Goal: Transaction & Acquisition: Purchase product/service

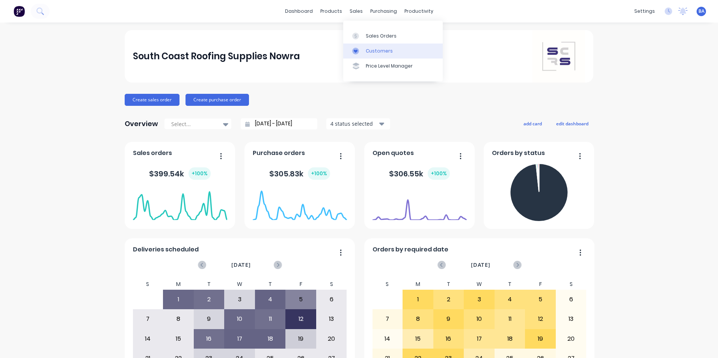
click at [358, 53] on icon at bounding box center [355, 51] width 7 height 7
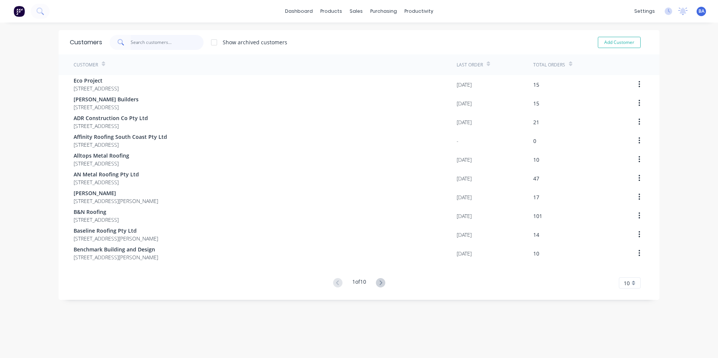
click at [149, 41] on input "text" at bounding box center [167, 42] width 73 height 15
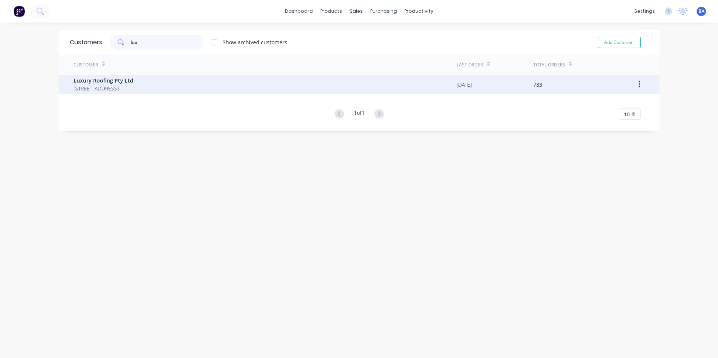
type input "lux"
click at [133, 83] on span "Luxury Roofing Pty Ltd" at bounding box center [104, 81] width 60 height 8
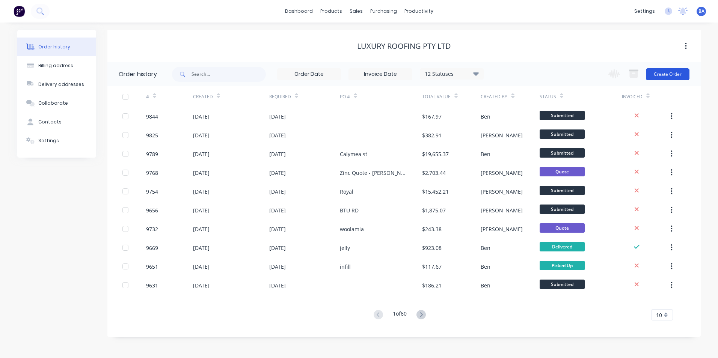
click at [667, 74] on button "Create Order" at bounding box center [668, 74] width 44 height 12
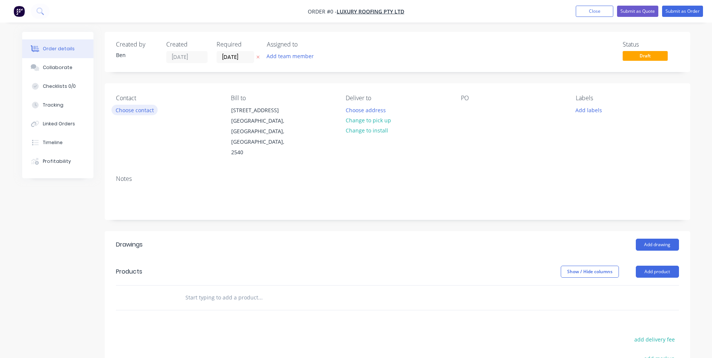
click at [139, 110] on button "Choose contact" at bounding box center [134, 110] width 46 height 10
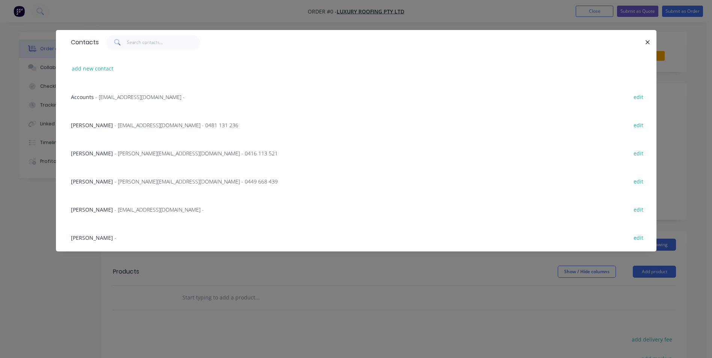
click at [92, 124] on span "Josh Elliott" at bounding box center [92, 125] width 42 height 7
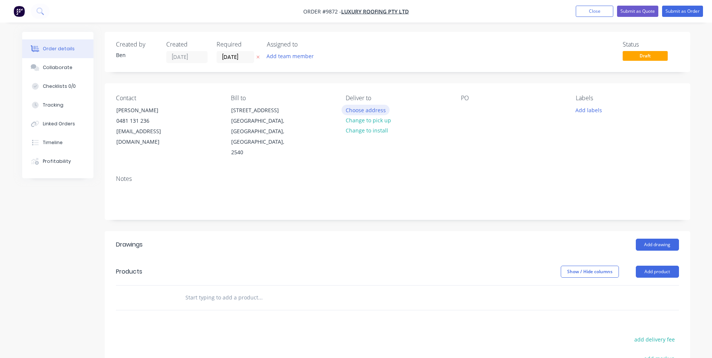
click at [371, 111] on button "Choose address" at bounding box center [366, 110] width 48 height 10
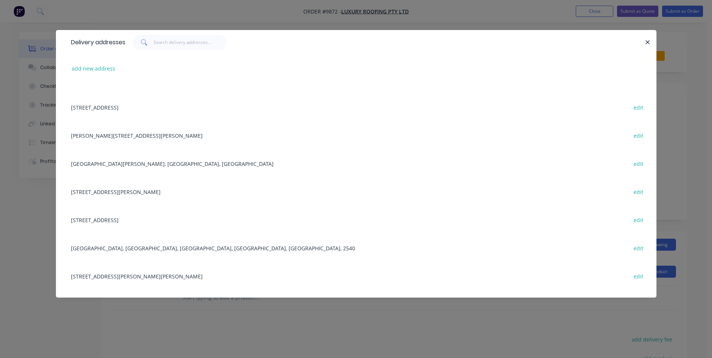
scroll to position [526, 0]
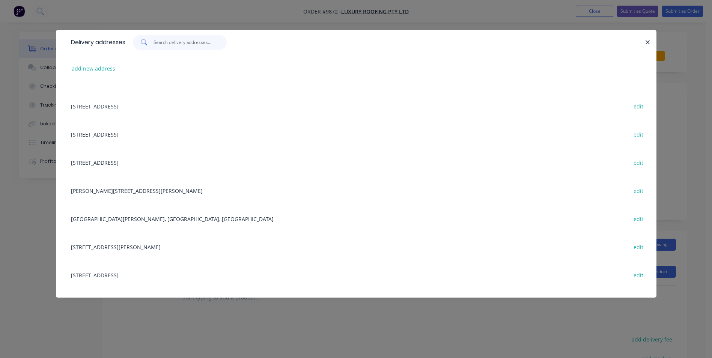
click at [157, 41] on input "text" at bounding box center [190, 42] width 73 height 15
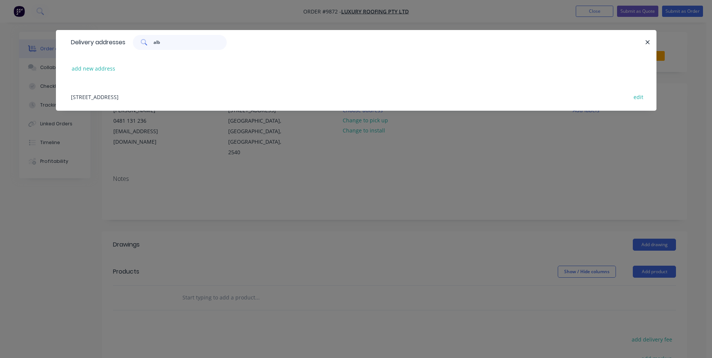
scroll to position [0, 0]
type input "alb"
click at [147, 95] on div "Lot 3 (77) Albatross Road, West Nowra, New South Wales, Australia, 2541 edit" at bounding box center [356, 97] width 578 height 28
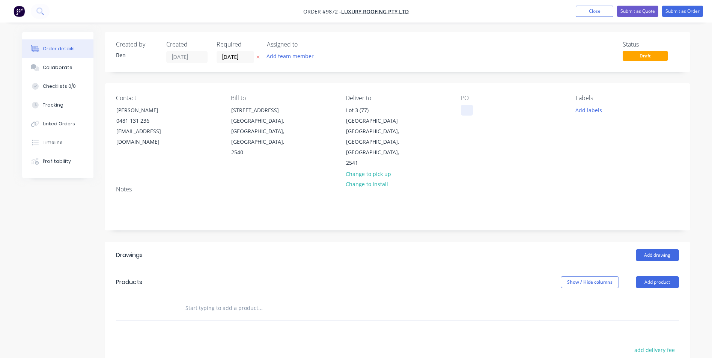
click at [466, 111] on div at bounding box center [467, 110] width 12 height 11
click at [601, 249] on div "Add drawing" at bounding box center [456, 255] width 443 height 12
click at [654, 249] on button "Add drawing" at bounding box center [657, 255] width 43 height 12
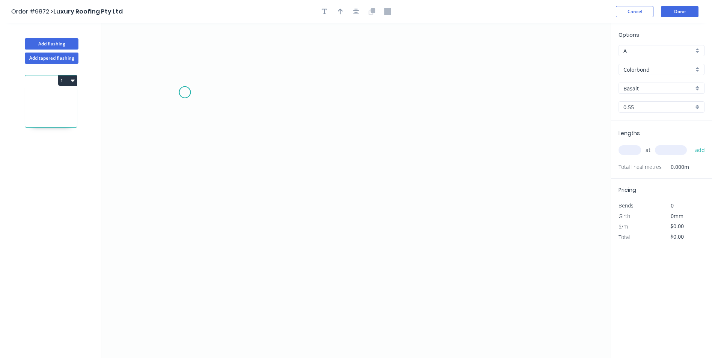
click at [185, 93] on icon "0" at bounding box center [355, 190] width 509 height 335
click at [184, 175] on icon "0" at bounding box center [355, 190] width 509 height 335
click at [411, 174] on icon "0 ?" at bounding box center [355, 190] width 509 height 335
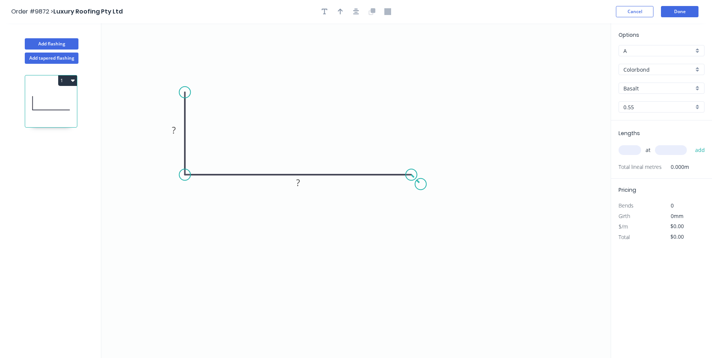
click at [421, 184] on icon "0 ? ?" at bounding box center [355, 190] width 509 height 335
click at [169, 129] on rect at bounding box center [173, 130] width 15 height 11
click at [175, 134] on tspan "?" at bounding box center [174, 130] width 4 height 12
click at [388, 105] on icon "0 80 180 20" at bounding box center [355, 190] width 509 height 335
type input "$9.07"
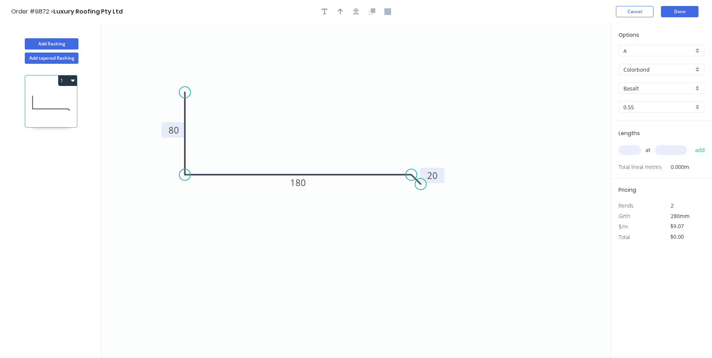
drag, startPoint x: 433, startPoint y: 166, endPoint x: 441, endPoint y: 173, distance: 11.2
click at [441, 173] on rect at bounding box center [432, 175] width 24 height 15
drag, startPoint x: 421, startPoint y: 184, endPoint x: 425, endPoint y: 184, distance: 4.1
click at [425, 184] on circle at bounding box center [424, 183] width 11 height 11
click at [408, 190] on tspan "º" at bounding box center [407, 192] width 3 height 12
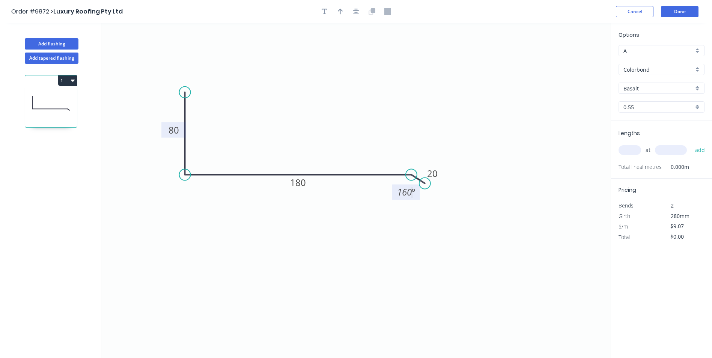
click at [514, 149] on icon "0 80 180 20 160 º" at bounding box center [355, 190] width 509 height 335
click at [339, 10] on icon "button" at bounding box center [340, 12] width 5 height 6
drag, startPoint x: 571, startPoint y: 59, endPoint x: 299, endPoint y: 101, distance: 275.1
click at [299, 101] on icon at bounding box center [299, 92] width 7 height 24
click at [640, 88] on input "Basalt" at bounding box center [659, 88] width 70 height 8
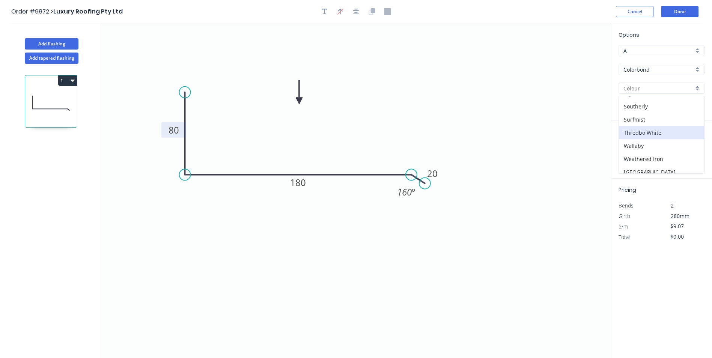
scroll to position [225, 0]
click at [646, 102] on div "[PERSON_NAME]" at bounding box center [661, 100] width 85 height 13
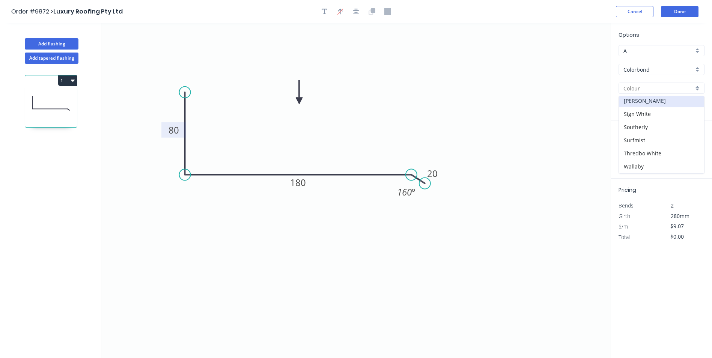
type input "[PERSON_NAME]"
click at [629, 149] on input "text" at bounding box center [630, 150] width 23 height 10
type input "2"
type input "1300"
click at [691, 144] on button "add" at bounding box center [700, 150] width 18 height 13
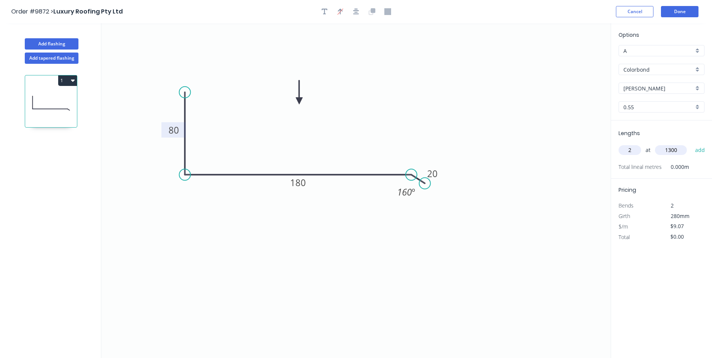
type input "$23.58"
type input "2"
click at [682, 151] on input "350" at bounding box center [671, 150] width 32 height 10
type input "3500"
click at [691, 144] on button "add" at bounding box center [700, 150] width 18 height 13
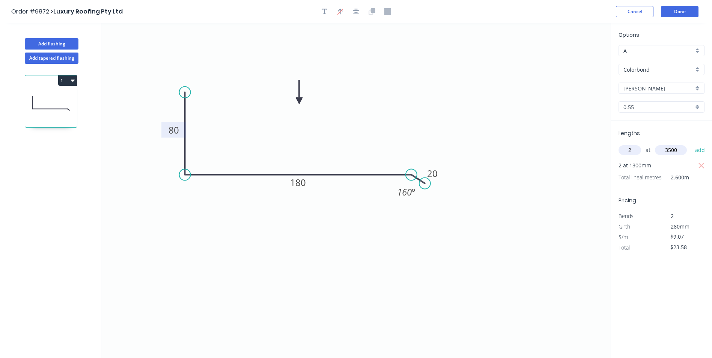
type input "$87.07"
type input "2"
type input "4500"
click at [691, 144] on button "add" at bounding box center [700, 150] width 18 height 13
type input "$168.70"
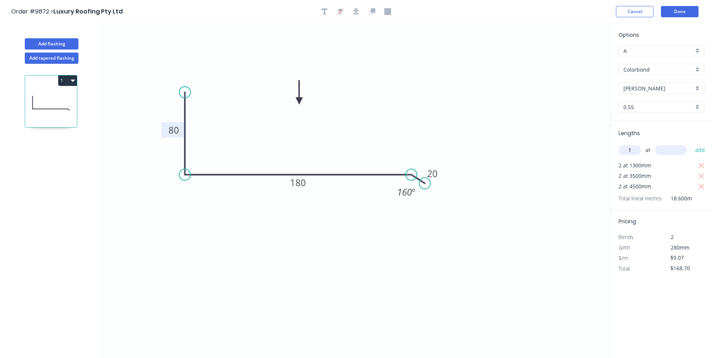
type input "1"
type input "4800"
click at [691, 144] on button "add" at bounding box center [700, 150] width 18 height 13
type input "$212.24"
type input "1"
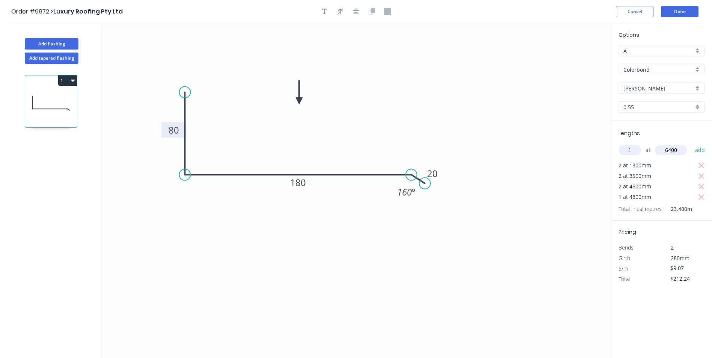
type input "6400"
click at [691, 144] on button "add" at bounding box center [700, 150] width 18 height 13
click at [701, 208] on icon "button" at bounding box center [702, 208] width 6 height 6
click at [699, 196] on icon "button" at bounding box center [702, 197] width 6 height 6
click at [700, 187] on icon "button" at bounding box center [701, 186] width 7 height 9
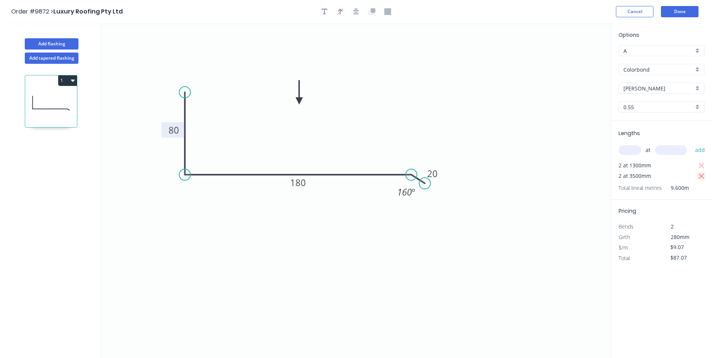
click at [702, 176] on icon "button" at bounding box center [702, 176] width 6 height 6
click at [701, 164] on icon "button" at bounding box center [701, 165] width 7 height 9
type input "$0.00"
click at [630, 148] on input "text" at bounding box center [630, 150] width 23 height 10
type input "2"
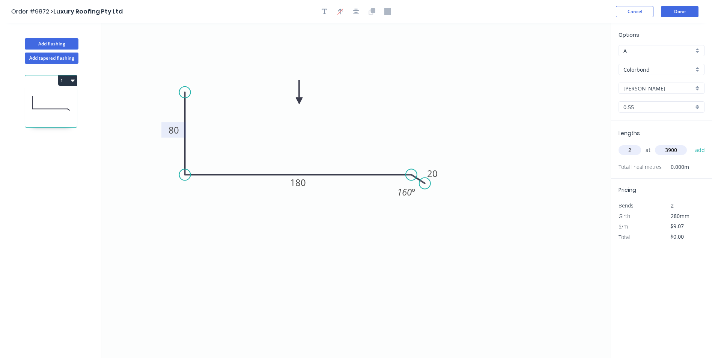
type input "3900"
click at [691, 144] on button "add" at bounding box center [700, 150] width 18 height 13
type input "$70.75"
type input "2"
type input "2400"
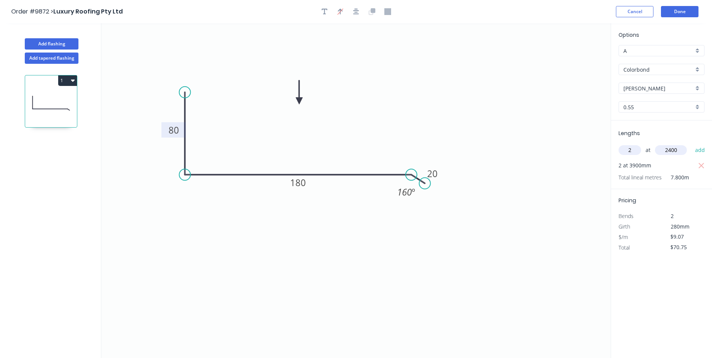
click at [691, 144] on button "add" at bounding box center [700, 150] width 18 height 13
type input "$114.28"
type input "1"
type input "4000"
click at [691, 144] on button "add" at bounding box center [700, 150] width 18 height 13
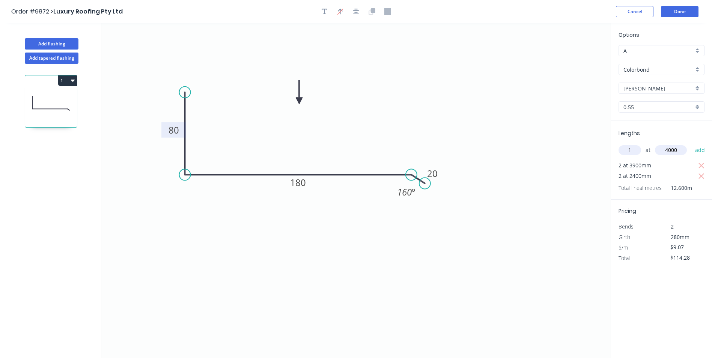
type input "$150.56"
type input "1"
type input "4400"
click at [691, 144] on button "add" at bounding box center [700, 150] width 18 height 13
type input "$190.47"
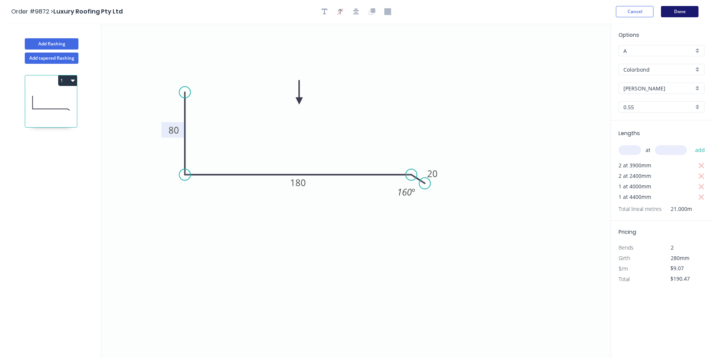
click at [679, 8] on button "Done" at bounding box center [680, 11] width 38 height 11
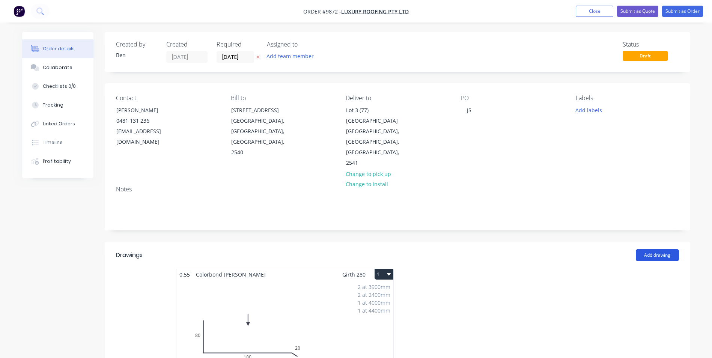
click at [663, 249] on button "Add drawing" at bounding box center [657, 255] width 43 height 12
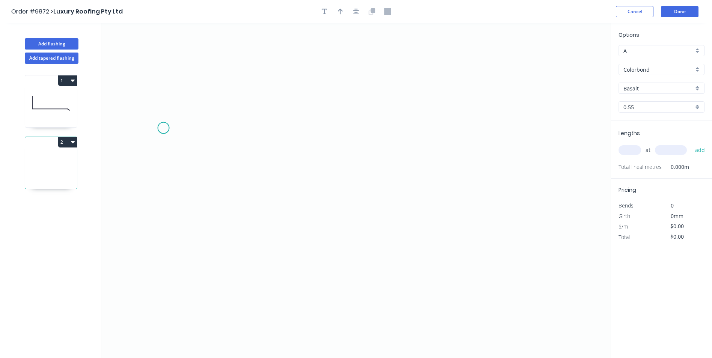
click at [164, 128] on icon "0" at bounding box center [355, 190] width 509 height 335
click at [184, 212] on icon "0" at bounding box center [355, 190] width 509 height 335
click at [425, 214] on icon "0 ?" at bounding box center [355, 190] width 509 height 335
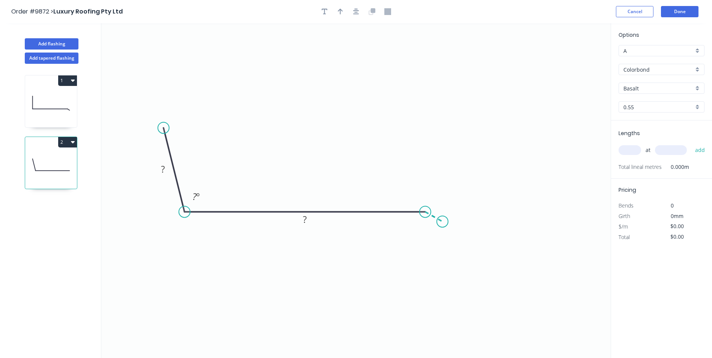
click at [443, 222] on icon "0 ? ? ? º" at bounding box center [355, 190] width 509 height 335
click at [161, 169] on rect at bounding box center [162, 169] width 15 height 11
click at [270, 72] on icon "0 80 180 20 100 º 160 º" at bounding box center [355, 190] width 509 height 335
type input "$9.07"
drag, startPoint x: 448, startPoint y: 207, endPoint x: 465, endPoint y: 213, distance: 17.6
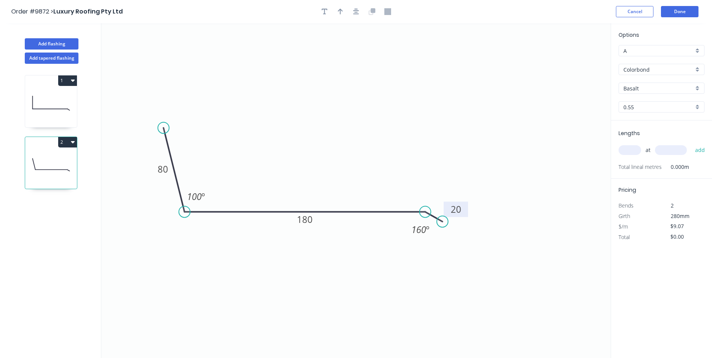
click at [465, 213] on rect at bounding box center [456, 209] width 24 height 15
click at [340, 11] on icon "button" at bounding box center [340, 12] width 5 height 6
drag, startPoint x: 574, startPoint y: 59, endPoint x: 308, endPoint y: 137, distance: 277.3
click at [311, 134] on icon at bounding box center [311, 125] width 7 height 24
click at [665, 85] on input "Basalt" at bounding box center [659, 88] width 70 height 8
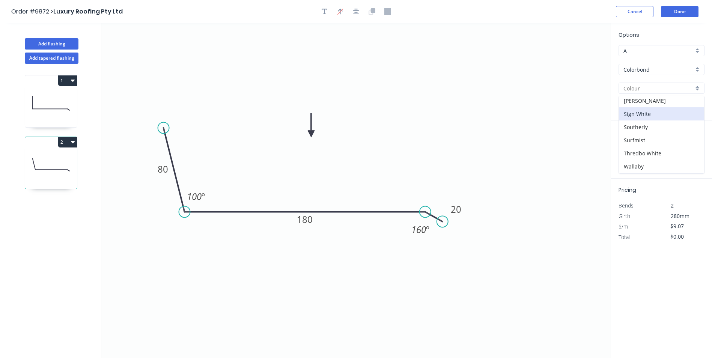
scroll to position [188, 0]
click at [657, 134] on div "[PERSON_NAME]" at bounding box center [661, 138] width 85 height 13
type input "[PERSON_NAME]"
click at [630, 151] on input "text" at bounding box center [630, 150] width 23 height 10
type input "1"
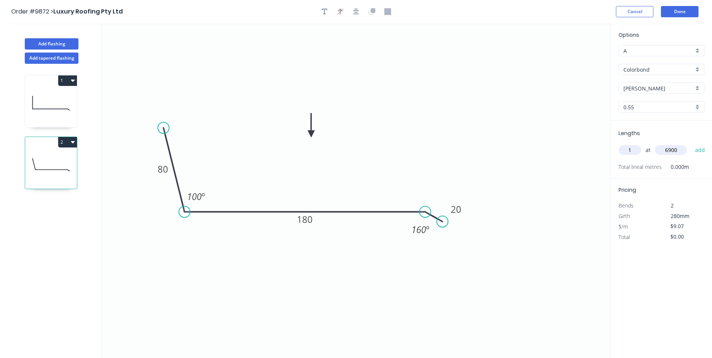
type input "6900"
click at [691, 144] on button "add" at bounding box center [700, 150] width 18 height 13
type input "$62.58"
type input "1"
type input "7200"
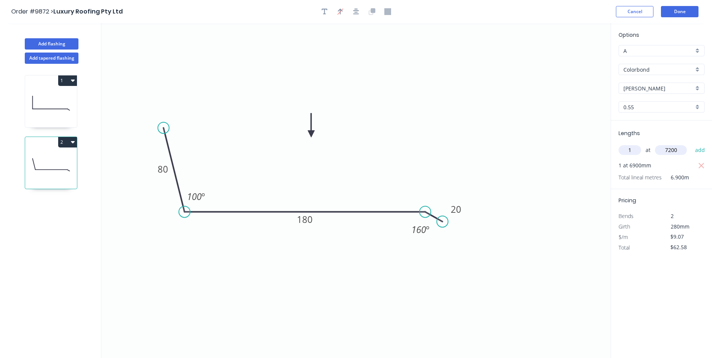
click at [691, 144] on button "add" at bounding box center [700, 150] width 18 height 13
type input "$127.89"
click at [681, 10] on button "Done" at bounding box center [680, 11] width 38 height 11
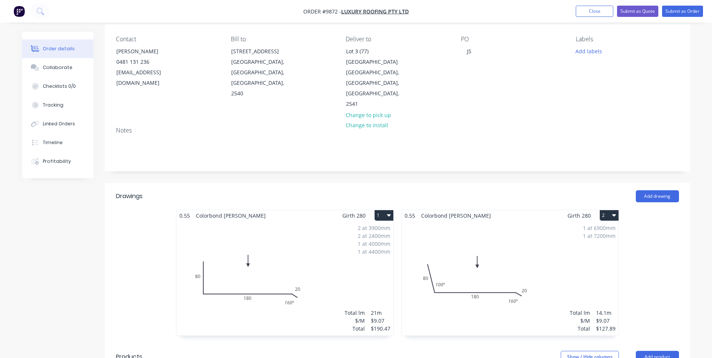
scroll to position [256, 0]
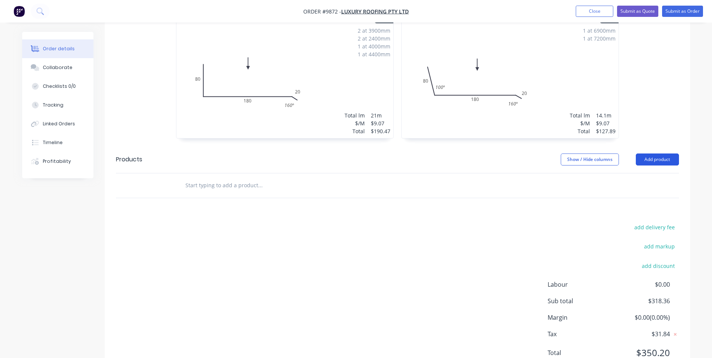
click at [660, 154] on button "Add product" at bounding box center [657, 160] width 43 height 12
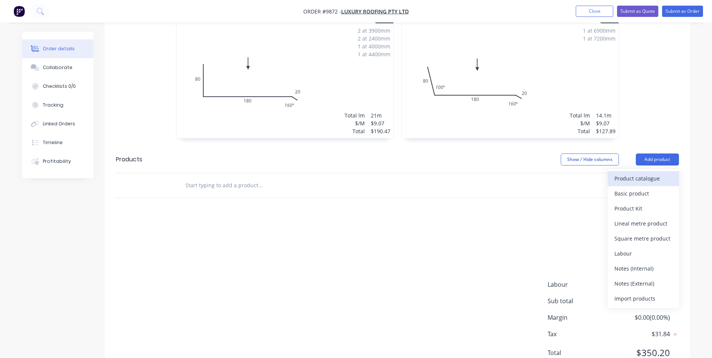
click at [656, 173] on div "Product catalogue" at bounding box center [644, 178] width 58 height 11
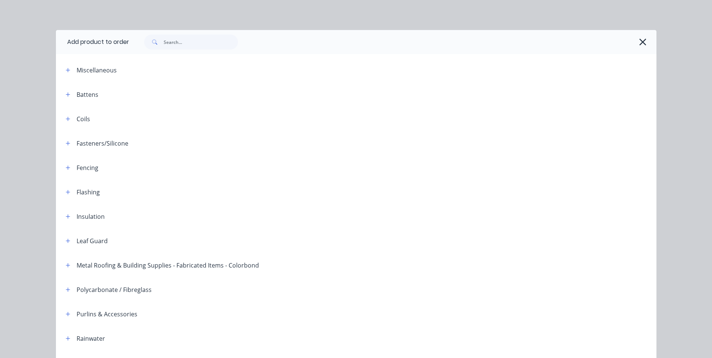
scroll to position [172, 0]
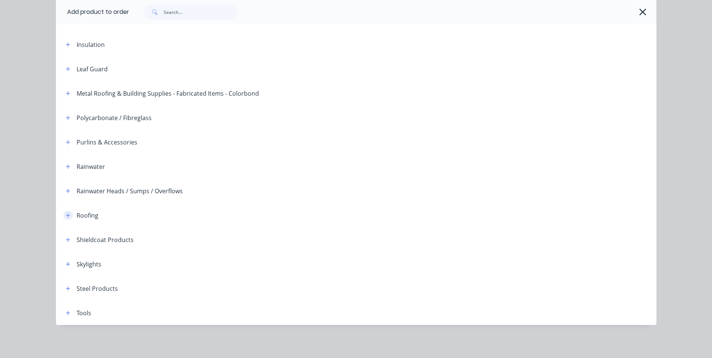
click at [66, 215] on icon "button" at bounding box center [68, 215] width 5 height 5
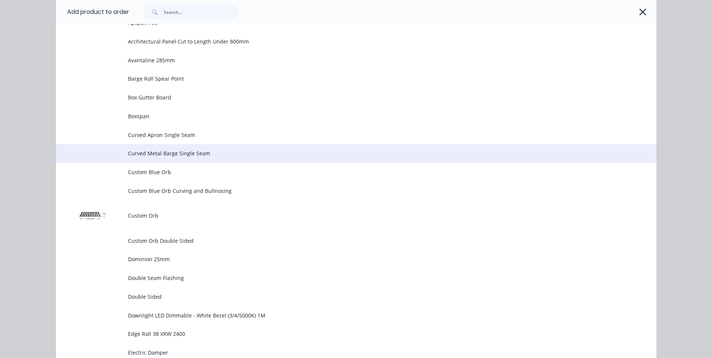
scroll to position [547, 0]
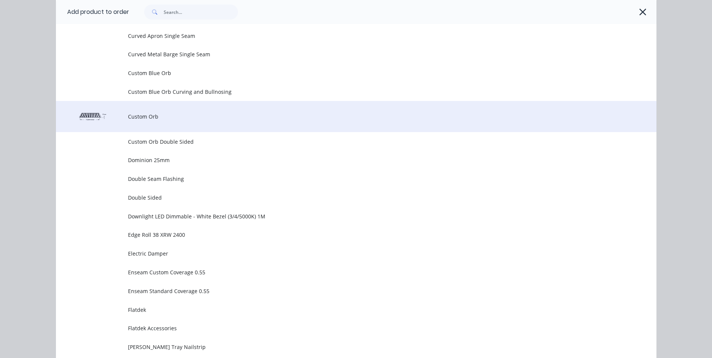
click at [167, 119] on span "Custom Orb" at bounding box center [339, 117] width 423 height 8
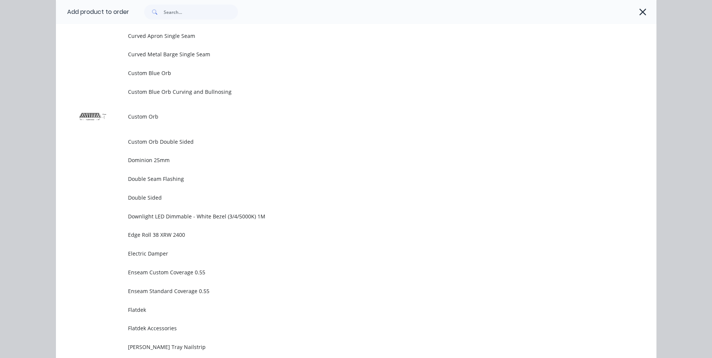
scroll to position [0, 0]
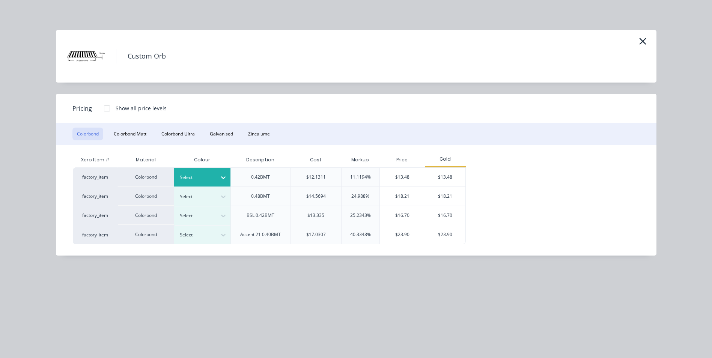
click at [224, 177] on icon at bounding box center [224, 178] width 8 height 8
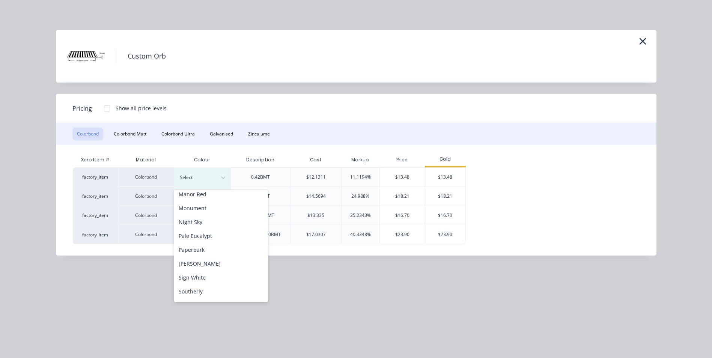
scroll to position [188, 0]
click at [212, 261] on div "[PERSON_NAME]" at bounding box center [221, 260] width 94 height 14
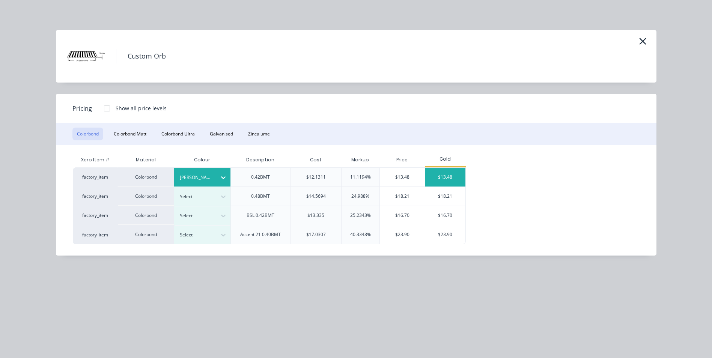
click at [439, 175] on div "$13.48" at bounding box center [445, 177] width 40 height 19
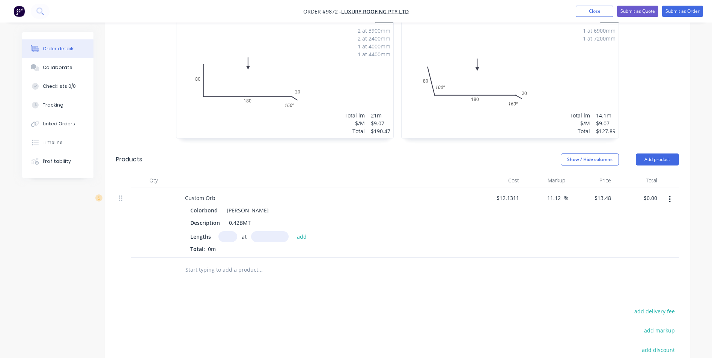
click at [229, 231] on input "text" at bounding box center [227, 236] width 19 height 11
type input "18"
type input "2080"
click at [293, 231] on button "add" at bounding box center [302, 236] width 18 height 10
type input "$504.69"
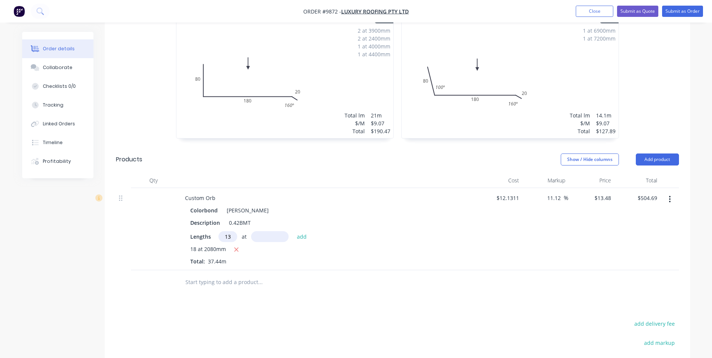
type input "13"
type input "3700"
click at [293, 231] on button "add" at bounding box center [302, 236] width 18 height 10
type input "$1,153.08"
type input "13"
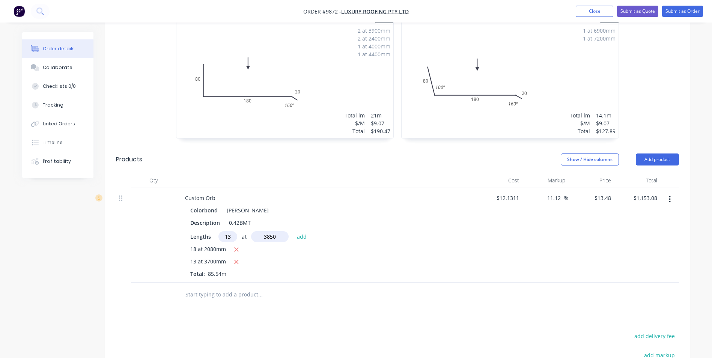
type input "3850"
click at [293, 231] on button "add" at bounding box center [302, 236] width 18 height 10
type input "$1,827.75"
type input "5"
type input "2950"
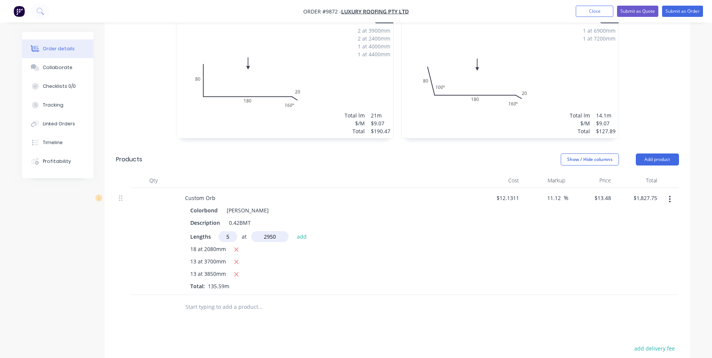
click at [293, 231] on button "add" at bounding box center [302, 236] width 18 height 10
type input "$2,026.58"
click at [665, 154] on button "Add product" at bounding box center [657, 160] width 43 height 12
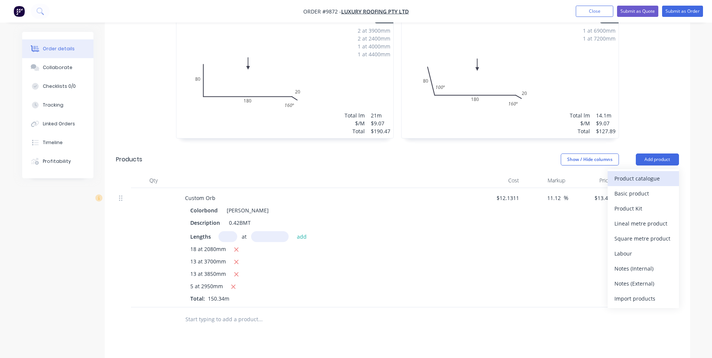
click at [652, 173] on div "Product catalogue" at bounding box center [644, 178] width 58 height 11
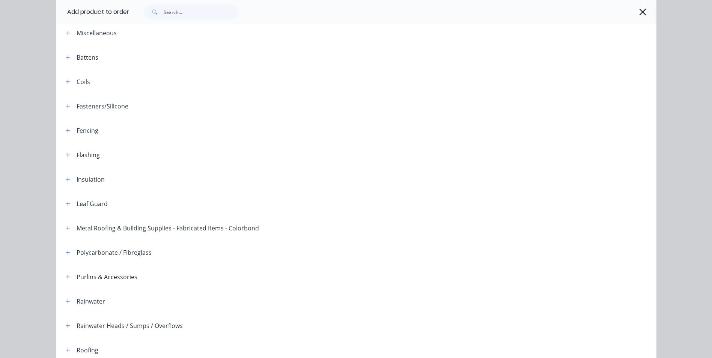
scroll to position [113, 0]
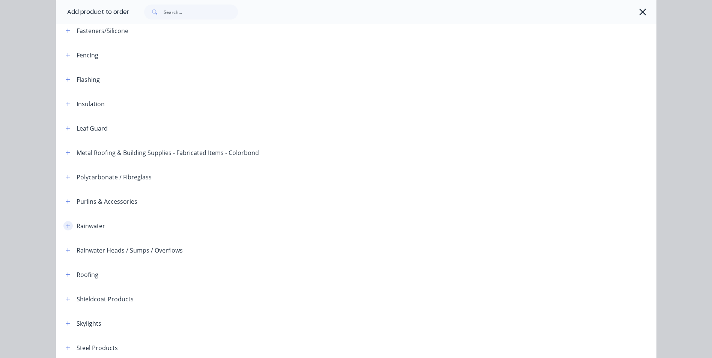
click at [66, 227] on icon "button" at bounding box center [68, 226] width 4 height 4
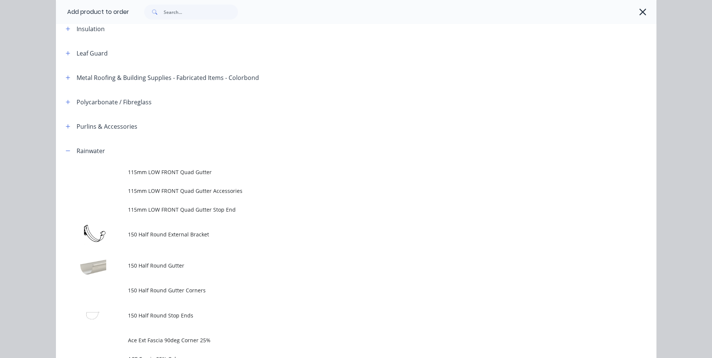
scroll to position [0, 0]
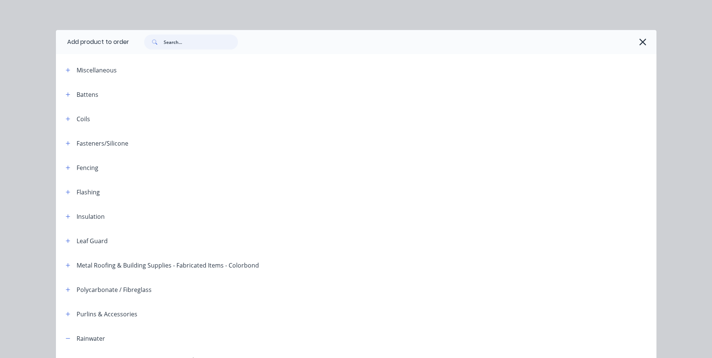
click at [179, 43] on input "text" at bounding box center [201, 42] width 74 height 15
type input "f"
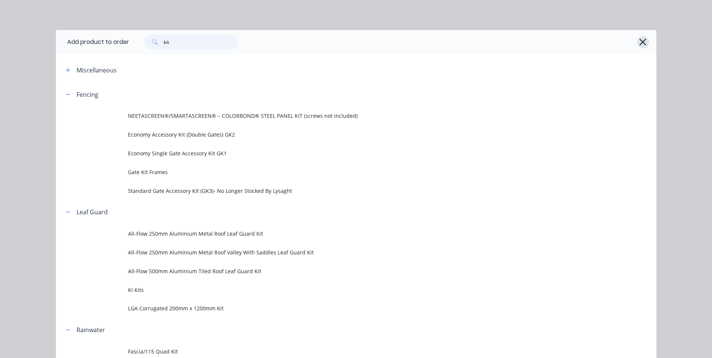
type input "kit"
click at [639, 42] on icon "button" at bounding box center [643, 42] width 8 height 11
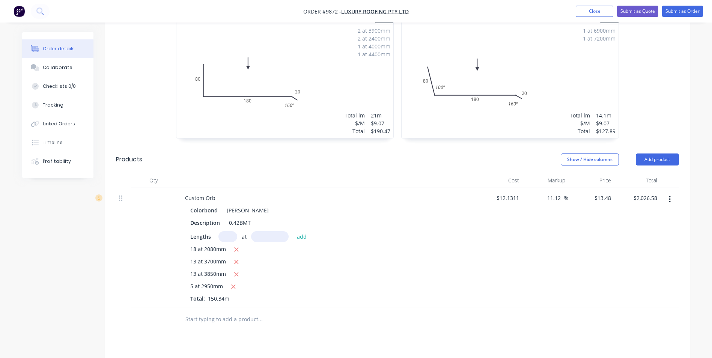
click at [218, 312] on input "text" at bounding box center [260, 319] width 150 height 15
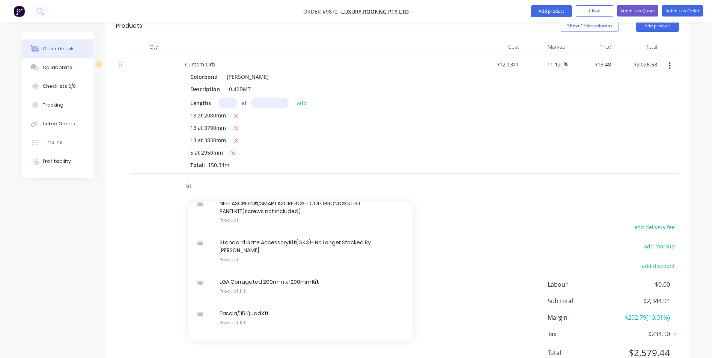
scroll to position [225, 0]
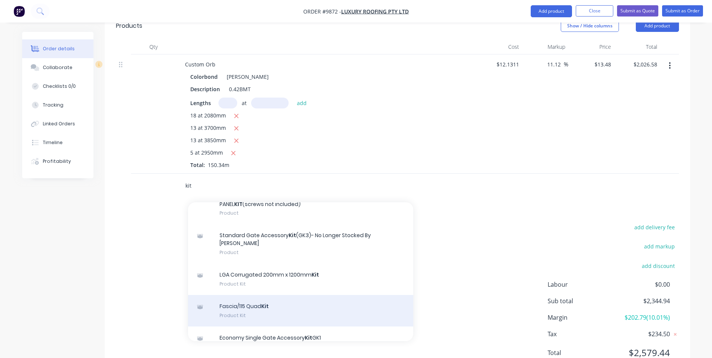
type input "kit"
click at [258, 295] on div "Fascia/115 Quad Kit Product Kit" at bounding box center [300, 311] width 225 height 32
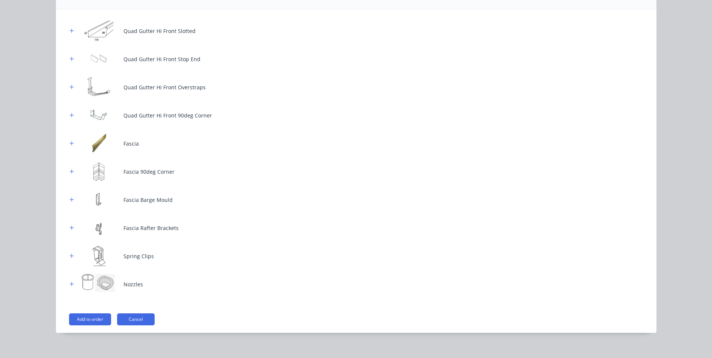
scroll to position [93, 0]
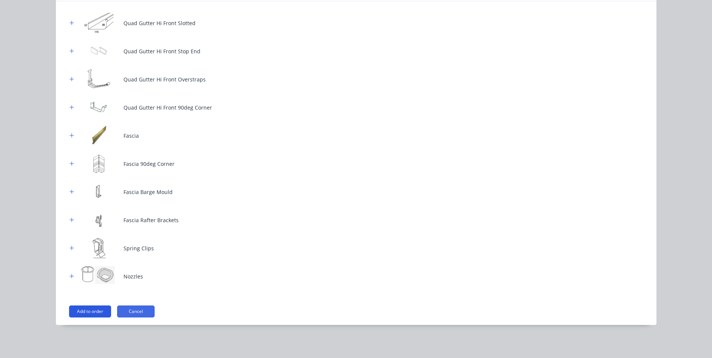
click at [93, 311] on button "Add to order" at bounding box center [90, 312] width 42 height 12
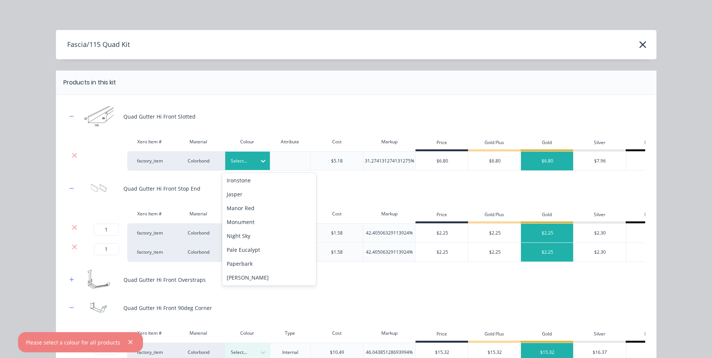
scroll to position [188, 0]
click at [254, 255] on div "[PERSON_NAME]" at bounding box center [269, 258] width 94 height 14
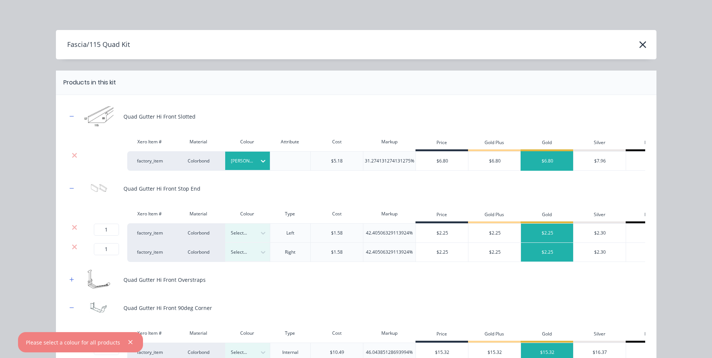
click at [543, 160] on div "$6.80" at bounding box center [547, 161] width 53 height 19
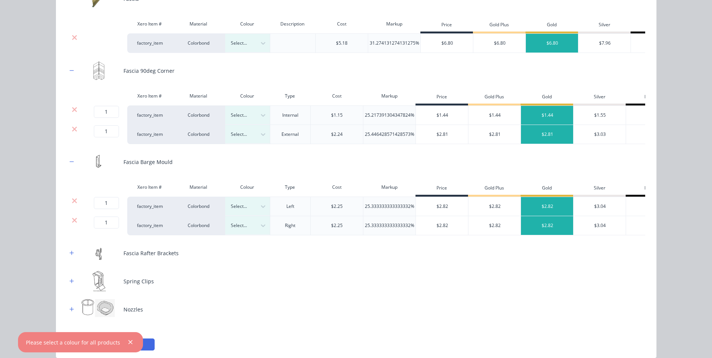
scroll to position [467, 0]
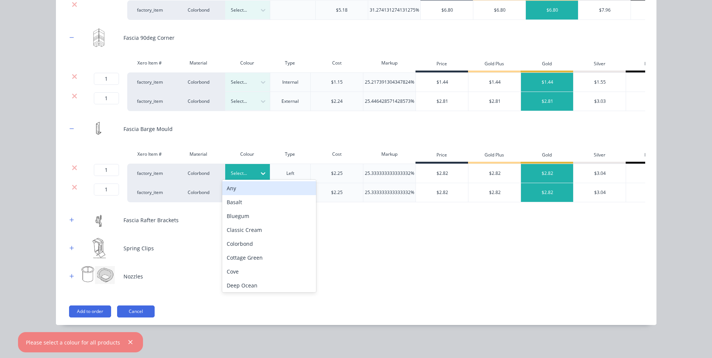
click at [253, 169] on div "Select..." at bounding box center [241, 174] width 31 height 10
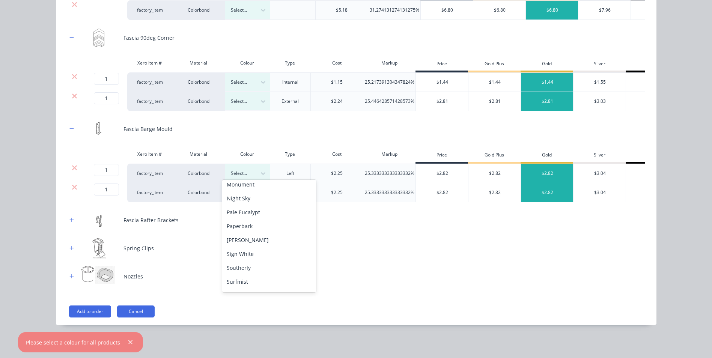
scroll to position [263, 0]
click at [258, 191] on div "[PERSON_NAME]" at bounding box center [269, 189] width 94 height 14
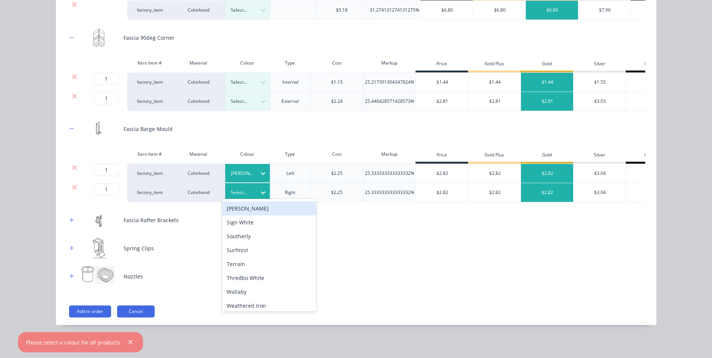
click at [259, 208] on div "[PERSON_NAME]" at bounding box center [269, 209] width 94 height 14
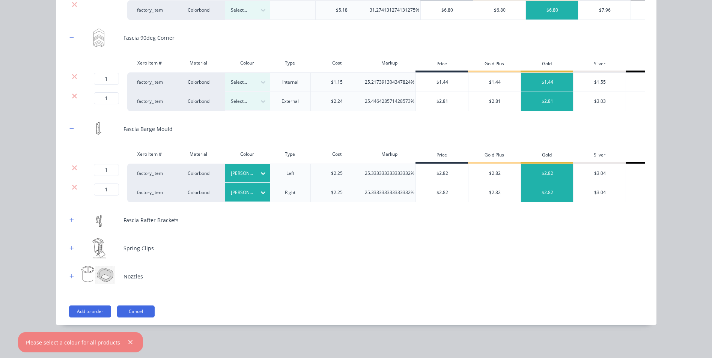
scroll to position [355, 0]
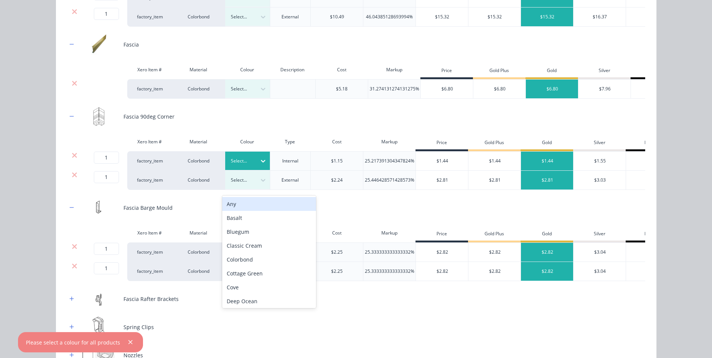
click at [251, 166] on div "Select..." at bounding box center [241, 161] width 31 height 10
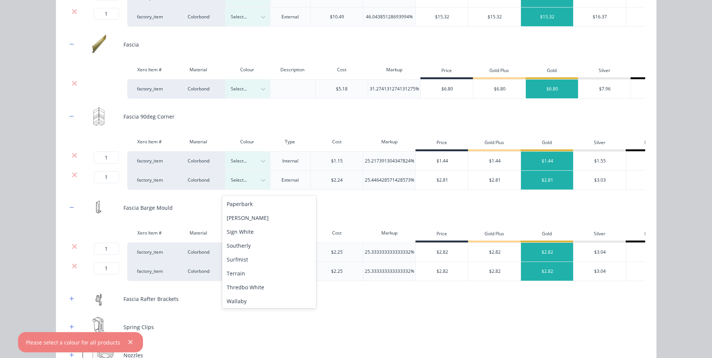
scroll to position [263, 0]
click at [258, 203] on div "[PERSON_NAME]" at bounding box center [269, 205] width 94 height 14
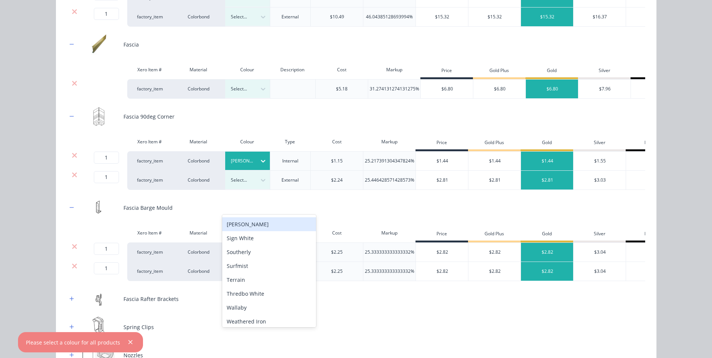
click at [255, 226] on div "[PERSON_NAME]" at bounding box center [269, 224] width 94 height 14
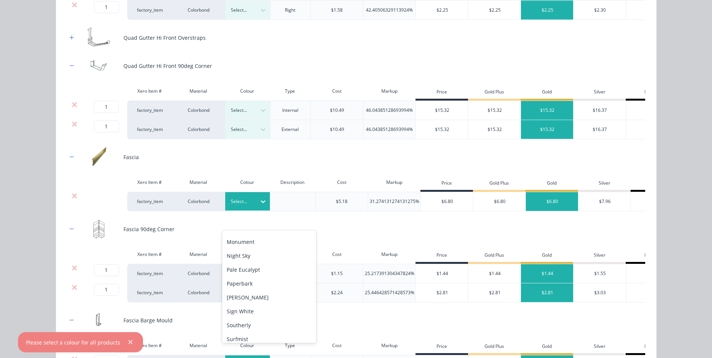
scroll to position [225, 0]
click at [250, 276] on div "[PERSON_NAME]" at bounding box center [269, 278] width 94 height 14
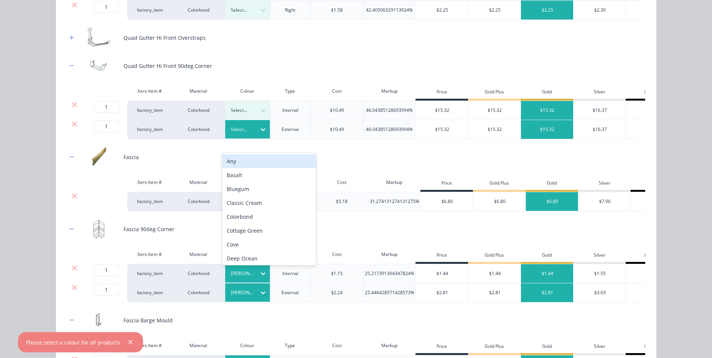
click at [342, 167] on div "Fascia" at bounding box center [356, 157] width 578 height 21
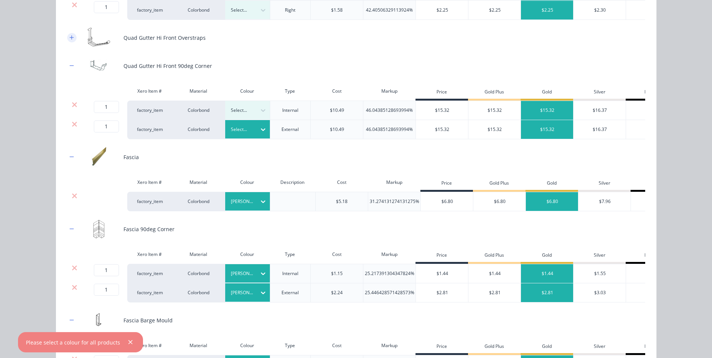
click at [70, 40] on icon "button" at bounding box center [71, 37] width 5 height 5
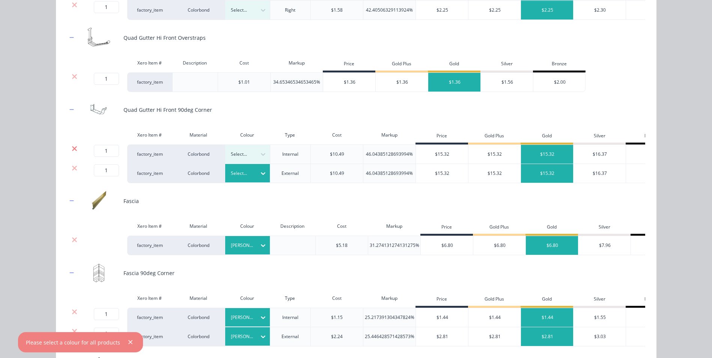
click at [72, 152] on icon at bounding box center [75, 149] width 6 height 8
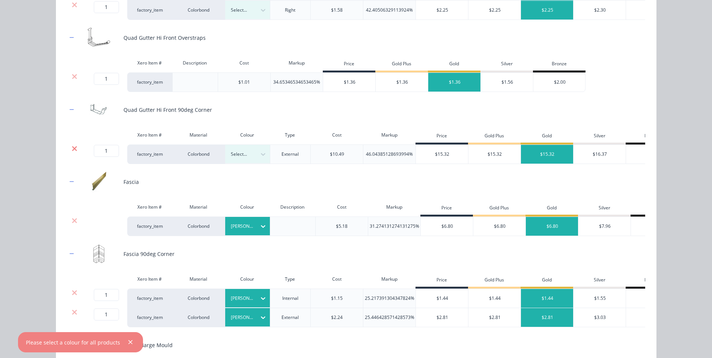
click at [72, 151] on icon at bounding box center [74, 148] width 5 height 5
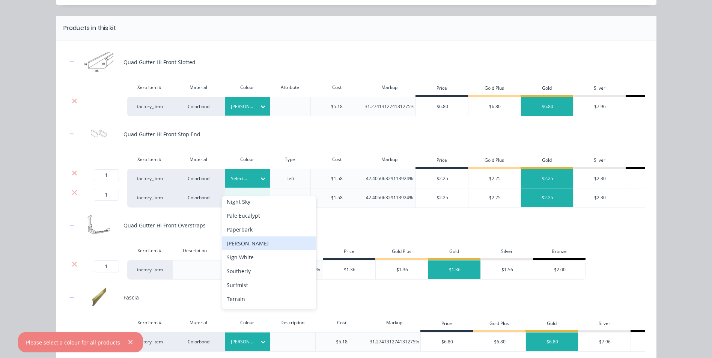
click at [257, 246] on div "[PERSON_NAME]" at bounding box center [269, 243] width 94 height 14
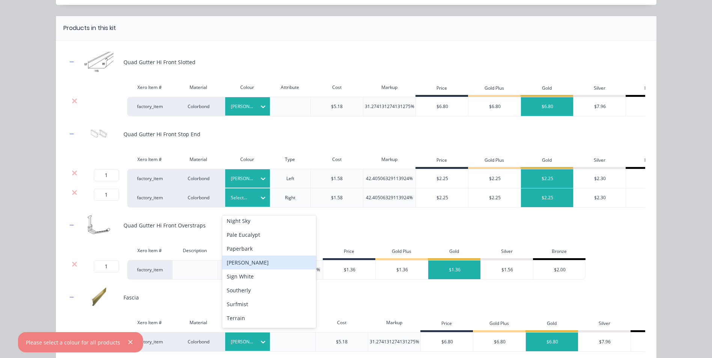
click at [262, 261] on div "[PERSON_NAME]" at bounding box center [269, 263] width 94 height 14
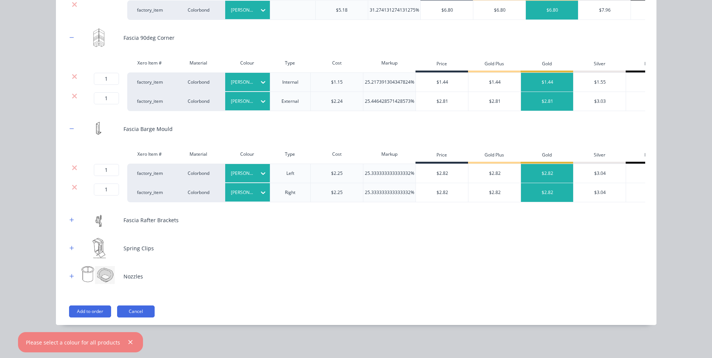
scroll to position [315, 0]
click at [69, 219] on icon "button" at bounding box center [71, 220] width 4 height 4
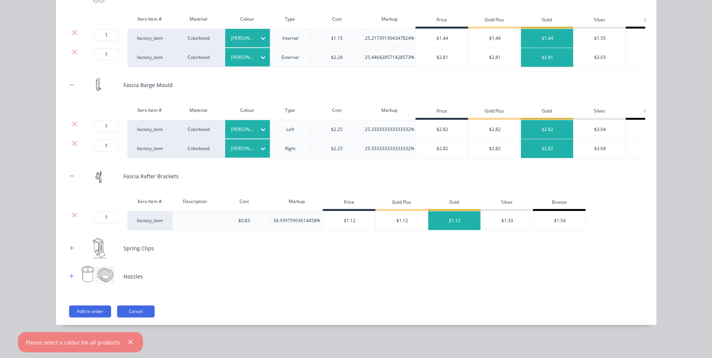
scroll to position [390, 0]
click at [70, 247] on icon "button" at bounding box center [71, 248] width 5 height 5
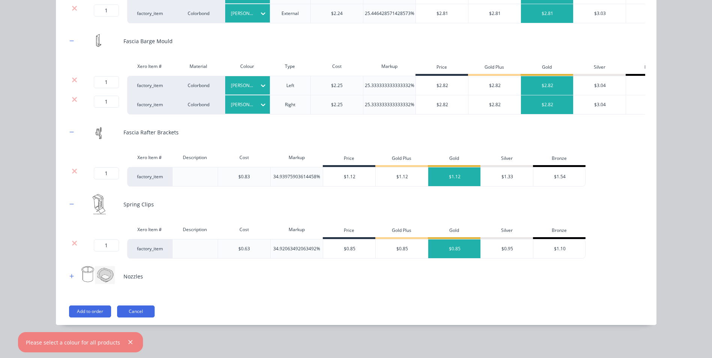
scroll to position [502, 0]
click at [69, 276] on icon "button" at bounding box center [71, 276] width 4 height 4
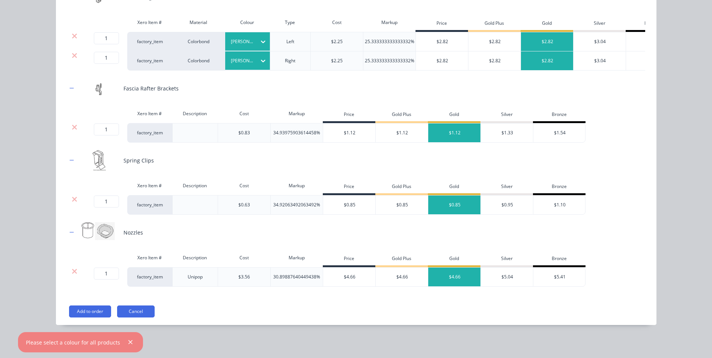
scroll to position [401, 0]
click at [88, 309] on button "Add to order" at bounding box center [90, 312] width 42 height 12
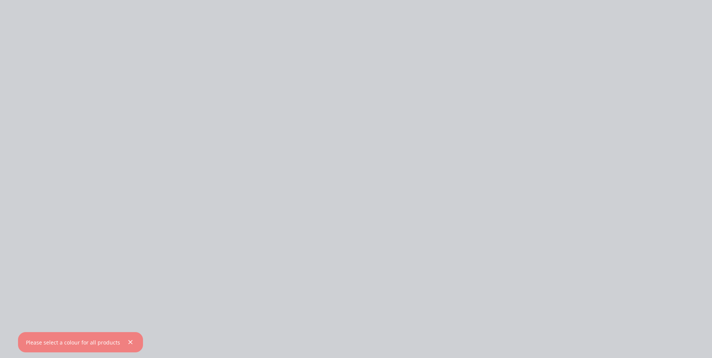
scroll to position [0, 0]
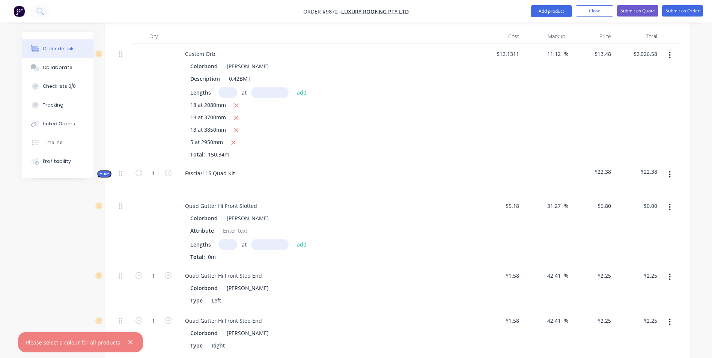
click at [227, 239] on input "text" at bounding box center [227, 244] width 19 height 11
type input "2"
type input "1300"
click at [293, 239] on button "add" at bounding box center [302, 244] width 18 height 10
type input "$17.68"
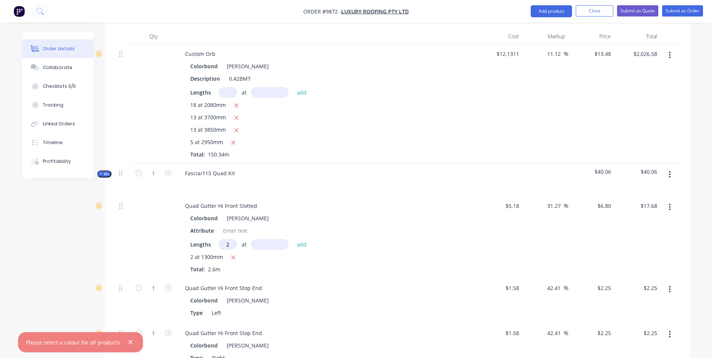
type input "2"
type input "4500"
click at [293, 239] on button "add" at bounding box center [302, 244] width 18 height 10
type input "$78.88"
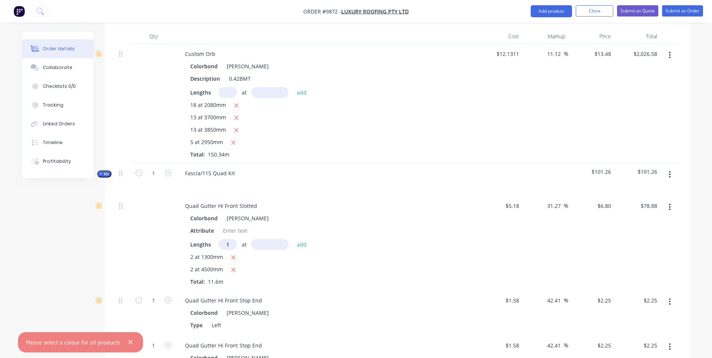
type input "1"
type input "4800"
click at [293, 239] on button "add" at bounding box center [302, 244] width 18 height 10
type input "$111.52"
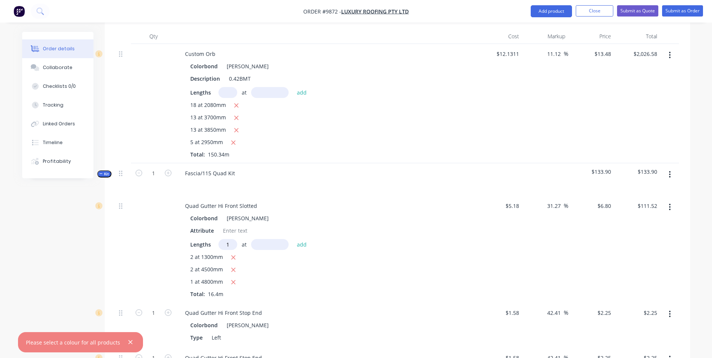
type input "1"
type input "6400"
click at [293, 239] on button "add" at bounding box center [302, 244] width 18 height 10
type input "$155.04"
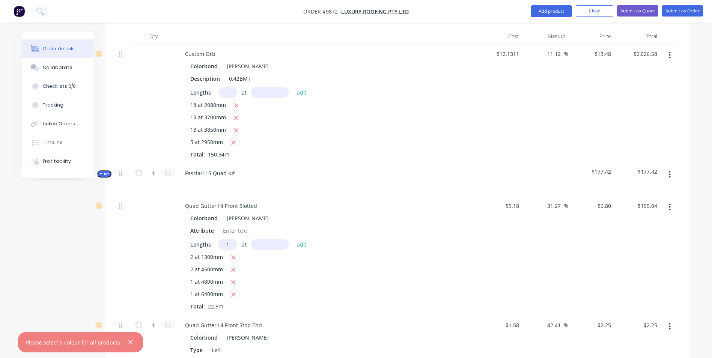
type input "1"
type input "5000"
click at [293, 239] on button "add" at bounding box center [302, 244] width 18 height 10
type input "$189.04"
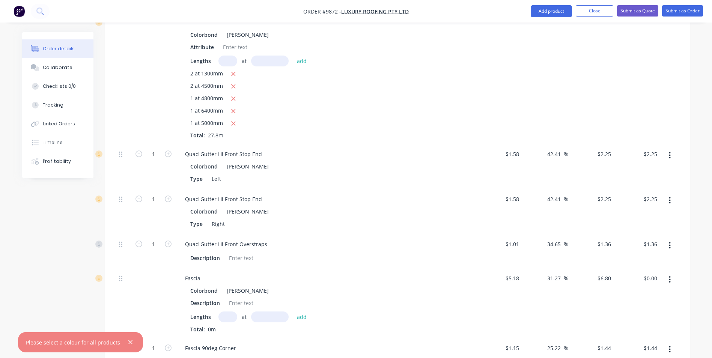
scroll to position [588, 0]
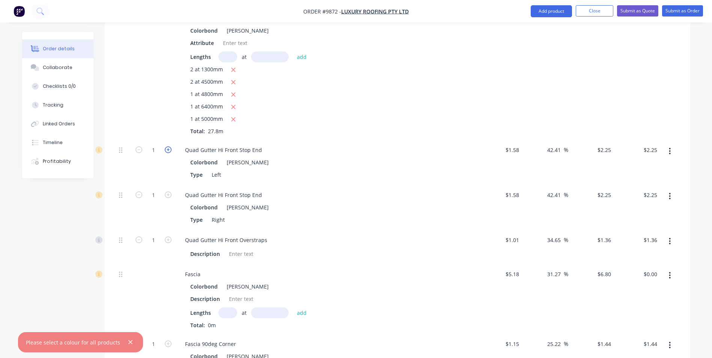
click at [167, 146] on icon "button" at bounding box center [168, 149] width 7 height 7
type input "2"
type input "$4.50"
click at [167, 146] on icon "button" at bounding box center [168, 149] width 7 height 7
type input "3"
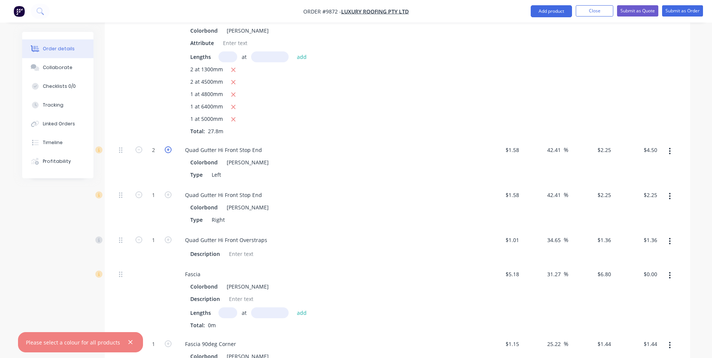
type input "$6.75"
click at [167, 146] on icon "button" at bounding box center [168, 149] width 7 height 7
type input "4"
type input "$9.00"
click at [167, 146] on icon "button" at bounding box center [168, 149] width 7 height 7
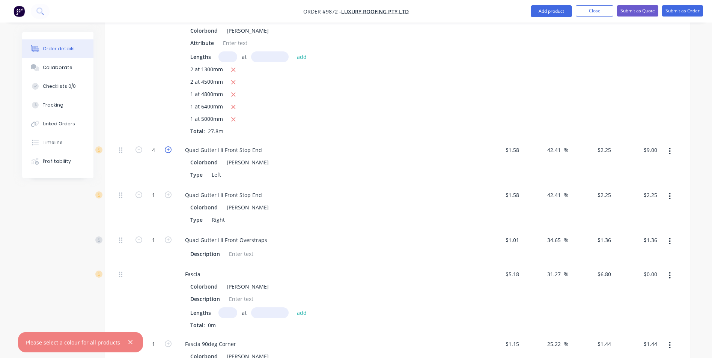
type input "5"
type input "$11.25"
click at [167, 146] on icon "button" at bounding box center [168, 149] width 7 height 7
type input "6"
type input "$13.50"
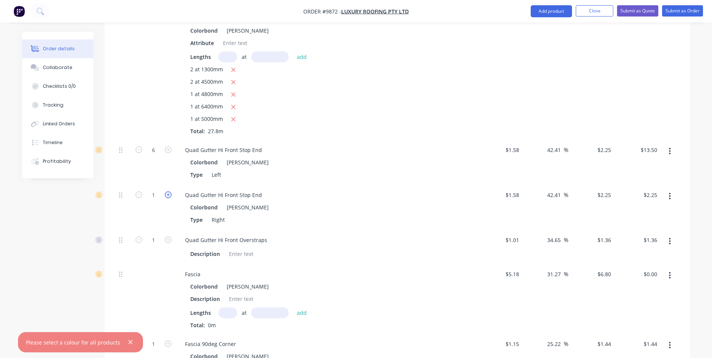
click at [168, 191] on icon "button" at bounding box center [168, 194] width 7 height 7
type input "2"
type input "$4.50"
click at [168, 191] on icon "button" at bounding box center [168, 194] width 7 height 7
type input "3"
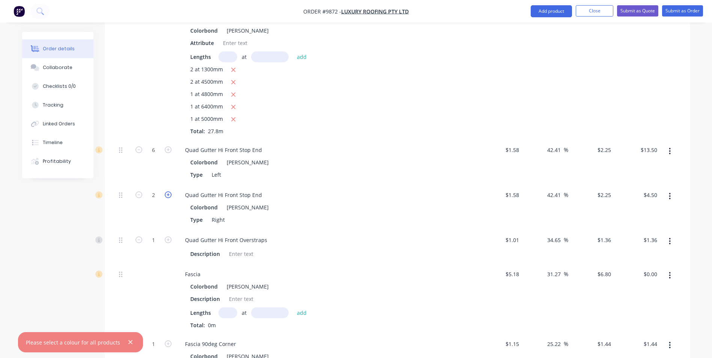
type input "$6.75"
click at [168, 191] on icon "button" at bounding box center [168, 194] width 7 height 7
type input "4"
type input "$9.00"
click at [168, 191] on icon "button" at bounding box center [168, 194] width 7 height 7
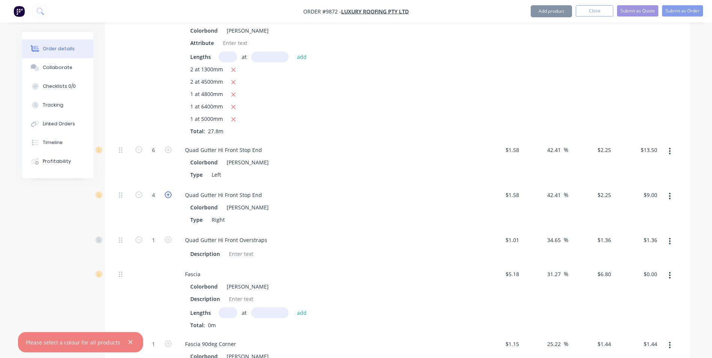
type input "5"
type input "$11.25"
click at [168, 191] on icon "button" at bounding box center [168, 194] width 7 height 7
type input "6"
type input "$13.50"
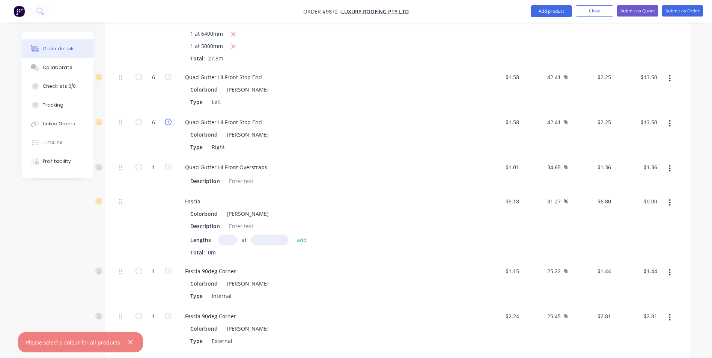
scroll to position [663, 0]
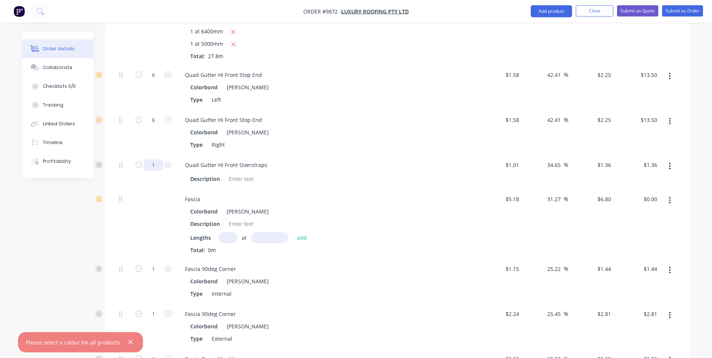
click at [160, 160] on input "1" at bounding box center [154, 165] width 20 height 11
type input "60"
type input "$81.60"
click at [289, 194] on div "Fascia" at bounding box center [326, 199] width 294 height 11
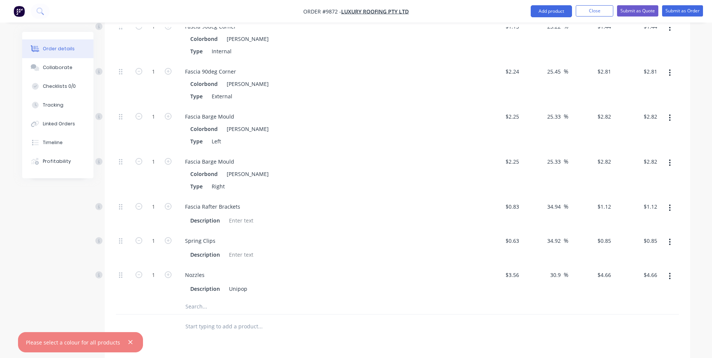
scroll to position [926, 0]
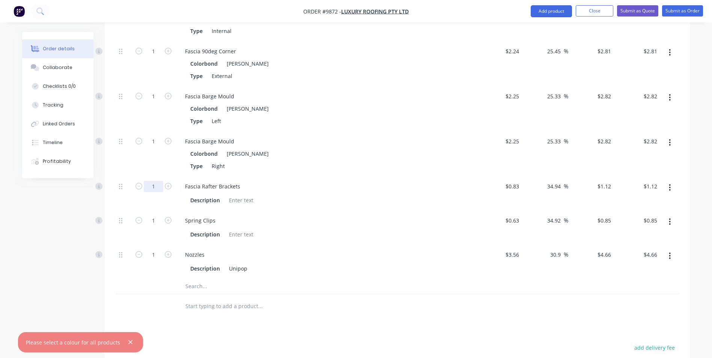
click at [158, 181] on input "1" at bounding box center [154, 186] width 20 height 11
type input "60"
type input "$67.20"
click at [324, 195] on div "Description" at bounding box center [324, 200] width 275 height 11
click at [160, 215] on input "1" at bounding box center [154, 220] width 20 height 11
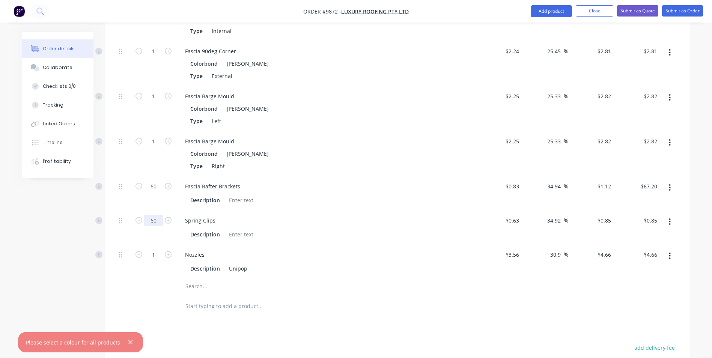
type input "60"
click at [297, 176] on div "Fascia Rafter Brackets Description" at bounding box center [326, 193] width 300 height 34
type input "$51.00"
click at [169, 251] on icon "button" at bounding box center [168, 254] width 7 height 7
type input "2"
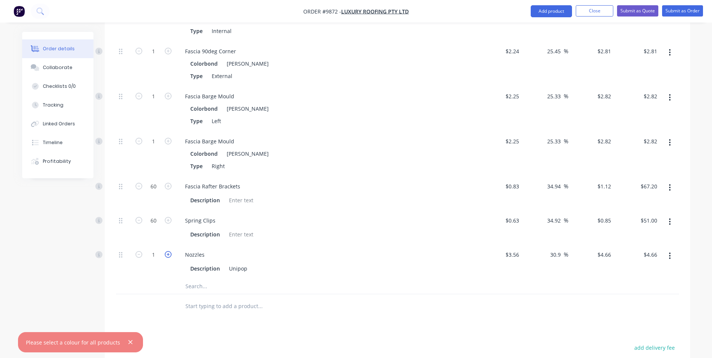
type input "$9.32"
click at [169, 251] on icon "button" at bounding box center [168, 254] width 7 height 7
type input "3"
type input "$13.98"
click at [169, 251] on icon "button" at bounding box center [168, 254] width 7 height 7
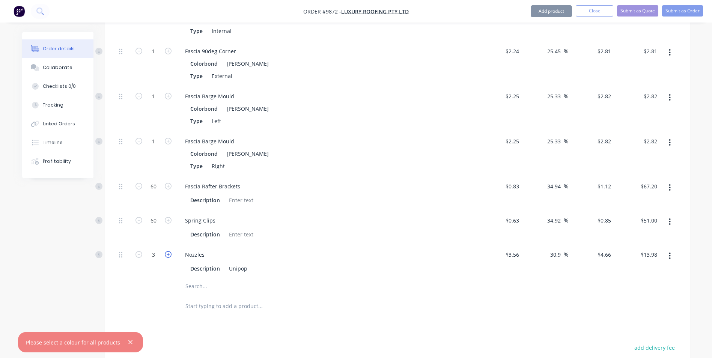
type input "4"
type input "$18.64"
click at [169, 251] on icon "button" at bounding box center [168, 254] width 7 height 7
type input "5"
type input "$23.30"
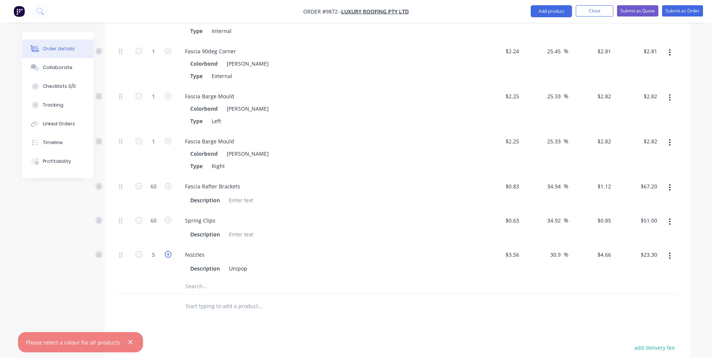
click at [169, 251] on icon "button" at bounding box center [168, 254] width 7 height 7
type input "6"
type input "$27.96"
click at [169, 251] on icon "button" at bounding box center [168, 254] width 7 height 7
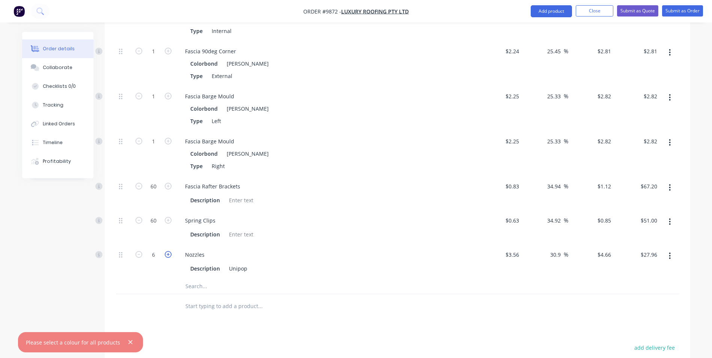
type input "8"
type input "$37.28"
click at [169, 251] on icon "button" at bounding box center [168, 254] width 7 height 7
type input "10"
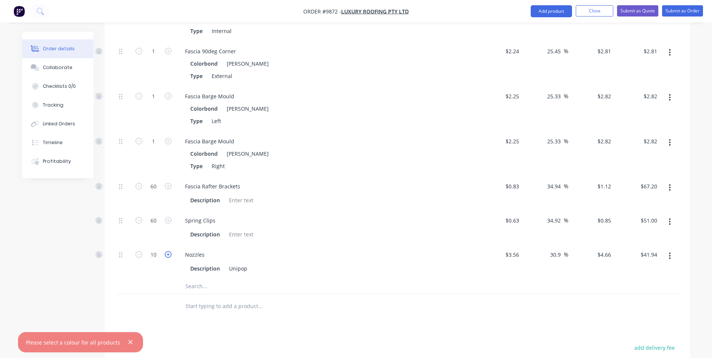
type input "$46.60"
click at [169, 251] on icon "button" at bounding box center [168, 254] width 7 height 7
type input "11"
type input "$51.26"
click at [169, 251] on icon "button" at bounding box center [168, 254] width 7 height 7
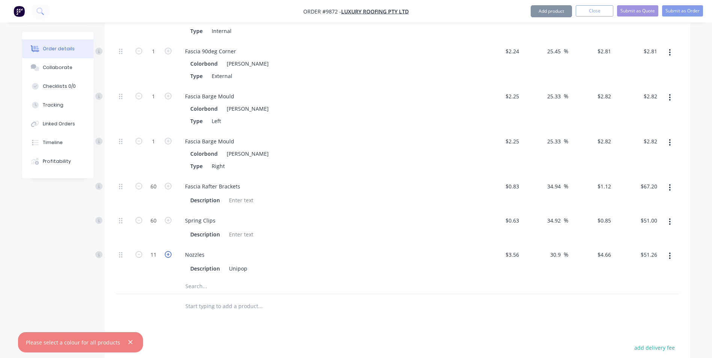
type input "12"
type input "$55.92"
click at [169, 251] on icon "button" at bounding box center [168, 254] width 7 height 7
type input "13"
type input "$60.58"
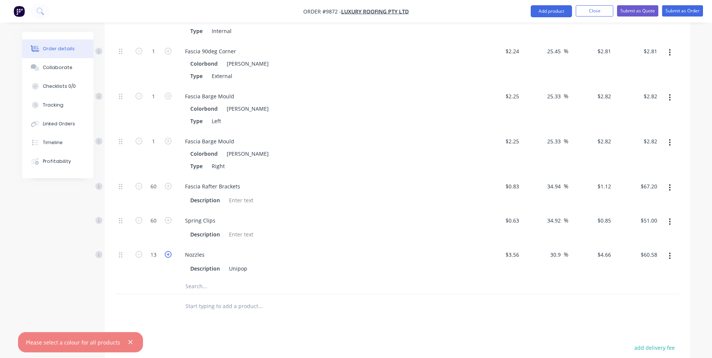
click at [169, 251] on icon "button" at bounding box center [168, 254] width 7 height 7
type input "14"
type input "$65.24"
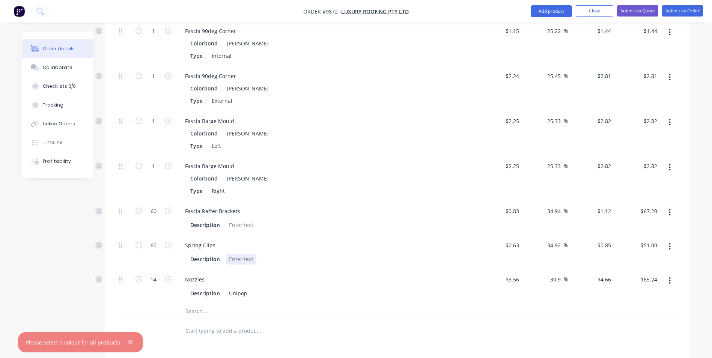
scroll to position [851, 0]
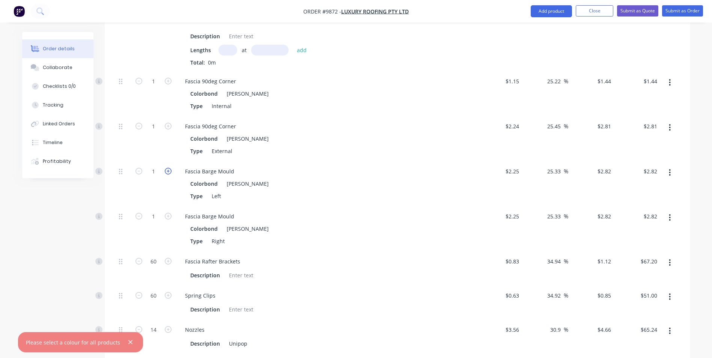
click at [167, 168] on icon "button" at bounding box center [168, 171] width 7 height 7
type input "2"
type input "$5.64"
click at [167, 168] on icon "button" at bounding box center [168, 171] width 7 height 7
type input "3"
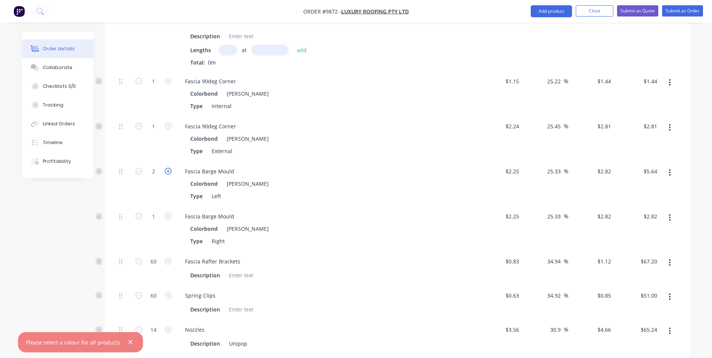
type input "$8.46"
click at [167, 168] on icon "button" at bounding box center [168, 171] width 7 height 7
type input "4"
type input "$11.28"
click at [167, 168] on icon "button" at bounding box center [168, 171] width 7 height 7
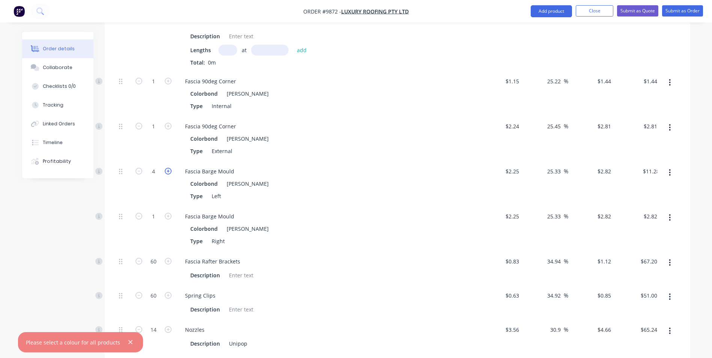
type input "5"
type input "$14.10"
click at [167, 168] on icon "button" at bounding box center [168, 171] width 7 height 7
type input "6"
type input "$16.92"
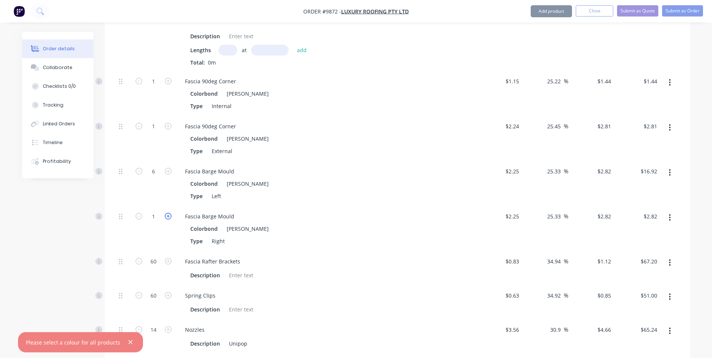
click at [167, 213] on icon "button" at bounding box center [168, 216] width 7 height 7
type input "2"
type input "$5.64"
click at [167, 213] on icon "button" at bounding box center [168, 216] width 7 height 7
type input "3"
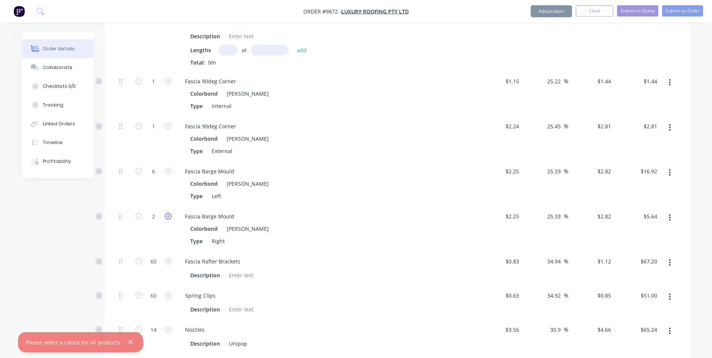
type input "$8.46"
click at [167, 213] on icon "button" at bounding box center [168, 216] width 7 height 7
type input "4"
type input "$11.28"
click at [167, 213] on icon "button" at bounding box center [168, 216] width 7 height 7
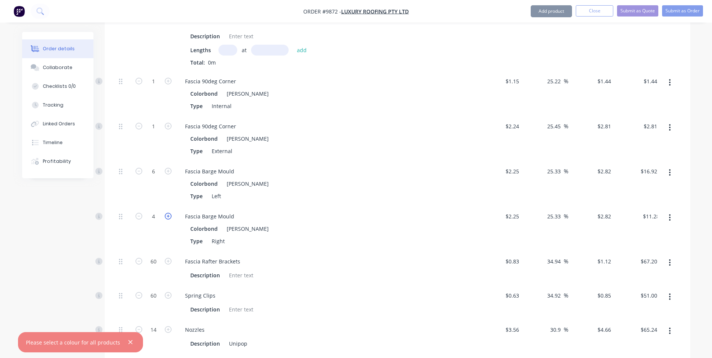
type input "5"
type input "$14.10"
click at [167, 213] on icon "button" at bounding box center [168, 216] width 7 height 7
type input "6"
type input "$16.92"
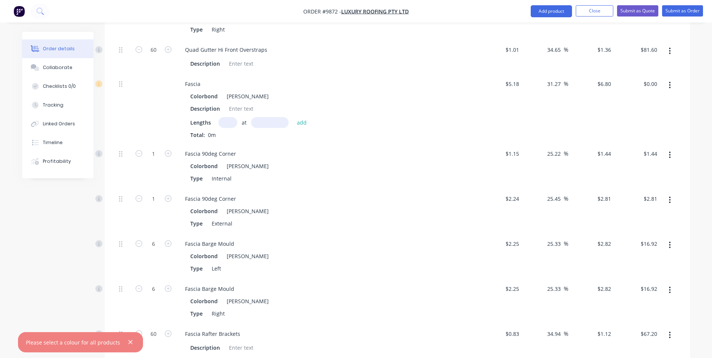
scroll to position [776, 0]
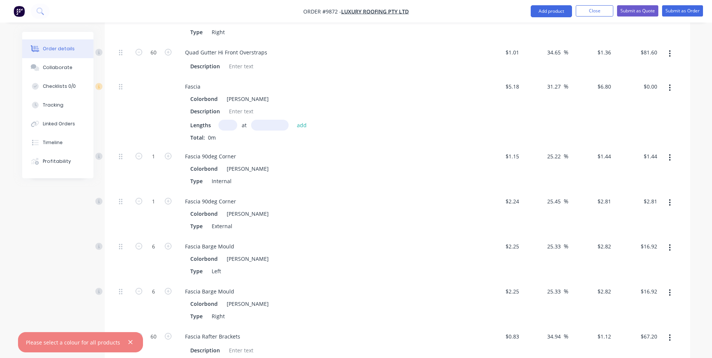
click at [670, 199] on icon "button" at bounding box center [670, 202] width 2 height 7
click at [626, 247] on div "Delete" at bounding box center [644, 252] width 58 height 11
click at [670, 154] on icon "button" at bounding box center [670, 157] width 2 height 7
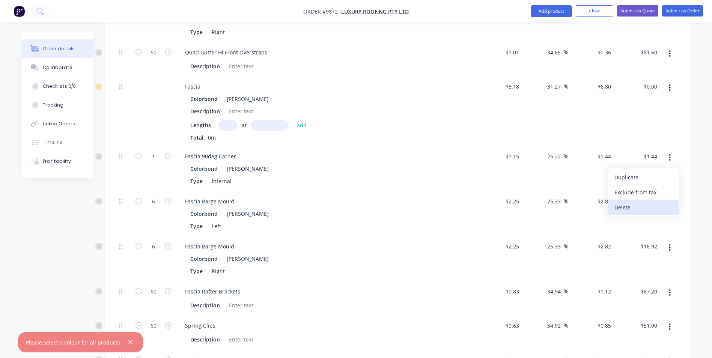
click at [639, 202] on div "Delete" at bounding box center [644, 207] width 58 height 11
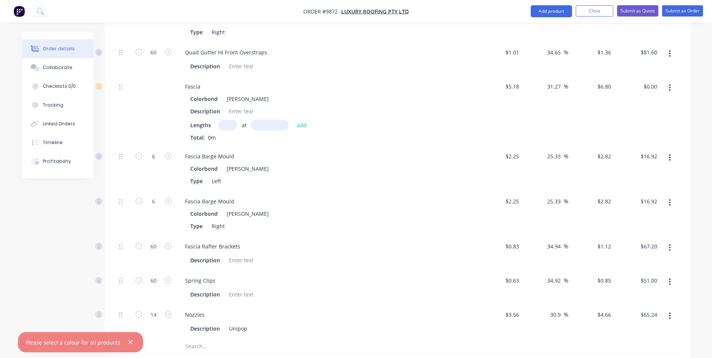
scroll to position [701, 0]
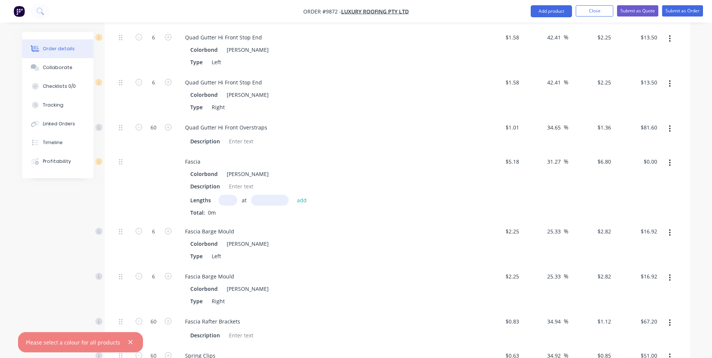
click at [229, 195] on input "text" at bounding box center [227, 200] width 19 height 11
type input "2"
type input "1300"
click at [293, 195] on button "add" at bounding box center [302, 200] width 18 height 10
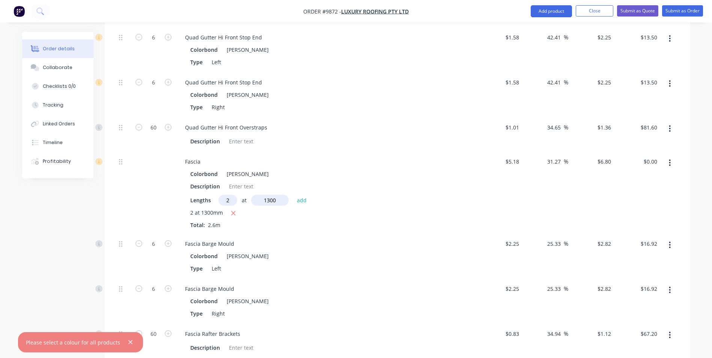
type input "$17.68"
type input "2"
type input "4500"
click at [293, 195] on button "add" at bounding box center [302, 200] width 18 height 10
type input "$78.88"
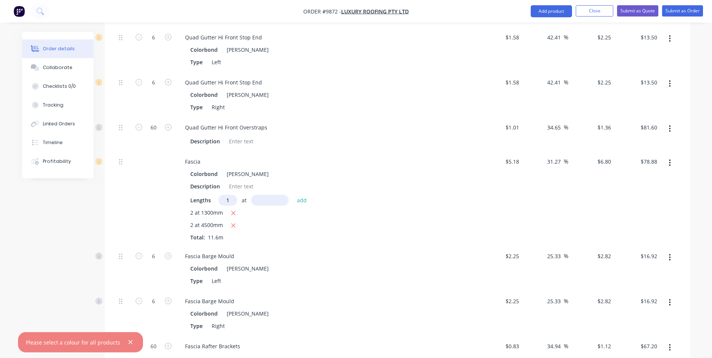
type input "1"
type input "4800"
click at [293, 195] on button "add" at bounding box center [302, 200] width 18 height 10
type input "$111.52"
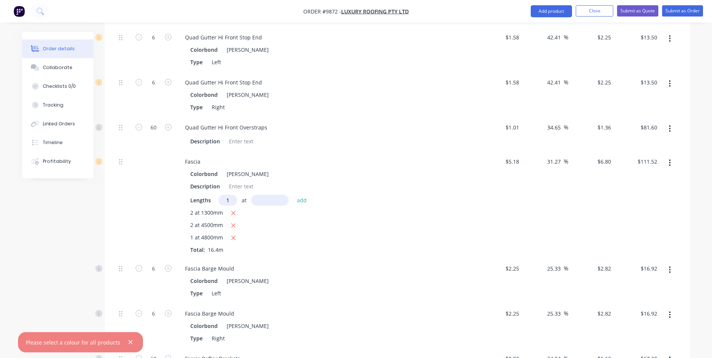
type input "1"
type input "6400"
click at [293, 195] on button "add" at bounding box center [302, 200] width 18 height 10
type input "$155.04"
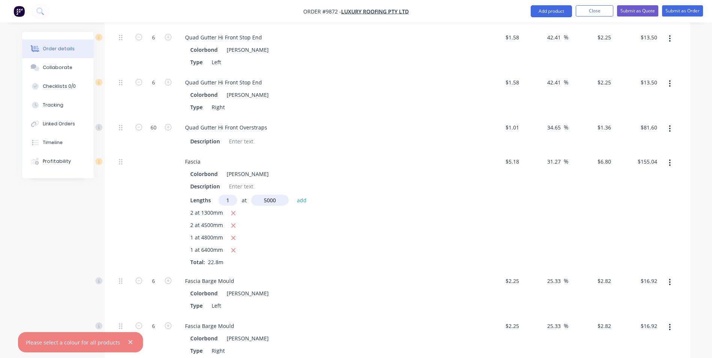
click at [293, 195] on button "add" at bounding box center [302, 200] width 18 height 10
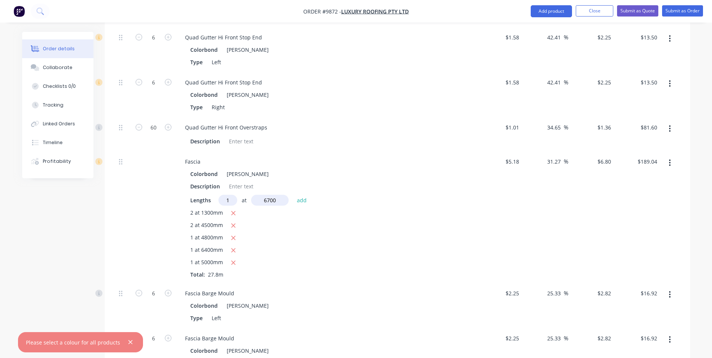
click at [293, 195] on button "add" at bounding box center [302, 200] width 18 height 10
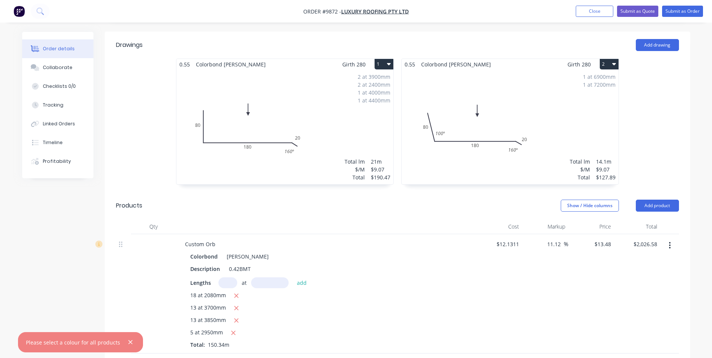
scroll to position [205, 0]
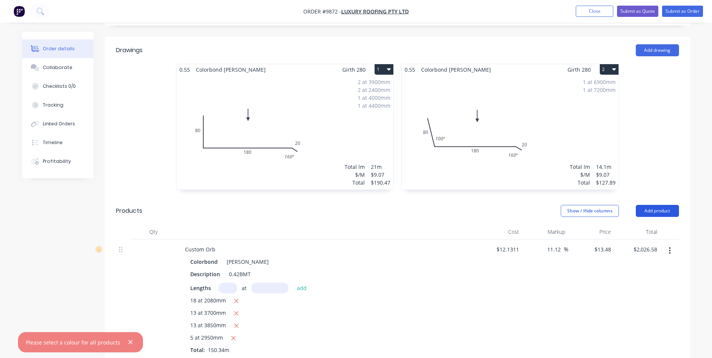
click at [668, 205] on button "Add product" at bounding box center [657, 211] width 43 height 12
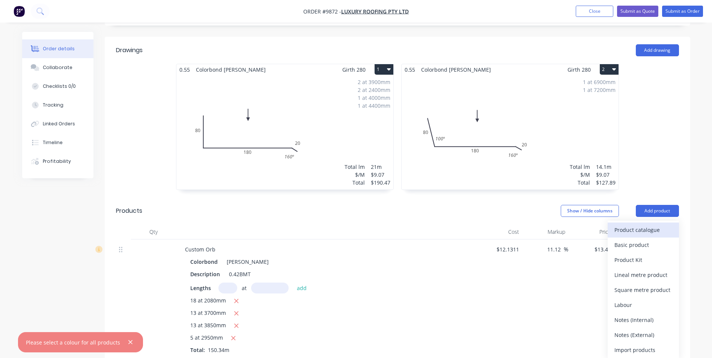
click at [655, 224] on div "Product catalogue" at bounding box center [644, 229] width 58 height 11
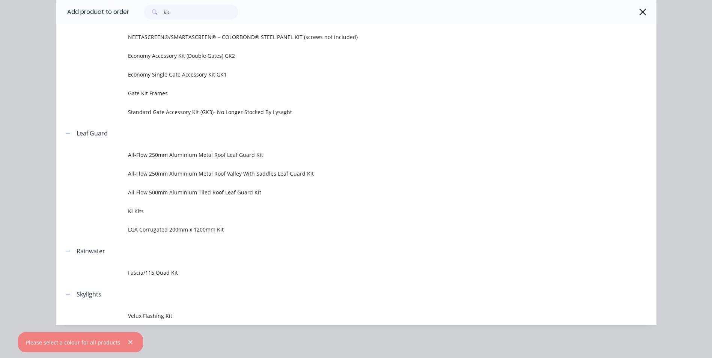
scroll to position [0, 0]
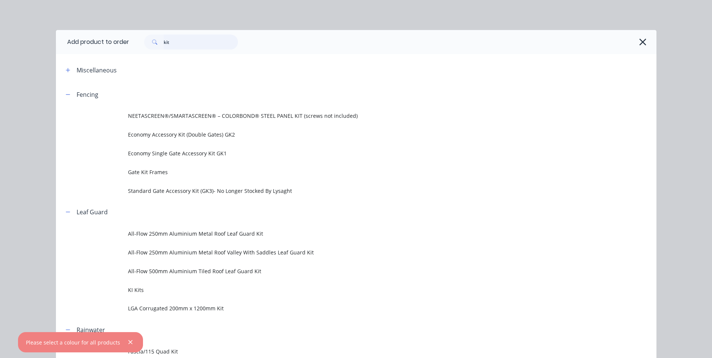
click at [193, 41] on input "kit" at bounding box center [201, 42] width 74 height 15
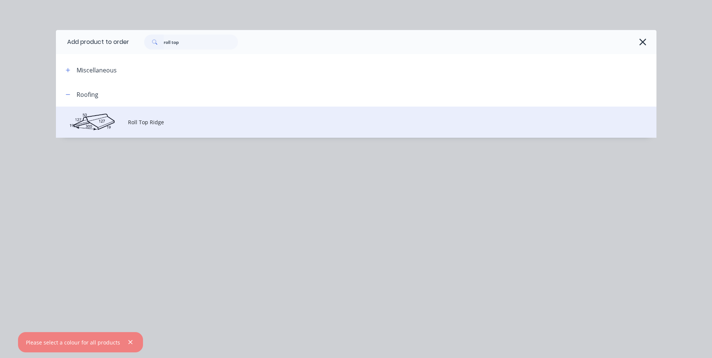
click at [149, 119] on span "Roll Top Ridge" at bounding box center [339, 122] width 423 height 8
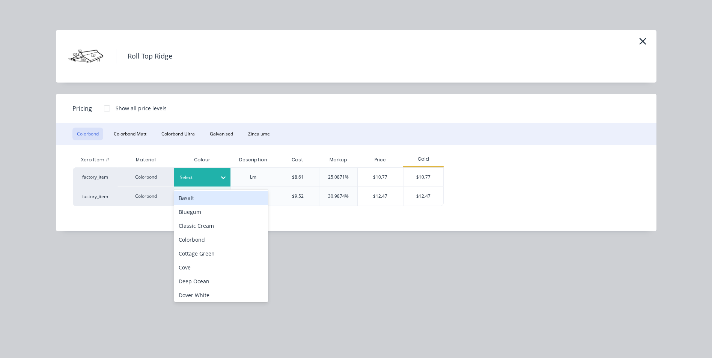
click at [226, 179] on icon at bounding box center [224, 178] width 8 height 8
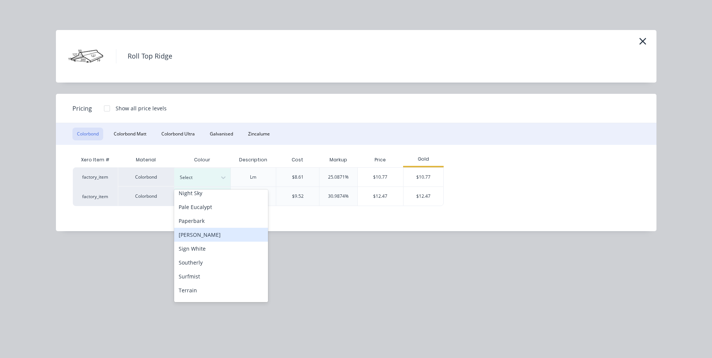
scroll to position [225, 0]
click at [206, 223] on div "[PERSON_NAME]" at bounding box center [221, 223] width 94 height 14
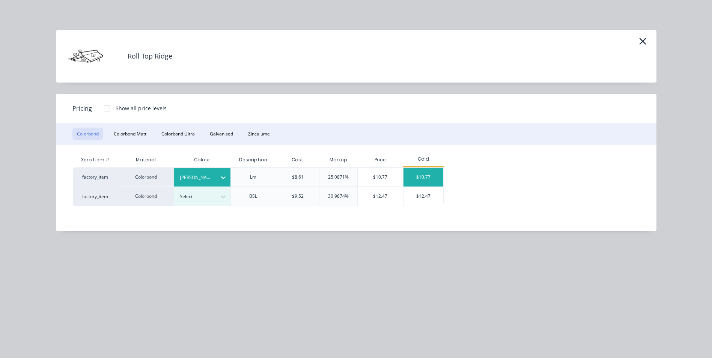
click at [429, 176] on div "$10.77" at bounding box center [424, 177] width 40 height 19
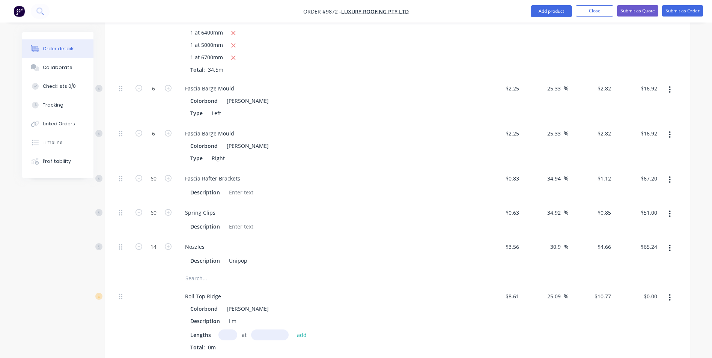
scroll to position [1101, 0]
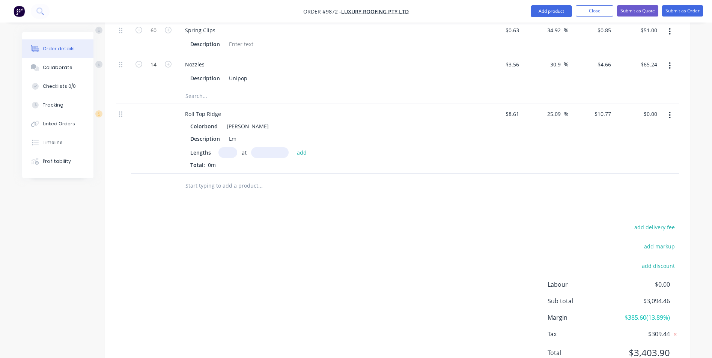
click at [227, 147] on input "text" at bounding box center [227, 152] width 19 height 11
click at [293, 147] on button "add" at bounding box center [302, 152] width 18 height 10
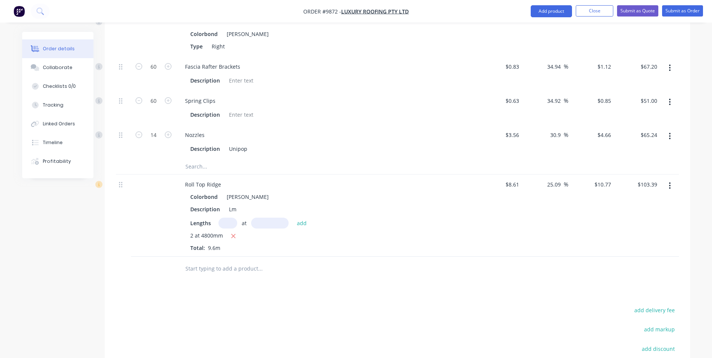
scroll to position [1113, 0]
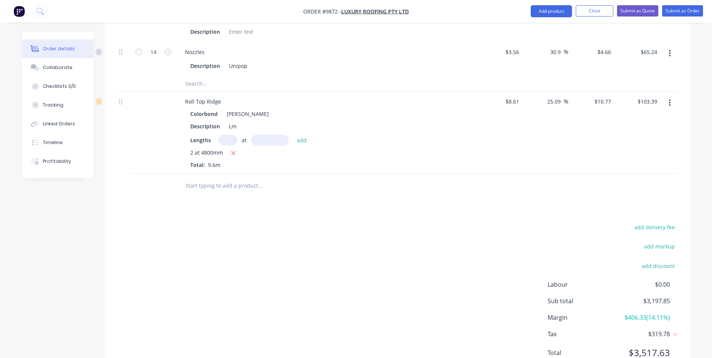
click at [234, 178] on input "text" at bounding box center [260, 185] width 150 height 15
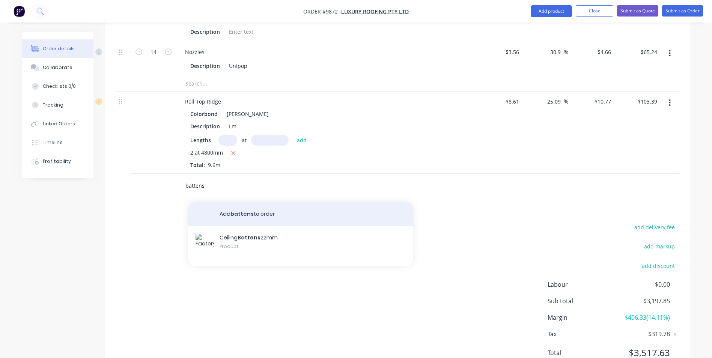
click at [284, 202] on button "Add battens to order" at bounding box center [300, 214] width 225 height 24
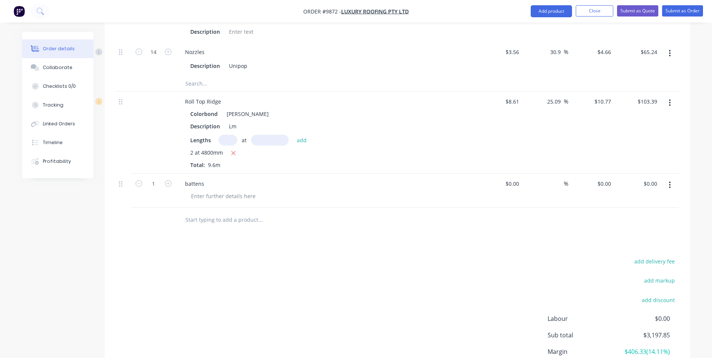
click at [669, 181] on icon "button" at bounding box center [670, 185] width 2 height 8
click at [628, 244] on div "Delete" at bounding box center [644, 249] width 58 height 11
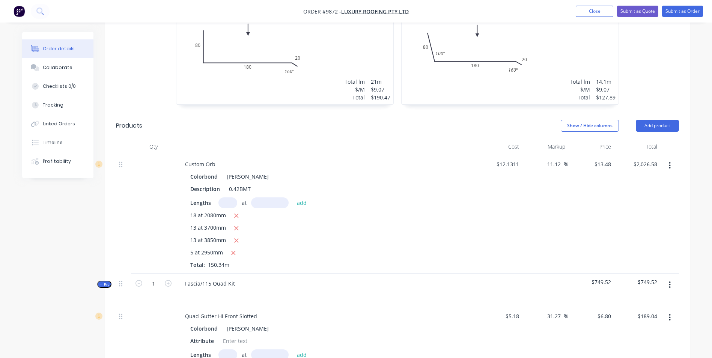
scroll to position [287, 0]
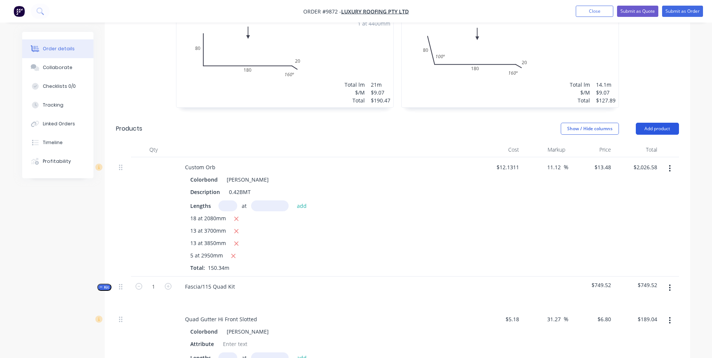
click at [641, 123] on button "Add product" at bounding box center [657, 129] width 43 height 12
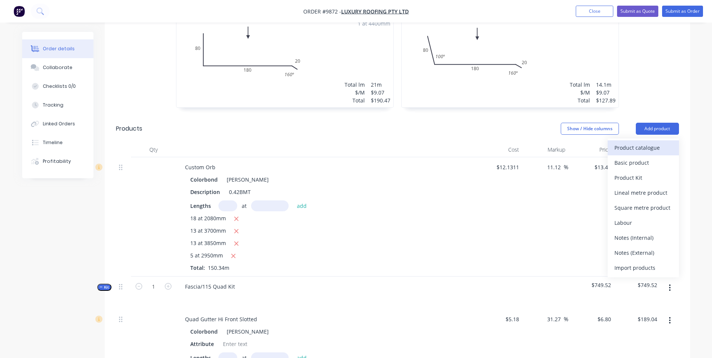
click at [636, 142] on div "Product catalogue" at bounding box center [644, 147] width 58 height 11
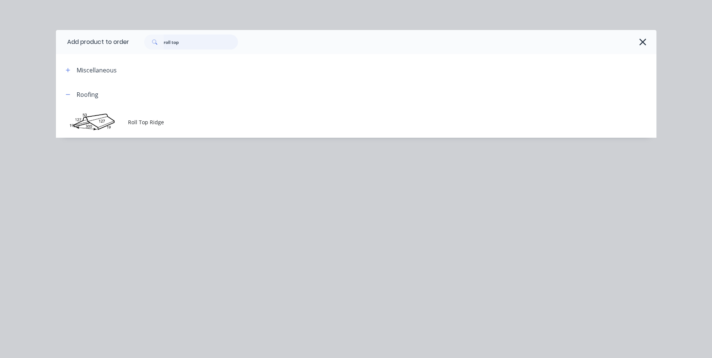
click at [185, 41] on input "roll top" at bounding box center [201, 42] width 74 height 15
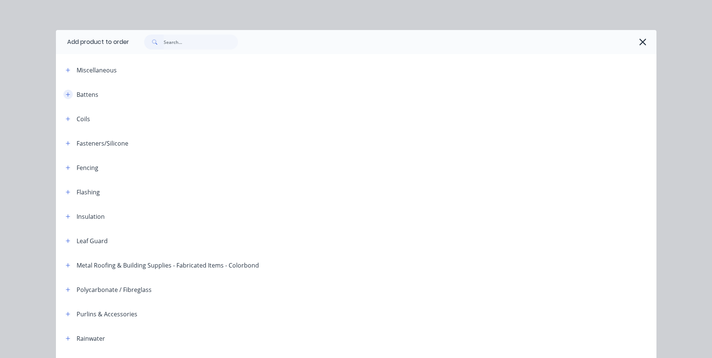
click at [66, 93] on icon "button" at bounding box center [68, 94] width 4 height 4
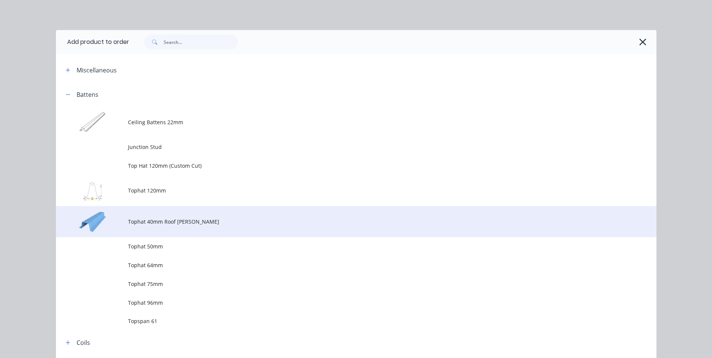
click at [193, 218] on span "Tophat 40mm Roof [PERSON_NAME]" at bounding box center [339, 222] width 423 height 8
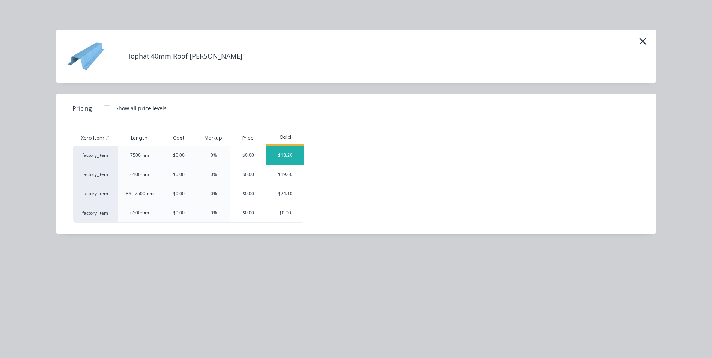
click at [295, 157] on div "$18.20" at bounding box center [286, 155] width 38 height 19
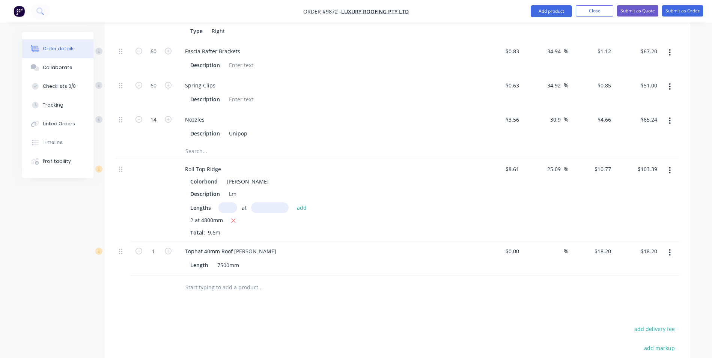
scroll to position [1147, 0]
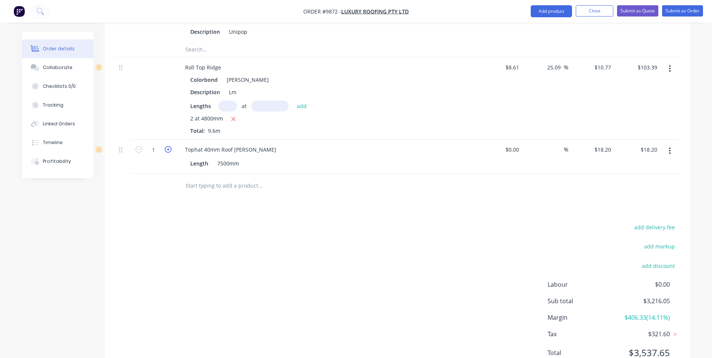
click at [167, 146] on icon "button" at bounding box center [168, 149] width 7 height 7
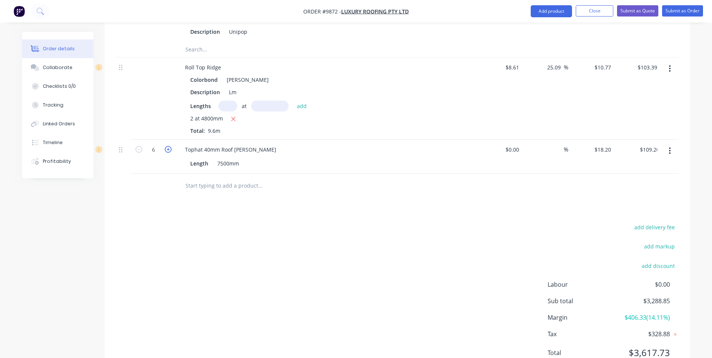
click at [167, 146] on icon "button" at bounding box center [168, 149] width 7 height 7
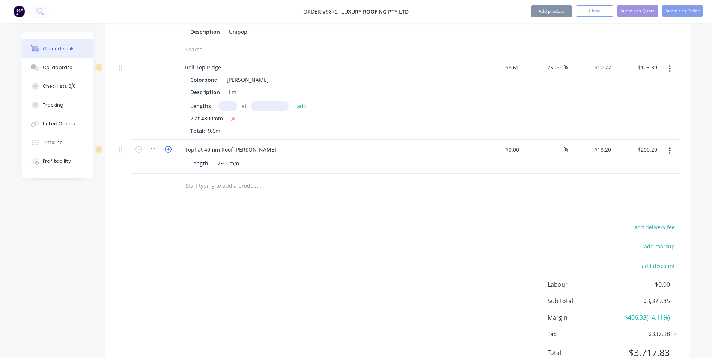
click at [167, 146] on icon "button" at bounding box center [168, 149] width 7 height 7
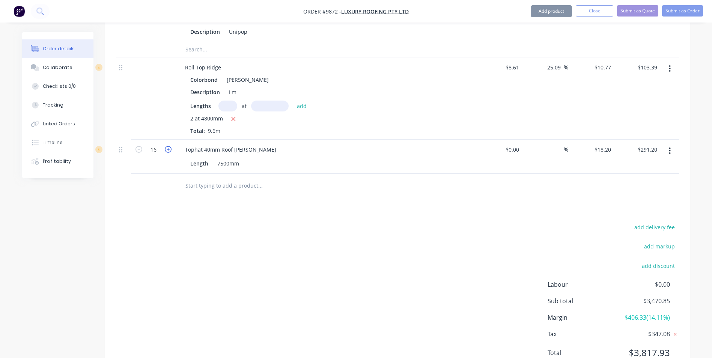
click at [167, 146] on icon "button" at bounding box center [168, 149] width 7 height 7
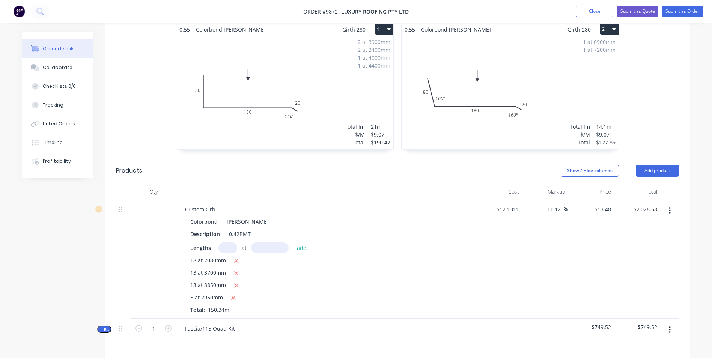
scroll to position [246, 0]
click at [649, 164] on button "Add product" at bounding box center [657, 170] width 43 height 12
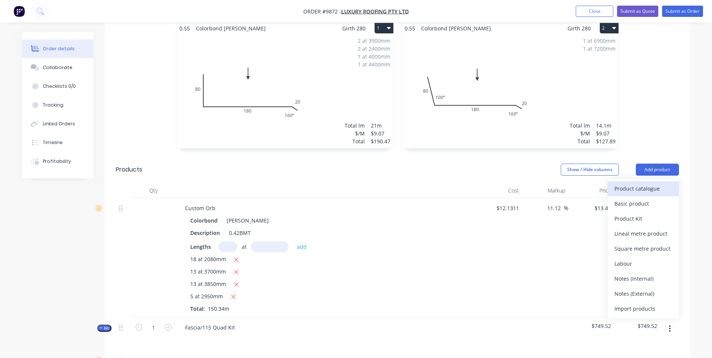
click at [636, 183] on div "Product catalogue" at bounding box center [644, 188] width 58 height 11
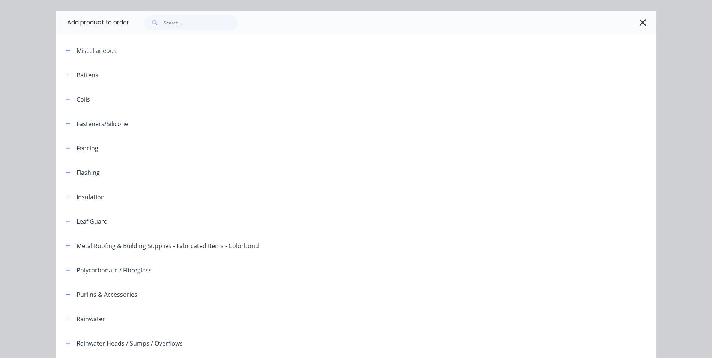
scroll to position [113, 0]
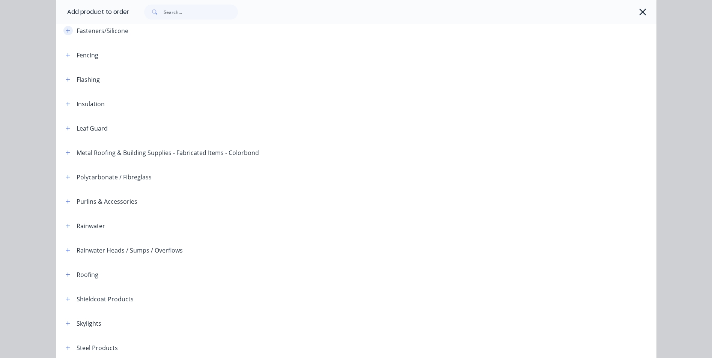
click at [66, 32] on icon "button" at bounding box center [68, 30] width 5 height 5
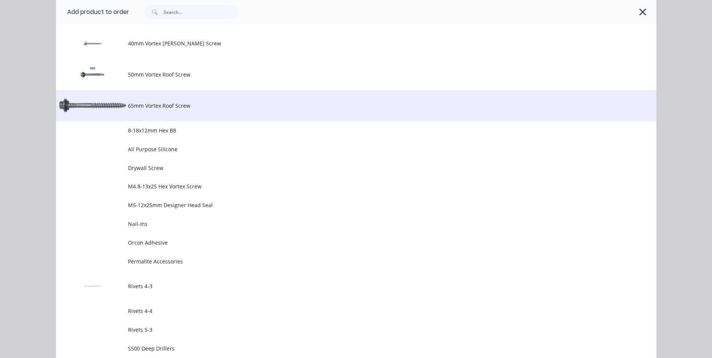
scroll to position [375, 0]
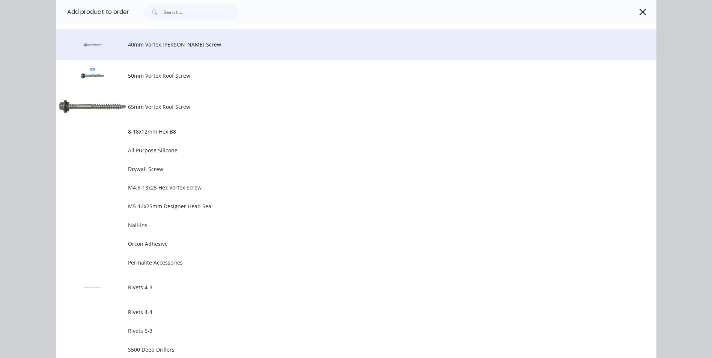
click at [155, 49] on td "40mm Vortex [PERSON_NAME] Screw" at bounding box center [392, 44] width 529 height 31
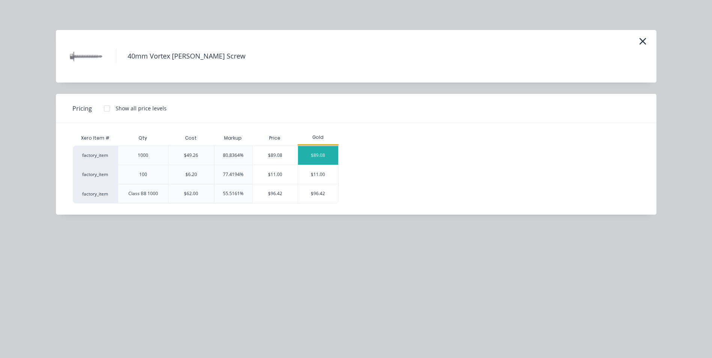
click at [312, 156] on div "$89.08" at bounding box center [318, 155] width 40 height 19
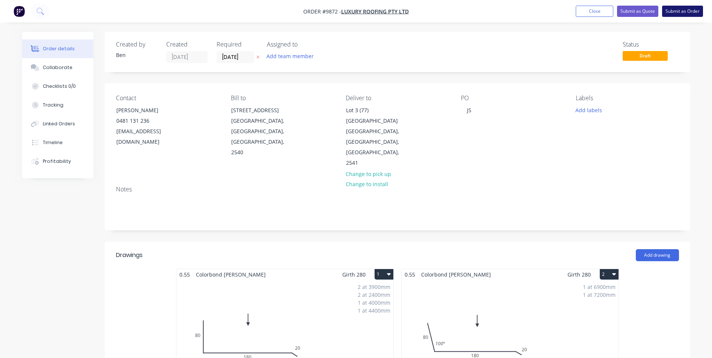
click at [687, 8] on button "Submit as Order" at bounding box center [682, 11] width 41 height 11
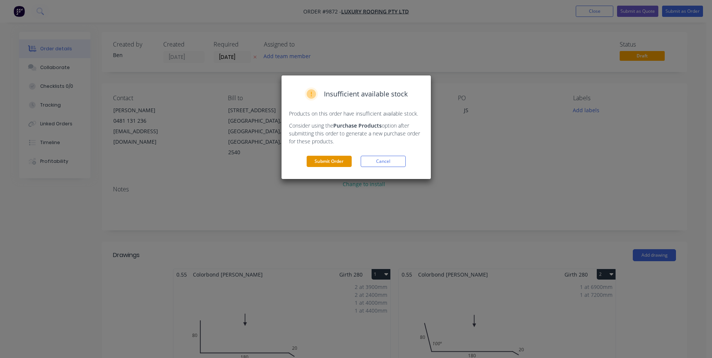
click at [335, 158] on button "Submit Order" at bounding box center [329, 161] width 45 height 11
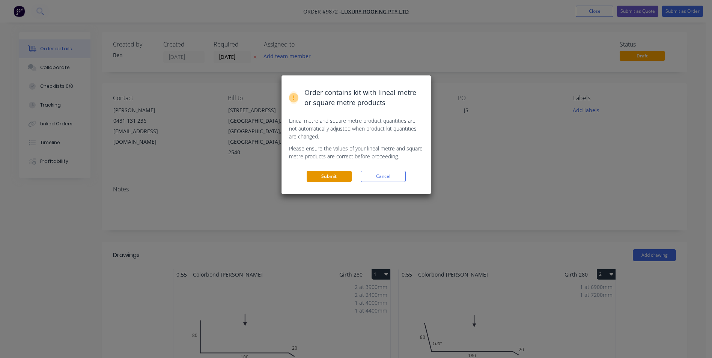
click at [333, 173] on button "Submit" at bounding box center [329, 176] width 45 height 11
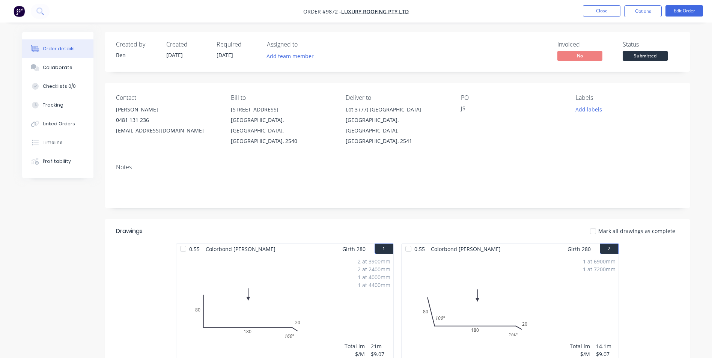
click at [233, 55] on span "[DATE]" at bounding box center [225, 54] width 17 height 7
click at [228, 56] on span "[DATE]" at bounding box center [225, 54] width 17 height 7
click at [687, 10] on button "Edit Order" at bounding box center [685, 10] width 38 height 11
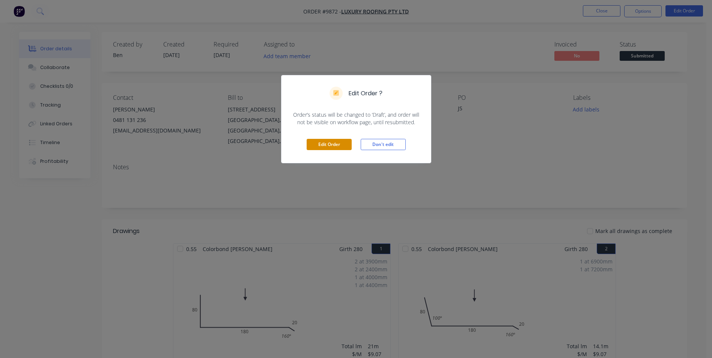
click at [336, 143] on button "Edit Order" at bounding box center [329, 144] width 45 height 11
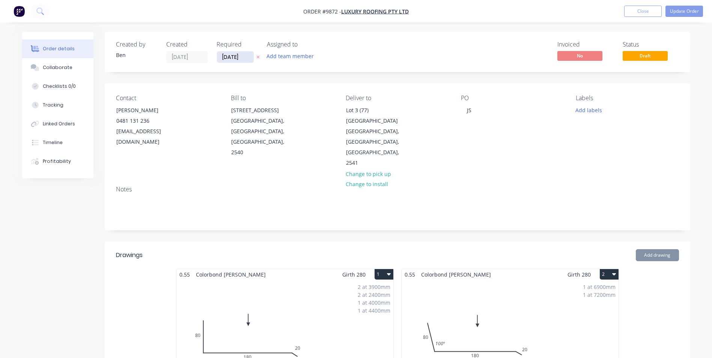
click at [248, 55] on input "[DATE]" at bounding box center [235, 56] width 37 height 11
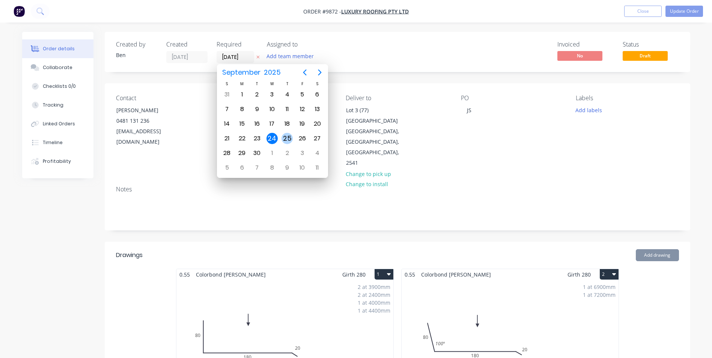
click at [289, 137] on div "25" at bounding box center [287, 138] width 11 height 11
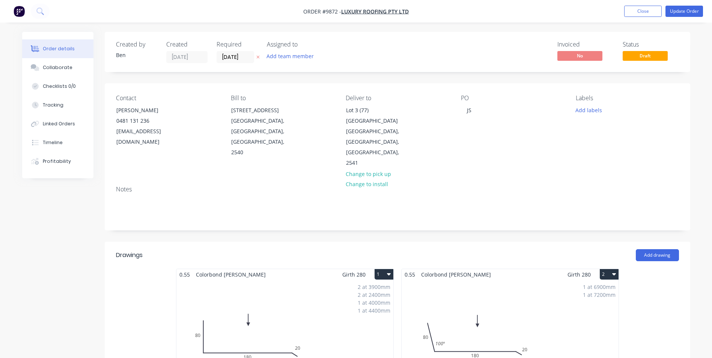
click at [487, 136] on div "PO JS" at bounding box center [512, 132] width 103 height 74
click at [486, 186] on div "Notes" at bounding box center [397, 189] width 563 height 7
click at [422, 58] on div "Invoiced No Status Draft" at bounding box center [510, 52] width 337 height 22
click at [246, 58] on input "[DATE]" at bounding box center [235, 56] width 37 height 11
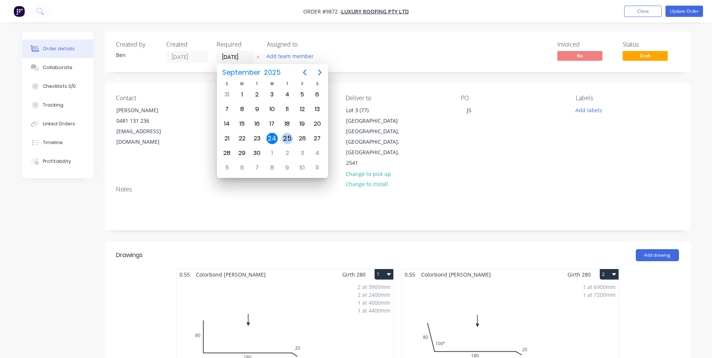
click at [289, 140] on div "25" at bounding box center [287, 138] width 11 height 11
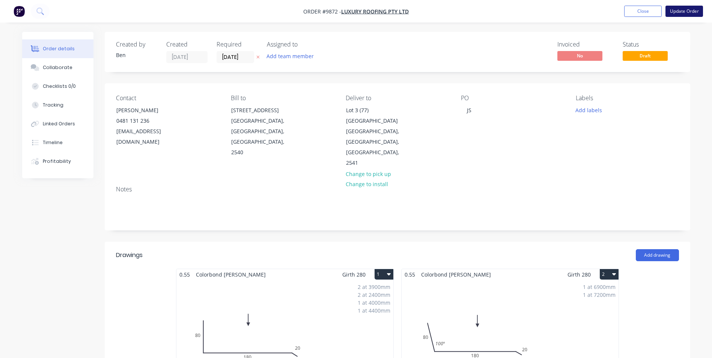
click at [677, 11] on button "Update Order" at bounding box center [685, 11] width 38 height 11
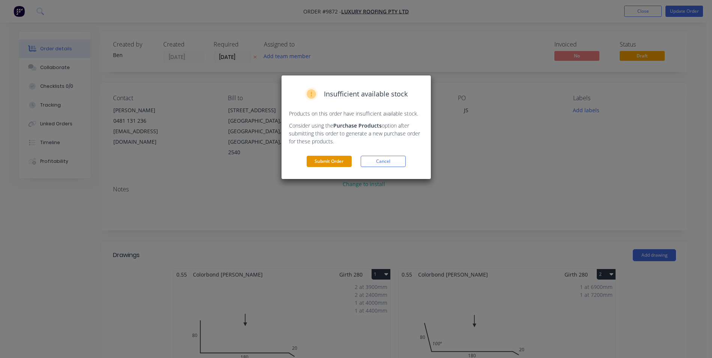
click at [345, 163] on button "Submit Order" at bounding box center [329, 161] width 45 height 11
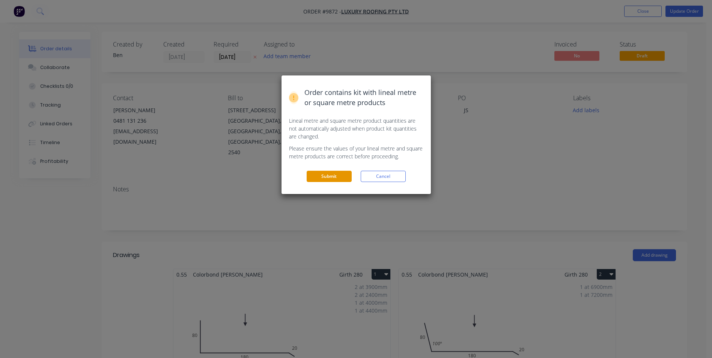
click at [333, 172] on button "Submit" at bounding box center [329, 176] width 45 height 11
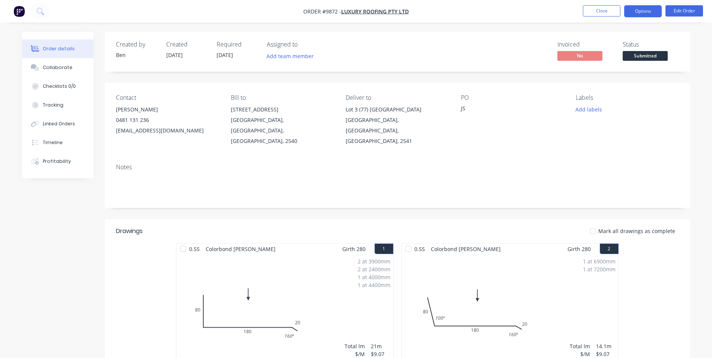
click at [634, 9] on button "Options" at bounding box center [643, 11] width 38 height 12
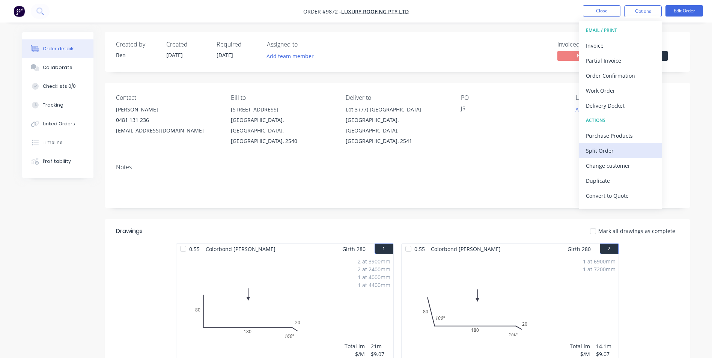
scroll to position [11, 0]
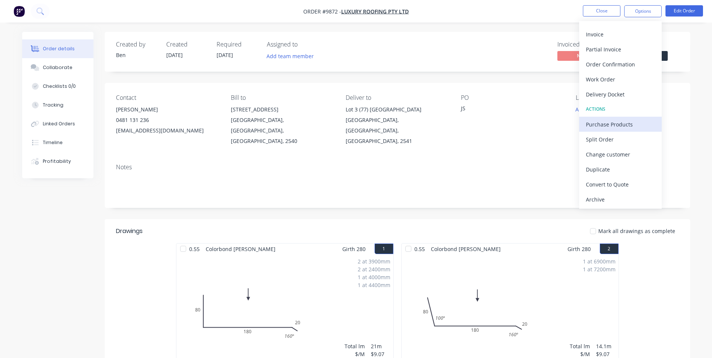
click at [621, 124] on div "Purchase Products" at bounding box center [620, 124] width 69 height 11
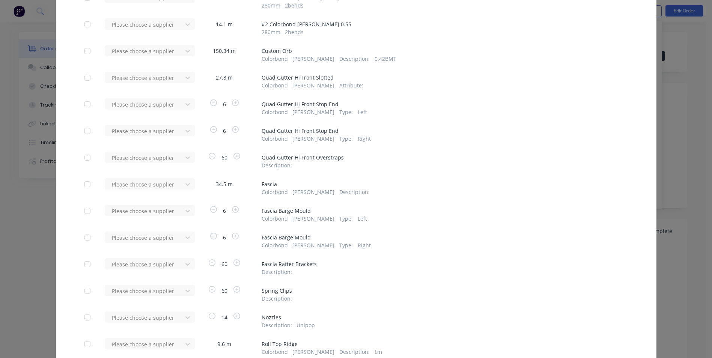
scroll to position [75, 0]
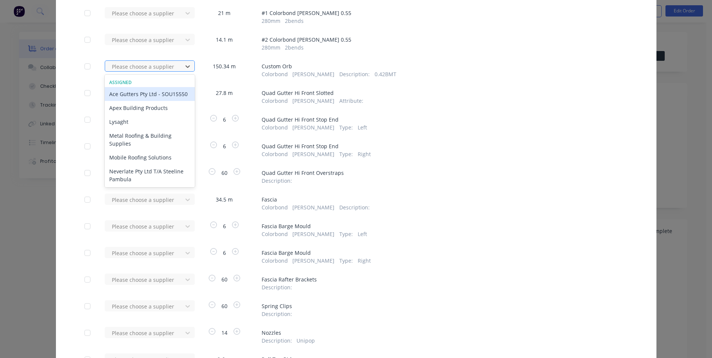
click at [134, 67] on div at bounding box center [145, 66] width 68 height 9
click at [136, 115] on div "Apex Building Products" at bounding box center [150, 108] width 90 height 14
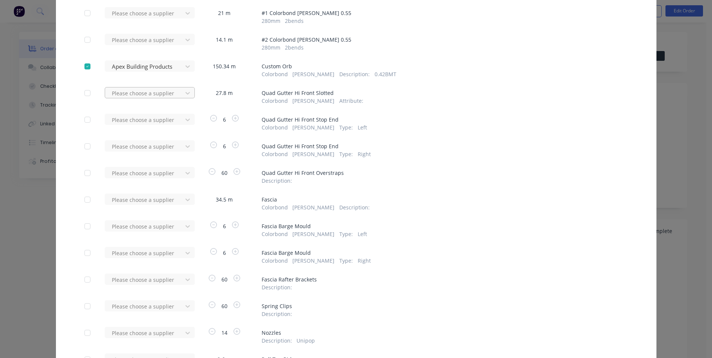
click at [157, 95] on div at bounding box center [145, 93] width 68 height 9
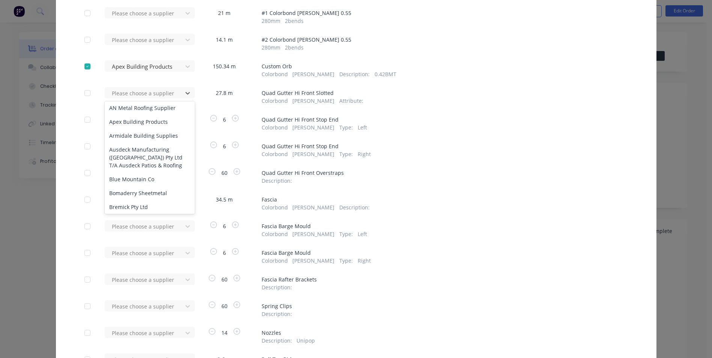
scroll to position [263, 0]
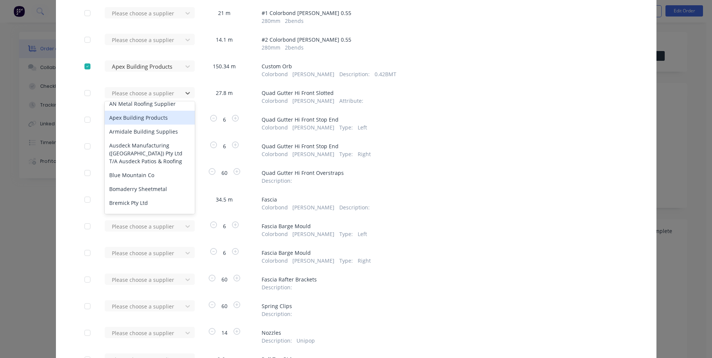
click at [146, 114] on div "Apex Building Products" at bounding box center [150, 118] width 90 height 14
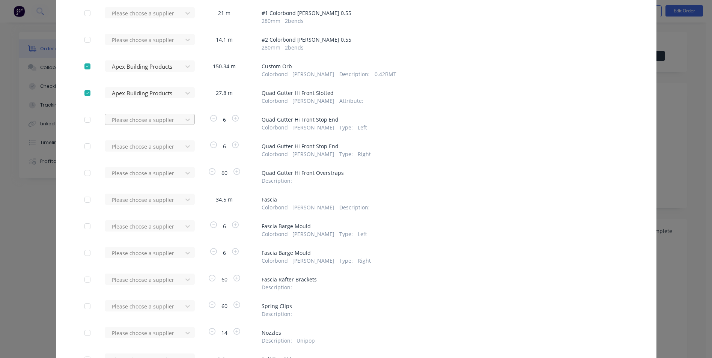
click at [147, 122] on div at bounding box center [145, 119] width 68 height 9
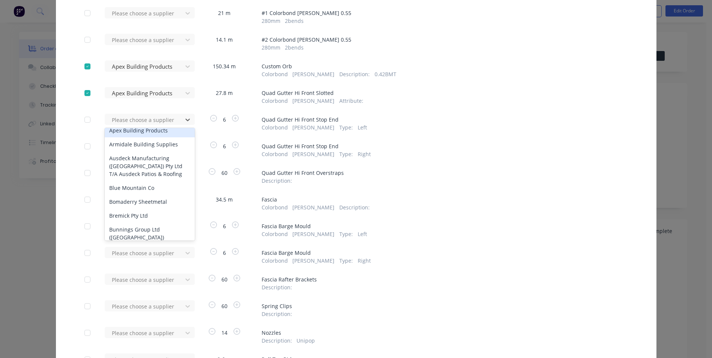
click at [150, 130] on div "Apex Building Products" at bounding box center [150, 131] width 90 height 14
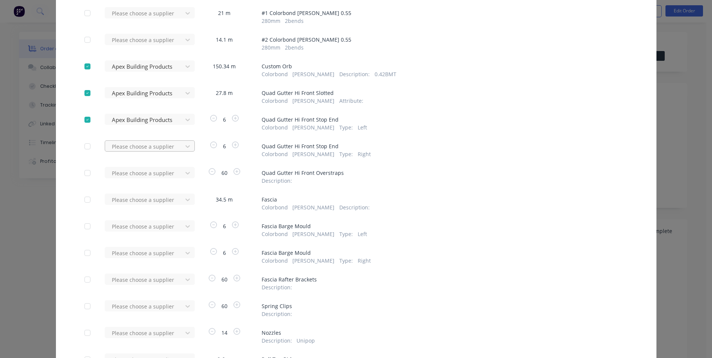
click at [153, 146] on div at bounding box center [145, 146] width 68 height 9
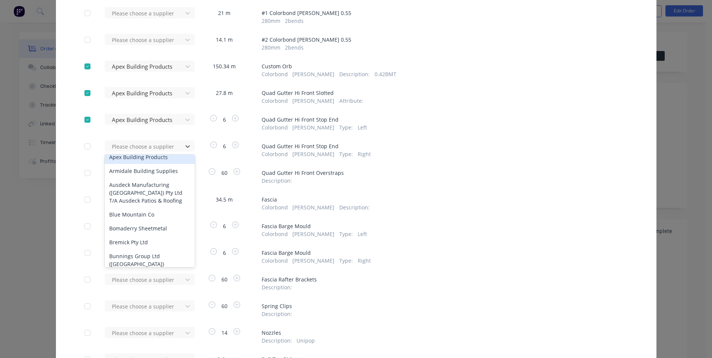
click at [142, 158] on div "Apex Building Products" at bounding box center [150, 157] width 90 height 14
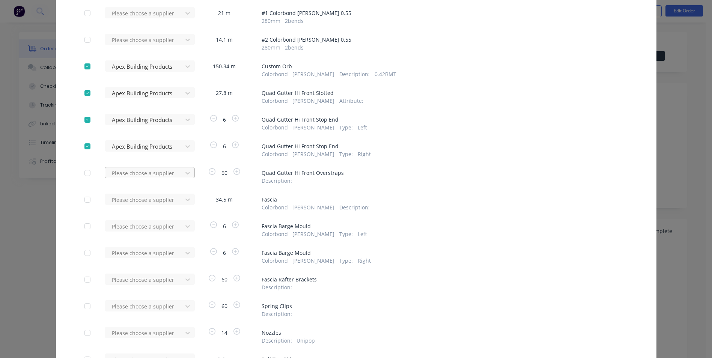
click at [143, 173] on div at bounding box center [145, 173] width 68 height 9
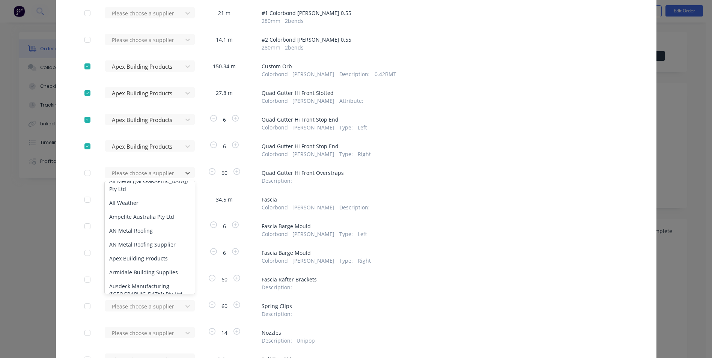
scroll to position [150, 0]
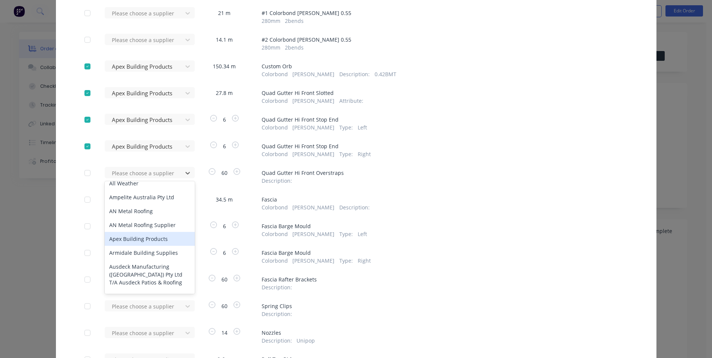
click at [140, 238] on div "Apex Building Products" at bounding box center [150, 239] width 90 height 14
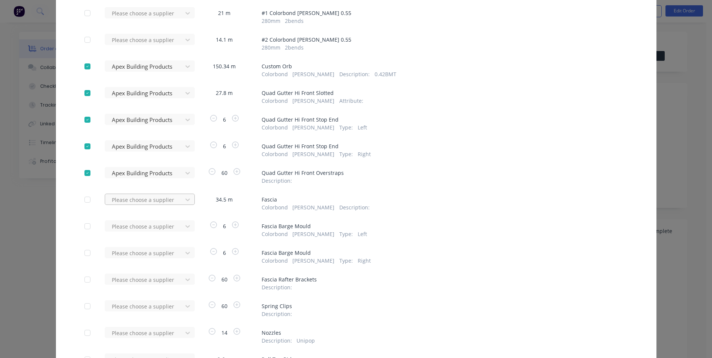
click at [140, 199] on div at bounding box center [145, 199] width 68 height 9
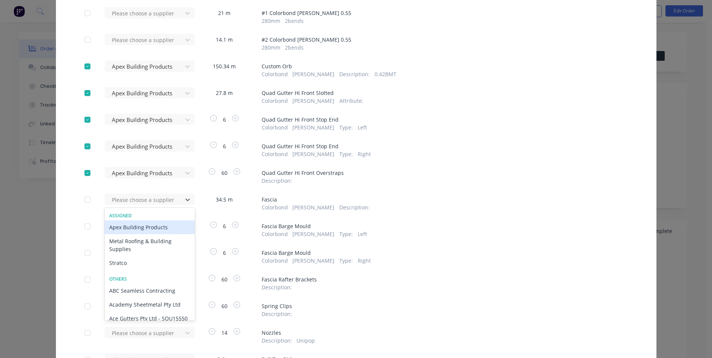
click at [138, 227] on div "Apex Building Products" at bounding box center [150, 227] width 90 height 14
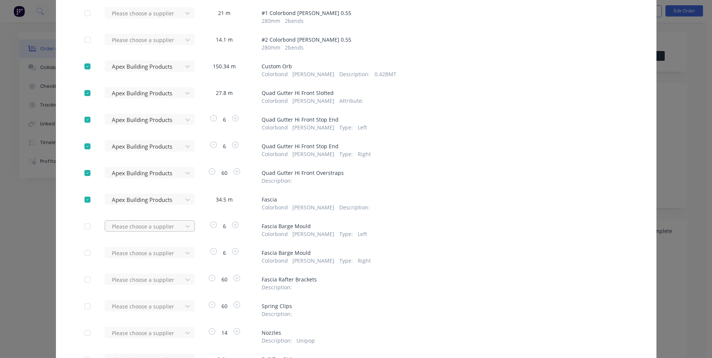
click at [139, 226] on div at bounding box center [145, 226] width 68 height 9
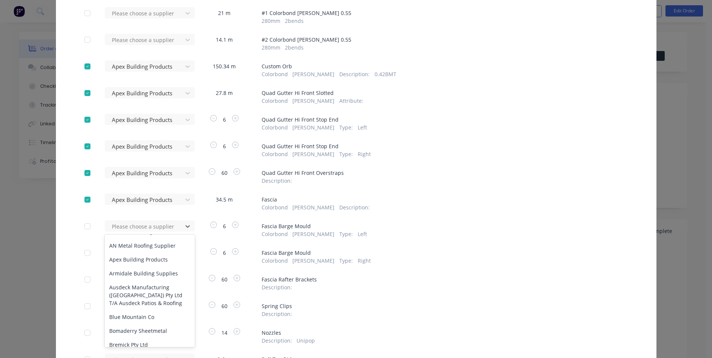
scroll to position [225, 0]
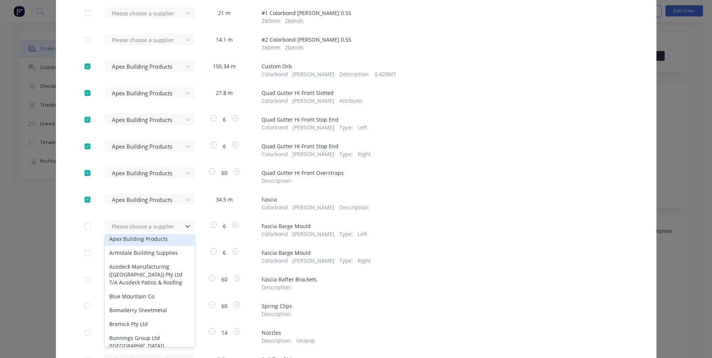
click at [147, 240] on div "Apex Building Products" at bounding box center [150, 239] width 90 height 14
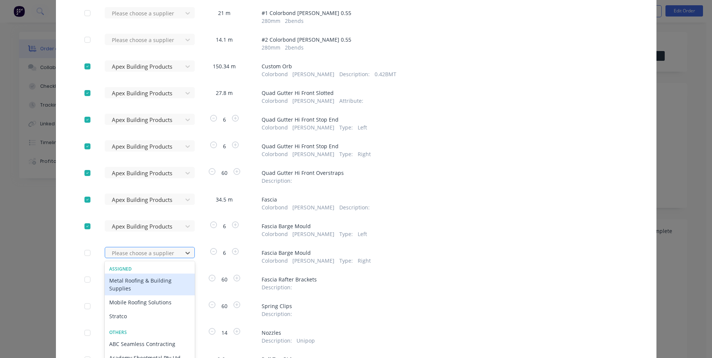
click at [153, 250] on div "64 results available. Use Up and Down to choose options, press Enter to select …" at bounding box center [146, 252] width 83 height 11
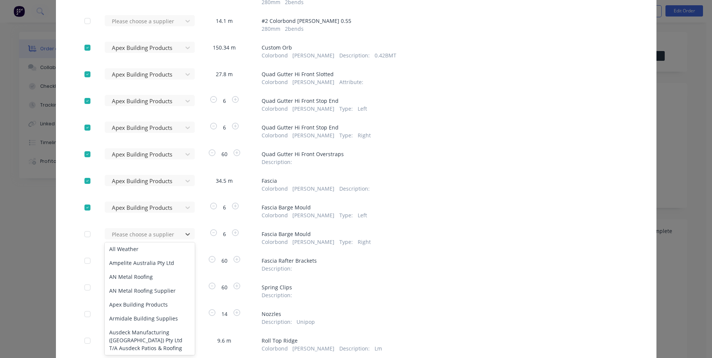
scroll to position [188, 0]
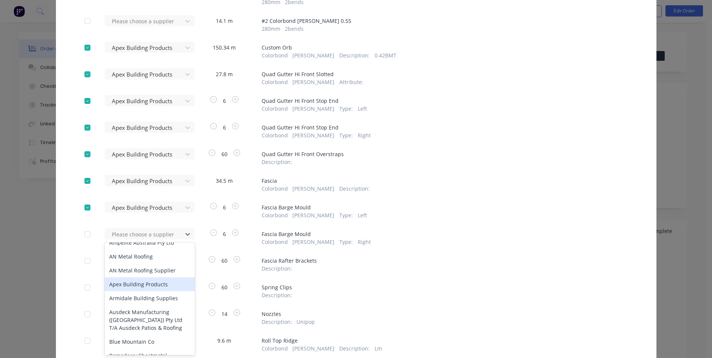
click at [148, 282] on div "Apex Building Products" at bounding box center [150, 284] width 90 height 14
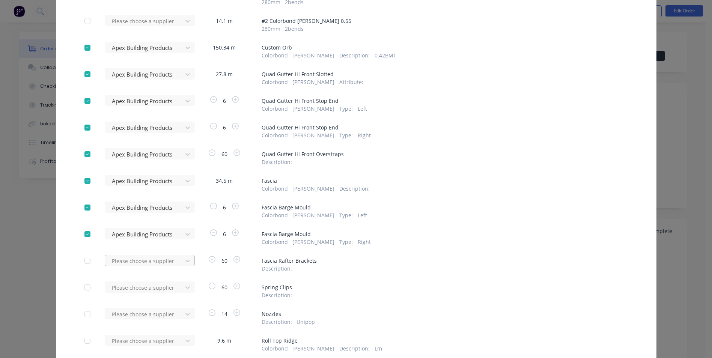
click at [151, 261] on div "Please choose a supplier" at bounding box center [146, 260] width 83 height 11
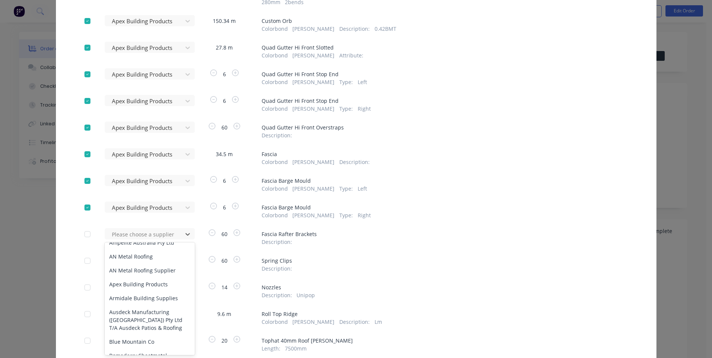
scroll to position [225, 0]
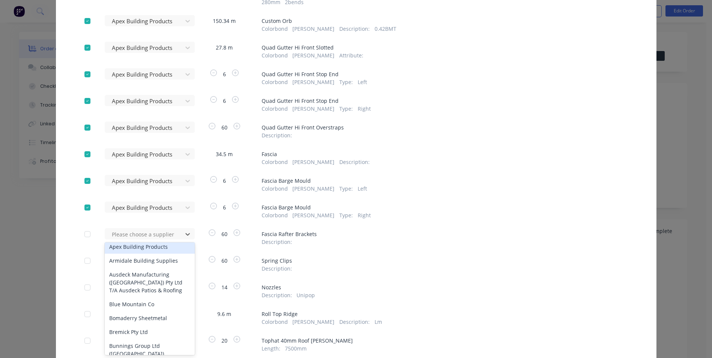
click at [148, 249] on div "Apex Building Products" at bounding box center [150, 247] width 90 height 14
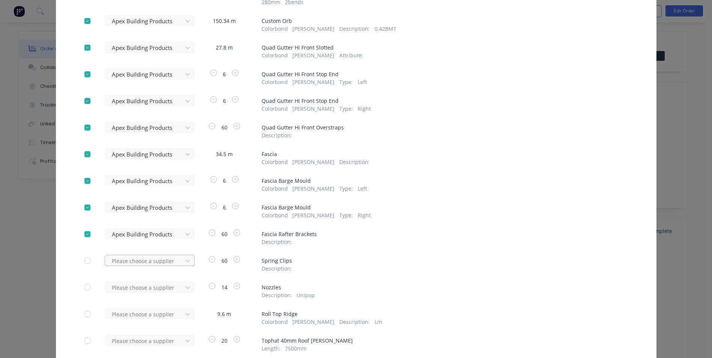
click at [150, 263] on div "Please choose a supplier" at bounding box center [146, 260] width 83 height 11
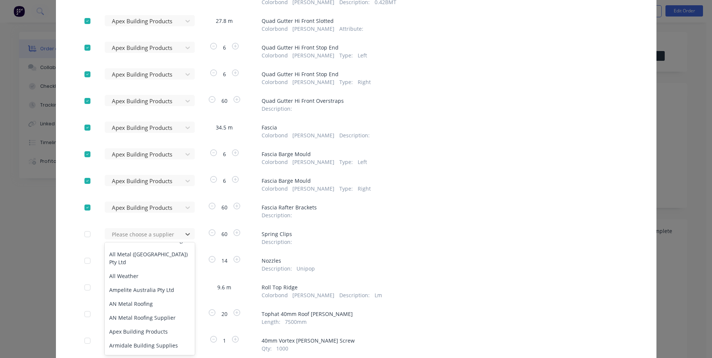
scroll to position [150, 0]
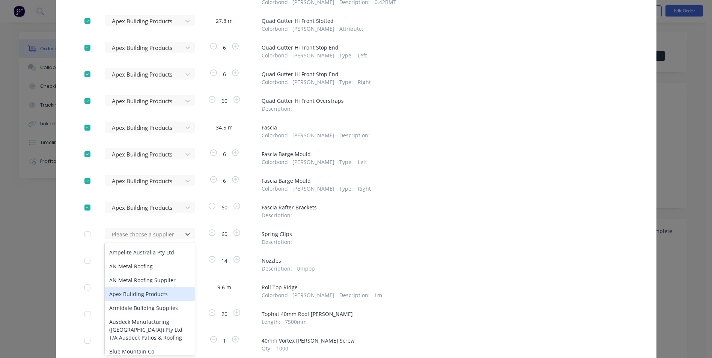
click at [140, 292] on div "Apex Building Products" at bounding box center [150, 294] width 90 height 14
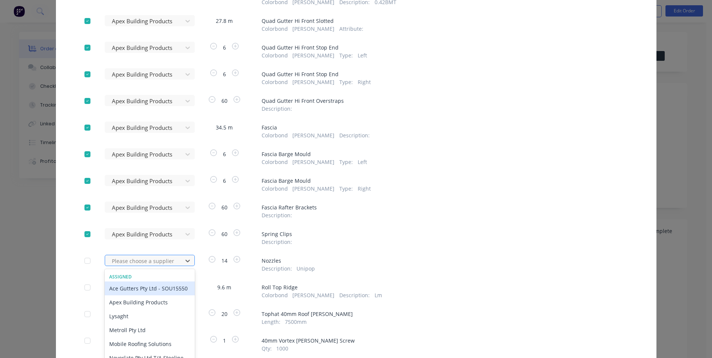
click at [148, 261] on div "65 results available. Use Up and Down to choose options, press Enter to select …" at bounding box center [146, 260] width 83 height 11
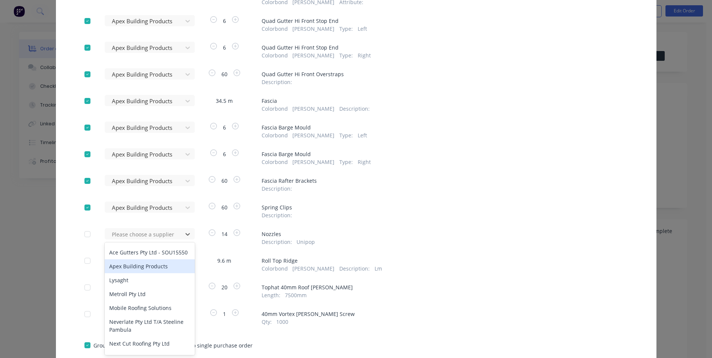
scroll to position [38, 0]
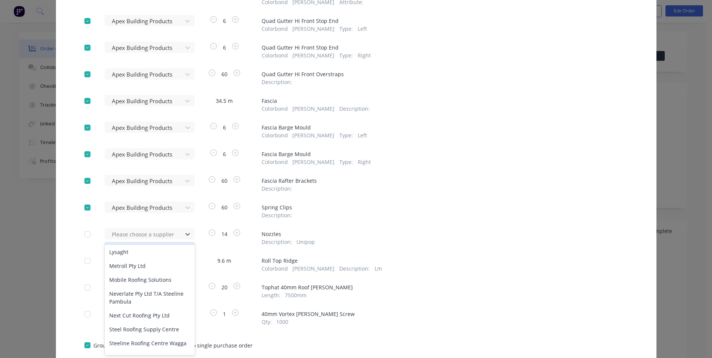
click at [156, 244] on div "Apex Building Products" at bounding box center [150, 238] width 90 height 14
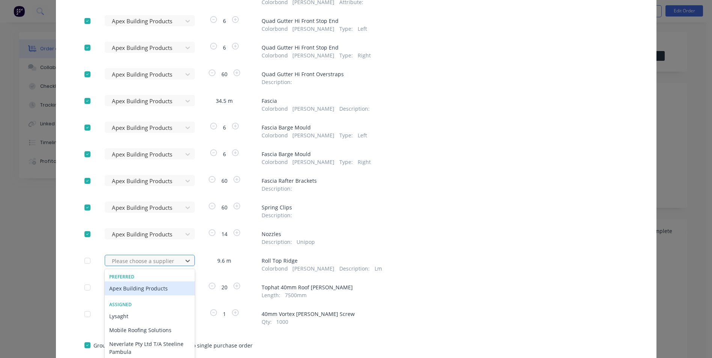
click at [157, 259] on div "64 results available. Use Up and Down to choose options, press Enter to select …" at bounding box center [146, 260] width 83 height 11
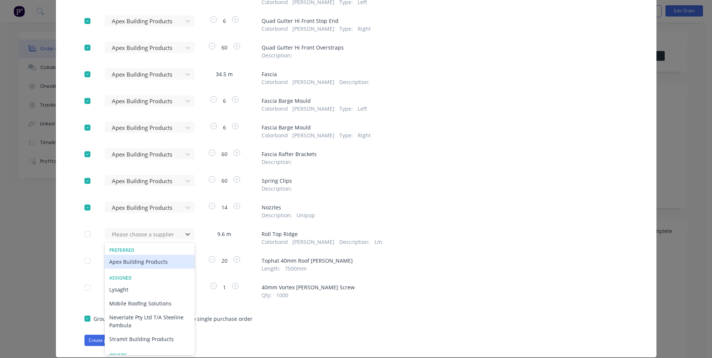
click at [154, 262] on div "Apex Building Products" at bounding box center [150, 262] width 90 height 14
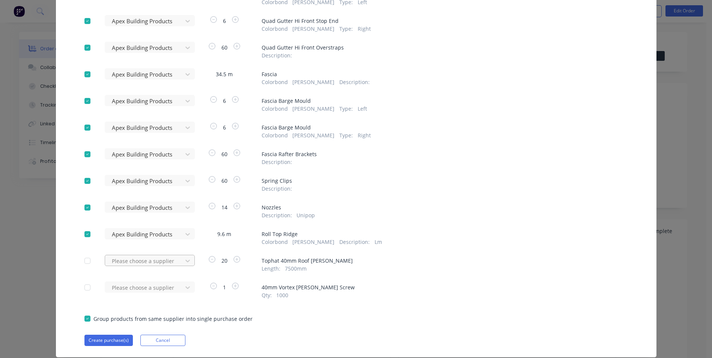
click at [155, 261] on div "Please choose a supplier" at bounding box center [146, 260] width 83 height 11
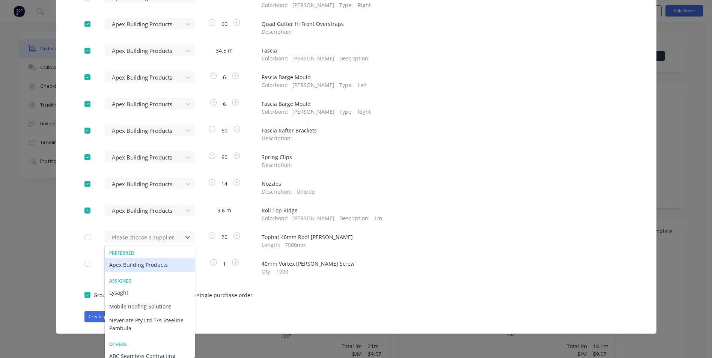
click at [155, 265] on div "Apex Building Products" at bounding box center [150, 265] width 90 height 14
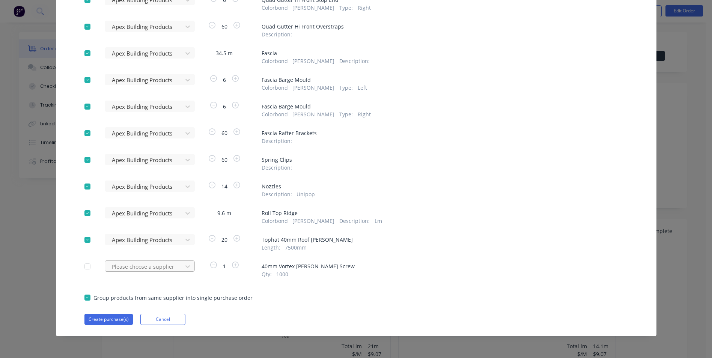
scroll to position [221, 0]
click at [155, 263] on div "Please choose a supplier" at bounding box center [146, 266] width 83 height 11
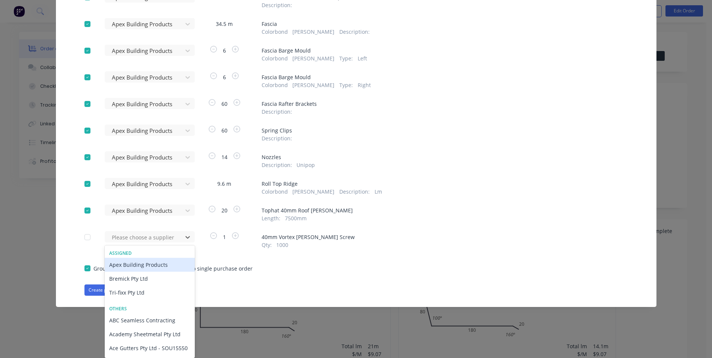
click at [155, 263] on div "Apex Building Products" at bounding box center [150, 265] width 90 height 14
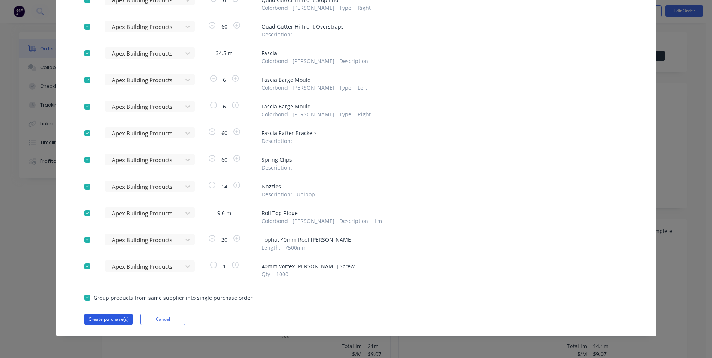
click at [110, 316] on button "Create purchase(s)" at bounding box center [108, 319] width 48 height 11
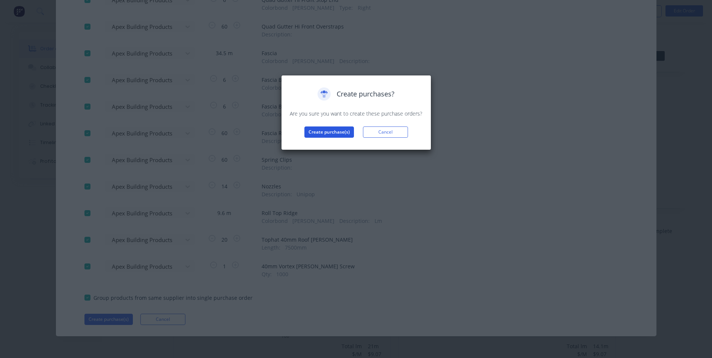
click at [333, 131] on button "Create purchase(s)" at bounding box center [329, 132] width 50 height 11
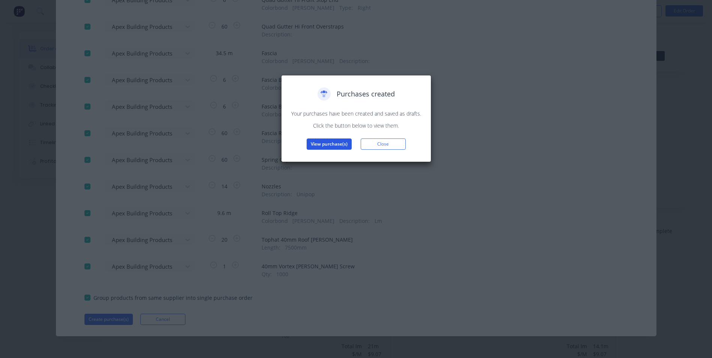
click at [341, 145] on button "View purchase(s)" at bounding box center [329, 144] width 45 height 11
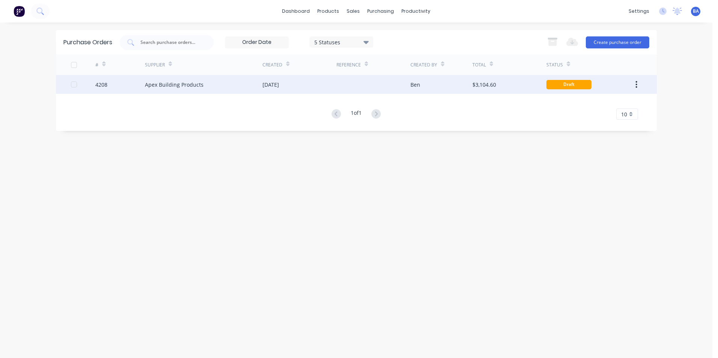
click at [466, 86] on div "Ben" at bounding box center [441, 84] width 62 height 19
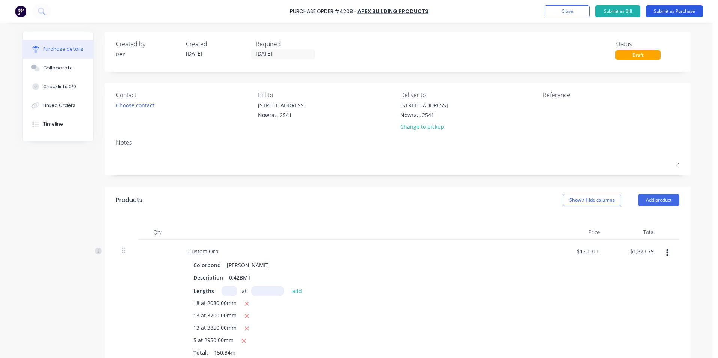
click at [686, 8] on button "Submit as Purchase" at bounding box center [674, 11] width 57 height 12
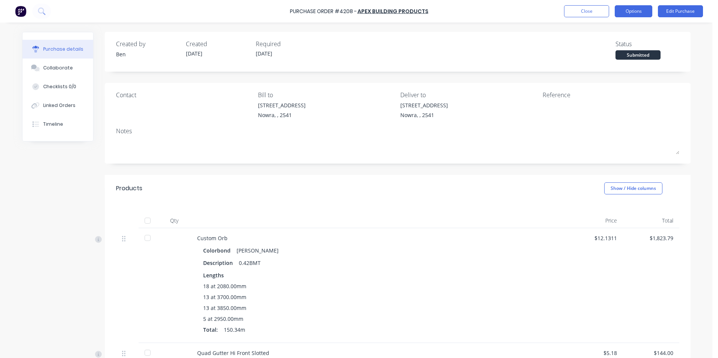
click at [629, 8] on button "Options" at bounding box center [634, 11] width 38 height 12
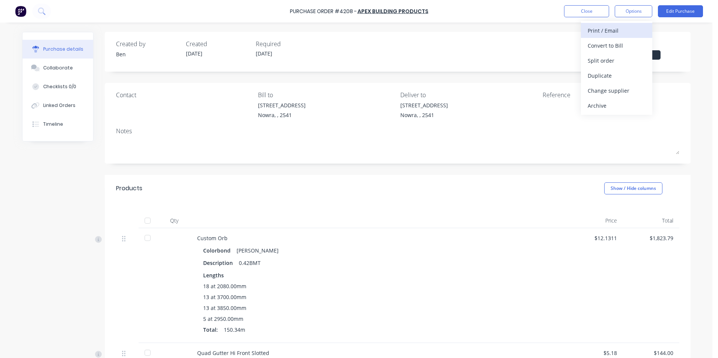
click at [621, 30] on div "Print / Email" at bounding box center [616, 30] width 58 height 11
click at [621, 42] on div "With pricing" at bounding box center [616, 45] width 58 height 11
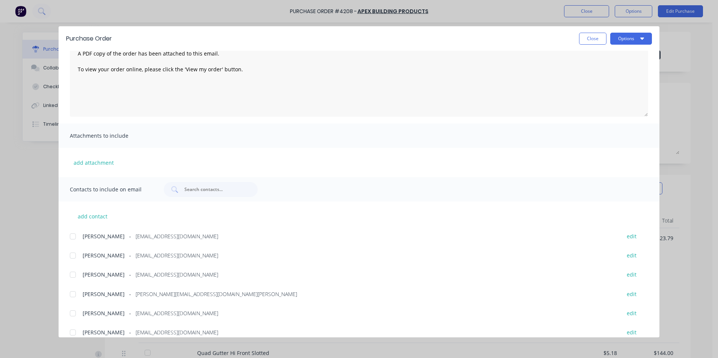
scroll to position [127, 0]
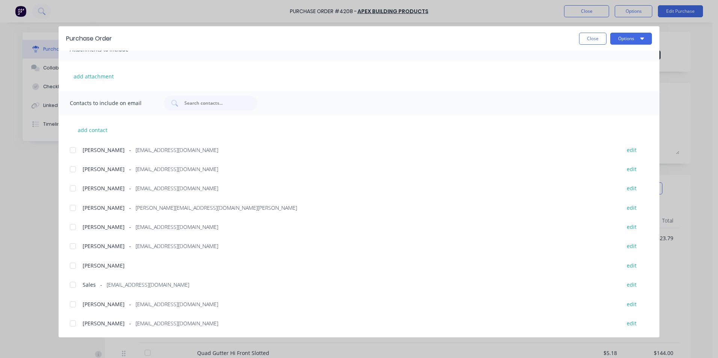
click at [72, 285] on div at bounding box center [72, 284] width 15 height 15
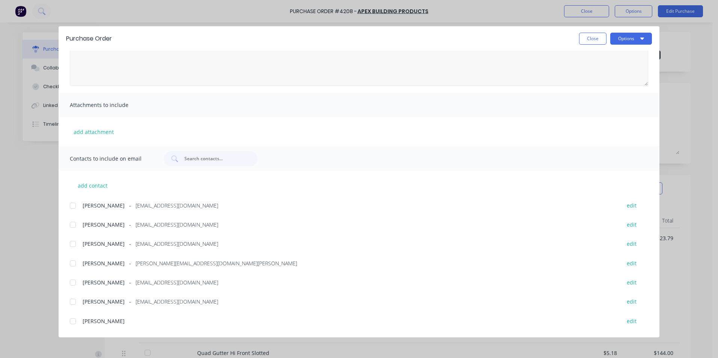
scroll to position [0, 0]
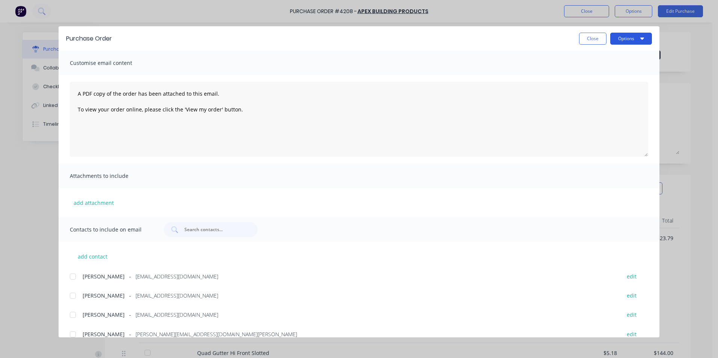
click at [632, 37] on button "Options" at bounding box center [631, 39] width 42 height 12
click at [605, 84] on div "Email" at bounding box center [616, 87] width 58 height 11
click at [597, 37] on button "Close" at bounding box center [592, 39] width 27 height 12
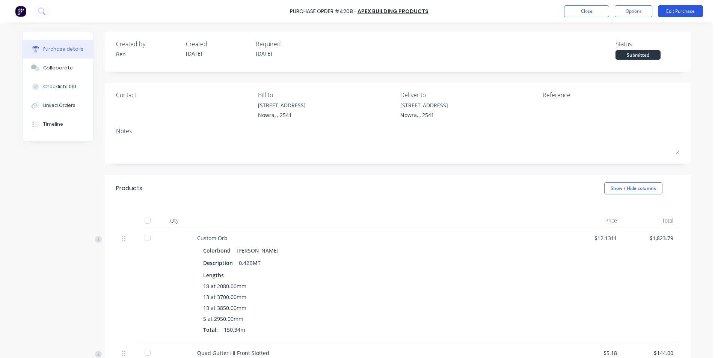
click at [684, 8] on button "Edit Purchase" at bounding box center [680, 11] width 45 height 12
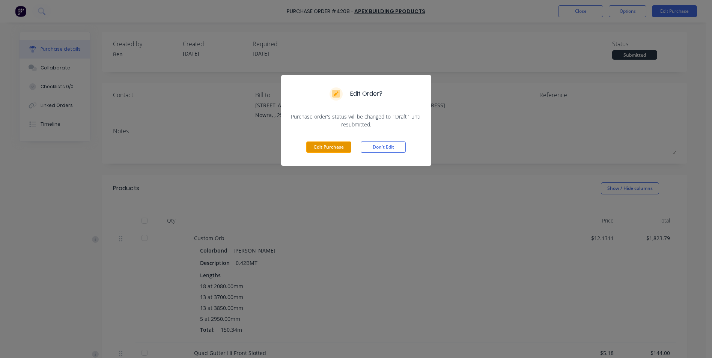
click at [337, 145] on button "Edit Purchase" at bounding box center [328, 147] width 45 height 11
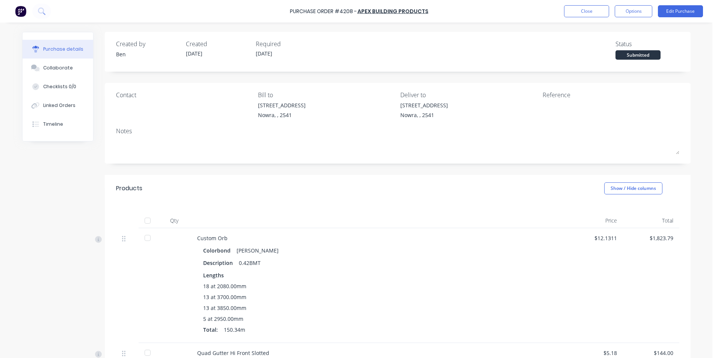
click at [448, 105] on div "Unit 6/53 Albatross Road Nowra, , 2541" at bounding box center [424, 110] width 48 height 18
click at [441, 103] on div "[STREET_ADDRESS]" at bounding box center [424, 105] width 48 height 8
click at [443, 102] on div "[STREET_ADDRESS]" at bounding box center [424, 105] width 48 height 8
click at [688, 9] on button "Edit Purchase" at bounding box center [680, 11] width 45 height 12
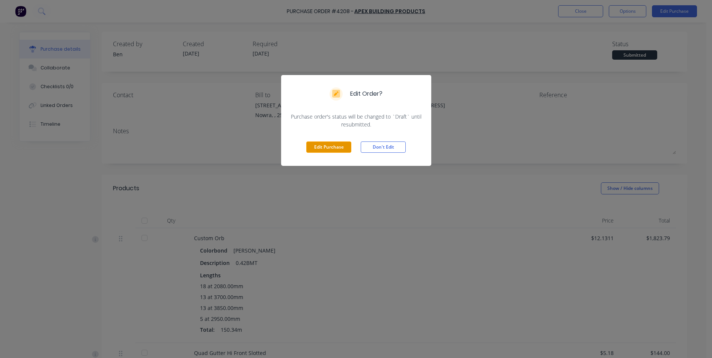
click at [347, 145] on button "Edit Purchase" at bounding box center [328, 147] width 45 height 11
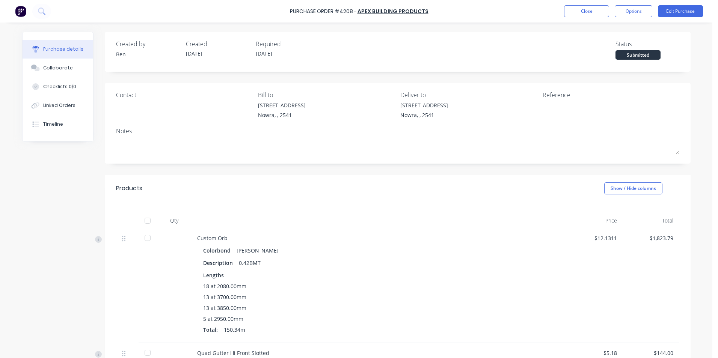
click at [448, 105] on div "[STREET_ADDRESS]" at bounding box center [424, 105] width 48 height 8
drag, startPoint x: 457, startPoint y: 105, endPoint x: 438, endPoint y: 107, distance: 19.2
click at [438, 107] on div "[STREET_ADDRESS]" at bounding box center [424, 105] width 48 height 8
drag, startPoint x: 438, startPoint y: 107, endPoint x: 422, endPoint y: 106, distance: 16.2
click at [422, 106] on div "[STREET_ADDRESS]" at bounding box center [424, 105] width 48 height 8
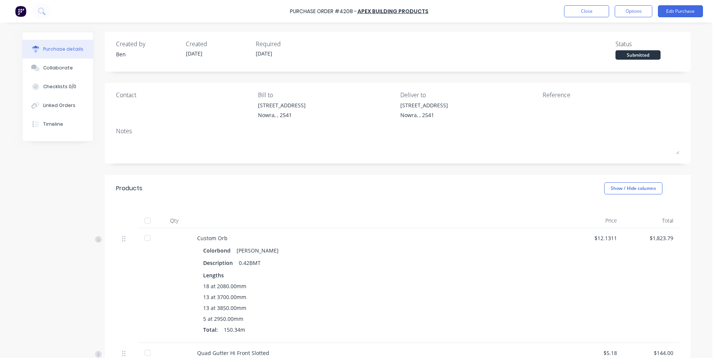
click at [404, 104] on div "[STREET_ADDRESS]" at bounding box center [424, 105] width 48 height 8
drag, startPoint x: 454, startPoint y: 102, endPoint x: 467, endPoint y: 105, distance: 13.6
click at [448, 102] on div "[STREET_ADDRESS]" at bounding box center [424, 105] width 48 height 8
click at [448, 107] on div "[STREET_ADDRESS]" at bounding box center [424, 105] width 48 height 8
drag, startPoint x: 450, startPoint y: 101, endPoint x: 432, endPoint y: 114, distance: 22.1
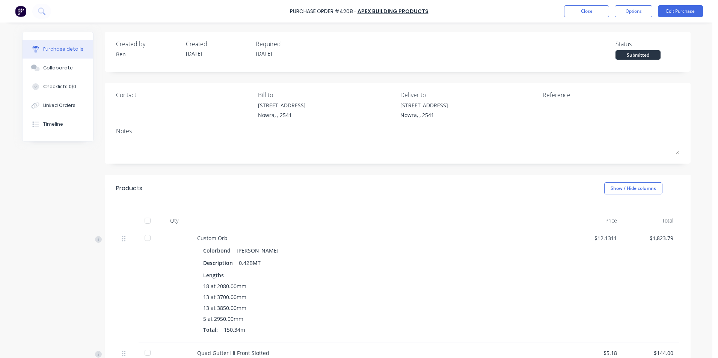
click at [433, 114] on div "Nowra, , 2541" at bounding box center [424, 115] width 48 height 8
click at [667, 10] on button "Edit Purchase" at bounding box center [680, 11] width 45 height 12
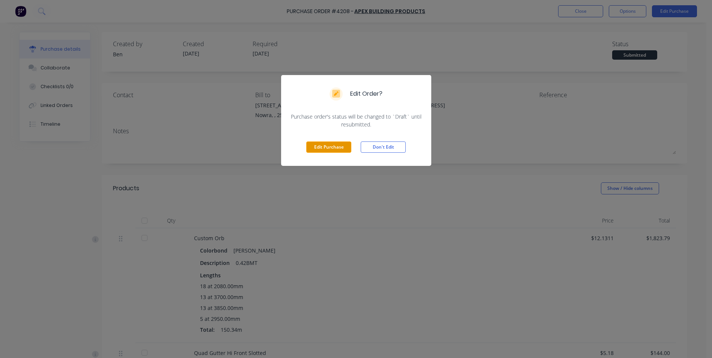
click at [321, 146] on button "Edit Purchase" at bounding box center [328, 147] width 45 height 11
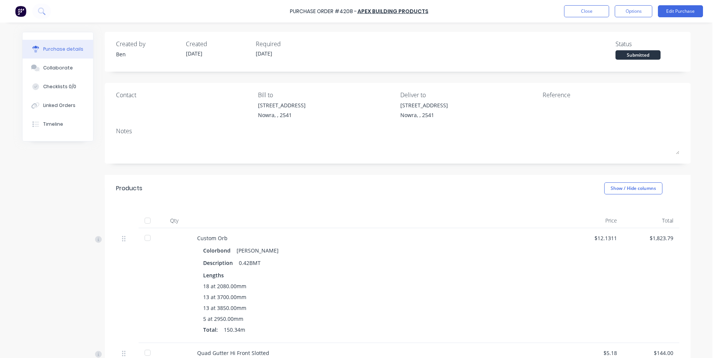
click at [443, 102] on div "[STREET_ADDRESS]" at bounding box center [424, 105] width 48 height 8
click at [443, 105] on div "[STREET_ADDRESS]" at bounding box center [424, 105] width 48 height 8
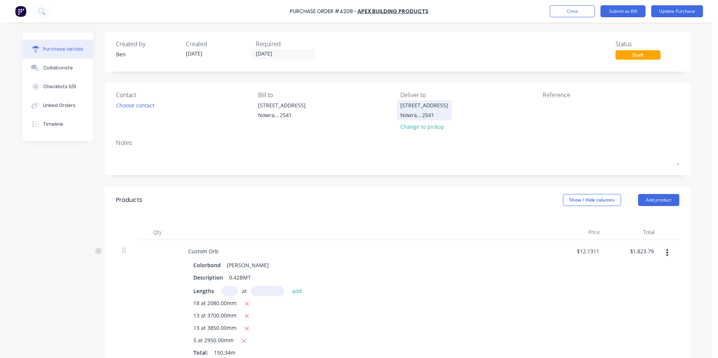
click at [448, 102] on div "Unit 6/53 Albatross Road Nowra, , 2541" at bounding box center [424, 110] width 48 height 18
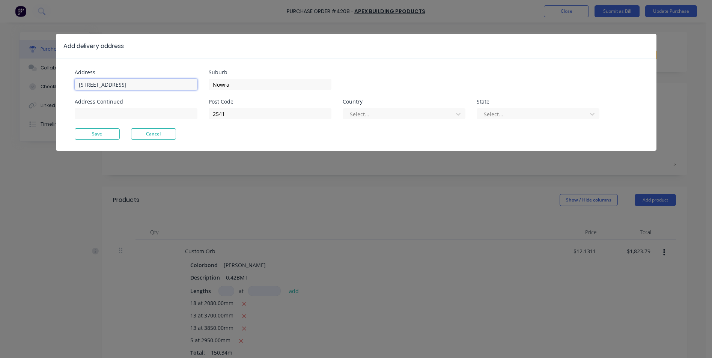
click at [171, 83] on input "[STREET_ADDRESS]" at bounding box center [136, 84] width 123 height 11
click at [146, 86] on input "[STREET_ADDRESS]" at bounding box center [136, 84] width 123 height 11
click at [103, 134] on button "Save" at bounding box center [97, 133] width 45 height 11
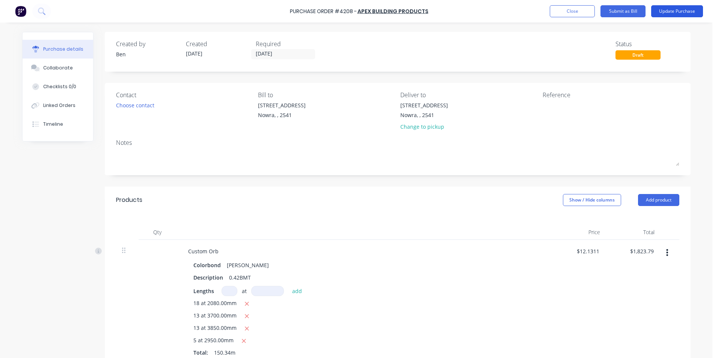
click at [674, 8] on button "Update Purchase" at bounding box center [677, 11] width 52 height 12
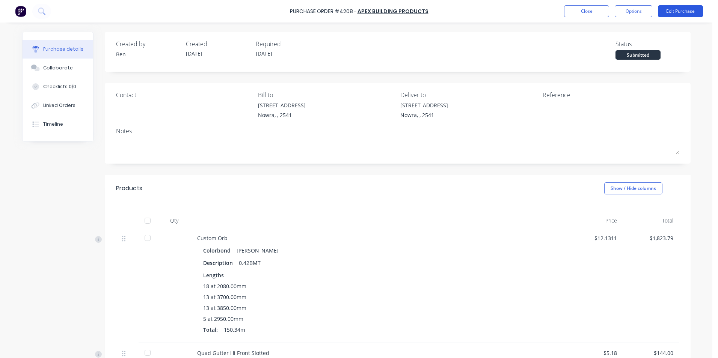
click at [677, 12] on button "Edit Purchase" at bounding box center [680, 11] width 45 height 12
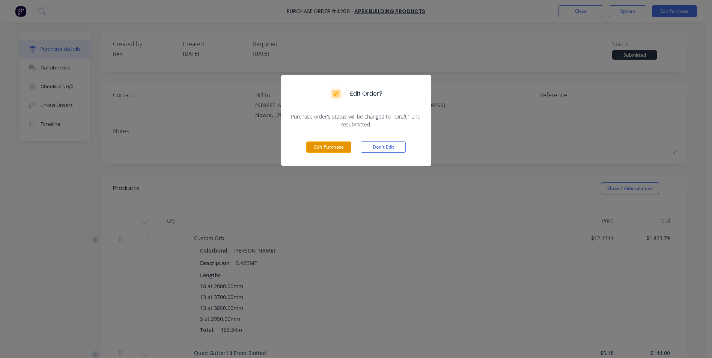
click at [344, 148] on button "Edit Purchase" at bounding box center [328, 147] width 45 height 11
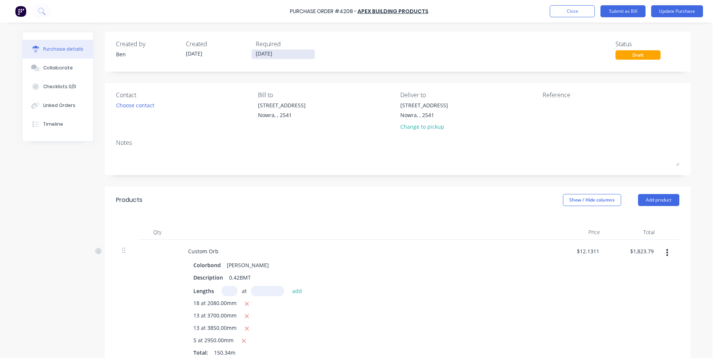
click at [277, 55] on input "[DATE]" at bounding box center [283, 54] width 63 height 9
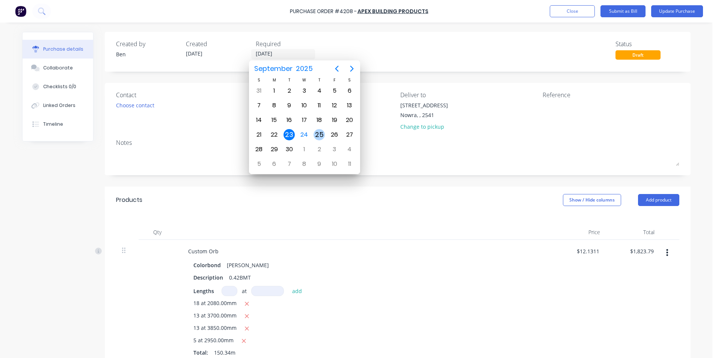
click at [316, 131] on div "25" at bounding box center [318, 134] width 11 height 11
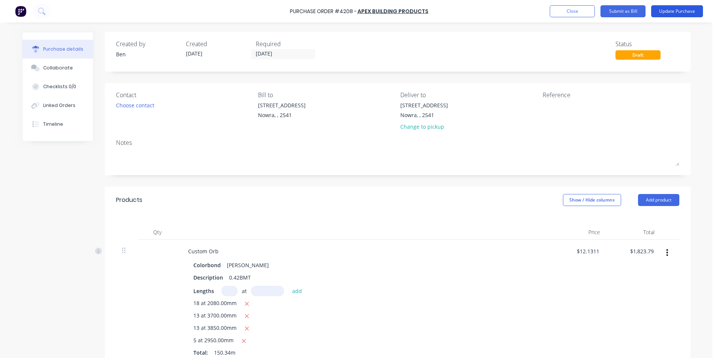
click at [676, 8] on button "Update Purchase" at bounding box center [677, 11] width 52 height 12
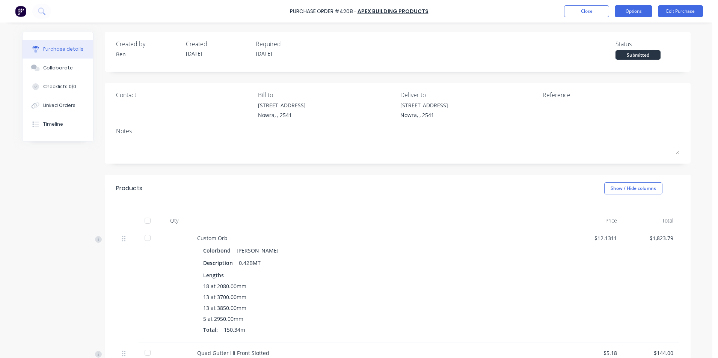
click at [626, 10] on button "Options" at bounding box center [634, 11] width 38 height 12
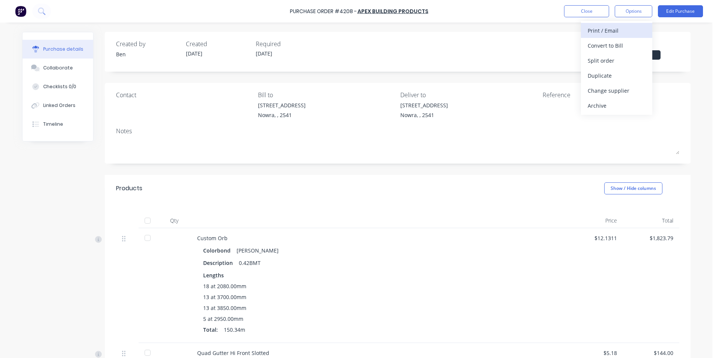
click at [621, 28] on div "Print / Email" at bounding box center [616, 30] width 58 height 11
click at [622, 43] on div "With pricing" at bounding box center [616, 45] width 58 height 11
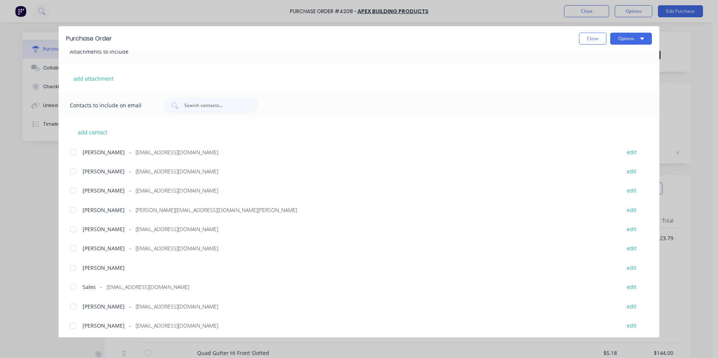
scroll to position [127, 0]
click at [74, 285] on div at bounding box center [72, 284] width 15 height 15
click at [630, 38] on button "Options" at bounding box center [631, 39] width 42 height 12
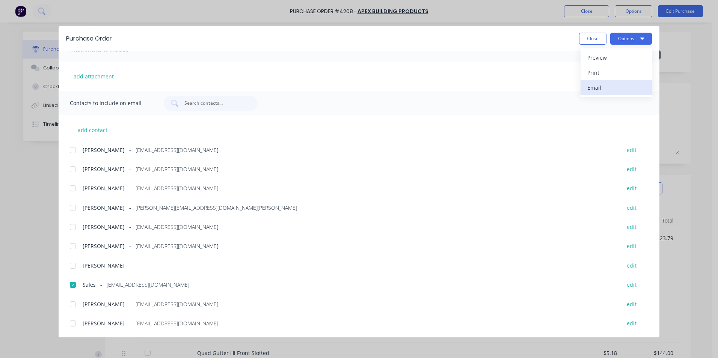
click at [608, 84] on div "Email" at bounding box center [616, 87] width 58 height 11
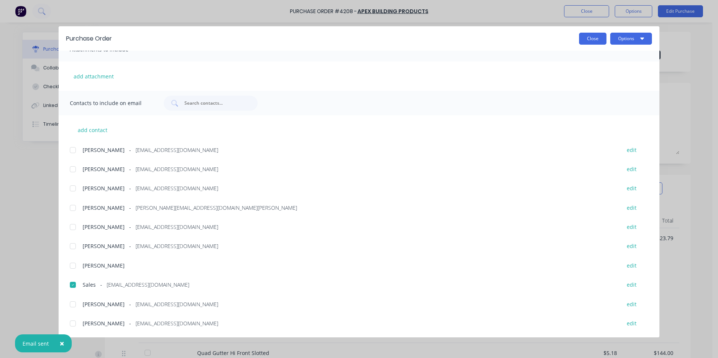
click at [588, 39] on button "Close" at bounding box center [592, 39] width 27 height 12
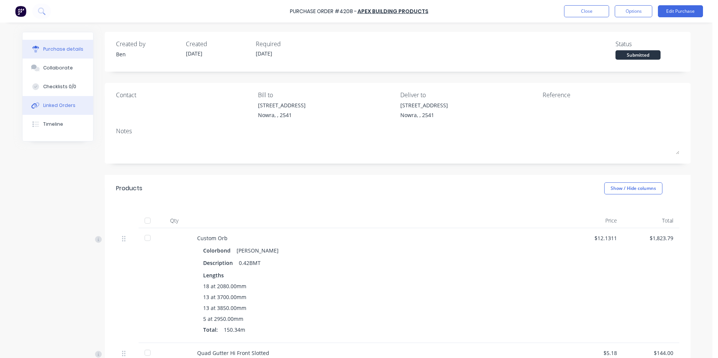
click at [73, 104] on button "Linked Orders" at bounding box center [58, 105] width 71 height 19
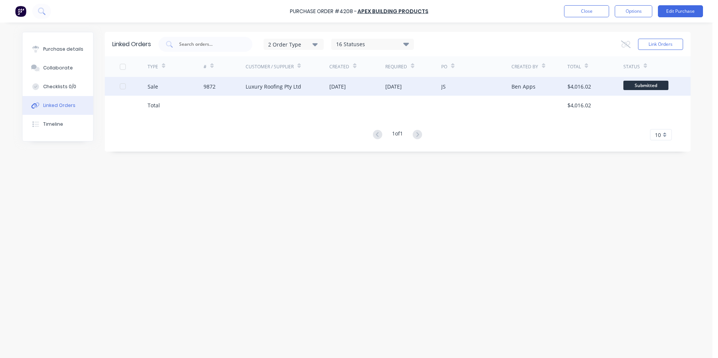
click at [198, 86] on div "Sale" at bounding box center [176, 86] width 56 height 19
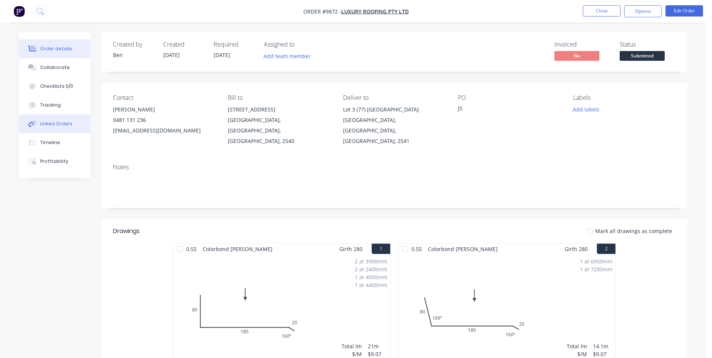
click at [51, 126] on div "Linked Orders" at bounding box center [56, 123] width 32 height 7
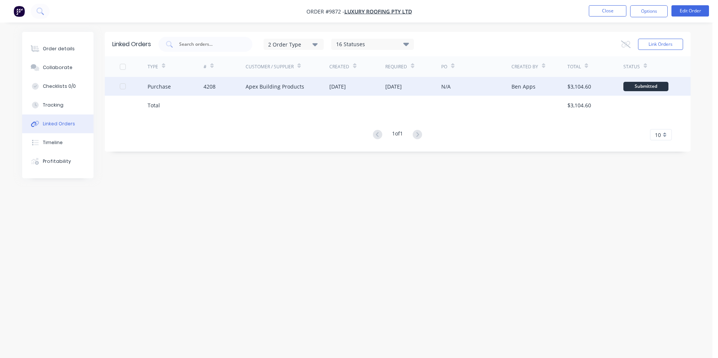
click at [303, 85] on div "Apex Building Products" at bounding box center [288, 86] width 84 height 19
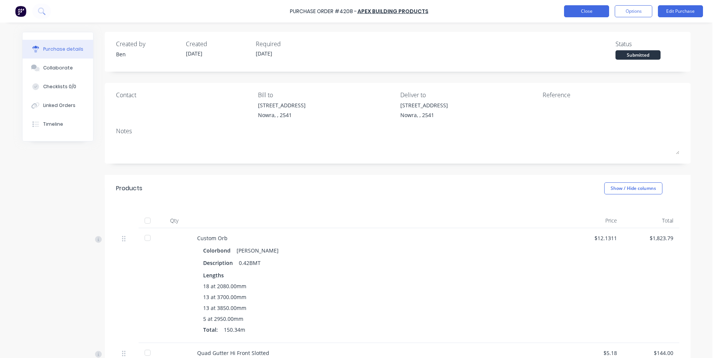
click at [593, 14] on button "Close" at bounding box center [586, 11] width 45 height 12
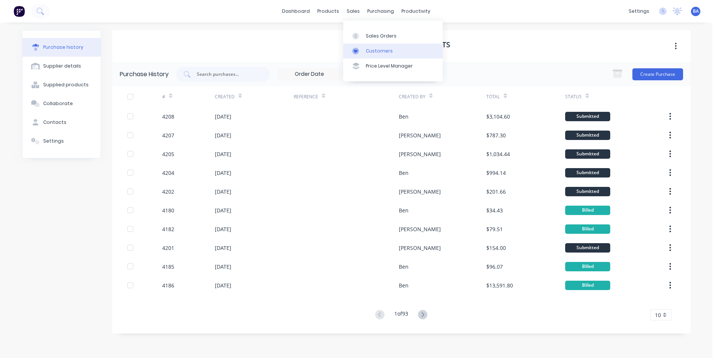
click at [356, 52] on icon at bounding box center [356, 51] width 4 height 3
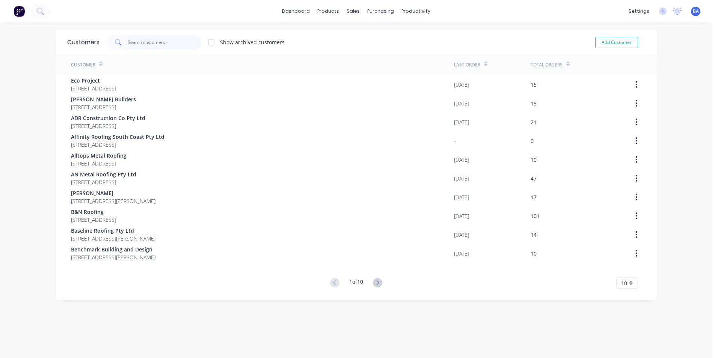
click at [161, 44] on input "text" at bounding box center [164, 42] width 73 height 15
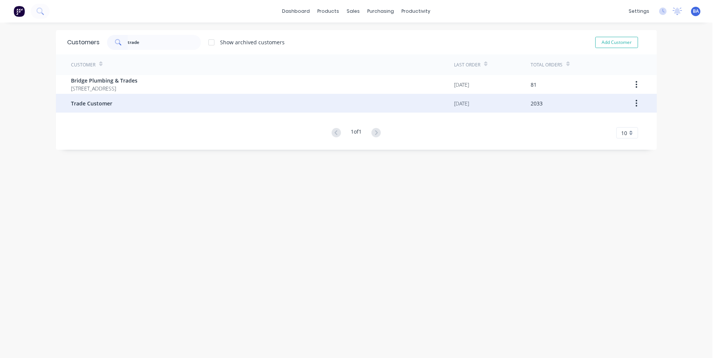
click at [138, 106] on div "Trade Customer" at bounding box center [262, 103] width 383 height 19
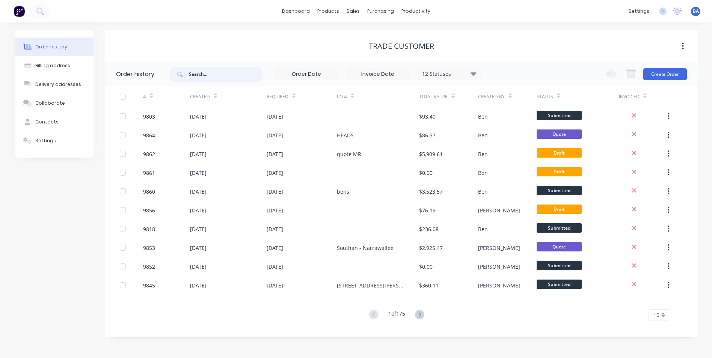
click at [235, 75] on input "text" at bounding box center [226, 74] width 74 height 15
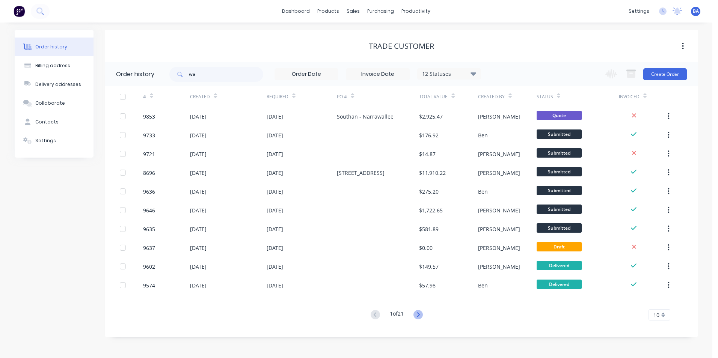
click at [420, 316] on icon at bounding box center [417, 314] width 9 height 9
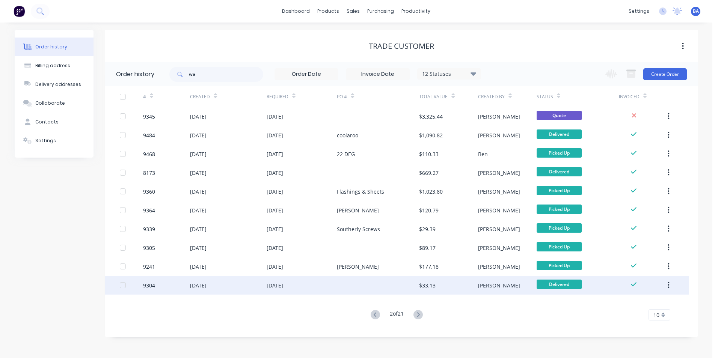
click at [426, 288] on div "$33.13" at bounding box center [427, 286] width 17 height 8
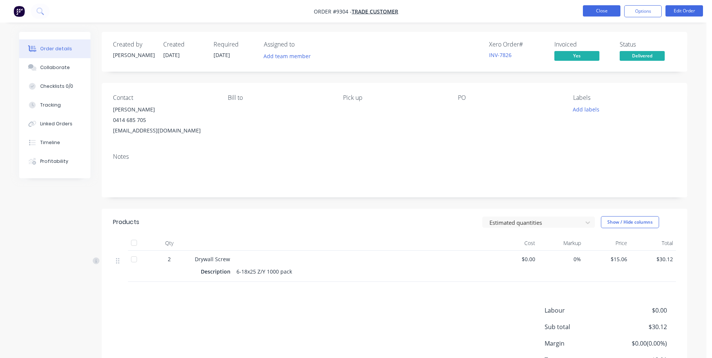
click at [584, 8] on button "Close" at bounding box center [602, 10] width 38 height 11
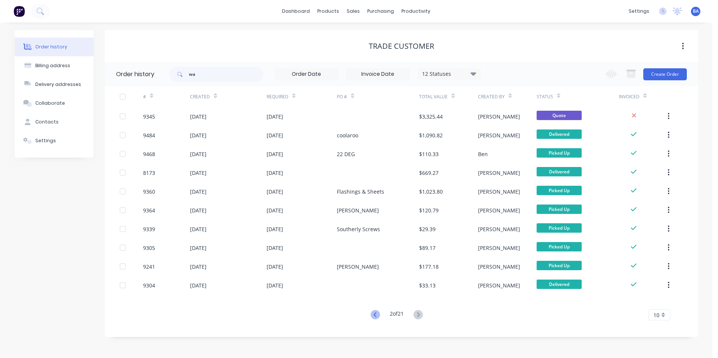
click at [374, 314] on icon at bounding box center [375, 314] width 9 height 9
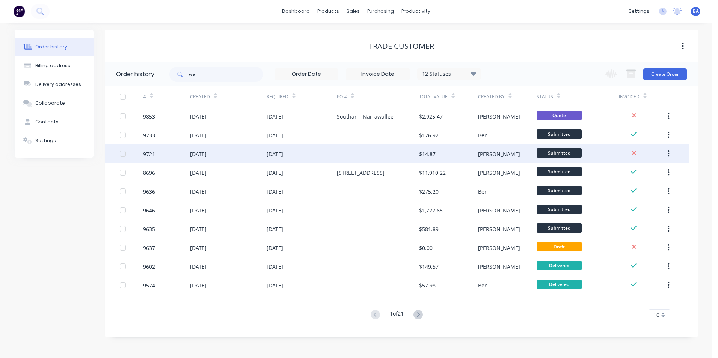
click at [393, 147] on div at bounding box center [378, 154] width 82 height 19
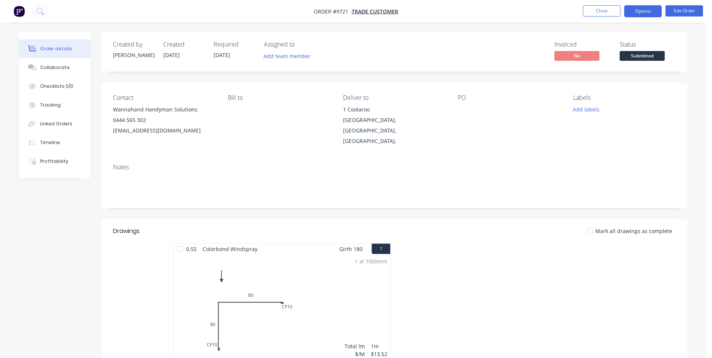
click at [637, 9] on button "Options" at bounding box center [643, 11] width 38 height 12
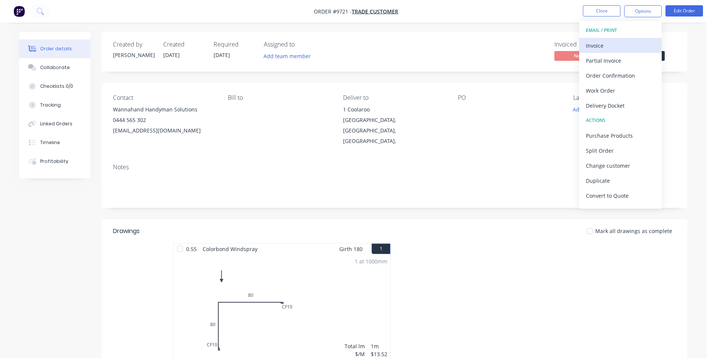
click at [607, 47] on div "Invoice" at bounding box center [620, 45] width 69 height 11
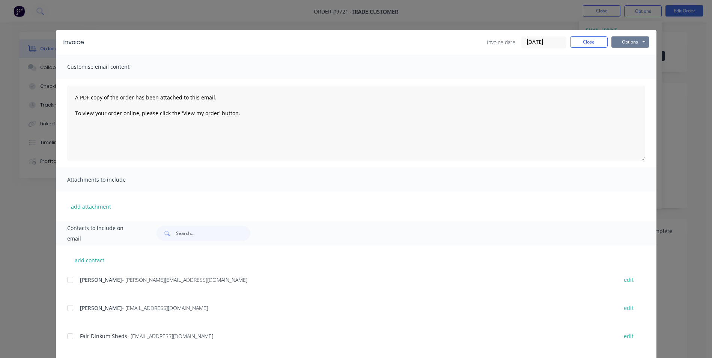
click at [639, 41] on button "Options" at bounding box center [630, 41] width 38 height 11
click at [635, 68] on button "Print" at bounding box center [635, 68] width 48 height 12
click at [592, 41] on button "Close" at bounding box center [589, 41] width 38 height 11
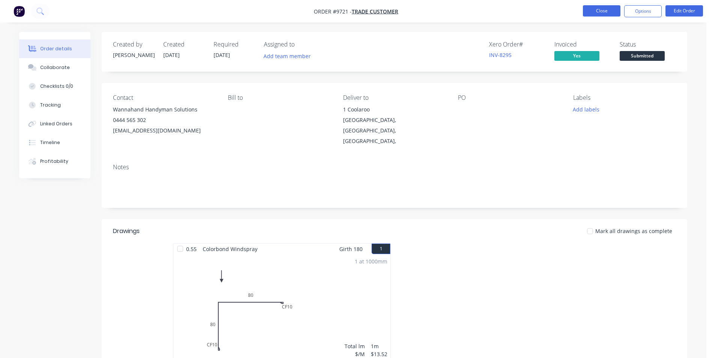
click at [587, 9] on button "Close" at bounding box center [602, 10] width 38 height 11
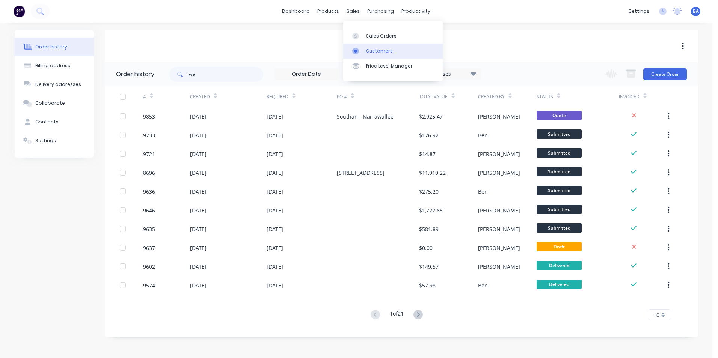
click at [357, 51] on icon at bounding box center [356, 51] width 4 height 3
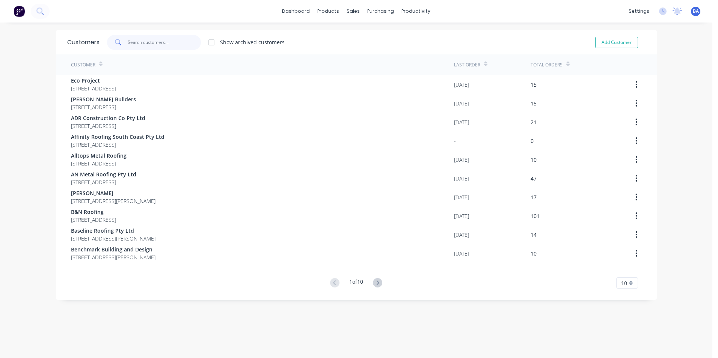
click at [140, 47] on input "text" at bounding box center [164, 42] width 73 height 15
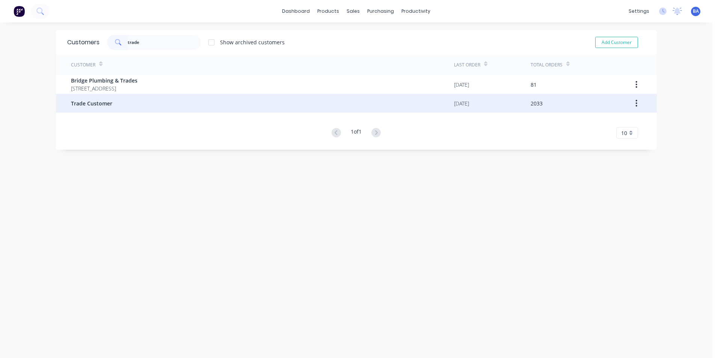
click at [146, 100] on div "Trade Customer" at bounding box center [262, 103] width 383 height 19
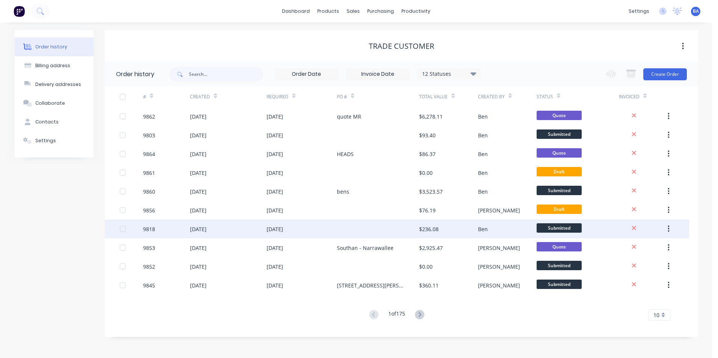
click at [369, 231] on div at bounding box center [378, 229] width 82 height 19
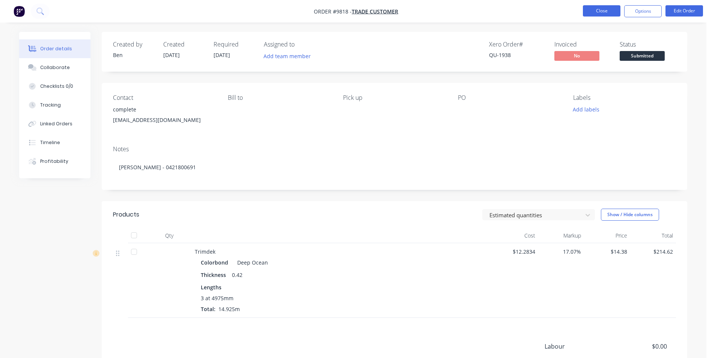
click at [584, 9] on button "Close" at bounding box center [602, 10] width 38 height 11
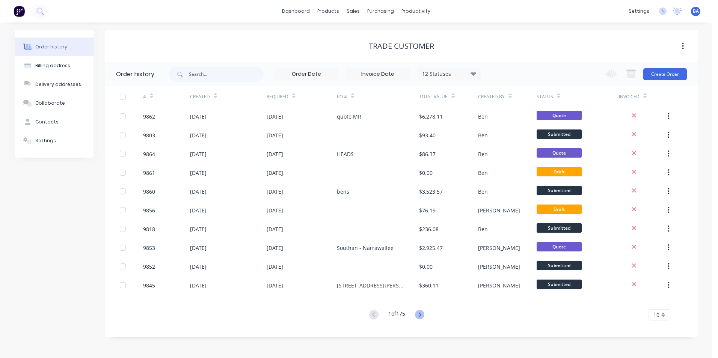
click at [419, 313] on icon at bounding box center [419, 314] width 9 height 9
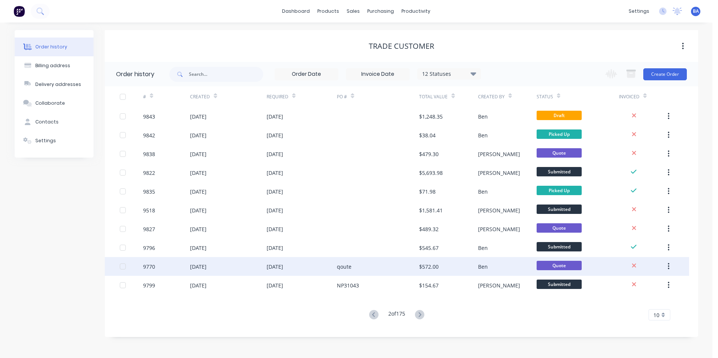
click at [406, 269] on div "qoute" at bounding box center [378, 266] width 82 height 19
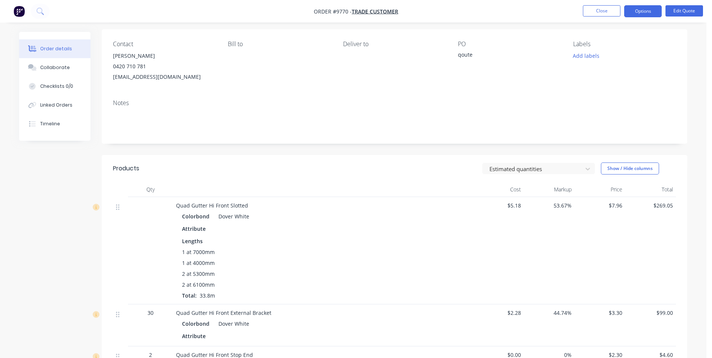
scroll to position [75, 0]
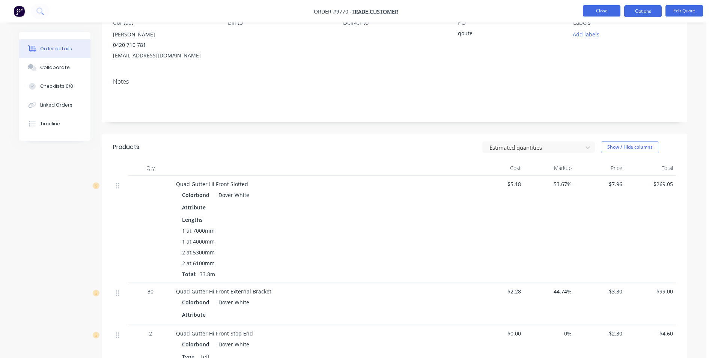
click at [589, 8] on button "Close" at bounding box center [602, 10] width 38 height 11
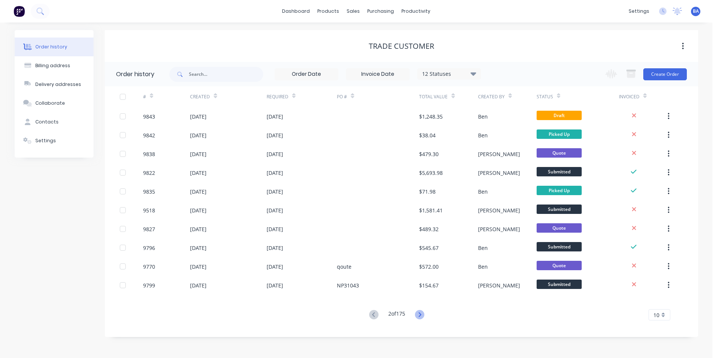
click at [421, 313] on icon at bounding box center [420, 314] width 3 height 5
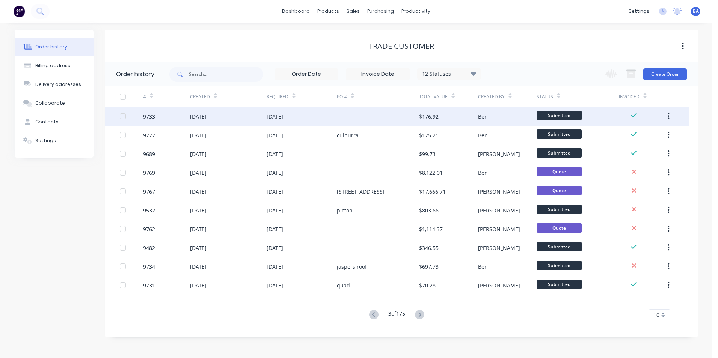
click at [393, 115] on div at bounding box center [378, 116] width 82 height 19
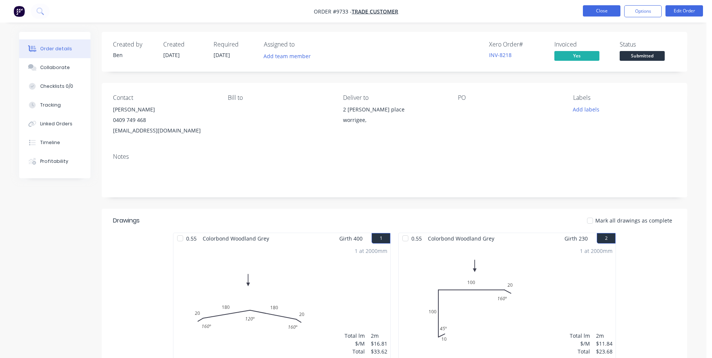
click at [598, 10] on button "Close" at bounding box center [602, 10] width 38 height 11
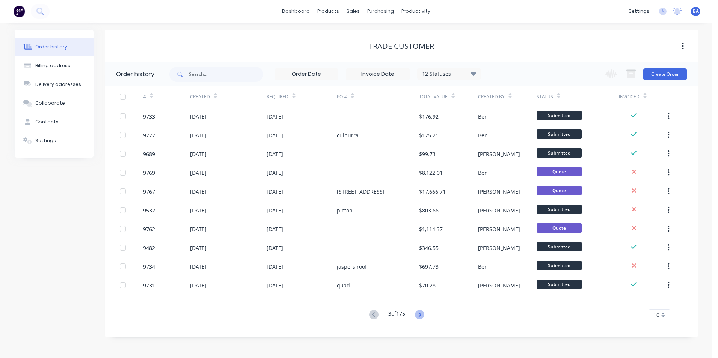
click at [422, 313] on icon at bounding box center [419, 314] width 9 height 9
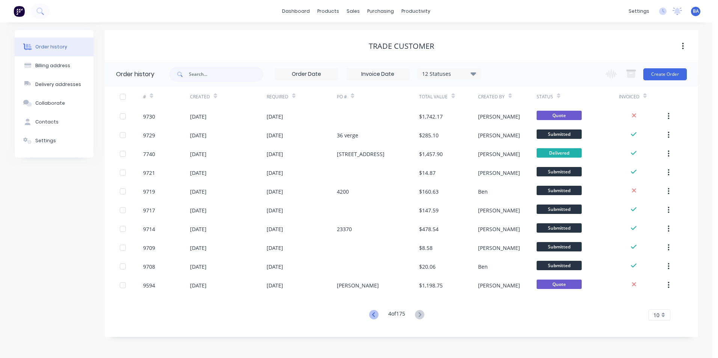
click at [374, 311] on icon at bounding box center [373, 314] width 9 height 9
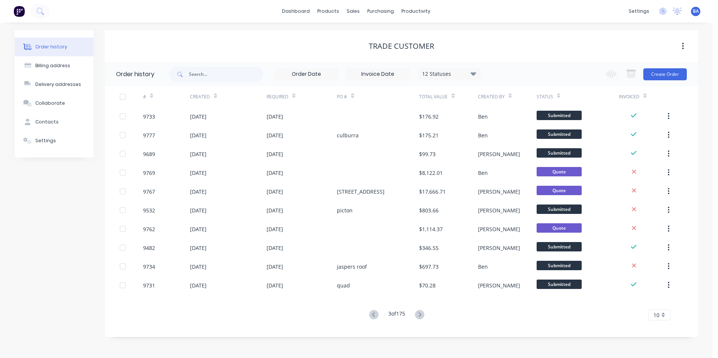
click at [374, 311] on icon at bounding box center [373, 314] width 9 height 9
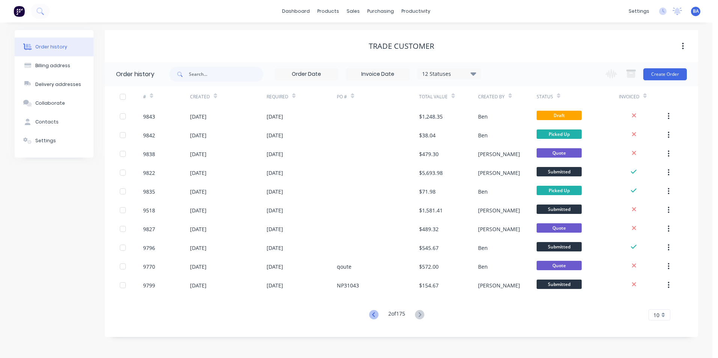
click at [373, 312] on icon at bounding box center [373, 314] width 9 height 9
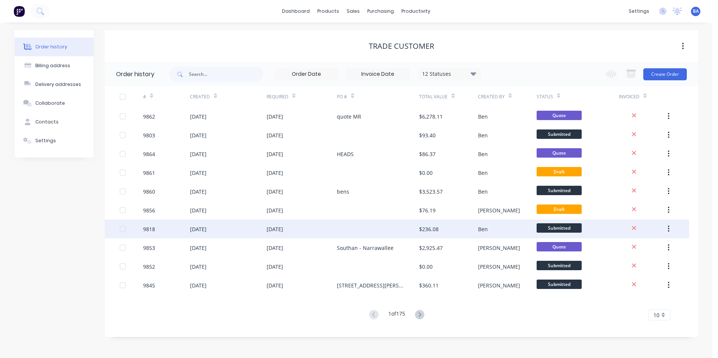
click at [346, 224] on div at bounding box center [378, 229] width 82 height 19
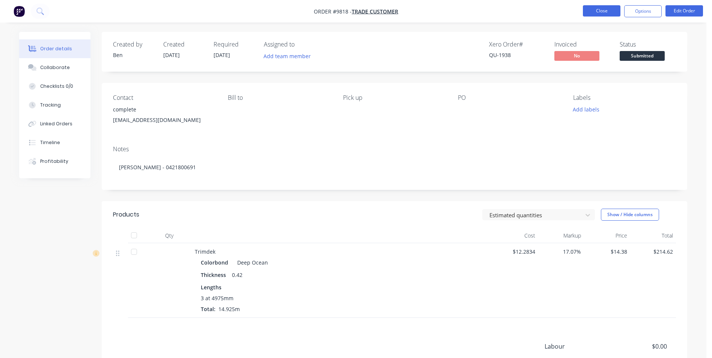
click at [602, 13] on button "Close" at bounding box center [602, 10] width 38 height 11
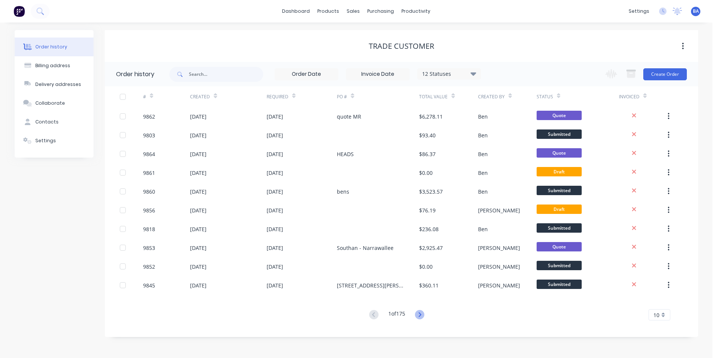
click at [420, 312] on icon at bounding box center [419, 314] width 9 height 9
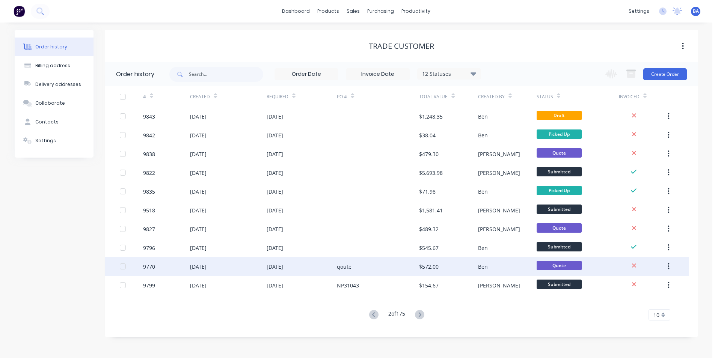
click at [400, 263] on div "qoute" at bounding box center [378, 266] width 82 height 19
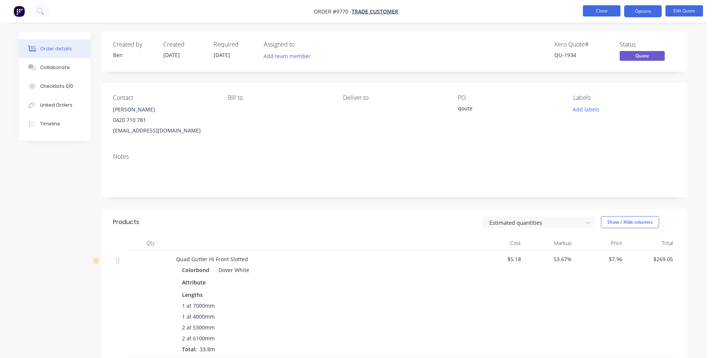
click at [595, 9] on button "Close" at bounding box center [602, 10] width 38 height 11
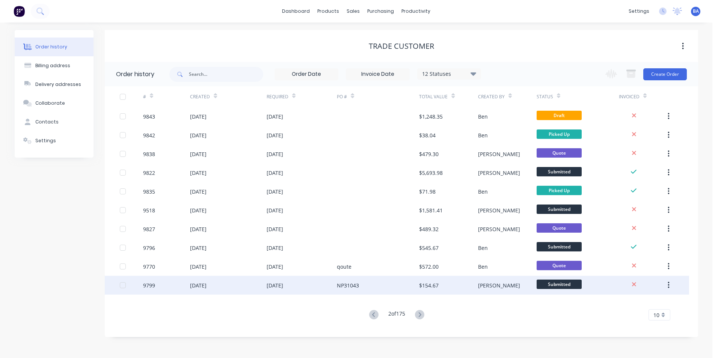
click at [371, 280] on div "NP31043" at bounding box center [378, 285] width 82 height 19
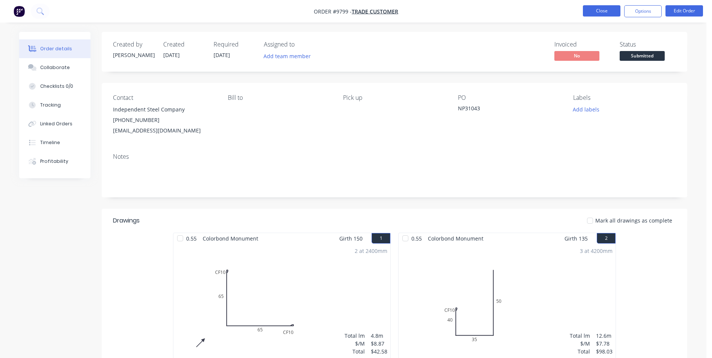
click at [593, 10] on button "Close" at bounding box center [602, 10] width 38 height 11
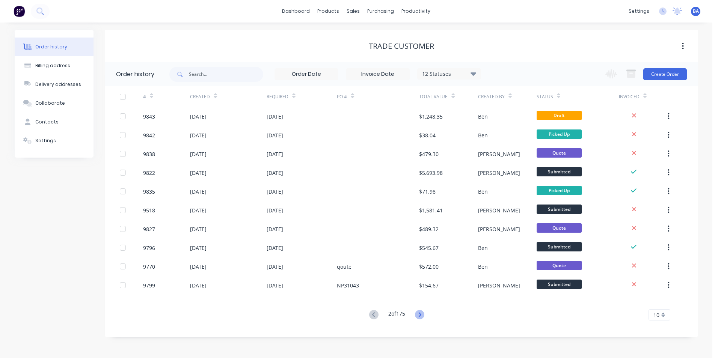
click at [422, 316] on icon at bounding box center [419, 314] width 9 height 9
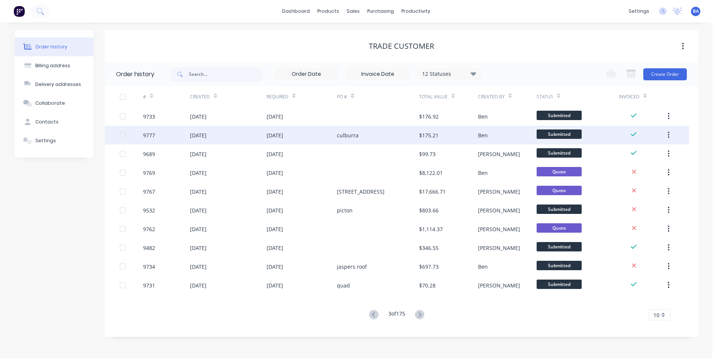
click at [402, 136] on div "culburra" at bounding box center [378, 135] width 82 height 19
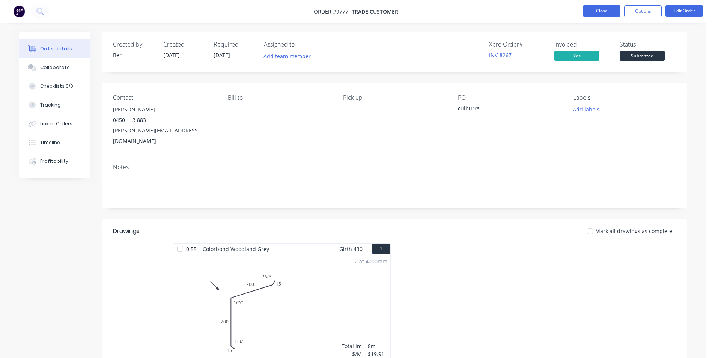
click at [605, 9] on button "Close" at bounding box center [602, 10] width 38 height 11
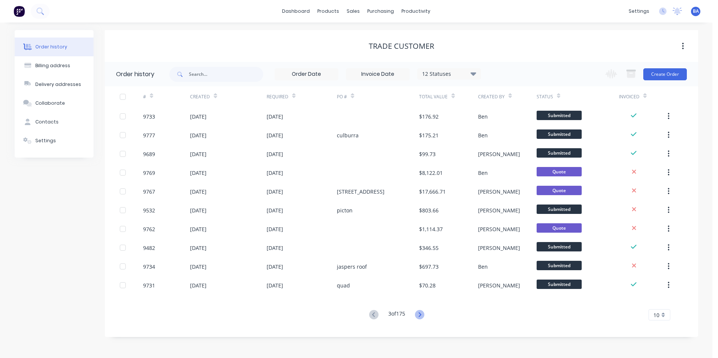
click at [422, 318] on icon at bounding box center [419, 314] width 9 height 9
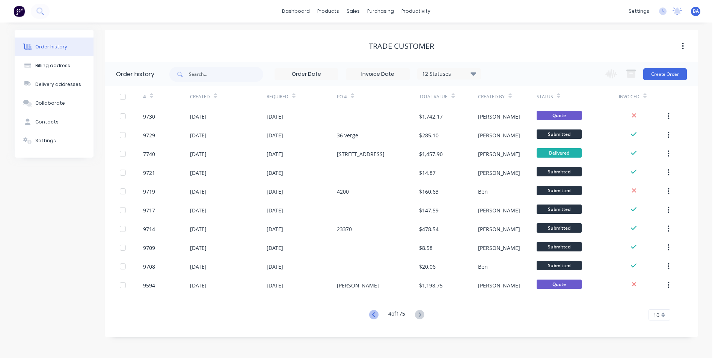
click at [372, 311] on icon at bounding box center [373, 314] width 9 height 9
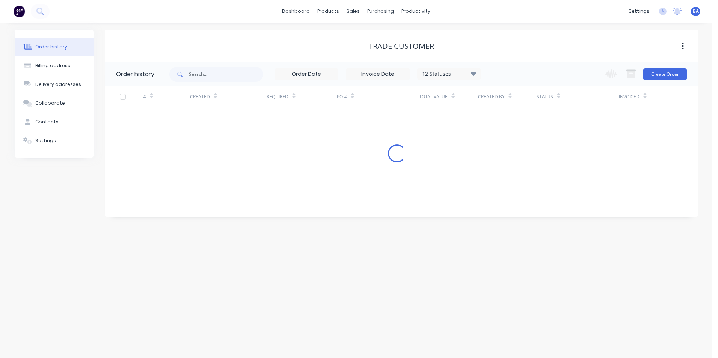
click at [372, 311] on div "Order history Billing address Delivery addresses Collaborate Contacts Settings …" at bounding box center [356, 191] width 712 height 336
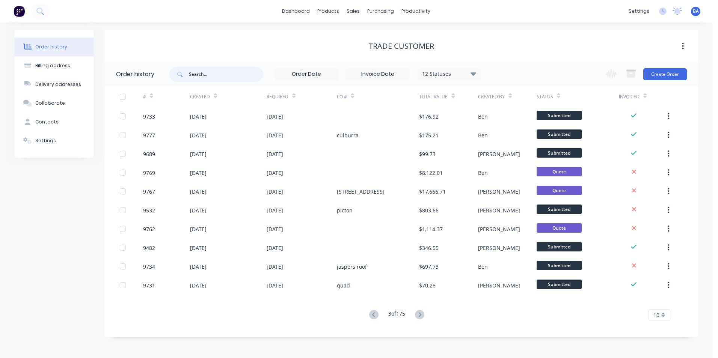
click at [223, 69] on input "text" at bounding box center [226, 74] width 74 height 15
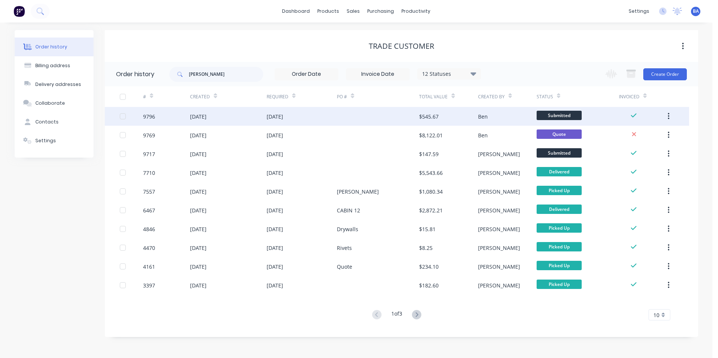
click at [346, 119] on div at bounding box center [378, 116] width 82 height 19
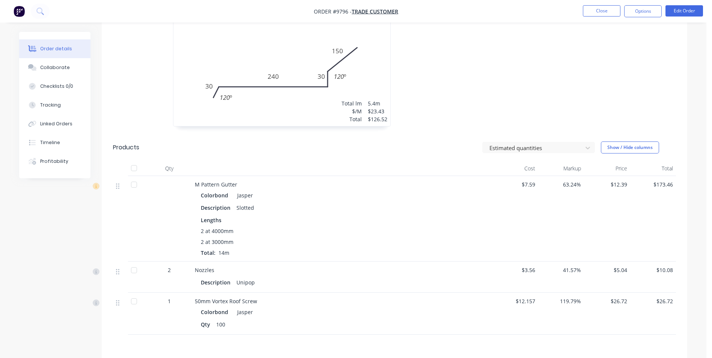
scroll to position [375, 0]
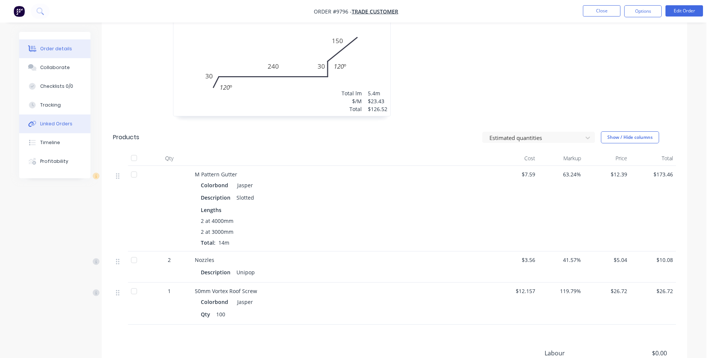
click at [65, 124] on div "Linked Orders" at bounding box center [56, 123] width 32 height 7
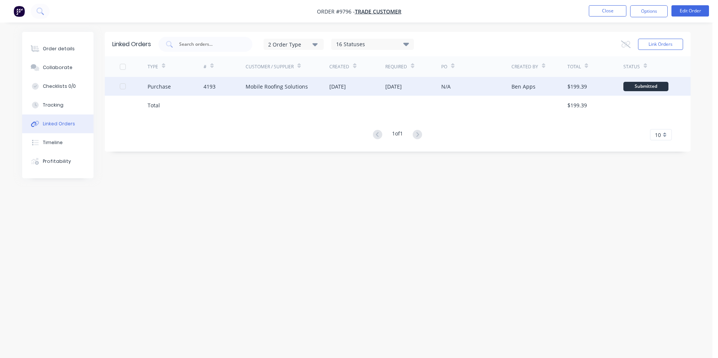
click at [268, 86] on div "Mobile Roofing Solutions" at bounding box center [277, 87] width 62 height 8
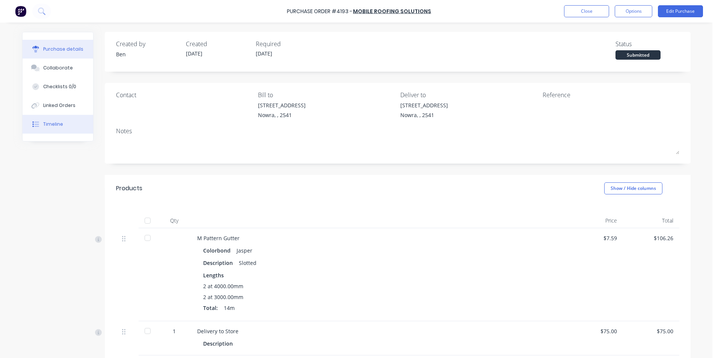
click at [70, 125] on button "Timeline" at bounding box center [58, 124] width 71 height 19
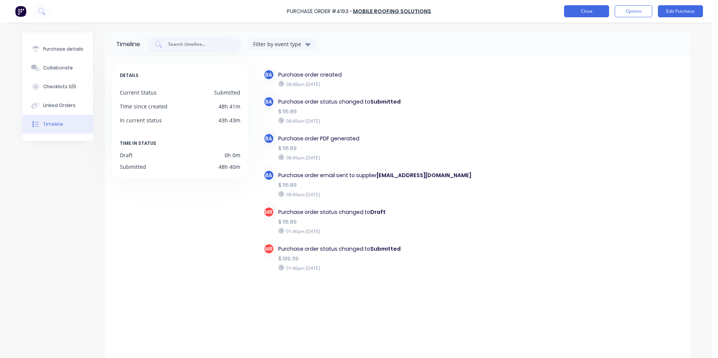
click at [589, 14] on button "Close" at bounding box center [586, 11] width 45 height 12
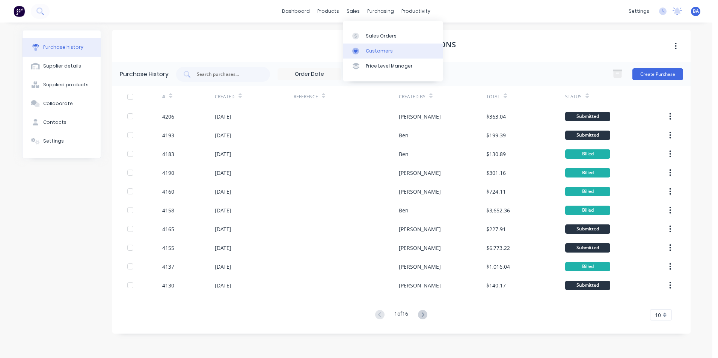
click at [353, 47] on link "Customers" at bounding box center [392, 51] width 99 height 15
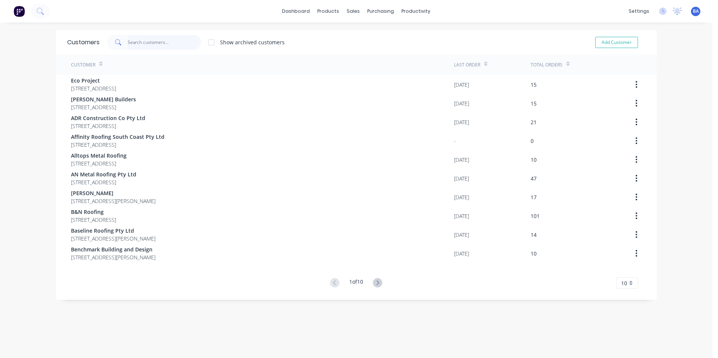
click at [146, 42] on input "text" at bounding box center [164, 42] width 73 height 15
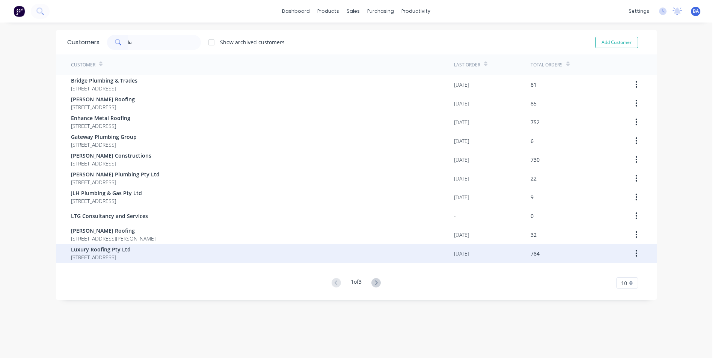
click at [127, 252] on span "Luxury Roofing Pty Ltd" at bounding box center [101, 250] width 60 height 8
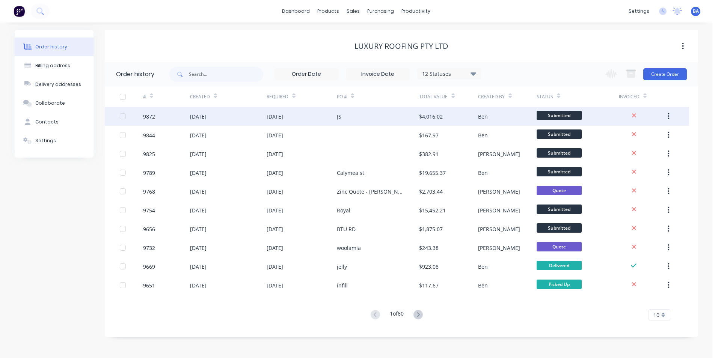
click at [401, 118] on div "JS" at bounding box center [378, 116] width 82 height 19
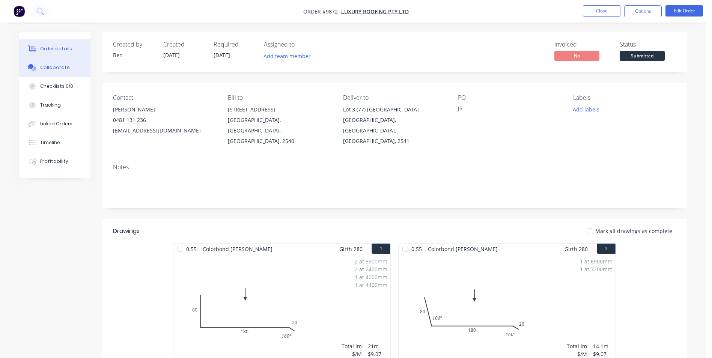
click at [55, 68] on div "Collaborate" at bounding box center [55, 67] width 30 height 7
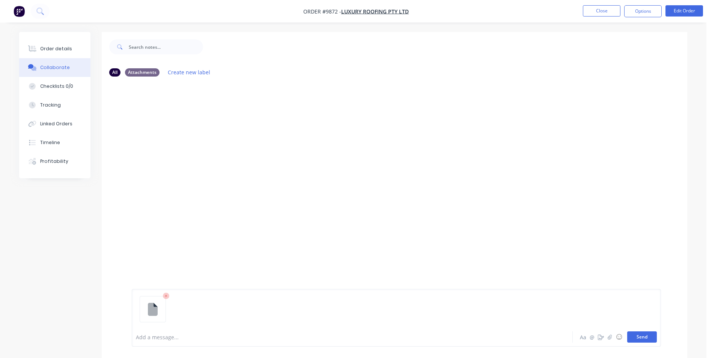
click at [637, 336] on button "Send" at bounding box center [642, 336] width 30 height 11
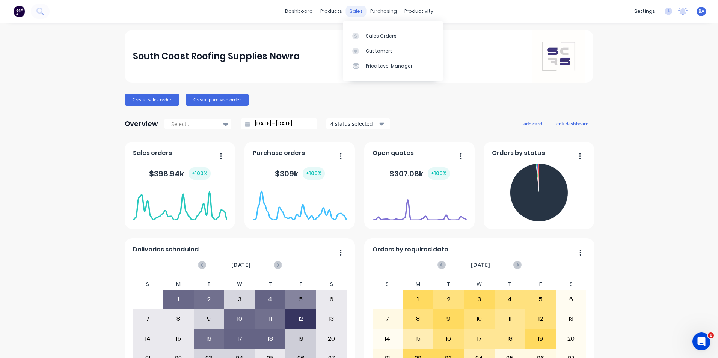
click at [353, 11] on div "sales" at bounding box center [356, 11] width 21 height 11
click at [359, 51] on div at bounding box center [357, 51] width 11 height 7
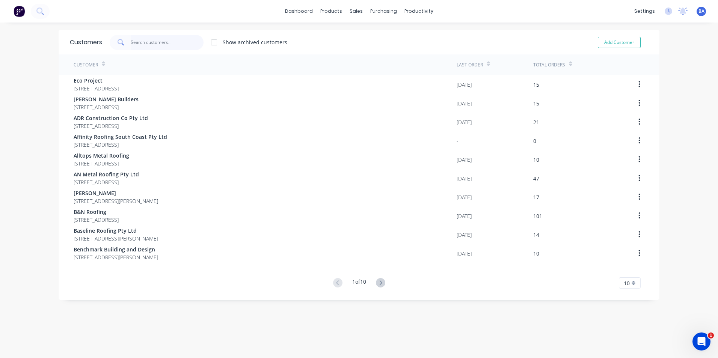
click at [182, 42] on input "text" at bounding box center [167, 42] width 73 height 15
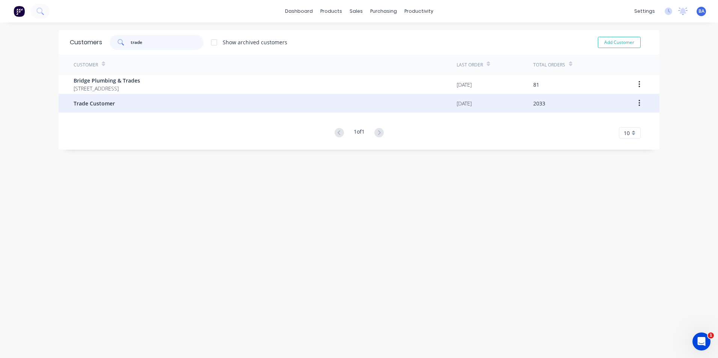
type input "trade"
click at [127, 98] on div "Trade Customer" at bounding box center [265, 103] width 383 height 19
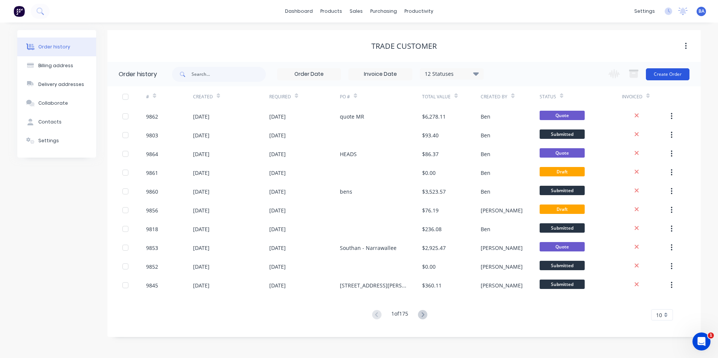
click at [662, 74] on button "Create Order" at bounding box center [668, 74] width 44 height 12
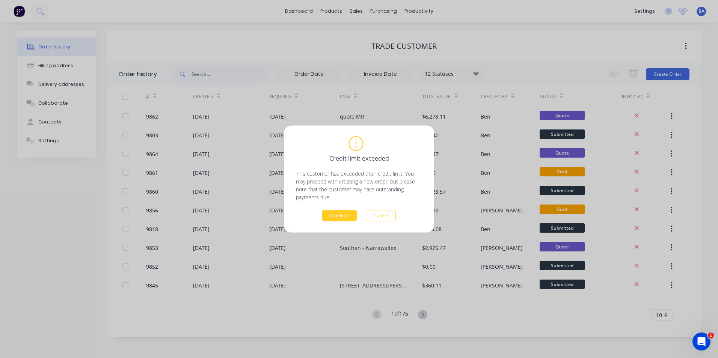
click at [345, 215] on button "Continue" at bounding box center [339, 215] width 35 height 11
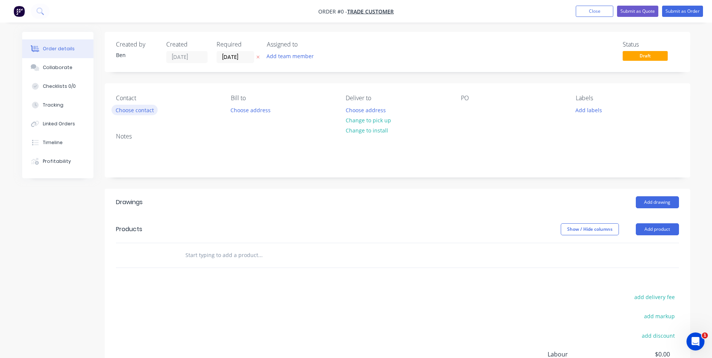
click at [142, 111] on button "Choose contact" at bounding box center [134, 110] width 46 height 10
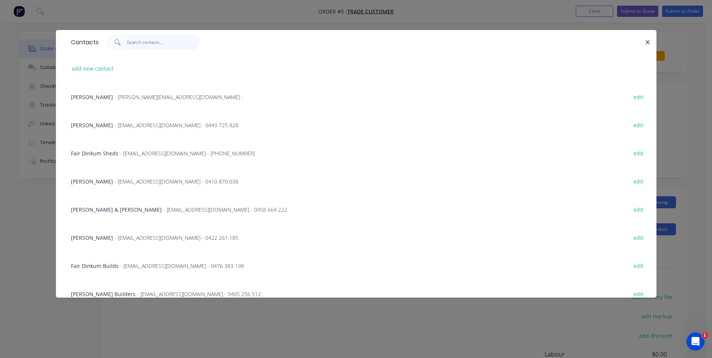
click at [136, 42] on input "text" at bounding box center [163, 42] width 73 height 15
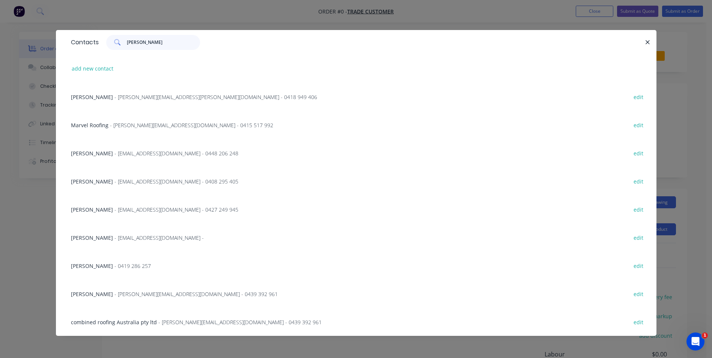
type input "steve"
click at [161, 293] on span "- steve@roofingsolutions.com.au - 0439 392 961" at bounding box center [195, 294] width 163 height 7
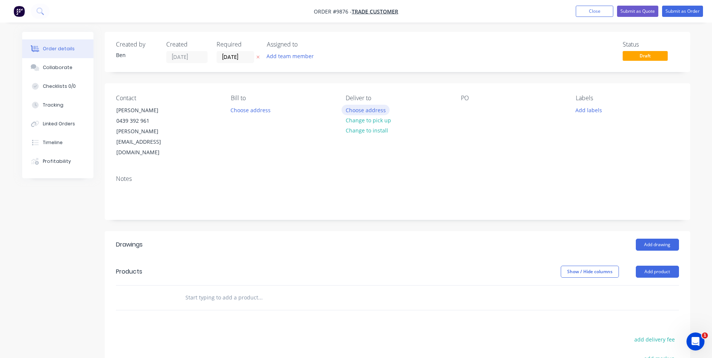
click at [371, 106] on button "Choose address" at bounding box center [366, 110] width 48 height 10
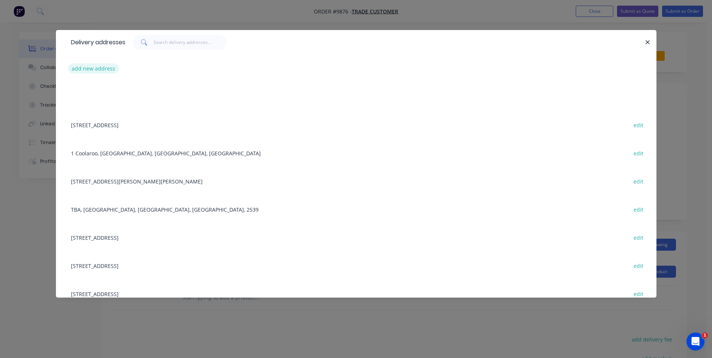
click at [104, 67] on button "add new address" at bounding box center [93, 68] width 51 height 10
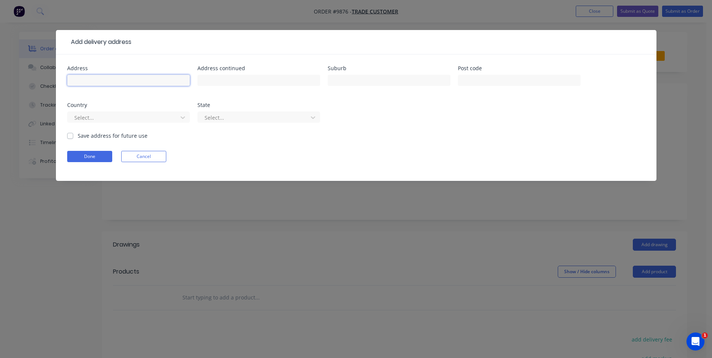
click at [110, 80] on input "text" at bounding box center [128, 80] width 123 height 11
type input "court house"
click at [95, 157] on button "Done" at bounding box center [89, 156] width 45 height 11
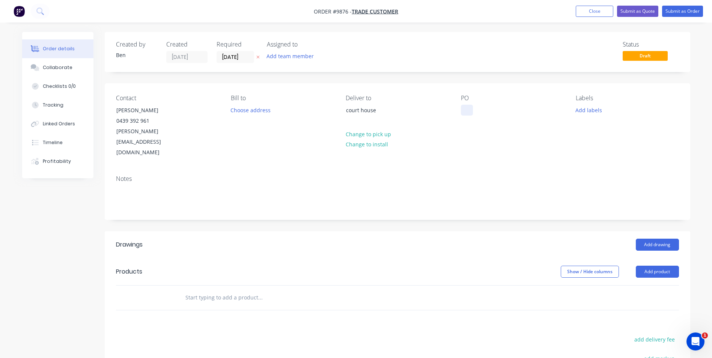
click at [464, 112] on div at bounding box center [467, 110] width 12 height 11
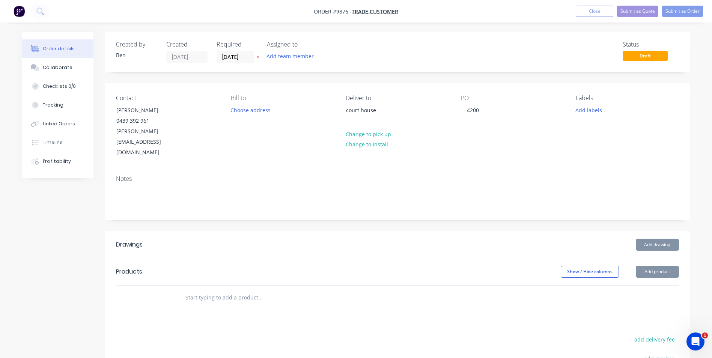
click at [461, 169] on div "Notes" at bounding box center [398, 194] width 586 height 50
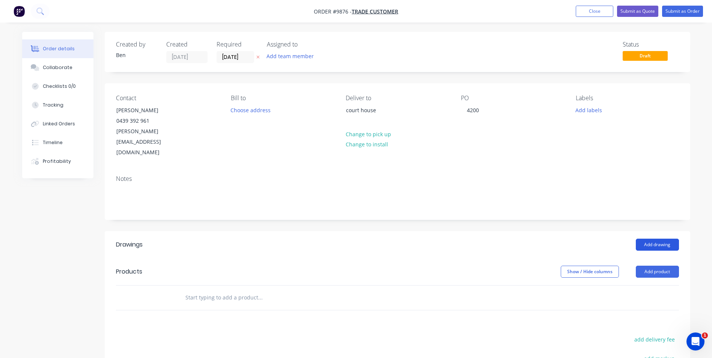
click at [656, 239] on button "Add drawing" at bounding box center [657, 245] width 43 height 12
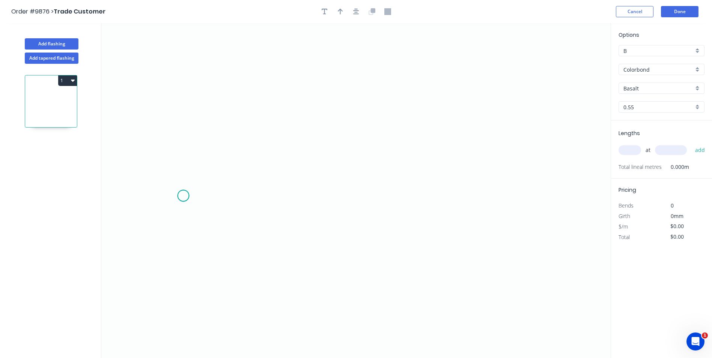
click at [183, 196] on icon "0" at bounding box center [355, 190] width 509 height 335
click at [485, 200] on icon "0" at bounding box center [355, 190] width 509 height 335
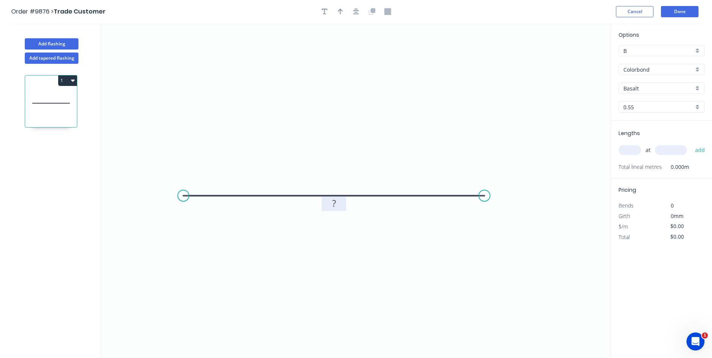
click at [327, 204] on rect at bounding box center [334, 204] width 15 height 11
click at [358, 254] on icon "0 680" at bounding box center [355, 190] width 509 height 335
type input "$23.98"
click at [623, 150] on input "text" at bounding box center [630, 150] width 23 height 10
type input "1"
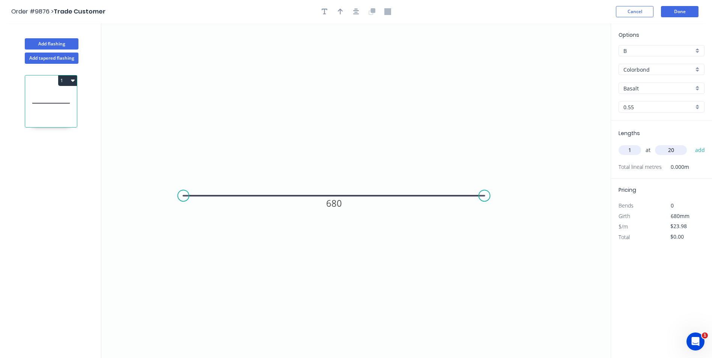
type input "2"
type input "3200"
click at [691, 144] on button "add" at bounding box center [700, 150] width 18 height 13
type input "$76.74"
click at [483, 194] on circle at bounding box center [484, 195] width 11 height 11
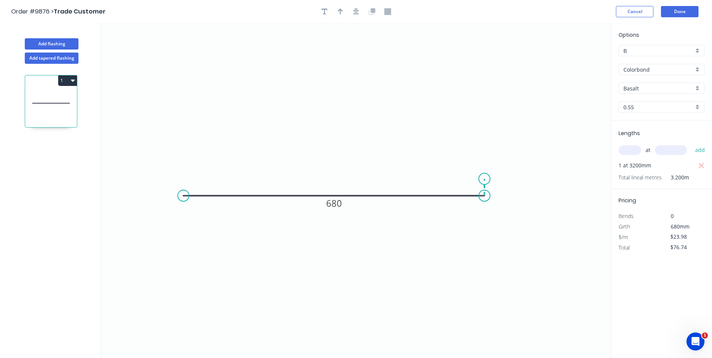
click at [485, 179] on icon at bounding box center [485, 187] width 0 height 17
click at [495, 185] on tspan "?" at bounding box center [496, 184] width 4 height 12
click at [511, 235] on icon "0 680 20" at bounding box center [355, 190] width 509 height 335
click at [652, 89] on input "Basalt" at bounding box center [659, 88] width 70 height 8
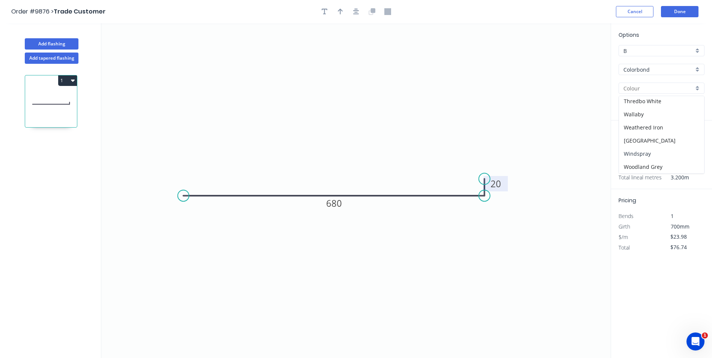
click at [652, 152] on div "Windspray" at bounding box center [661, 153] width 85 height 13
type input "Windspray"
click at [678, 10] on button "Done" at bounding box center [680, 11] width 38 height 11
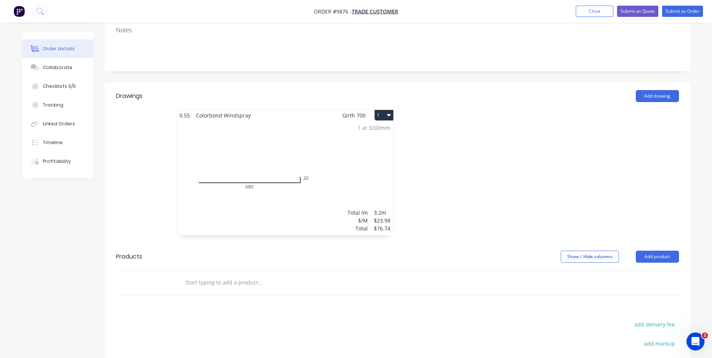
scroll to position [150, 0]
click at [654, 89] on button "Add drawing" at bounding box center [657, 95] width 43 height 12
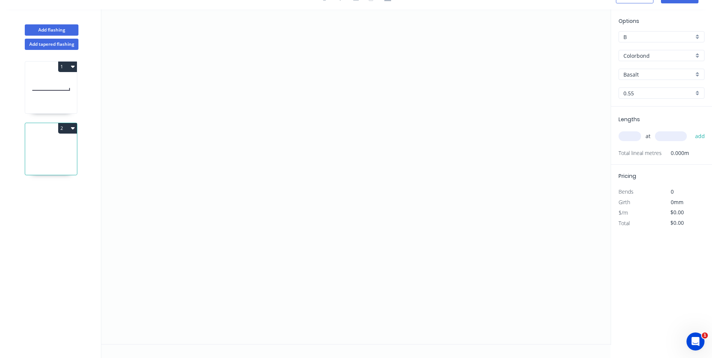
scroll to position [14, 0]
click at [665, 73] on input "Basalt" at bounding box center [659, 75] width 70 height 8
click at [654, 151] on div "Windspray" at bounding box center [661, 154] width 85 height 13
type input "Windspray"
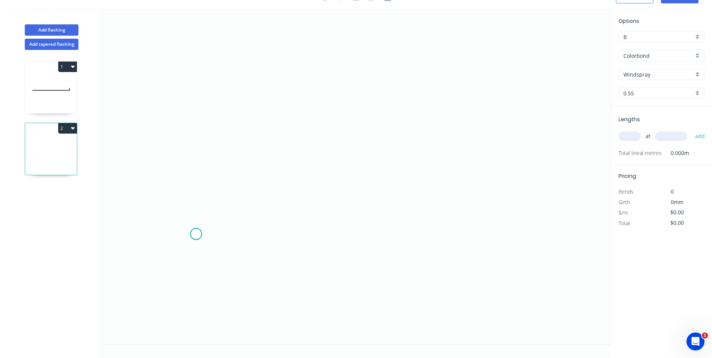
drag, startPoint x: 196, startPoint y: 234, endPoint x: 194, endPoint y: 193, distance: 41.7
click at [196, 231] on icon "0" at bounding box center [355, 176] width 509 height 335
click at [196, 88] on icon at bounding box center [196, 161] width 0 height 146
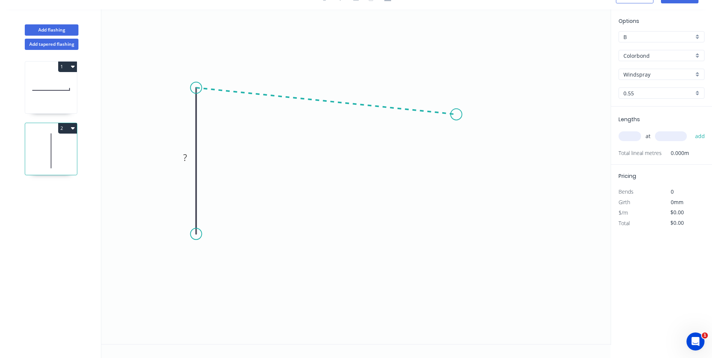
click at [456, 114] on icon "0 ?" at bounding box center [355, 176] width 509 height 335
click at [470, 122] on icon "0 ? ? ? º" at bounding box center [355, 176] width 509 height 335
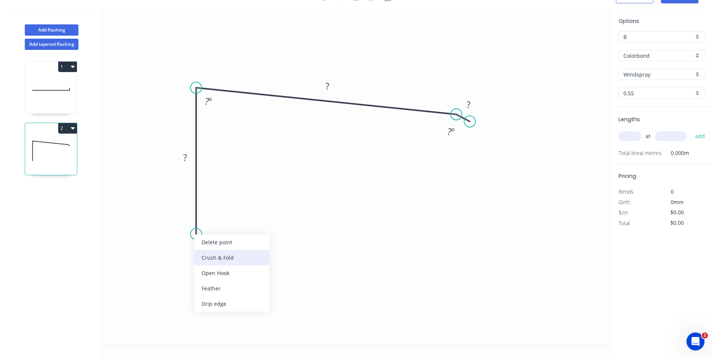
click at [219, 253] on div "Crush & Fold" at bounding box center [231, 257] width 75 height 15
click at [185, 161] on tspan "?" at bounding box center [185, 157] width 4 height 12
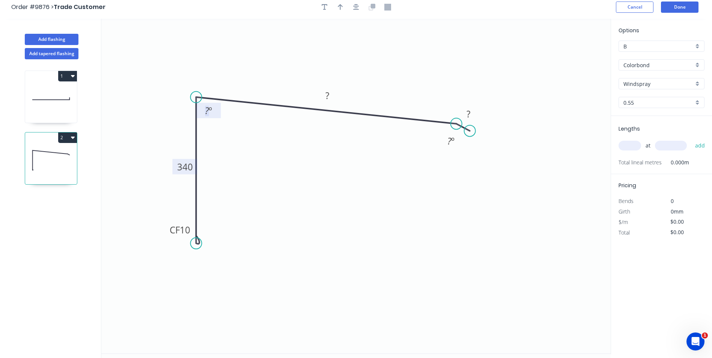
scroll to position [0, 0]
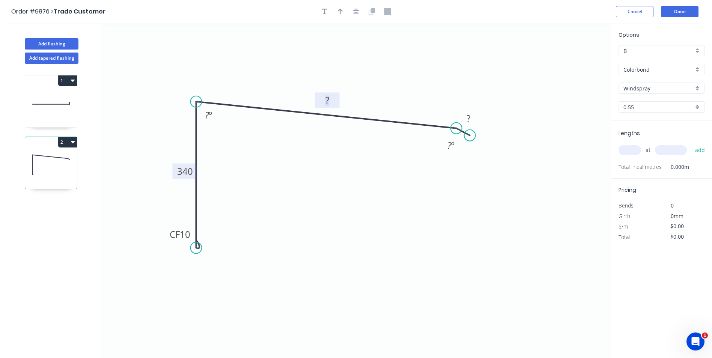
click at [330, 100] on rect at bounding box center [327, 100] width 15 height 11
drag, startPoint x: 401, startPoint y: 65, endPoint x: 398, endPoint y: 60, distance: 5.5
click at [399, 63] on icon "0 CF 10 340 250 15 ? º 160 º" at bounding box center [355, 190] width 509 height 335
type input "$28.37"
drag, startPoint x: 479, startPoint y: 115, endPoint x: 500, endPoint y: 125, distance: 22.8
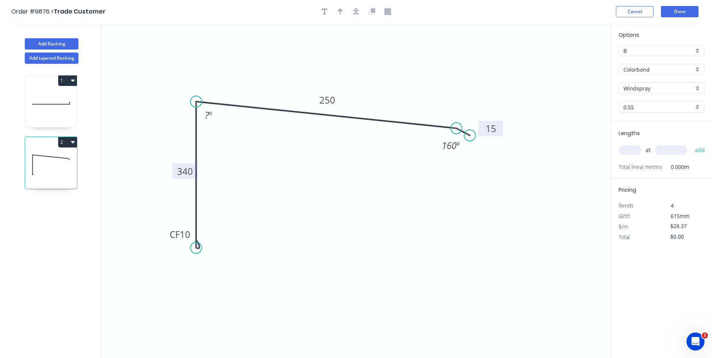
click at [500, 125] on rect at bounding box center [491, 128] width 24 height 15
click at [342, 12] on icon "button" at bounding box center [340, 11] width 5 height 7
drag, startPoint x: 572, startPoint y: 58, endPoint x: 327, endPoint y: 63, distance: 245.2
click at [327, 63] on icon at bounding box center [327, 54] width 7 height 24
click at [630, 149] on input "text" at bounding box center [630, 150] width 23 height 10
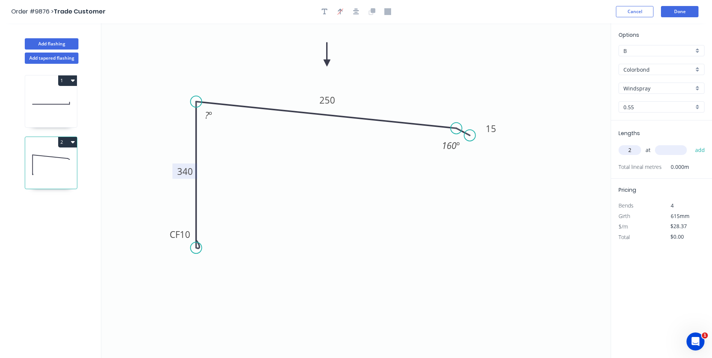
type input "2"
type input "1200"
click at [691, 144] on button "add" at bounding box center [700, 150] width 18 height 13
type input "$68.09"
click at [682, 11] on button "Done" at bounding box center [680, 11] width 38 height 11
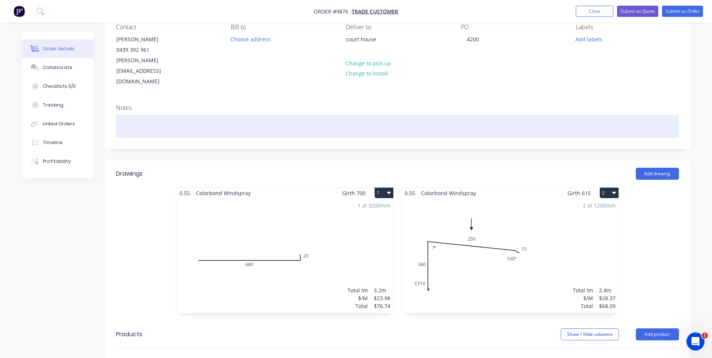
scroll to position [75, 0]
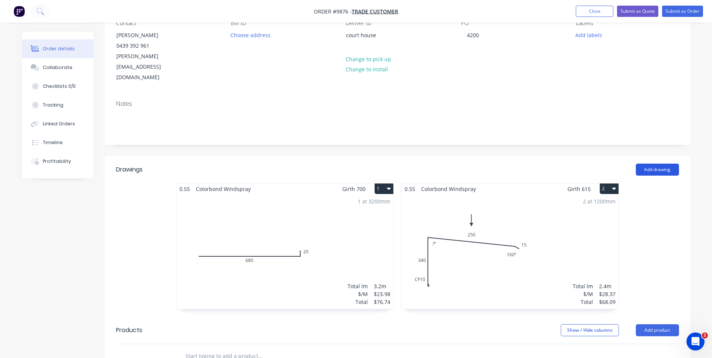
click at [664, 164] on button "Add drawing" at bounding box center [657, 170] width 43 height 12
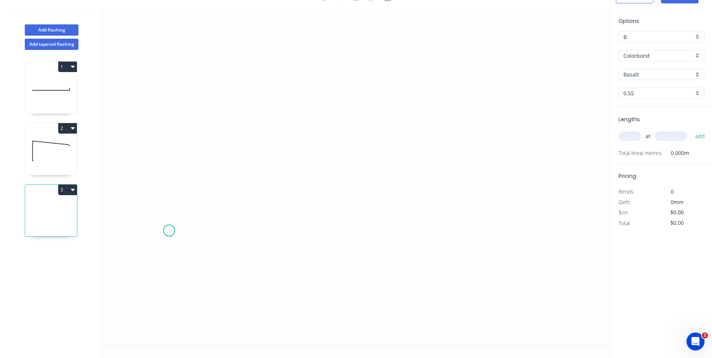
click at [169, 231] on icon "0" at bounding box center [355, 176] width 509 height 335
click at [192, 220] on icon at bounding box center [180, 225] width 23 height 11
click at [502, 218] on icon "0 ?" at bounding box center [355, 176] width 509 height 335
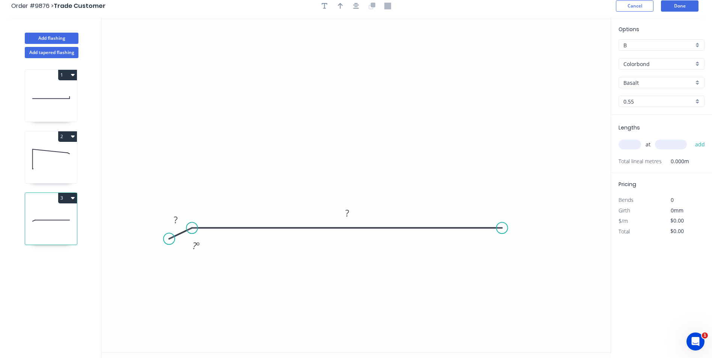
scroll to position [0, 0]
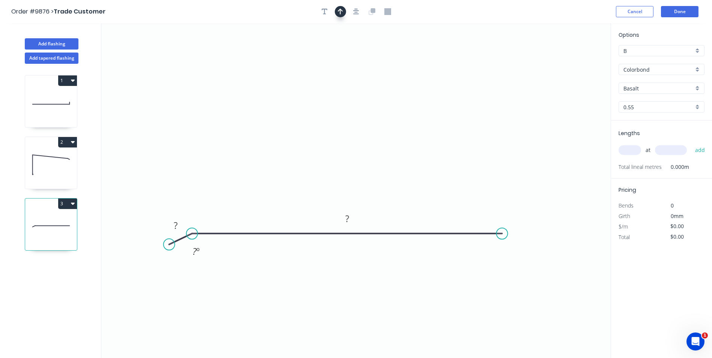
click at [341, 13] on icon "button" at bounding box center [340, 11] width 5 height 7
drag, startPoint x: 573, startPoint y: 60, endPoint x: 362, endPoint y: 120, distance: 219.5
click at [362, 120] on icon at bounding box center [361, 112] width 7 height 24
click at [183, 226] on rect at bounding box center [175, 226] width 15 height 11
click at [411, 181] on icon "0 15 1185 160 º" at bounding box center [355, 190] width 509 height 335
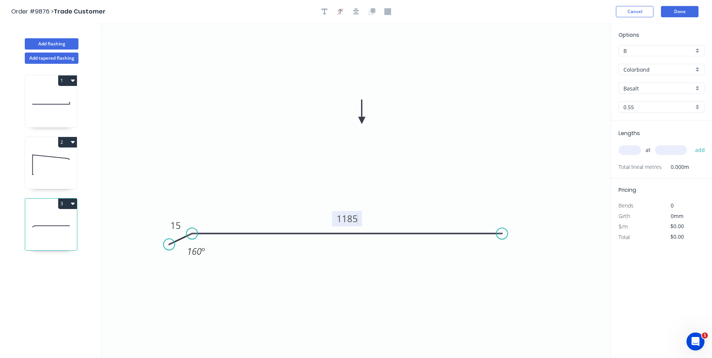
type input "$37.52"
click at [645, 87] on input "Basalt" at bounding box center [659, 88] width 70 height 8
click at [655, 164] on div "Woodland Grey" at bounding box center [661, 166] width 85 height 13
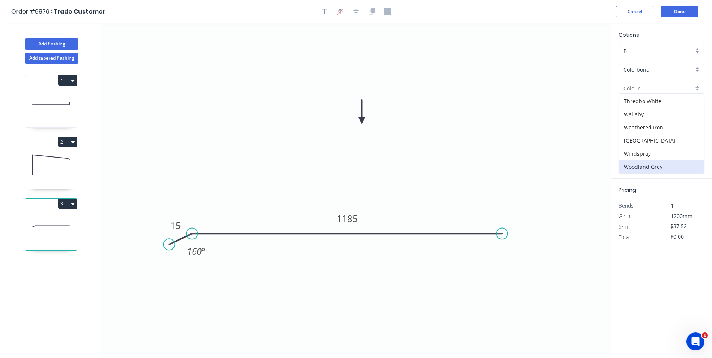
type input "Woodland Grey"
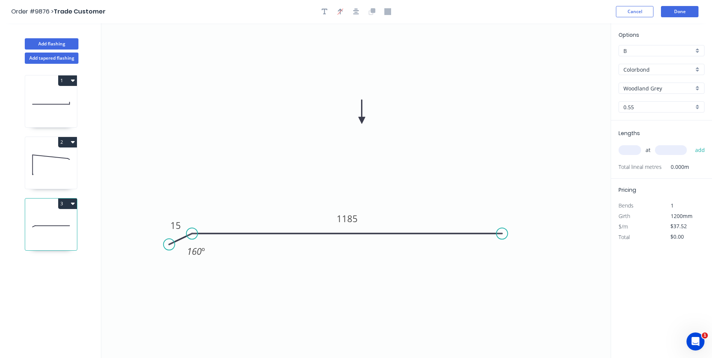
click at [632, 151] on input "text" at bounding box center [630, 150] width 23 height 10
type input "2"
type input "2600"
click at [691, 144] on button "add" at bounding box center [700, 150] width 18 height 13
type input "$195.10"
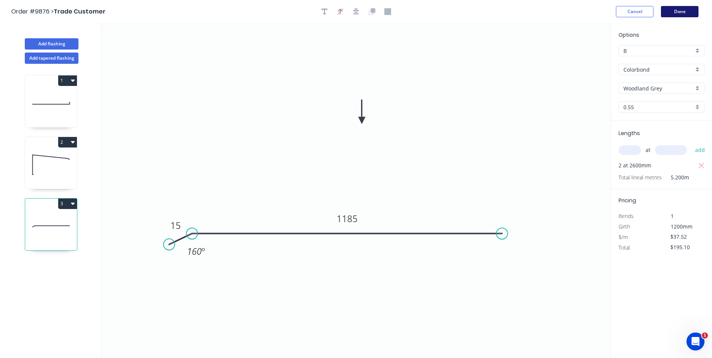
click at [680, 9] on button "Done" at bounding box center [680, 11] width 38 height 11
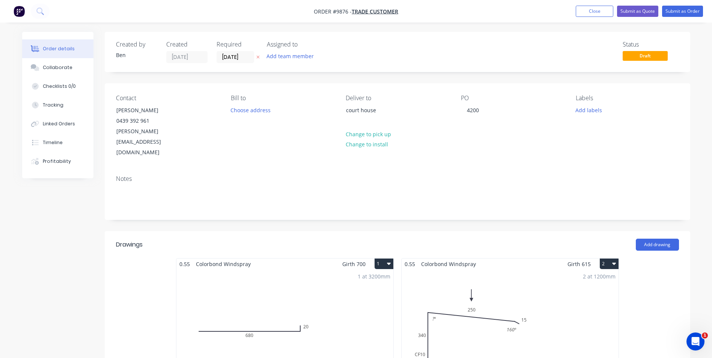
click at [440, 298] on div "2 at 1200mm Total lm $/M Total 2.4m $28.37 $68.09" at bounding box center [510, 327] width 217 height 114
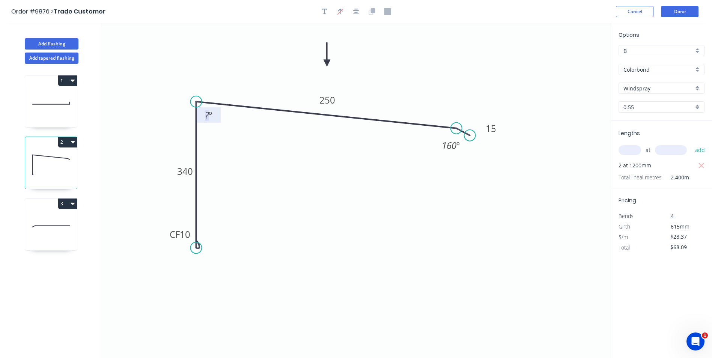
click at [206, 114] on tspan "?" at bounding box center [207, 115] width 4 height 12
click at [239, 157] on icon "0 CF 10 340 250 15 60 º 160 º" at bounding box center [355, 190] width 509 height 335
click at [676, 12] on button "Done" at bounding box center [680, 11] width 38 height 11
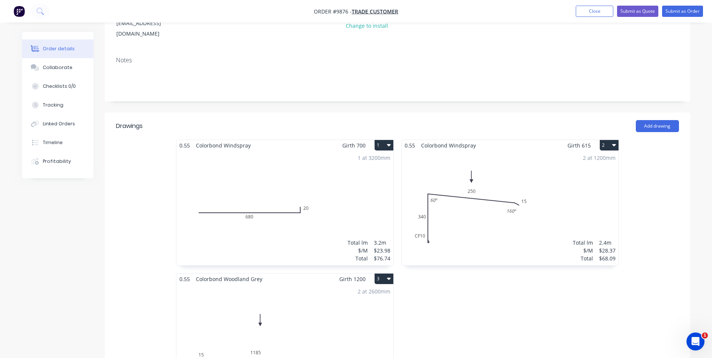
scroll to position [188, 0]
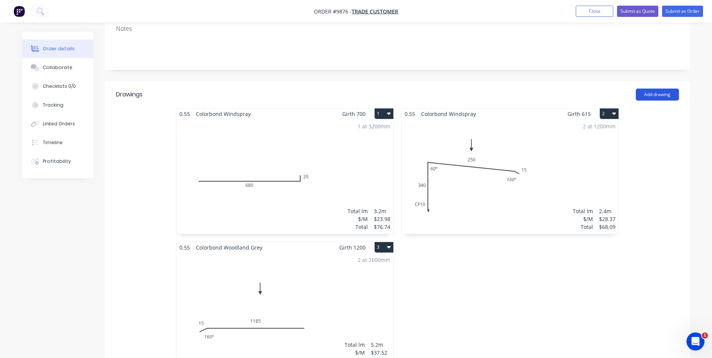
click at [650, 89] on button "Add drawing" at bounding box center [657, 95] width 43 height 12
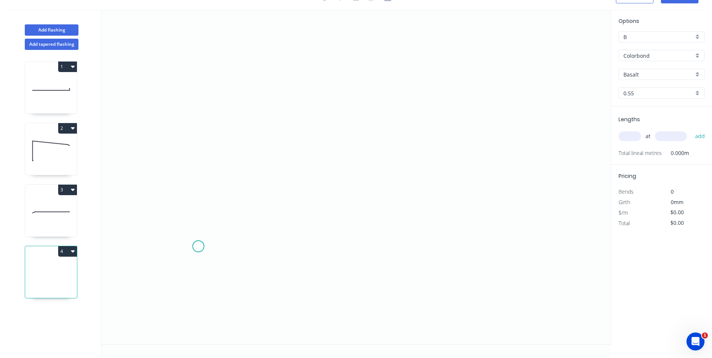
click at [198, 246] on icon "0" at bounding box center [355, 176] width 509 height 335
click at [197, 209] on icon "0" at bounding box center [355, 176] width 509 height 335
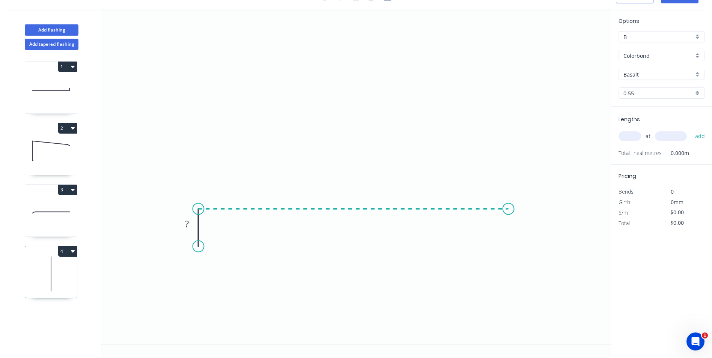
click at [509, 211] on icon "0 ?" at bounding box center [355, 176] width 509 height 335
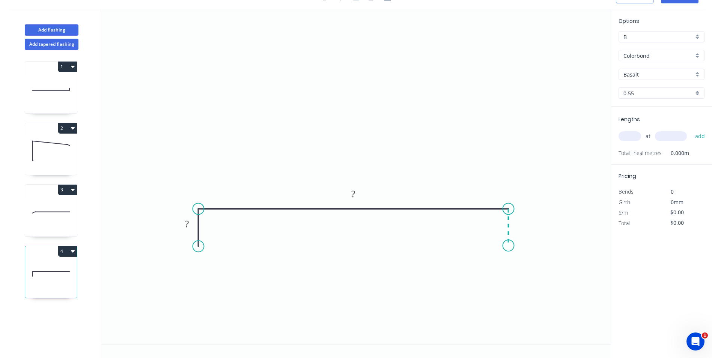
click at [511, 246] on icon "0 ? ?" at bounding box center [355, 176] width 509 height 335
click at [186, 225] on tspan "?" at bounding box center [187, 224] width 4 height 12
click at [280, 162] on icon "0 150 450 150" at bounding box center [355, 176] width 509 height 335
type input "$25.46"
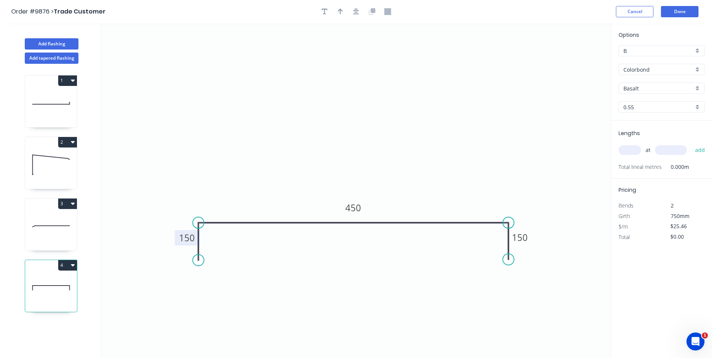
click at [646, 87] on input "Basalt" at bounding box center [659, 88] width 70 height 8
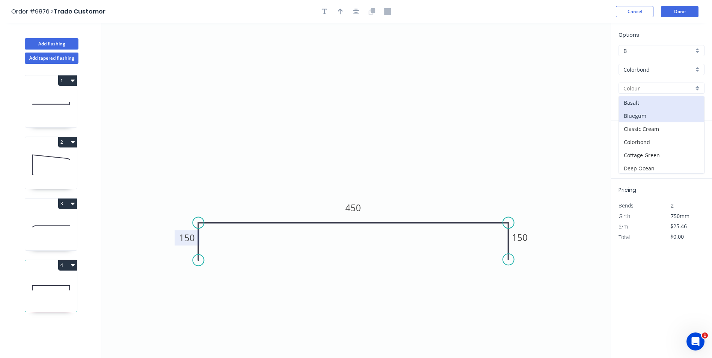
scroll to position [150, 0]
click at [653, 107] on div "Manor Red" at bounding box center [661, 110] width 85 height 13
type input "Manor Red"
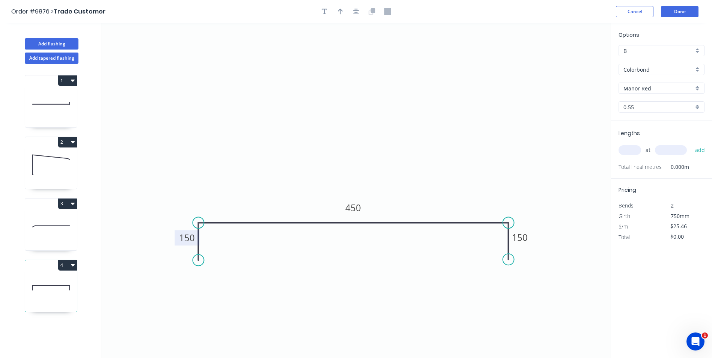
click at [624, 149] on input "text" at bounding box center [630, 150] width 23 height 10
type input "2"
type input "1500"
click at [691, 144] on button "add" at bounding box center [700, 150] width 18 height 13
type input "$76.38"
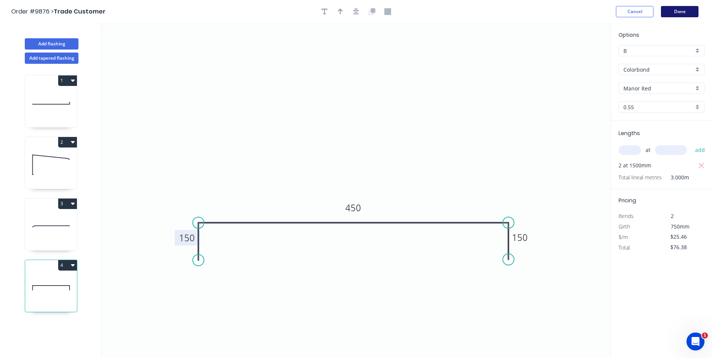
click at [673, 11] on button "Done" at bounding box center [680, 11] width 38 height 11
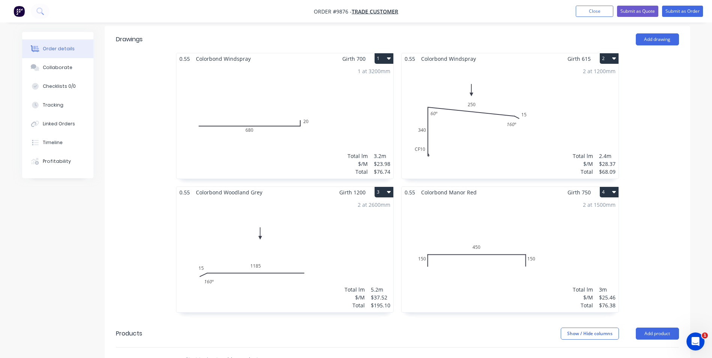
scroll to position [225, 0]
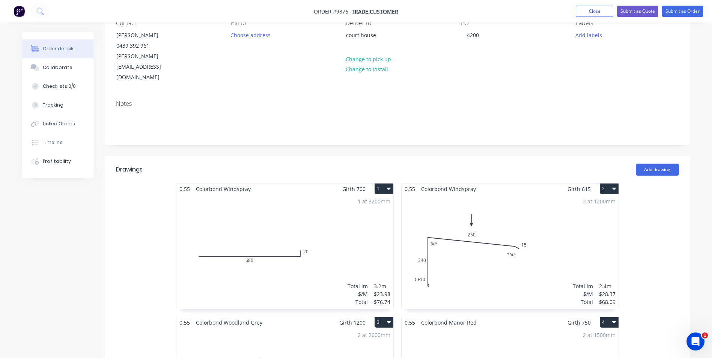
click at [248, 194] on div "1 at 3200mm Total lm $/M Total 3.2m $23.98 $76.74" at bounding box center [284, 251] width 217 height 114
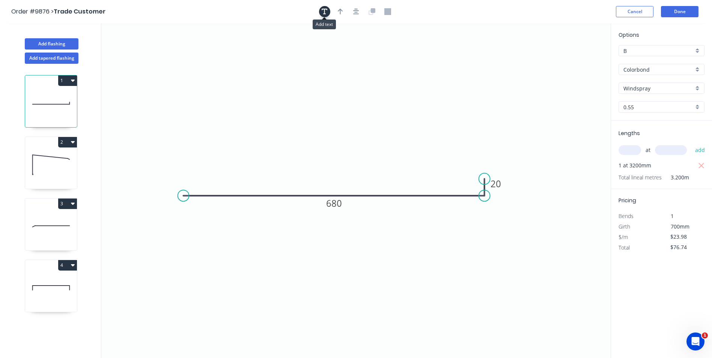
click at [326, 12] on icon "button" at bounding box center [325, 11] width 6 height 7
drag, startPoint x: 160, startPoint y: 48, endPoint x: 340, endPoint y: 83, distance: 183.6
click at [340, 83] on textarea at bounding box center [330, 88] width 61 height 28
click at [475, 86] on icon "see picture 680 20" at bounding box center [355, 190] width 509 height 335
type textarea "see picture"
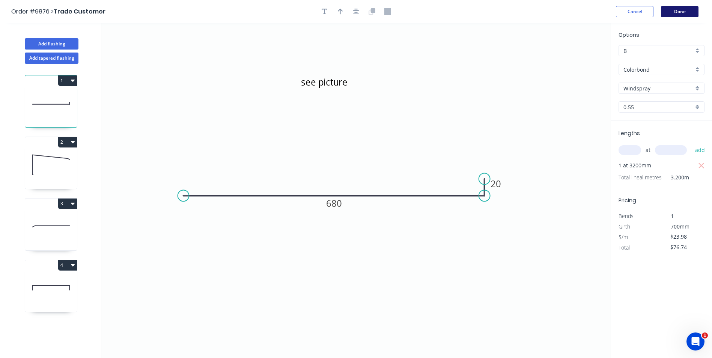
click at [679, 9] on button "Done" at bounding box center [680, 11] width 38 height 11
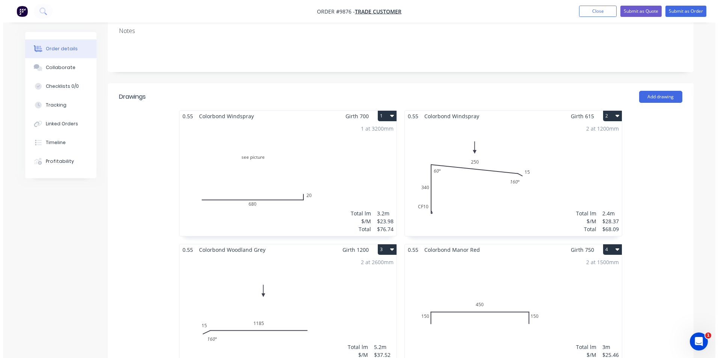
scroll to position [150, 0]
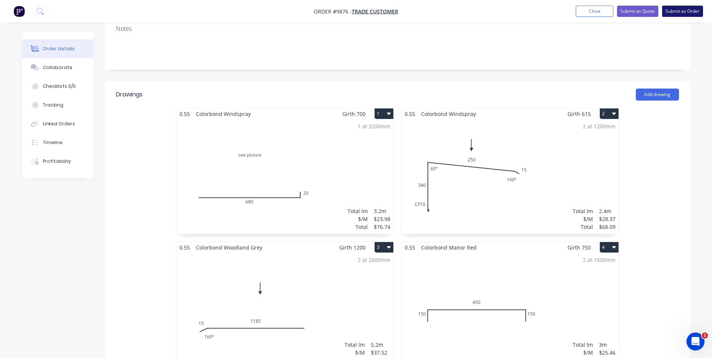
click at [681, 11] on button "Submit as Order" at bounding box center [682, 11] width 41 height 11
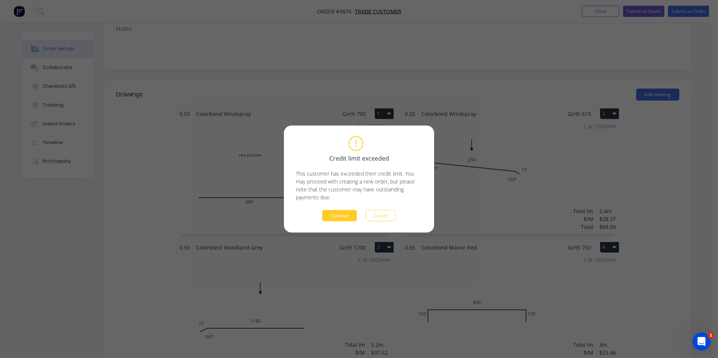
click at [341, 214] on button "Continue" at bounding box center [339, 215] width 35 height 11
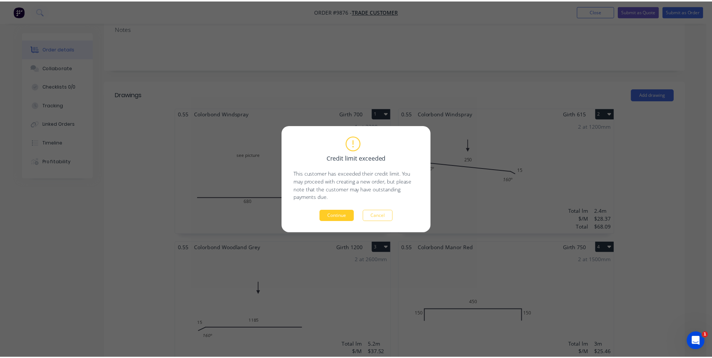
scroll to position [0, 0]
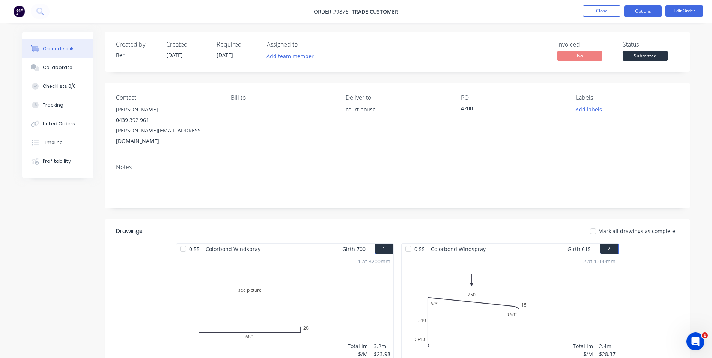
click at [630, 13] on button "Options" at bounding box center [643, 11] width 38 height 12
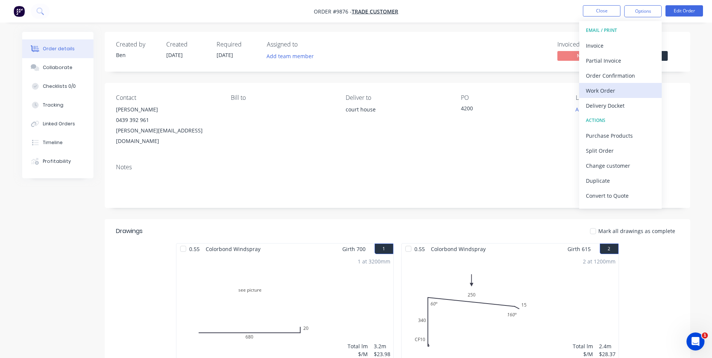
click at [610, 87] on div "Work Order" at bounding box center [620, 90] width 69 height 11
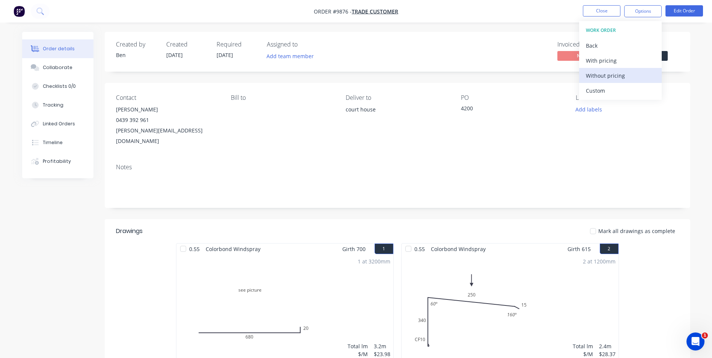
click at [612, 77] on div "Without pricing" at bounding box center [620, 75] width 69 height 11
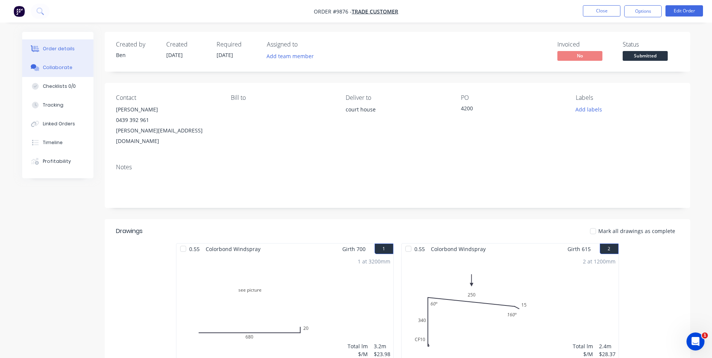
click at [65, 67] on div "Collaborate" at bounding box center [58, 67] width 30 height 7
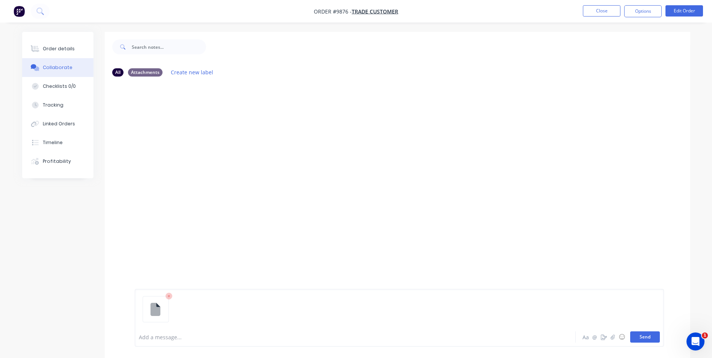
click at [646, 335] on button "Send" at bounding box center [645, 336] width 30 height 11
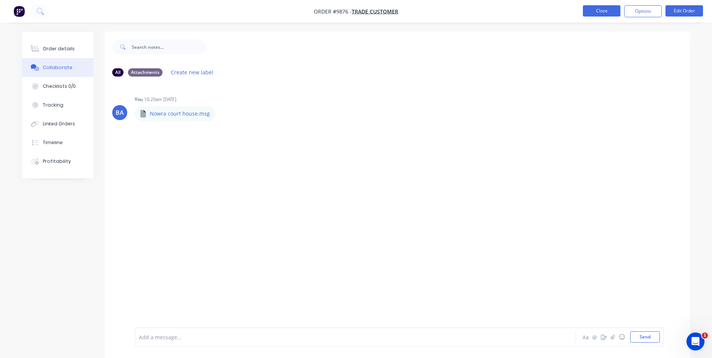
click at [599, 13] on button "Close" at bounding box center [602, 10] width 38 height 11
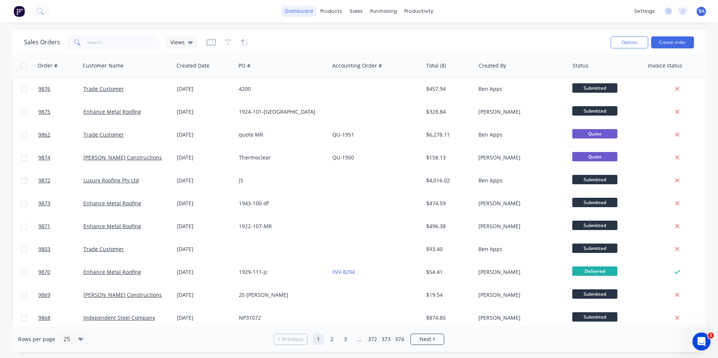
click at [298, 11] on link "dashboard" at bounding box center [298, 11] width 35 height 11
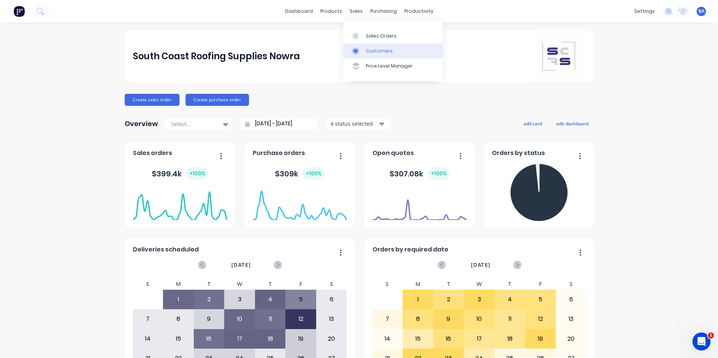
click at [358, 51] on icon at bounding box center [355, 51] width 7 height 7
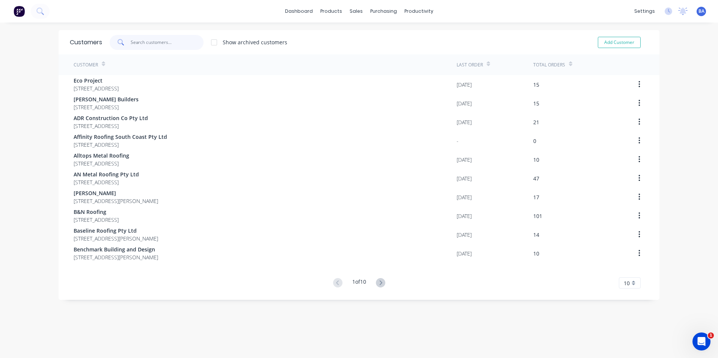
click at [134, 41] on input "text" at bounding box center [167, 42] width 73 height 15
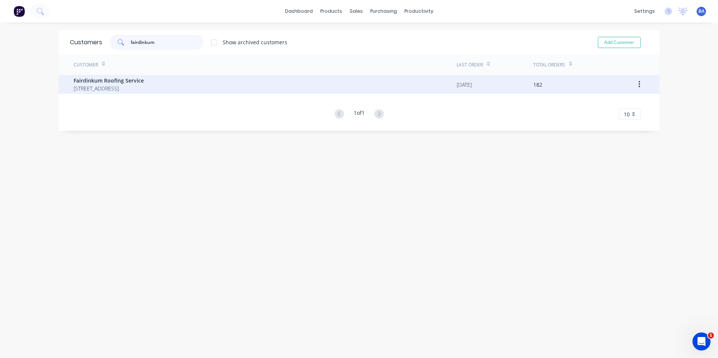
type input "fairdinkum"
click at [133, 85] on span "[STREET_ADDRESS]" at bounding box center [109, 88] width 70 height 8
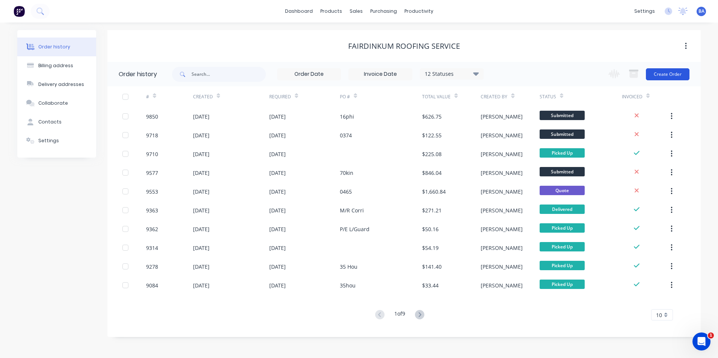
click at [672, 75] on button "Create Order" at bounding box center [668, 74] width 44 height 12
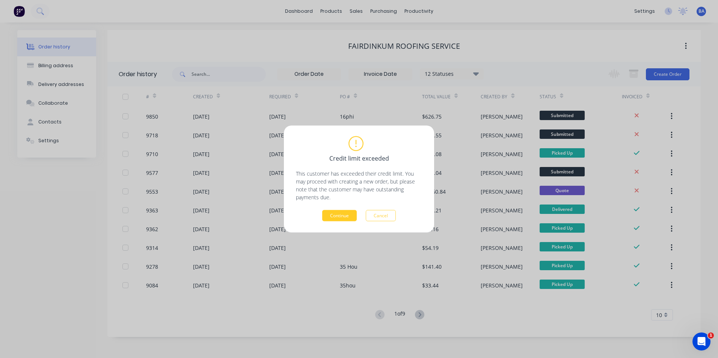
click at [334, 212] on button "Continue" at bounding box center [339, 215] width 35 height 11
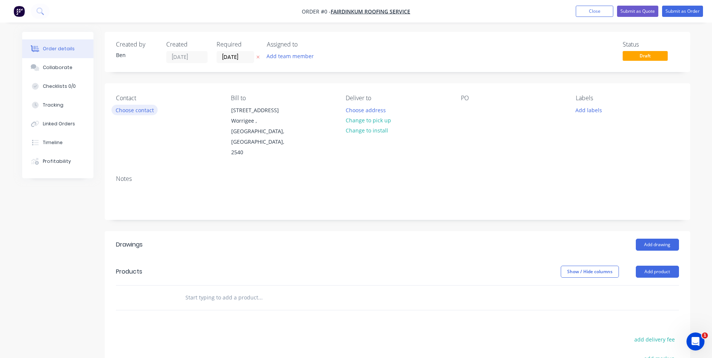
click at [127, 112] on button "Choose contact" at bounding box center [134, 110] width 46 height 10
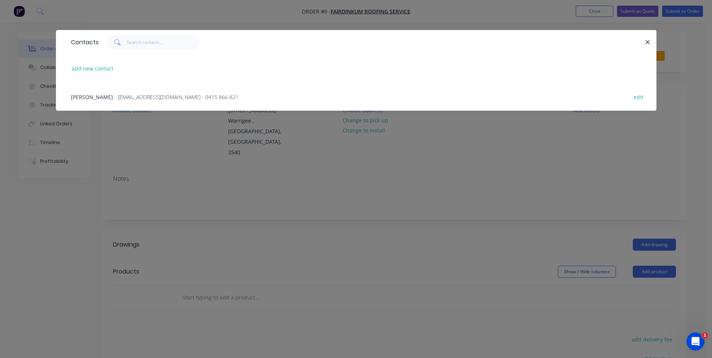
click at [114, 96] on span "- toddnwalton@gmail.com - 0415 866 821" at bounding box center [176, 96] width 124 height 7
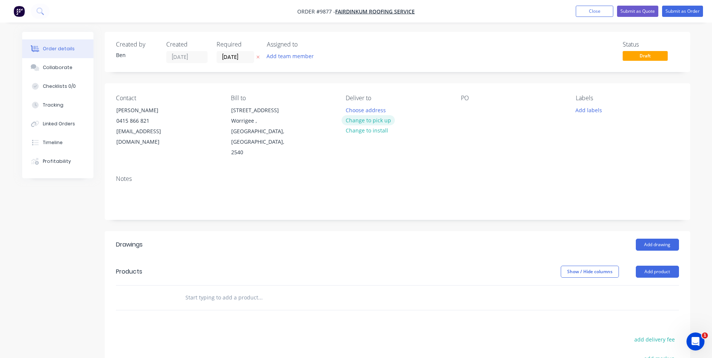
click at [381, 116] on button "Change to pick up" at bounding box center [368, 120] width 53 height 10
click at [470, 112] on div at bounding box center [467, 110] width 12 height 11
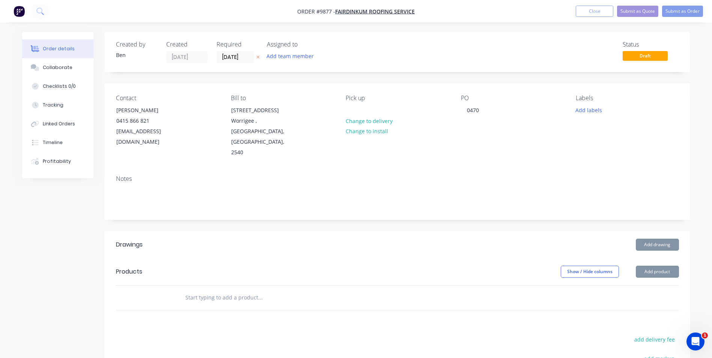
click at [540, 169] on div "Notes" at bounding box center [398, 194] width 586 height 50
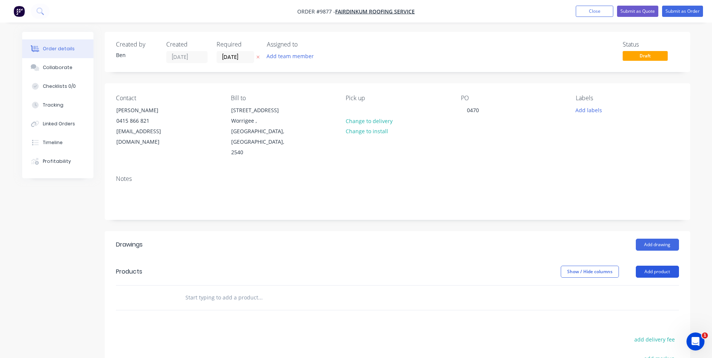
click at [657, 266] on button "Add product" at bounding box center [657, 272] width 43 height 12
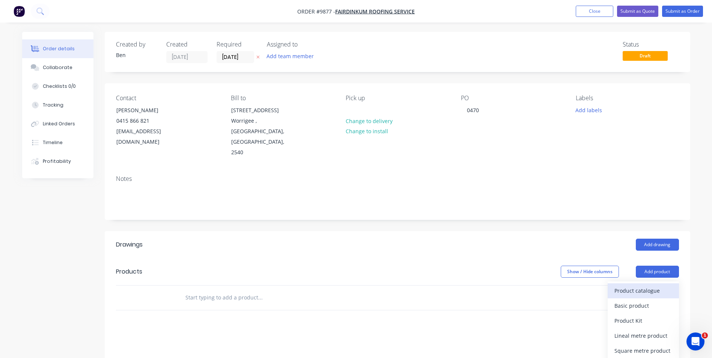
click at [643, 285] on div "Product catalogue" at bounding box center [644, 290] width 58 height 11
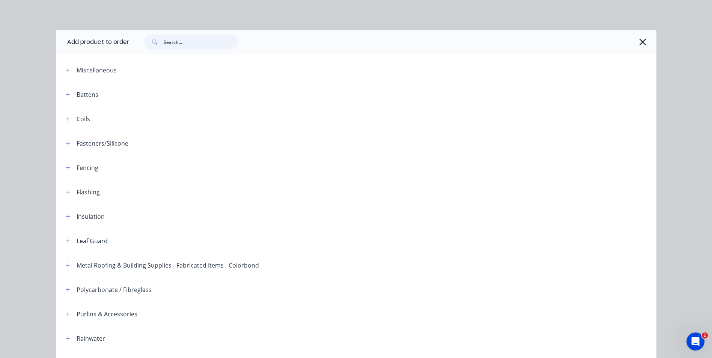
click at [179, 42] on input "text" at bounding box center [201, 42] width 74 height 15
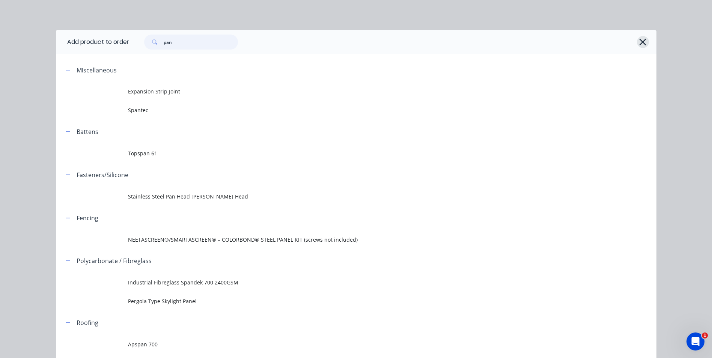
type input "pan"
click at [639, 40] on icon "button" at bounding box center [643, 42] width 8 height 11
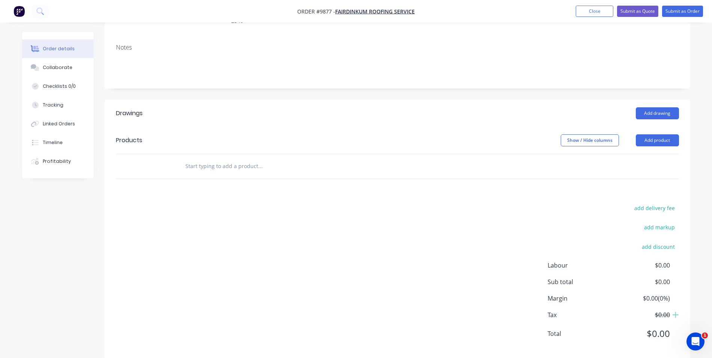
scroll to position [133, 0]
click at [223, 157] on input "text" at bounding box center [260, 164] width 150 height 15
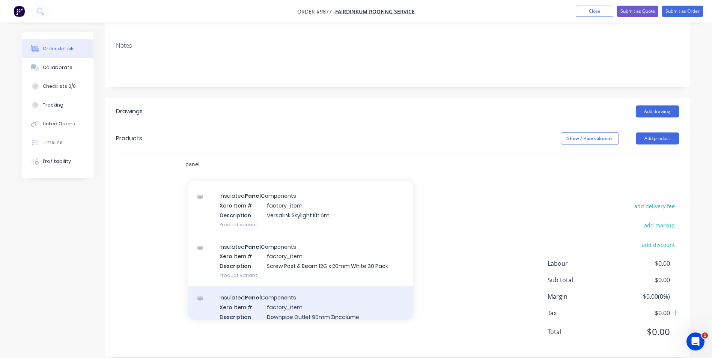
scroll to position [4617, 0]
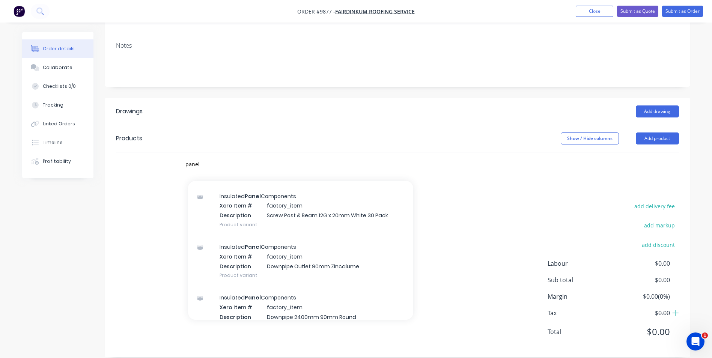
click at [501, 204] on div "add delivery fee add markup add discount Labour $0.00 Sub total $0.00 Margin $0…" at bounding box center [397, 273] width 563 height 145
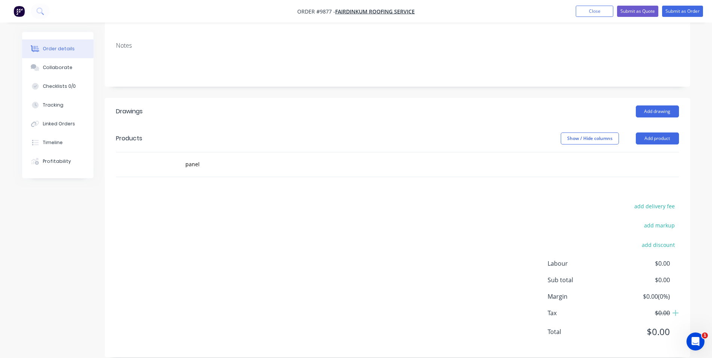
click at [181, 157] on div "panel" at bounding box center [291, 164] width 225 height 15
click at [185, 157] on input "panel" at bounding box center [260, 164] width 150 height 15
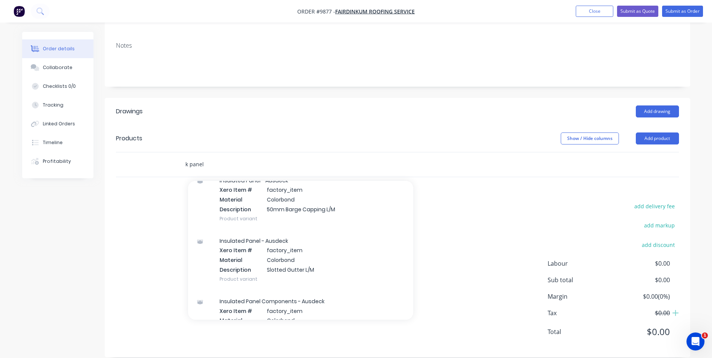
scroll to position [1565, 0]
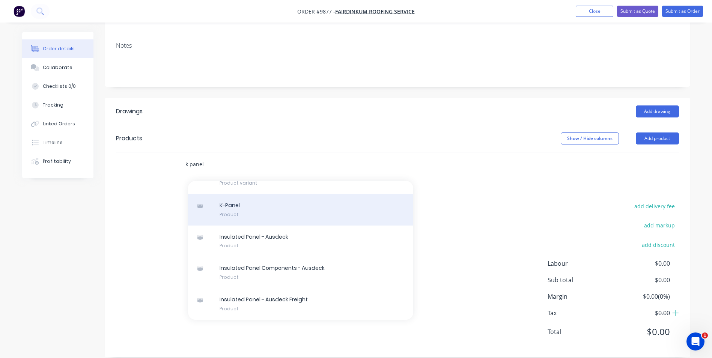
type input "k panel"
click at [242, 199] on div "K-Panel Product" at bounding box center [300, 210] width 225 height 32
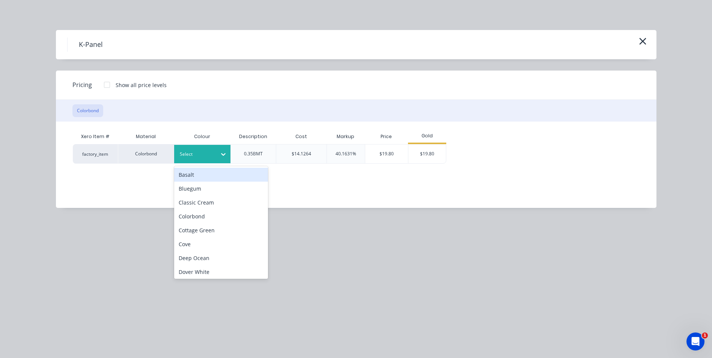
click at [221, 155] on icon at bounding box center [224, 155] width 8 height 8
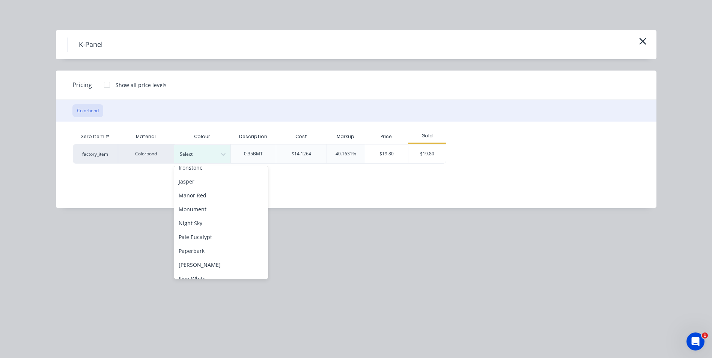
scroll to position [0, 0]
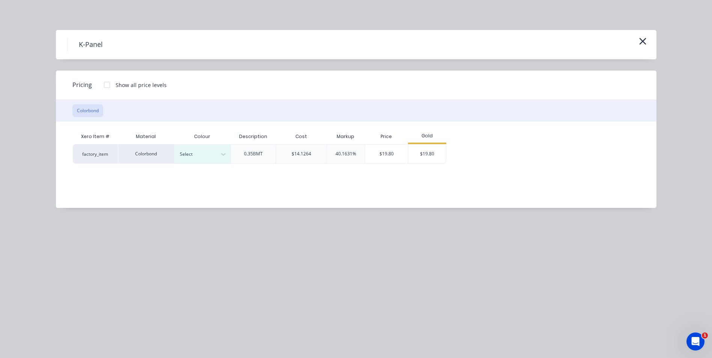
click at [186, 124] on div "Xero Item # Material Colour Description Cost Markup Price Gold factory_item Col…" at bounding box center [350, 159] width 589 height 75
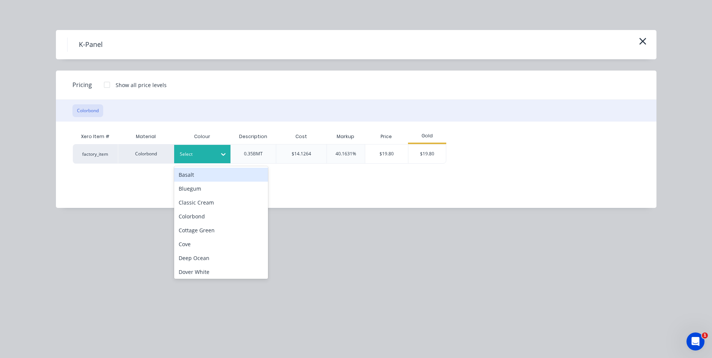
click at [219, 151] on div at bounding box center [224, 154] width 14 height 12
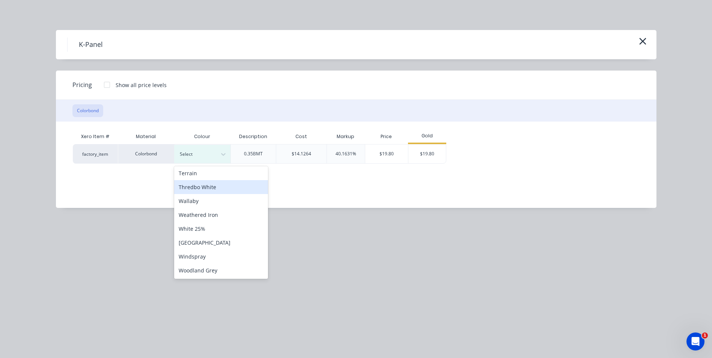
scroll to position [144, 0]
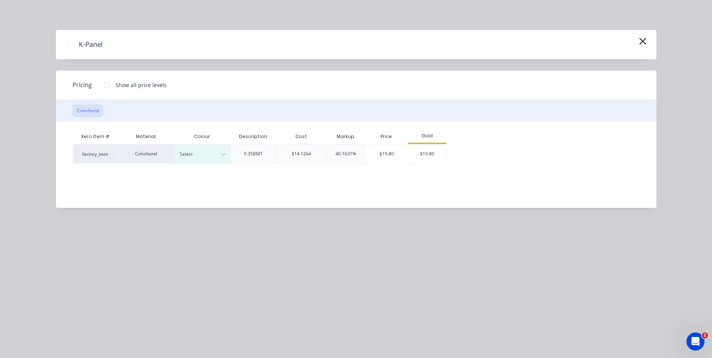
click at [289, 226] on div "K-Panel Pricing Show all price levels Colorbond Xero Item # Material Colour Des…" at bounding box center [356, 179] width 712 height 358
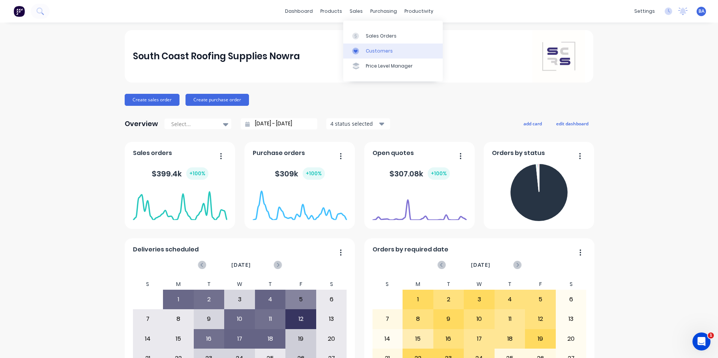
click at [357, 48] on icon at bounding box center [355, 51] width 7 height 7
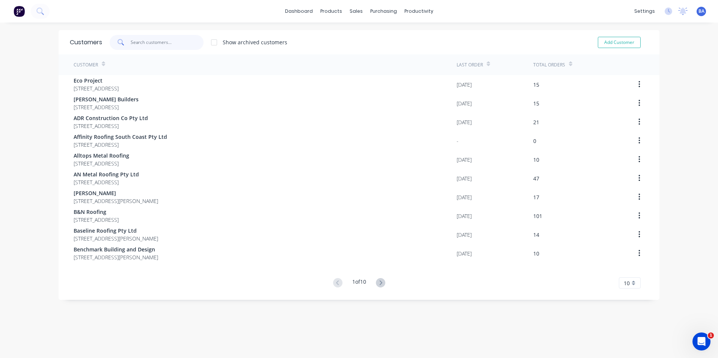
click at [135, 41] on input "text" at bounding box center [167, 42] width 73 height 15
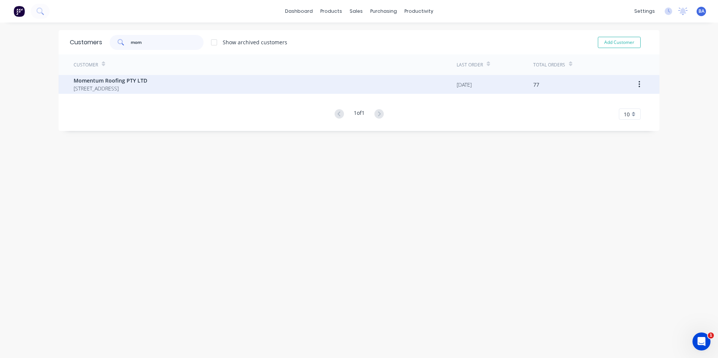
type input "mom"
click at [147, 79] on span "Momentum Roofing PTY LTD" at bounding box center [111, 81] width 74 height 8
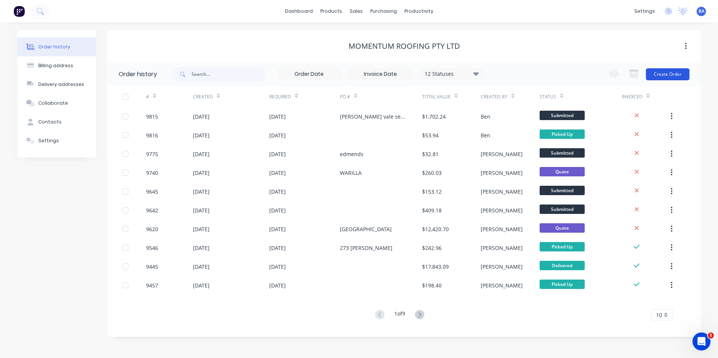
click at [671, 77] on button "Create Order" at bounding box center [668, 74] width 44 height 12
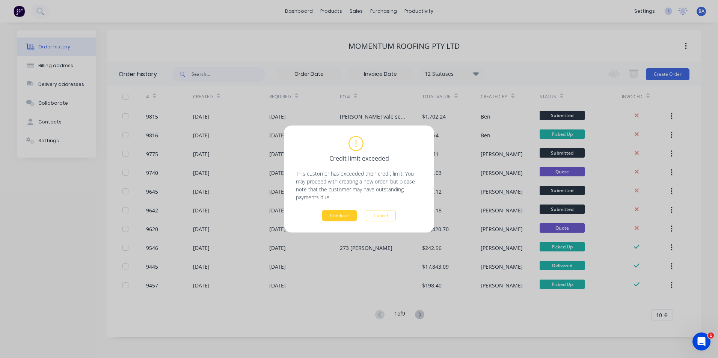
click at [339, 213] on button "Continue" at bounding box center [339, 215] width 35 height 11
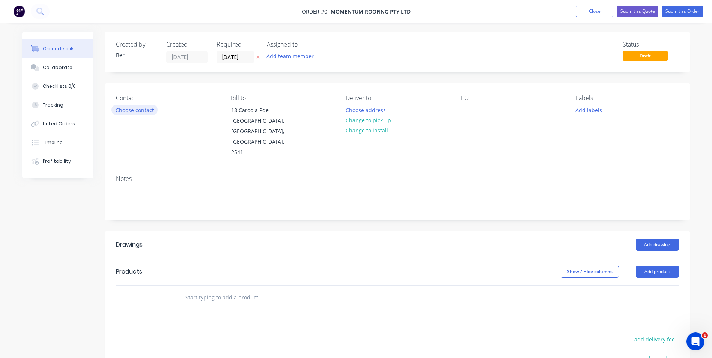
click at [134, 107] on button "Choose contact" at bounding box center [134, 110] width 46 height 10
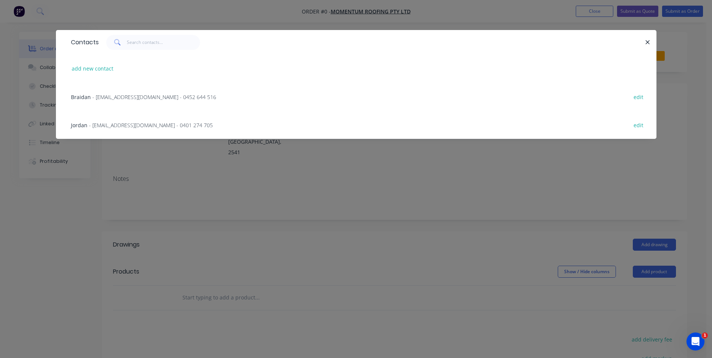
click at [120, 124] on span "- [EMAIL_ADDRESS][DOMAIN_NAME] - 0401 274 705" at bounding box center [151, 125] width 124 height 7
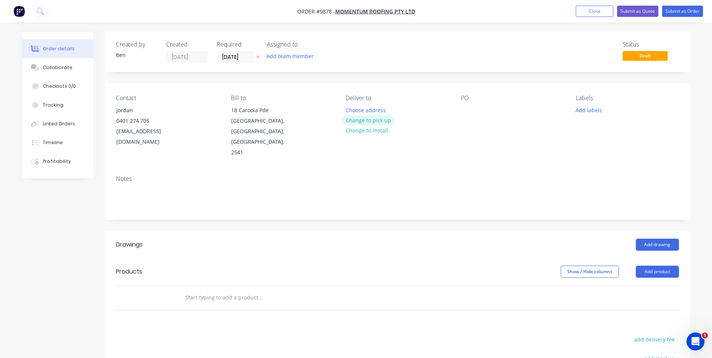
click at [366, 117] on button "Change to pick up" at bounding box center [368, 120] width 53 height 10
click at [654, 266] on button "Add product" at bounding box center [657, 272] width 43 height 12
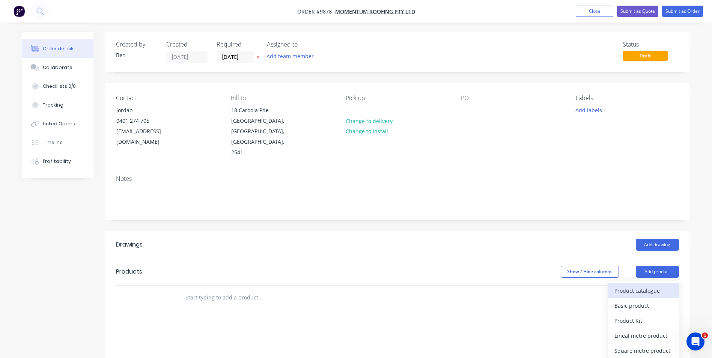
click at [644, 285] on div "Product catalogue" at bounding box center [644, 290] width 58 height 11
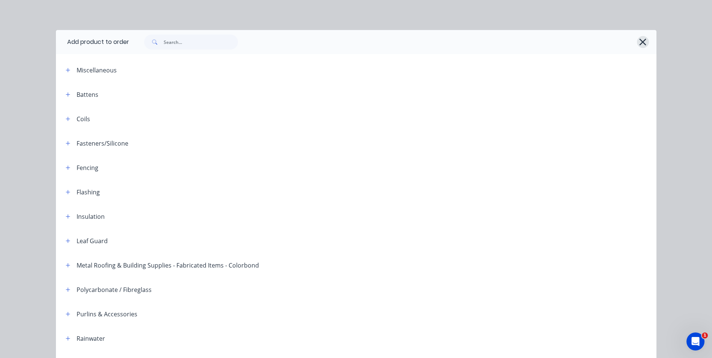
click at [642, 41] on icon "button" at bounding box center [643, 42] width 8 height 11
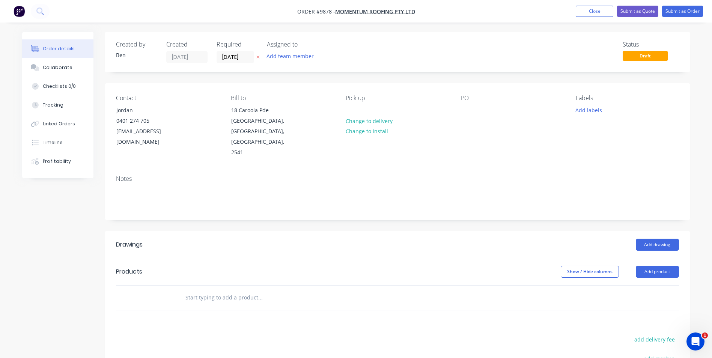
click at [227, 290] on input "text" at bounding box center [260, 297] width 150 height 15
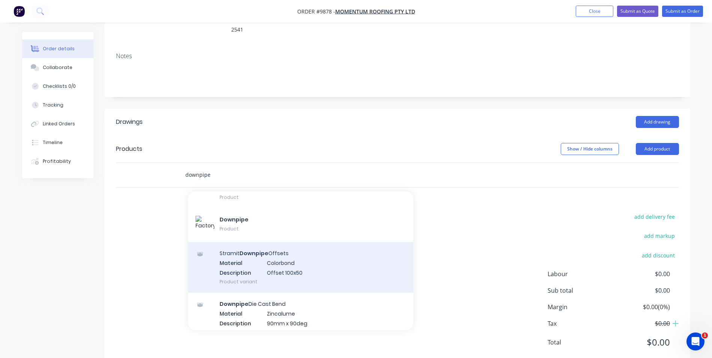
scroll to position [601, 0]
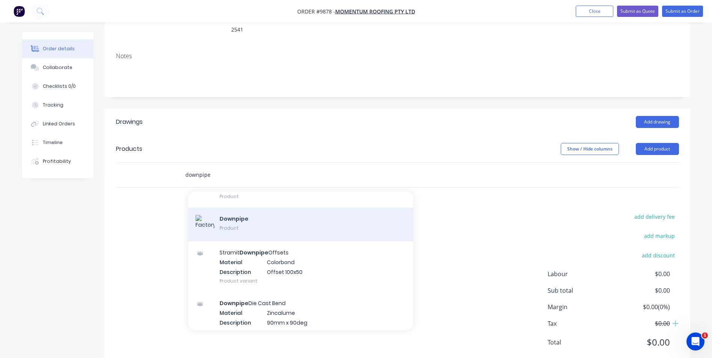
type input "downpipe"
click at [248, 208] on div "Downpipe Product" at bounding box center [300, 225] width 225 height 34
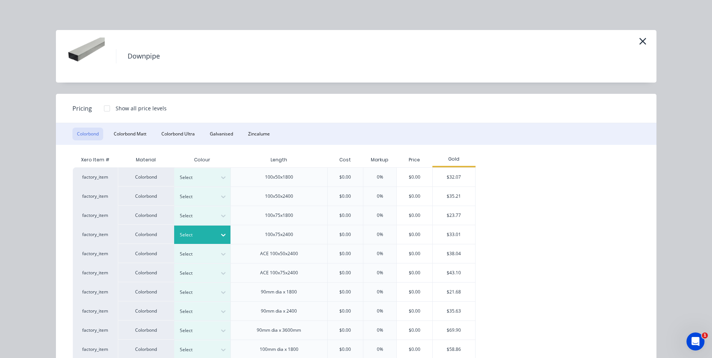
click at [222, 234] on icon at bounding box center [223, 235] width 5 height 3
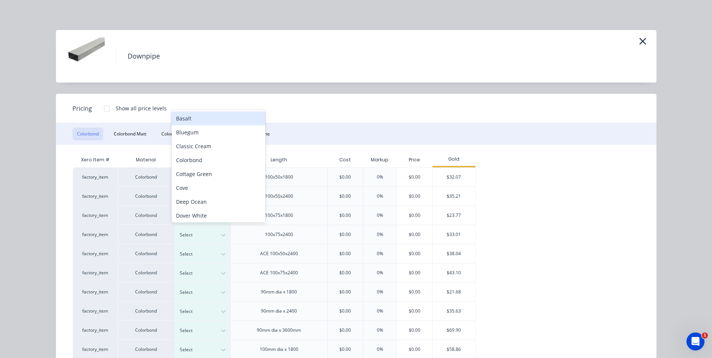
scroll to position [5, 0]
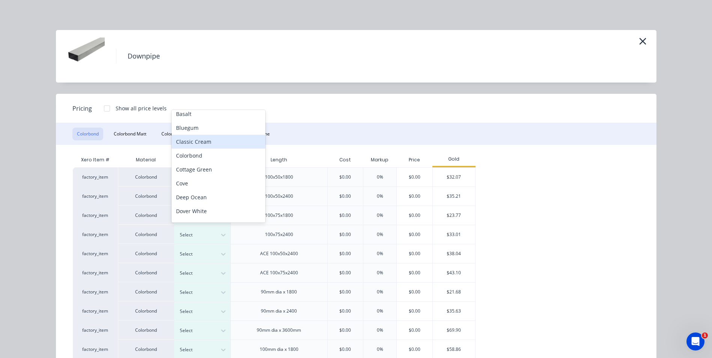
click at [225, 141] on div "Classic Cream" at bounding box center [219, 142] width 94 height 14
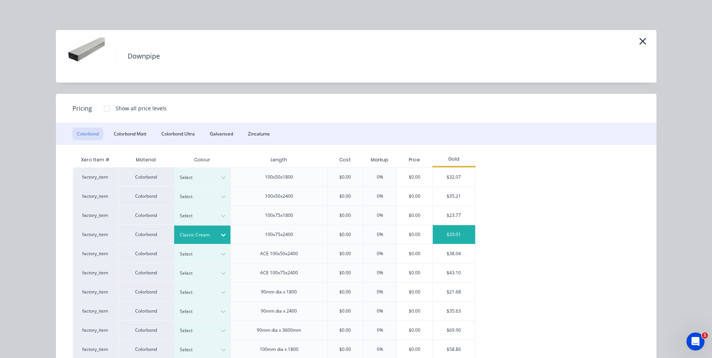
click at [449, 233] on div "$33.01" at bounding box center [454, 234] width 42 height 19
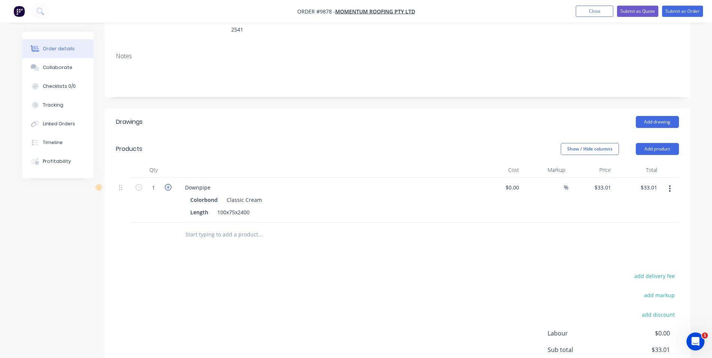
click at [167, 184] on icon "button" at bounding box center [168, 187] width 7 height 7
type input "2"
type input "$66.02"
click at [246, 227] on input "text" at bounding box center [260, 234] width 150 height 15
click at [260, 227] on input "down pipe" at bounding box center [260, 234] width 150 height 15
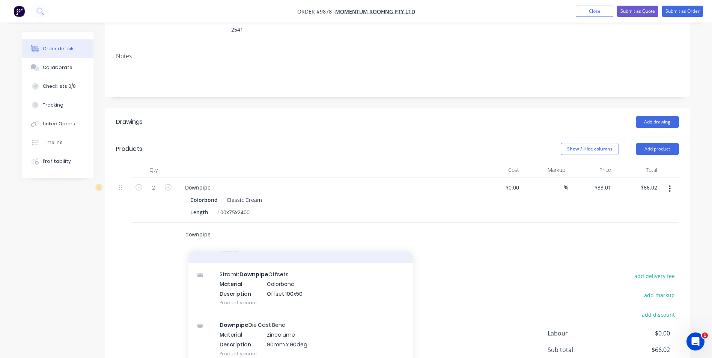
scroll to position [638, 0]
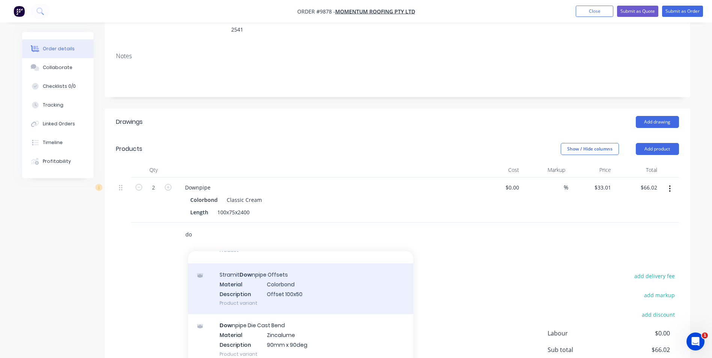
type input "d"
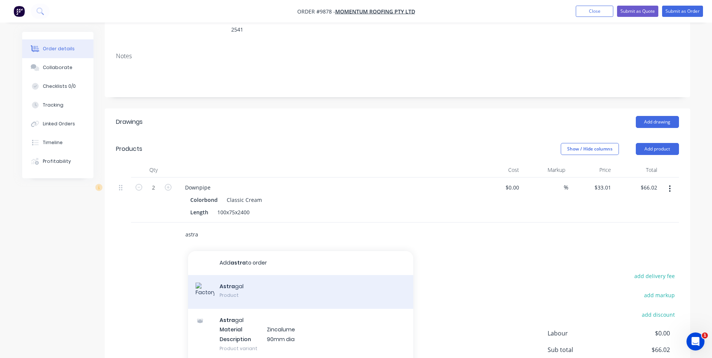
type input "astra"
click at [296, 280] on div "Astra gal Product" at bounding box center [300, 292] width 225 height 34
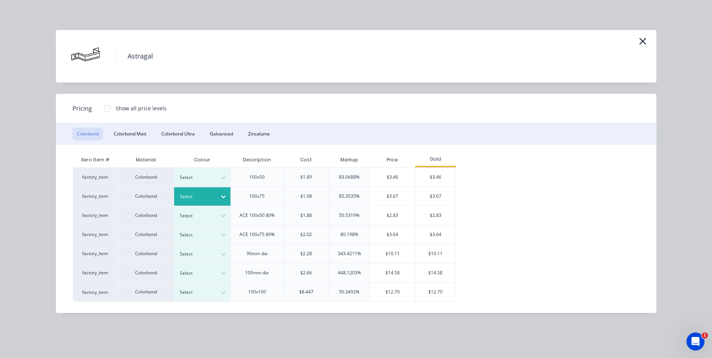
click at [223, 193] on icon at bounding box center [224, 197] width 8 height 8
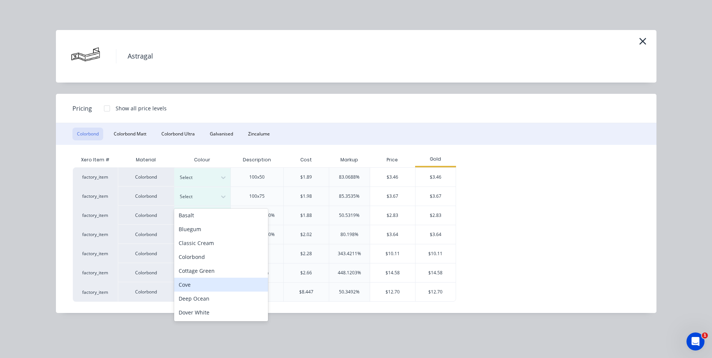
scroll to position [0, 0]
click at [218, 242] on div "Classic Cream" at bounding box center [221, 245] width 94 height 14
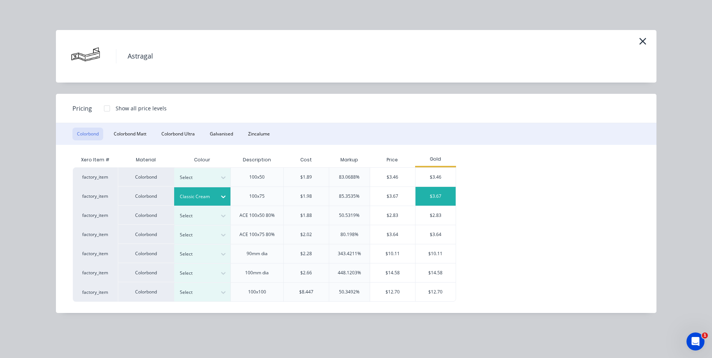
click at [441, 194] on div "$3.67" at bounding box center [436, 196] width 40 height 19
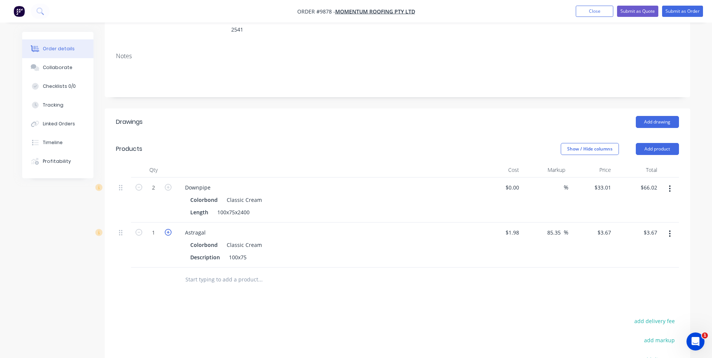
click at [168, 229] on icon "button" at bounding box center [168, 232] width 7 height 7
type input "2"
type input "$7.34"
click at [233, 272] on input "text" at bounding box center [260, 279] width 150 height 15
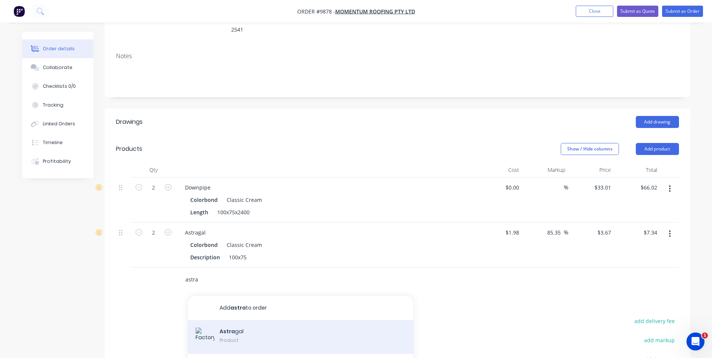
type input "astra"
click at [251, 320] on div "Astra gal Product" at bounding box center [300, 337] width 225 height 34
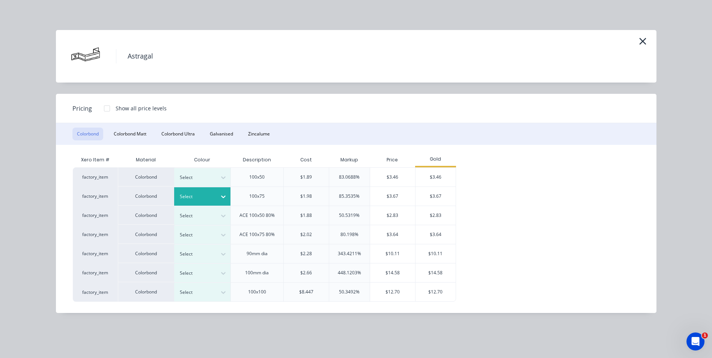
click at [224, 190] on div at bounding box center [224, 197] width 14 height 18
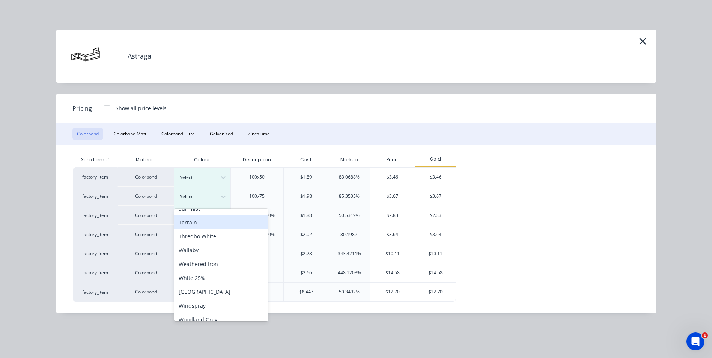
scroll to position [307, 0]
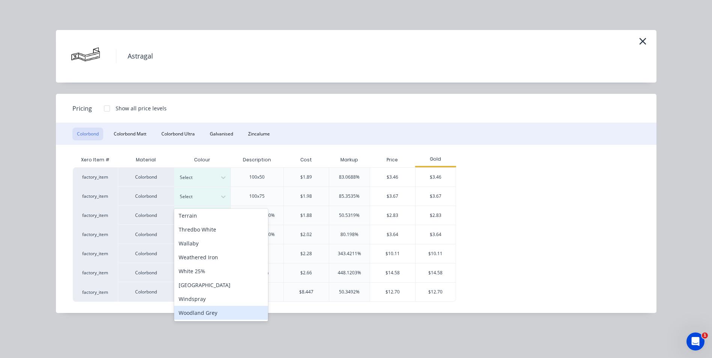
click at [200, 313] on div "Woodland Grey" at bounding box center [221, 313] width 94 height 14
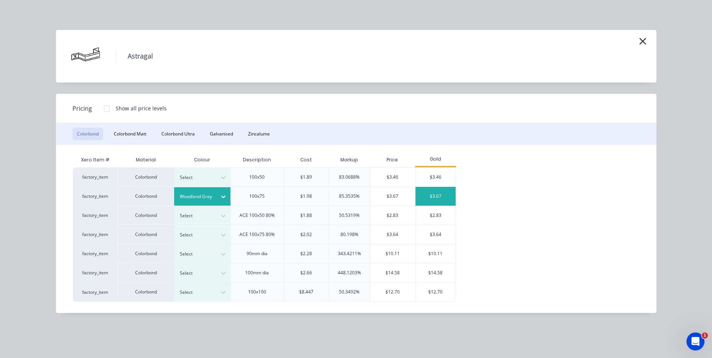
click at [447, 194] on div "$3.67" at bounding box center [436, 196] width 40 height 19
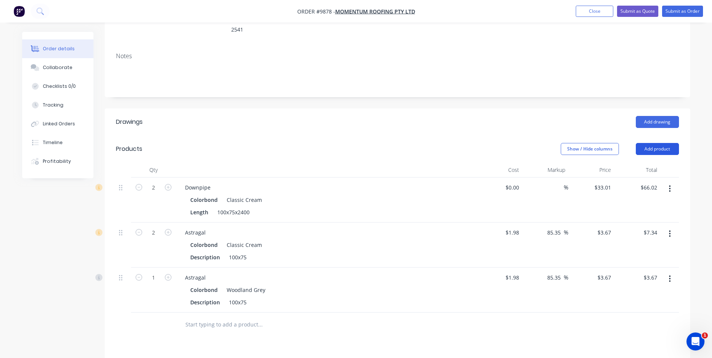
click at [647, 143] on button "Add product" at bounding box center [657, 149] width 43 height 12
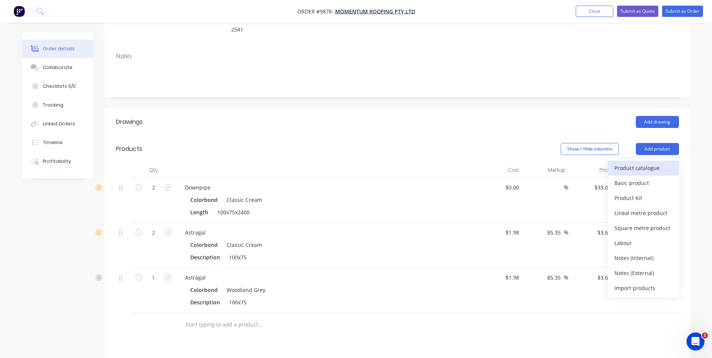
click at [646, 163] on div "Product catalogue" at bounding box center [644, 168] width 58 height 11
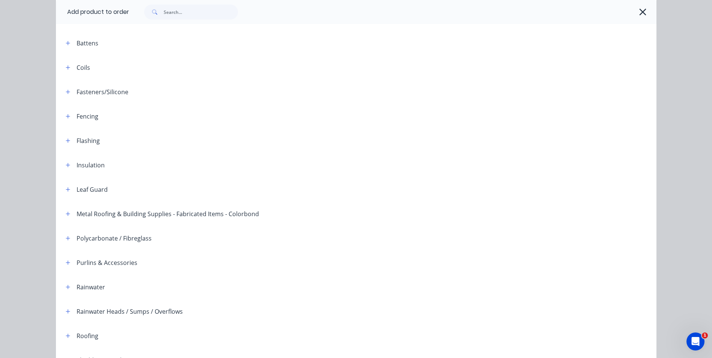
scroll to position [172, 0]
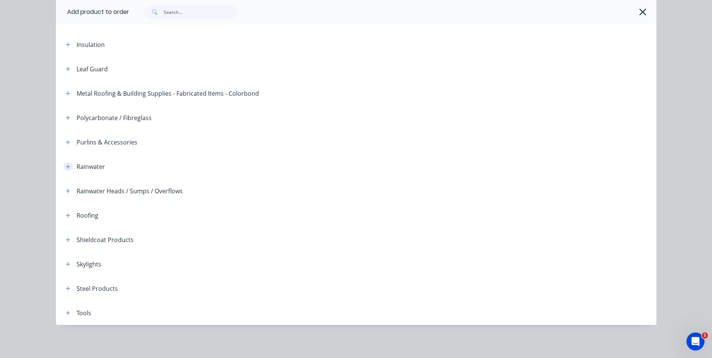
click at [66, 166] on icon "button" at bounding box center [68, 166] width 4 height 4
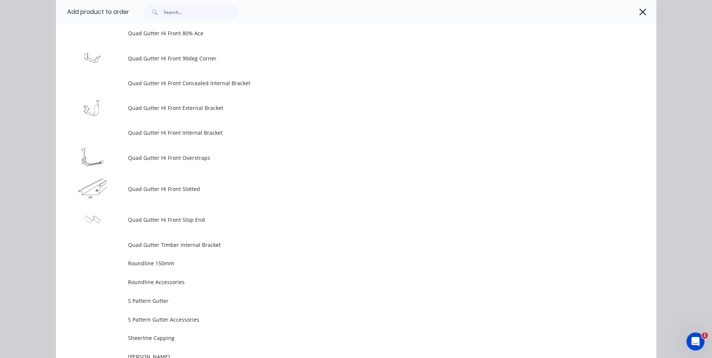
scroll to position [1974, 0]
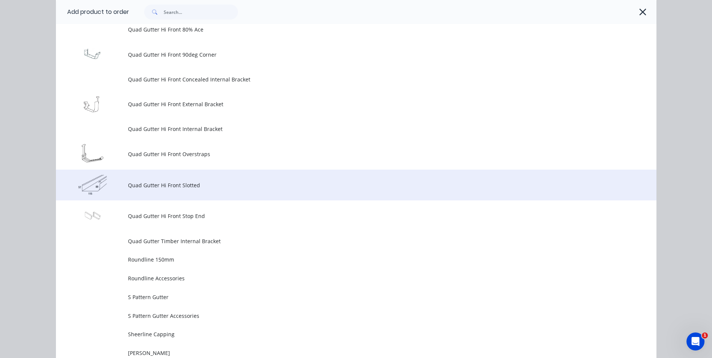
click at [178, 186] on span "Quad Gutter Hi Front Slotted" at bounding box center [339, 185] width 423 height 8
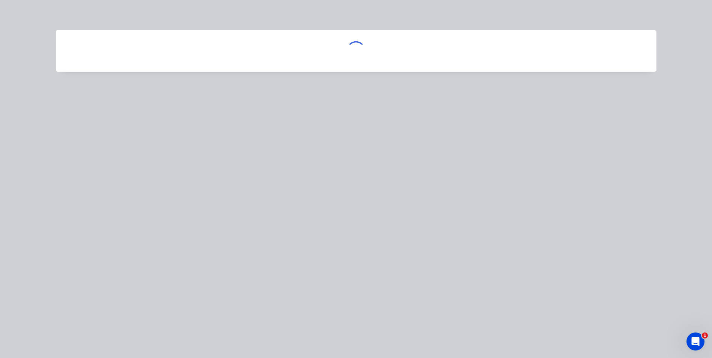
scroll to position [0, 0]
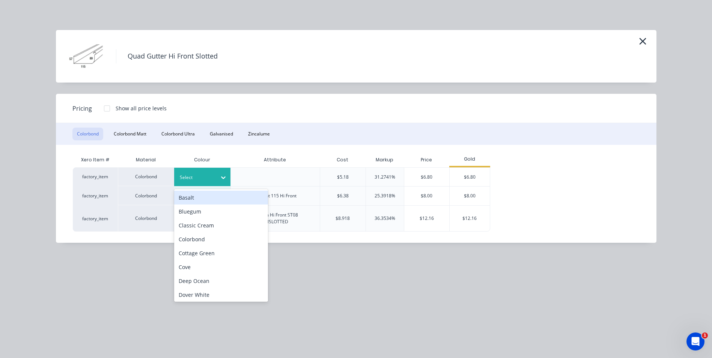
click at [215, 174] on div "Select" at bounding box center [196, 178] width 42 height 10
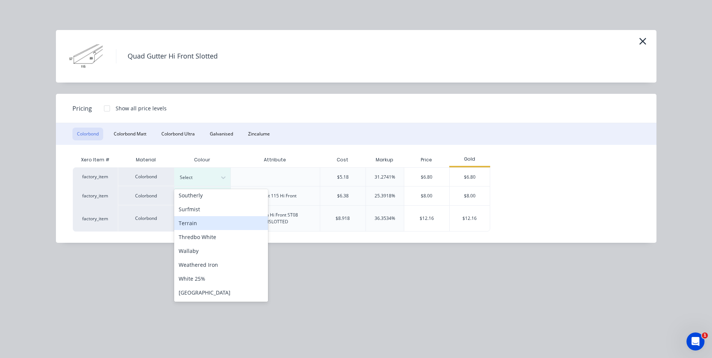
scroll to position [307, 0]
click at [206, 292] on div "Woodland Grey" at bounding box center [221, 293] width 94 height 14
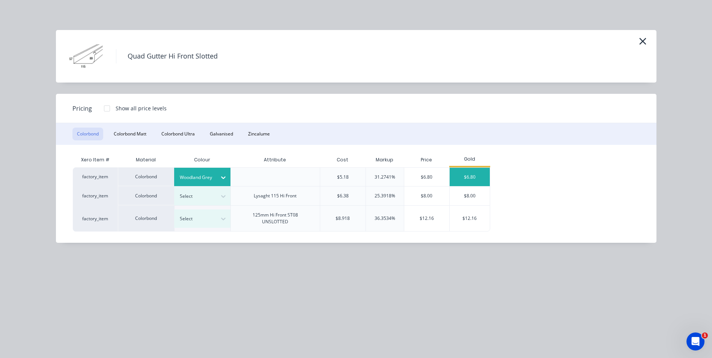
click at [472, 173] on div "$6.80" at bounding box center [470, 177] width 40 height 18
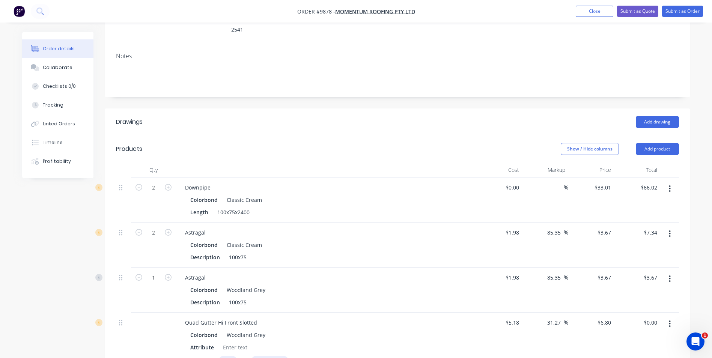
scroll to position [273, 0]
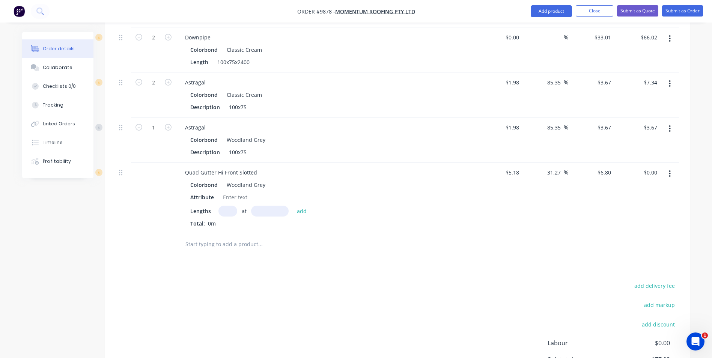
click at [229, 206] on input "text" at bounding box center [227, 211] width 19 height 11
type input "1"
type input "3800"
click at [293, 206] on button "add" at bounding box center [302, 211] width 18 height 10
type input "$25.84"
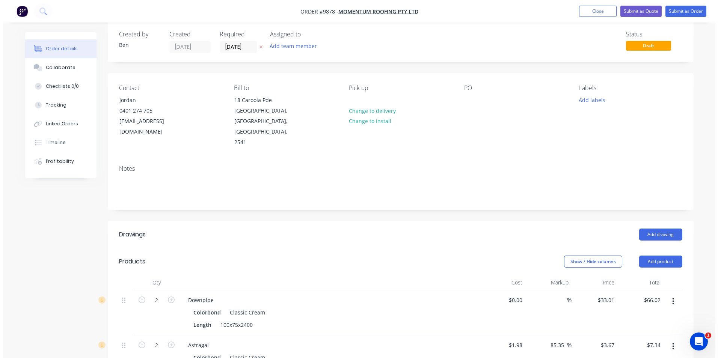
scroll to position [0, 0]
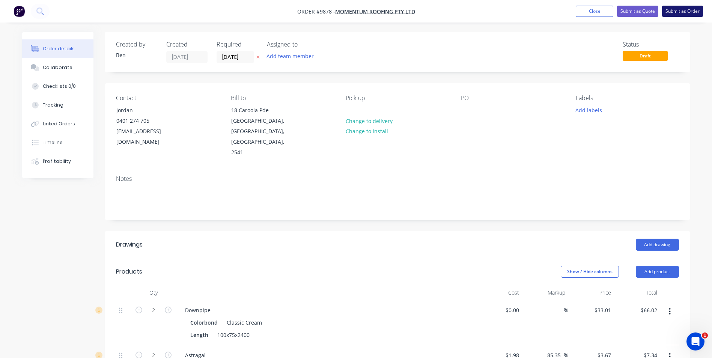
click at [681, 10] on button "Submit as Order" at bounding box center [682, 11] width 41 height 11
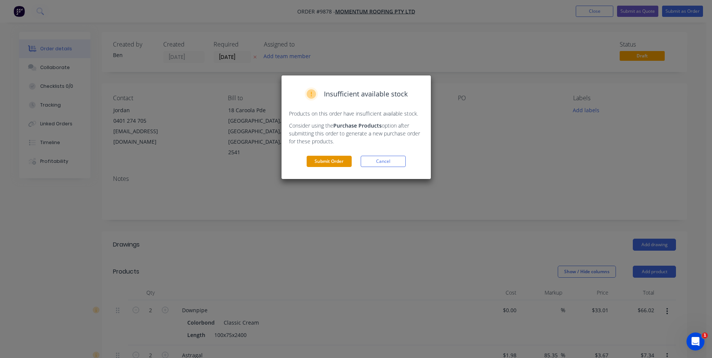
click at [318, 158] on button "Submit Order" at bounding box center [329, 161] width 45 height 11
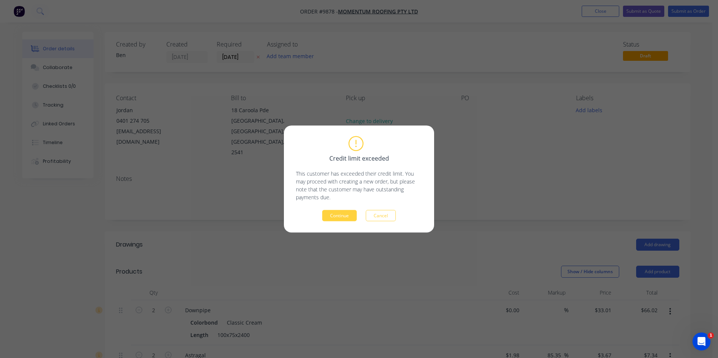
click at [340, 212] on button "Continue" at bounding box center [339, 215] width 35 height 11
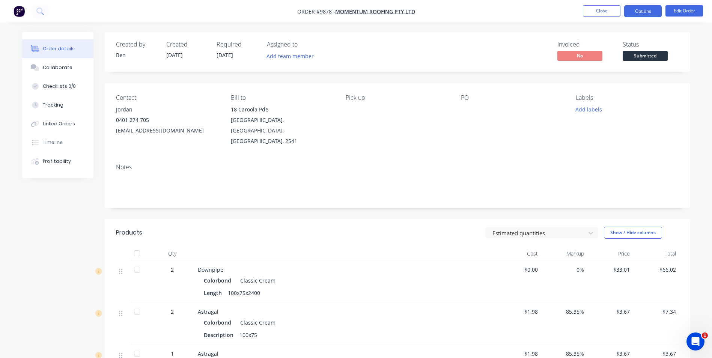
click at [628, 8] on button "Options" at bounding box center [643, 11] width 38 height 12
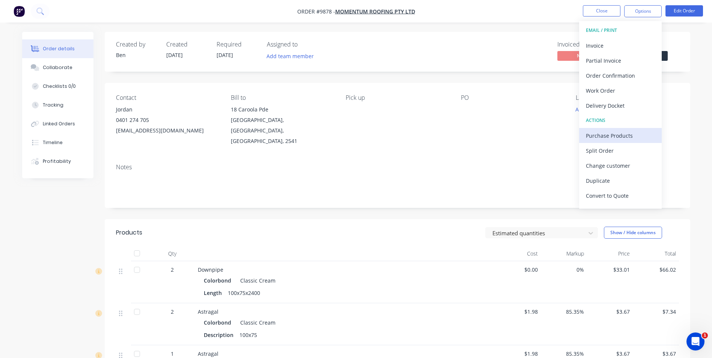
click at [611, 134] on div "Purchase Products" at bounding box center [620, 135] width 69 height 11
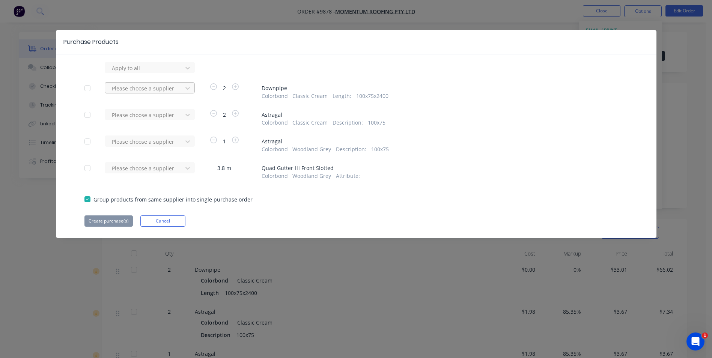
click at [179, 86] on div "Please choose a supplier" at bounding box center [145, 88] width 72 height 11
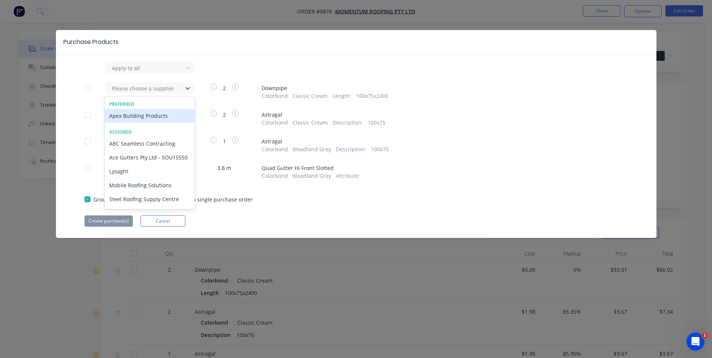
click at [164, 114] on div "Apex Building Products" at bounding box center [150, 116] width 90 height 14
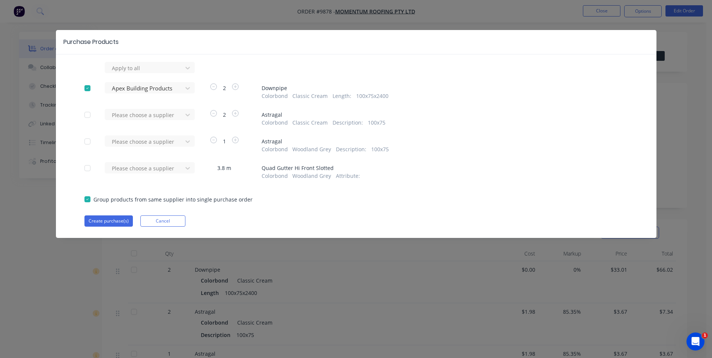
click at [164, 114] on div at bounding box center [145, 114] width 68 height 9
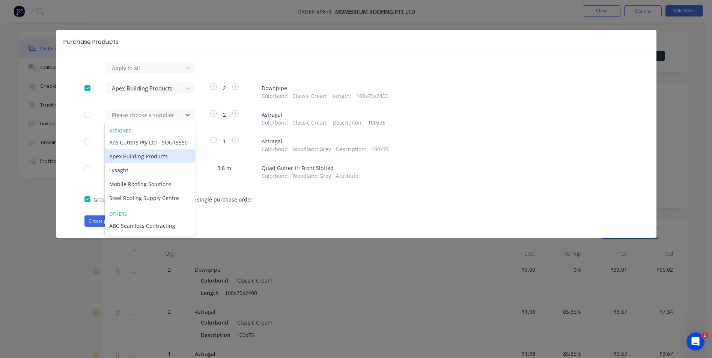
click at [152, 163] on div "Apex Building Products" at bounding box center [150, 156] width 90 height 14
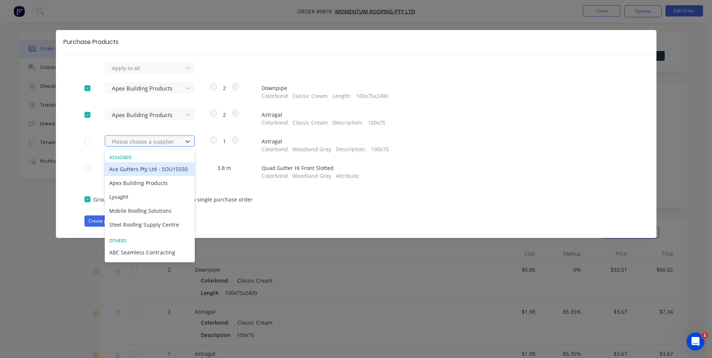
click at [155, 142] on div at bounding box center [145, 141] width 68 height 9
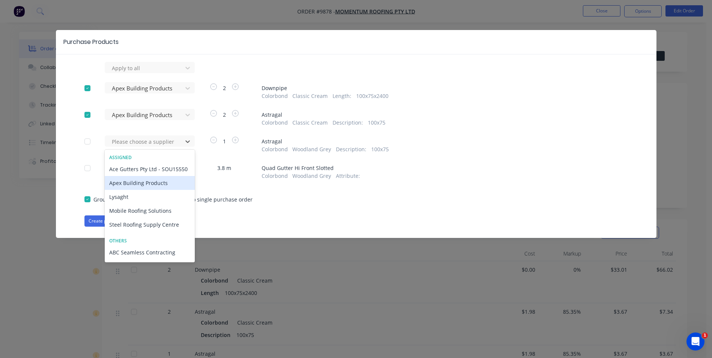
click at [148, 190] on div "Apex Building Products" at bounding box center [150, 183] width 90 height 14
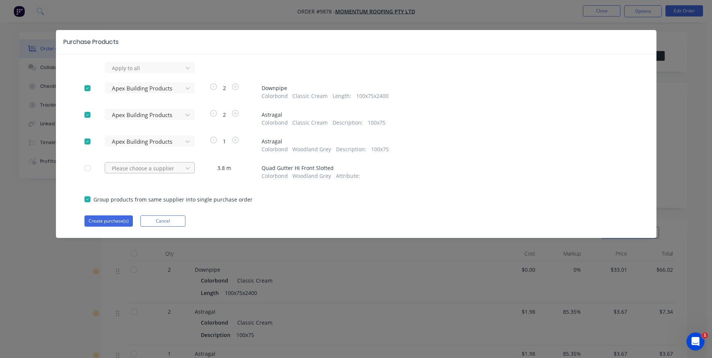
click at [155, 167] on div at bounding box center [145, 168] width 68 height 9
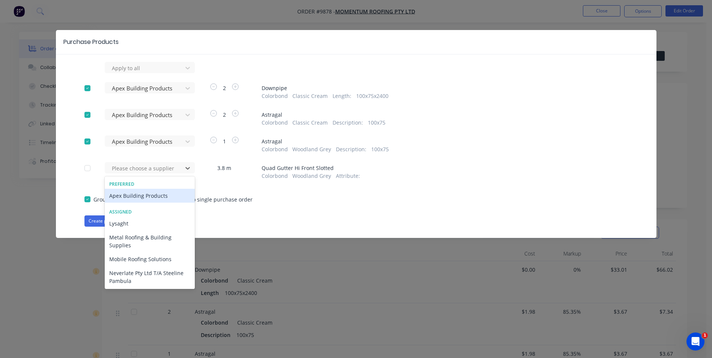
click at [151, 196] on div "Apex Building Products" at bounding box center [150, 196] width 90 height 14
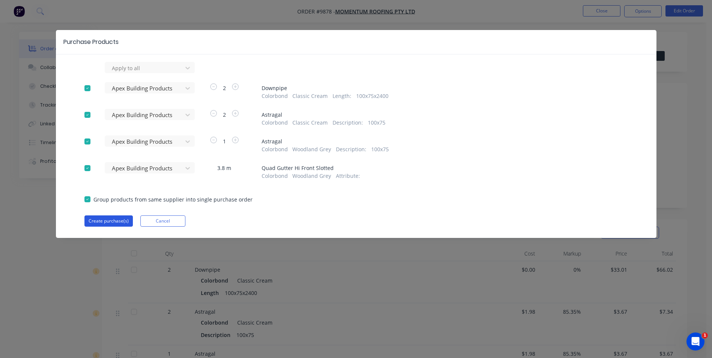
click at [108, 219] on button "Create purchase(s)" at bounding box center [108, 220] width 48 height 11
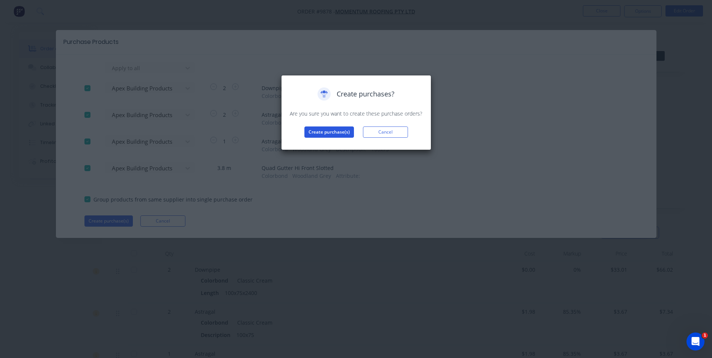
click at [343, 132] on button "Create purchase(s)" at bounding box center [329, 132] width 50 height 11
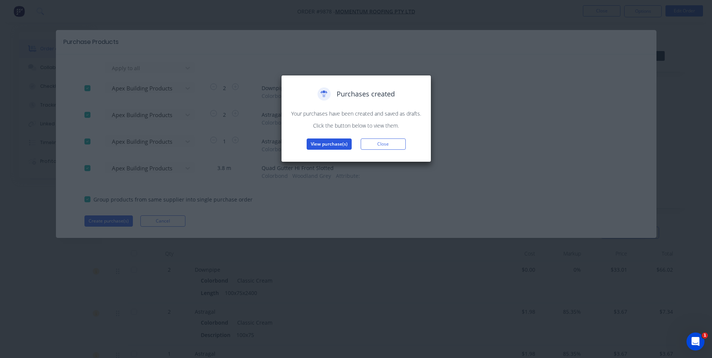
click at [326, 143] on button "View purchase(s)" at bounding box center [329, 144] width 45 height 11
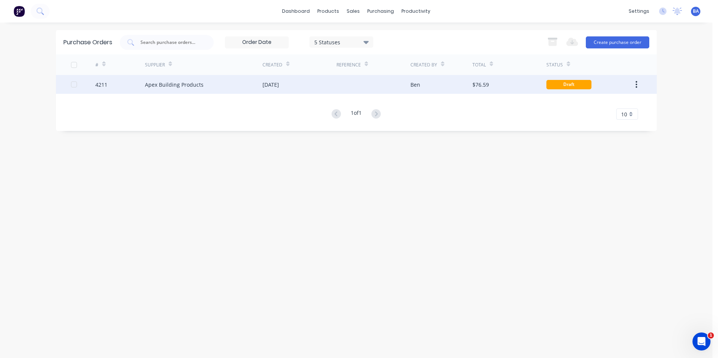
click at [459, 83] on div "Ben" at bounding box center [441, 84] width 62 height 19
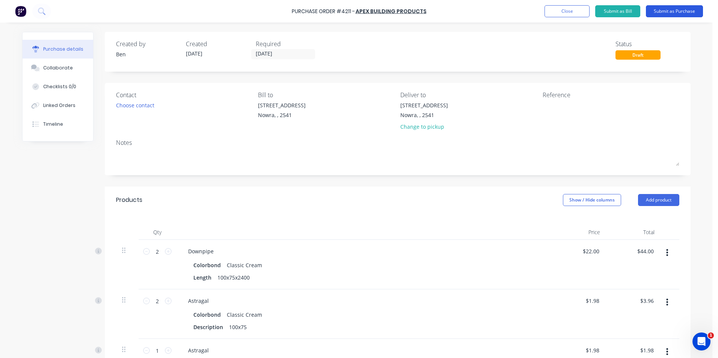
click at [669, 8] on button "Submit as Purchase" at bounding box center [674, 11] width 57 height 12
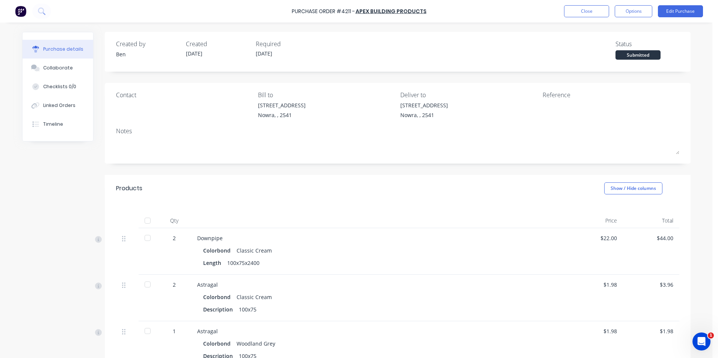
click at [143, 220] on div at bounding box center [147, 220] width 15 height 15
click at [679, 8] on button "Edit Purchase" at bounding box center [680, 11] width 45 height 12
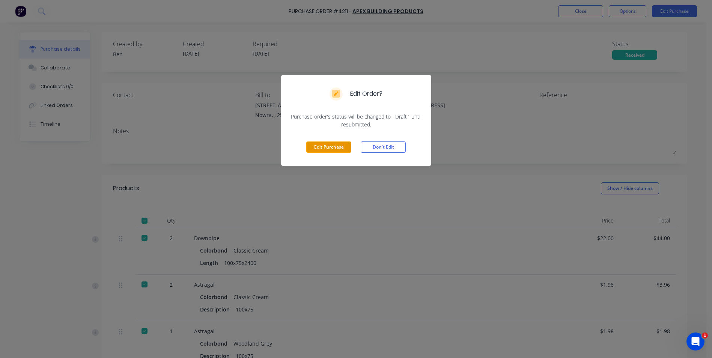
click at [337, 145] on button "Edit Purchase" at bounding box center [328, 147] width 45 height 11
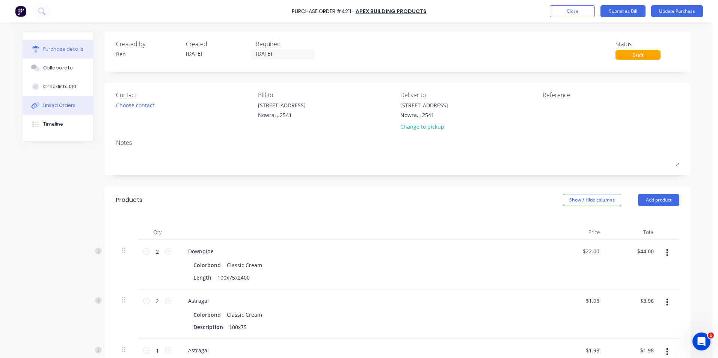
click at [47, 102] on div "Linked Orders" at bounding box center [59, 105] width 32 height 7
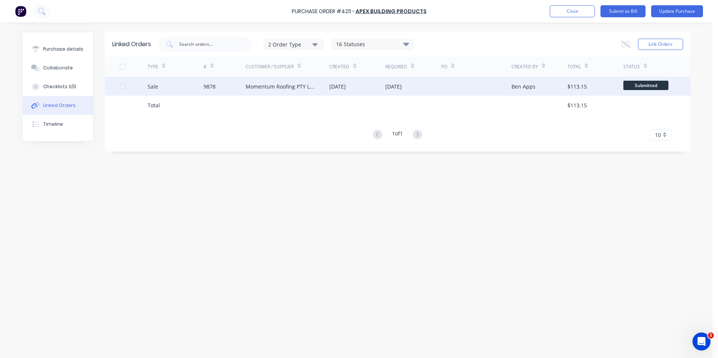
click at [298, 85] on div "Momentum Roofing PTY LTD" at bounding box center [280, 87] width 69 height 8
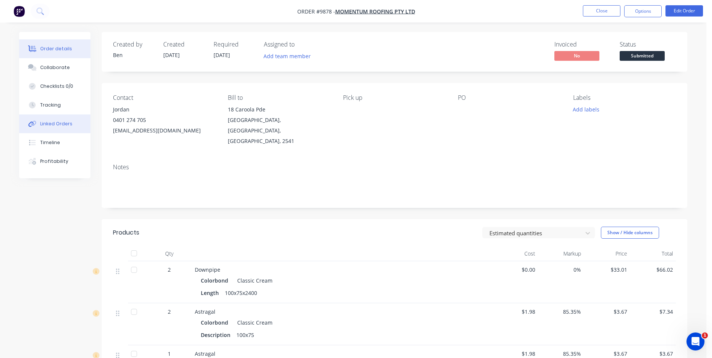
click at [54, 120] on button "Linked Orders" at bounding box center [54, 123] width 71 height 19
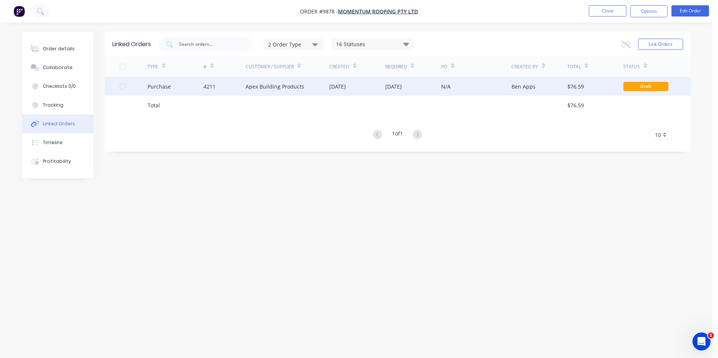
click at [308, 91] on div "Apex Building Products" at bounding box center [288, 86] width 84 height 19
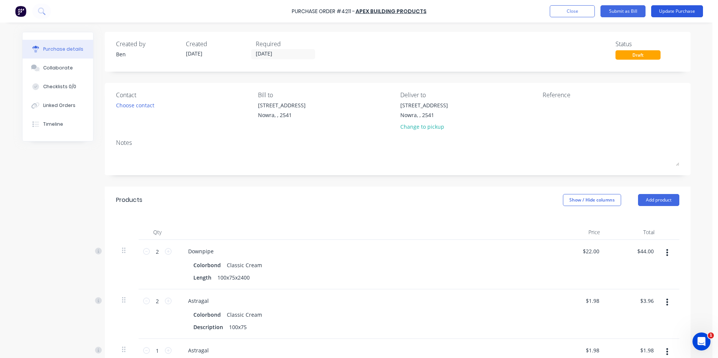
click at [673, 9] on button "Update Purchase" at bounding box center [677, 11] width 52 height 12
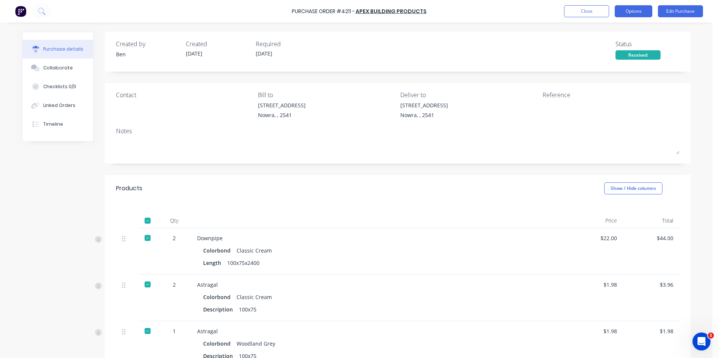
click at [630, 9] on button "Options" at bounding box center [634, 11] width 38 height 12
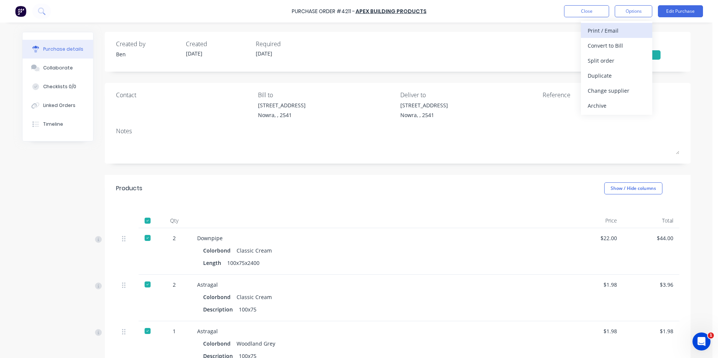
click at [626, 26] on div "Print / Email" at bounding box center [616, 30] width 58 height 11
click at [616, 43] on div "With pricing" at bounding box center [616, 45] width 58 height 11
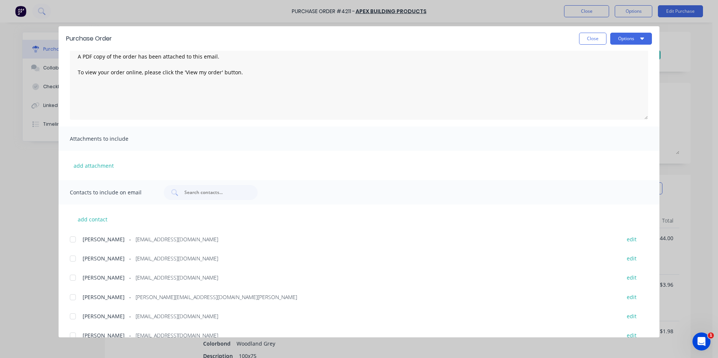
scroll to position [127, 0]
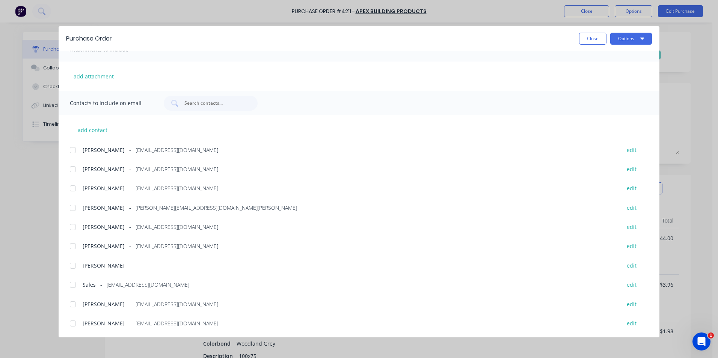
click at [73, 286] on div at bounding box center [72, 284] width 15 height 15
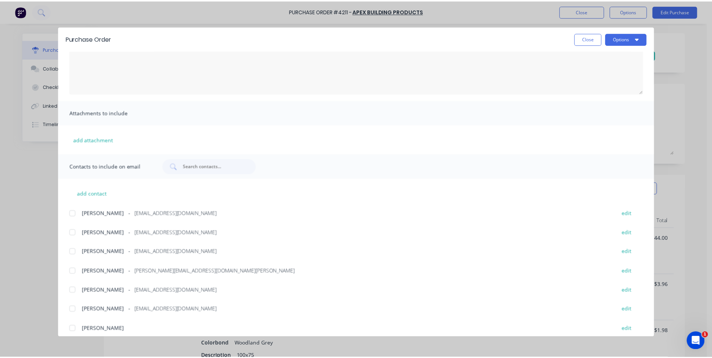
scroll to position [0, 0]
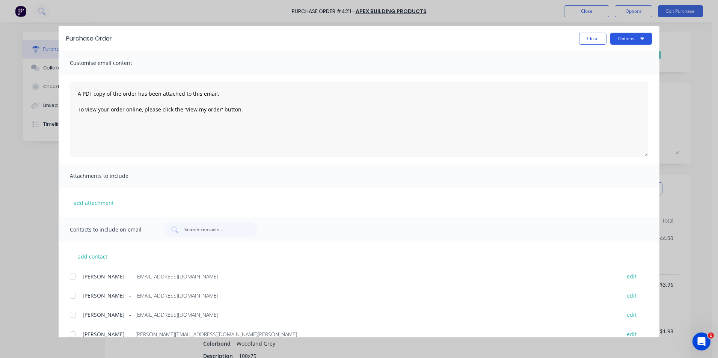
click at [640, 38] on button "Options" at bounding box center [631, 39] width 42 height 12
click at [607, 86] on div "Email" at bounding box center [616, 87] width 58 height 11
click at [593, 36] on button "Close" at bounding box center [592, 39] width 27 height 12
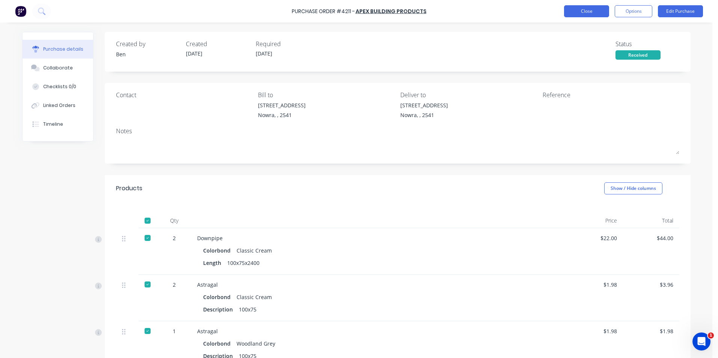
click at [597, 8] on button "Close" at bounding box center [586, 11] width 45 height 12
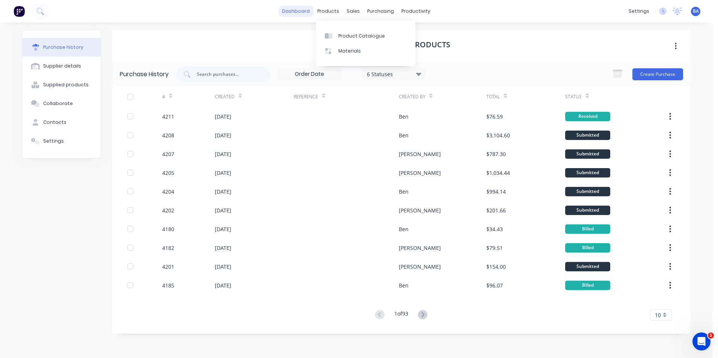
click at [301, 8] on link "dashboard" at bounding box center [295, 11] width 35 height 11
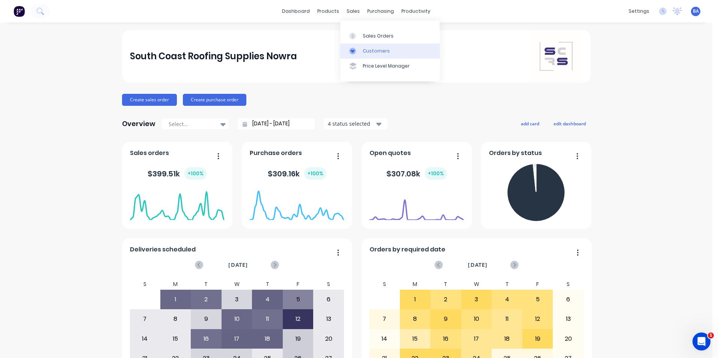
click at [352, 50] on icon at bounding box center [352, 51] width 7 height 7
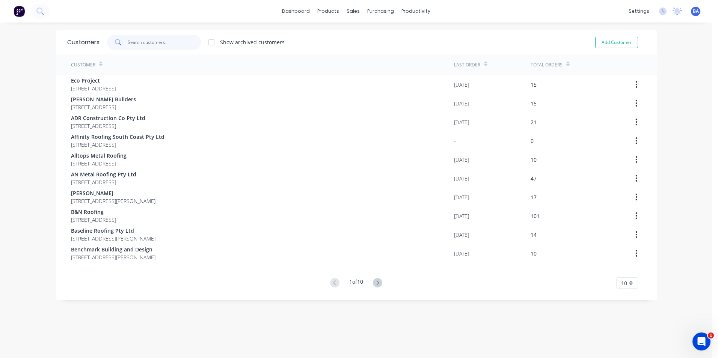
click at [187, 44] on input "text" at bounding box center [164, 42] width 73 height 15
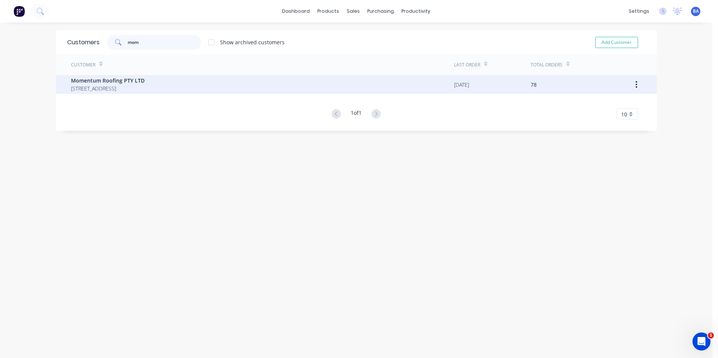
type input "mom"
click at [136, 80] on span "Momentum Roofing PTY LTD" at bounding box center [108, 81] width 74 height 8
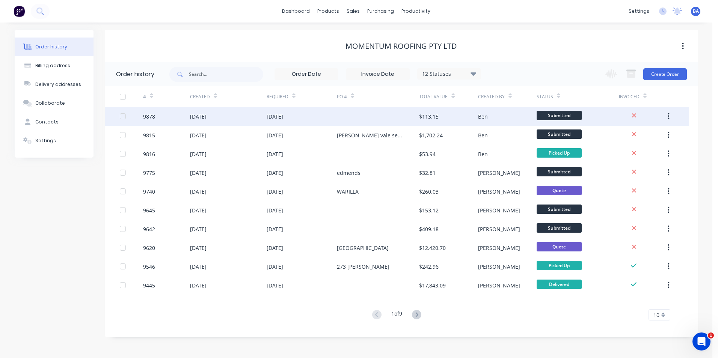
click at [392, 120] on div at bounding box center [378, 116] width 82 height 19
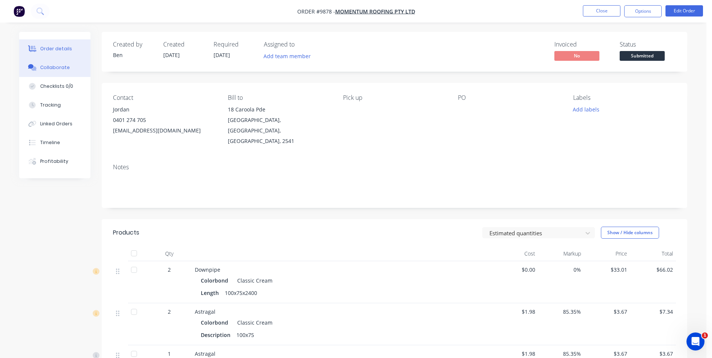
click at [60, 64] on div "Collaborate" at bounding box center [55, 67] width 30 height 7
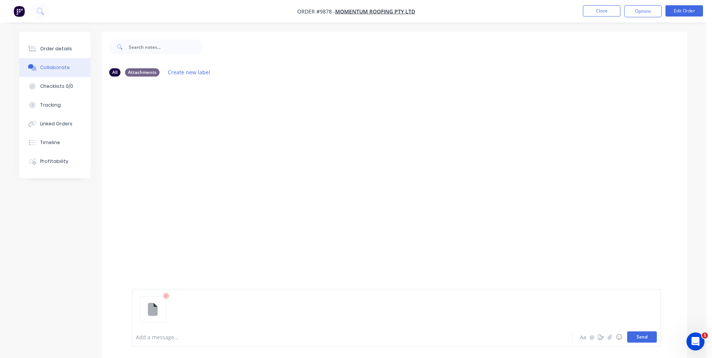
click at [649, 336] on button "Send" at bounding box center [642, 336] width 30 height 11
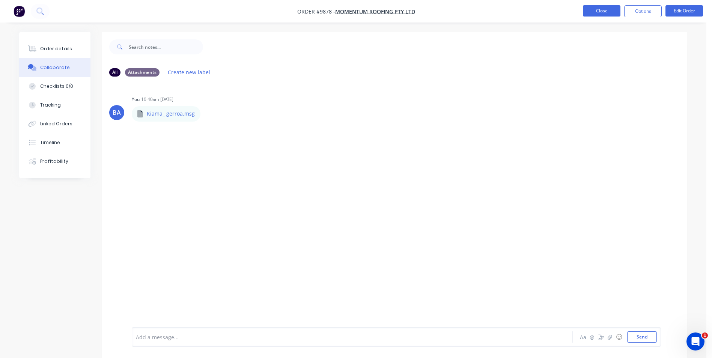
click at [595, 15] on button "Close" at bounding box center [602, 10] width 38 height 11
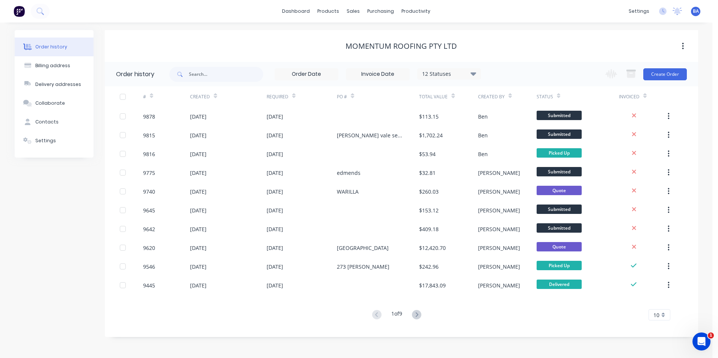
drag, startPoint x: 307, startPoint y: 12, endPoint x: 715, endPoint y: 137, distance: 427.6
click at [307, 12] on link "dashboard" at bounding box center [295, 11] width 35 height 11
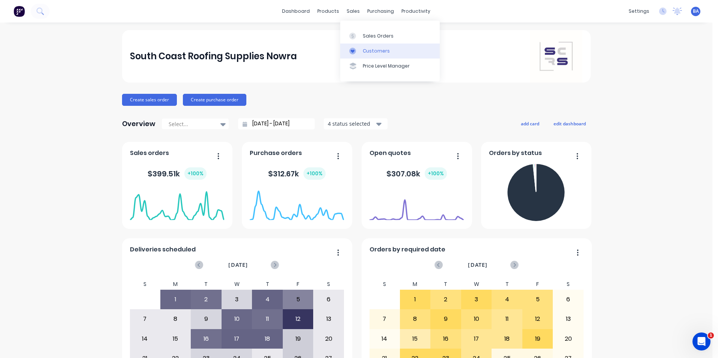
click at [358, 48] on div at bounding box center [354, 51] width 11 height 7
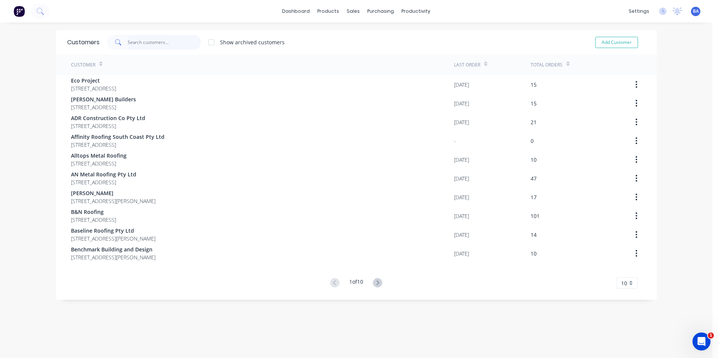
click at [153, 43] on input "text" at bounding box center [164, 42] width 73 height 15
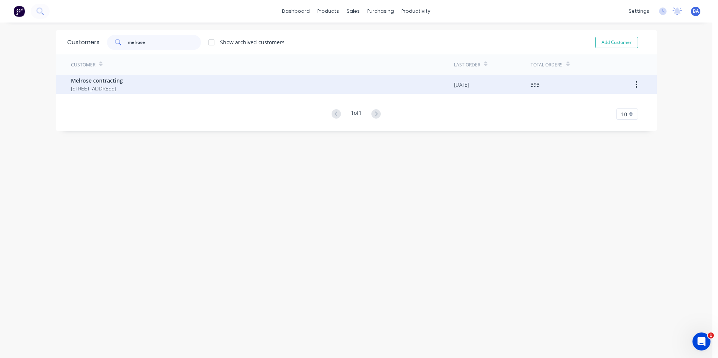
type input "melrose"
click at [123, 88] on span "[STREET_ADDRESS]" at bounding box center [97, 88] width 52 height 8
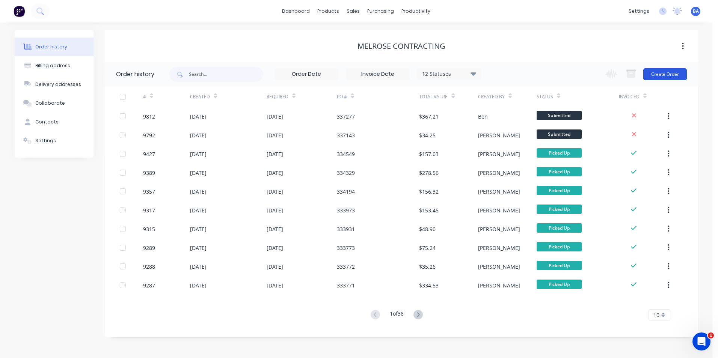
click at [665, 74] on button "Create Order" at bounding box center [665, 74] width 44 height 12
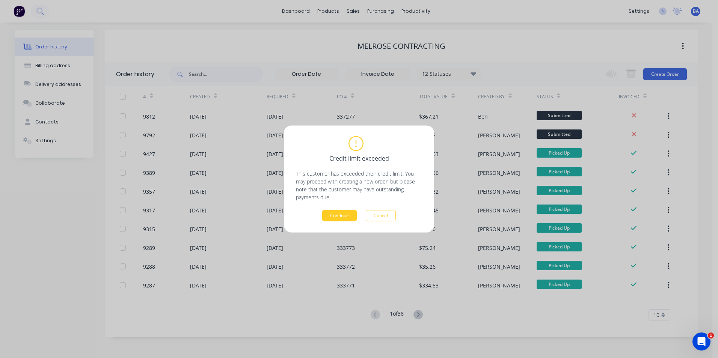
click at [344, 215] on button "Continue" at bounding box center [339, 215] width 35 height 11
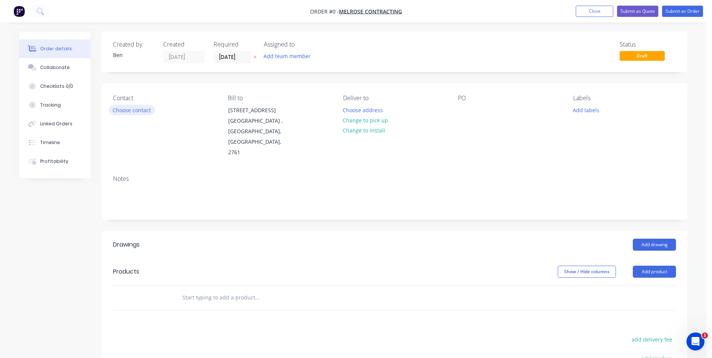
click at [128, 108] on button "Choose contact" at bounding box center [132, 110] width 46 height 10
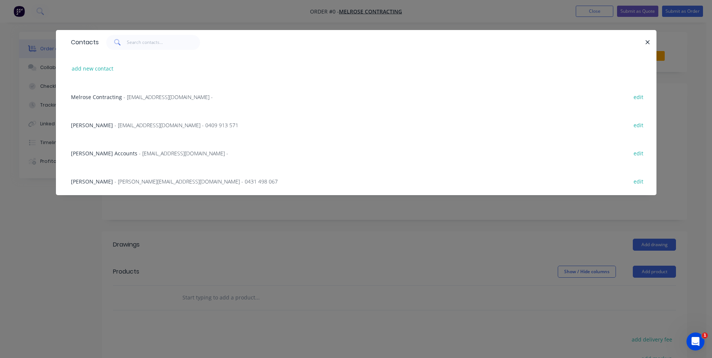
click at [88, 124] on span "[PERSON_NAME]" at bounding box center [92, 125] width 42 height 7
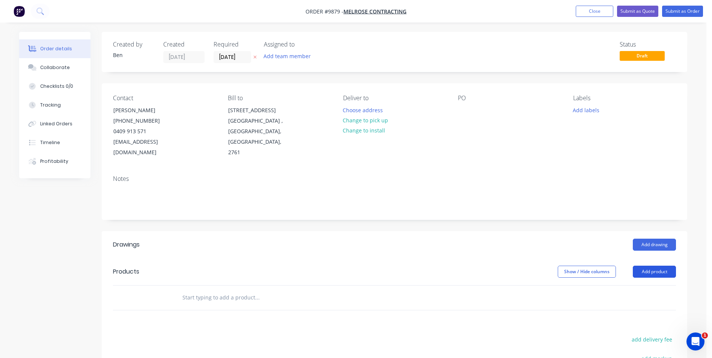
click at [646, 266] on button "Add product" at bounding box center [654, 272] width 43 height 12
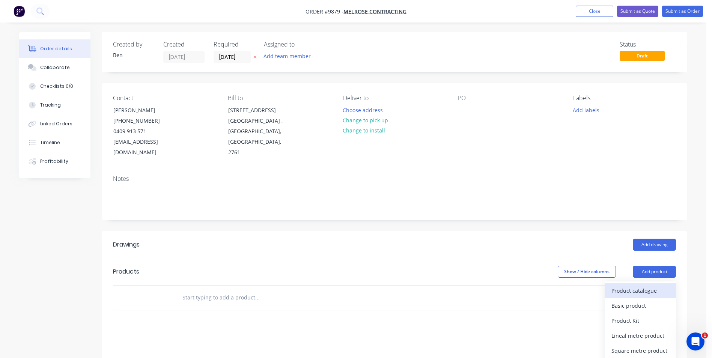
click at [639, 285] on div "Product catalogue" at bounding box center [640, 290] width 58 height 11
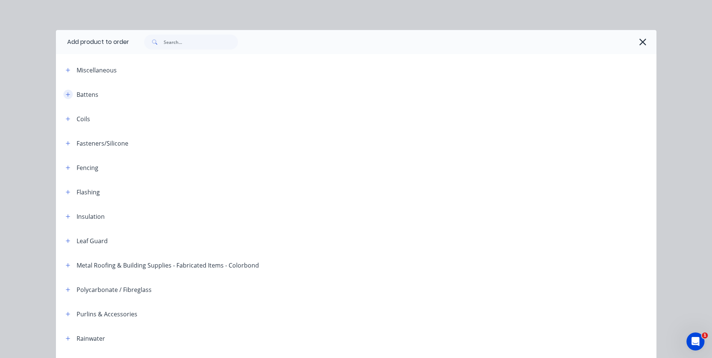
click at [66, 93] on icon "button" at bounding box center [68, 94] width 5 height 5
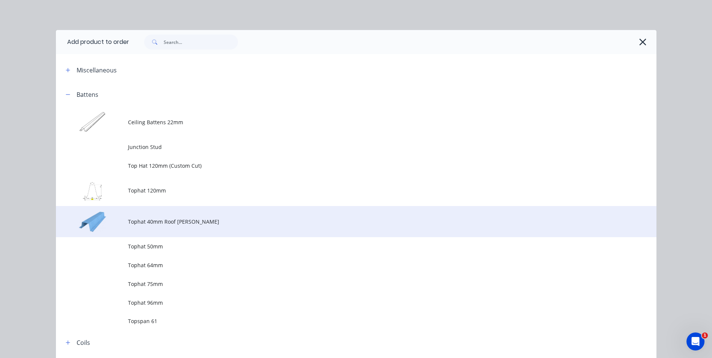
click at [151, 215] on td "Tophat 40mm Roof [PERSON_NAME]" at bounding box center [392, 221] width 529 height 31
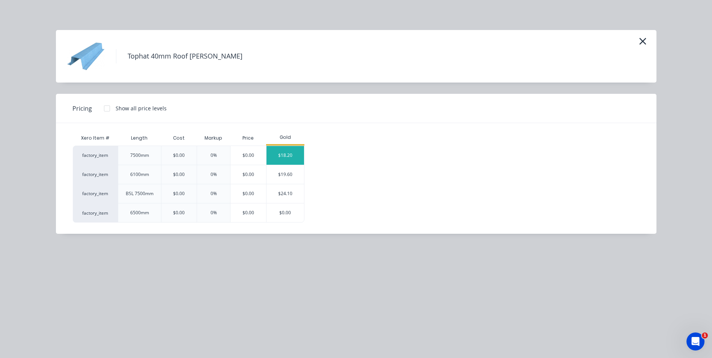
click at [294, 156] on div "$18.20" at bounding box center [286, 155] width 38 height 19
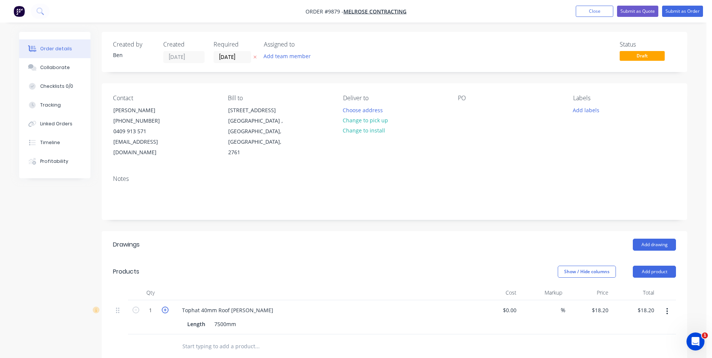
click at [166, 307] on icon "button" at bounding box center [165, 310] width 7 height 7
type input "2"
type input "$36.40"
click at [166, 307] on icon "button" at bounding box center [165, 310] width 7 height 7
type input "3"
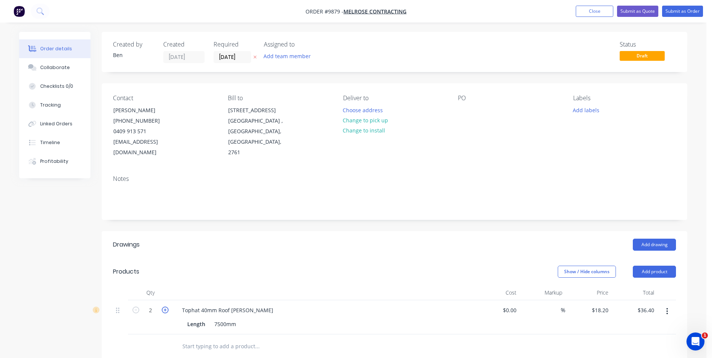
type input "$54.60"
click at [166, 307] on icon "button" at bounding box center [165, 310] width 7 height 7
type input "4"
type input "$72.80"
click at [166, 307] on icon "button" at bounding box center [165, 310] width 7 height 7
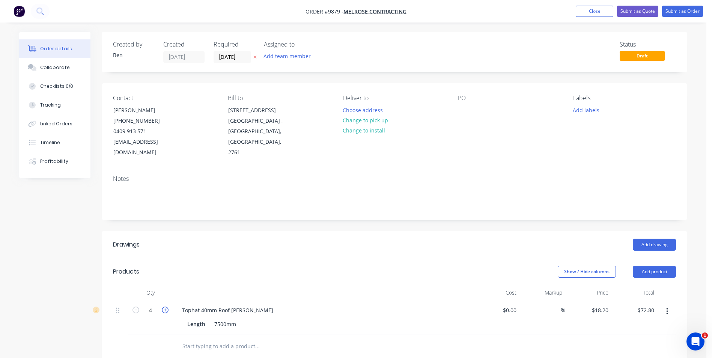
type input "5"
type input "$91.00"
click at [166, 307] on icon "button" at bounding box center [165, 310] width 7 height 7
type input "6"
type input "$109.20"
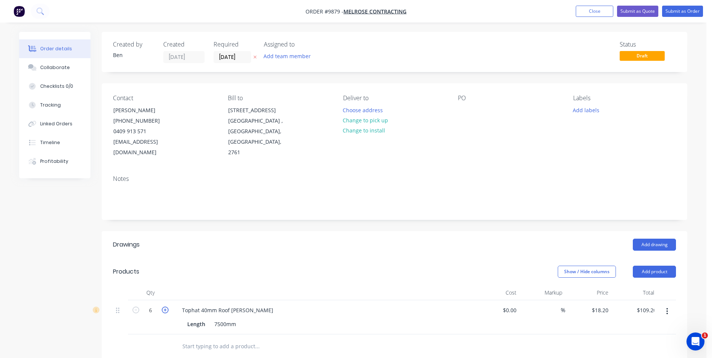
click at [166, 307] on icon "button" at bounding box center [165, 310] width 7 height 7
type input "7"
type input "$127.40"
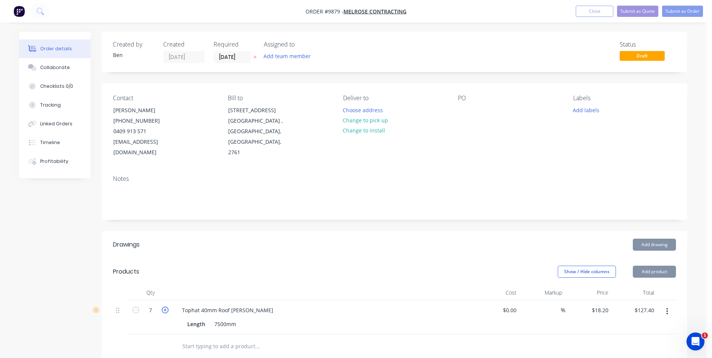
click at [166, 307] on icon "button" at bounding box center [165, 310] width 7 height 7
type input "8"
type input "$145.60"
click at [166, 307] on icon "button" at bounding box center [165, 310] width 7 height 7
type input "9"
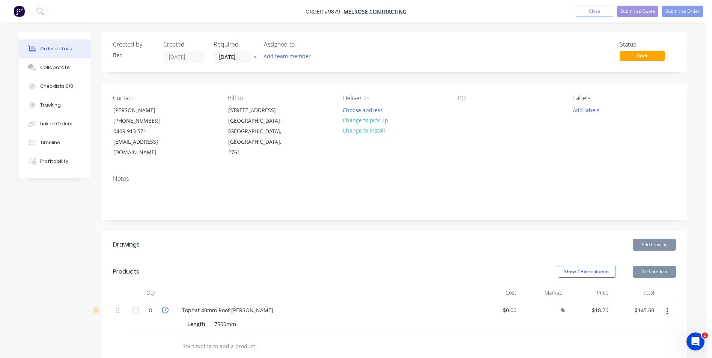
type input "$163.80"
click at [166, 307] on icon "button" at bounding box center [165, 310] width 7 height 7
type input "10"
type input "$182.00"
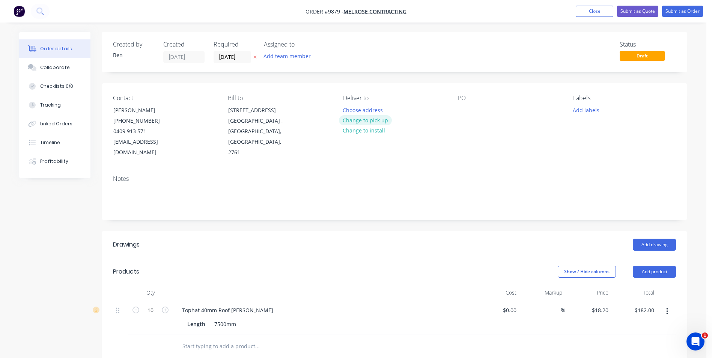
click at [372, 119] on button "Change to pick up" at bounding box center [365, 120] width 53 height 10
click at [683, 9] on button "Submit as Order" at bounding box center [682, 11] width 41 height 11
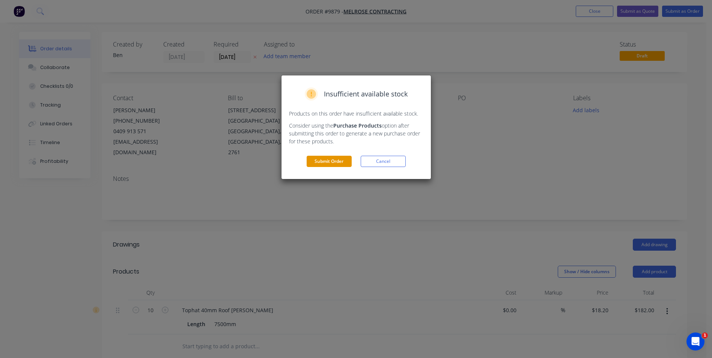
click at [336, 160] on button "Submit Order" at bounding box center [329, 161] width 45 height 11
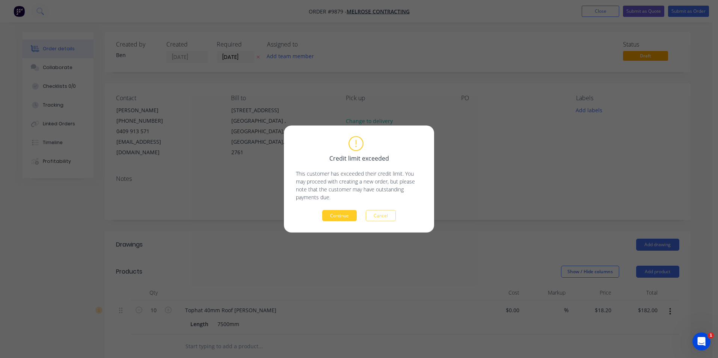
click at [348, 218] on button "Continue" at bounding box center [339, 215] width 35 height 11
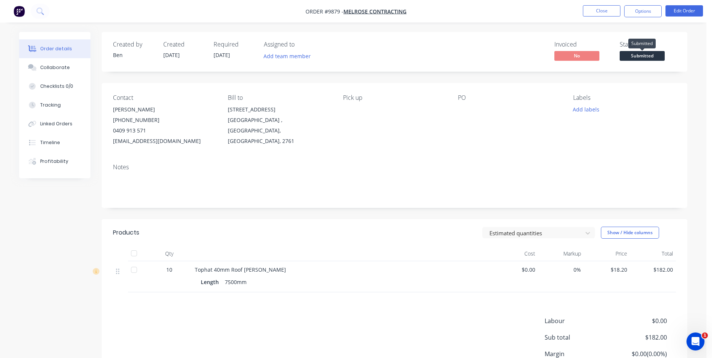
click at [636, 56] on span "Submitted" at bounding box center [642, 55] width 45 height 9
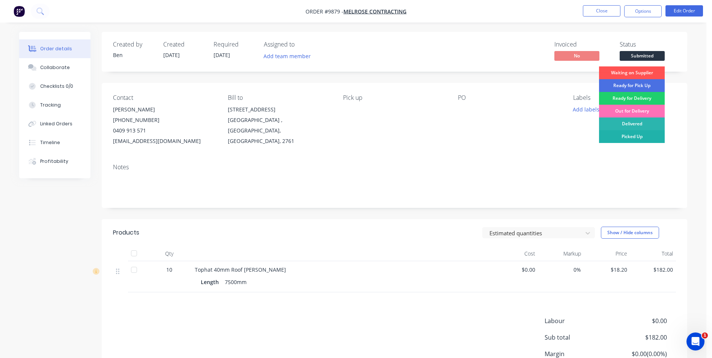
click at [630, 137] on div "Picked Up" at bounding box center [632, 136] width 66 height 13
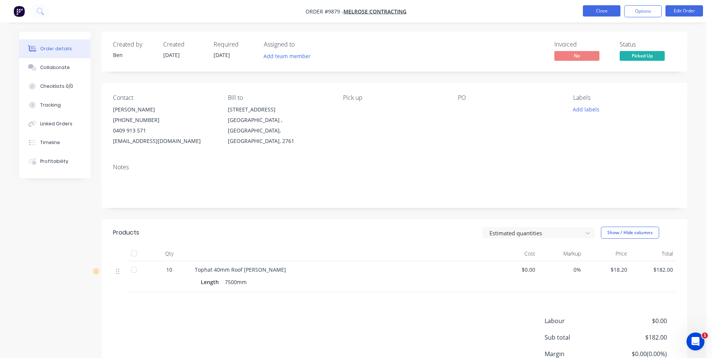
click at [595, 8] on button "Close" at bounding box center [602, 10] width 38 height 11
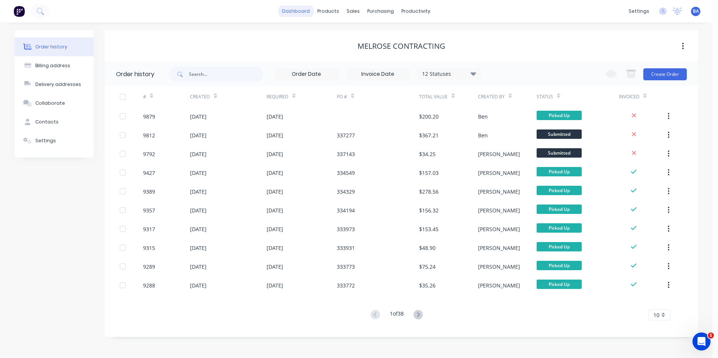
click at [300, 12] on link "dashboard" at bounding box center [295, 11] width 35 height 11
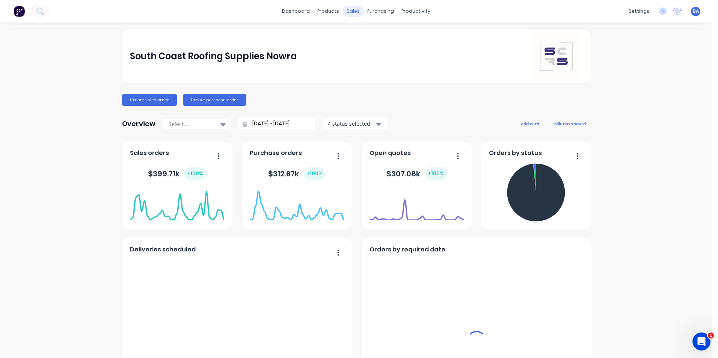
click at [351, 10] on div "sales" at bounding box center [353, 11] width 21 height 11
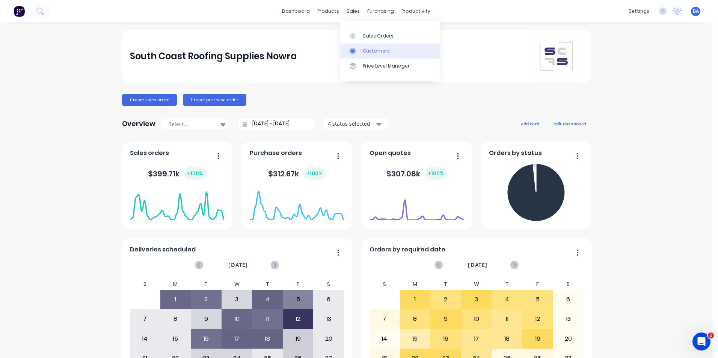
click at [363, 50] on div "Customers" at bounding box center [376, 51] width 27 height 7
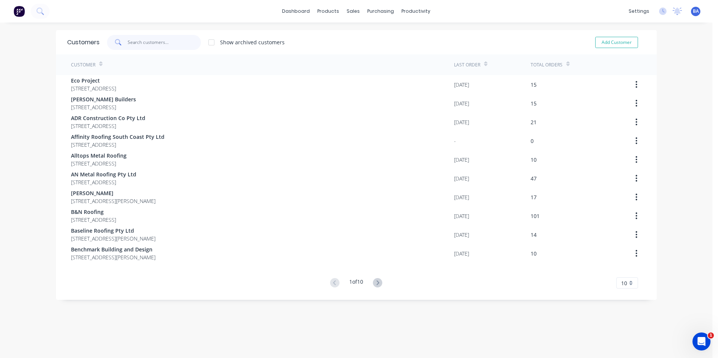
drag, startPoint x: 133, startPoint y: 42, endPoint x: 267, endPoint y: 74, distance: 137.4
click at [134, 42] on input "text" at bounding box center [164, 42] width 73 height 15
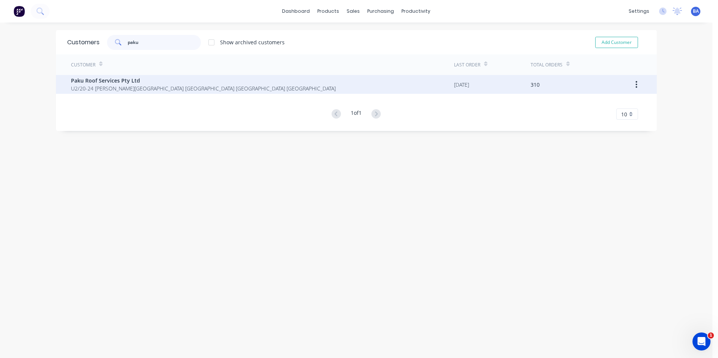
type input "paku"
click at [295, 81] on div "Paku Roof Services Pty Ltd U2/[STREET_ADDRESS][PERSON_NAME]" at bounding box center [262, 84] width 383 height 19
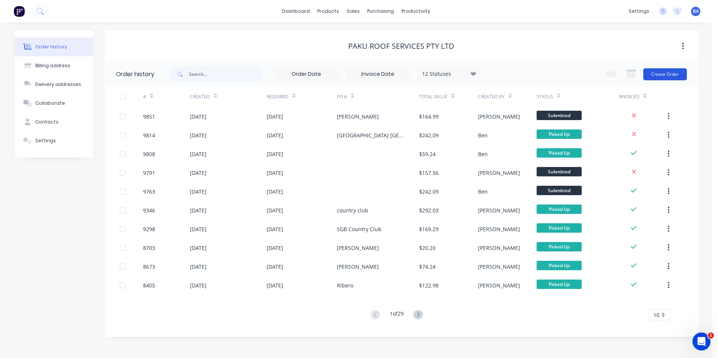
click at [658, 74] on button "Create Order" at bounding box center [665, 74] width 44 height 12
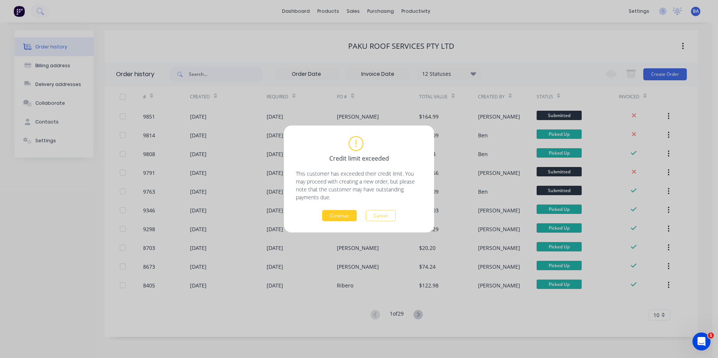
click at [338, 215] on button "Continue" at bounding box center [339, 215] width 35 height 11
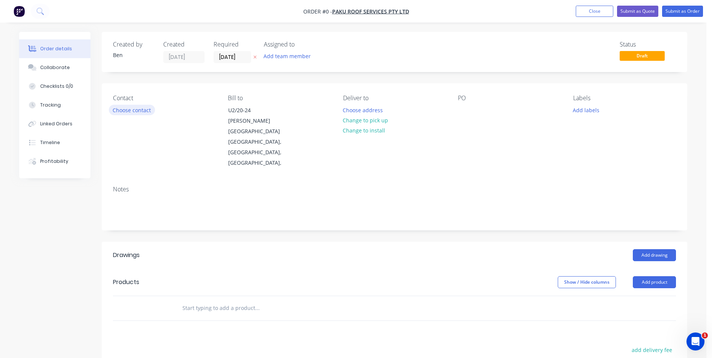
click at [132, 110] on button "Choose contact" at bounding box center [132, 110] width 46 height 10
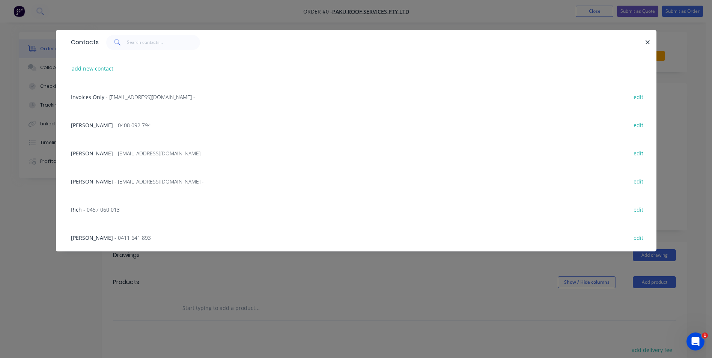
click at [89, 151] on span "[PERSON_NAME]" at bounding box center [92, 153] width 42 height 7
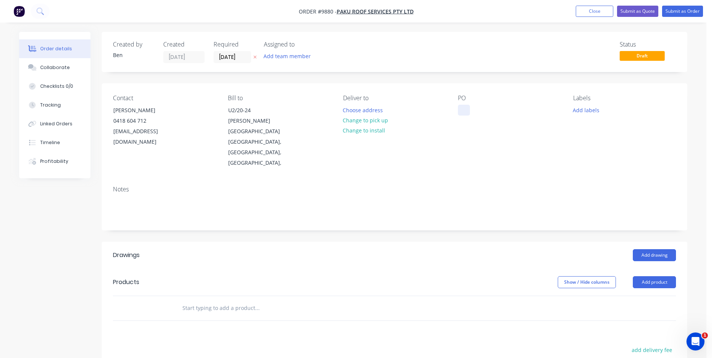
click at [467, 108] on div at bounding box center [464, 110] width 12 height 11
click at [446, 133] on div "Contact [PERSON_NAME] [PHONE_NUMBER] [EMAIL_ADDRESS][DOMAIN_NAME] Bill to U2/[S…" at bounding box center [395, 131] width 586 height 96
click at [466, 110] on div "TNI" at bounding box center [468, 110] width 21 height 11
click at [472, 110] on div "TNI" at bounding box center [468, 110] width 21 height 11
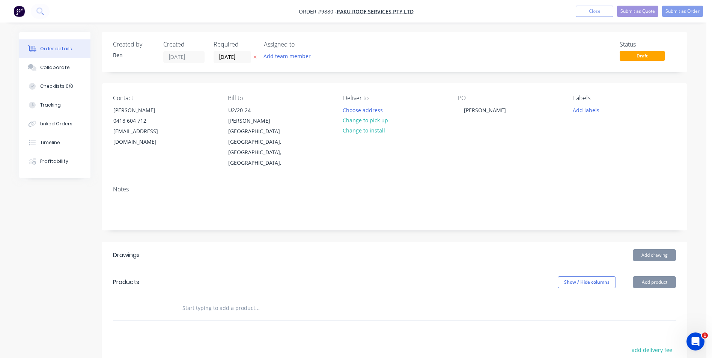
click at [485, 113] on div "PO [PERSON_NAME]" at bounding box center [509, 132] width 103 height 74
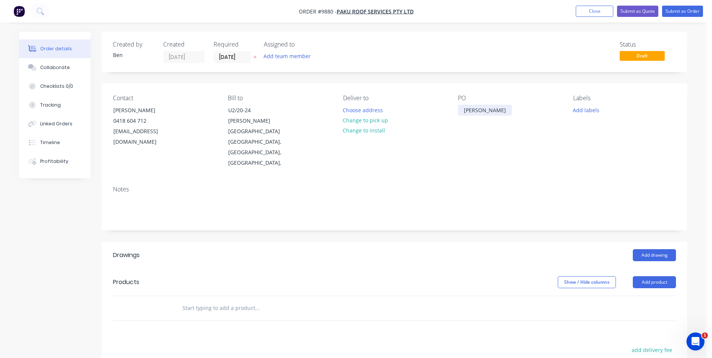
click at [476, 110] on div "[PERSON_NAME]" at bounding box center [485, 110] width 54 height 11
click at [485, 143] on div "PO [PERSON_NAME]" at bounding box center [509, 132] width 103 height 74
click at [650, 249] on button "Add drawing" at bounding box center [654, 255] width 43 height 12
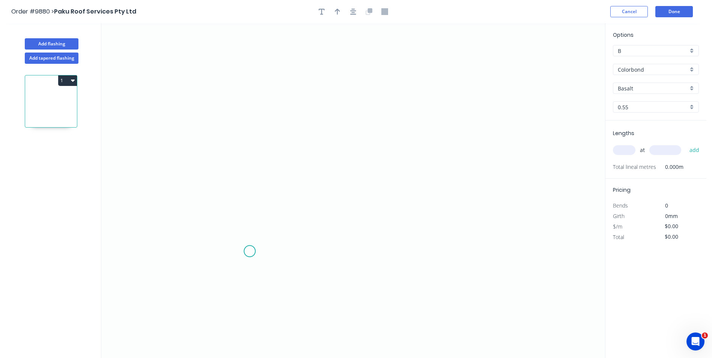
click at [250, 252] on icon "0" at bounding box center [353, 190] width 504 height 335
click at [252, 221] on icon "0" at bounding box center [353, 190] width 504 height 335
click at [221, 221] on icon "0 ?" at bounding box center [353, 190] width 504 height 335
click at [220, 99] on icon "0 ? ?" at bounding box center [353, 190] width 504 height 335
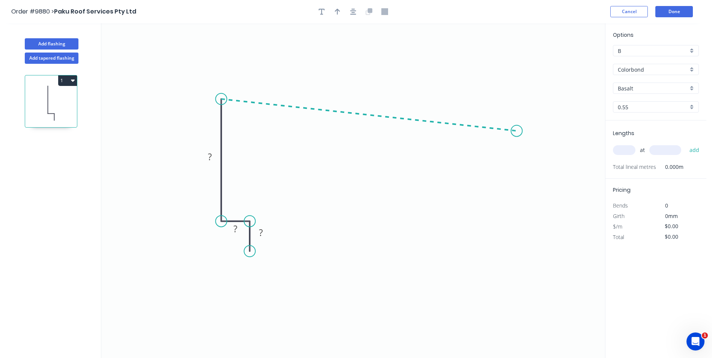
click at [517, 131] on icon "0 ? ? ?" at bounding box center [353, 190] width 504 height 335
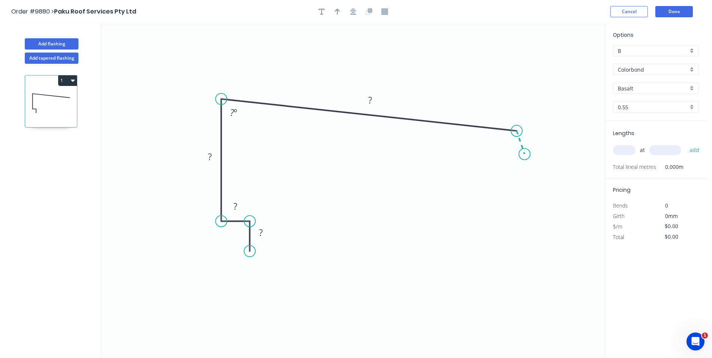
click at [525, 154] on icon "0 ? ? ? ? ? º" at bounding box center [353, 190] width 504 height 335
click at [266, 237] on rect at bounding box center [260, 233] width 15 height 11
click at [411, 46] on icon "0 20 20 93 200 35 86 º 120 º" at bounding box center [353, 190] width 504 height 335
type input "$18.27"
click at [336, 10] on icon "button" at bounding box center [337, 11] width 5 height 7
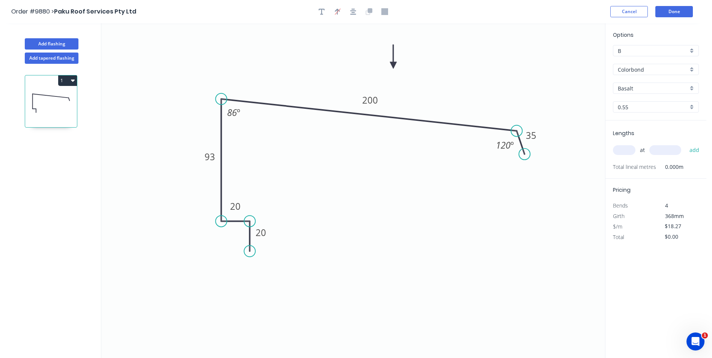
drag, startPoint x: 567, startPoint y: 60, endPoint x: 393, endPoint y: 66, distance: 174.3
click at [393, 66] on icon at bounding box center [393, 57] width 7 height 24
click at [636, 88] on input "Basalt" at bounding box center [653, 88] width 70 height 8
click at [640, 161] on div "Surfmist" at bounding box center [655, 163] width 85 height 13
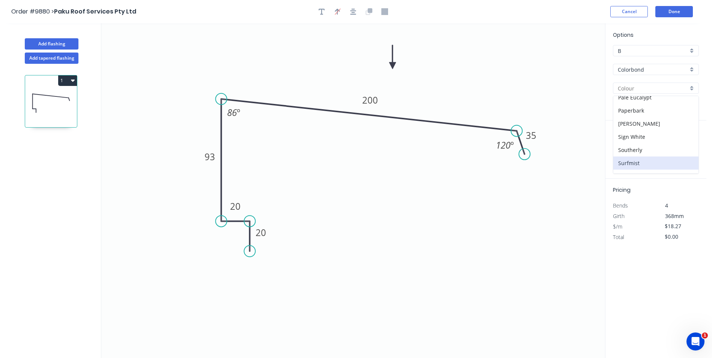
type input "Surfmist"
click at [627, 152] on input "text" at bounding box center [624, 150] width 23 height 10
type input "1"
type input "2900"
click at [686, 144] on button "add" at bounding box center [695, 150] width 18 height 13
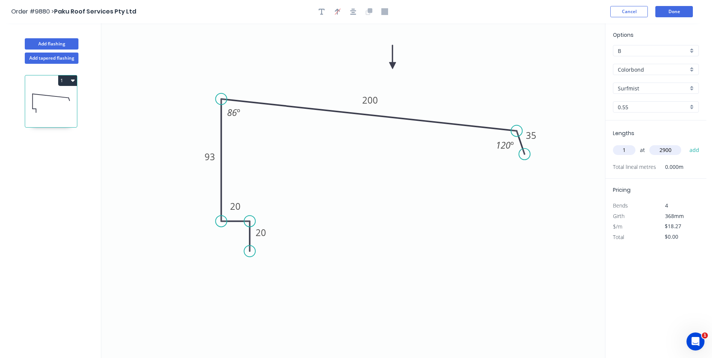
type input "$52.98"
click at [677, 11] on button "Done" at bounding box center [674, 11] width 38 height 11
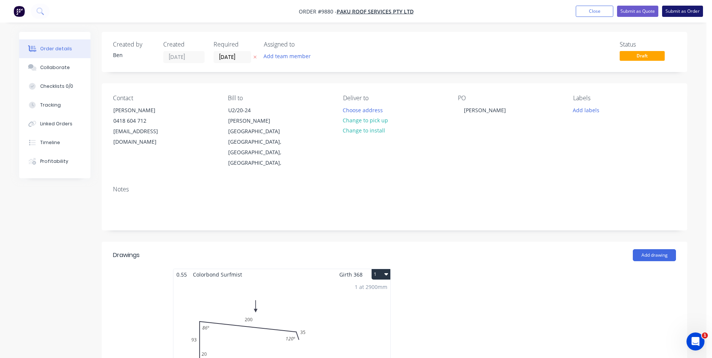
click at [683, 9] on button "Submit as Order" at bounding box center [682, 11] width 41 height 11
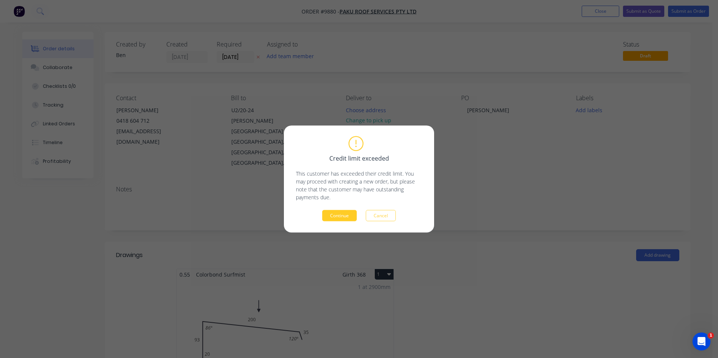
click at [336, 216] on button "Continue" at bounding box center [339, 215] width 35 height 11
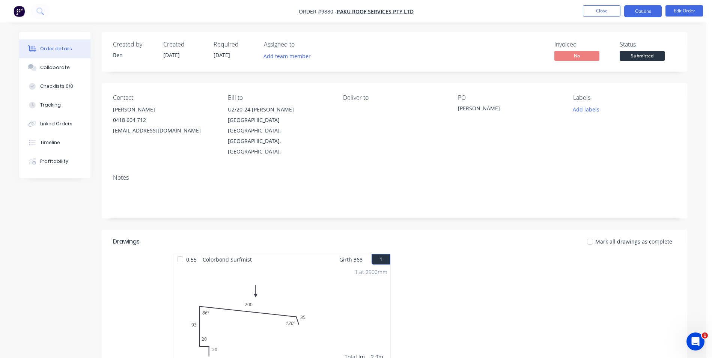
click at [649, 9] on button "Options" at bounding box center [643, 11] width 38 height 12
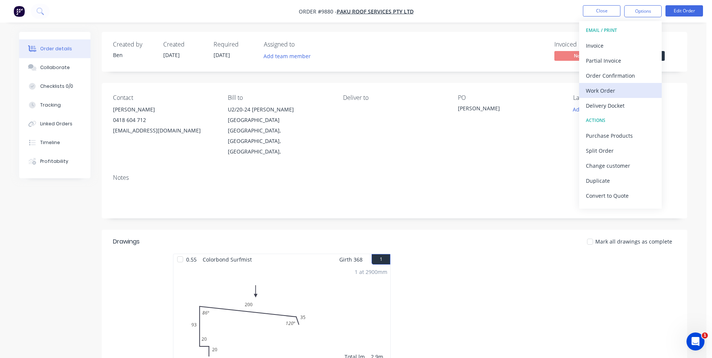
click at [602, 87] on div "Work Order" at bounding box center [620, 90] width 69 height 11
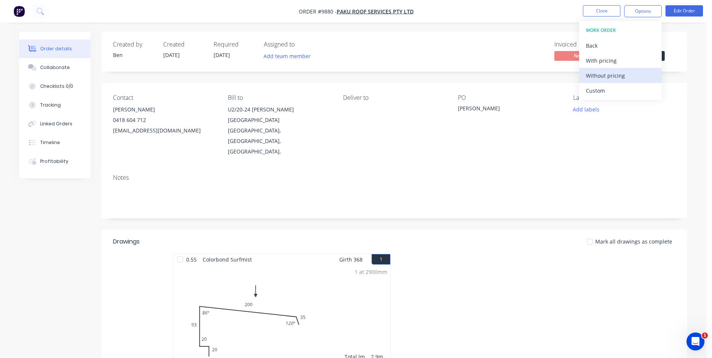
click at [605, 77] on div "Without pricing" at bounding box center [620, 75] width 69 height 11
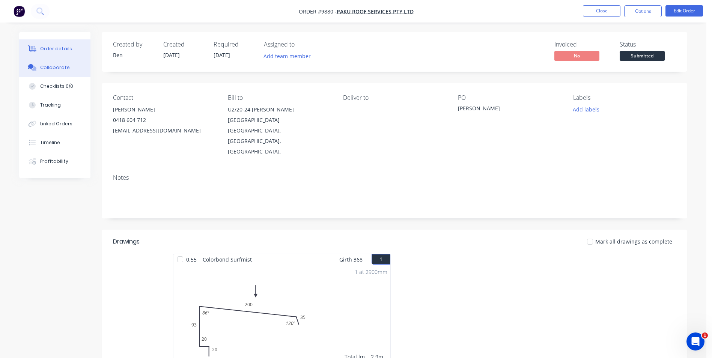
click at [48, 67] on div "Collaborate" at bounding box center [55, 67] width 30 height 7
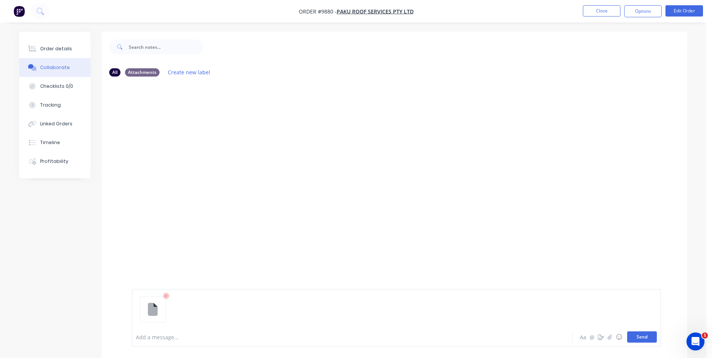
click at [640, 338] on button "Send" at bounding box center [642, 336] width 30 height 11
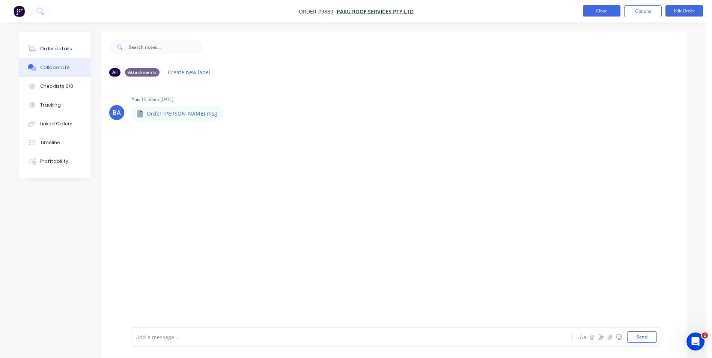
click at [601, 10] on button "Close" at bounding box center [602, 10] width 38 height 11
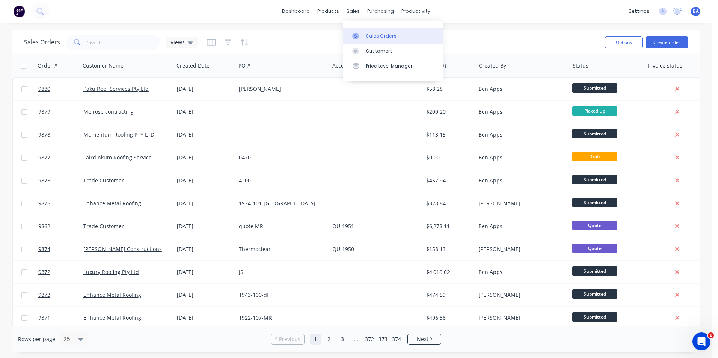
click at [360, 32] on link "Sales Orders" at bounding box center [392, 35] width 99 height 15
click at [366, 48] on div "Customers" at bounding box center [379, 51] width 27 height 7
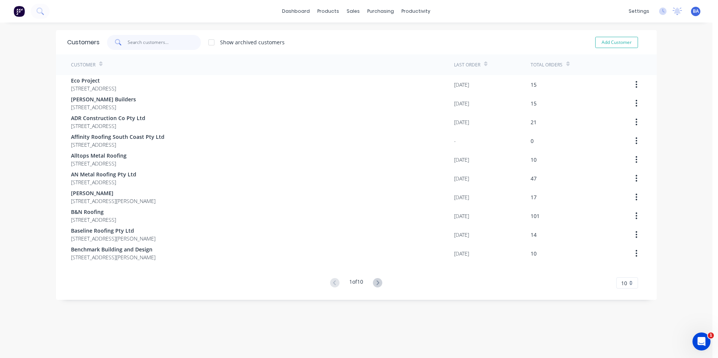
drag, startPoint x: 173, startPoint y: 40, endPoint x: 170, endPoint y: 29, distance: 11.7
click at [174, 41] on input "text" at bounding box center [164, 42] width 73 height 15
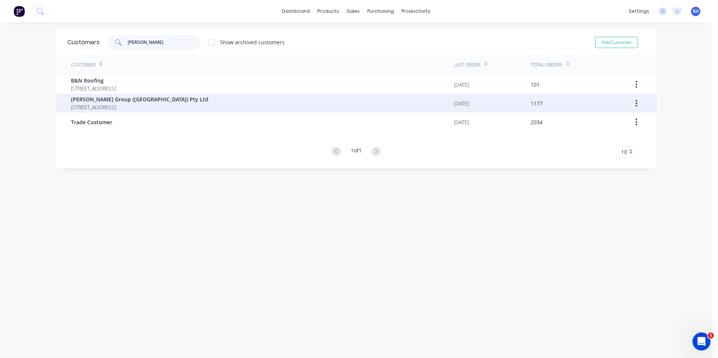
type input "[PERSON_NAME]"
click at [144, 98] on span "[PERSON_NAME] Group ([GEOGRAPHIC_DATA]) Pty Ltd" at bounding box center [139, 99] width 137 height 8
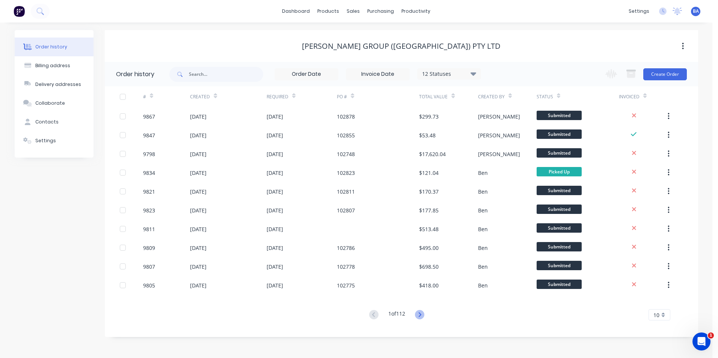
click at [423, 313] on icon at bounding box center [419, 314] width 9 height 9
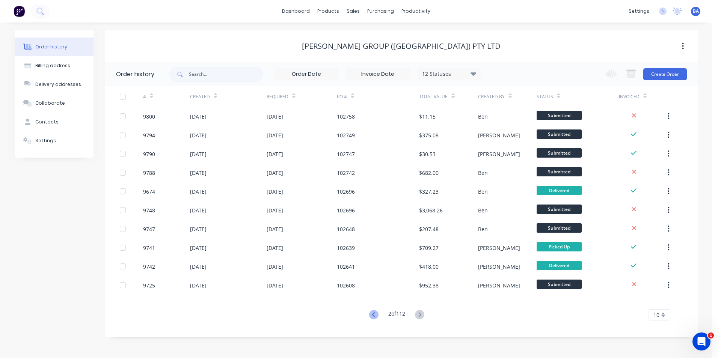
click at [371, 312] on icon at bounding box center [373, 314] width 9 height 9
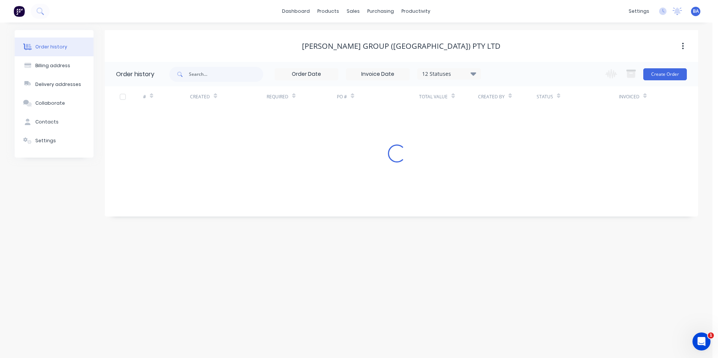
click at [371, 312] on div "Order history Billing address Delivery addresses Collaborate Contacts Settings …" at bounding box center [356, 191] width 712 height 336
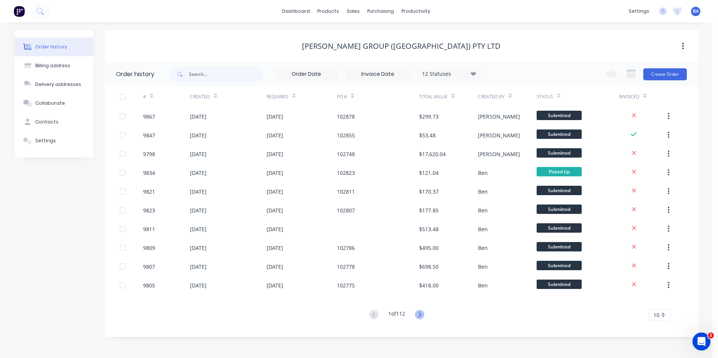
click at [419, 312] on icon at bounding box center [419, 314] width 9 height 9
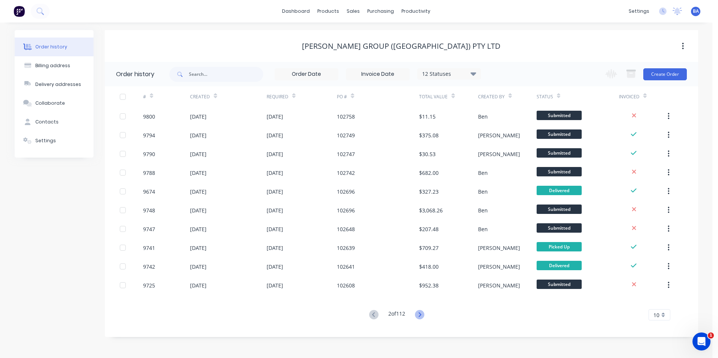
click at [419, 312] on icon at bounding box center [419, 314] width 9 height 9
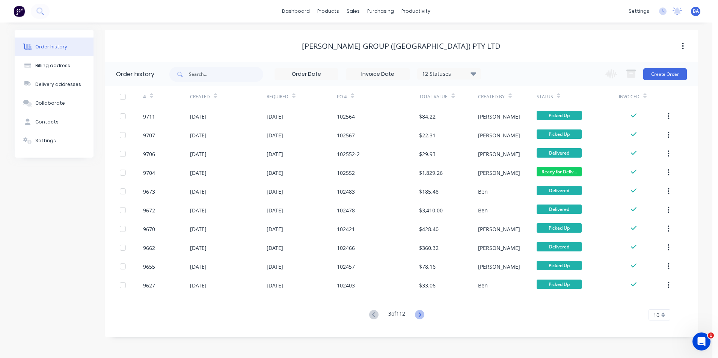
click at [419, 312] on icon at bounding box center [419, 314] width 9 height 9
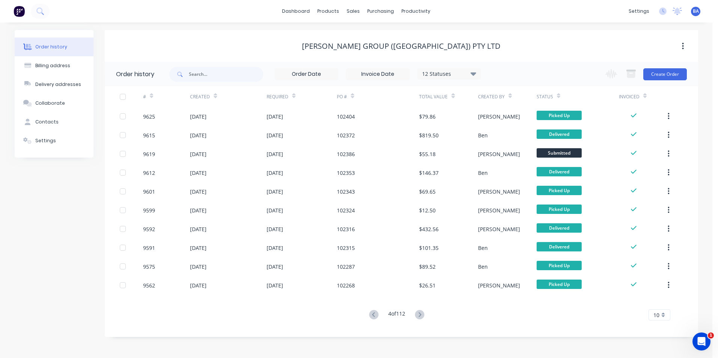
click at [419, 311] on icon at bounding box center [419, 314] width 9 height 9
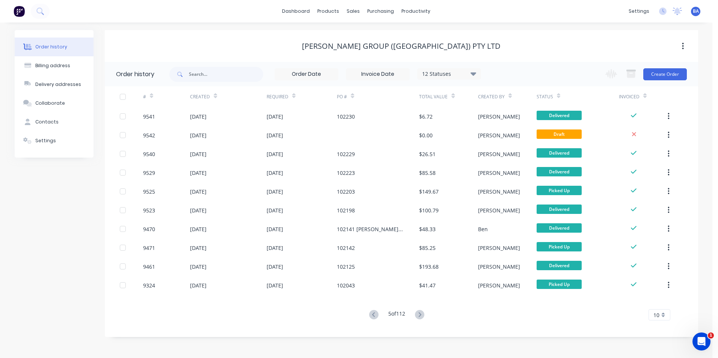
click at [419, 311] on icon at bounding box center [419, 314] width 9 height 9
click at [369, 313] on icon at bounding box center [373, 314] width 9 height 9
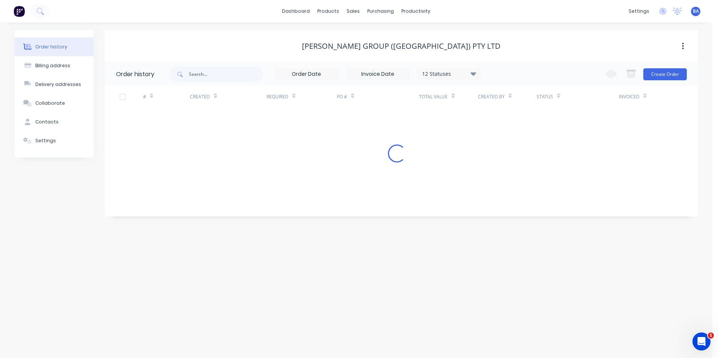
click at [369, 313] on div "Order history Billing address Delivery addresses Collaborate Contacts Settings …" at bounding box center [356, 191] width 712 height 336
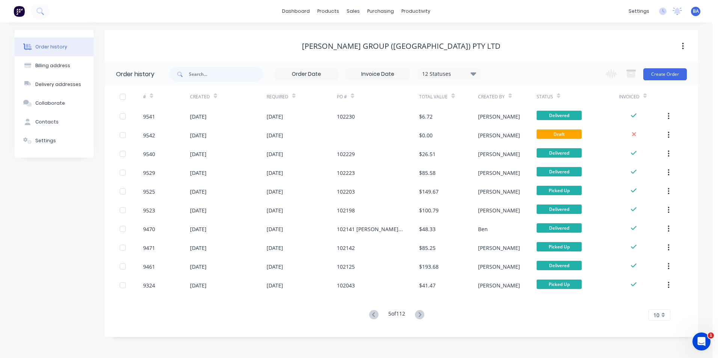
click at [369, 313] on icon at bounding box center [373, 314] width 9 height 9
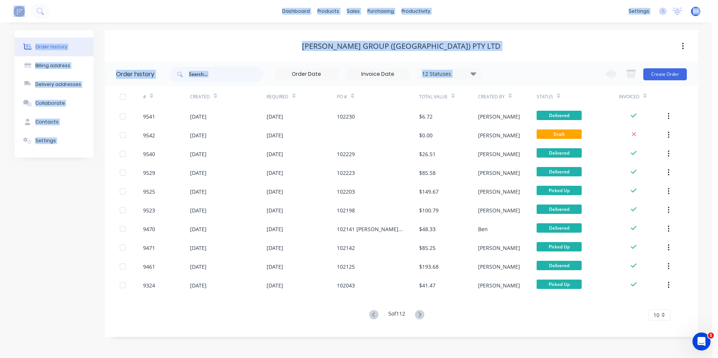
click at [369, 313] on div "Order history Billing address Delivery addresses Collaborate Contacts Settings …" at bounding box center [356, 191] width 712 height 336
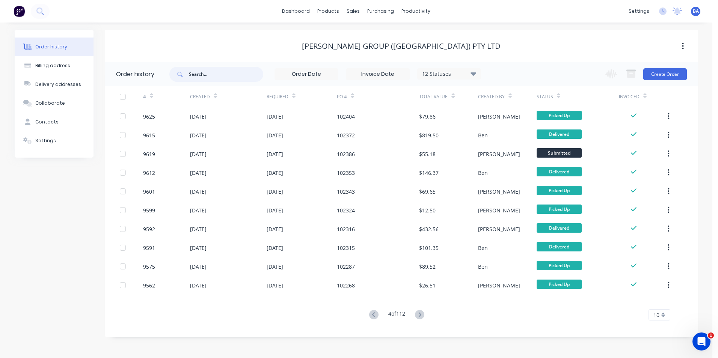
click at [200, 78] on input "text" at bounding box center [226, 74] width 74 height 15
type input "102"
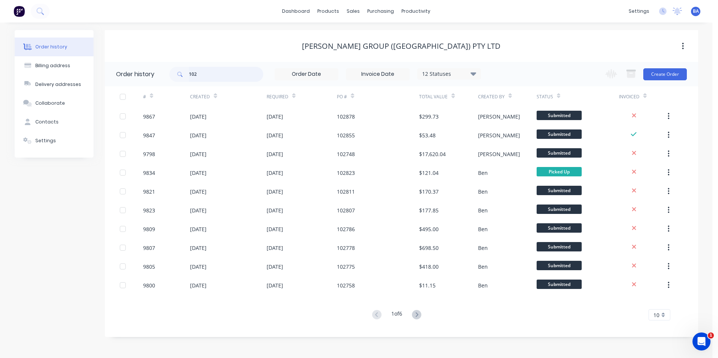
click at [229, 78] on input "102" at bounding box center [226, 74] width 74 height 15
type input "102608"
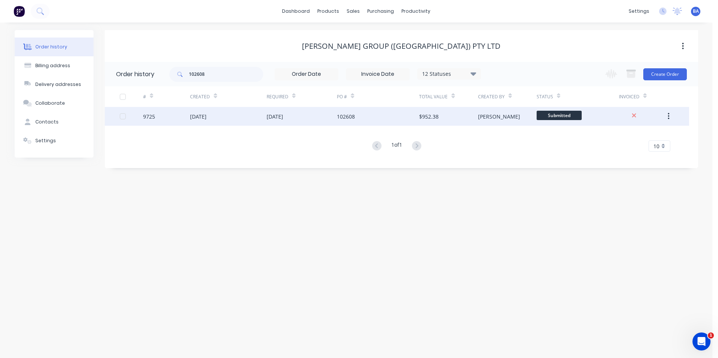
click at [283, 117] on div "[DATE]" at bounding box center [275, 117] width 17 height 8
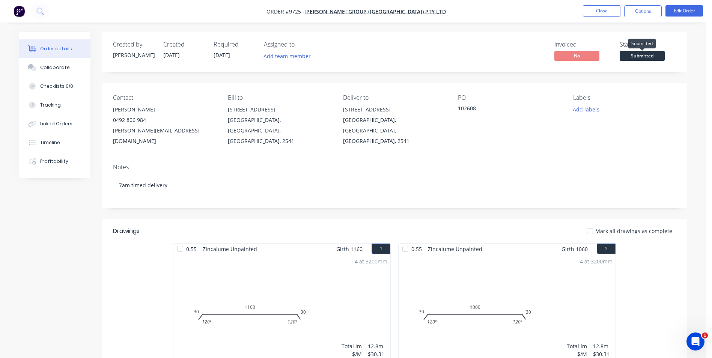
click at [641, 55] on span "Submitted" at bounding box center [642, 55] width 45 height 9
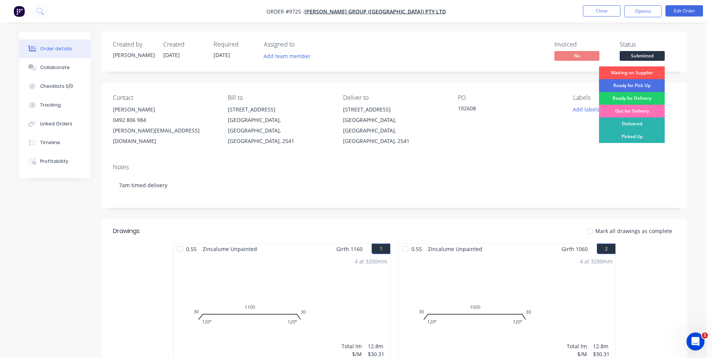
click at [517, 132] on div "PO 102608" at bounding box center [509, 120] width 103 height 52
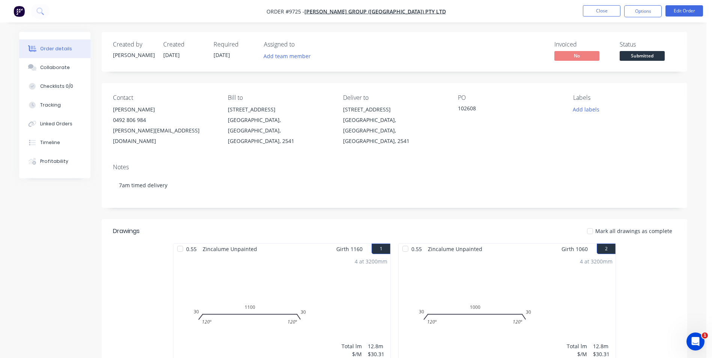
click at [630, 57] on span "Submitted" at bounding box center [642, 55] width 45 height 9
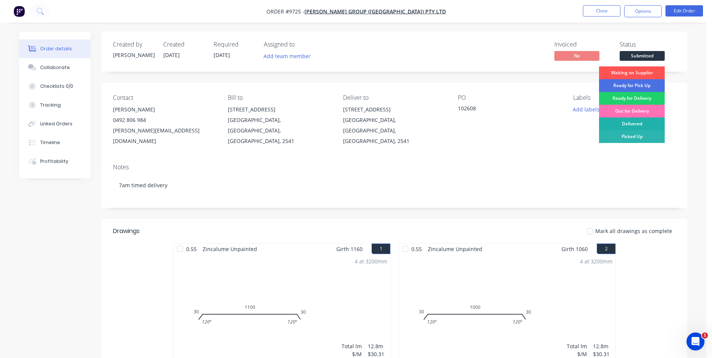
click at [626, 122] on div "Delivered" at bounding box center [632, 123] width 66 height 13
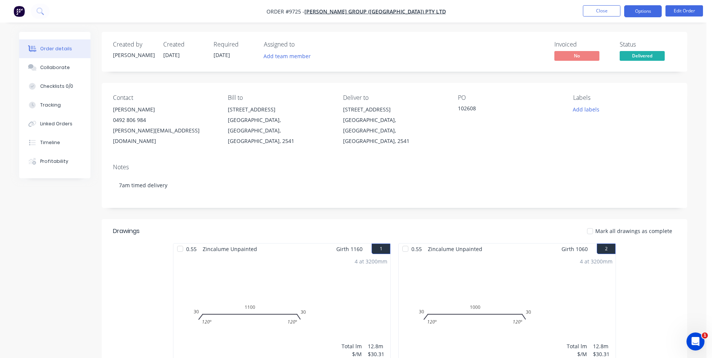
click at [640, 11] on button "Options" at bounding box center [643, 11] width 38 height 12
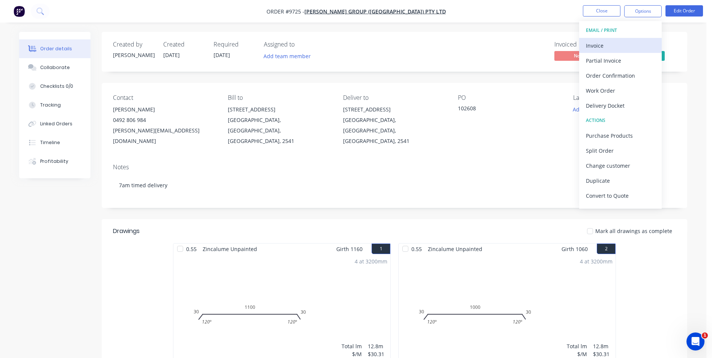
click at [621, 44] on div "Invoice" at bounding box center [620, 45] width 69 height 11
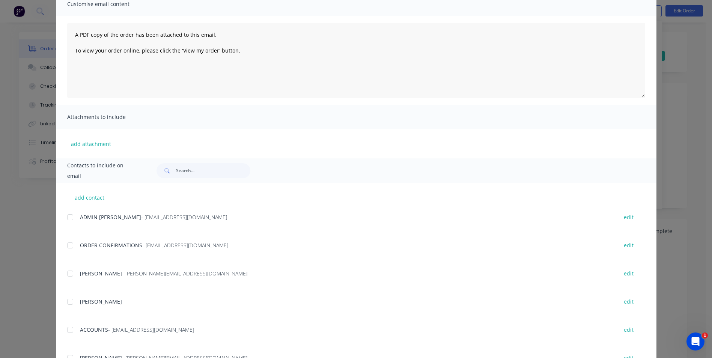
scroll to position [188, 0]
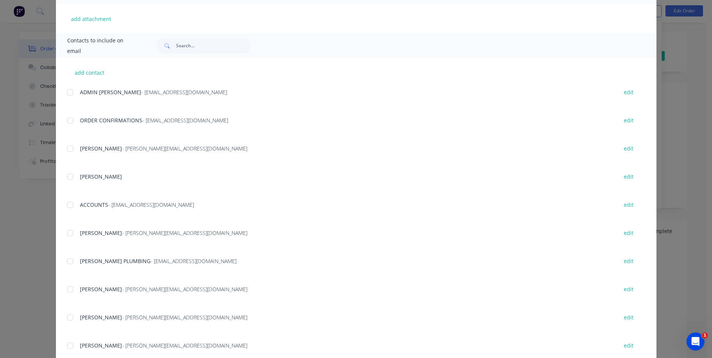
click at [67, 206] on div at bounding box center [70, 204] width 15 height 15
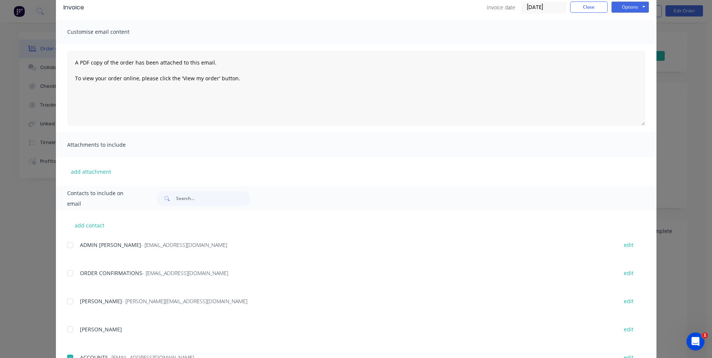
scroll to position [0, 0]
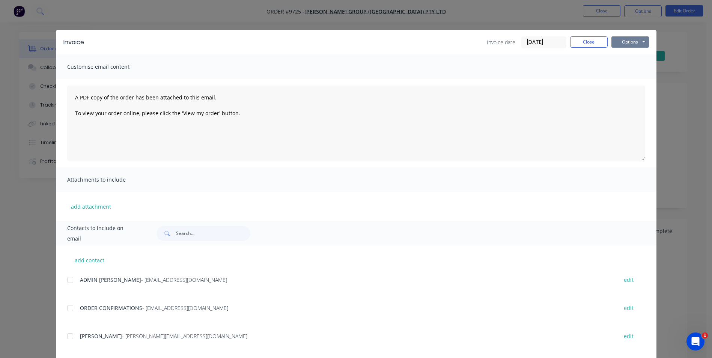
click at [630, 42] on button "Options" at bounding box center [630, 41] width 38 height 11
click at [629, 77] on button "Email" at bounding box center [635, 80] width 48 height 12
click at [574, 41] on button "Close" at bounding box center [589, 41] width 38 height 11
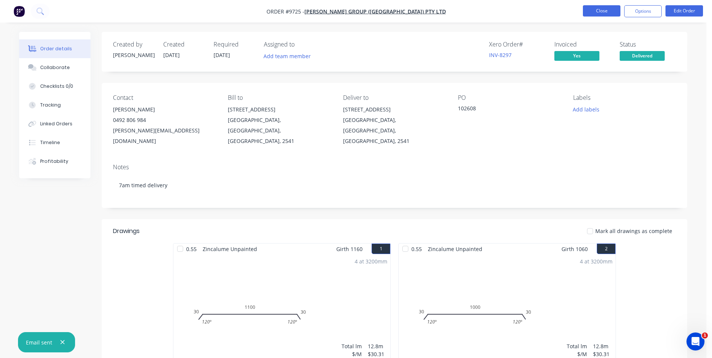
click at [593, 12] on button "Close" at bounding box center [602, 10] width 38 height 11
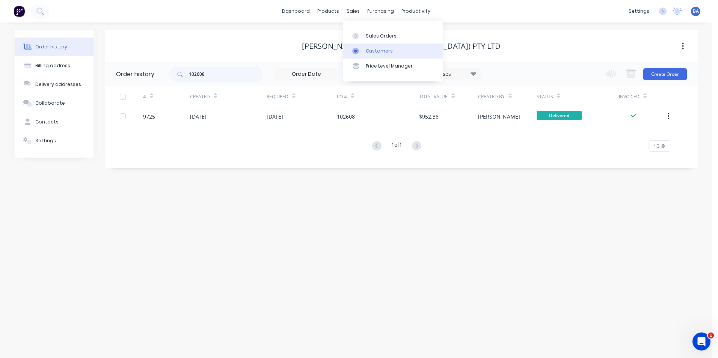
click at [363, 49] on div at bounding box center [357, 51] width 11 height 7
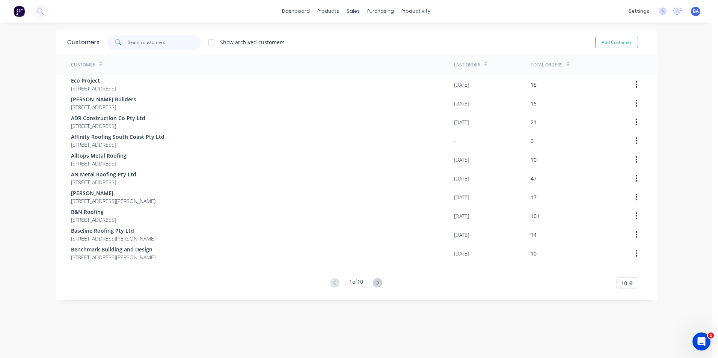
click at [151, 41] on input "text" at bounding box center [164, 42] width 73 height 15
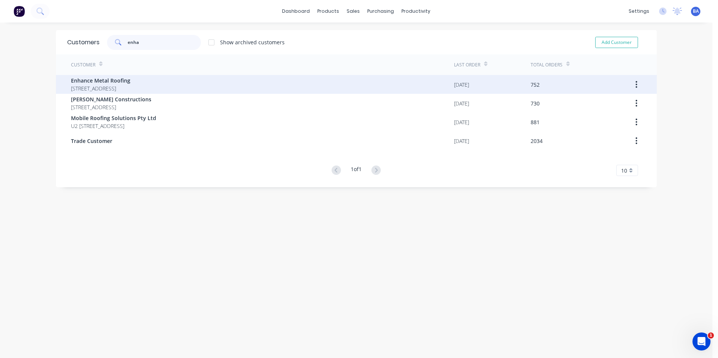
type input "enha"
click at [130, 78] on span "Enhance Metal Roofing" at bounding box center [100, 81] width 59 height 8
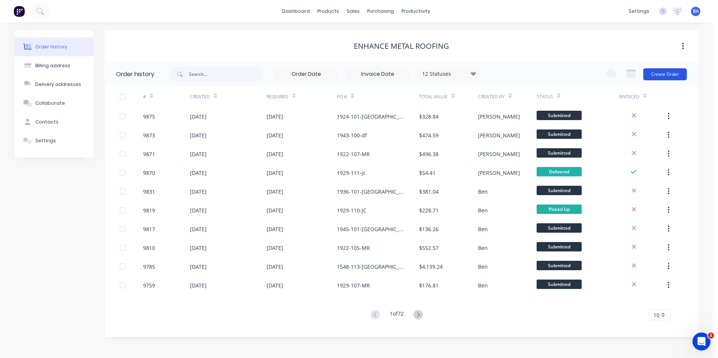
click at [652, 72] on button "Create Order" at bounding box center [665, 74] width 44 height 12
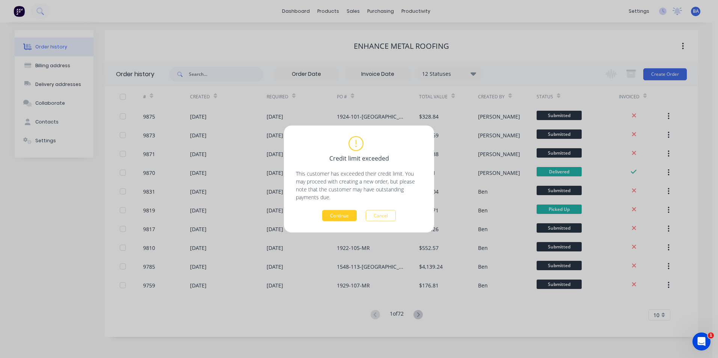
click at [341, 213] on button "Continue" at bounding box center [339, 215] width 35 height 11
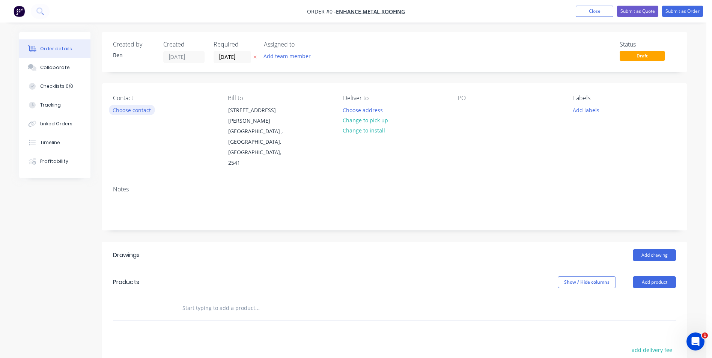
click at [136, 107] on button "Choose contact" at bounding box center [132, 110] width 46 height 10
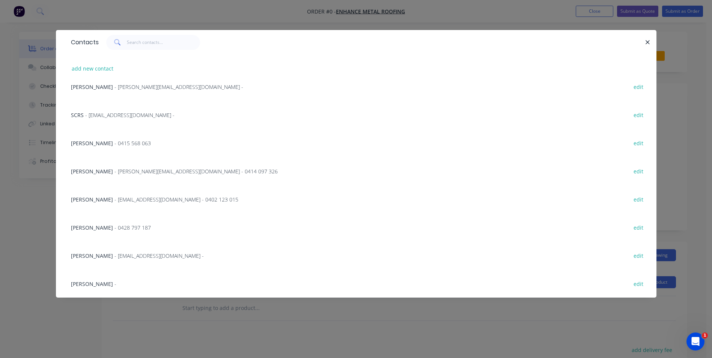
scroll to position [95, 0]
click at [95, 284] on span "[PERSON_NAME]" at bounding box center [92, 283] width 42 height 7
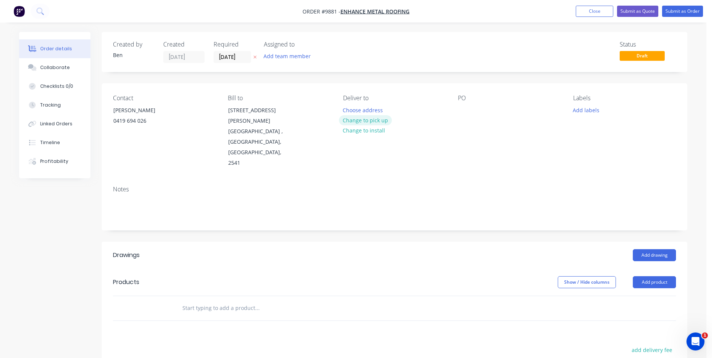
click at [377, 119] on button "Change to pick up" at bounding box center [365, 120] width 53 height 10
click at [464, 108] on div at bounding box center [464, 110] width 12 height 11
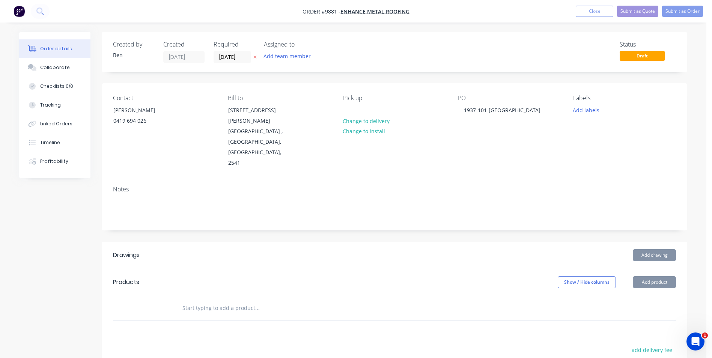
click at [483, 134] on div "PO 1937-101-DF" at bounding box center [509, 132] width 103 height 74
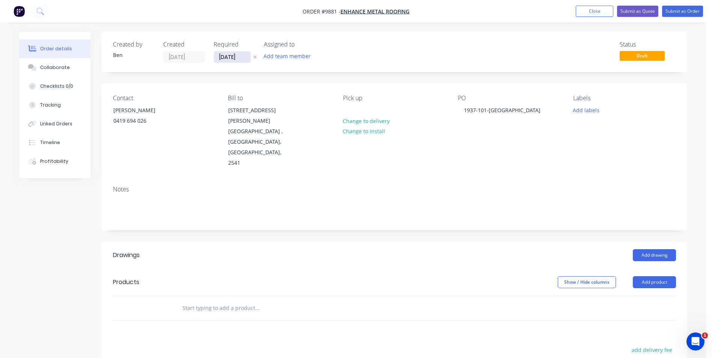
click at [246, 56] on input "[DATE]" at bounding box center [232, 56] width 37 height 11
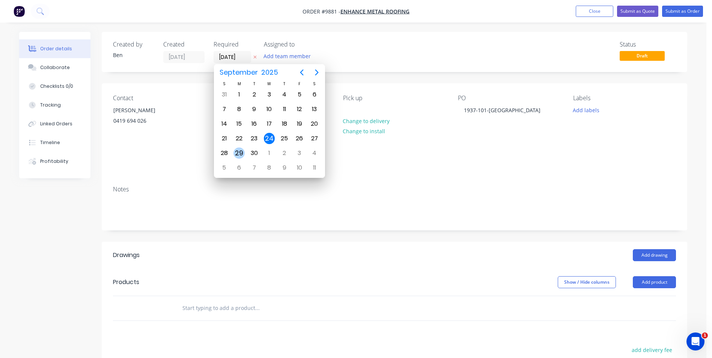
click at [235, 151] on div "29" at bounding box center [238, 153] width 11 height 11
type input "[DATE]"
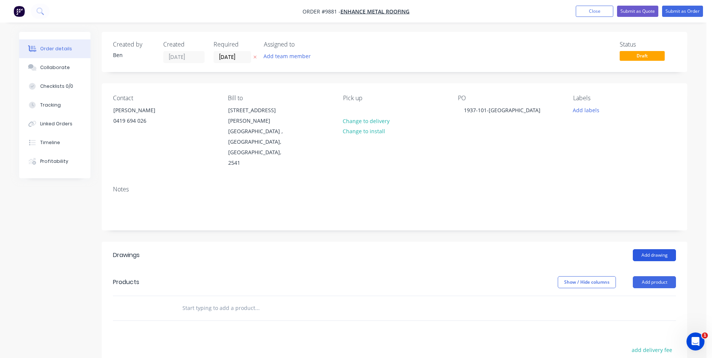
click at [643, 249] on button "Add drawing" at bounding box center [654, 255] width 43 height 12
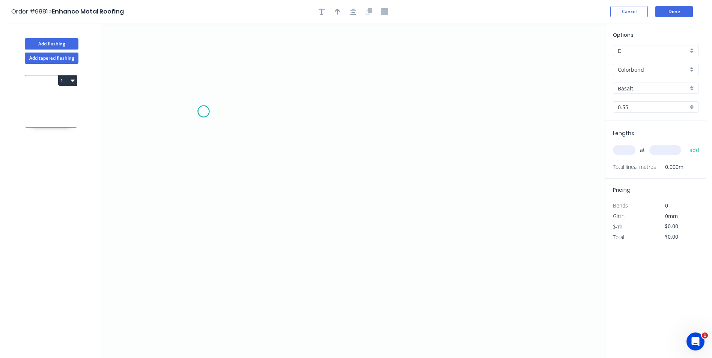
drag, startPoint x: 203, startPoint y: 111, endPoint x: 209, endPoint y: 150, distance: 39.0
click at [204, 111] on icon "0" at bounding box center [353, 190] width 504 height 335
drag, startPoint x: 197, startPoint y: 223, endPoint x: 224, endPoint y: 222, distance: 27.1
click at [202, 222] on icon "0" at bounding box center [353, 190] width 504 height 335
click at [402, 220] on icon "0 ?" at bounding box center [353, 190] width 504 height 335
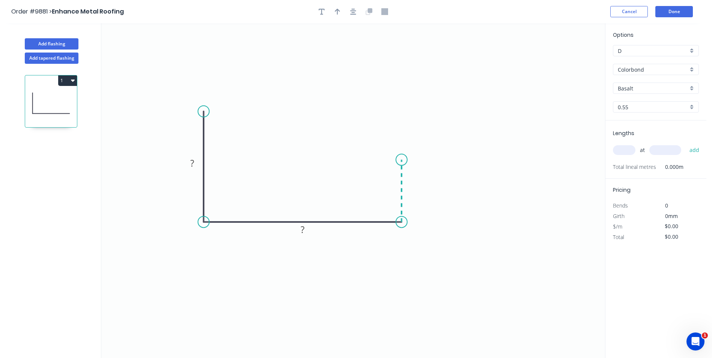
click at [403, 160] on icon "0 ? ?" at bounding box center [353, 190] width 504 height 335
click at [194, 169] on tspan "?" at bounding box center [192, 163] width 4 height 12
click at [340, 125] on icon "0 190 210 90" at bounding box center [353, 190] width 504 height 335
type input "$12.98"
click at [338, 13] on icon "button" at bounding box center [337, 12] width 5 height 6
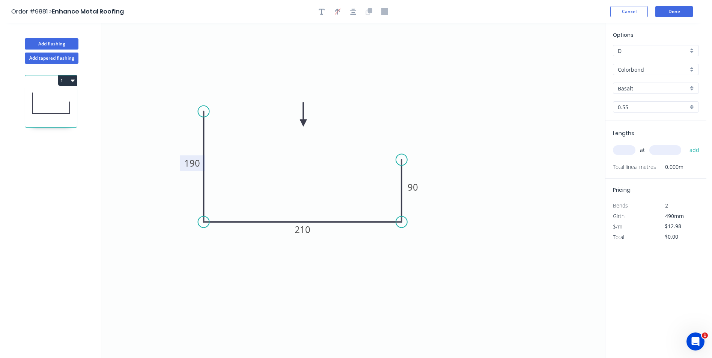
drag, startPoint x: 566, startPoint y: 59, endPoint x: 303, endPoint y: 123, distance: 270.8
click at [303, 123] on icon at bounding box center [303, 114] width 7 height 24
click at [639, 87] on input "Basalt" at bounding box center [653, 88] width 70 height 8
click at [643, 141] on div "Ironstone" at bounding box center [655, 144] width 85 height 13
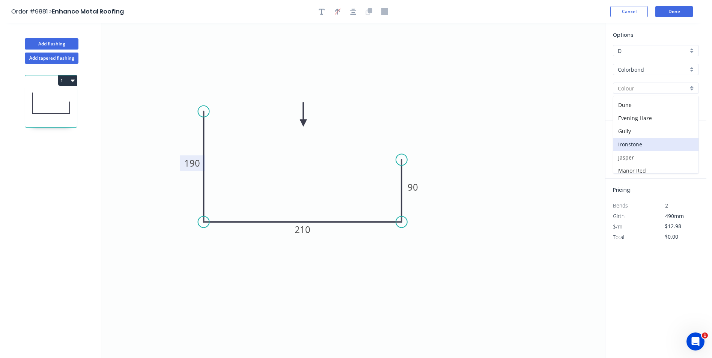
type input "Ironstone"
click at [623, 151] on input "text" at bounding box center [624, 150] width 23 height 10
type input "1"
type input "3600"
click at [686, 144] on button "add" at bounding box center [695, 150] width 18 height 13
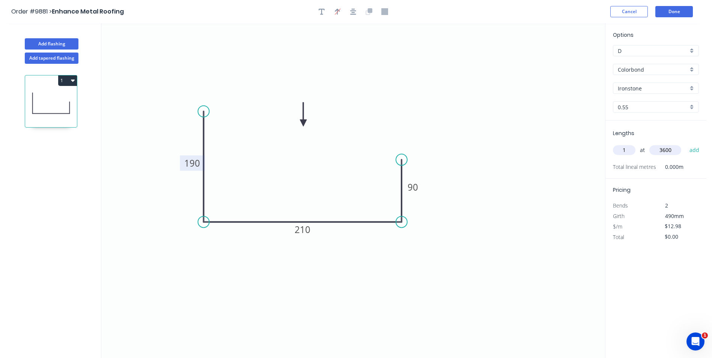
type input "$46.73"
click at [672, 10] on button "Done" at bounding box center [674, 11] width 38 height 11
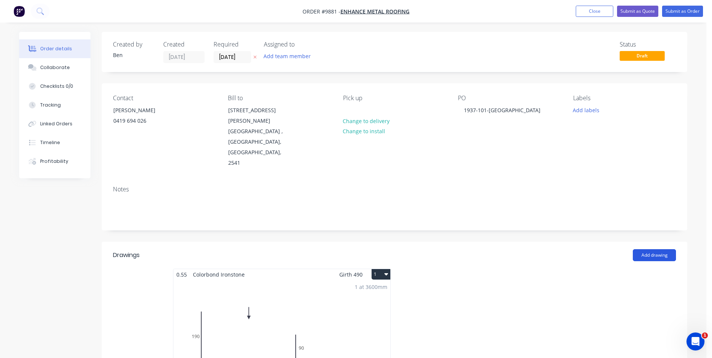
click at [649, 249] on button "Add drawing" at bounding box center [654, 255] width 43 height 12
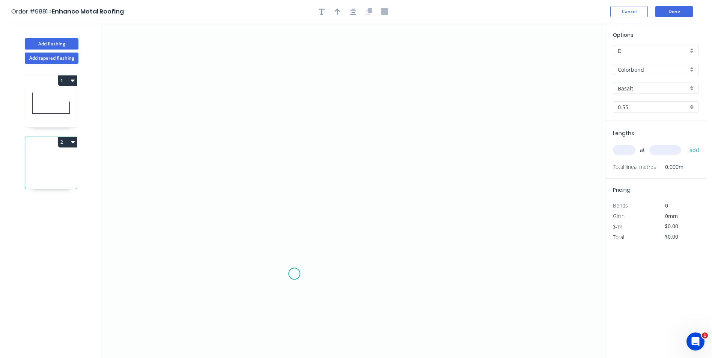
click at [294, 274] on icon "0" at bounding box center [353, 190] width 504 height 335
click at [282, 261] on icon "0" at bounding box center [353, 190] width 504 height 335
click at [276, 140] on icon "0 ?" at bounding box center [353, 190] width 504 height 335
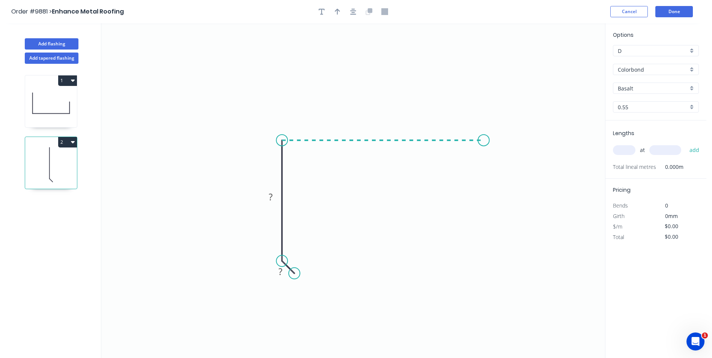
click at [484, 140] on icon "0 ? ?" at bounding box center [353, 190] width 504 height 335
click at [462, 129] on icon at bounding box center [473, 135] width 22 height 12
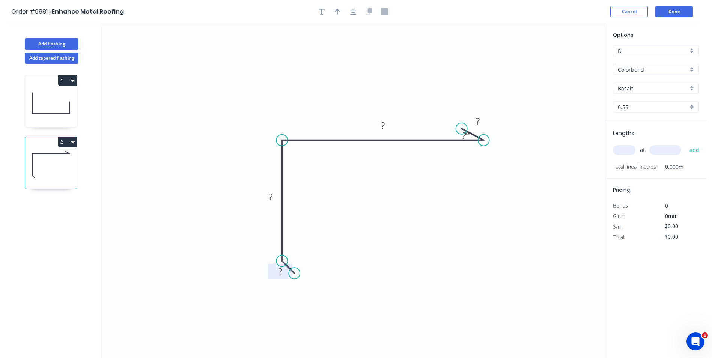
click at [279, 274] on tspan "?" at bounding box center [281, 271] width 4 height 12
drag, startPoint x: 459, startPoint y: 130, endPoint x: 469, endPoint y: 119, distance: 14.6
click at [469, 119] on circle at bounding box center [469, 118] width 11 height 11
click at [489, 118] on rect at bounding box center [485, 120] width 15 height 11
click at [489, 96] on icon "0 ? 50 60 15 45 º" at bounding box center [353, 190] width 504 height 335
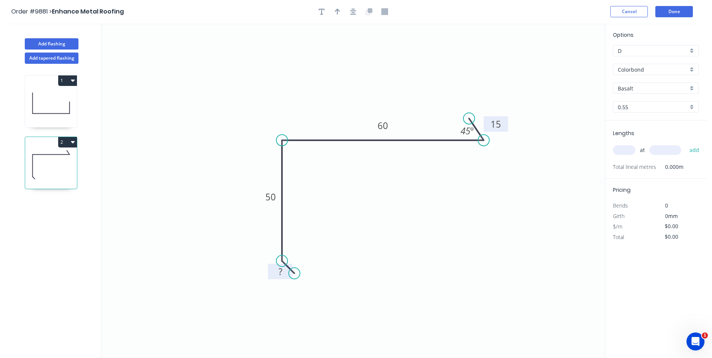
drag, startPoint x: 495, startPoint y: 124, endPoint x: 505, endPoint y: 129, distance: 11.2
click at [505, 129] on rect at bounding box center [496, 123] width 24 height 15
click at [336, 10] on icon "button" at bounding box center [337, 12] width 5 height 6
drag, startPoint x: 566, startPoint y: 57, endPoint x: 373, endPoint y: 80, distance: 194.2
click at [373, 80] on icon at bounding box center [373, 71] width 7 height 24
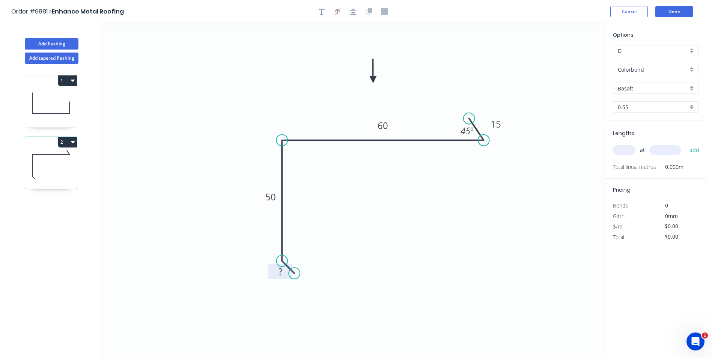
click at [645, 87] on input "Basalt" at bounding box center [653, 88] width 70 height 8
click at [649, 143] on div "Ironstone" at bounding box center [655, 144] width 85 height 13
type input "Ironstone"
click at [629, 148] on input "text" at bounding box center [624, 150] width 23 height 10
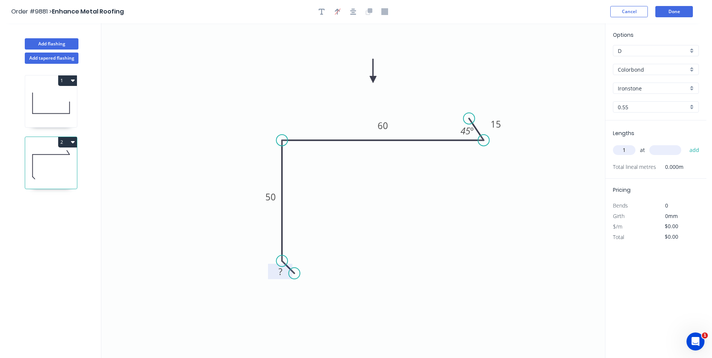
type input "1"
type input "3600"
click at [696, 148] on button "add" at bounding box center [695, 150] width 18 height 13
click at [666, 9] on button "Done" at bounding box center [674, 11] width 38 height 11
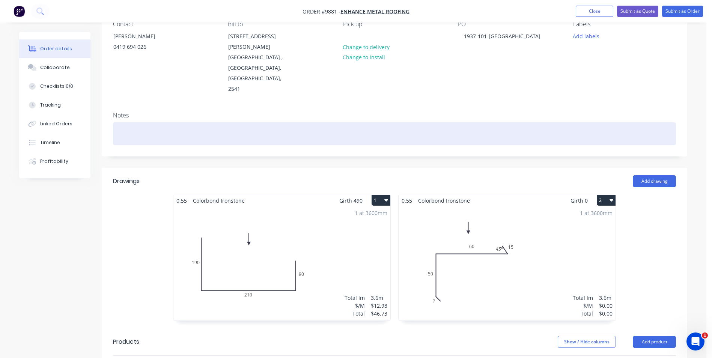
scroll to position [75, 0]
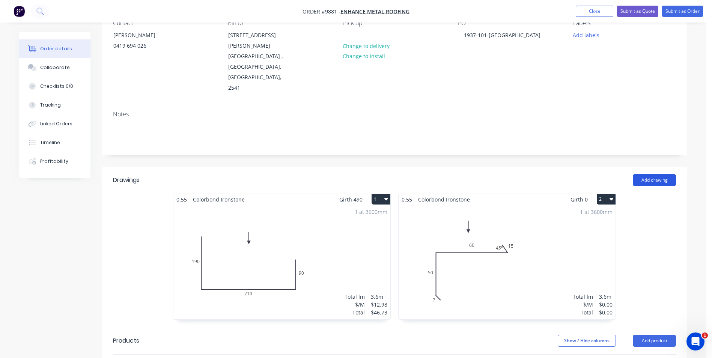
click at [658, 174] on button "Add drawing" at bounding box center [654, 180] width 43 height 12
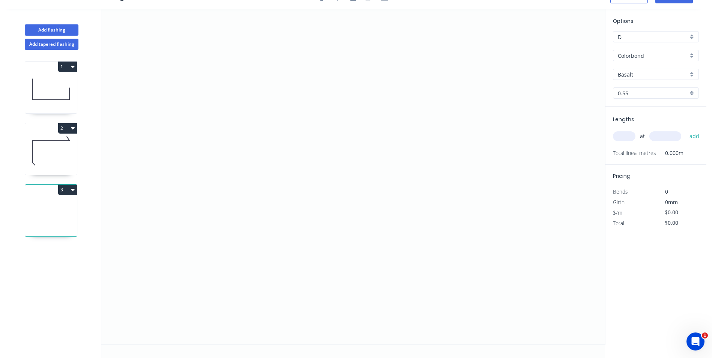
scroll to position [14, 0]
click at [221, 255] on icon "0" at bounding box center [353, 176] width 504 height 335
click at [222, 130] on icon "0" at bounding box center [353, 176] width 504 height 335
click at [384, 131] on icon "0 ?" at bounding box center [353, 176] width 504 height 335
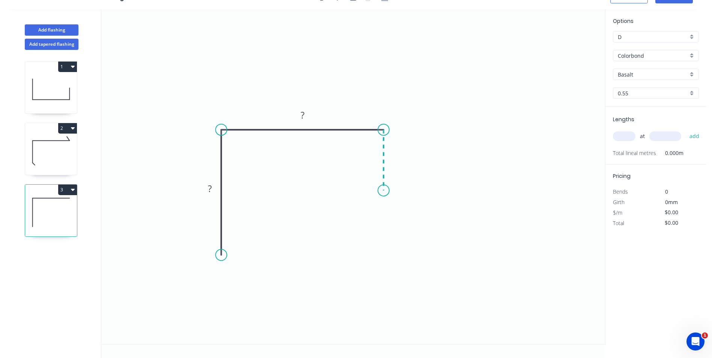
click at [386, 191] on icon "0 ? ?" at bounding box center [353, 176] width 504 height 335
click at [212, 187] on tspan "?" at bounding box center [210, 188] width 4 height 12
click at [297, 78] on icon "0 185 80 60" at bounding box center [353, 176] width 504 height 335
type input "$10.80"
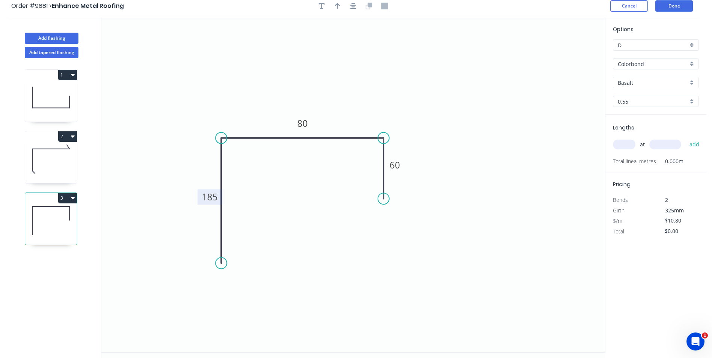
scroll to position [0, 0]
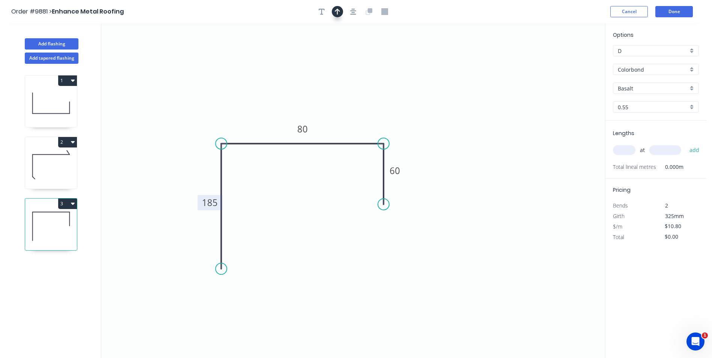
click at [337, 8] on button "button" at bounding box center [337, 11] width 11 height 11
drag, startPoint x: 567, startPoint y: 59, endPoint x: 306, endPoint y: 69, distance: 261.5
click at [306, 69] on icon at bounding box center [305, 61] width 7 height 24
click at [641, 87] on input "Basalt" at bounding box center [653, 88] width 70 height 8
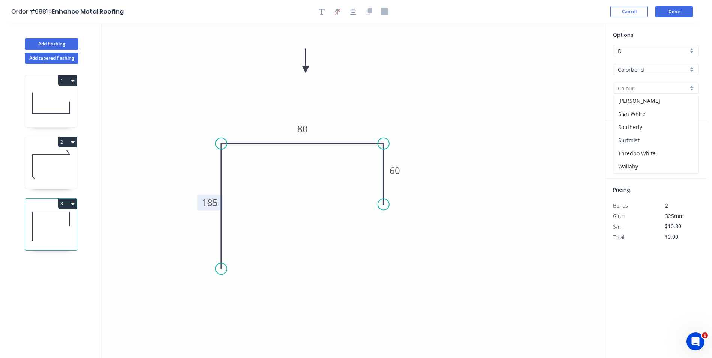
click at [644, 136] on div "Surfmist" at bounding box center [655, 140] width 85 height 13
type input "Surfmist"
click at [624, 149] on input "text" at bounding box center [624, 150] width 23 height 10
type input "1"
type input "3600"
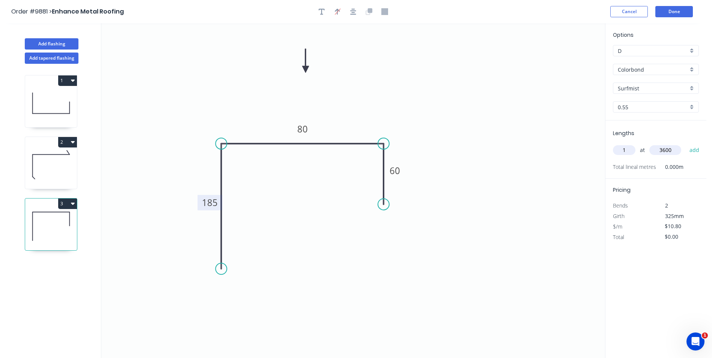
click at [686, 144] on button "add" at bounding box center [695, 150] width 18 height 13
type input "$38.88"
click at [675, 11] on button "Done" at bounding box center [674, 11] width 38 height 11
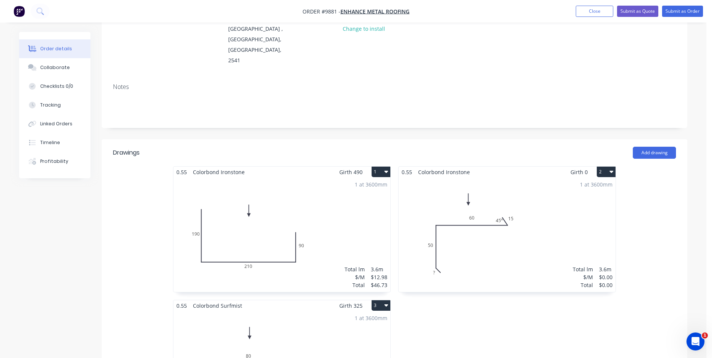
scroll to position [113, 0]
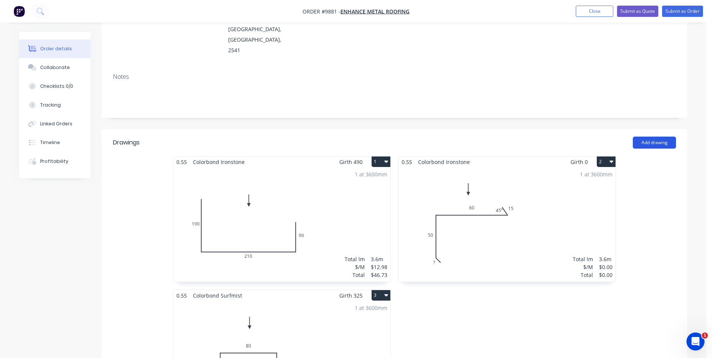
click at [645, 137] on button "Add drawing" at bounding box center [654, 143] width 43 height 12
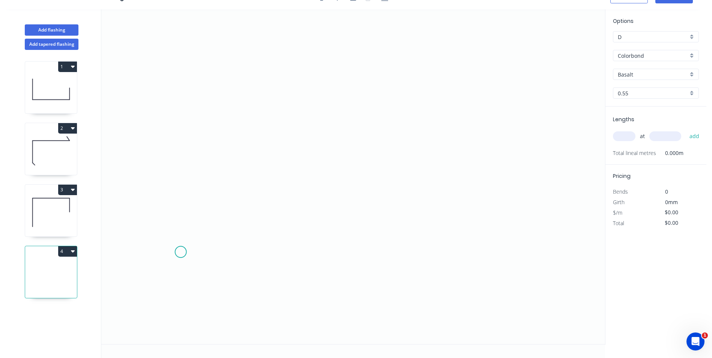
click at [177, 253] on icon "0" at bounding box center [353, 176] width 504 height 335
click at [179, 212] on icon "0" at bounding box center [353, 176] width 504 height 335
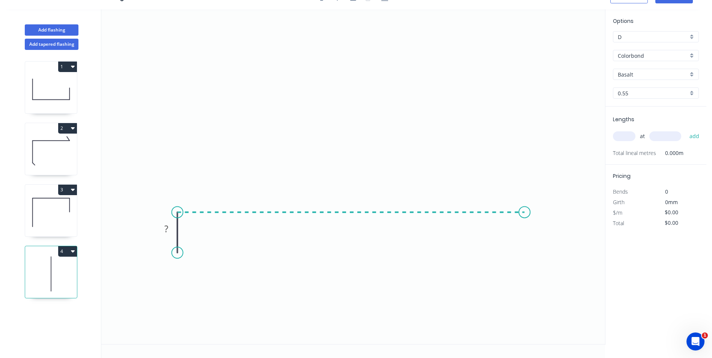
click at [525, 212] on icon "0 ?" at bounding box center [353, 176] width 504 height 335
click at [524, 247] on icon "0 ? ?" at bounding box center [353, 176] width 504 height 335
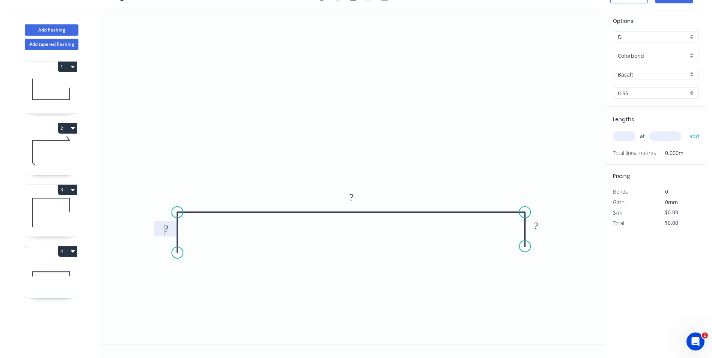
click at [160, 230] on rect at bounding box center [166, 229] width 15 height 11
click at [637, 73] on input "Basalt" at bounding box center [653, 75] width 70 height 8
click at [659, 55] on input "Colorbond" at bounding box center [653, 56] width 70 height 8
click at [550, 84] on icon "0 ? 1050 40" at bounding box center [353, 176] width 504 height 335
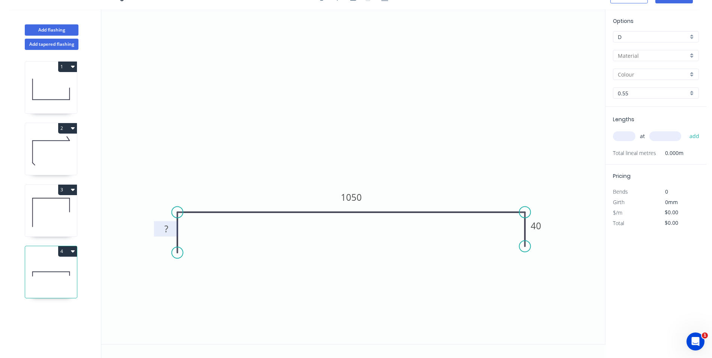
drag, startPoint x: 409, startPoint y: 62, endPoint x: 422, endPoint y: 65, distance: 13.4
click at [409, 63] on icon "0 ? 1050 40" at bounding box center [353, 176] width 504 height 335
click at [486, 74] on icon "0 ? 1050 40" at bounding box center [353, 176] width 504 height 335
click at [693, 56] on div at bounding box center [656, 55] width 86 height 11
click at [649, 120] on div "Zincalume" at bounding box center [655, 122] width 85 height 13
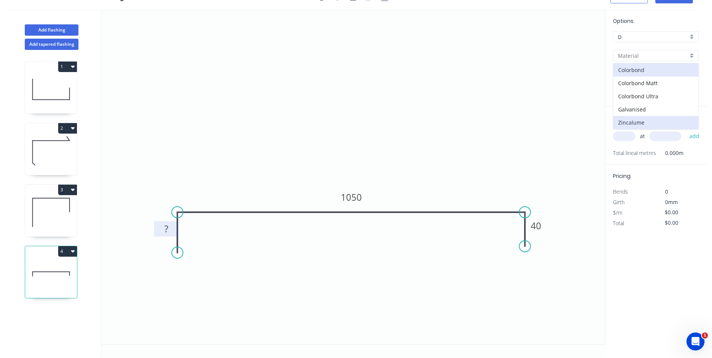
type input "Zincalume"
type input "Unpainted"
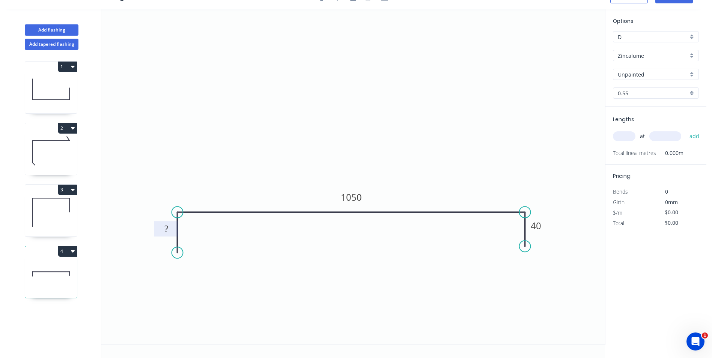
click at [621, 137] on input "text" at bounding box center [624, 136] width 23 height 10
type input "6"
type input "1200"
click at [686, 130] on button "add" at bounding box center [695, 136] width 18 height 13
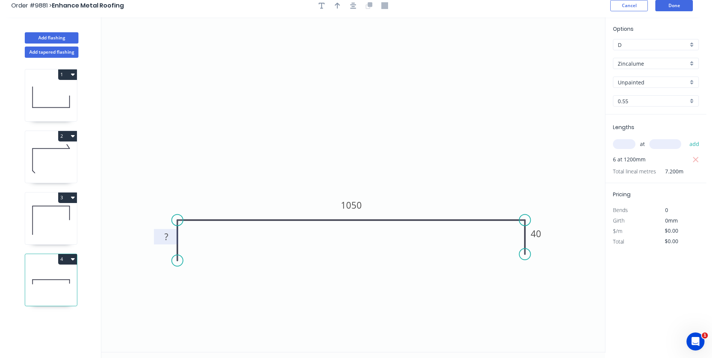
scroll to position [0, 0]
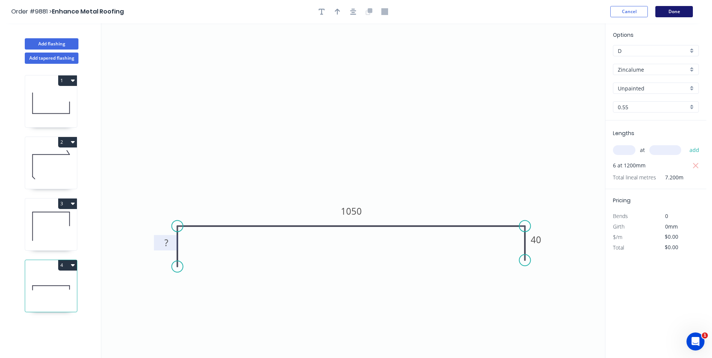
click at [677, 10] on button "Done" at bounding box center [674, 11] width 38 height 11
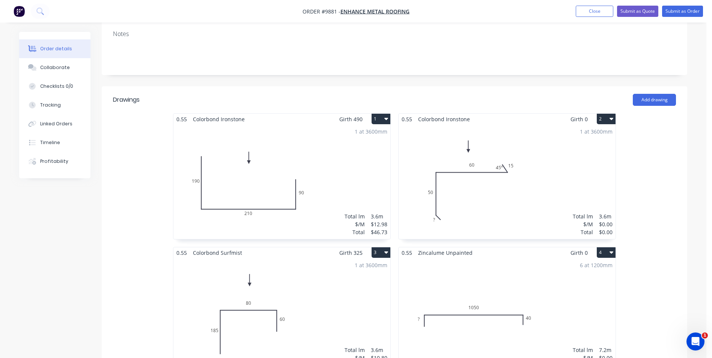
scroll to position [338, 0]
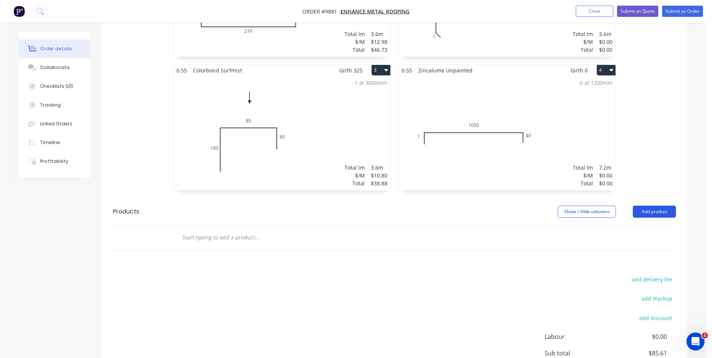
click at [649, 206] on button "Add product" at bounding box center [654, 212] width 43 height 12
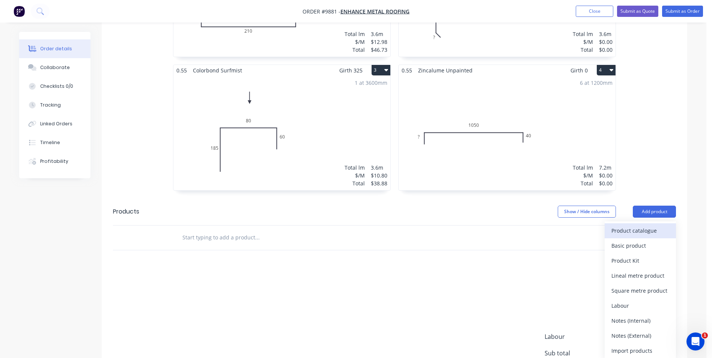
click at [639, 225] on div "Product catalogue" at bounding box center [640, 230] width 58 height 11
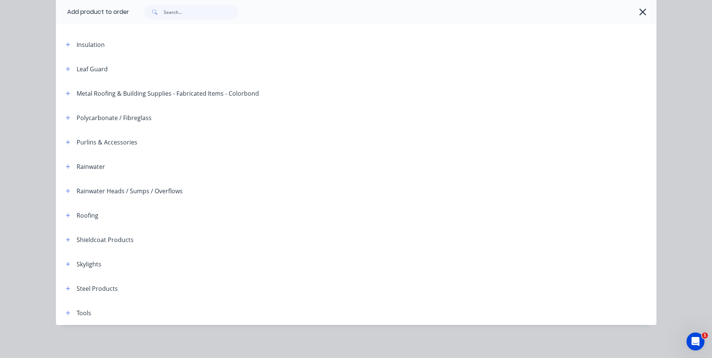
scroll to position [411, 0]
click at [66, 169] on icon "button" at bounding box center [68, 166] width 5 height 5
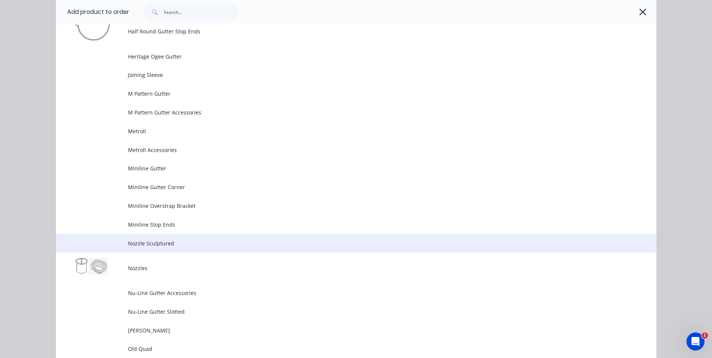
scroll to position [1636, 0]
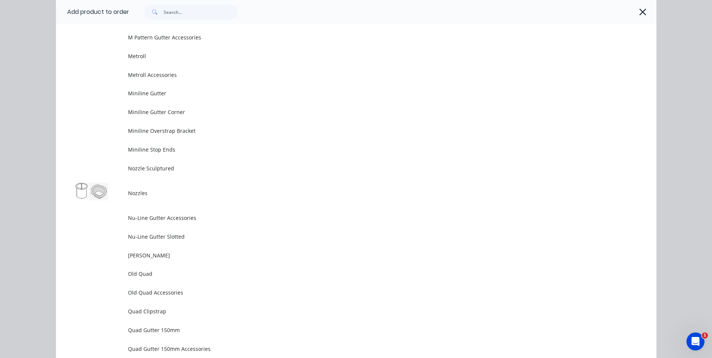
click at [173, 194] on span "Nozzles" at bounding box center [339, 193] width 423 height 8
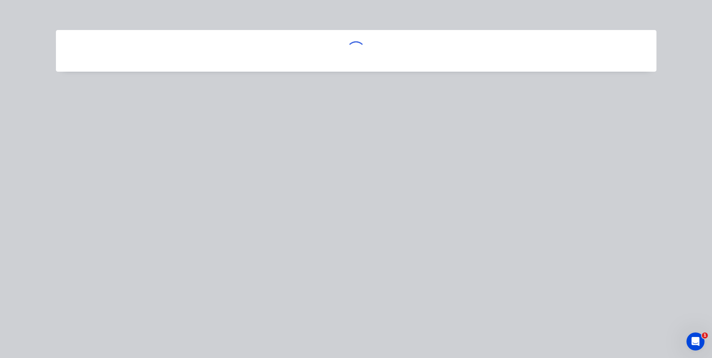
scroll to position [0, 0]
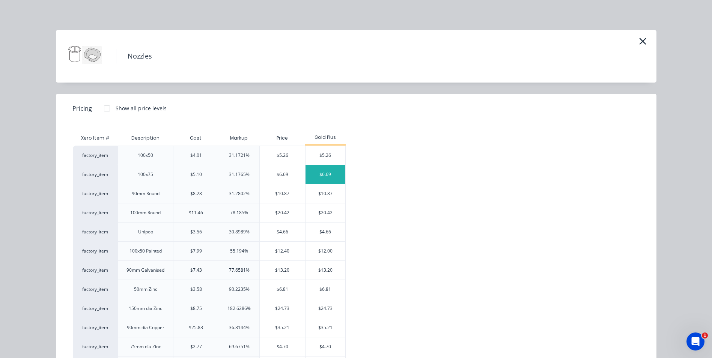
click at [319, 178] on div "$6.69" at bounding box center [326, 174] width 40 height 19
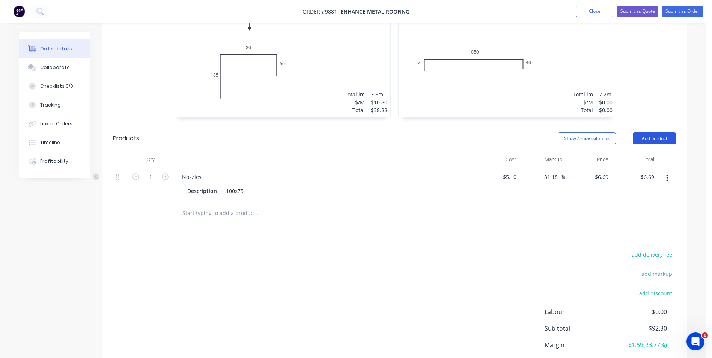
click at [661, 133] on button "Add product" at bounding box center [654, 139] width 43 height 12
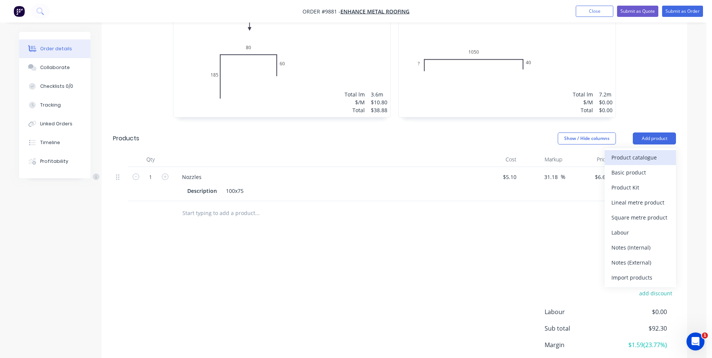
click at [631, 152] on div "Product catalogue" at bounding box center [640, 157] width 58 height 11
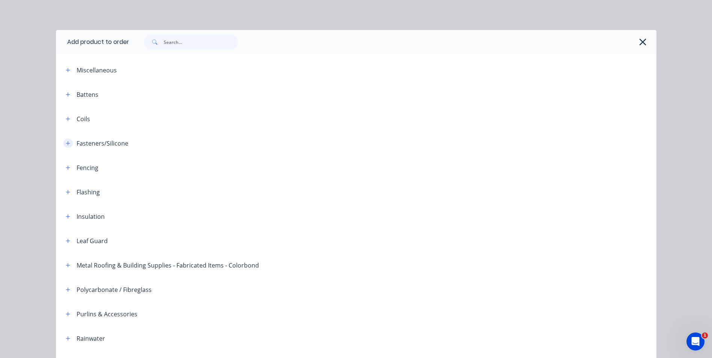
click at [66, 143] on icon "button" at bounding box center [68, 143] width 5 height 5
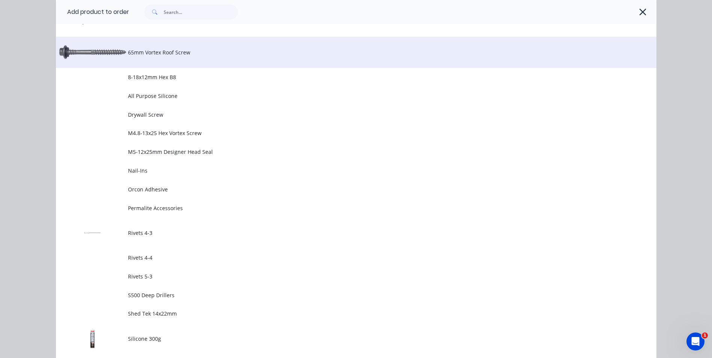
scroll to position [450, 0]
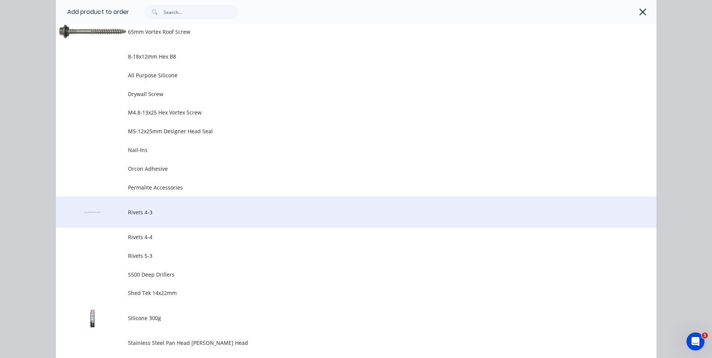
click at [144, 214] on span "Rivets 4-3" at bounding box center [339, 212] width 423 height 8
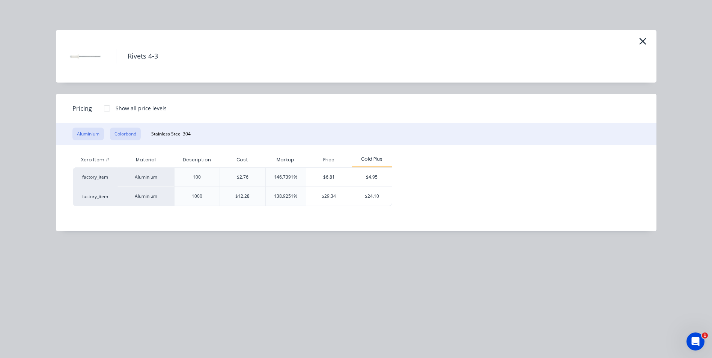
click at [134, 134] on button "Colorbond" at bounding box center [125, 134] width 31 height 13
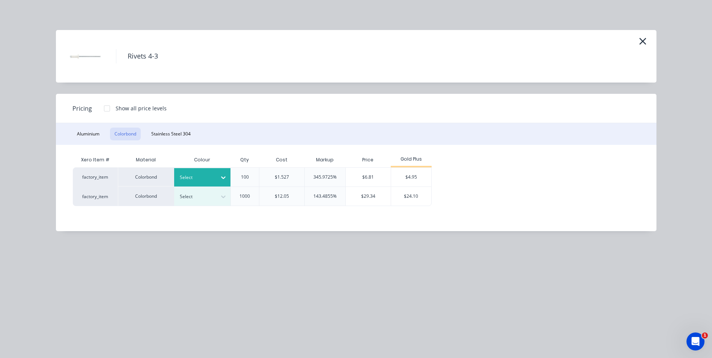
click at [225, 173] on div at bounding box center [224, 178] width 14 height 12
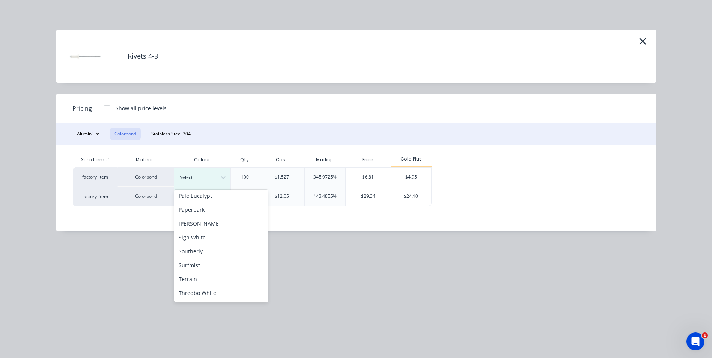
scroll to position [225, 0]
click at [210, 263] on div "Surfmist" at bounding box center [221, 265] width 94 height 14
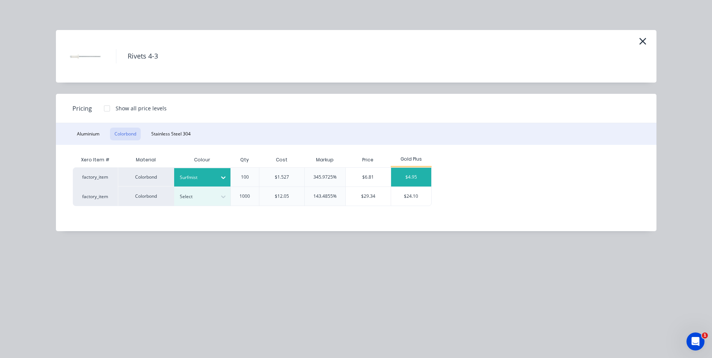
click at [420, 178] on div "$4.95" at bounding box center [411, 177] width 40 height 19
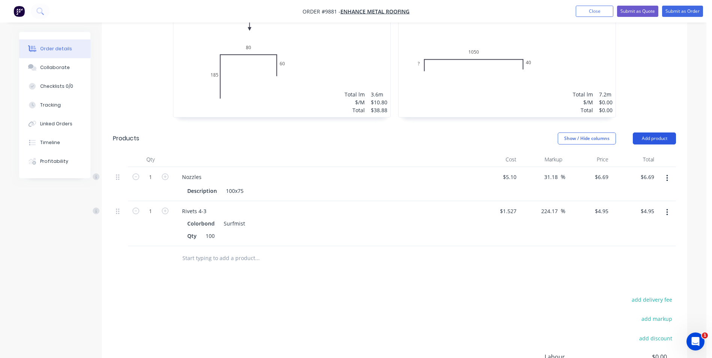
click at [649, 133] on button "Add product" at bounding box center [654, 139] width 43 height 12
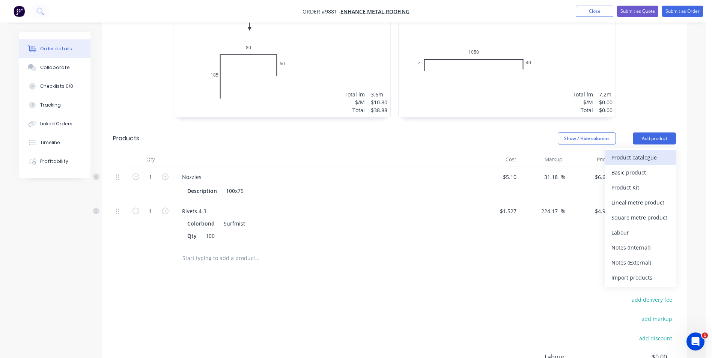
click at [633, 152] on div "Product catalogue" at bounding box center [640, 157] width 58 height 11
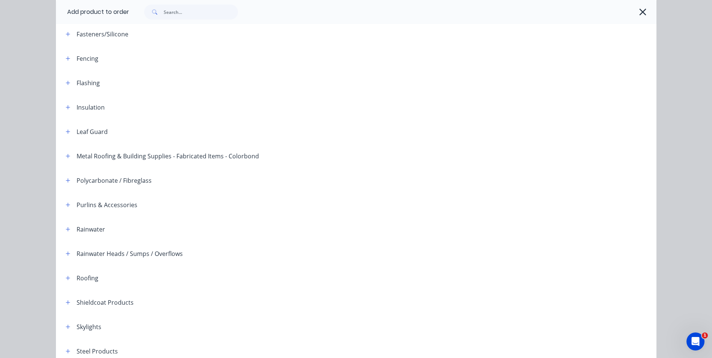
scroll to position [59, 0]
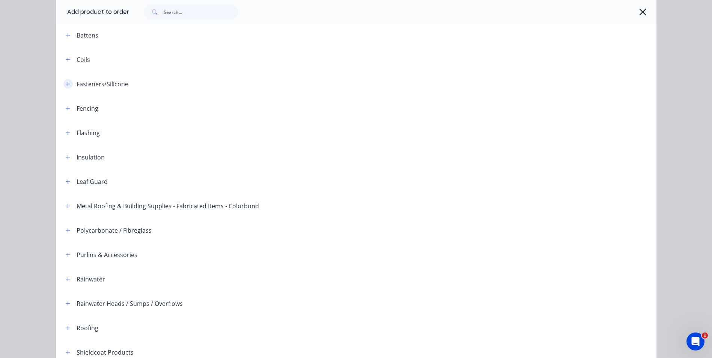
click at [66, 82] on icon "button" at bounding box center [68, 83] width 5 height 5
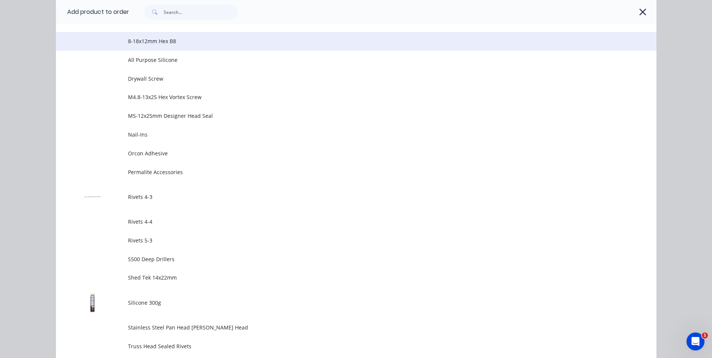
scroll to position [472, 0]
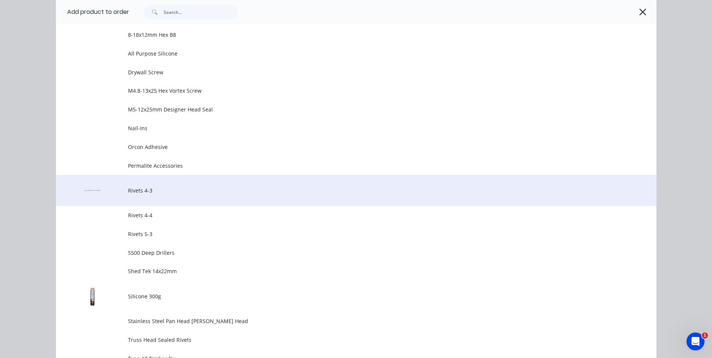
click at [145, 193] on span "Rivets 4-3" at bounding box center [339, 191] width 423 height 8
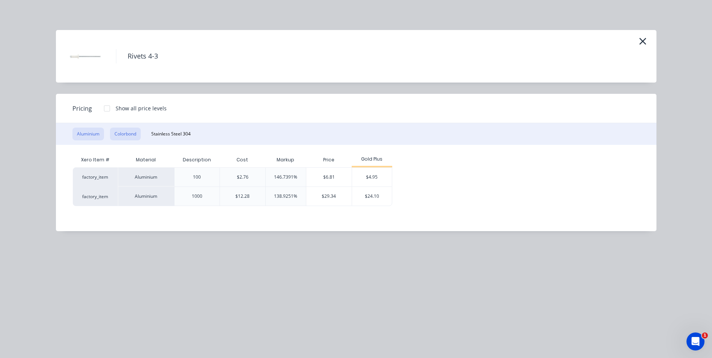
click at [141, 137] on button "Colorbond" at bounding box center [125, 134] width 31 height 13
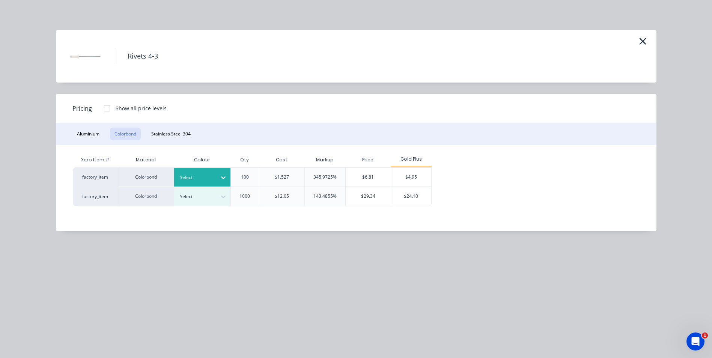
click at [224, 179] on icon at bounding box center [224, 178] width 8 height 8
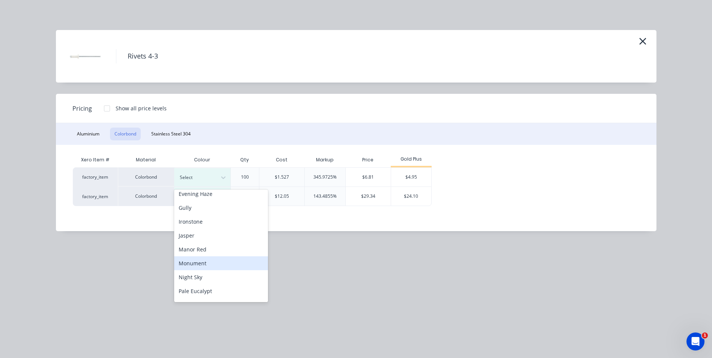
scroll to position [113, 0]
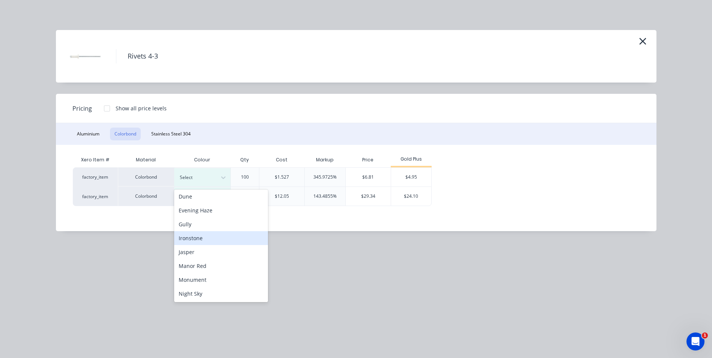
click at [215, 236] on div "Ironstone" at bounding box center [221, 238] width 94 height 14
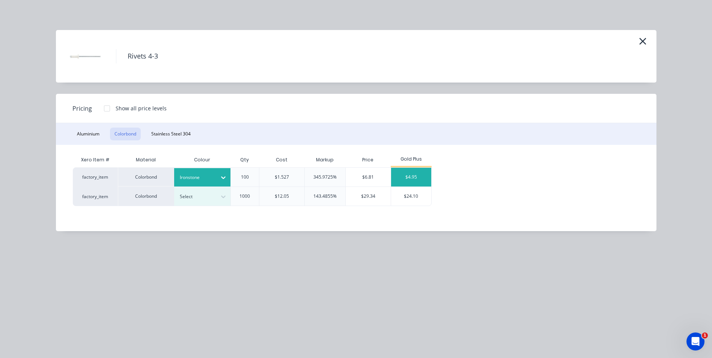
click at [417, 178] on div "$4.95" at bounding box center [411, 177] width 40 height 19
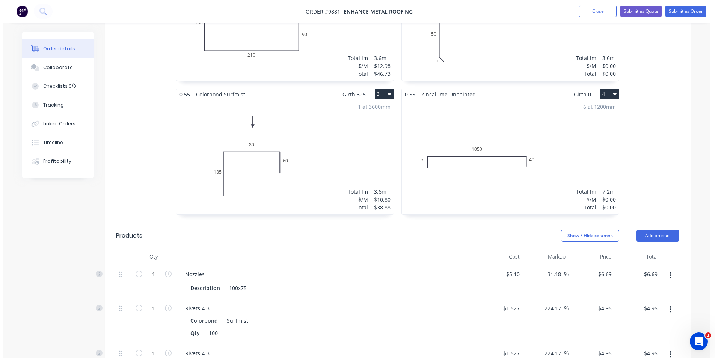
scroll to position [539, 0]
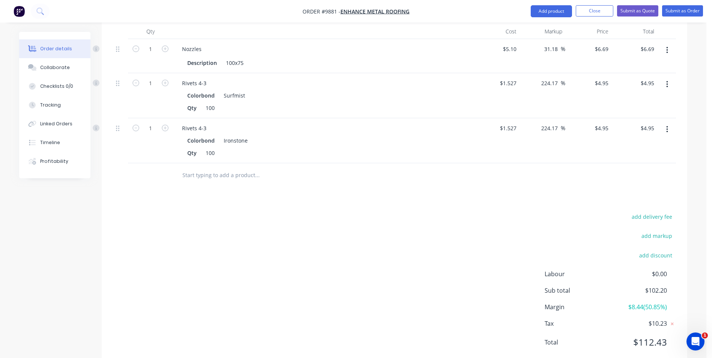
click at [246, 168] on input "text" at bounding box center [257, 175] width 150 height 15
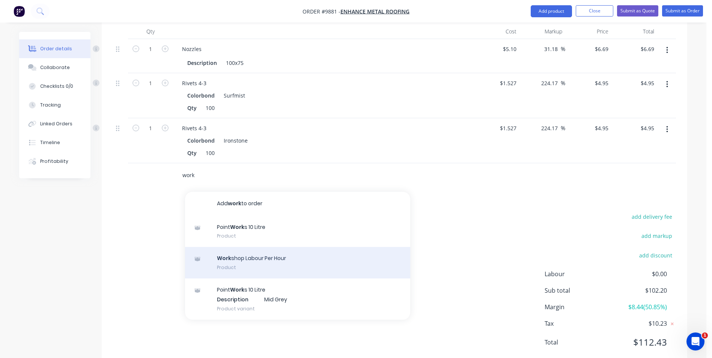
type input "work"
click at [265, 247] on div "Work shop Labour Per Hour Product" at bounding box center [297, 263] width 225 height 32
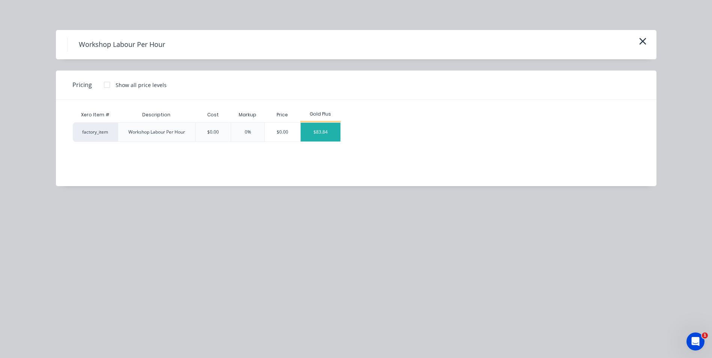
click at [321, 134] on div "$83.84" at bounding box center [321, 132] width 40 height 19
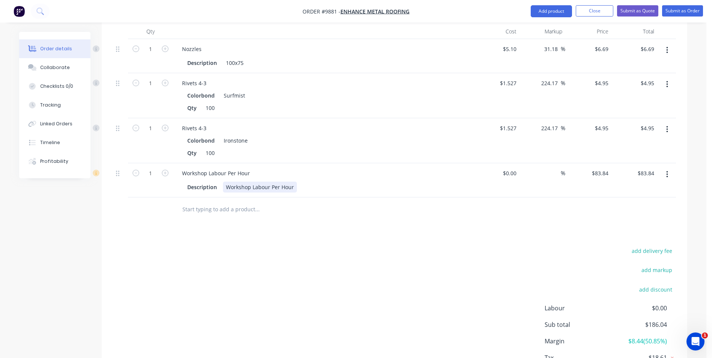
click at [292, 182] on div "Workshop Labour Per Hour" at bounding box center [260, 187] width 74 height 11
click at [682, 8] on button "Submit as Order" at bounding box center [682, 10] width 41 height 11
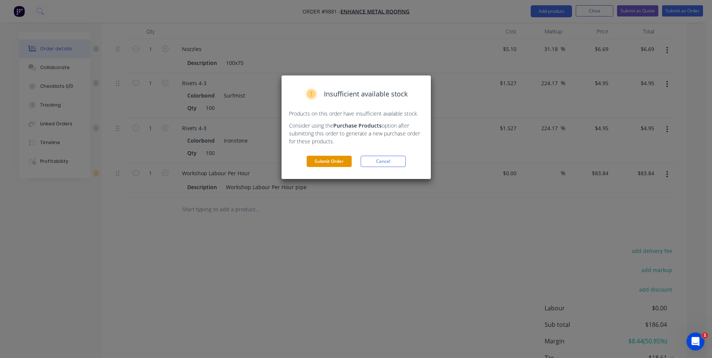
click at [347, 158] on button "Submit Order" at bounding box center [329, 161] width 45 height 11
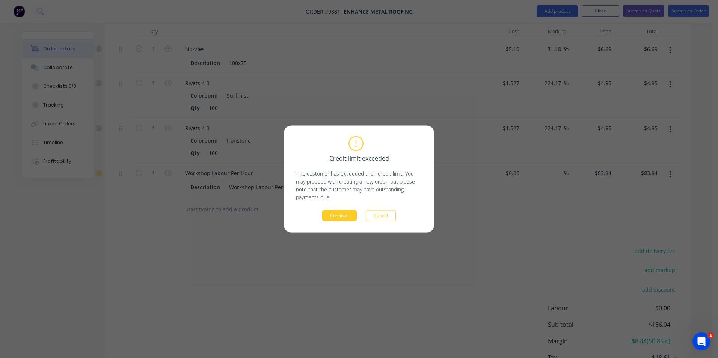
click at [341, 210] on button "Continue" at bounding box center [339, 215] width 35 height 11
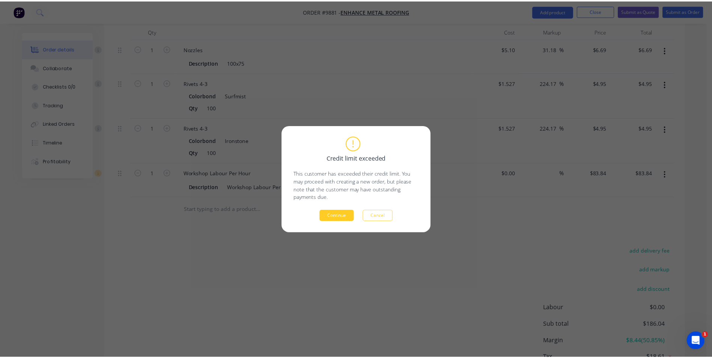
scroll to position [0, 0]
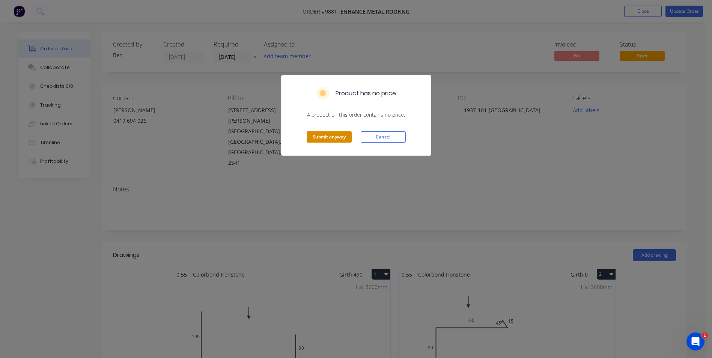
click at [333, 134] on button "Submit anyway" at bounding box center [329, 136] width 45 height 11
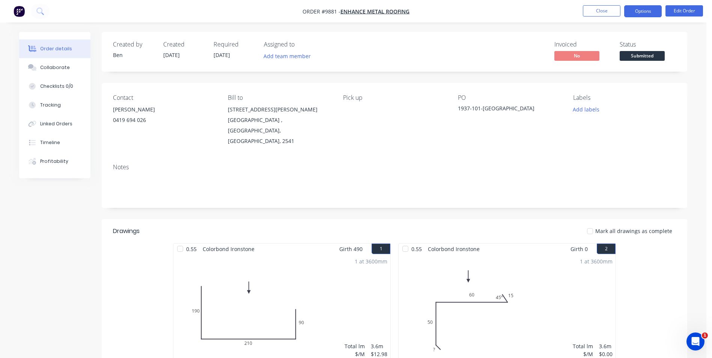
click at [636, 7] on button "Options" at bounding box center [643, 11] width 38 height 12
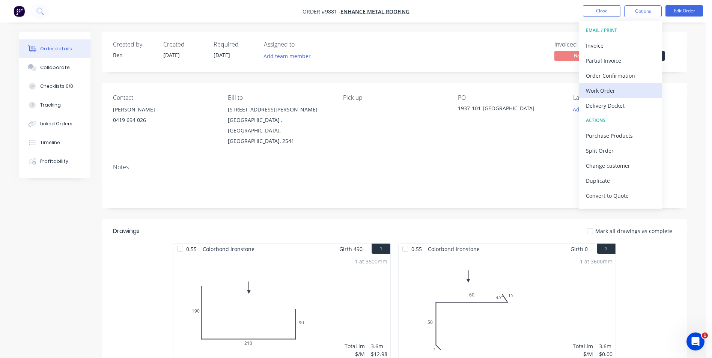
click at [612, 91] on div "Work Order" at bounding box center [620, 90] width 69 height 11
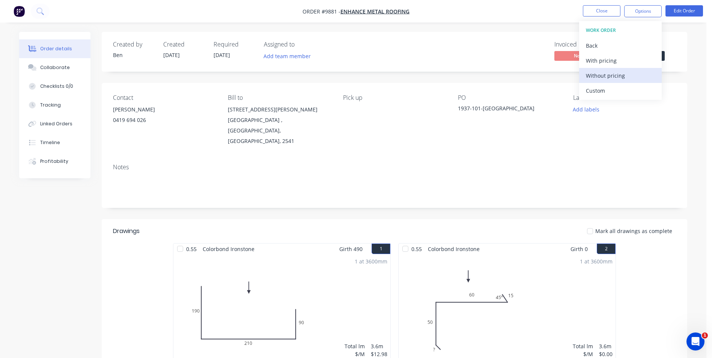
click at [624, 74] on div "Without pricing" at bounding box center [620, 75] width 69 height 11
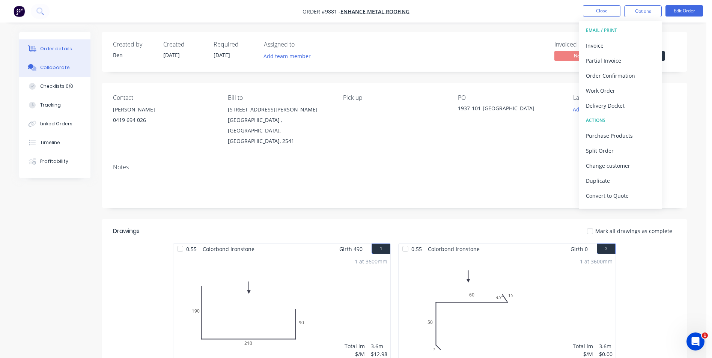
click at [39, 72] on button "Collaborate" at bounding box center [54, 67] width 71 height 19
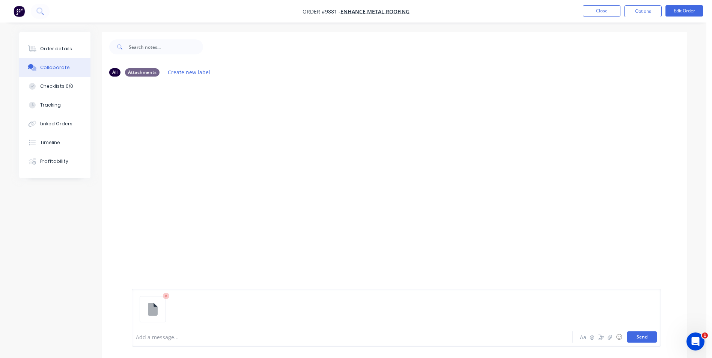
click at [644, 338] on button "Send" at bounding box center [642, 336] width 30 height 11
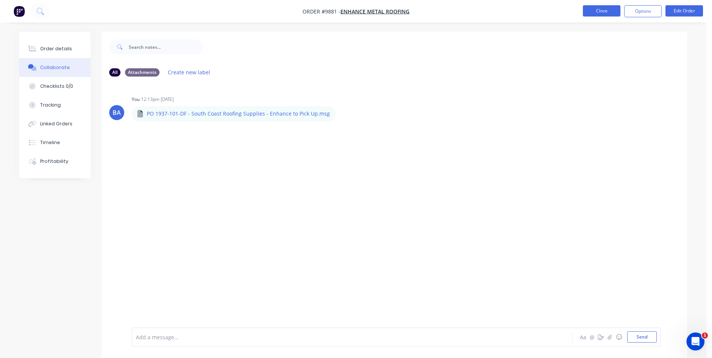
click at [605, 12] on button "Close" at bounding box center [602, 10] width 38 height 11
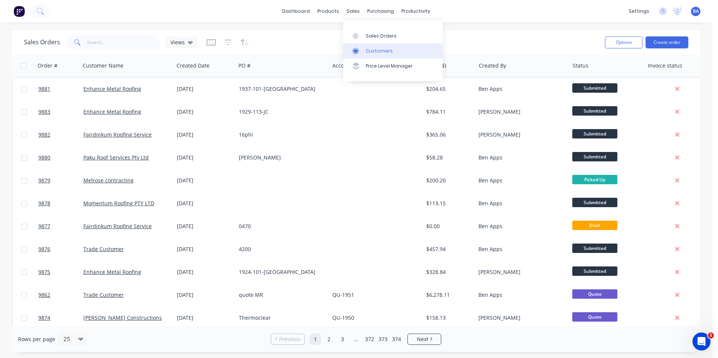
click at [360, 53] on div at bounding box center [357, 51] width 11 height 7
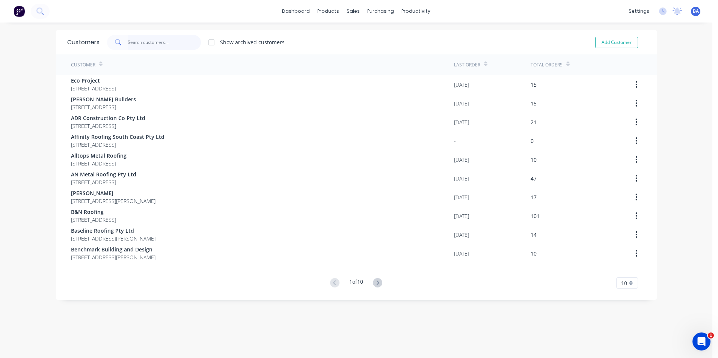
click at [159, 41] on input "text" at bounding box center [164, 42] width 73 height 15
click at [374, 282] on icon at bounding box center [377, 282] width 9 height 9
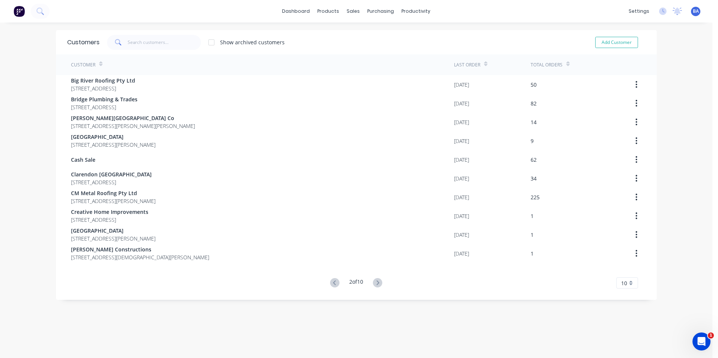
click at [374, 282] on icon at bounding box center [377, 282] width 9 height 9
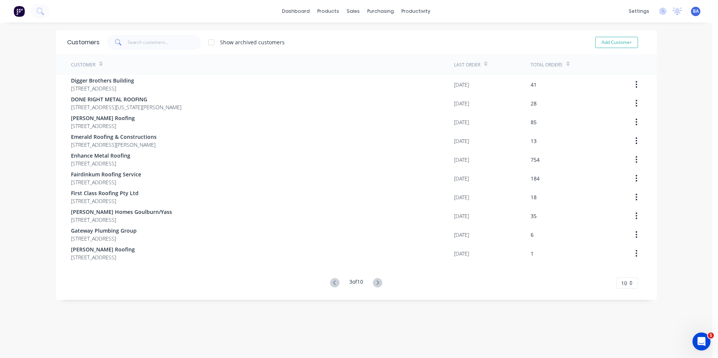
click at [374, 282] on icon at bounding box center [377, 282] width 9 height 9
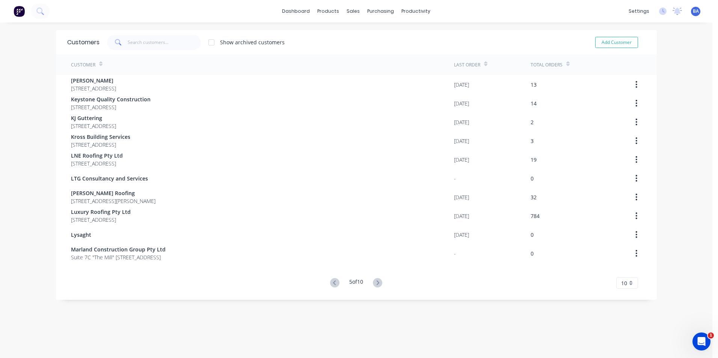
click at [374, 282] on icon at bounding box center [377, 282] width 9 height 9
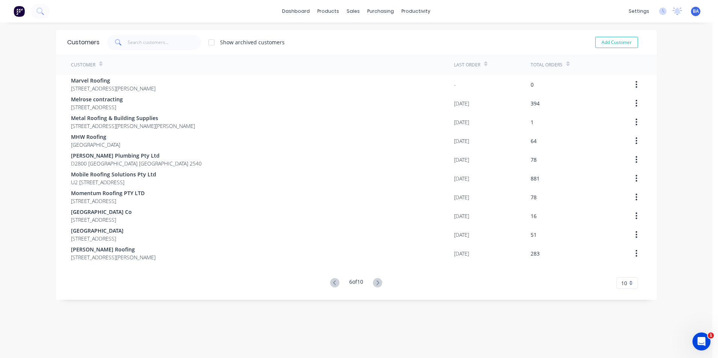
click at [374, 282] on icon at bounding box center [377, 282] width 9 height 9
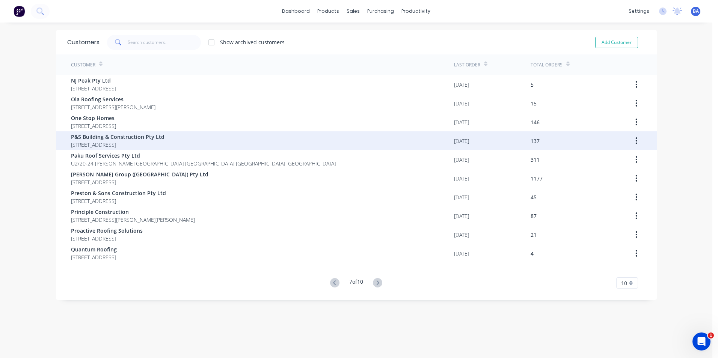
click at [132, 140] on span "P&S Building & Construction Pty Ltd" at bounding box center [117, 137] width 93 height 8
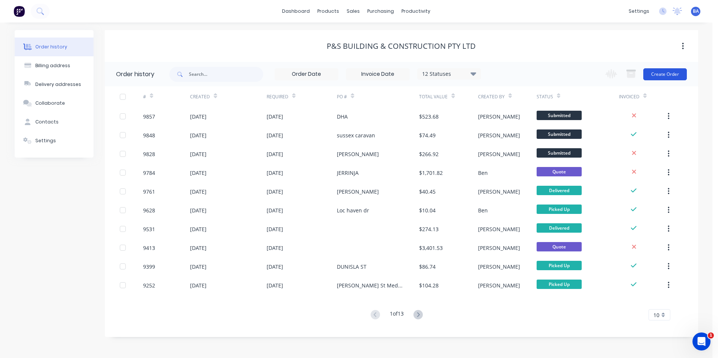
click at [662, 71] on button "Create Order" at bounding box center [665, 74] width 44 height 12
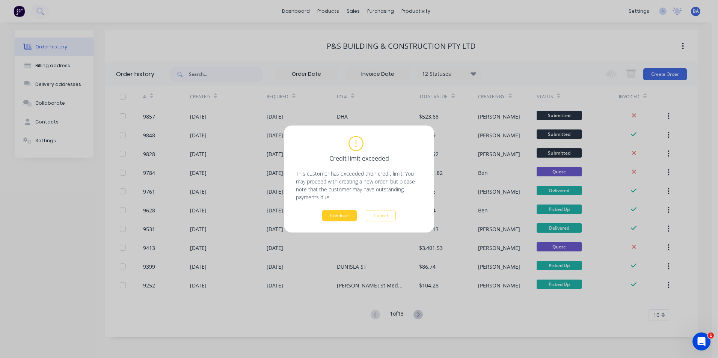
click at [345, 215] on button "Continue" at bounding box center [339, 215] width 35 height 11
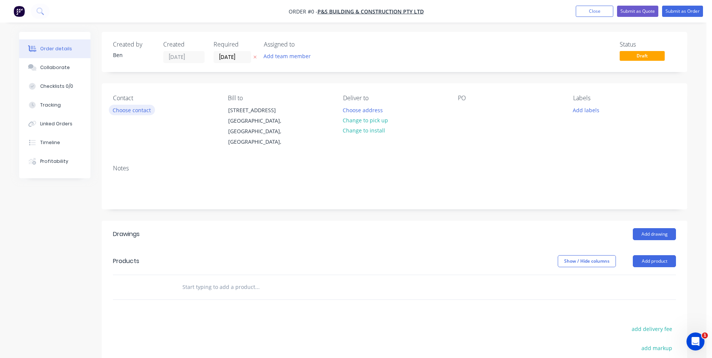
click at [134, 109] on button "Choose contact" at bounding box center [132, 110] width 46 height 10
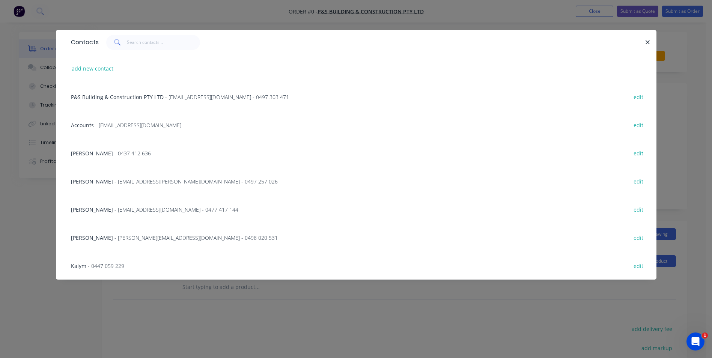
click at [94, 235] on span "[PERSON_NAME]" at bounding box center [92, 237] width 42 height 7
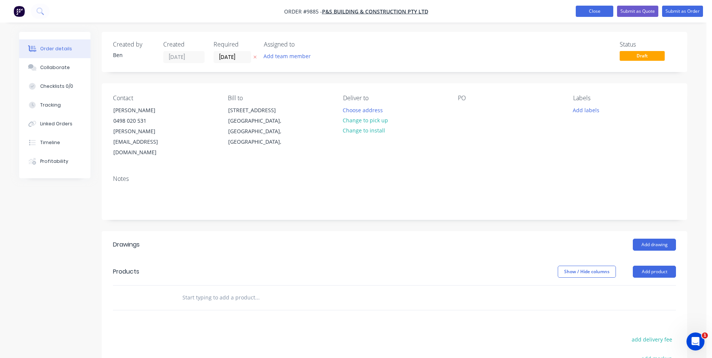
click at [588, 11] on button "Close" at bounding box center [595, 11] width 38 height 11
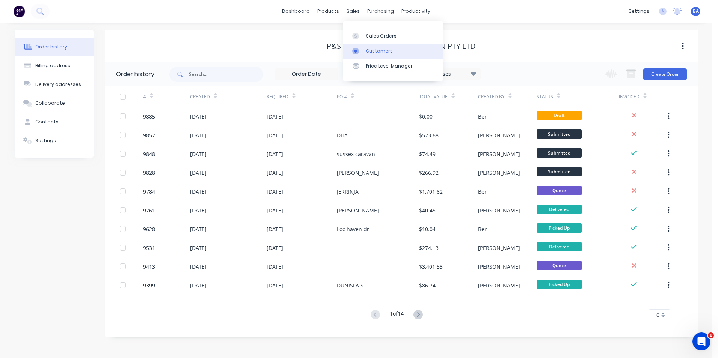
click at [354, 49] on icon at bounding box center [355, 51] width 7 height 7
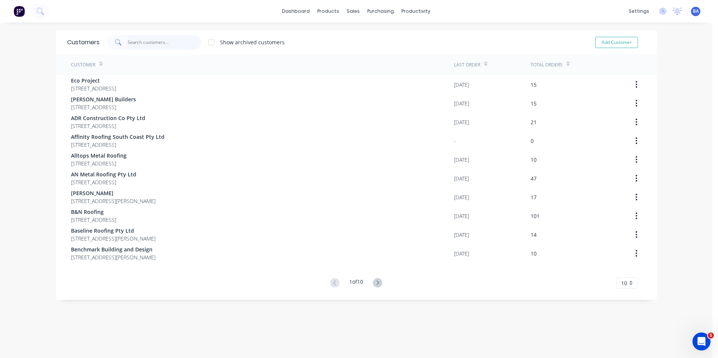
click at [161, 41] on input "text" at bounding box center [164, 42] width 73 height 15
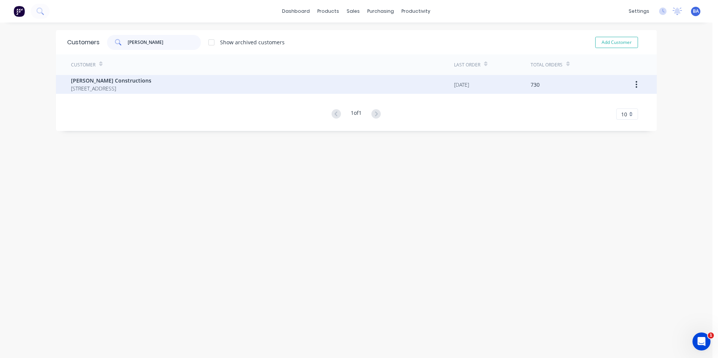
type input "[PERSON_NAME]"
click at [151, 84] on span "[PERSON_NAME] Constructions" at bounding box center [111, 81] width 80 height 8
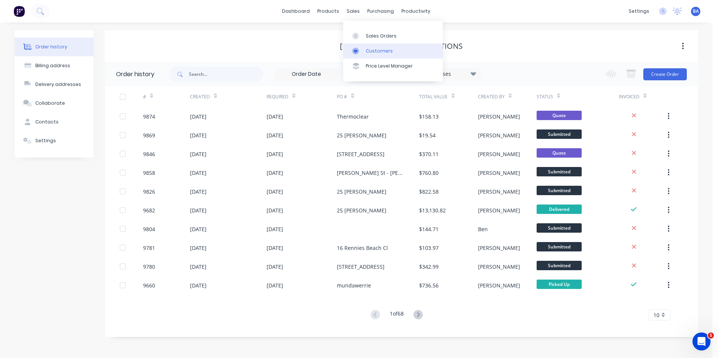
click at [358, 53] on icon at bounding box center [355, 51] width 7 height 7
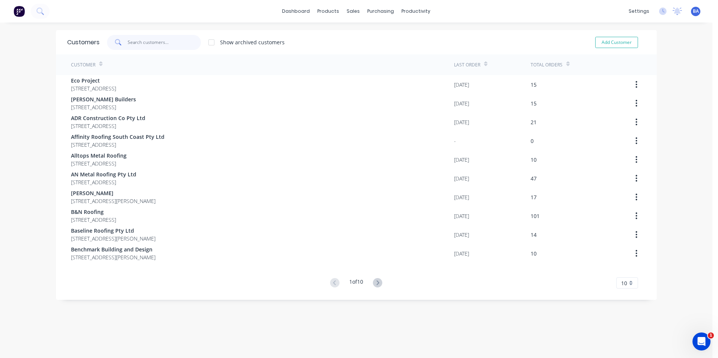
click at [190, 43] on input "text" at bounding box center [164, 42] width 73 height 15
type input "p"
click at [375, 281] on g at bounding box center [375, 282] width 9 height 9
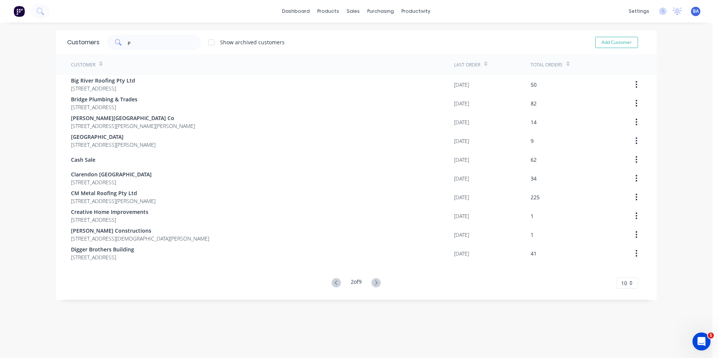
click at [375, 281] on icon at bounding box center [376, 282] width 3 height 5
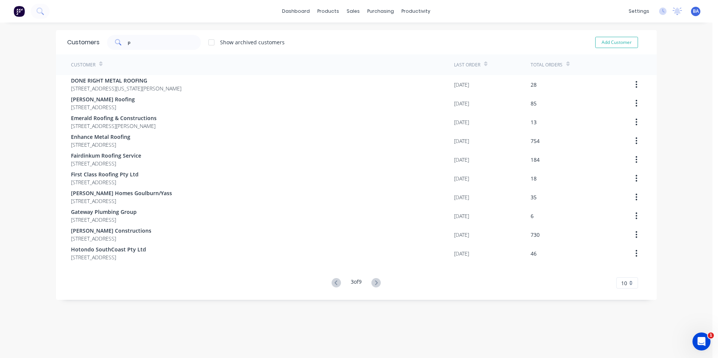
click at [375, 281] on icon at bounding box center [376, 282] width 3 height 5
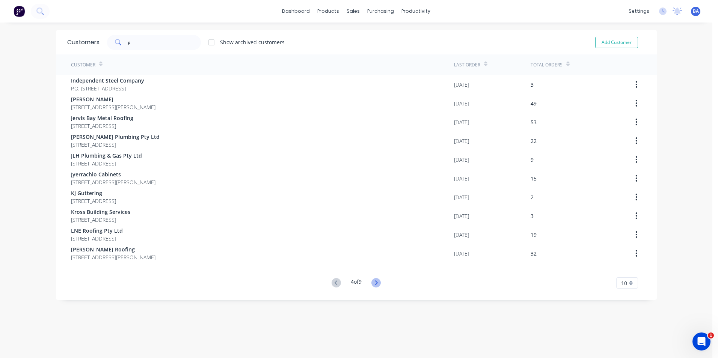
click at [375, 281] on icon at bounding box center [375, 282] width 9 height 9
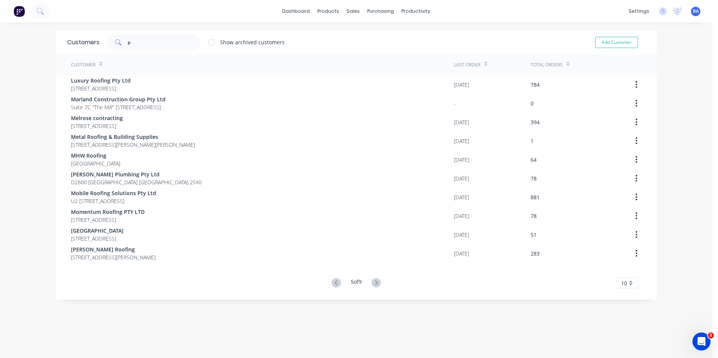
click at [375, 281] on icon at bounding box center [375, 282] width 9 height 9
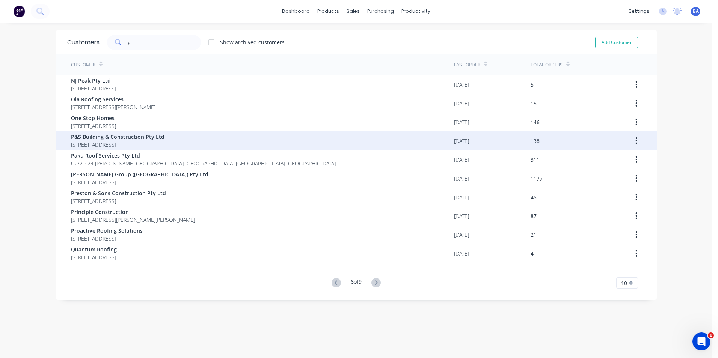
click at [164, 139] on span "P&S Building & Construction Pty Ltd" at bounding box center [117, 137] width 93 height 8
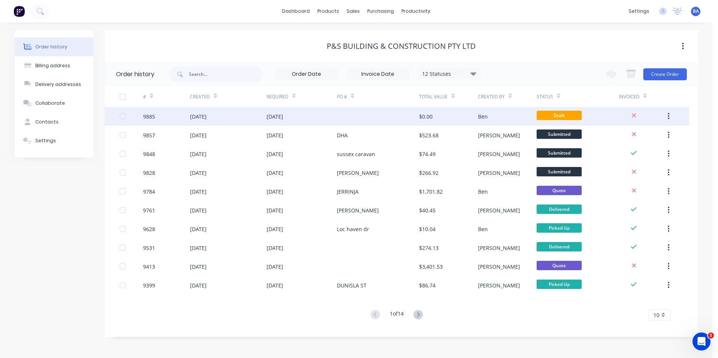
click at [346, 120] on div at bounding box center [378, 116] width 82 height 19
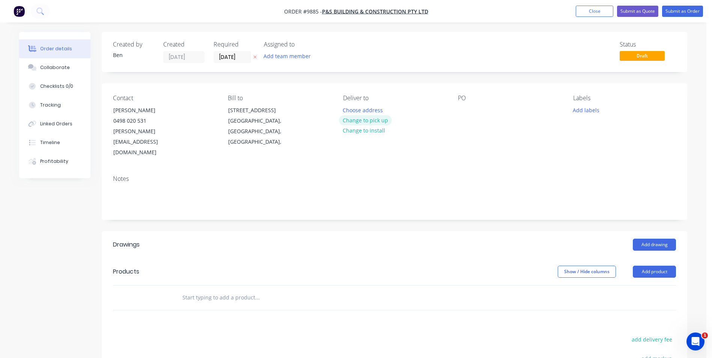
click at [378, 118] on button "Change to pick up" at bounding box center [365, 120] width 53 height 10
click at [372, 120] on button "Change to delivery" at bounding box center [366, 121] width 55 height 10
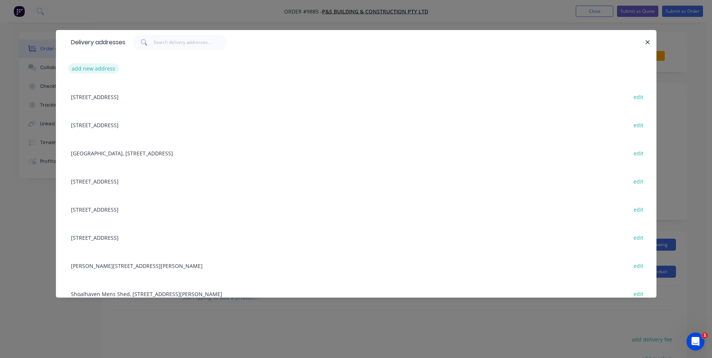
click at [106, 68] on button "add new address" at bounding box center [93, 68] width 51 height 10
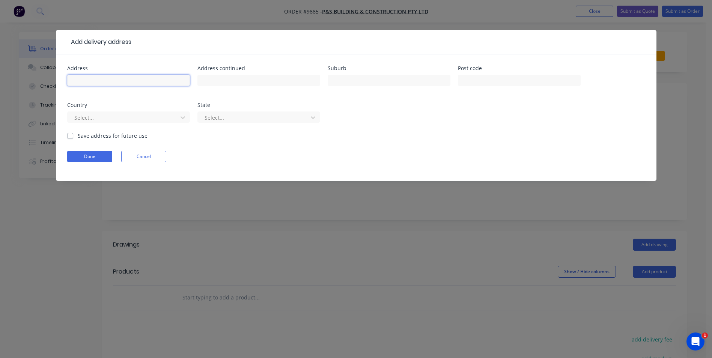
click at [116, 78] on input "text" at bounding box center [128, 80] width 123 height 11
type input "callala sewer treatment"
click at [91, 156] on button "Done" at bounding box center [89, 156] width 45 height 11
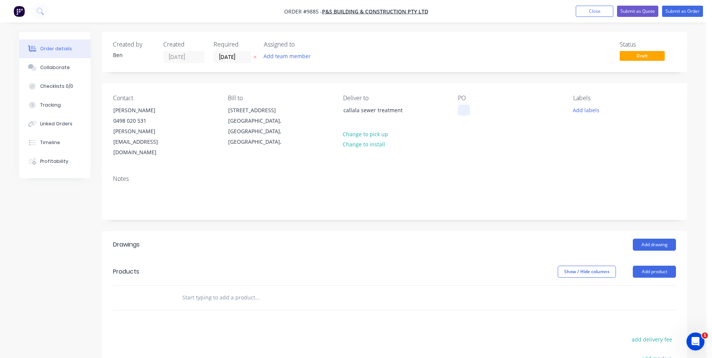
click at [462, 107] on div at bounding box center [464, 110] width 12 height 11
drag, startPoint x: 208, startPoint y: 277, endPoint x: 214, endPoint y: 285, distance: 9.8
click at [208, 290] on input "text" at bounding box center [257, 297] width 150 height 15
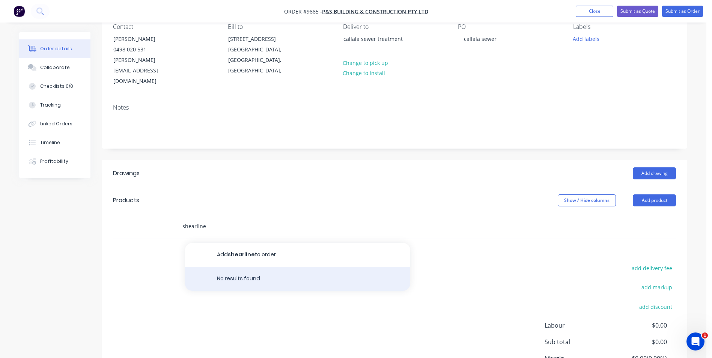
scroll to position [75, 0]
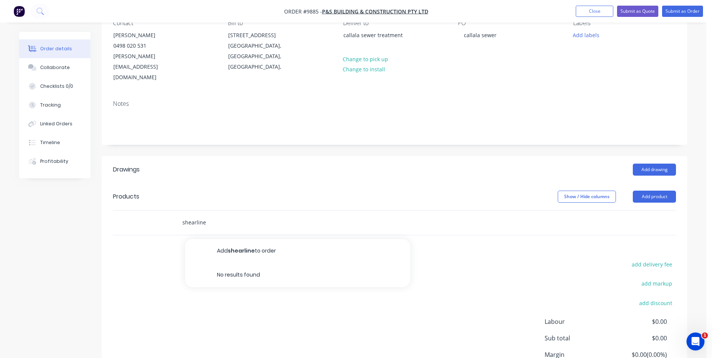
click at [209, 215] on input "shearline" at bounding box center [257, 222] width 150 height 15
type input "s"
click at [658, 191] on button "Add product" at bounding box center [654, 197] width 43 height 12
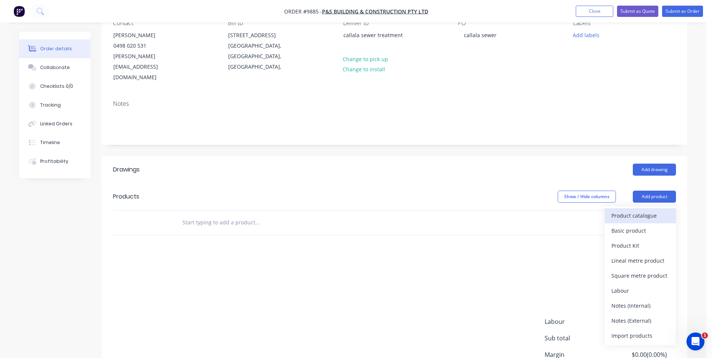
click at [650, 210] on div "Product catalogue" at bounding box center [640, 215] width 58 height 11
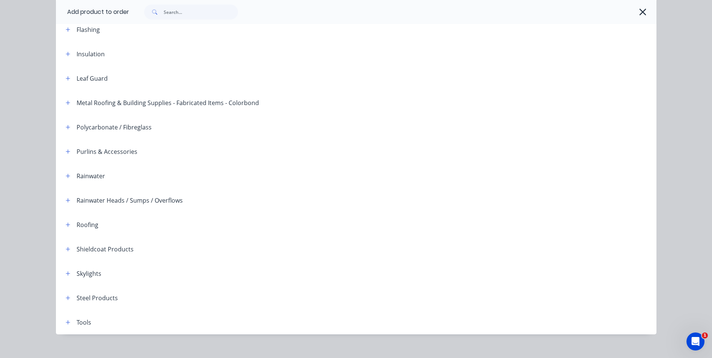
scroll to position [172, 0]
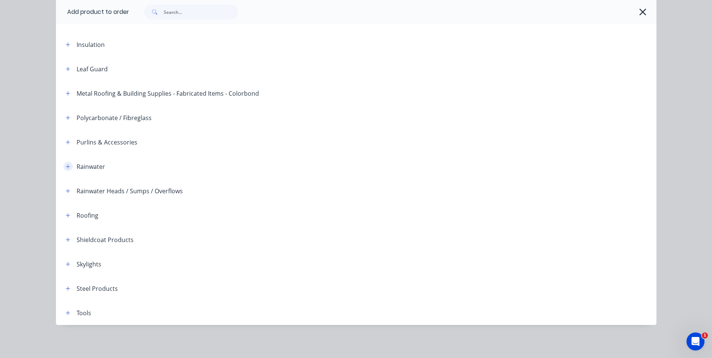
click at [66, 167] on icon "button" at bounding box center [68, 166] width 4 height 4
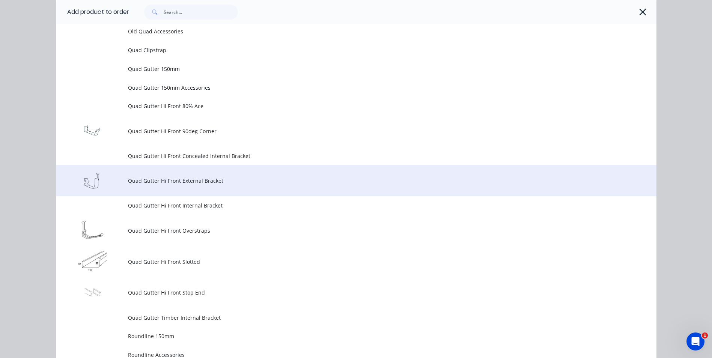
scroll to position [2086, 0]
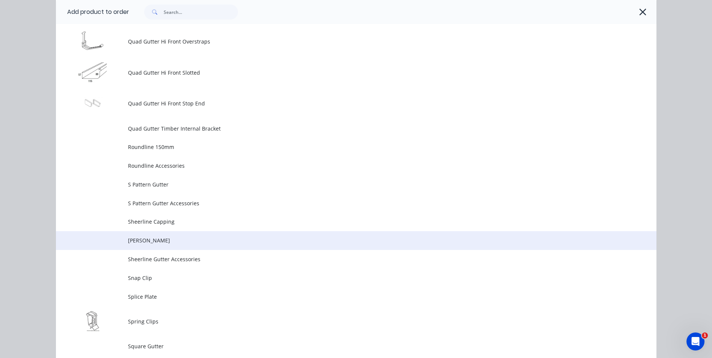
click at [176, 238] on span "[PERSON_NAME]" at bounding box center [339, 240] width 423 height 8
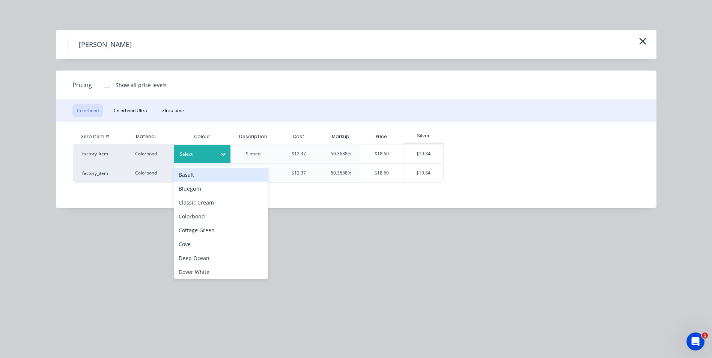
click at [221, 151] on icon at bounding box center [224, 155] width 8 height 8
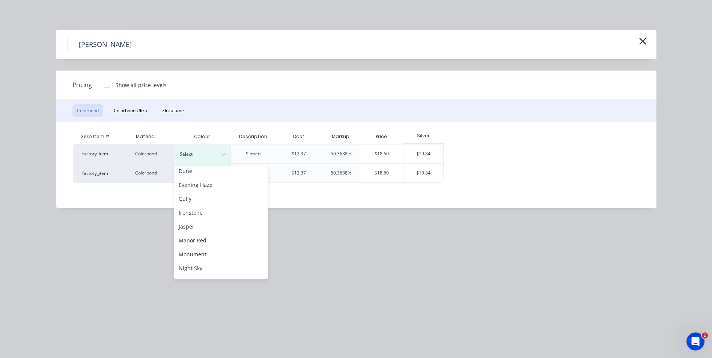
scroll to position [225, 0]
click at [211, 172] on div "Pale Eucalypt" at bounding box center [221, 172] width 94 height 14
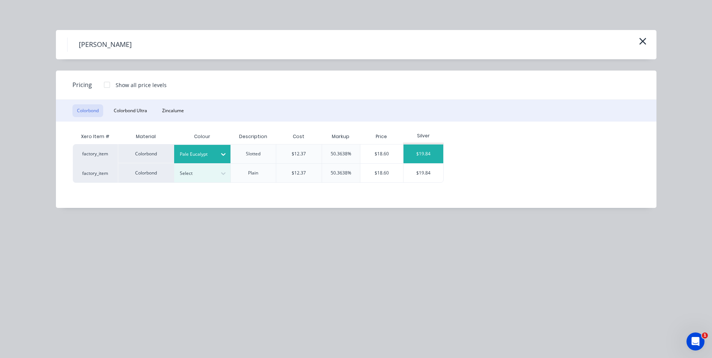
click at [416, 148] on div "$19.84" at bounding box center [424, 154] width 40 height 19
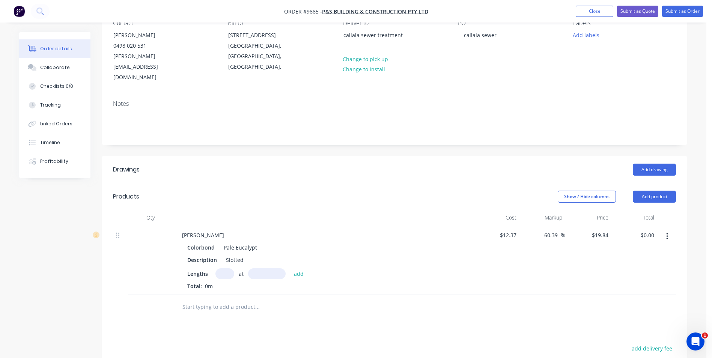
click at [221, 268] on input "text" at bounding box center [224, 273] width 19 height 11
type input "8"
type input "6000"
click at [290, 268] on button "add" at bounding box center [299, 273] width 18 height 10
type input "$952.32"
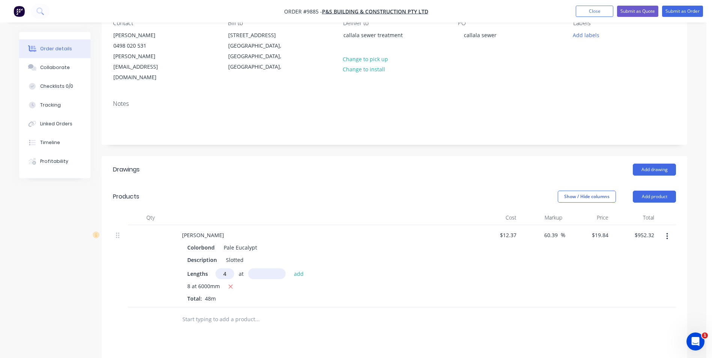
type input "4"
type input "6500"
click at [290, 268] on button "add" at bounding box center [299, 273] width 18 height 10
type input "$1,468.16"
click at [657, 191] on button "Add product" at bounding box center [654, 197] width 43 height 12
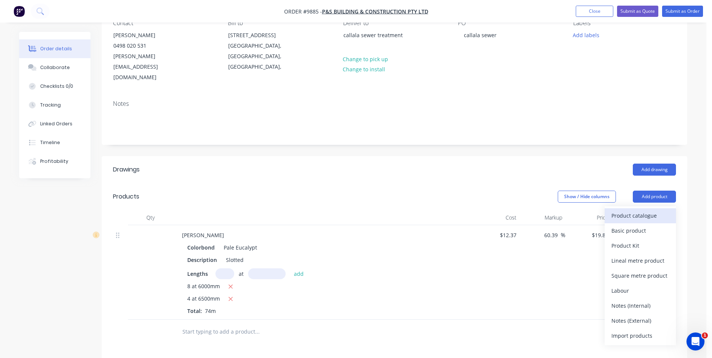
click at [645, 210] on div "Product catalogue" at bounding box center [640, 215] width 58 height 11
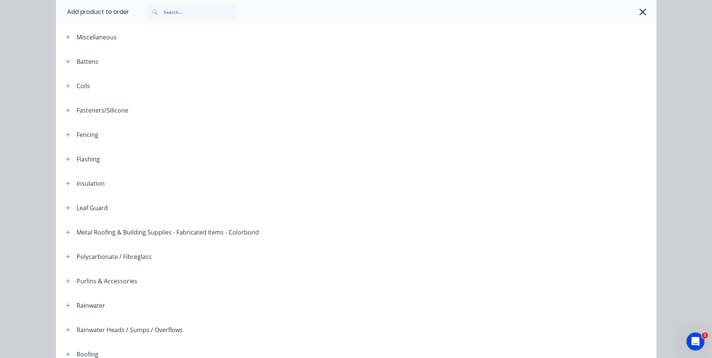
scroll to position [172, 0]
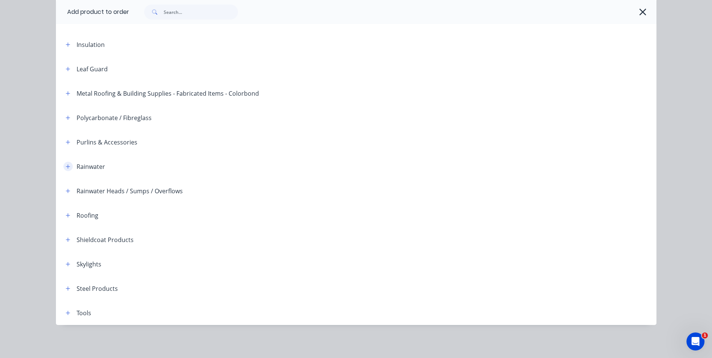
click at [66, 168] on icon "button" at bounding box center [68, 166] width 5 height 5
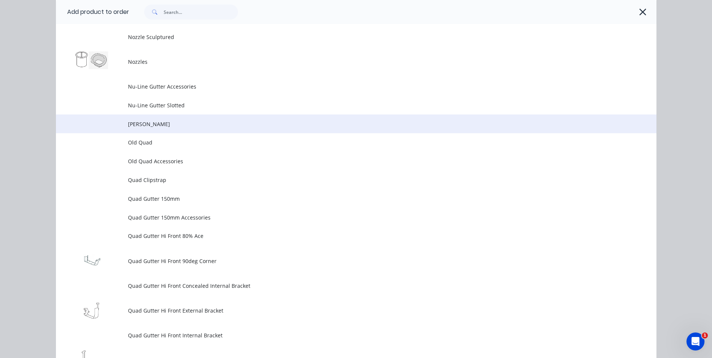
scroll to position [1636, 0]
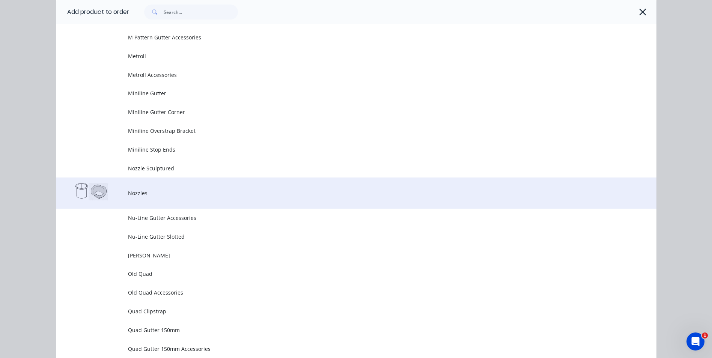
click at [171, 188] on td "Nozzles" at bounding box center [392, 193] width 529 height 31
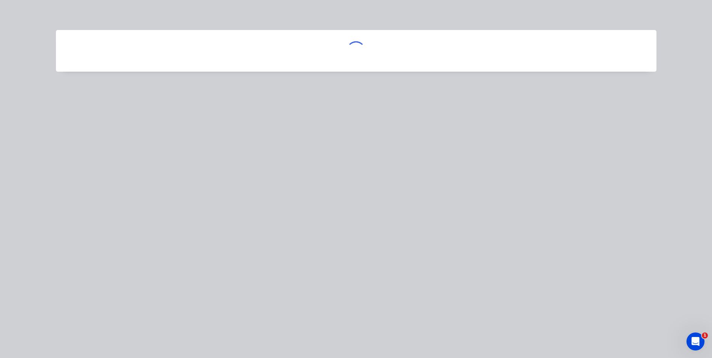
scroll to position [0, 0]
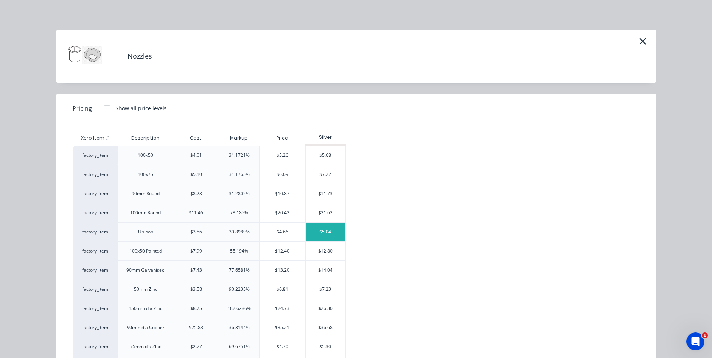
click at [325, 227] on div "$5.04" at bounding box center [326, 232] width 40 height 19
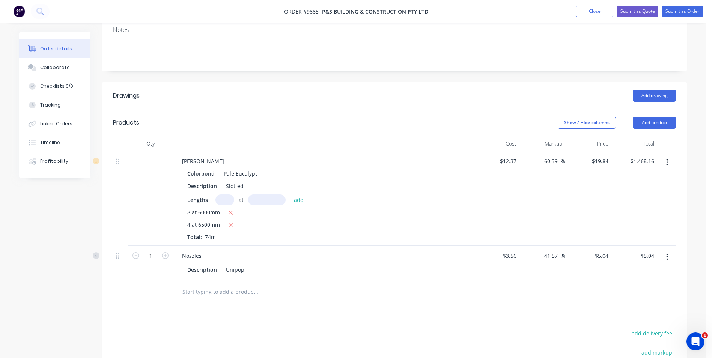
scroll to position [150, 0]
click at [166, 251] on icon "button" at bounding box center [165, 254] width 7 height 7
type input "2"
type input "$10.08"
click at [166, 251] on icon "button" at bounding box center [165, 254] width 7 height 7
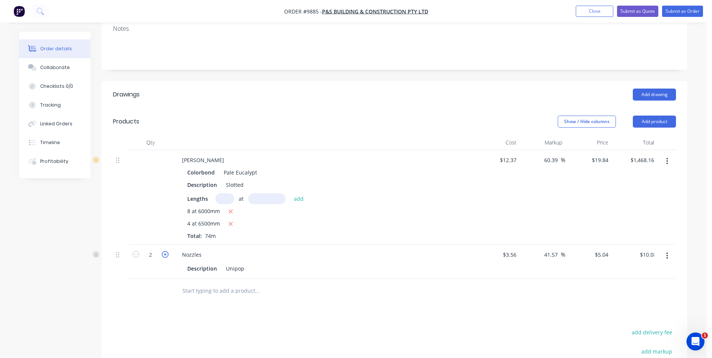
type input "3"
type input "$15.12"
click at [166, 251] on icon "button" at bounding box center [165, 254] width 7 height 7
type input "4"
type input "$20.16"
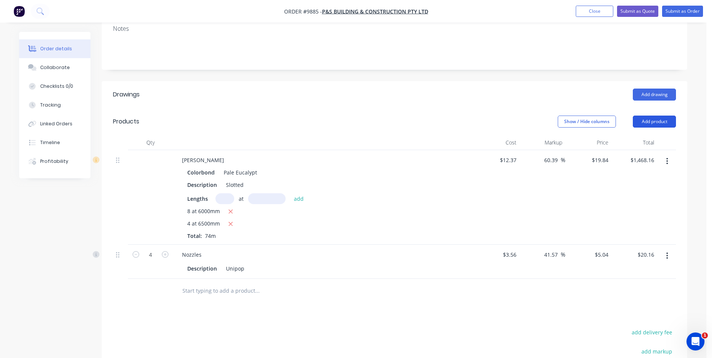
click at [655, 116] on button "Add product" at bounding box center [654, 122] width 43 height 12
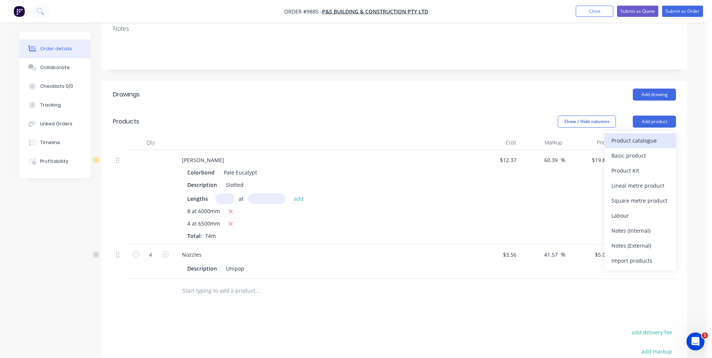
click at [652, 135] on div "Product catalogue" at bounding box center [640, 140] width 58 height 11
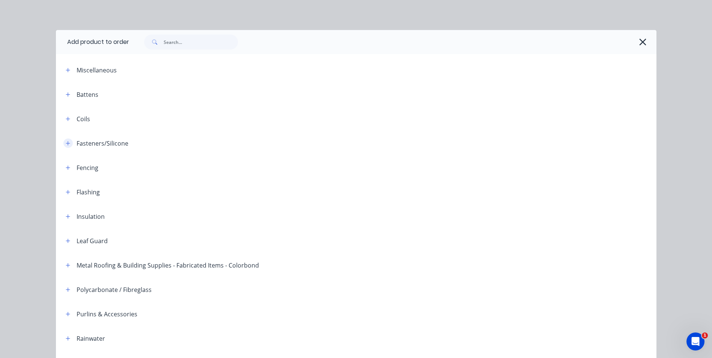
click at [68, 144] on button "button" at bounding box center [67, 143] width 9 height 9
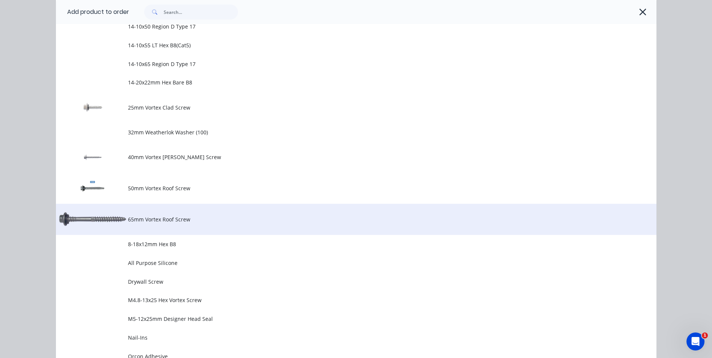
scroll to position [450, 0]
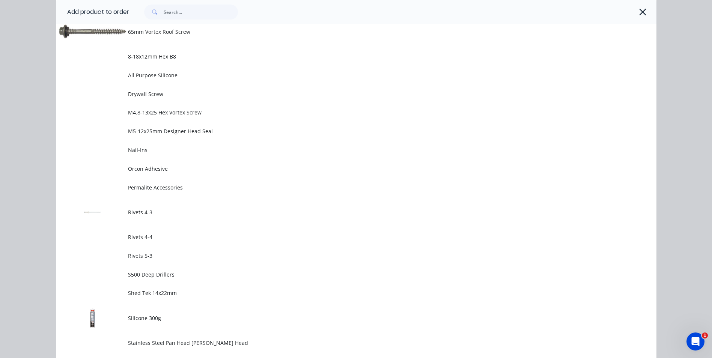
click at [139, 212] on span "Rivets 4-3" at bounding box center [339, 212] width 423 height 8
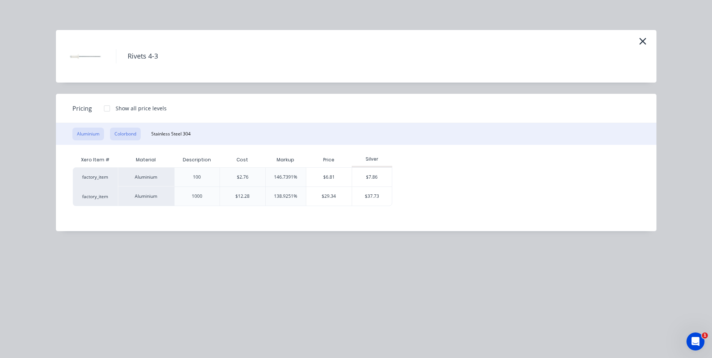
click at [129, 136] on button "Colorbond" at bounding box center [125, 134] width 31 height 13
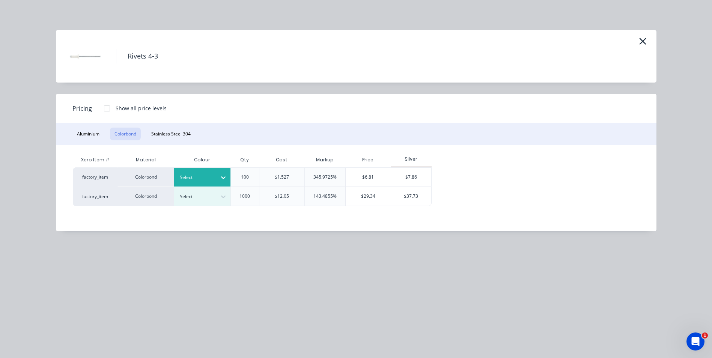
click at [218, 176] on div at bounding box center [224, 178] width 14 height 12
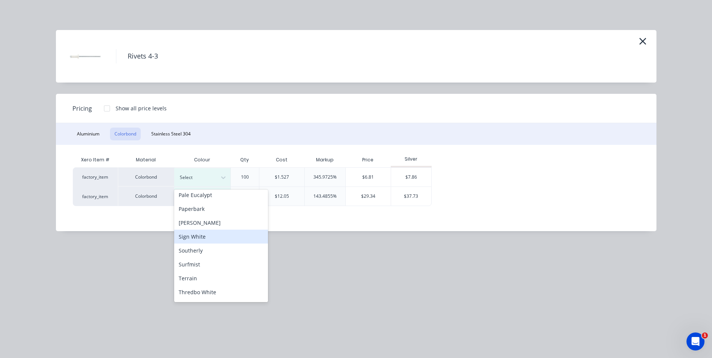
scroll to position [188, 0]
click at [217, 231] on div "Pale Eucalypt" at bounding box center [221, 233] width 94 height 14
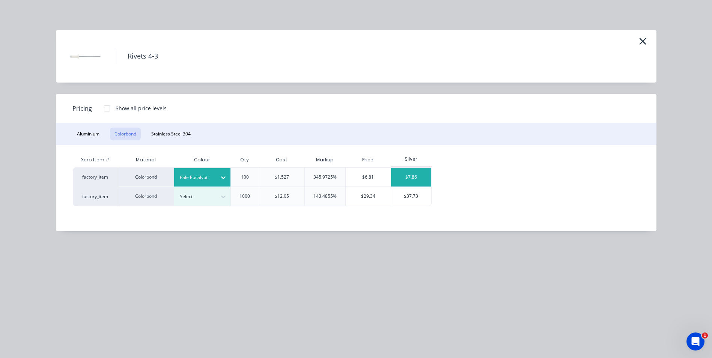
click at [413, 171] on div "$7.86" at bounding box center [411, 177] width 40 height 19
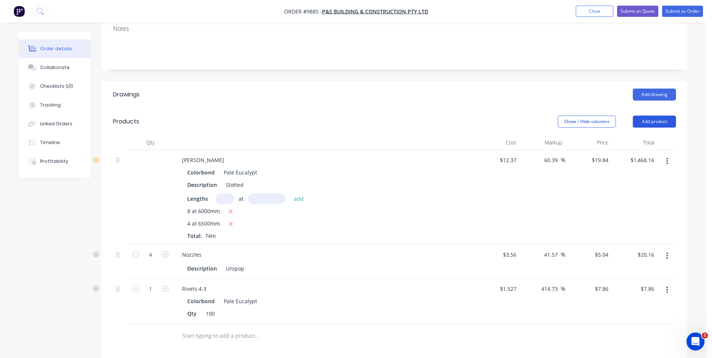
click at [654, 116] on button "Add product" at bounding box center [654, 122] width 43 height 12
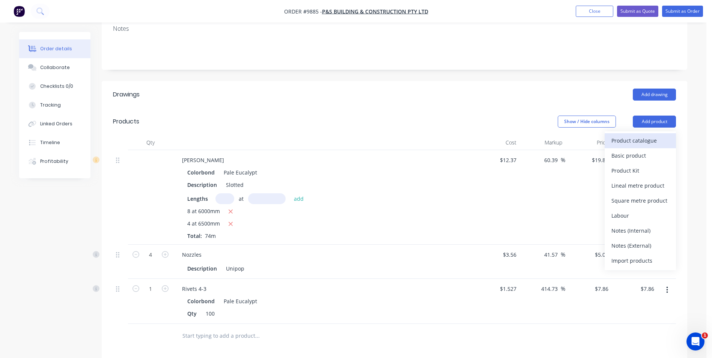
click at [646, 135] on div "Product catalogue" at bounding box center [640, 140] width 58 height 11
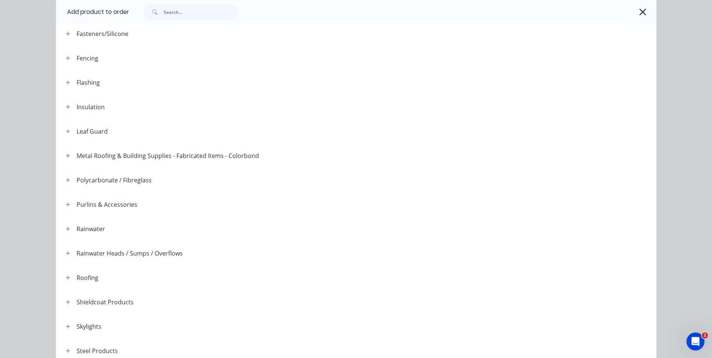
scroll to position [150, 0]
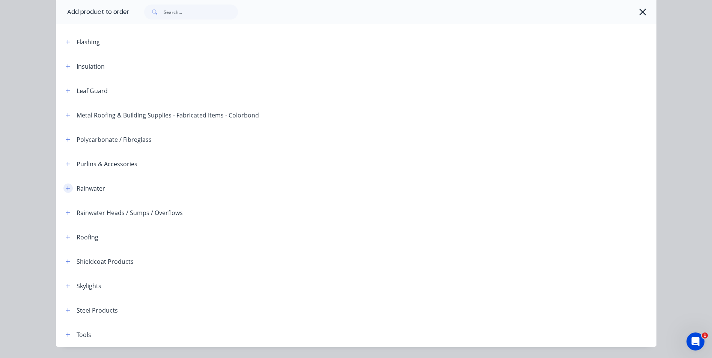
click at [67, 188] on icon "button" at bounding box center [68, 188] width 5 height 5
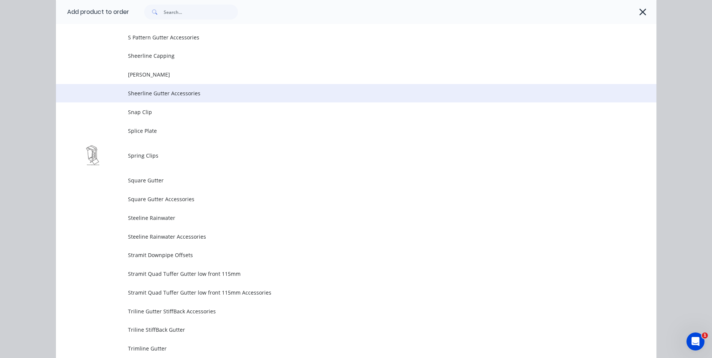
scroll to position [2215, 0]
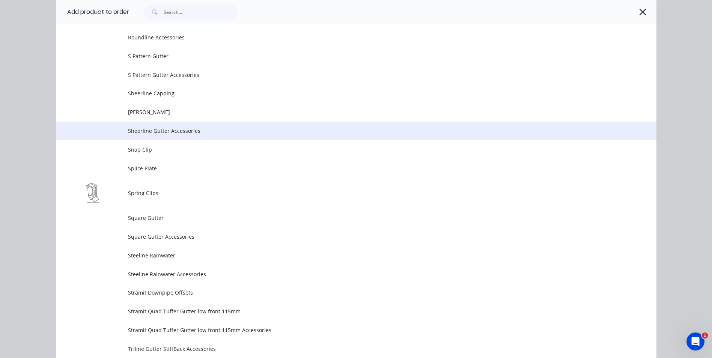
click at [187, 129] on span "Sheerline Gutter Accessories" at bounding box center [339, 131] width 423 height 8
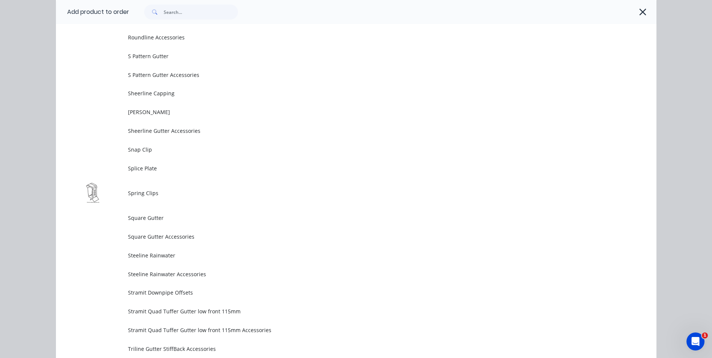
scroll to position [0, 0]
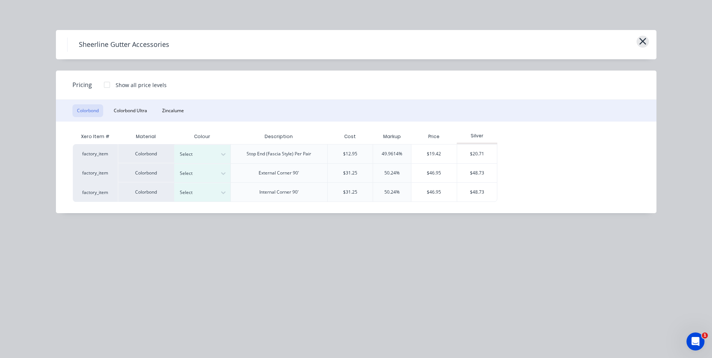
click at [641, 40] on icon "button" at bounding box center [642, 41] width 7 height 7
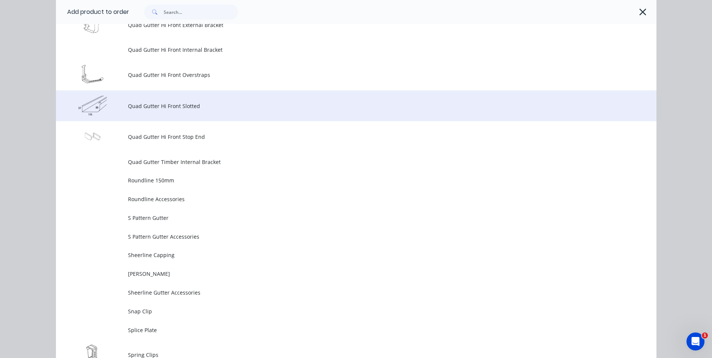
scroll to position [2091, 0]
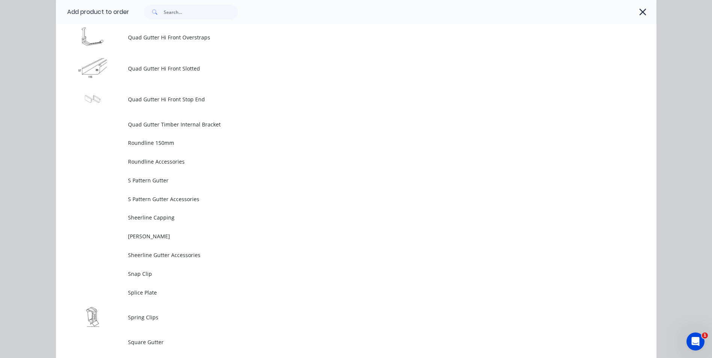
click at [164, 235] on span "[PERSON_NAME]" at bounding box center [339, 236] width 423 height 8
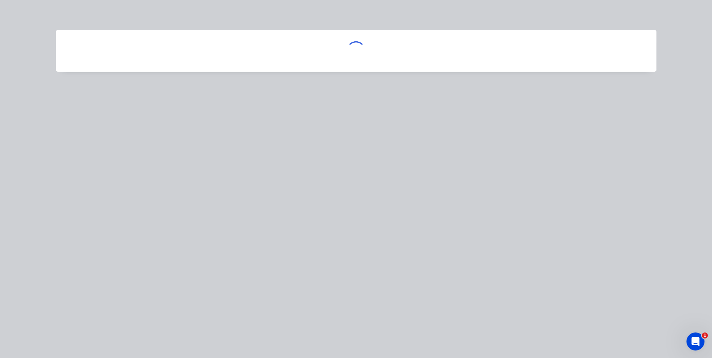
scroll to position [0, 0]
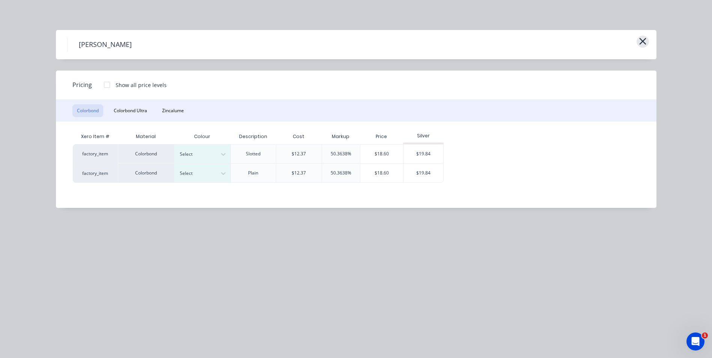
click at [644, 42] on icon "button" at bounding box center [643, 41] width 8 height 11
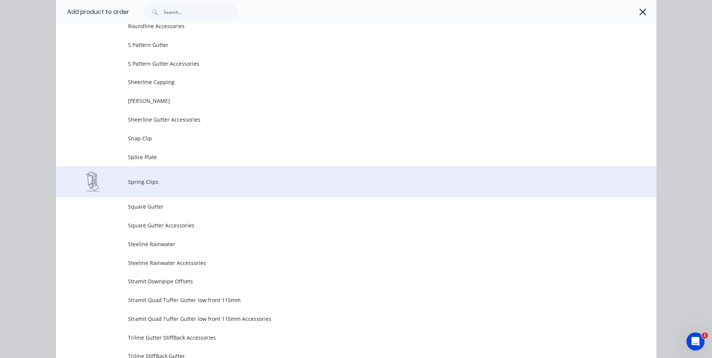
scroll to position [2203, 0]
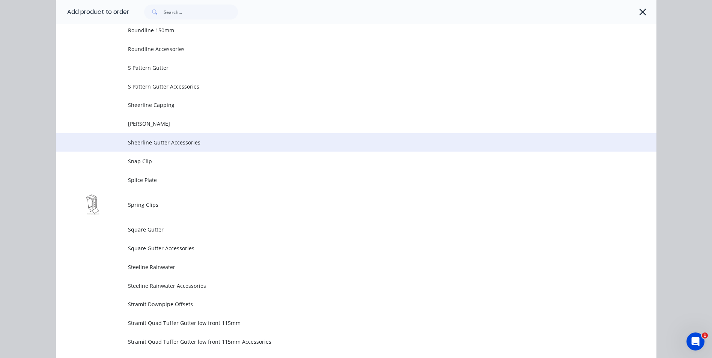
click at [188, 143] on span "Sheerline Gutter Accessories" at bounding box center [339, 143] width 423 height 8
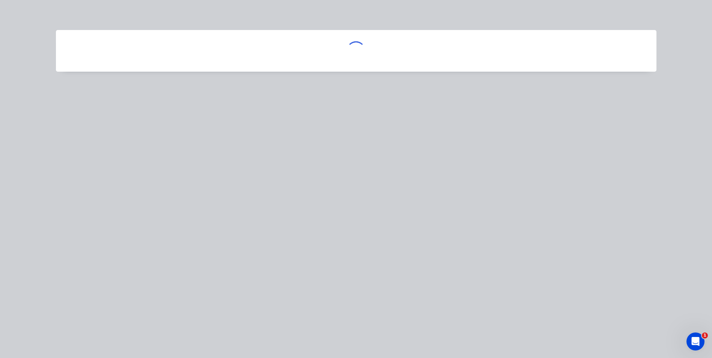
scroll to position [0, 0]
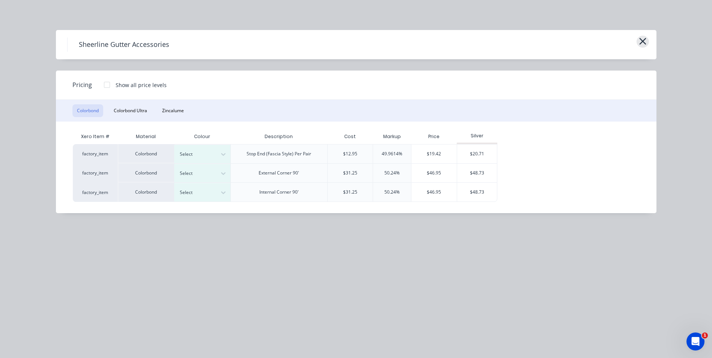
click at [644, 39] on icon "button" at bounding box center [643, 41] width 8 height 11
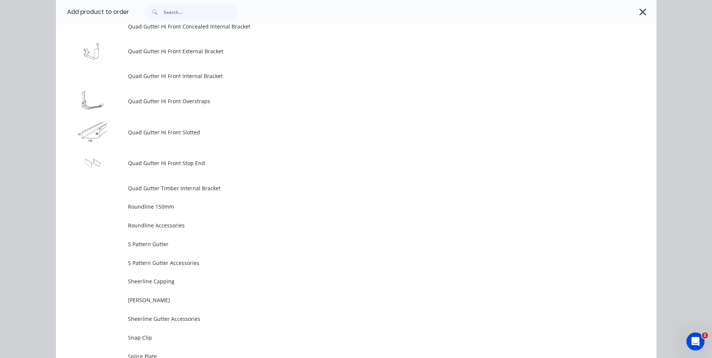
scroll to position [2027, 0]
click at [188, 15] on input "text" at bounding box center [201, 12] width 74 height 15
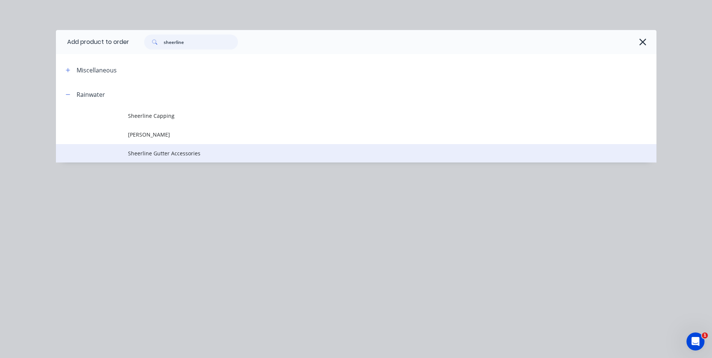
type input "sheerline"
click at [151, 158] on td "Sheerline Gutter Accessories" at bounding box center [392, 153] width 529 height 19
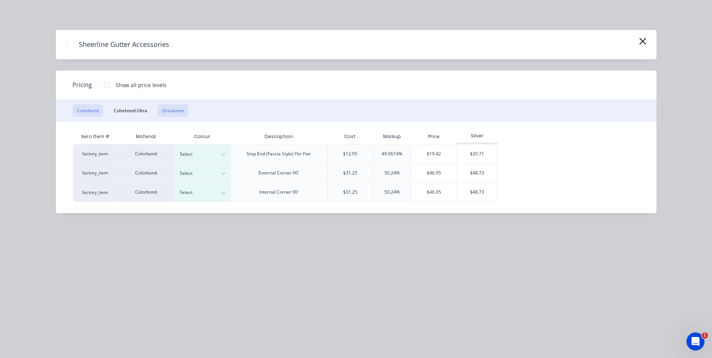
click at [172, 107] on button "Zincalume" at bounding box center [173, 110] width 31 height 13
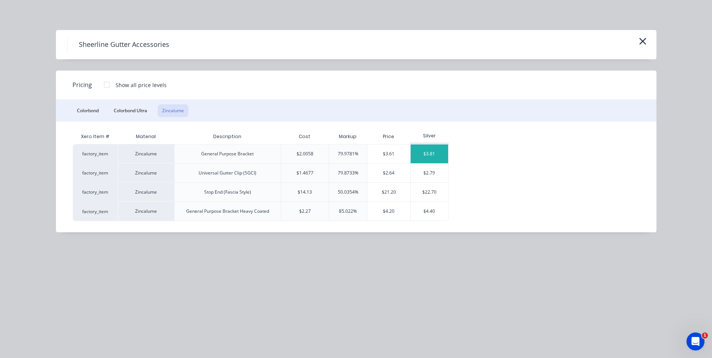
click at [433, 152] on div "$3.81" at bounding box center [430, 154] width 38 height 19
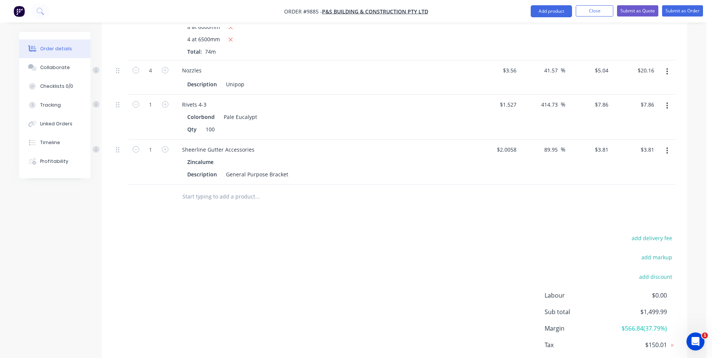
scroll to position [318, 0]
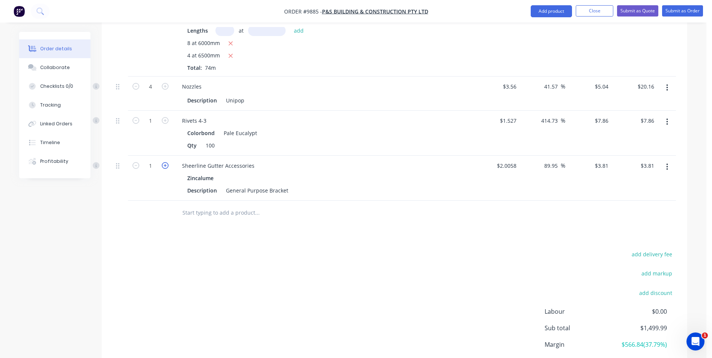
click at [163, 162] on icon "button" at bounding box center [165, 165] width 7 height 7
type input "2"
type input "$7.62"
click at [163, 162] on icon "button" at bounding box center [165, 165] width 7 height 7
type input "3"
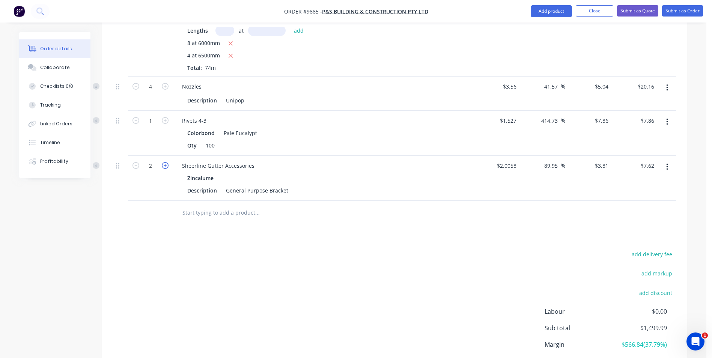
type input "$11.43"
click at [163, 162] on icon "button" at bounding box center [165, 165] width 7 height 7
type input "4"
type input "$15.24"
click at [163, 162] on icon "button" at bounding box center [165, 165] width 7 height 7
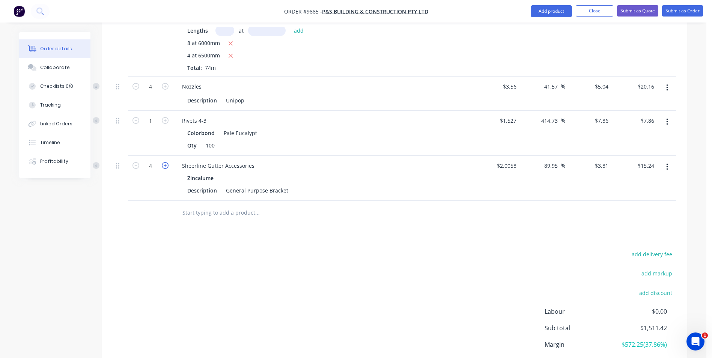
type input "5"
type input "$19.05"
click at [163, 162] on icon "button" at bounding box center [165, 165] width 7 height 7
type input "6"
type input "$22.86"
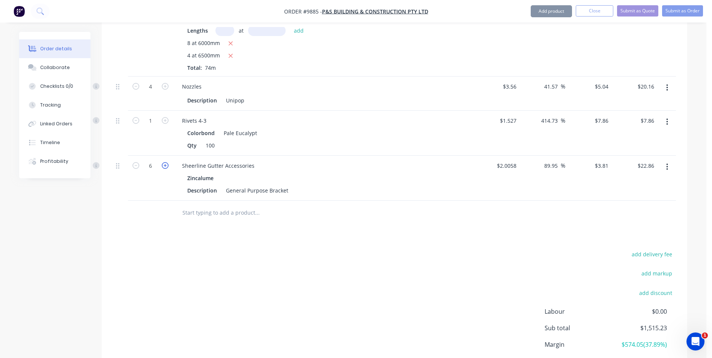
click at [163, 162] on icon "button" at bounding box center [165, 165] width 7 height 7
type input "7"
type input "$26.67"
click at [163, 162] on icon "button" at bounding box center [165, 165] width 7 height 7
type input "8"
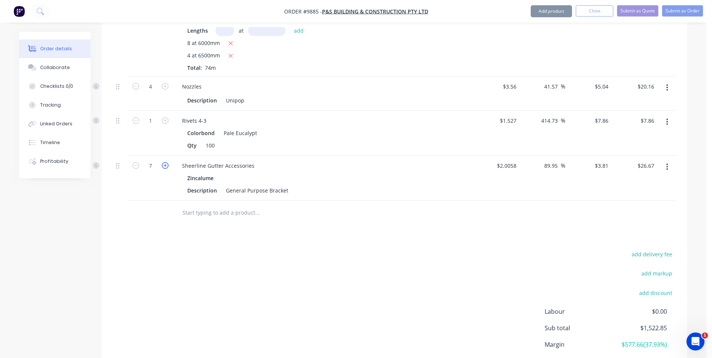
type input "$30.48"
click at [163, 162] on icon "button" at bounding box center [165, 165] width 7 height 7
type input "9"
type input "$34.29"
click at [163, 162] on icon "button" at bounding box center [165, 165] width 7 height 7
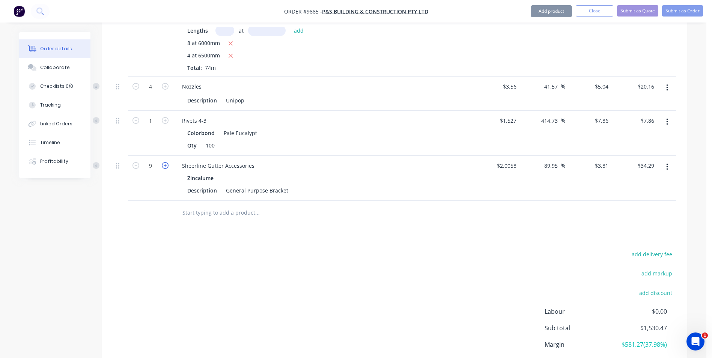
type input "10"
type input "$38.10"
click at [163, 162] on icon "button" at bounding box center [165, 165] width 7 height 7
type input "11"
type input "$41.91"
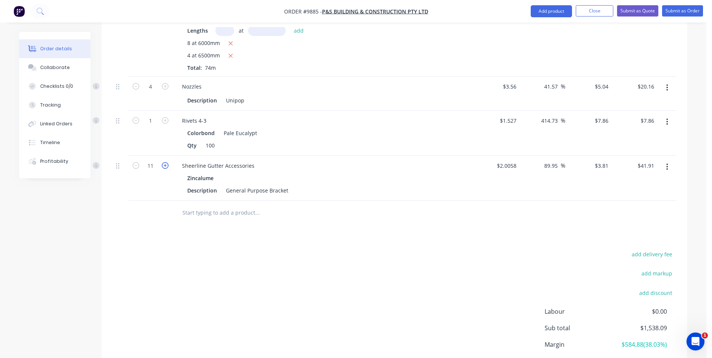
click at [163, 162] on icon "button" at bounding box center [165, 165] width 7 height 7
type input "12"
type input "$45.72"
click at [163, 162] on icon "button" at bounding box center [165, 165] width 7 height 7
type input "13"
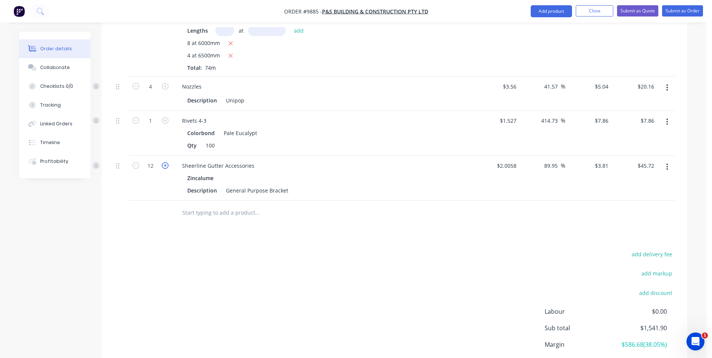
type input "$49.53"
click at [154, 160] on input "13" at bounding box center [151, 165] width 20 height 11
type input "70"
type input "$266.70"
click at [148, 212] on div "Drawings Add drawing Products Show / Hide columns Add product Qty Cost Markup P…" at bounding box center [395, 159] width 586 height 493
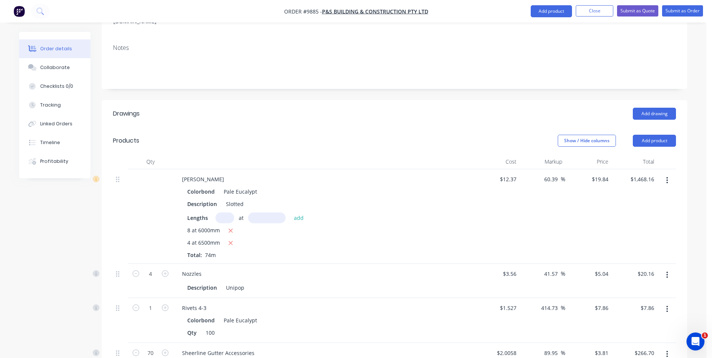
scroll to position [131, 0]
click at [589, 12] on button "Close" at bounding box center [595, 11] width 38 height 11
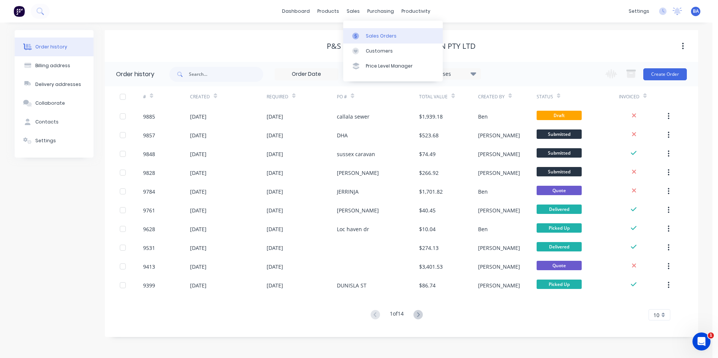
click at [353, 33] on icon at bounding box center [355, 36] width 7 height 7
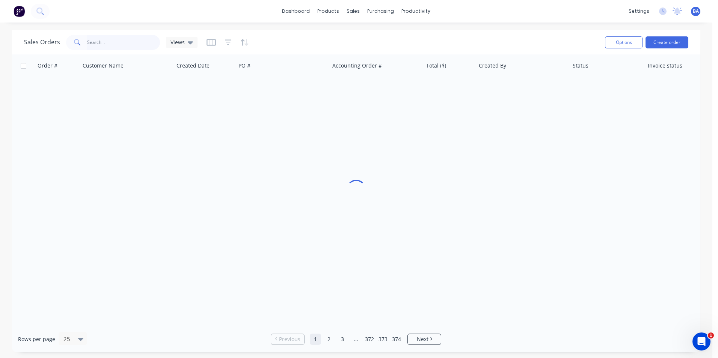
click at [148, 46] on input "text" at bounding box center [123, 42] width 73 height 15
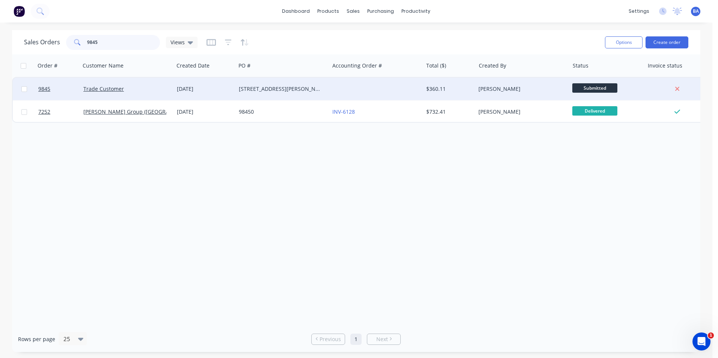
type input "9845"
click at [311, 90] on div "[STREET_ADDRESS][PERSON_NAME]" at bounding box center [280, 89] width 83 height 8
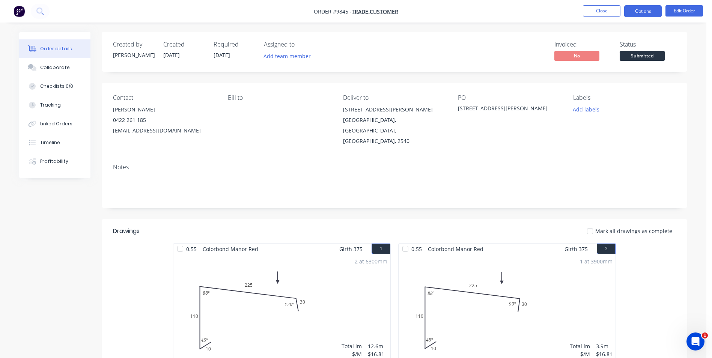
click at [642, 8] on button "Options" at bounding box center [643, 11] width 38 height 12
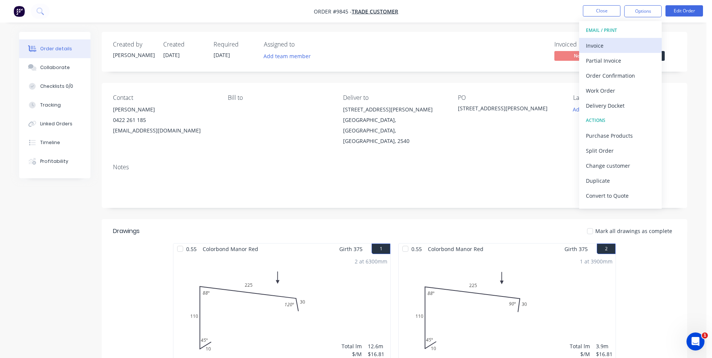
click at [612, 43] on div "Invoice" at bounding box center [620, 45] width 69 height 11
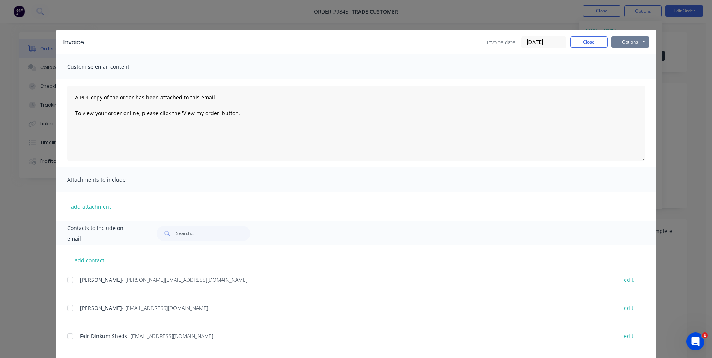
click at [627, 41] on button "Options" at bounding box center [630, 41] width 38 height 11
click at [630, 70] on button "Print" at bounding box center [635, 68] width 48 height 12
click at [574, 41] on button "Close" at bounding box center [589, 41] width 38 height 11
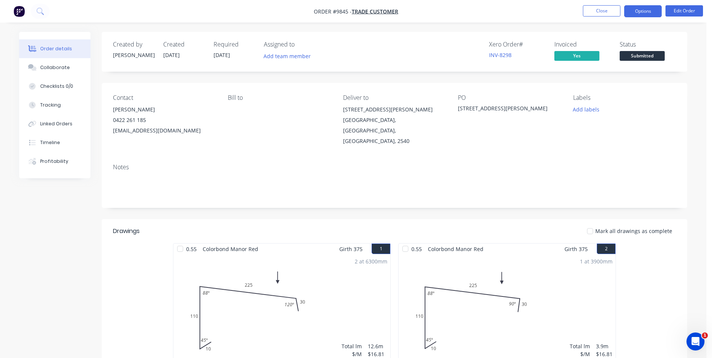
click at [644, 11] on button "Options" at bounding box center [643, 11] width 38 height 12
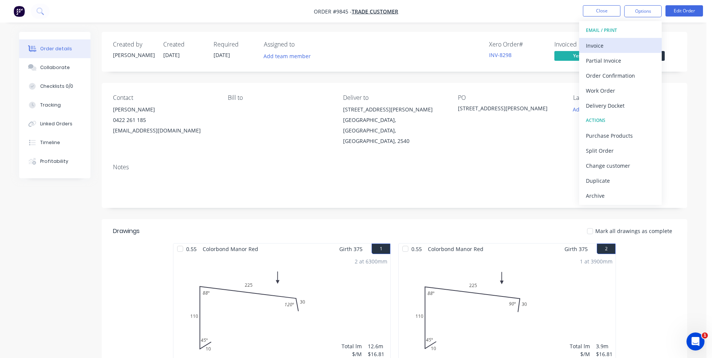
click at [619, 45] on div "Invoice" at bounding box center [620, 45] width 69 height 11
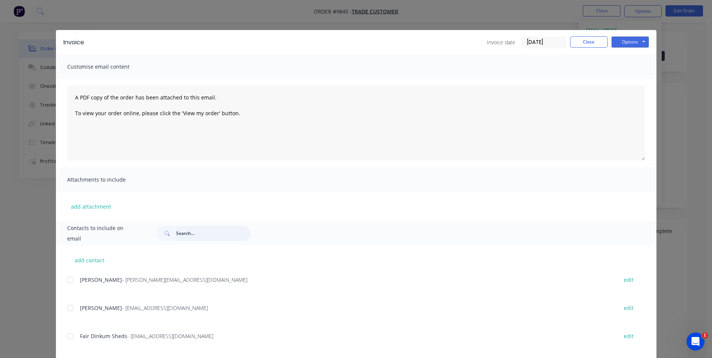
click at [188, 234] on input "text" at bounding box center [213, 233] width 74 height 15
type input "b"
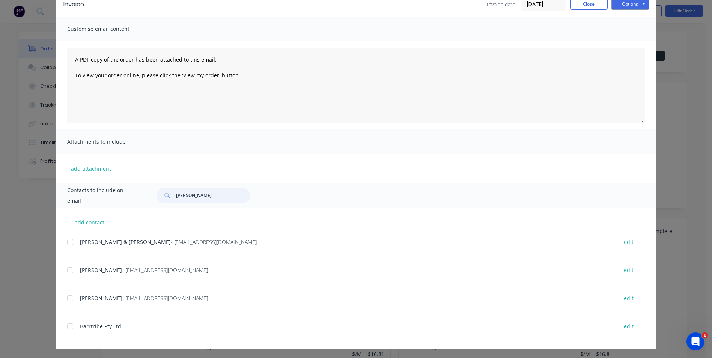
scroll to position [40, 0]
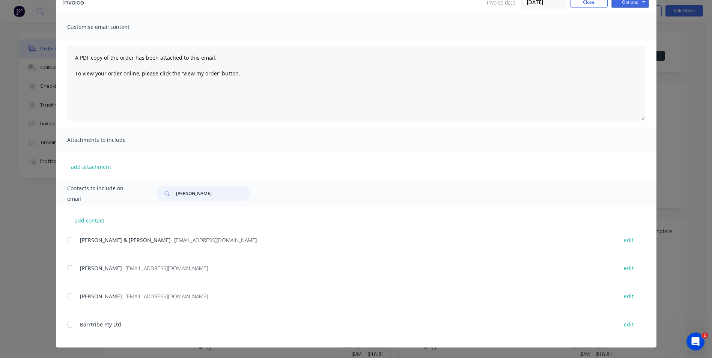
click at [66, 267] on div at bounding box center [70, 268] width 15 height 15
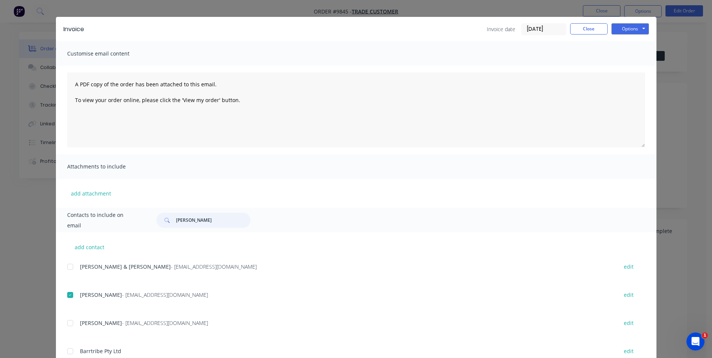
scroll to position [0, 0]
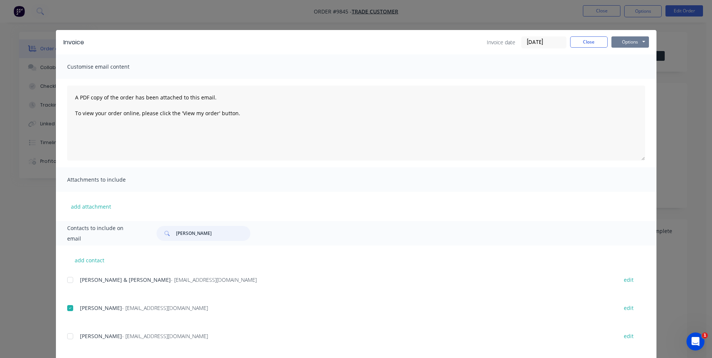
type input "[PERSON_NAME]"
click at [637, 42] on button "Options" at bounding box center [630, 41] width 38 height 11
click at [629, 77] on button "Email" at bounding box center [635, 80] width 48 height 12
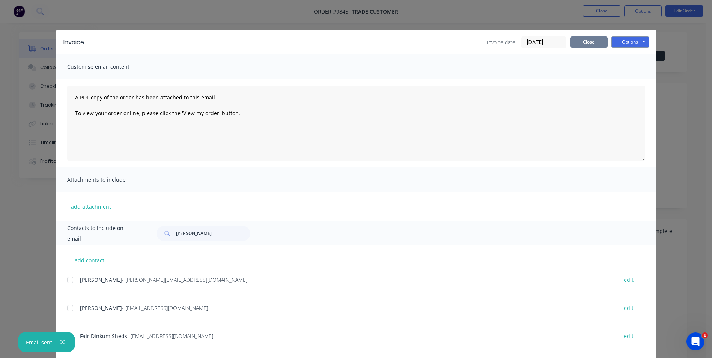
click at [587, 40] on button "Close" at bounding box center [589, 41] width 38 height 11
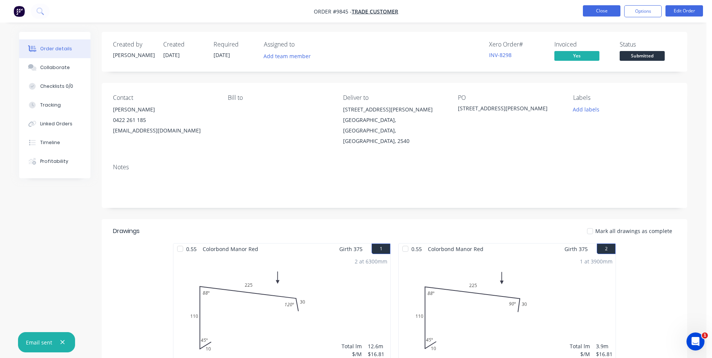
click at [600, 9] on button "Close" at bounding box center [602, 10] width 38 height 11
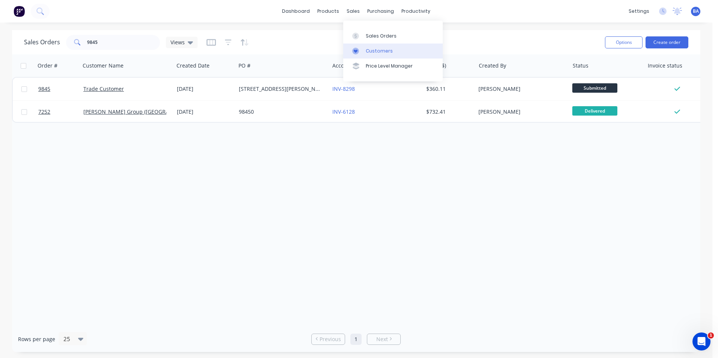
click at [394, 47] on link "Customers" at bounding box center [392, 51] width 99 height 15
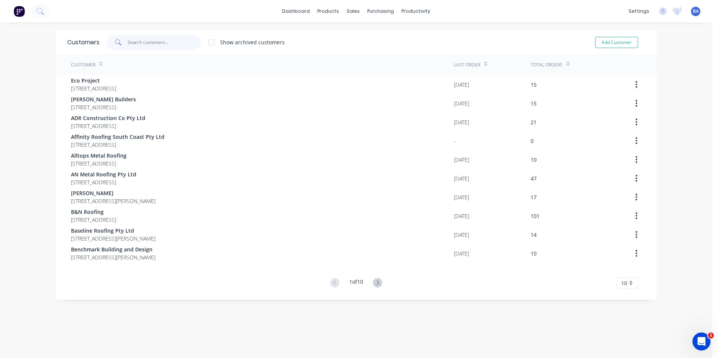
click at [185, 39] on input "text" at bounding box center [164, 42] width 73 height 15
click at [376, 282] on icon at bounding box center [377, 282] width 9 height 9
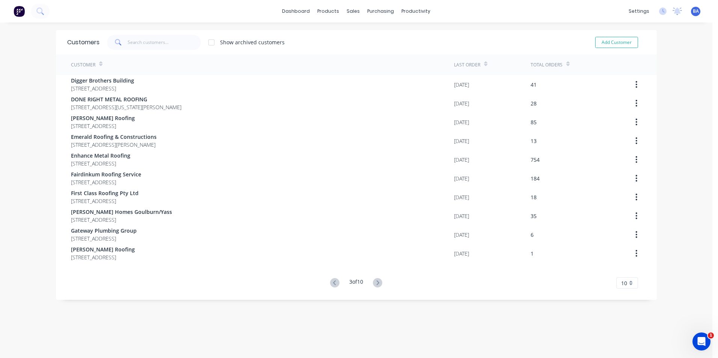
click at [376, 282] on g at bounding box center [377, 282] width 9 height 9
click at [377, 282] on icon at bounding box center [378, 282] width 3 height 5
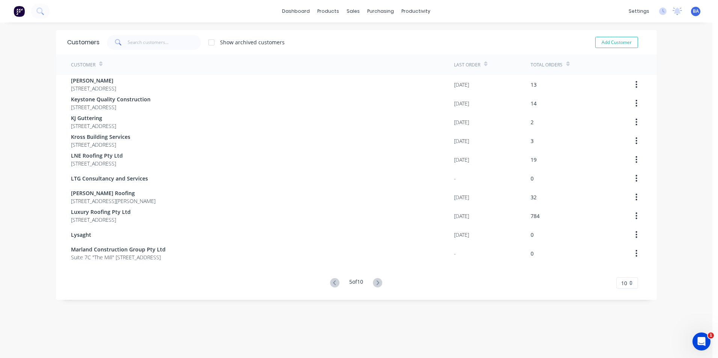
click at [377, 282] on icon at bounding box center [378, 282] width 3 height 5
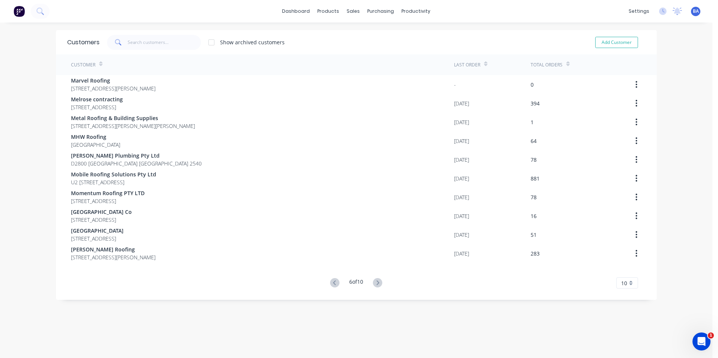
click at [377, 282] on icon at bounding box center [378, 282] width 3 height 5
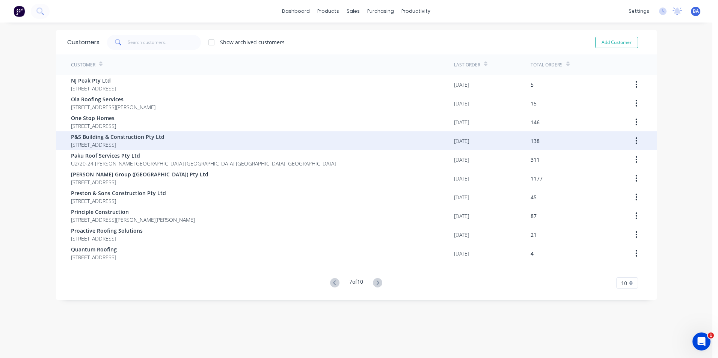
click at [103, 138] on span "P&S Building & Construction Pty Ltd" at bounding box center [117, 137] width 93 height 8
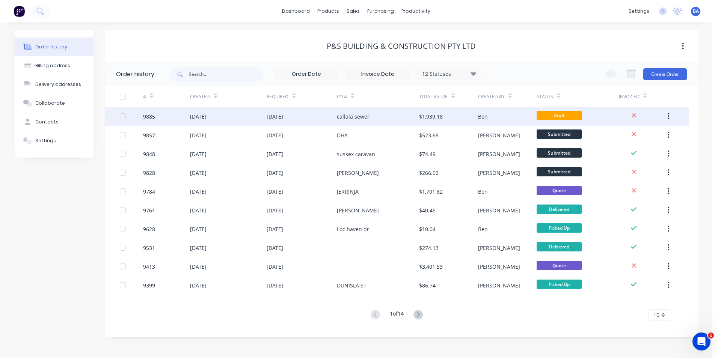
click at [347, 119] on div "callala sewer" at bounding box center [353, 117] width 33 height 8
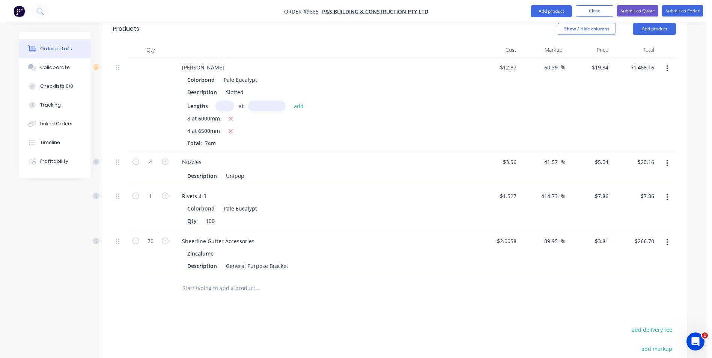
scroll to position [93, 0]
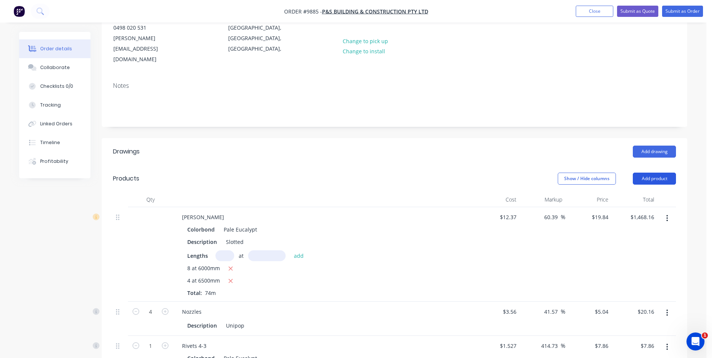
click at [653, 173] on button "Add product" at bounding box center [654, 179] width 43 height 12
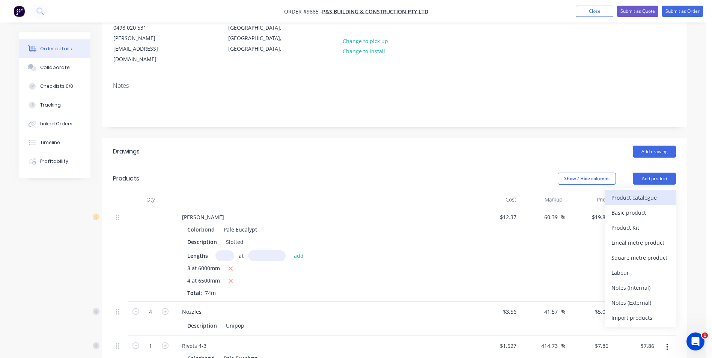
click at [643, 192] on div "Product catalogue" at bounding box center [640, 197] width 58 height 11
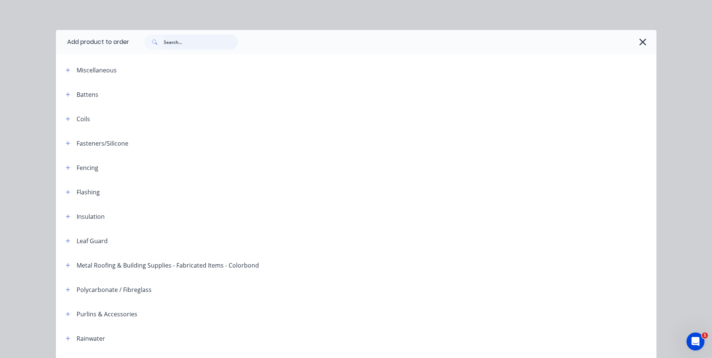
drag, startPoint x: 174, startPoint y: 40, endPoint x: 175, endPoint y: 48, distance: 8.7
click at [175, 41] on input "text" at bounding box center [201, 42] width 74 height 15
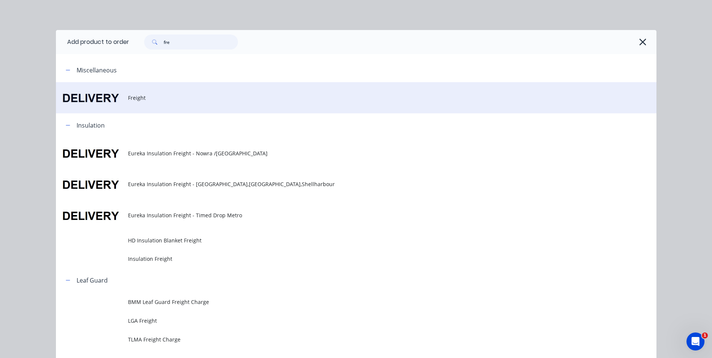
type input "fre"
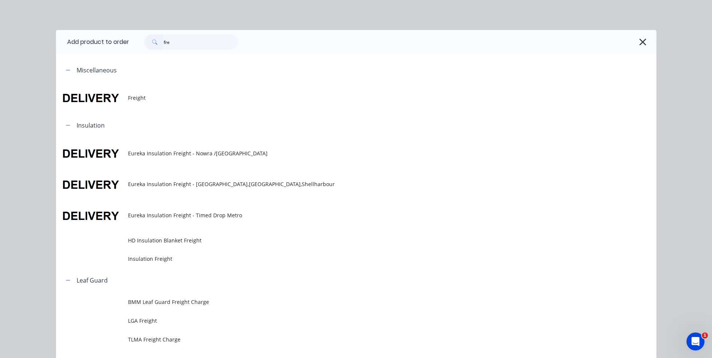
click at [136, 95] on span "Freight" at bounding box center [339, 98] width 423 height 8
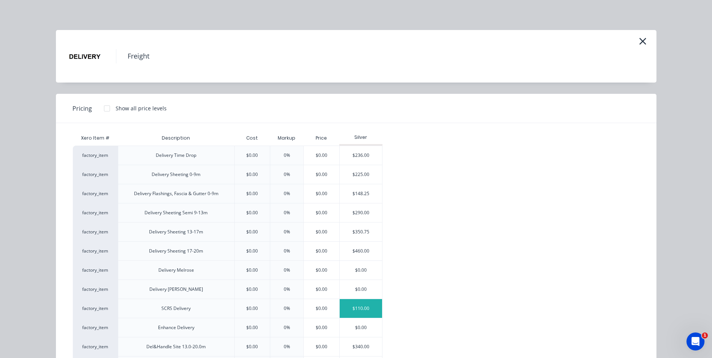
click at [356, 307] on div "$110.00" at bounding box center [361, 308] width 42 height 19
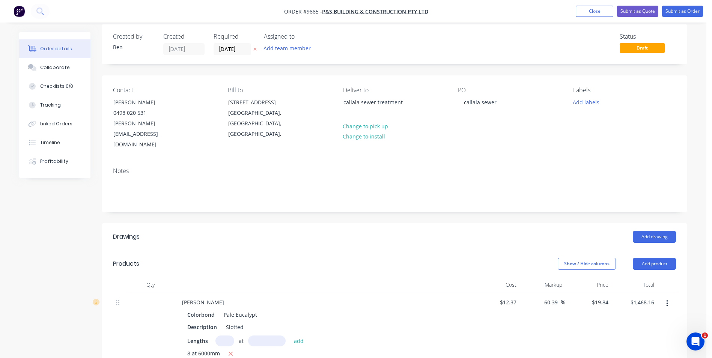
scroll to position [0, 0]
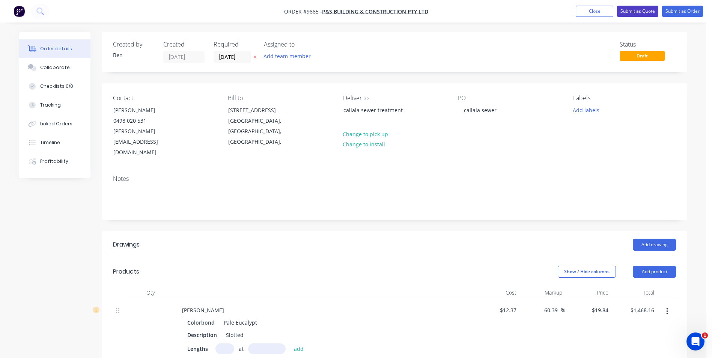
click at [646, 9] on button "Submit as Quote" at bounding box center [637, 11] width 41 height 11
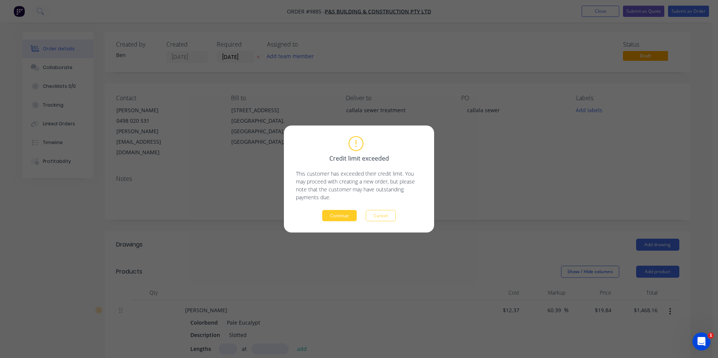
click at [337, 212] on button "Continue" at bounding box center [339, 215] width 35 height 11
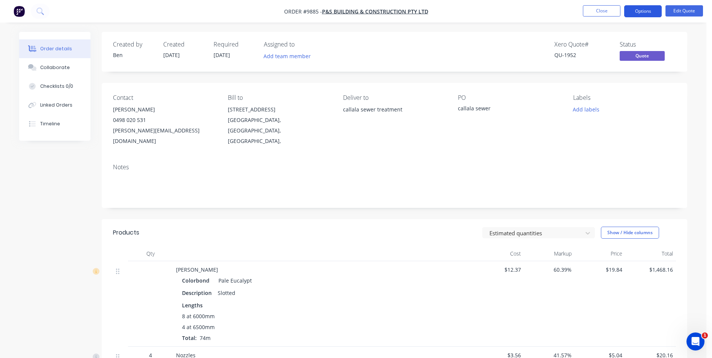
click at [652, 8] on button "Options" at bounding box center [643, 11] width 38 height 12
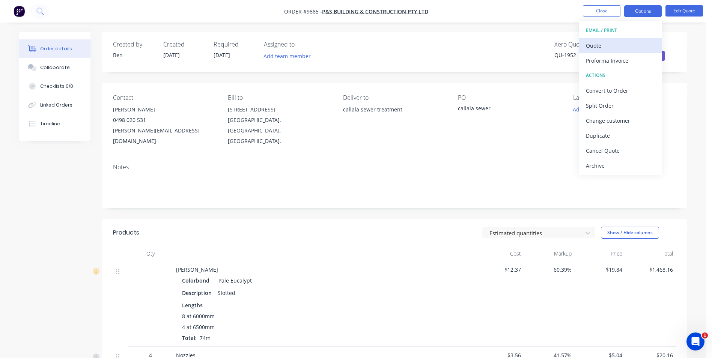
click at [604, 46] on div "Quote" at bounding box center [620, 45] width 69 height 11
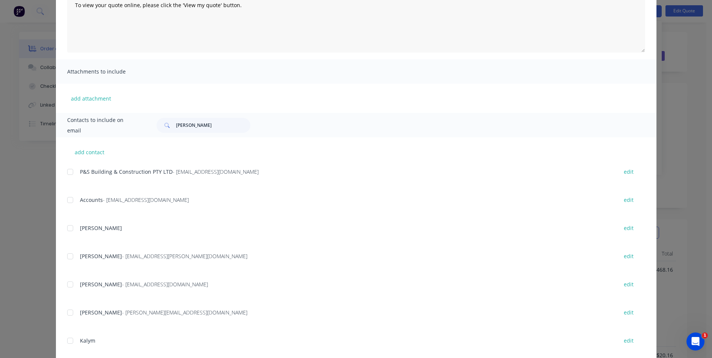
scroll to position [124, 0]
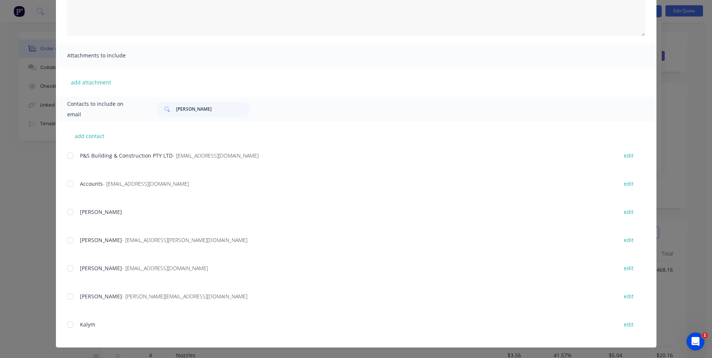
click at [67, 297] on div at bounding box center [70, 296] width 15 height 15
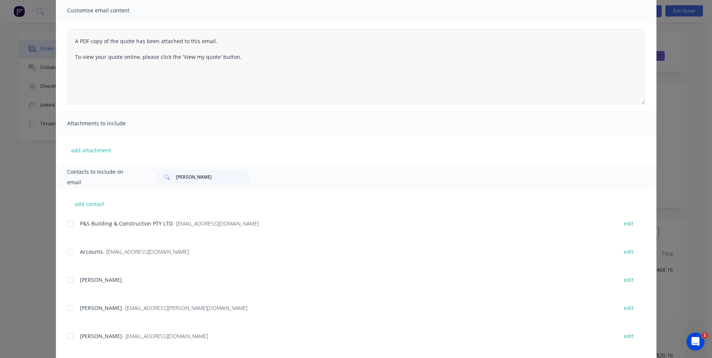
scroll to position [0, 0]
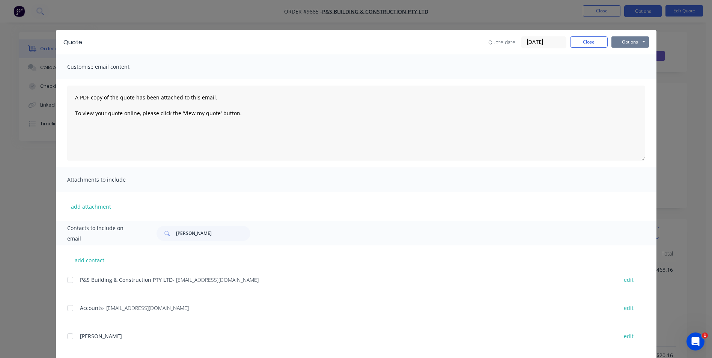
click at [635, 40] on button "Options" at bounding box center [630, 41] width 38 height 11
click at [630, 77] on button "Email" at bounding box center [635, 80] width 48 height 12
click at [586, 39] on button "Close" at bounding box center [589, 41] width 38 height 11
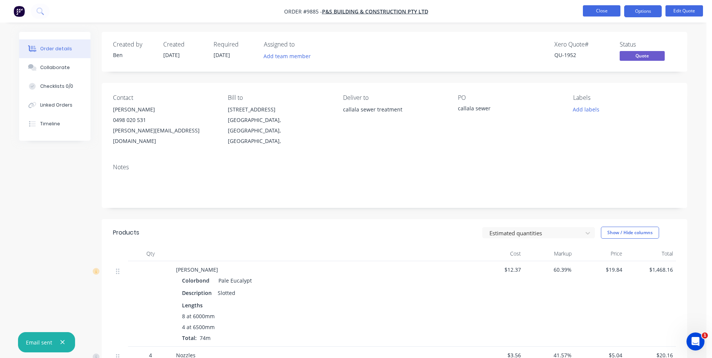
click at [591, 12] on button "Close" at bounding box center [602, 10] width 38 height 11
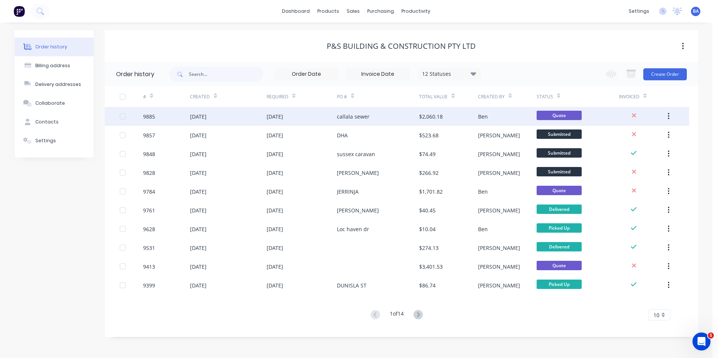
click at [305, 118] on div "[DATE]" at bounding box center [302, 116] width 71 height 19
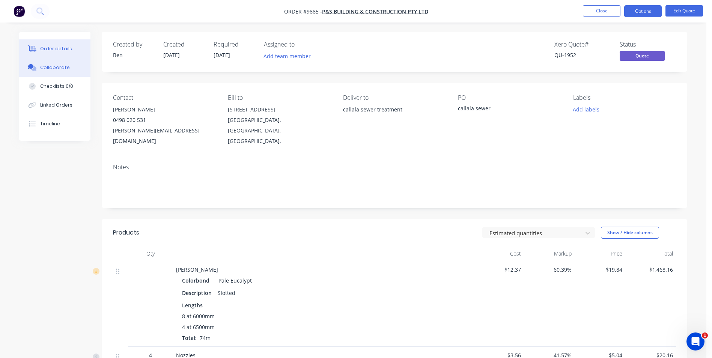
click at [60, 66] on div "Collaborate" at bounding box center [55, 67] width 30 height 7
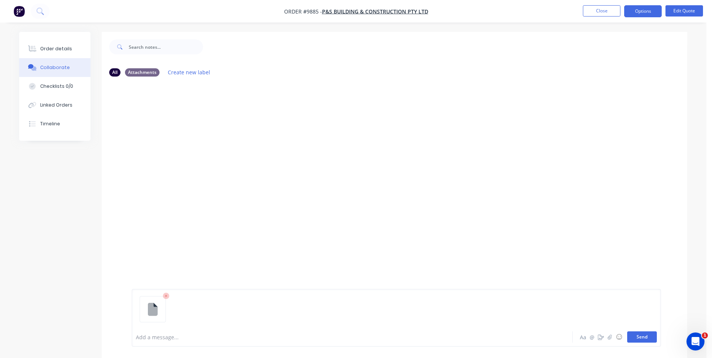
click at [646, 337] on button "Send" at bounding box center [642, 336] width 30 height 11
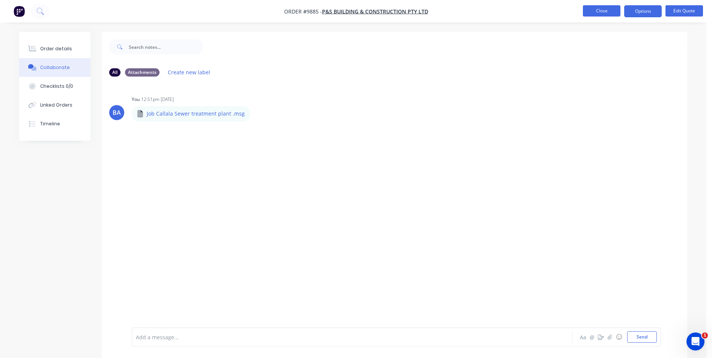
click at [602, 11] on button "Close" at bounding box center [602, 10] width 38 height 11
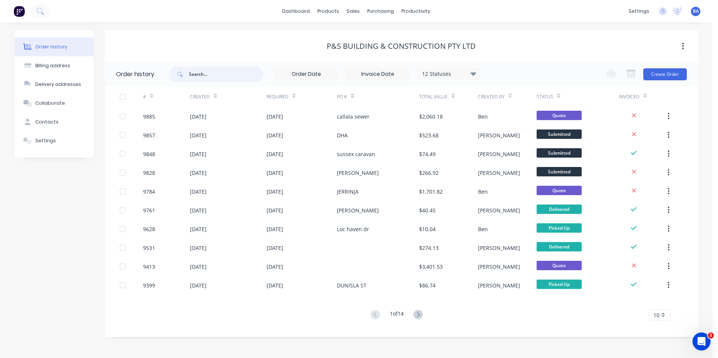
click at [223, 70] on input "text" at bounding box center [226, 74] width 74 height 15
click at [358, 51] on icon at bounding box center [355, 51] width 7 height 7
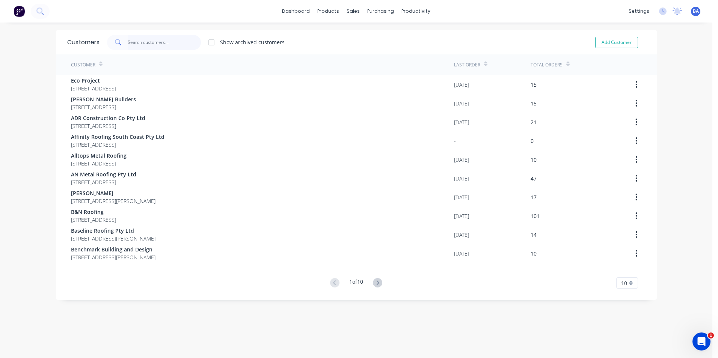
click at [189, 39] on input "text" at bounding box center [164, 42] width 73 height 15
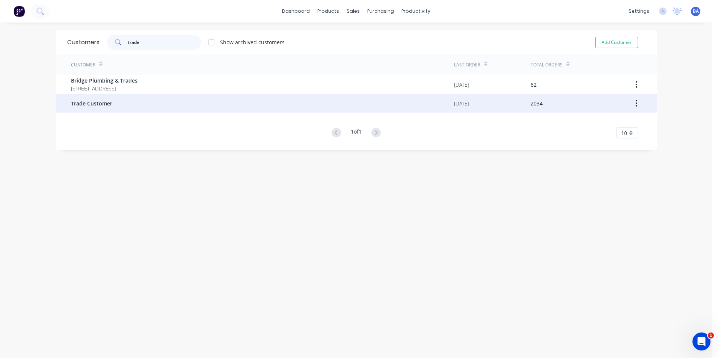
type input "trade"
click at [140, 106] on div "Trade Customer" at bounding box center [262, 103] width 383 height 19
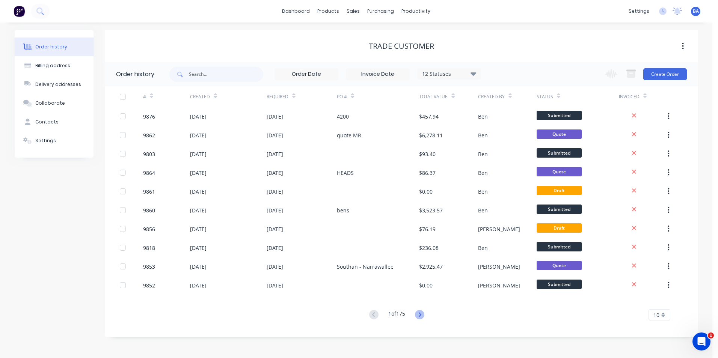
click at [419, 315] on icon at bounding box center [419, 314] width 9 height 9
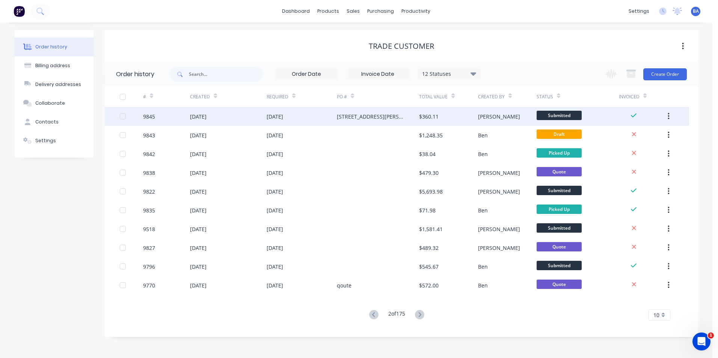
click at [385, 120] on div "[STREET_ADDRESS][PERSON_NAME]" at bounding box center [378, 116] width 82 height 19
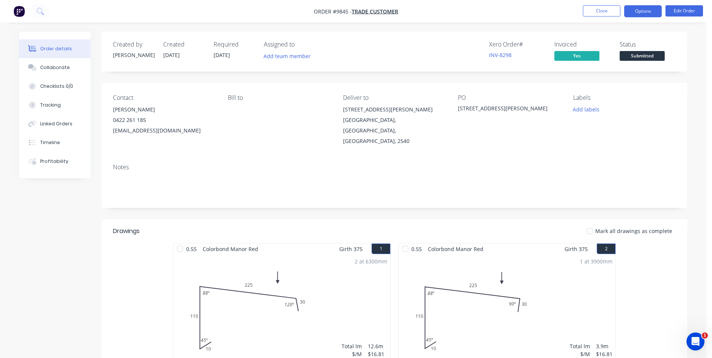
click at [646, 10] on button "Options" at bounding box center [643, 11] width 38 height 12
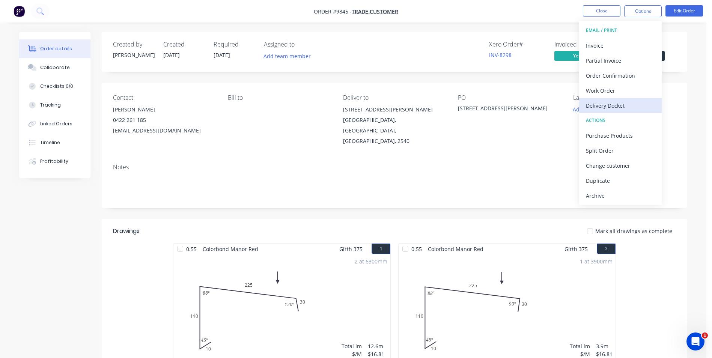
click at [617, 105] on div "Delivery Docket" at bounding box center [620, 105] width 69 height 11
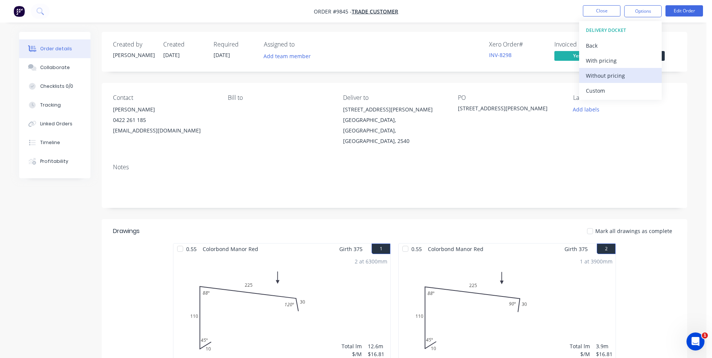
click at [613, 75] on div "Without pricing" at bounding box center [620, 75] width 69 height 11
click at [613, 77] on div "Order Confirmation" at bounding box center [620, 75] width 69 height 11
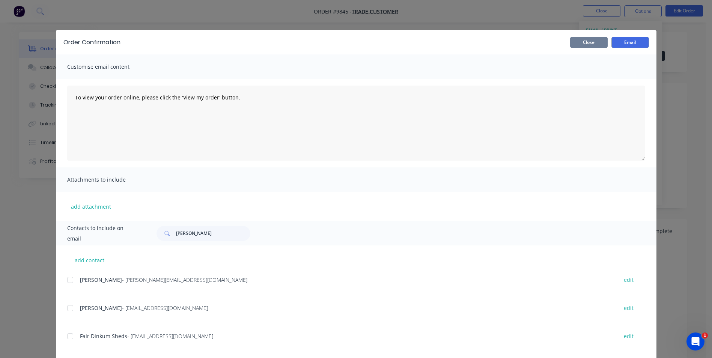
click at [580, 43] on button "Close" at bounding box center [589, 42] width 38 height 11
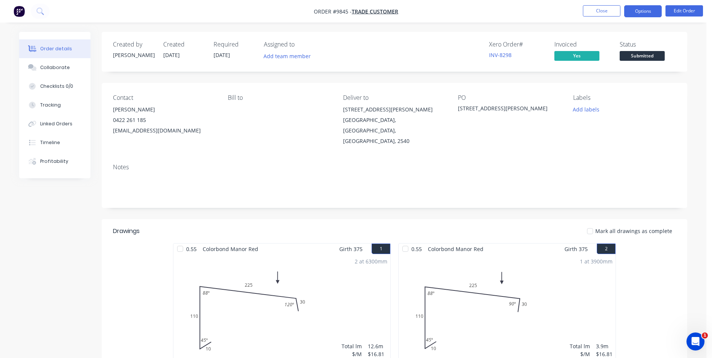
click at [634, 13] on button "Options" at bounding box center [643, 11] width 38 height 12
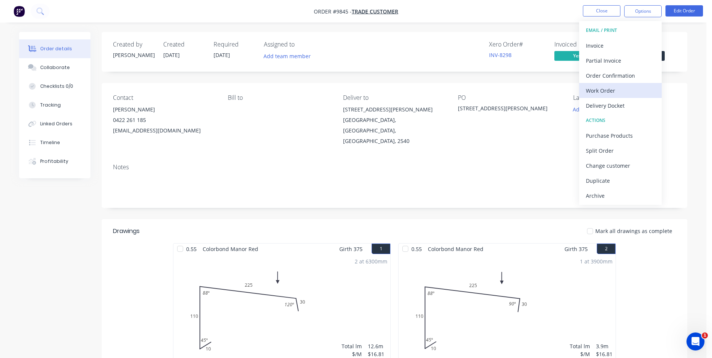
click at [622, 87] on div "Work Order" at bounding box center [620, 90] width 69 height 11
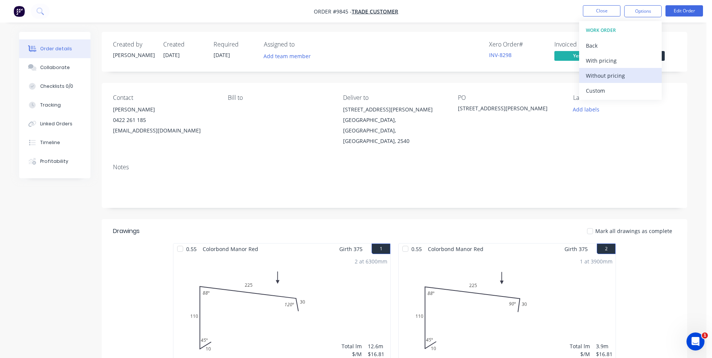
click at [615, 75] on div "Without pricing" at bounding box center [620, 75] width 69 height 11
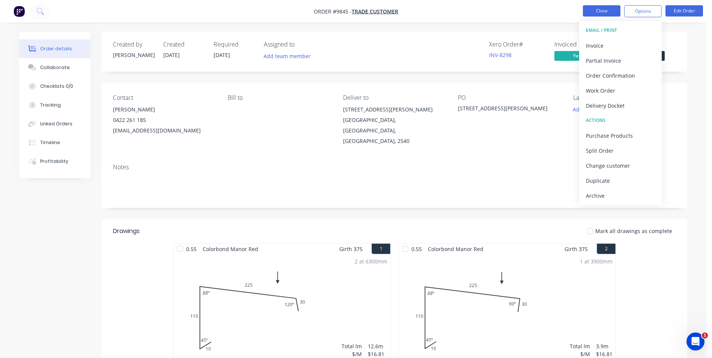
click at [594, 10] on button "Close" at bounding box center [602, 10] width 38 height 11
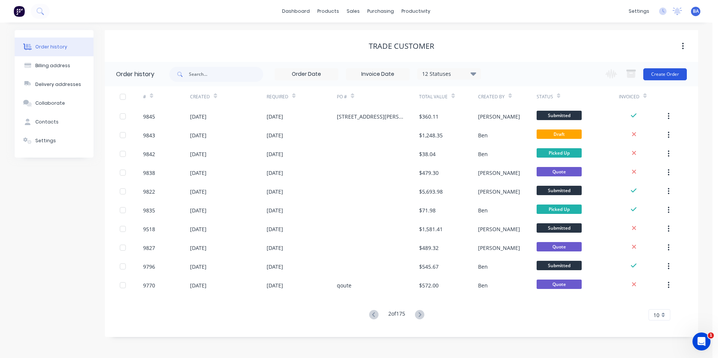
click at [664, 73] on button "Create Order" at bounding box center [665, 74] width 44 height 12
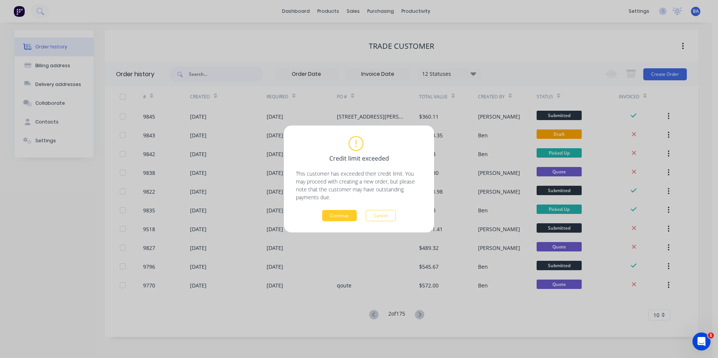
click at [342, 214] on button "Continue" at bounding box center [339, 215] width 35 height 11
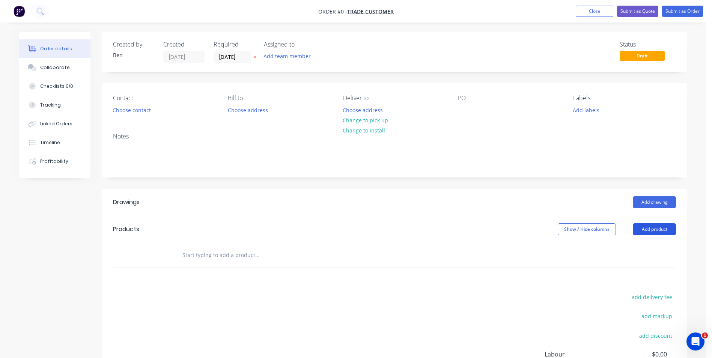
click at [651, 225] on button "Add product" at bounding box center [654, 229] width 43 height 12
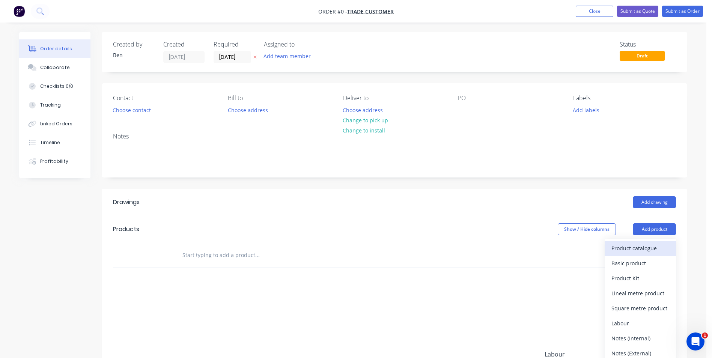
click at [646, 248] on div "Product catalogue" at bounding box center [640, 248] width 58 height 11
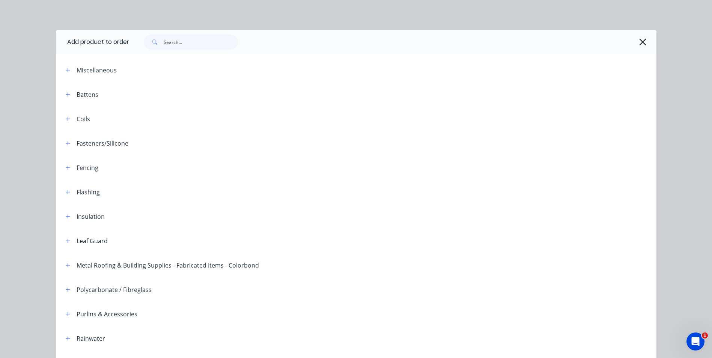
scroll to position [172, 0]
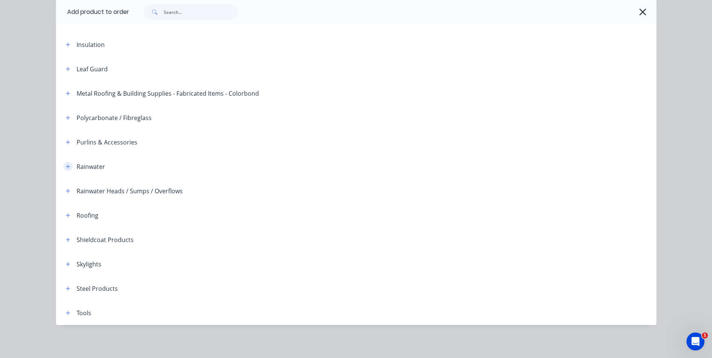
click at [66, 166] on icon "button" at bounding box center [68, 166] width 4 height 4
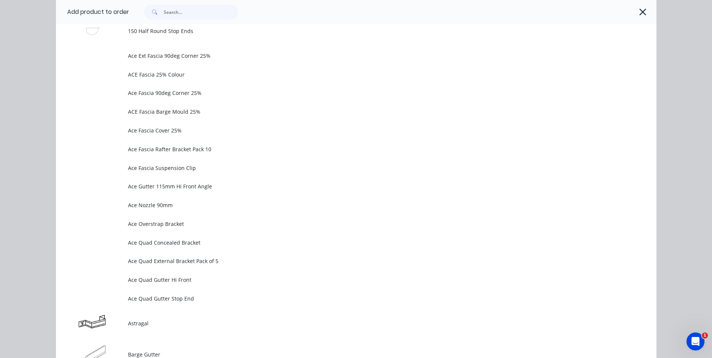
scroll to position [360, 0]
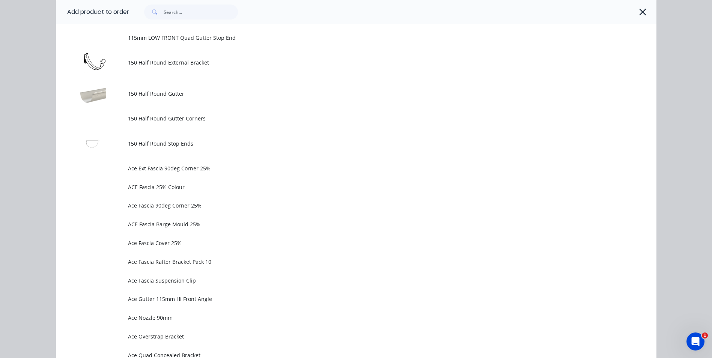
click at [170, 97] on span "150 Half Round Gutter" at bounding box center [339, 94] width 423 height 8
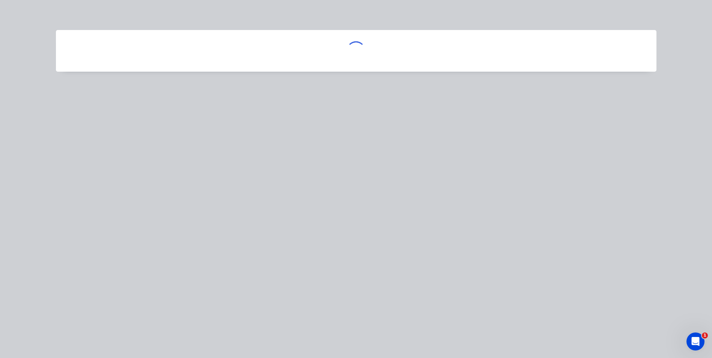
scroll to position [0, 0]
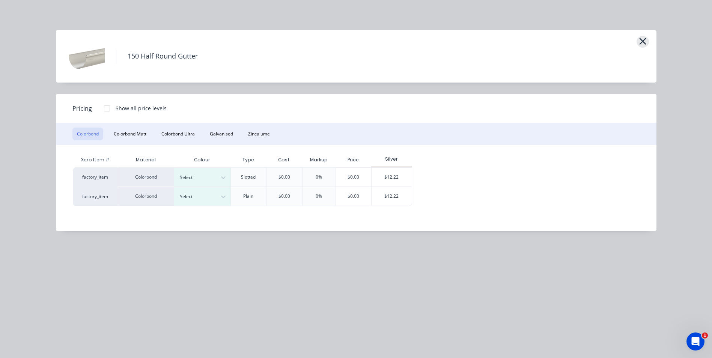
click at [639, 41] on icon "button" at bounding box center [643, 41] width 8 height 11
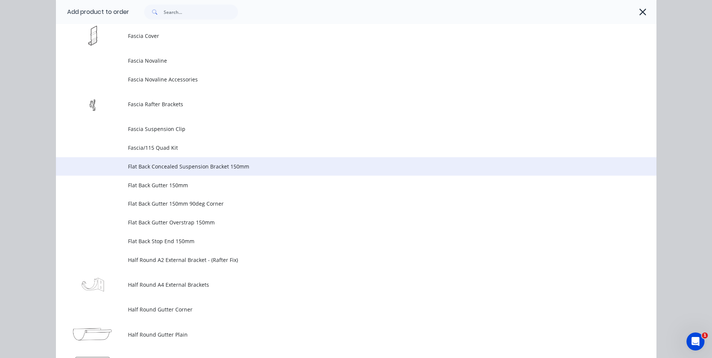
scroll to position [1227, 0]
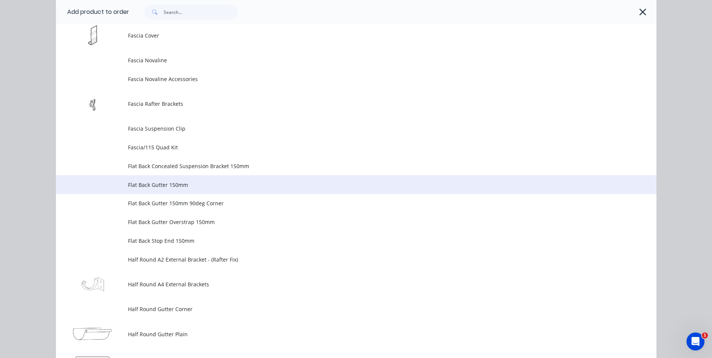
click at [181, 184] on span "Flat Back Gutter 150mm" at bounding box center [339, 185] width 423 height 8
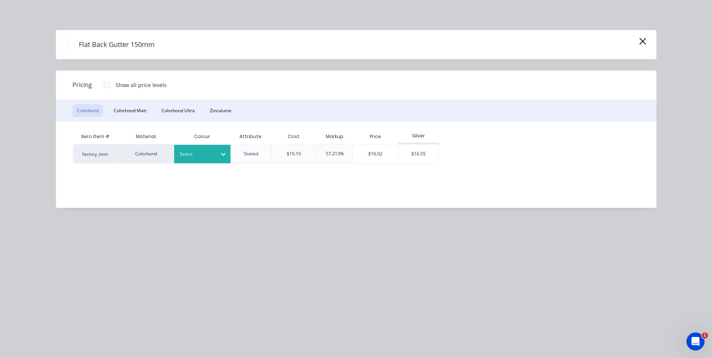
click at [225, 154] on icon at bounding box center [223, 154] width 5 height 3
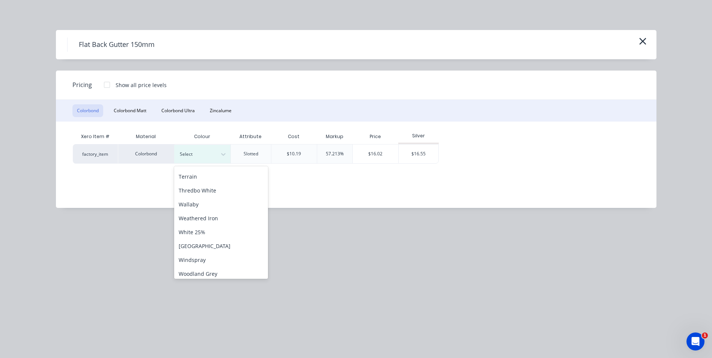
scroll to position [307, 0]
click at [208, 256] on div "Windspray" at bounding box center [221, 257] width 94 height 14
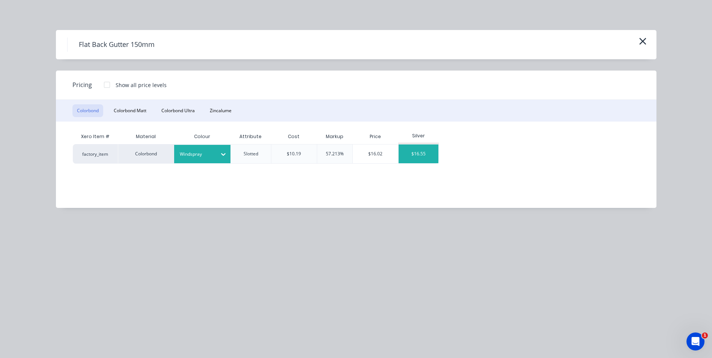
click at [412, 148] on div "$16.55" at bounding box center [419, 154] width 40 height 19
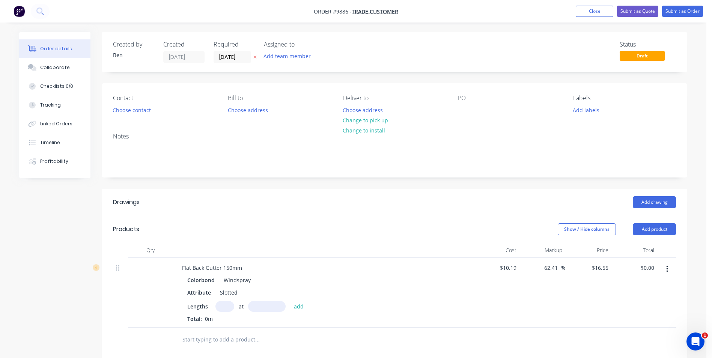
click at [227, 305] on input "text" at bounding box center [224, 306] width 19 height 11
type input "1"
type input "1000"
click at [290, 301] on button "add" at bounding box center [299, 306] width 18 height 10
type input "$16.55"
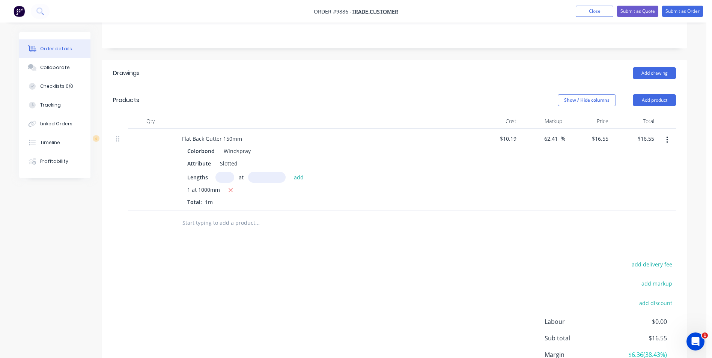
scroll to position [150, 0]
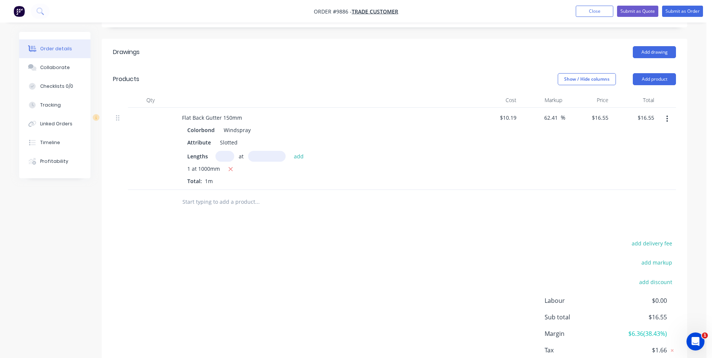
click at [240, 202] on input "text" at bounding box center [257, 201] width 150 height 15
type input "150half"
click at [659, 76] on button "Add product" at bounding box center [654, 79] width 43 height 12
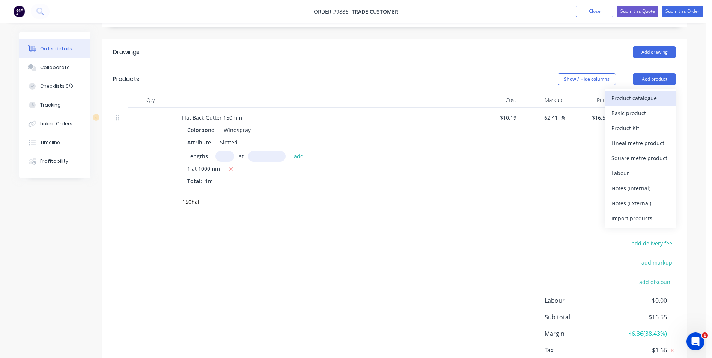
click at [624, 96] on div "Product catalogue" at bounding box center [640, 98] width 58 height 11
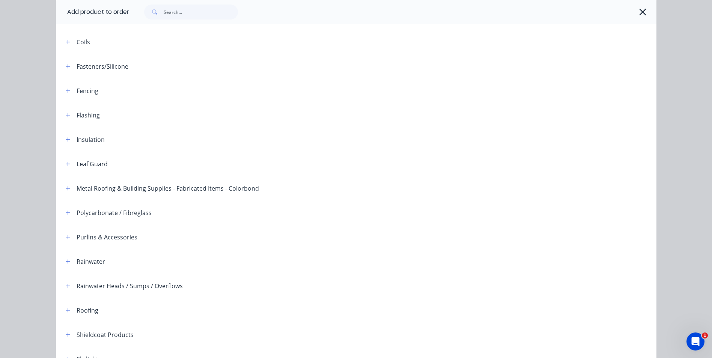
scroll to position [172, 0]
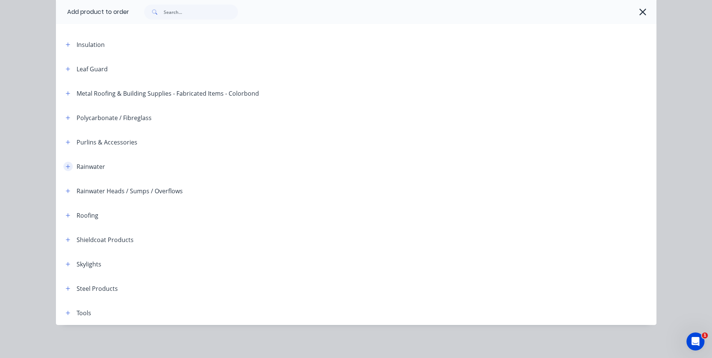
click at [66, 166] on icon "button" at bounding box center [68, 166] width 5 height 5
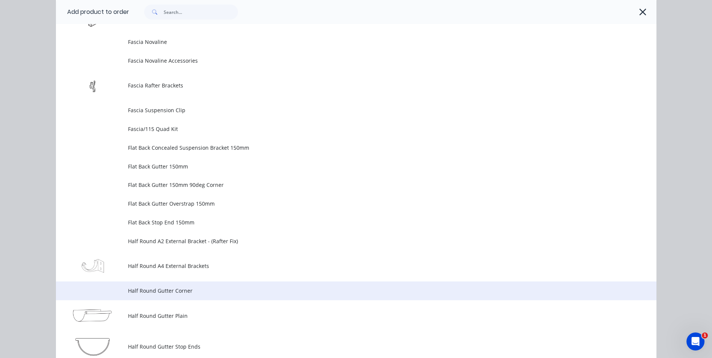
scroll to position [1336, 0]
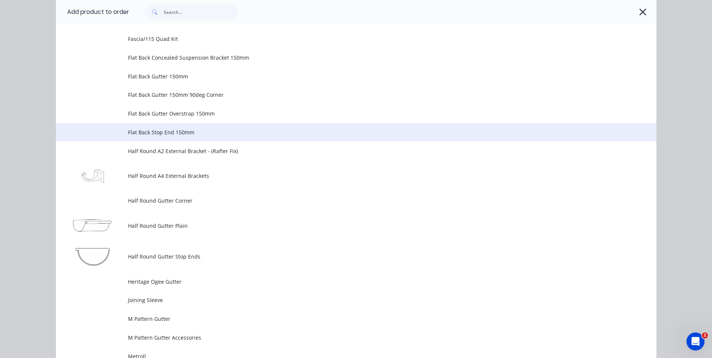
click at [200, 130] on span "Flat Back Stop End 150mm" at bounding box center [339, 132] width 423 height 8
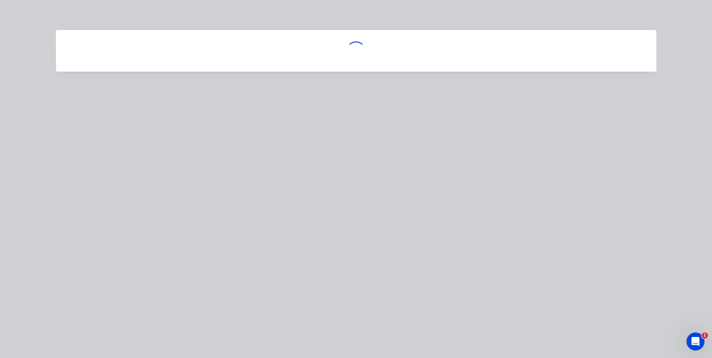
scroll to position [0, 0]
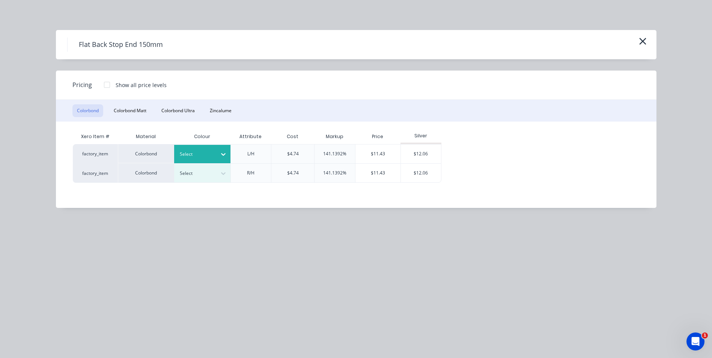
click at [221, 155] on icon at bounding box center [224, 155] width 8 height 8
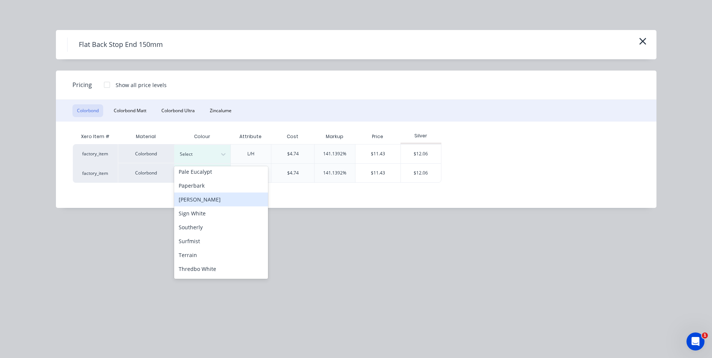
scroll to position [300, 0]
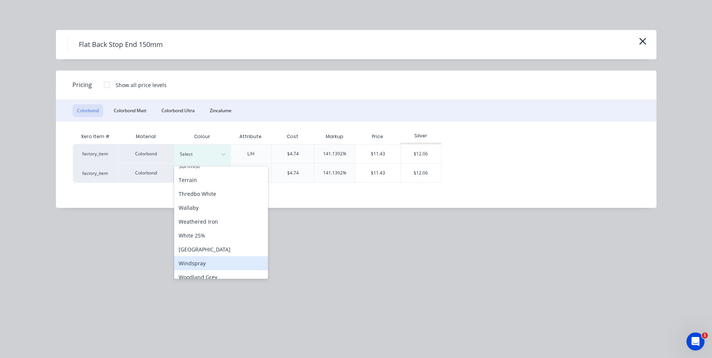
click at [209, 259] on div "Windspray" at bounding box center [221, 263] width 94 height 14
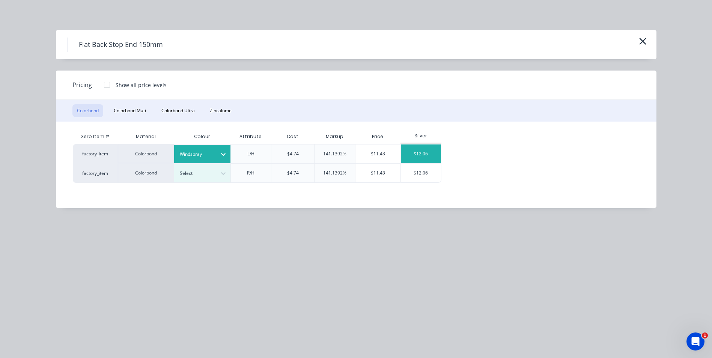
click at [414, 149] on div "$12.06" at bounding box center [421, 154] width 40 height 19
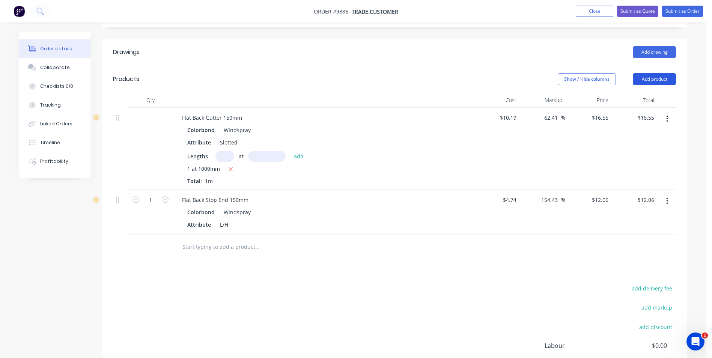
click at [648, 77] on button "Add product" at bounding box center [654, 79] width 43 height 12
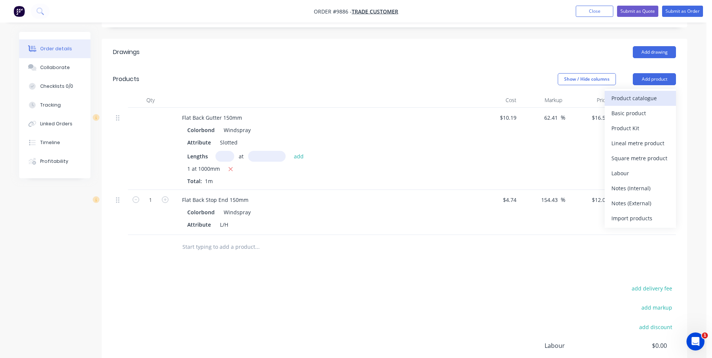
click at [640, 102] on div "Product catalogue" at bounding box center [640, 98] width 58 height 11
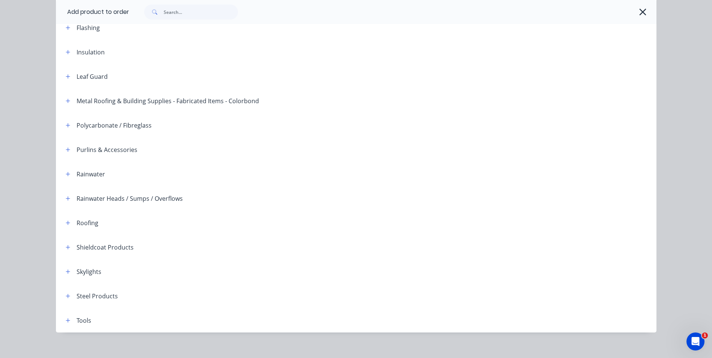
scroll to position [172, 0]
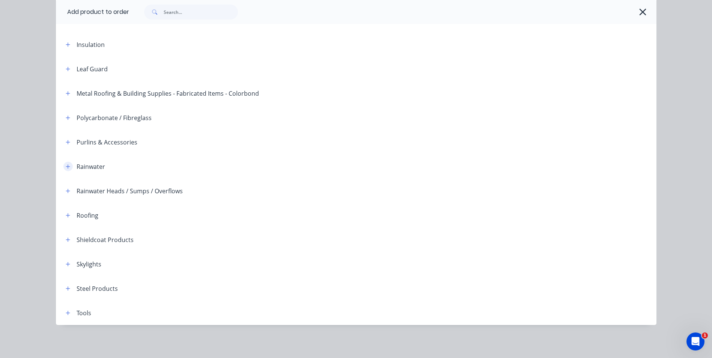
click at [66, 167] on icon "button" at bounding box center [68, 166] width 5 height 5
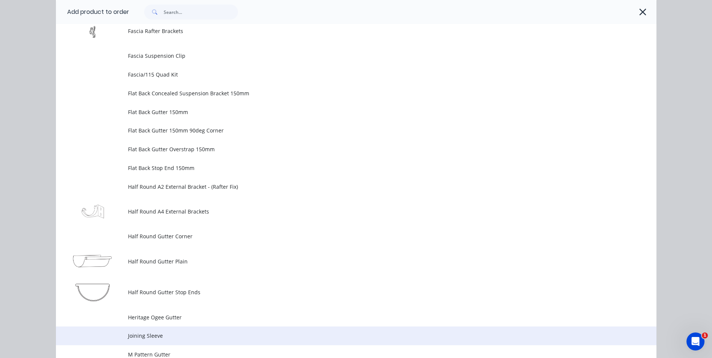
scroll to position [1298, 0]
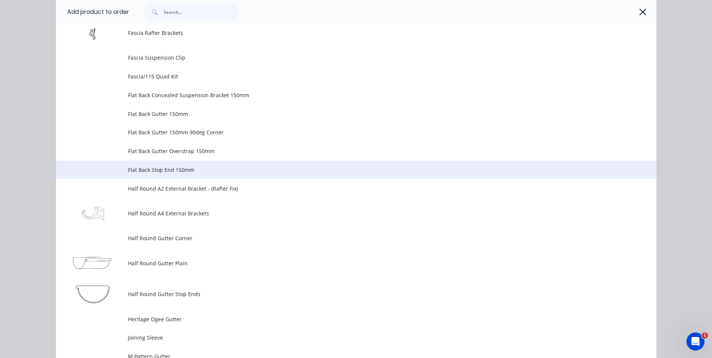
click at [204, 167] on span "Flat Back Stop End 150mm" at bounding box center [339, 170] width 423 height 8
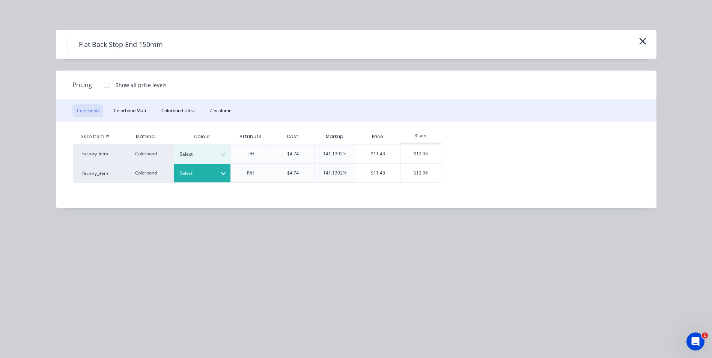
click at [226, 173] on icon at bounding box center [224, 174] width 8 height 8
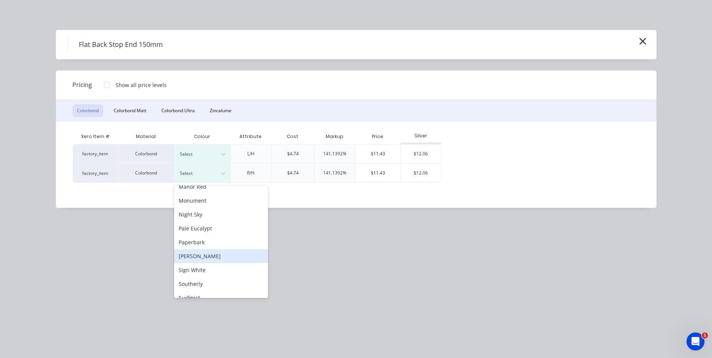
scroll to position [300, 0]
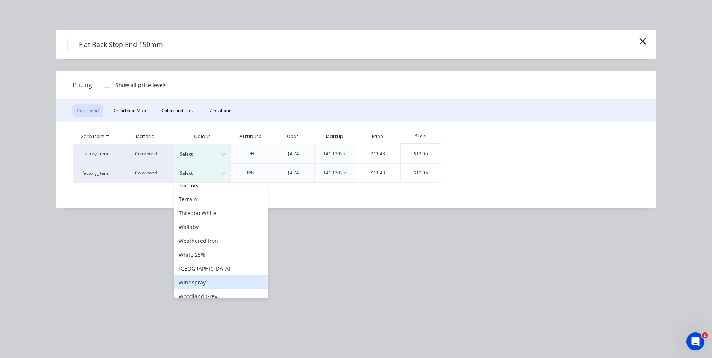
click at [209, 278] on div "Windspray" at bounding box center [221, 283] width 94 height 14
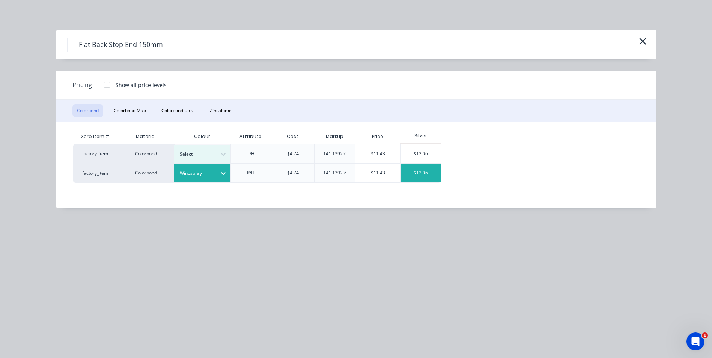
click at [426, 175] on div "$12.06" at bounding box center [421, 173] width 40 height 19
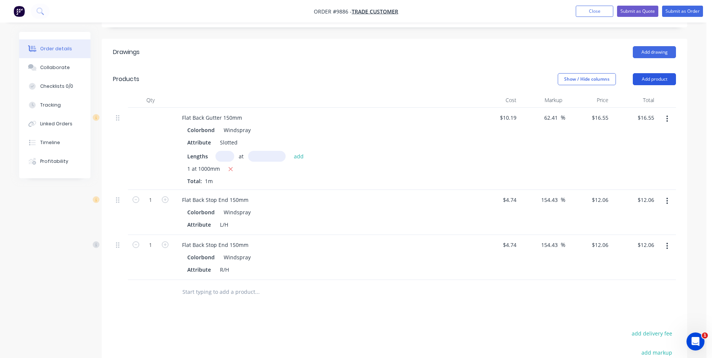
click at [643, 77] on button "Add product" at bounding box center [654, 79] width 43 height 12
click at [499, 41] on header "Drawings Add drawing" at bounding box center [395, 52] width 586 height 27
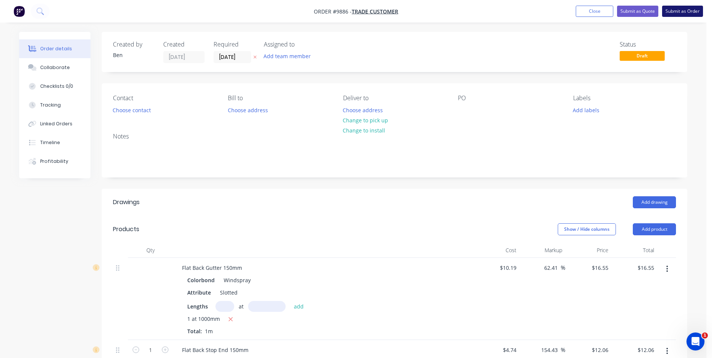
click at [677, 11] on button "Submit as Order" at bounding box center [682, 11] width 41 height 11
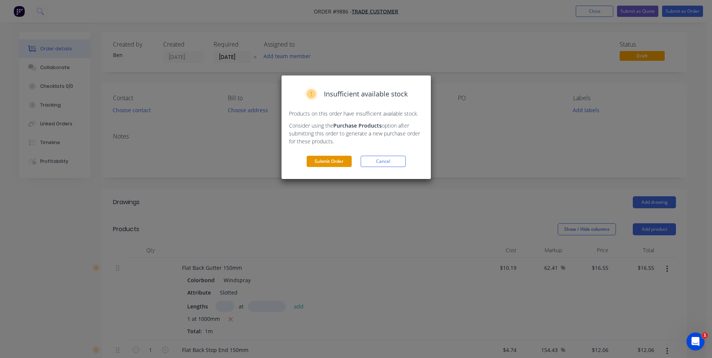
click at [318, 158] on button "Submit Order" at bounding box center [329, 161] width 45 height 11
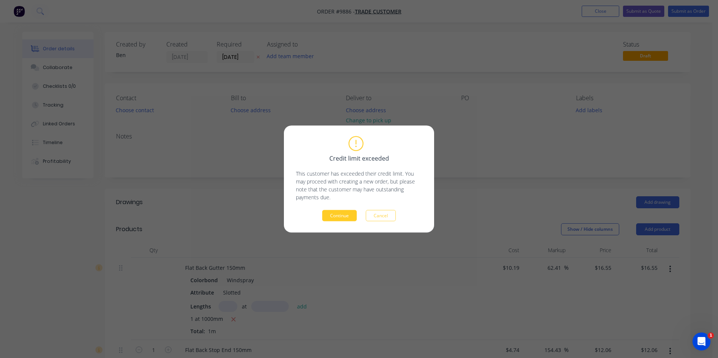
click at [336, 212] on button "Continue" at bounding box center [339, 215] width 35 height 11
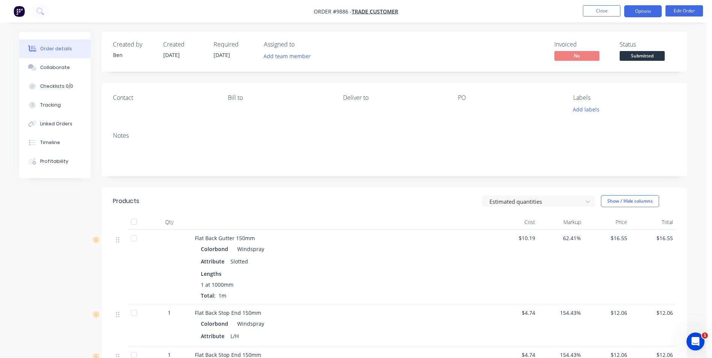
click at [649, 10] on button "Options" at bounding box center [643, 11] width 38 height 12
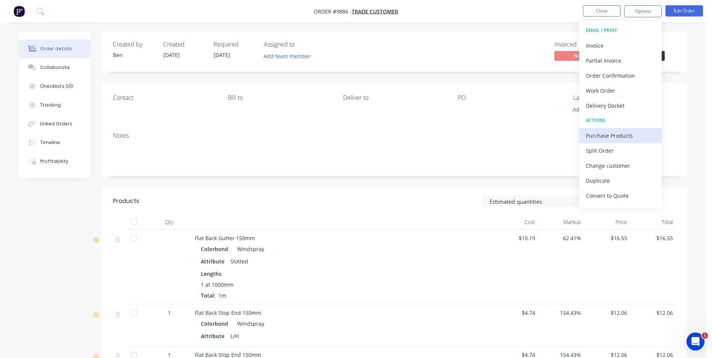
click at [610, 136] on div "Purchase Products" at bounding box center [620, 135] width 69 height 11
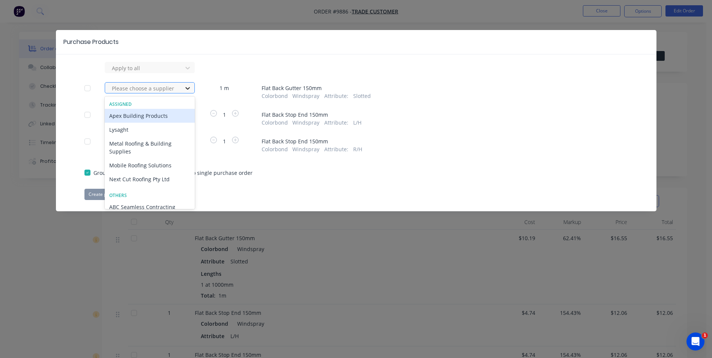
click at [190, 88] on icon at bounding box center [187, 88] width 5 height 3
click at [173, 116] on div "Apex Building Products" at bounding box center [150, 116] width 90 height 14
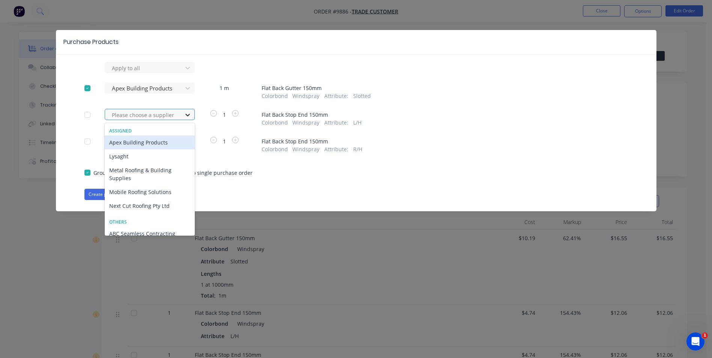
click at [183, 110] on div at bounding box center [188, 115] width 14 height 12
click at [178, 136] on div "Apex Building Products" at bounding box center [150, 143] width 90 height 14
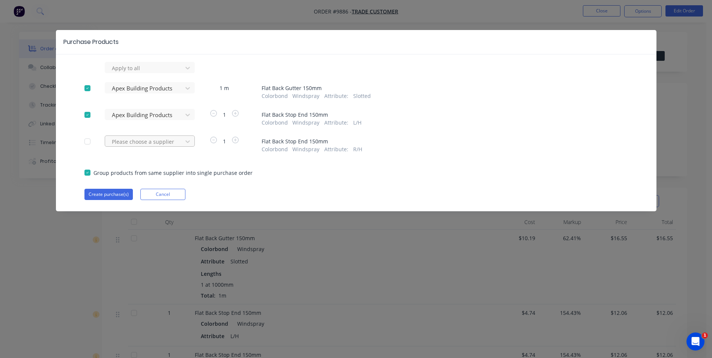
click at [178, 137] on div at bounding box center [145, 141] width 68 height 9
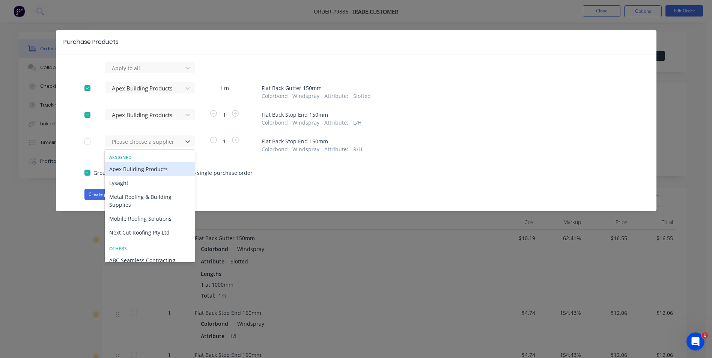
click at [161, 166] on div "Apex Building Products" at bounding box center [150, 169] width 90 height 14
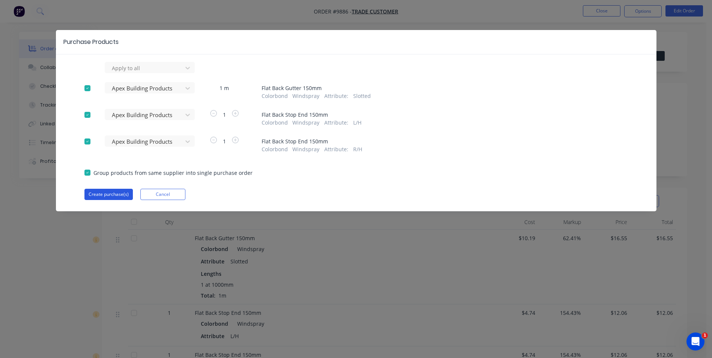
click at [114, 193] on button "Create purchase(s)" at bounding box center [108, 194] width 48 height 11
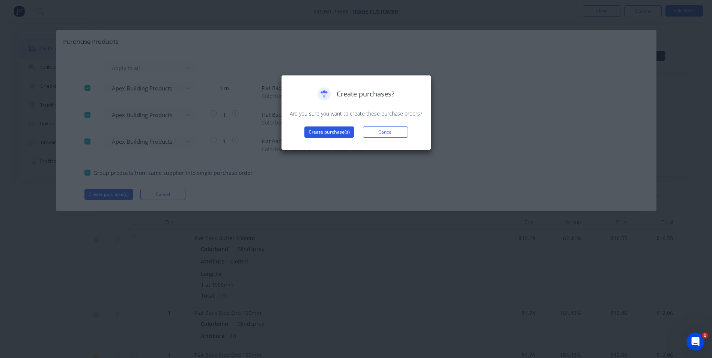
click at [336, 131] on button "Create purchase(s)" at bounding box center [329, 132] width 50 height 11
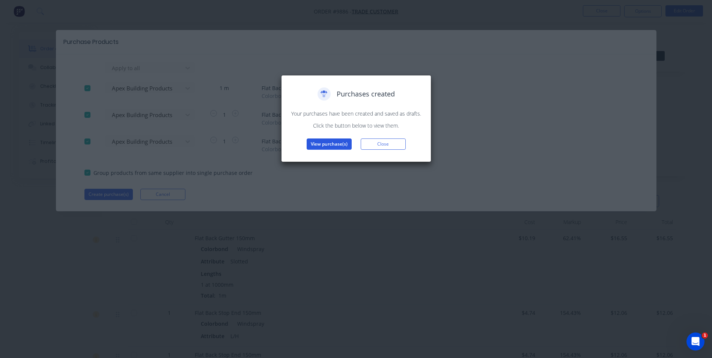
click at [336, 145] on button "View purchase(s)" at bounding box center [329, 144] width 45 height 11
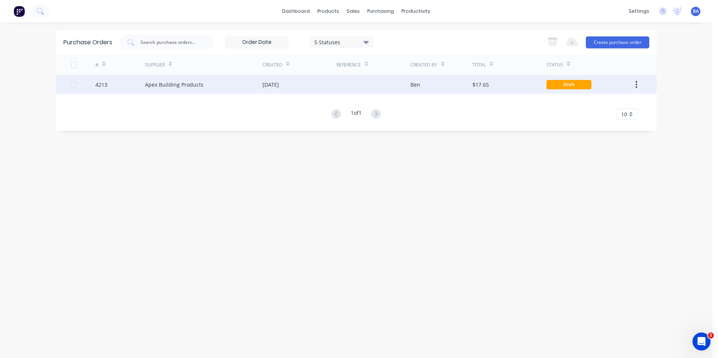
click at [428, 88] on div "Ben" at bounding box center [441, 84] width 62 height 19
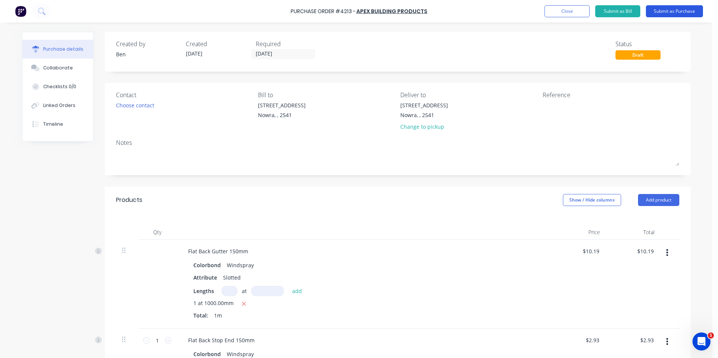
click at [660, 8] on button "Submit as Purchase" at bounding box center [674, 11] width 57 height 12
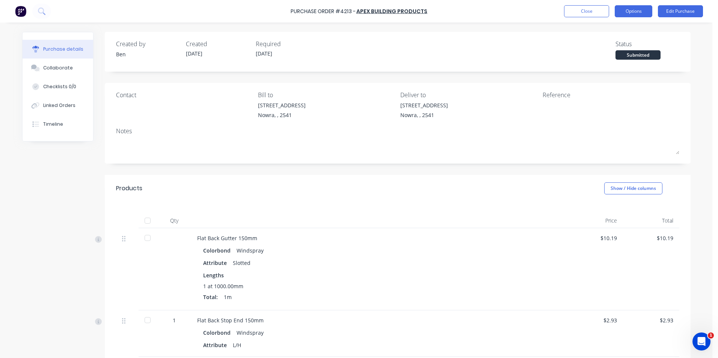
click at [625, 12] on button "Options" at bounding box center [634, 11] width 38 height 12
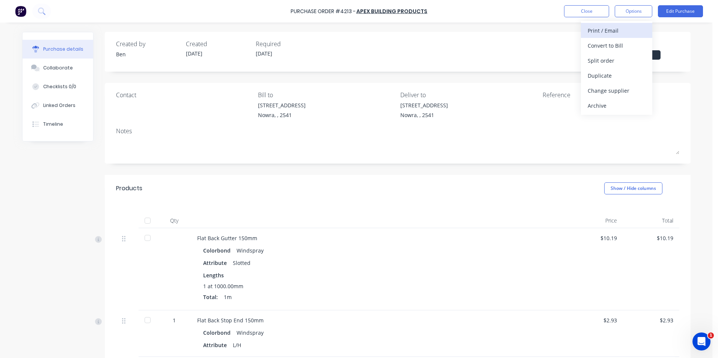
click at [622, 30] on div "Print / Email" at bounding box center [616, 30] width 58 height 11
click at [620, 42] on div "With pricing" at bounding box center [616, 45] width 58 height 11
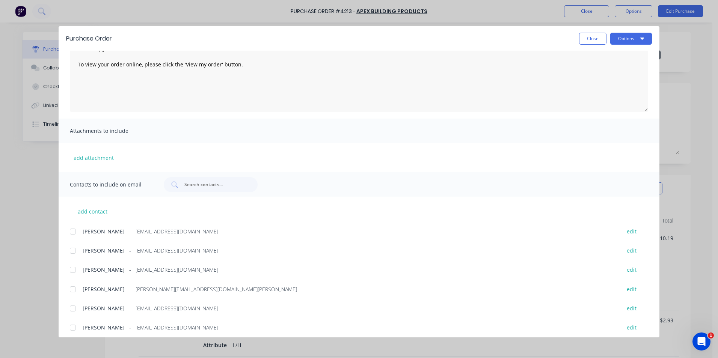
scroll to position [127, 0]
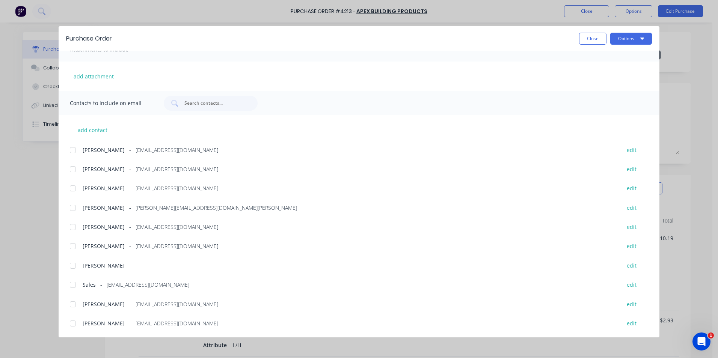
click at [74, 283] on div at bounding box center [72, 284] width 15 height 15
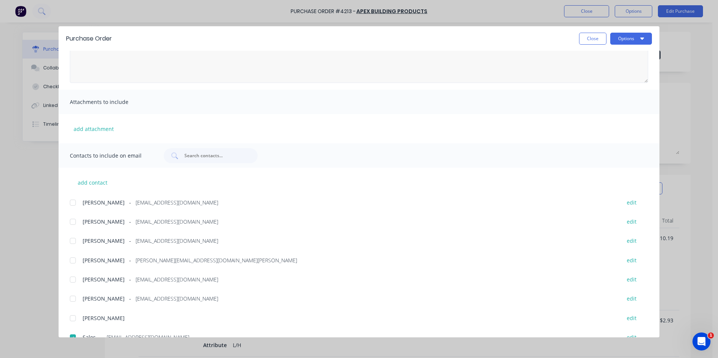
scroll to position [0, 0]
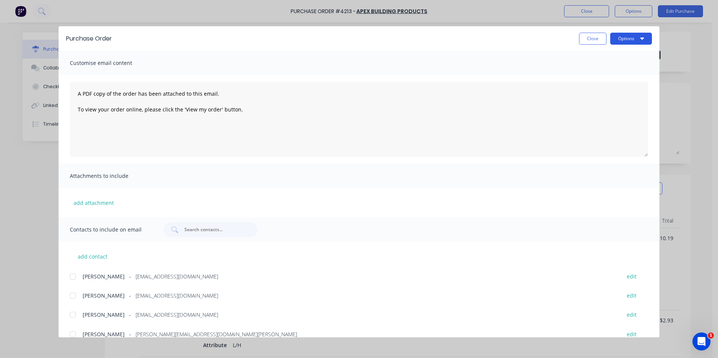
click at [625, 37] on button "Options" at bounding box center [631, 39] width 42 height 12
click at [599, 87] on div "Email" at bounding box center [616, 87] width 58 height 11
click at [587, 35] on button "Close" at bounding box center [592, 39] width 27 height 12
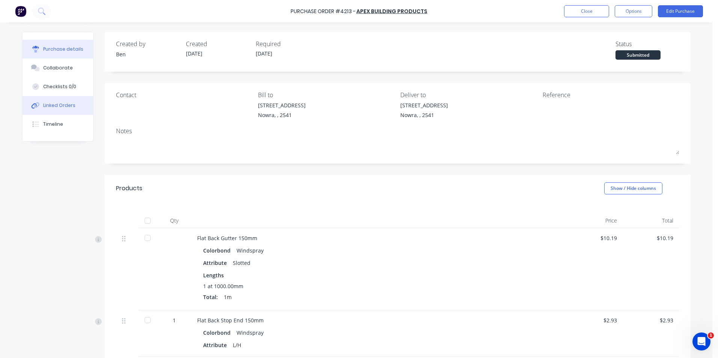
click at [56, 102] on div "Linked Orders" at bounding box center [59, 105] width 32 height 7
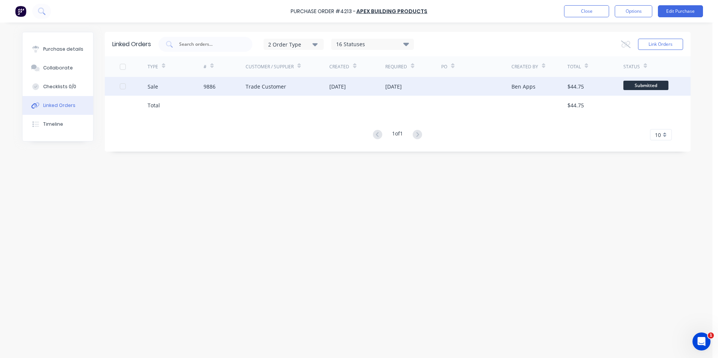
click at [291, 87] on div "Trade Customer" at bounding box center [288, 86] width 84 height 19
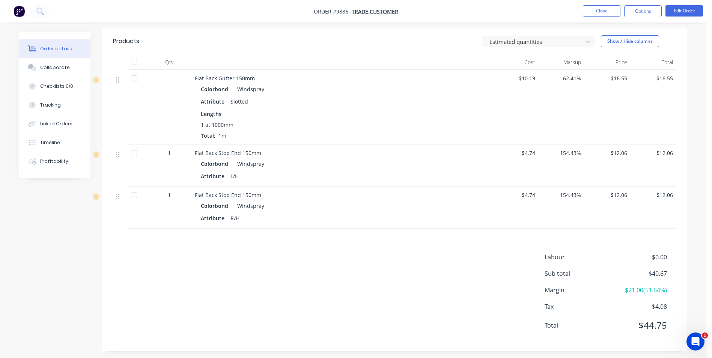
scroll to position [164, 0]
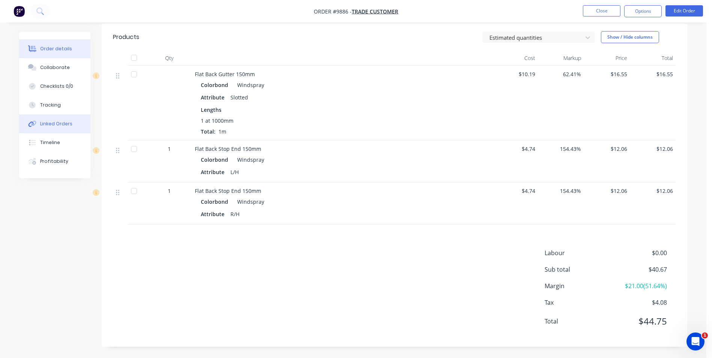
click at [58, 122] on div "Linked Orders" at bounding box center [56, 123] width 32 height 7
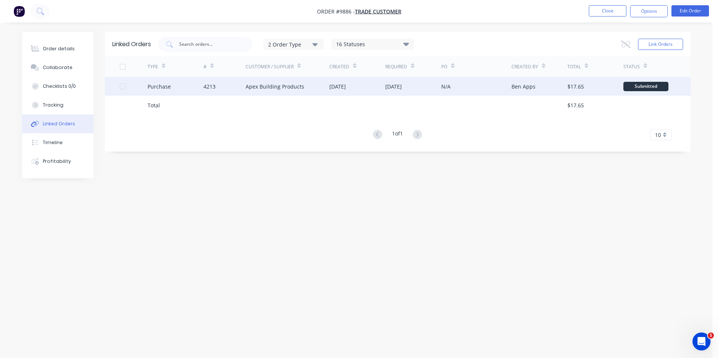
click at [312, 84] on div "Apex Building Products" at bounding box center [288, 86] width 84 height 19
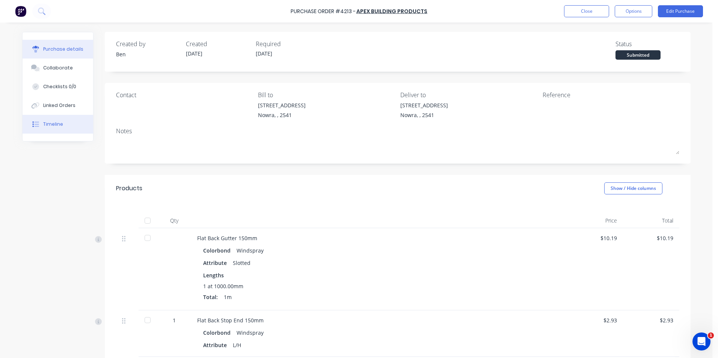
click at [57, 121] on div "Timeline" at bounding box center [53, 124] width 20 height 7
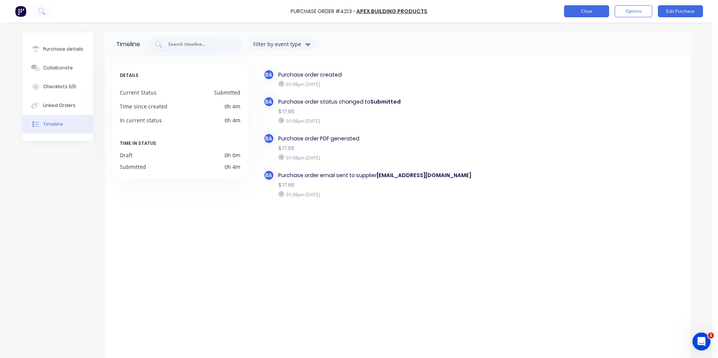
click at [592, 9] on button "Close" at bounding box center [586, 11] width 45 height 12
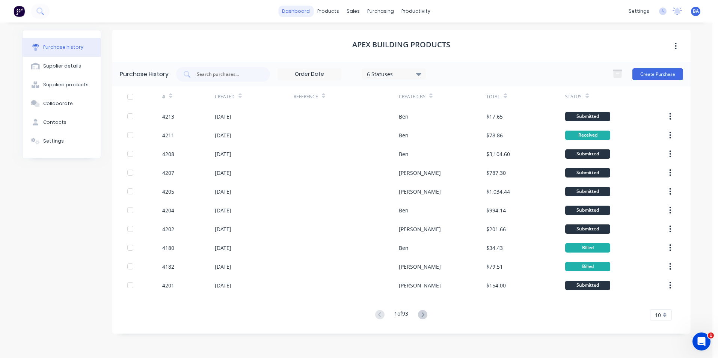
click at [298, 8] on link "dashboard" at bounding box center [295, 11] width 35 height 11
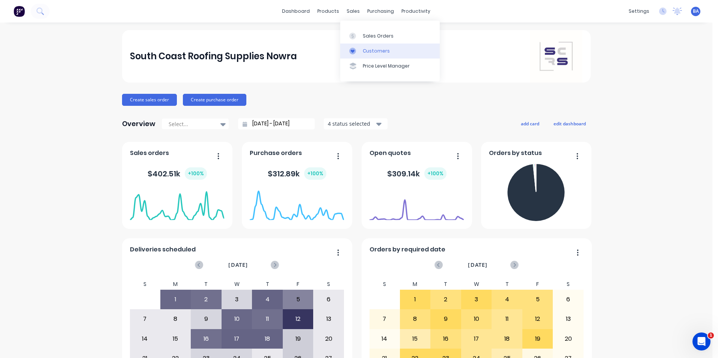
click at [352, 50] on icon at bounding box center [352, 51] width 7 height 7
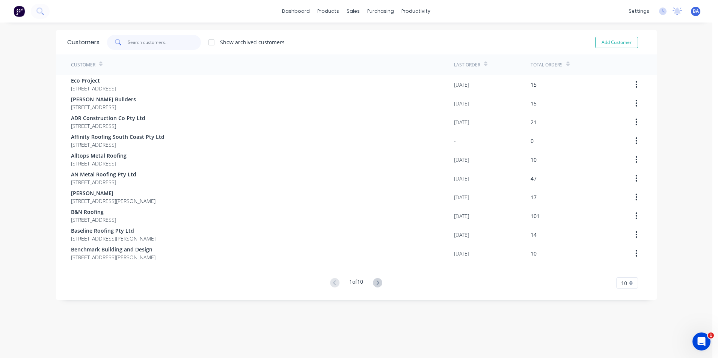
click at [144, 42] on input "text" at bounding box center [164, 42] width 73 height 15
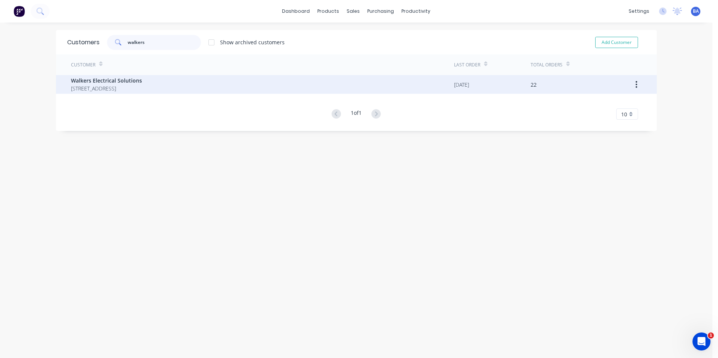
type input "walkers"
click at [141, 86] on span "[STREET_ADDRESS]" at bounding box center [106, 88] width 71 height 8
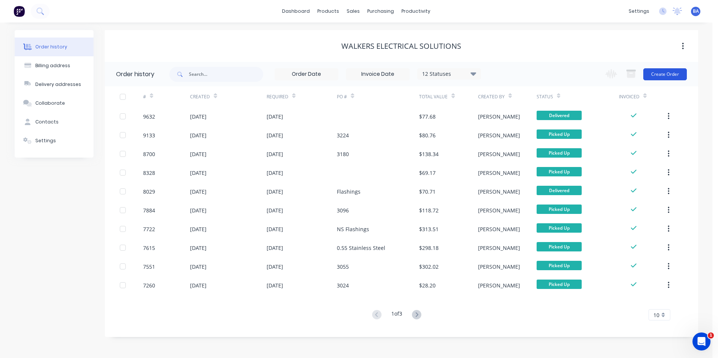
click at [661, 72] on button "Create Order" at bounding box center [665, 74] width 44 height 12
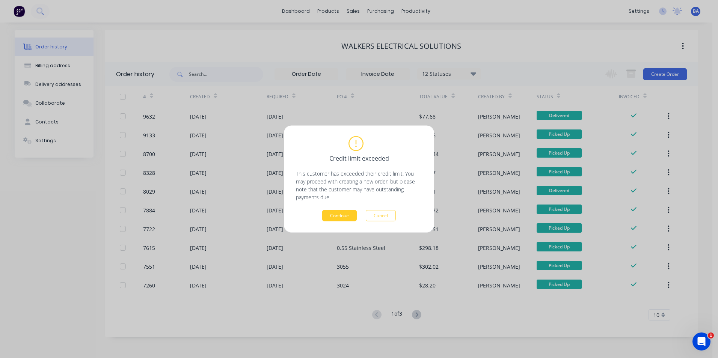
click at [340, 215] on button "Continue" at bounding box center [339, 215] width 35 height 11
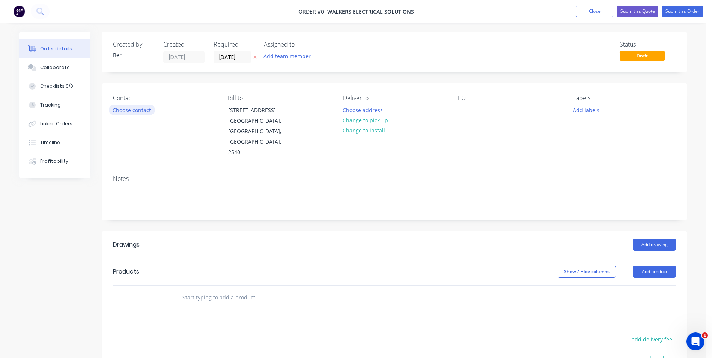
click at [143, 111] on button "Choose contact" at bounding box center [132, 110] width 46 height 10
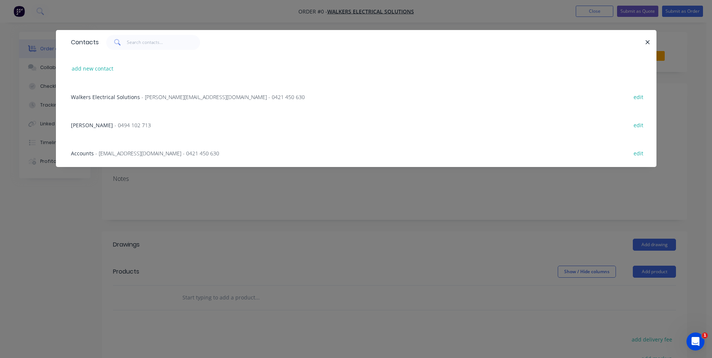
click at [157, 95] on span "- [PERSON_NAME][EMAIL_ADDRESS][DOMAIN_NAME] - 0421 450 630" at bounding box center [223, 96] width 163 height 7
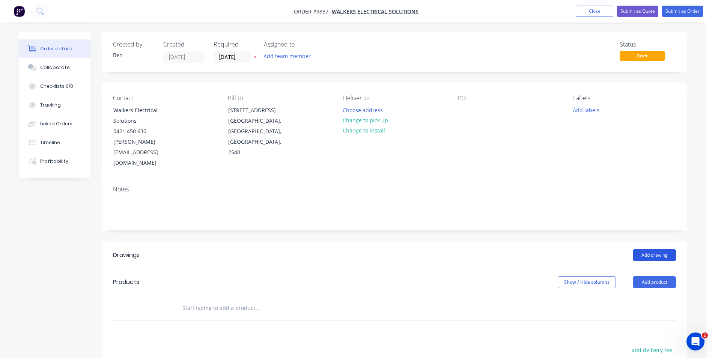
click at [647, 249] on button "Add drawing" at bounding box center [654, 255] width 43 height 12
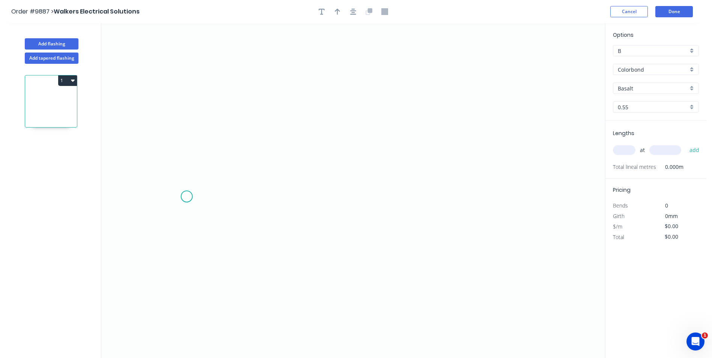
click at [187, 197] on icon "0" at bounding box center [353, 190] width 504 height 335
click at [490, 194] on icon "0" at bounding box center [353, 190] width 504 height 335
click at [649, 88] on input "Basalt" at bounding box center [653, 88] width 70 height 8
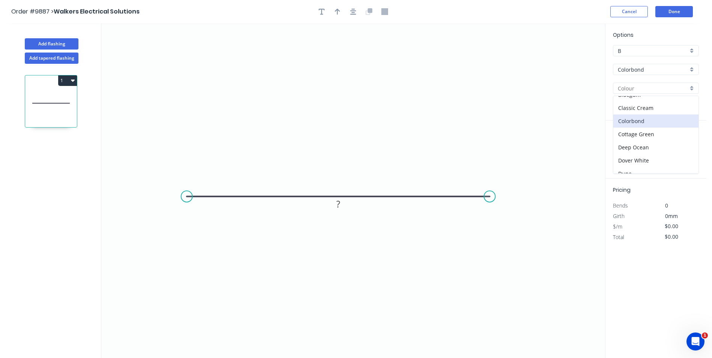
scroll to position [38, 0]
click at [645, 143] on div "Dover White" at bounding box center [655, 143] width 85 height 13
type input "Dover White"
click at [624, 150] on input "text" at bounding box center [624, 150] width 23 height 10
type input "1"
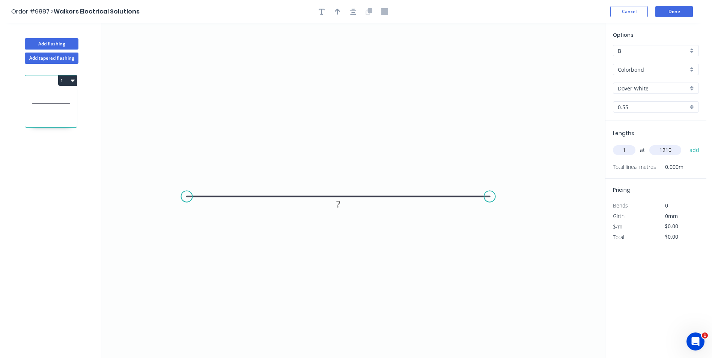
type input "1210"
click at [623, 180] on div "Pricing Bends 0 Girth 0mm $/m $0.00 Total $0.00" at bounding box center [655, 211] width 101 height 64
click at [504, 220] on div "Crush & Fold" at bounding box center [524, 219] width 75 height 15
click at [205, 219] on div "Crush & Fold" at bounding box center [223, 219] width 75 height 15
click at [497, 220] on div "Flip bend" at bounding box center [523, 221] width 75 height 15
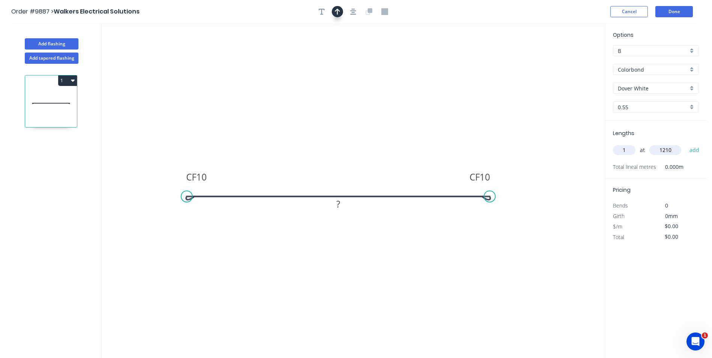
click at [336, 12] on icon "button" at bounding box center [337, 11] width 5 height 7
drag, startPoint x: 567, startPoint y: 58, endPoint x: 359, endPoint y: 125, distance: 218.1
click at [359, 125] on icon at bounding box center [359, 116] width 7 height 24
click at [667, 10] on button "Done" at bounding box center [674, 11] width 38 height 11
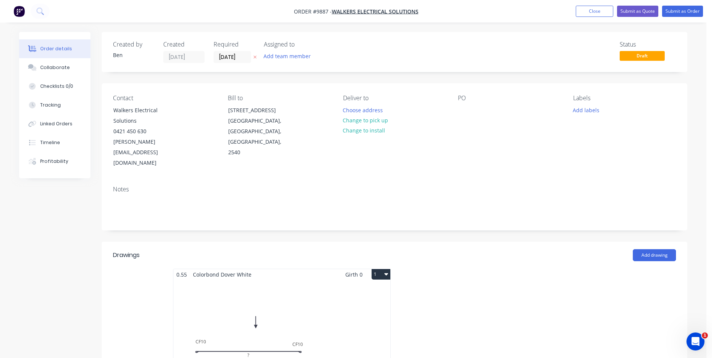
click at [270, 280] on div "Total lm $/M Total 0m $0.00 $0.00" at bounding box center [281, 337] width 217 height 114
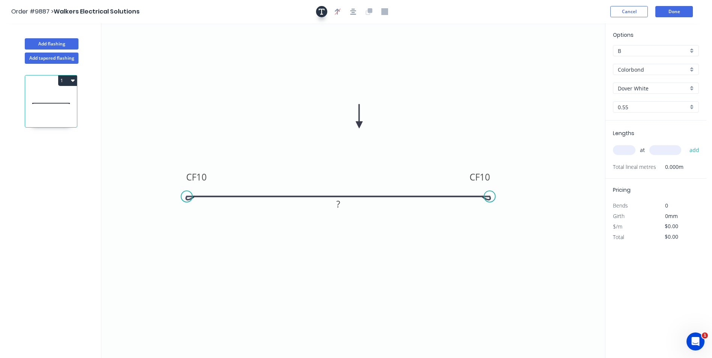
click at [321, 11] on icon "button" at bounding box center [322, 12] width 6 height 6
drag, startPoint x: 165, startPoint y: 48, endPoint x: 354, endPoint y: 56, distance: 188.6
click at [354, 56] on textarea at bounding box center [338, 61] width 61 height 28
click at [485, 82] on icon "see picture CF 10 CF 10 ?" at bounding box center [353, 190] width 504 height 335
type textarea "see picture"
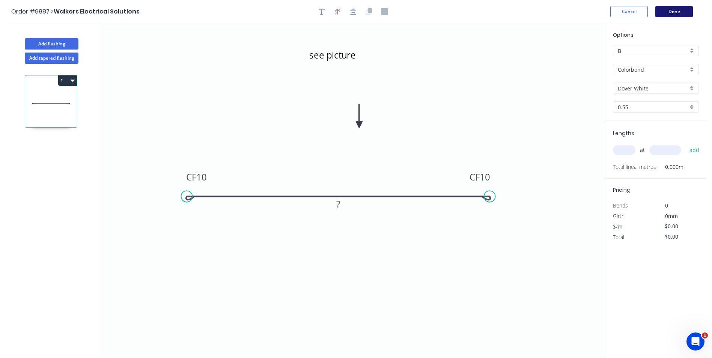
click at [679, 10] on button "Done" at bounding box center [674, 11] width 38 height 11
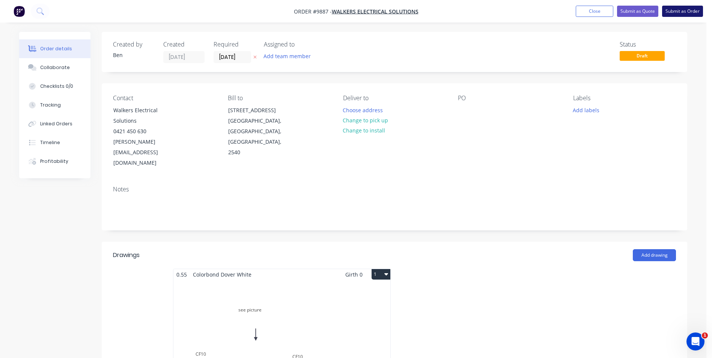
click at [678, 10] on button "Submit as Order" at bounding box center [682, 11] width 41 height 11
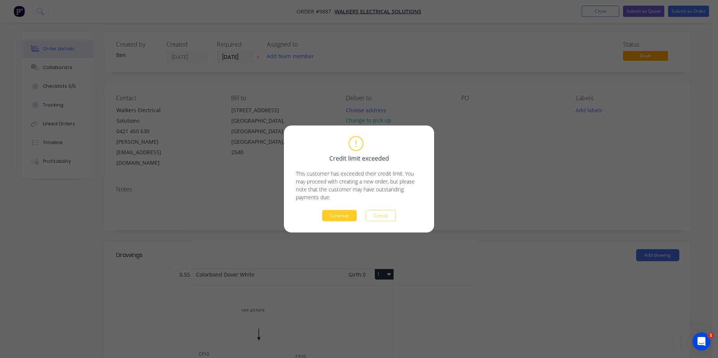
click at [341, 214] on button "Continue" at bounding box center [339, 215] width 35 height 11
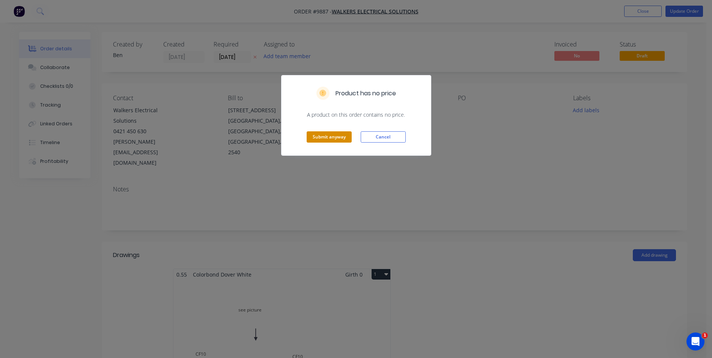
click at [333, 135] on button "Submit anyway" at bounding box center [329, 136] width 45 height 11
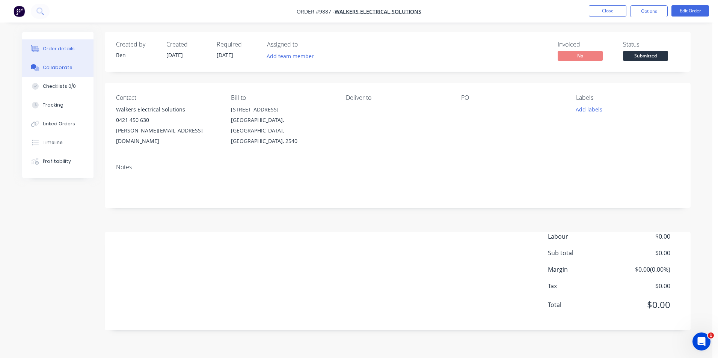
click at [64, 67] on div "Collaborate" at bounding box center [58, 67] width 30 height 7
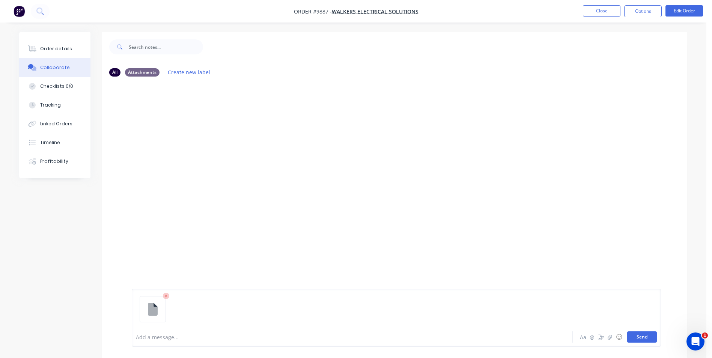
click at [638, 336] on button "Send" at bounding box center [642, 336] width 30 height 11
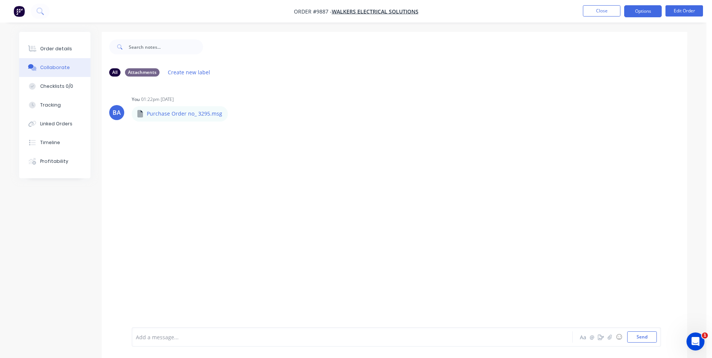
click at [644, 9] on button "Options" at bounding box center [643, 11] width 38 height 12
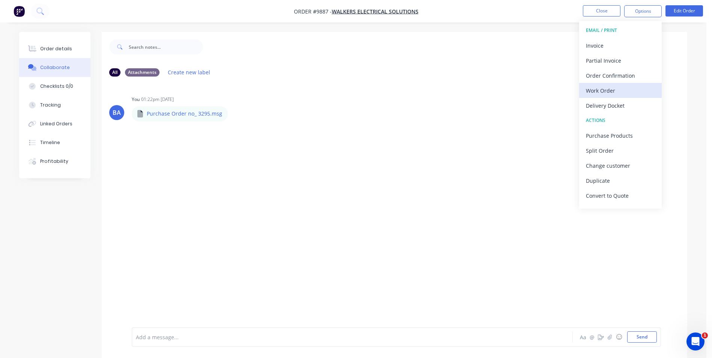
click at [612, 86] on div "Work Order" at bounding box center [620, 90] width 69 height 11
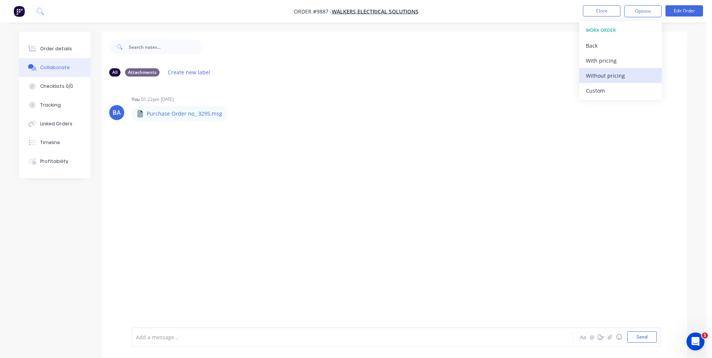
click at [614, 79] on div "Without pricing" at bounding box center [620, 75] width 69 height 11
click at [387, 89] on div "BA You 01:22pm [DATE] Purchase Order no_ 3295.msg Purchase Order no_ 3295.msg L…" at bounding box center [395, 205] width 586 height 245
click at [590, 11] on button "Close" at bounding box center [602, 10] width 38 height 11
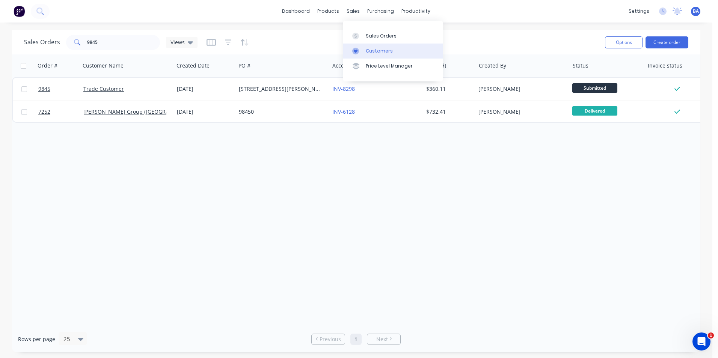
click at [353, 47] on link "Customers" at bounding box center [392, 51] width 99 height 15
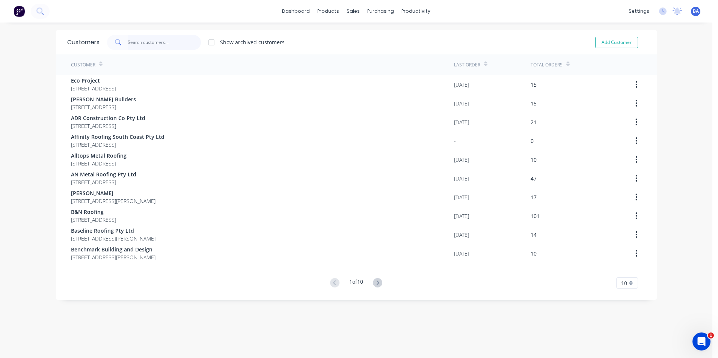
click at [189, 42] on input "text" at bounding box center [164, 42] width 73 height 15
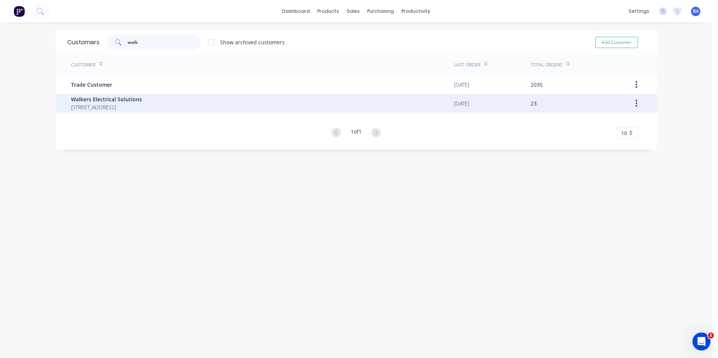
type input "walk"
click at [127, 106] on span "[STREET_ADDRESS]" at bounding box center [106, 107] width 71 height 8
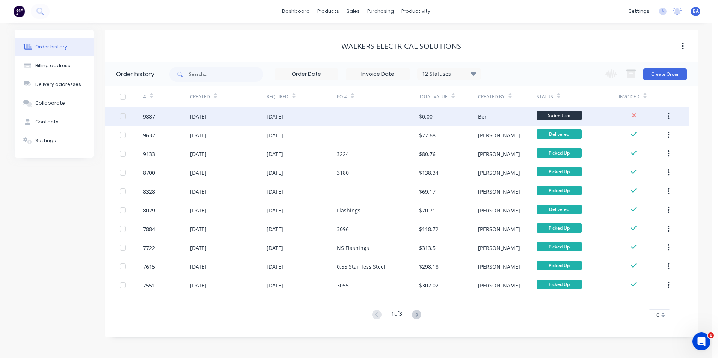
click at [315, 119] on div "[DATE]" at bounding box center [302, 116] width 71 height 19
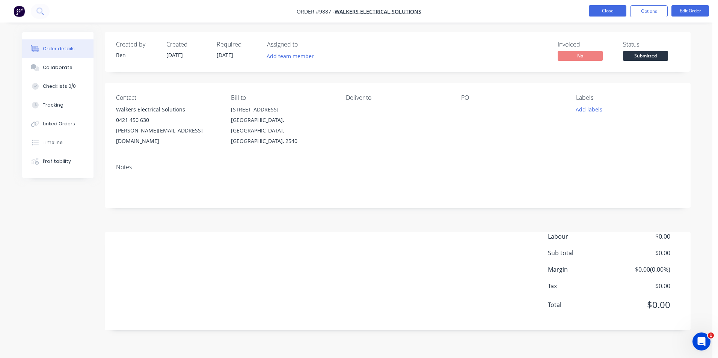
click at [603, 12] on button "Close" at bounding box center [608, 10] width 38 height 11
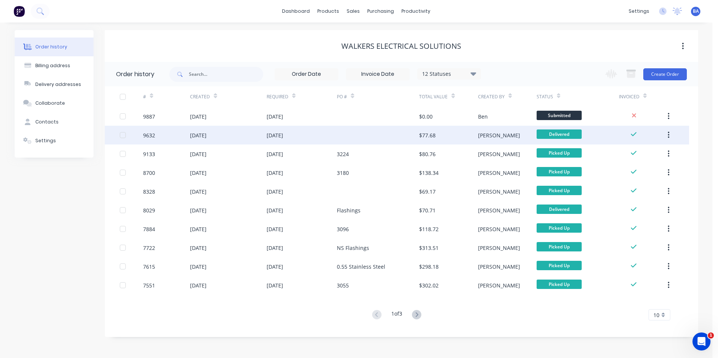
click at [392, 133] on div at bounding box center [378, 135] width 82 height 19
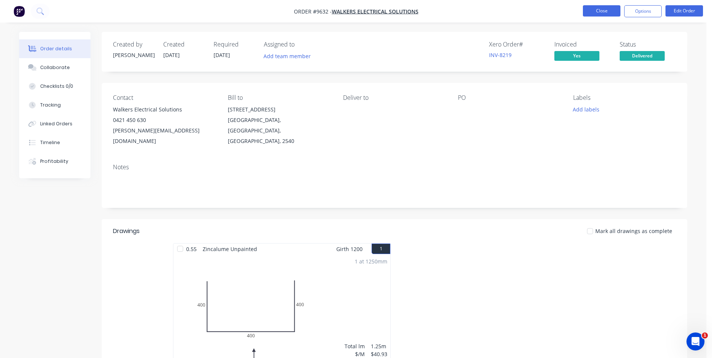
click at [592, 13] on button "Close" at bounding box center [602, 10] width 38 height 11
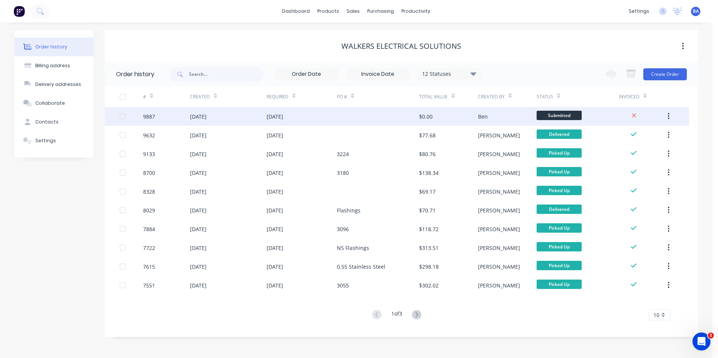
click at [401, 114] on div at bounding box center [378, 116] width 82 height 19
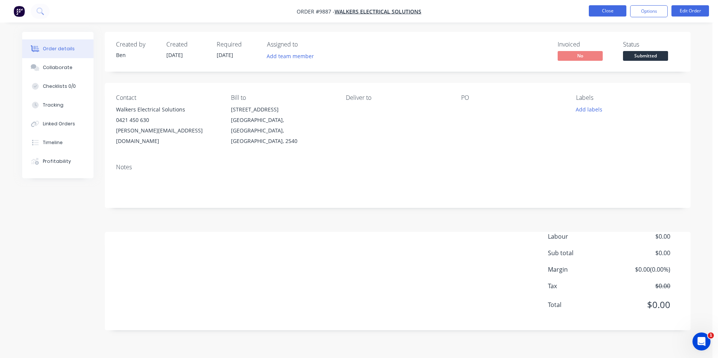
click at [614, 7] on button "Close" at bounding box center [608, 10] width 38 height 11
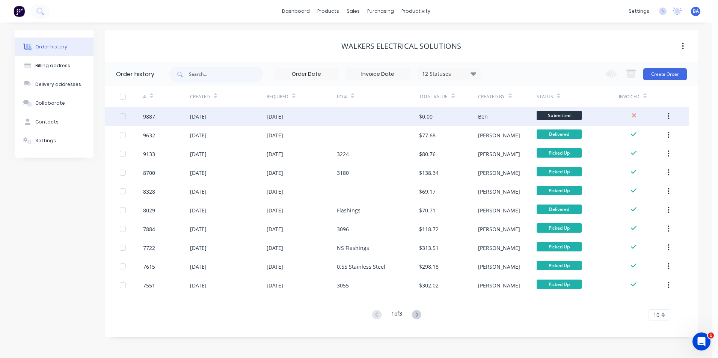
click at [667, 115] on icon "button" at bounding box center [668, 116] width 2 height 8
click at [633, 138] on div "Archive" at bounding box center [642, 136] width 58 height 11
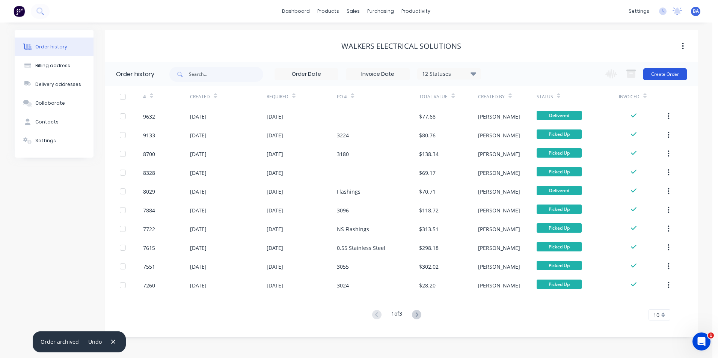
click at [651, 71] on button "Create Order" at bounding box center [665, 74] width 44 height 12
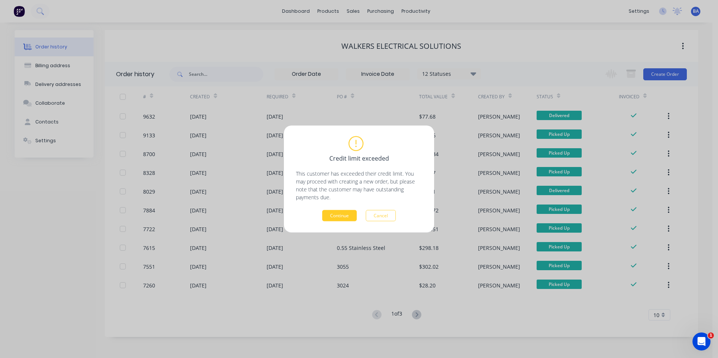
click at [336, 211] on button "Continue" at bounding box center [339, 215] width 35 height 11
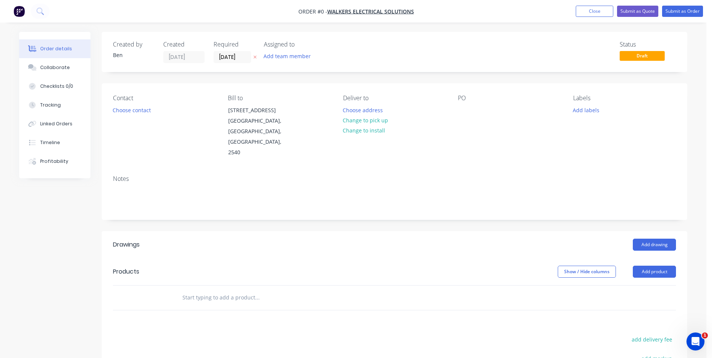
click at [135, 104] on div "Contact Choose contact" at bounding box center [164, 126] width 103 height 63
click at [134, 106] on button "Choose contact" at bounding box center [132, 110] width 46 height 10
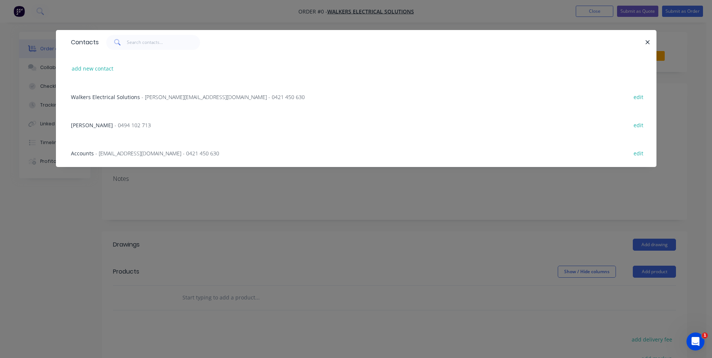
click at [124, 95] on span "Walkers Electrical Solutions" at bounding box center [105, 96] width 69 height 7
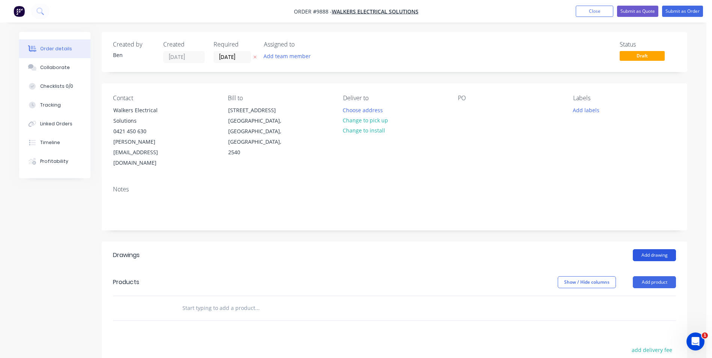
click at [659, 249] on button "Add drawing" at bounding box center [654, 255] width 43 height 12
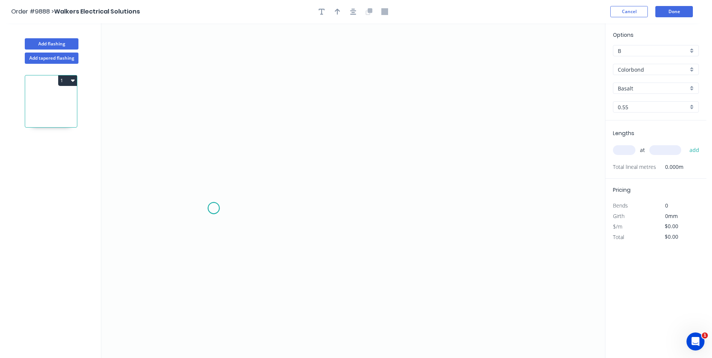
drag, startPoint x: 214, startPoint y: 208, endPoint x: 271, endPoint y: 205, distance: 57.1
click at [214, 208] on icon "0" at bounding box center [353, 190] width 504 height 335
click at [489, 206] on icon "0" at bounding box center [353, 190] width 504 height 335
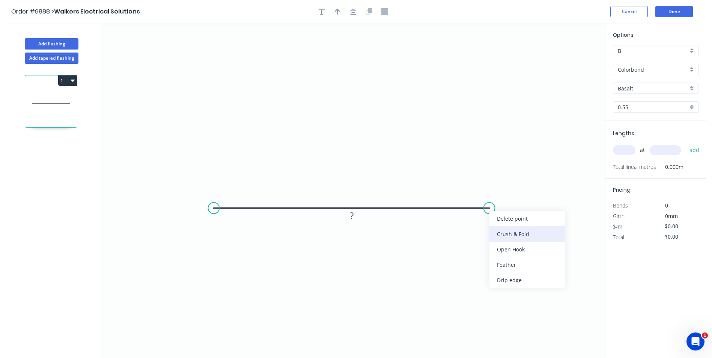
click at [497, 227] on div "Crush & Fold" at bounding box center [526, 233] width 75 height 15
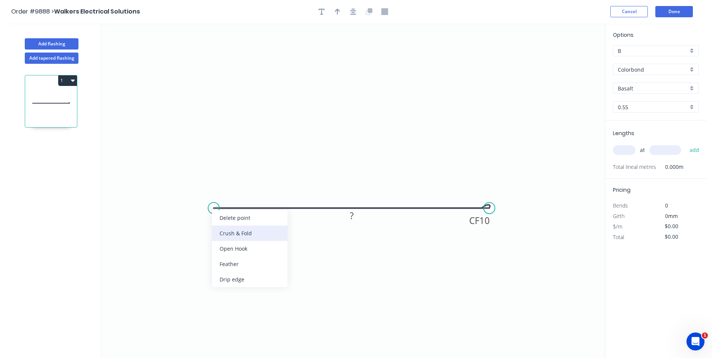
click at [220, 228] on div "Crush & Fold" at bounding box center [249, 233] width 75 height 15
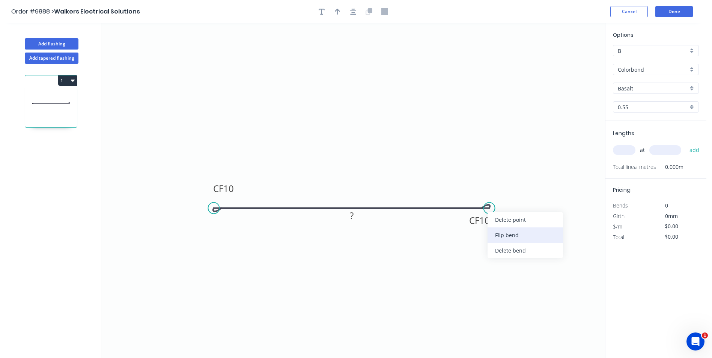
click at [491, 231] on div "Flip bend" at bounding box center [525, 234] width 75 height 15
click at [338, 12] on icon "button" at bounding box center [337, 12] width 5 height 6
drag, startPoint x: 565, startPoint y: 60, endPoint x: 337, endPoint y: 110, distance: 233.4
click at [337, 111] on icon at bounding box center [337, 104] width 7 height 24
click at [649, 89] on input "Basalt" at bounding box center [653, 88] width 70 height 8
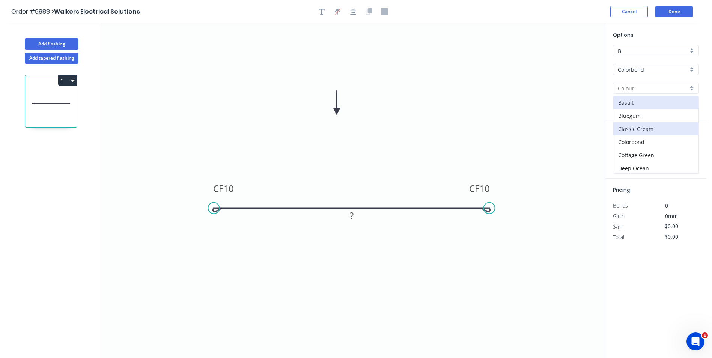
scroll to position [38, 0]
click at [651, 143] on div "Dover White" at bounding box center [655, 143] width 85 height 13
type input "Dover White"
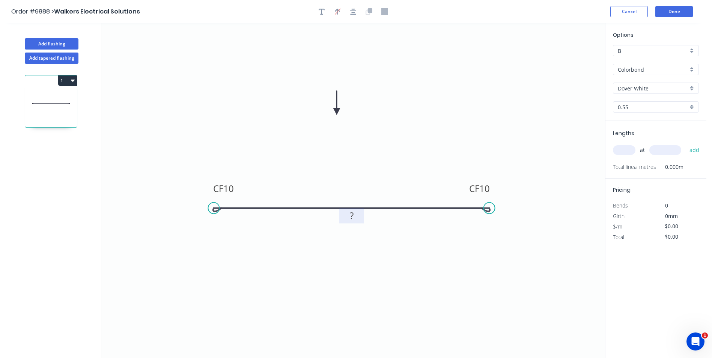
click at [352, 216] on tspan "?" at bounding box center [352, 215] width 4 height 12
click at [624, 149] on input "text" at bounding box center [624, 150] width 23 height 10
type input "1"
type input "1210"
click at [693, 152] on button "add" at bounding box center [695, 150] width 18 height 13
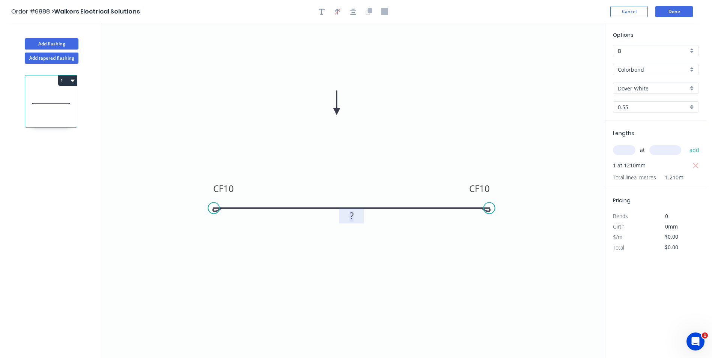
click at [351, 217] on tspan "?" at bounding box center [352, 215] width 4 height 12
click at [378, 156] on icon "0 CF 10 CF 10 1190" at bounding box center [353, 190] width 504 height 335
click at [671, 11] on button "Done" at bounding box center [674, 11] width 38 height 11
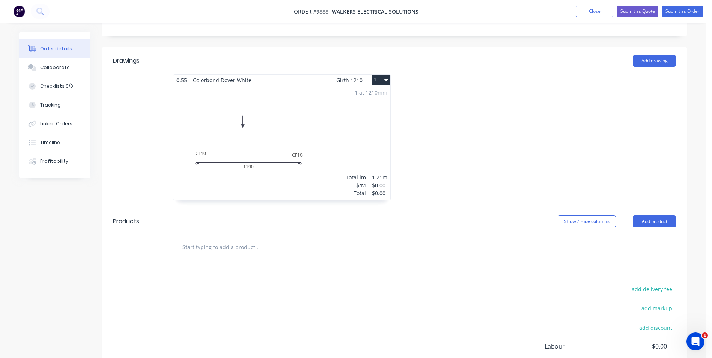
scroll to position [192, 0]
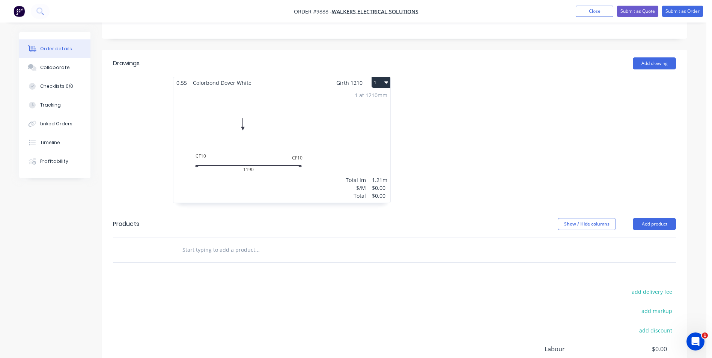
click at [303, 120] on div "1 at 1210mm Total lm $/M Total 1.21m $0.00 $0.00" at bounding box center [281, 145] width 217 height 114
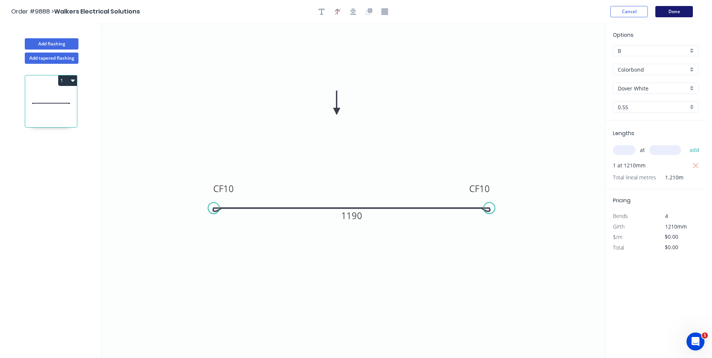
click at [686, 11] on button "Done" at bounding box center [674, 11] width 38 height 11
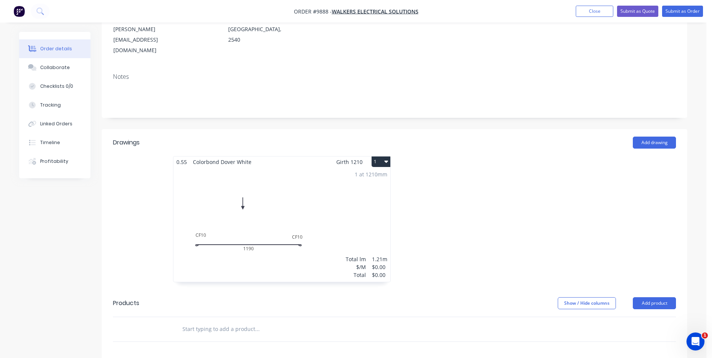
scroll to position [75, 0]
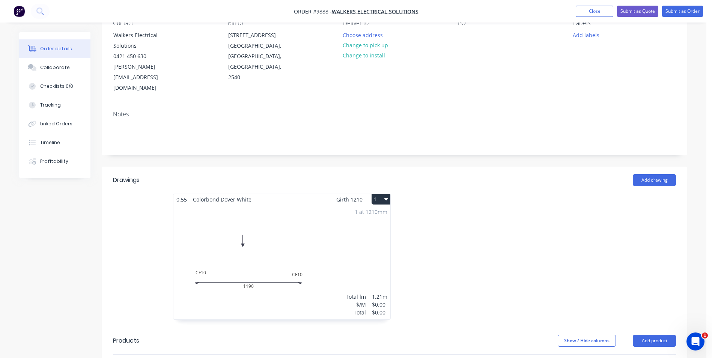
click at [252, 265] on div "1 at 1210mm Total lm $/M Total 1.21m $0.00 $0.00" at bounding box center [281, 262] width 217 height 114
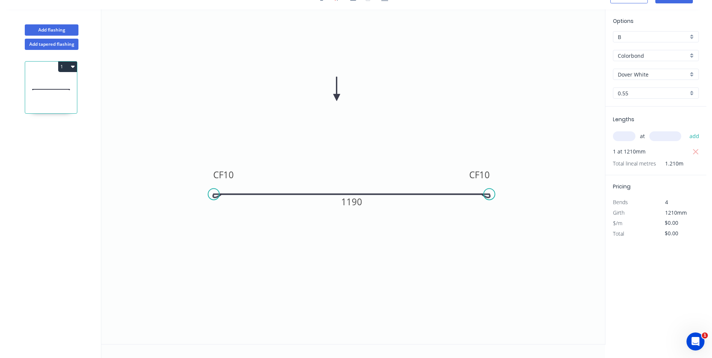
scroll to position [14, 0]
click at [363, 205] on rect at bounding box center [352, 201] width 30 height 15
click at [361, 203] on tspan "1190" at bounding box center [351, 202] width 21 height 12
drag, startPoint x: 366, startPoint y: 225, endPoint x: 366, endPoint y: 220, distance: 5.3
click at [367, 223] on icon "0 CF 10 CF 10 1090" at bounding box center [353, 176] width 504 height 335
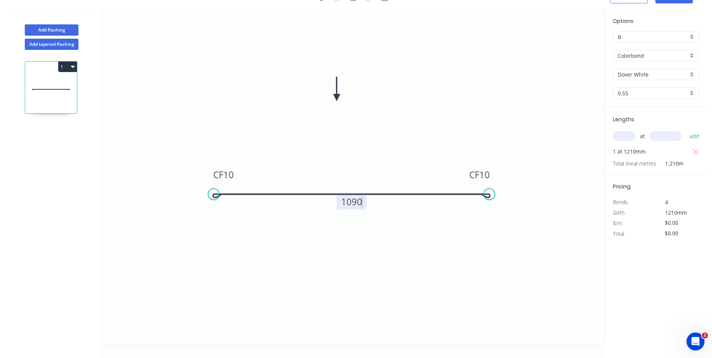
type input "$41.89"
type input "$50.69"
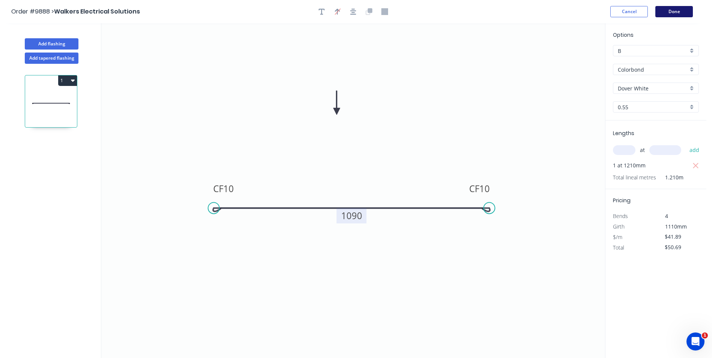
click at [662, 11] on button "Done" at bounding box center [674, 11] width 38 height 11
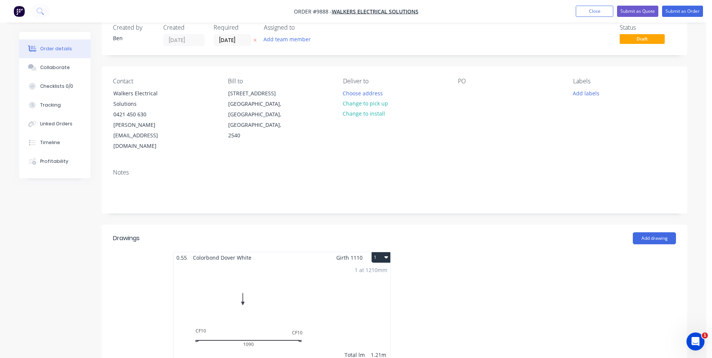
scroll to position [26, 0]
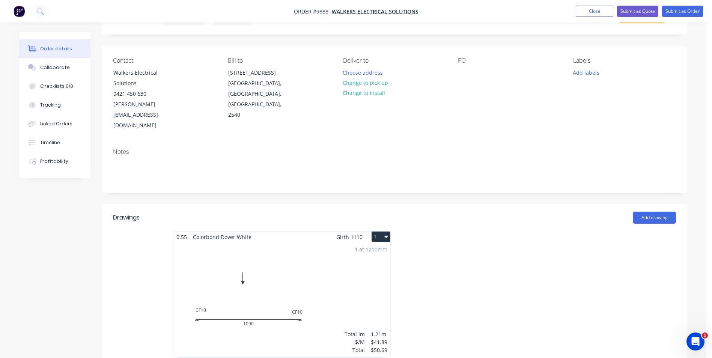
click at [276, 242] on div "1 at 1210mm Total lm $/M Total 1.21m $41.89 $50.69" at bounding box center [281, 299] width 217 height 114
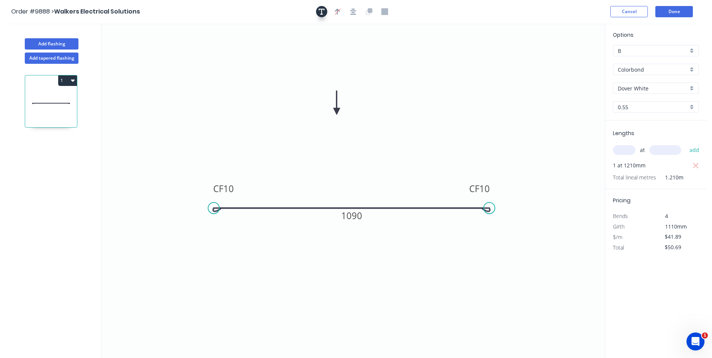
click at [322, 13] on icon "button" at bounding box center [322, 12] width 6 height 6
drag, startPoint x: 173, startPoint y: 53, endPoint x: 372, endPoint y: 59, distance: 199.4
click at [372, 59] on textarea at bounding box center [349, 58] width 61 height 28
drag, startPoint x: 417, startPoint y: 63, endPoint x: 420, endPoint y: 58, distance: 6.5
click at [420, 59] on icon "see picture CF 10 CF 10 1090" at bounding box center [353, 190] width 504 height 335
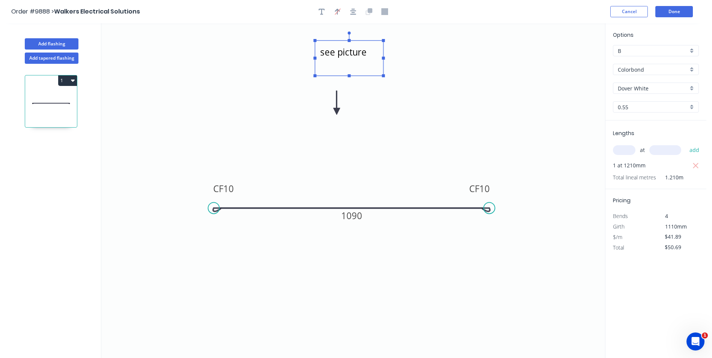
type textarea "see picture"
click at [673, 12] on button "Done" at bounding box center [674, 11] width 38 height 11
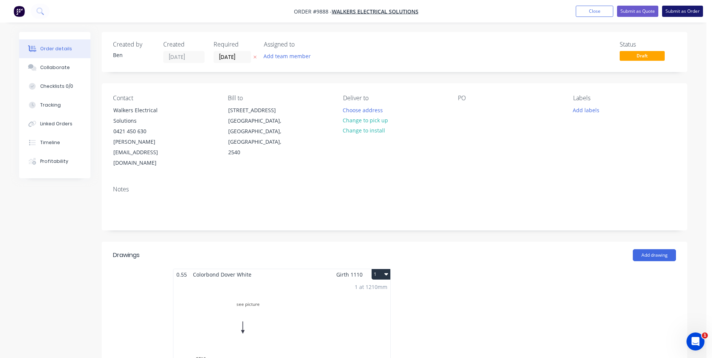
click at [678, 11] on button "Submit as Order" at bounding box center [682, 11] width 41 height 11
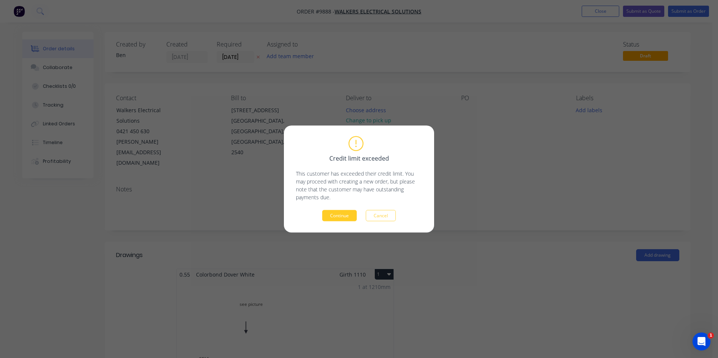
click at [337, 215] on button "Continue" at bounding box center [339, 215] width 35 height 11
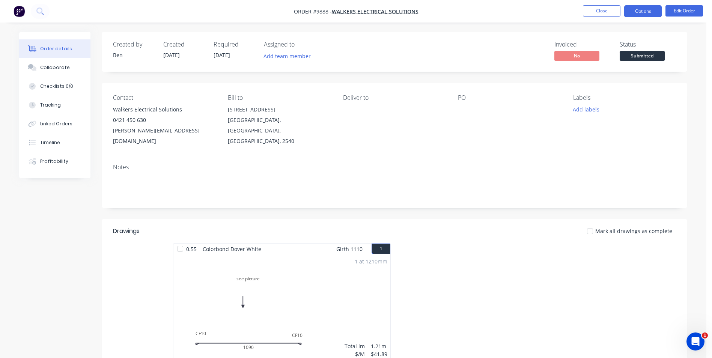
click at [646, 12] on button "Options" at bounding box center [643, 11] width 38 height 12
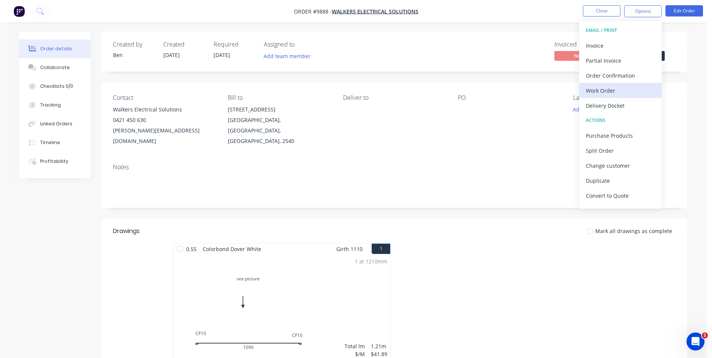
click at [596, 87] on div "Work Order" at bounding box center [620, 90] width 69 height 11
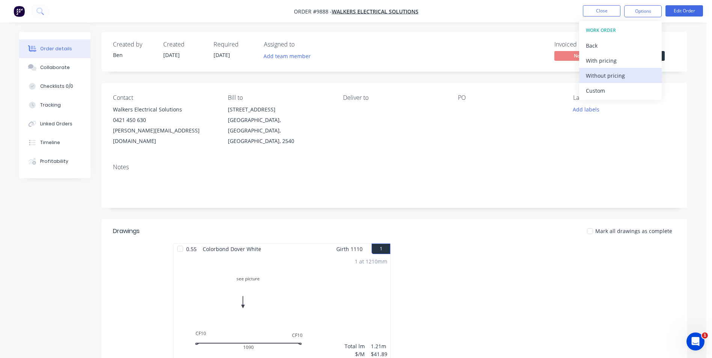
click at [603, 75] on div "Without pricing" at bounding box center [620, 75] width 69 height 11
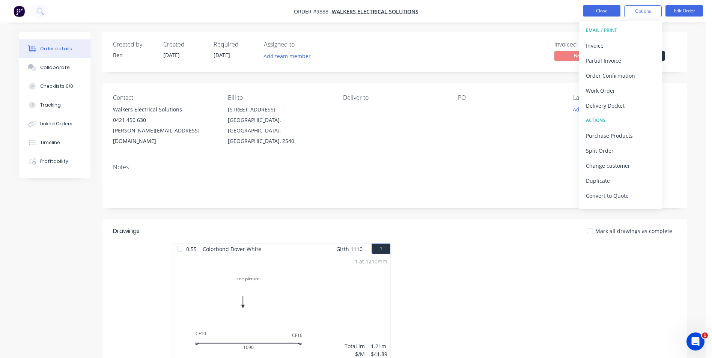
click at [590, 11] on button "Close" at bounding box center [602, 10] width 38 height 11
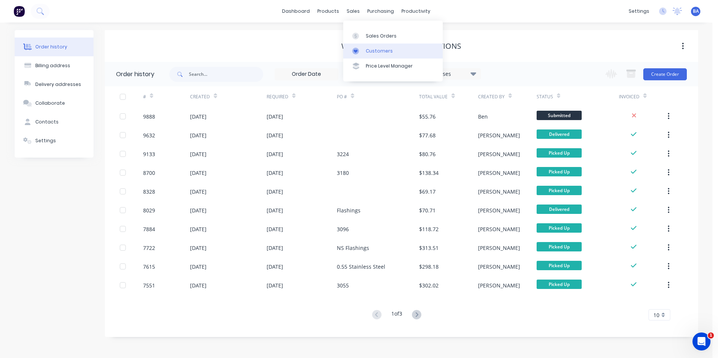
click at [357, 51] on icon at bounding box center [356, 51] width 4 height 3
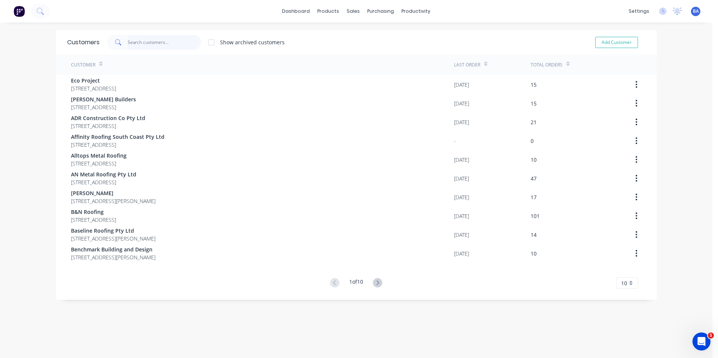
click at [156, 46] on input "text" at bounding box center [164, 42] width 73 height 15
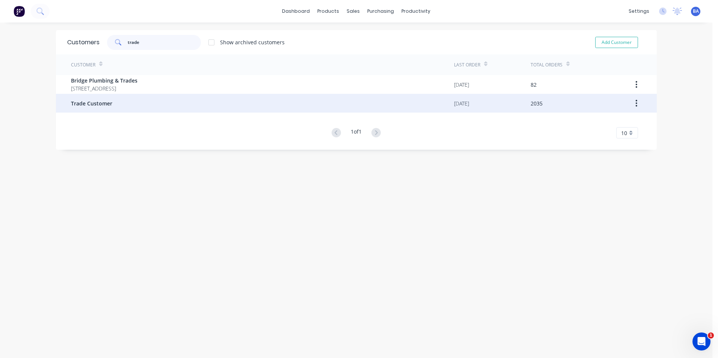
type input "trade"
click at [143, 101] on div "Trade Customer" at bounding box center [262, 103] width 383 height 19
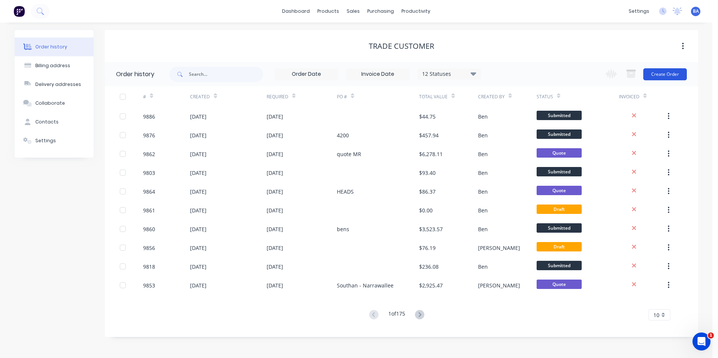
click at [660, 71] on button "Create Order" at bounding box center [665, 74] width 44 height 12
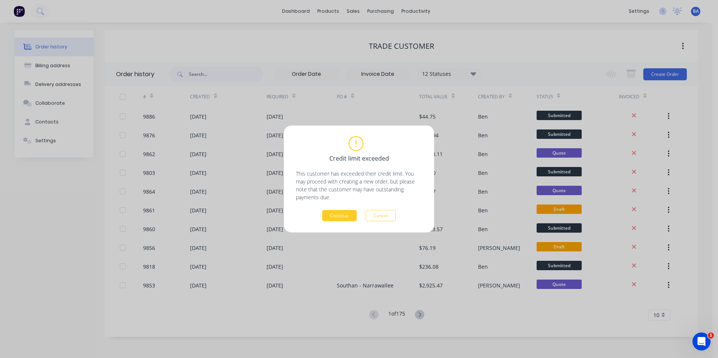
click at [340, 213] on button "Continue" at bounding box center [339, 215] width 35 height 11
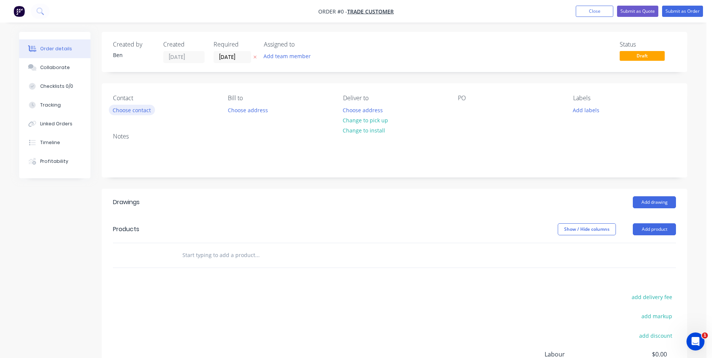
click at [138, 108] on button "Choose contact" at bounding box center [132, 110] width 46 height 10
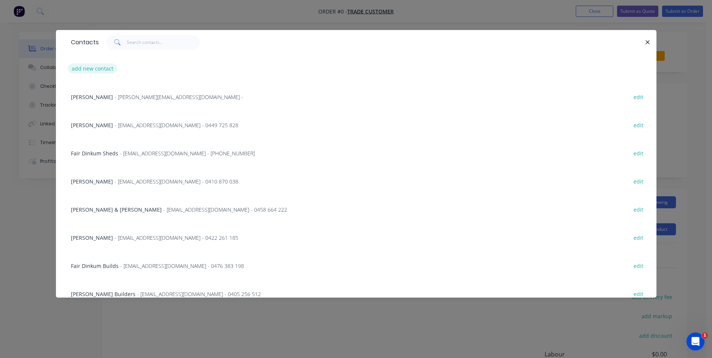
click at [99, 70] on button "add new contact" at bounding box center [93, 68] width 50 height 10
select select "AU"
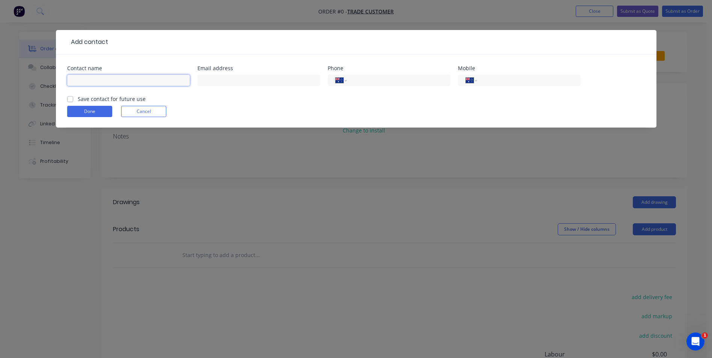
click at [108, 80] on input "text" at bounding box center [128, 80] width 123 height 11
type input "Craig Wenberg"
click at [232, 81] on input "text" at bounding box center [258, 80] width 123 height 11
type input "craigwenberg80@hotmail.com"
click at [371, 81] on input "tel" at bounding box center [397, 80] width 90 height 9
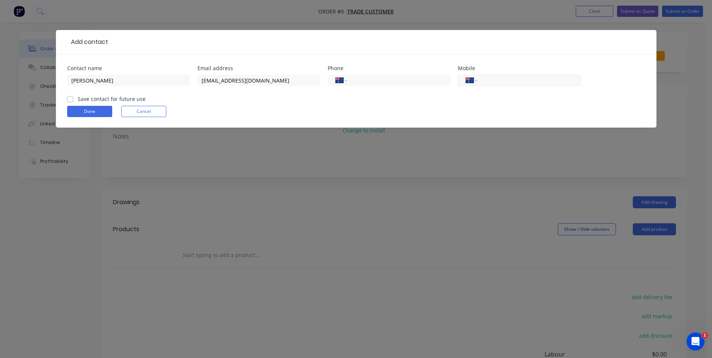
click at [486, 79] on input "tel" at bounding box center [527, 80] width 90 height 9
type input "0415 772 166"
click at [95, 113] on button "Done" at bounding box center [89, 111] width 45 height 11
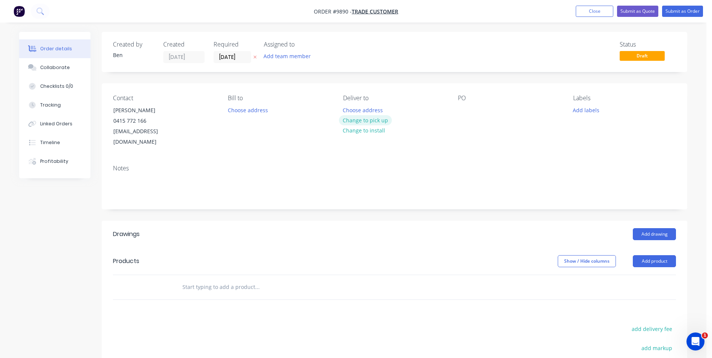
click at [372, 121] on button "Change to pick up" at bounding box center [365, 120] width 53 height 10
click at [656, 255] on button "Add product" at bounding box center [654, 261] width 43 height 12
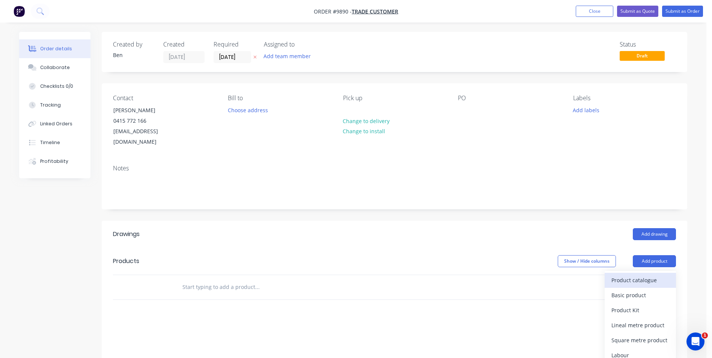
click at [646, 275] on div "Product catalogue" at bounding box center [640, 280] width 58 height 11
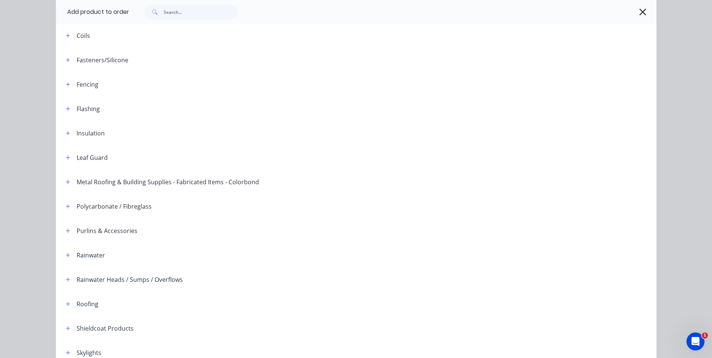
scroll to position [172, 0]
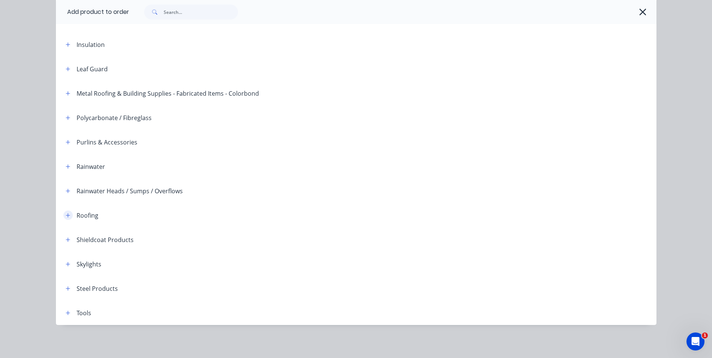
click at [66, 215] on icon "button" at bounding box center [68, 215] width 4 height 4
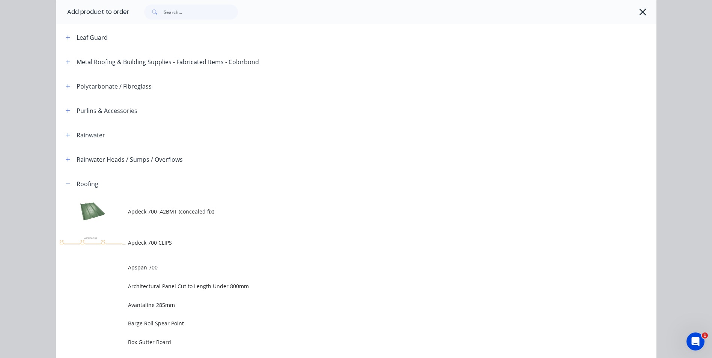
scroll to position [360, 0]
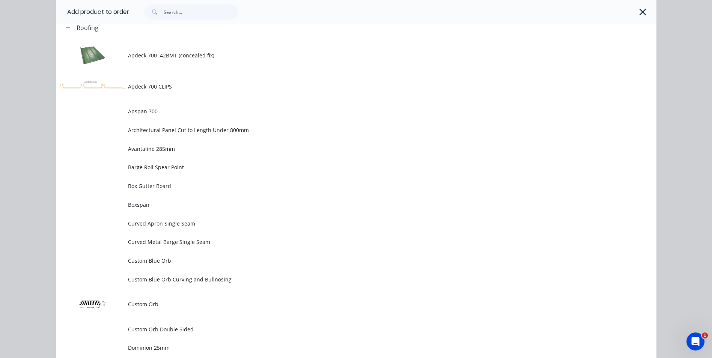
click at [154, 304] on span "Custom Orb" at bounding box center [339, 304] width 423 height 8
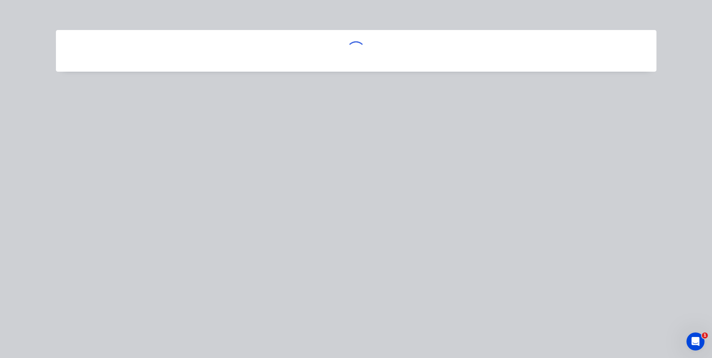
scroll to position [0, 0]
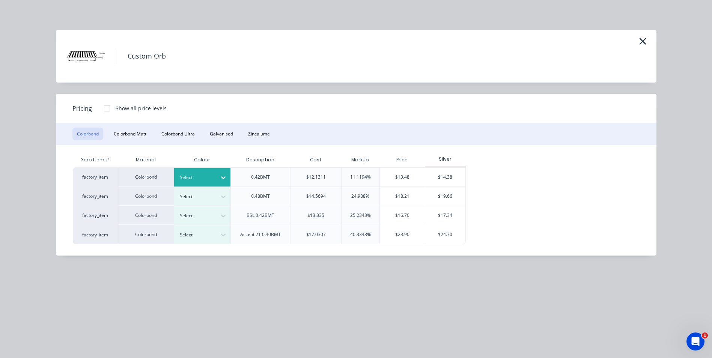
click at [228, 175] on div at bounding box center [224, 178] width 14 height 12
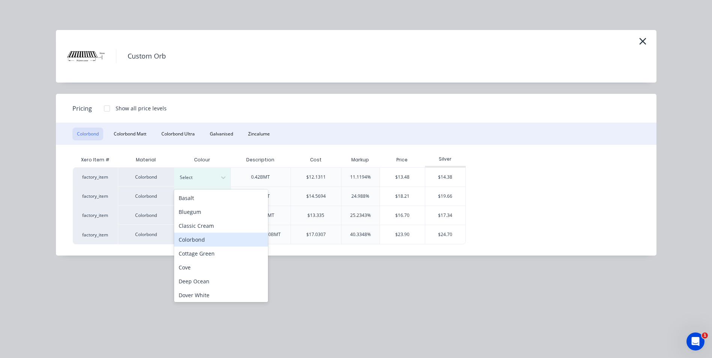
click at [200, 238] on div "Colorbond" at bounding box center [221, 240] width 94 height 14
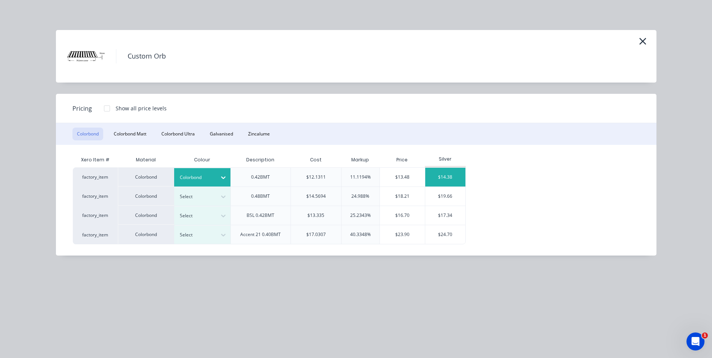
click at [446, 174] on div "$14.38" at bounding box center [445, 177] width 40 height 19
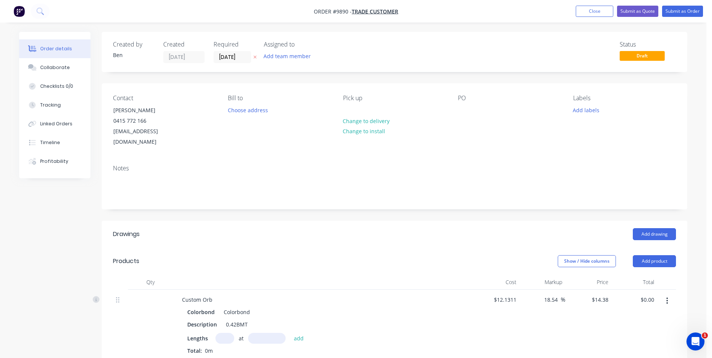
scroll to position [150, 0]
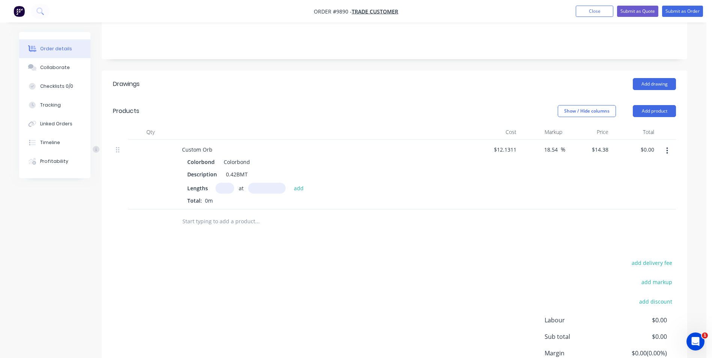
click at [225, 183] on input "text" at bounding box center [224, 188] width 19 height 11
type input "17"
type input "3650"
click at [290, 183] on button "add" at bounding box center [299, 188] width 18 height 10
type input "$892.28"
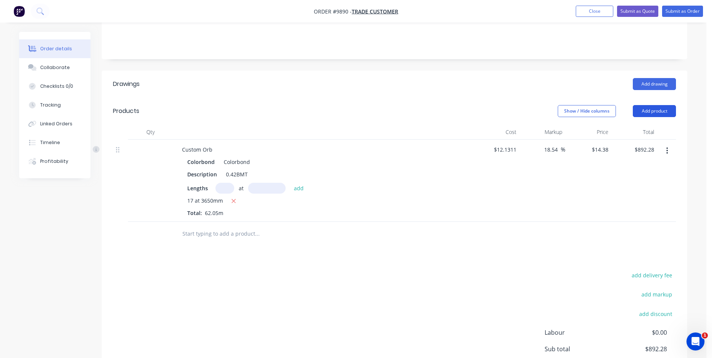
click at [644, 105] on button "Add product" at bounding box center [654, 111] width 43 height 12
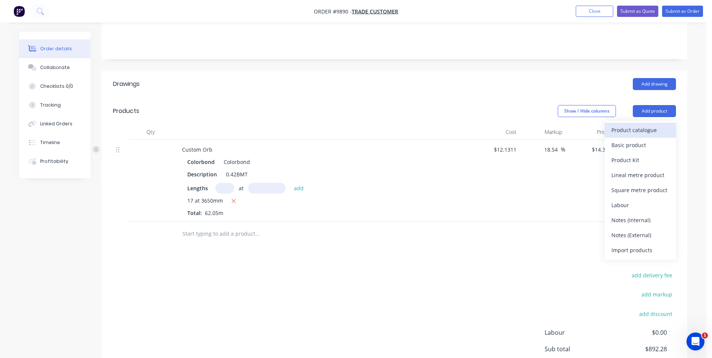
click at [639, 125] on div "Product catalogue" at bounding box center [640, 130] width 58 height 11
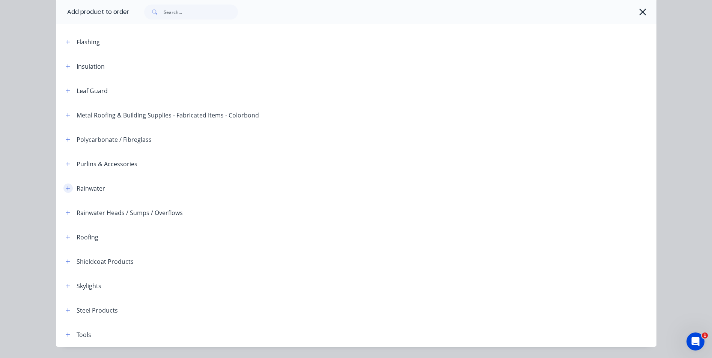
click at [66, 189] on icon "button" at bounding box center [68, 188] width 4 height 4
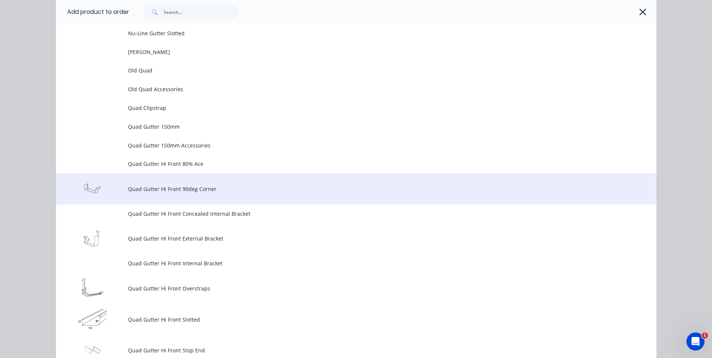
scroll to position [1952, 0]
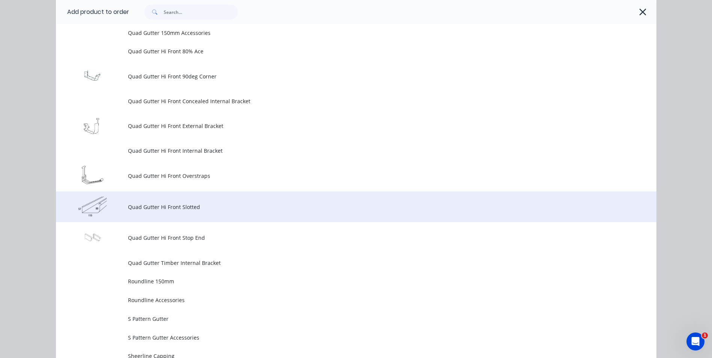
click at [159, 208] on span "Quad Gutter Hi Front Slotted" at bounding box center [339, 207] width 423 height 8
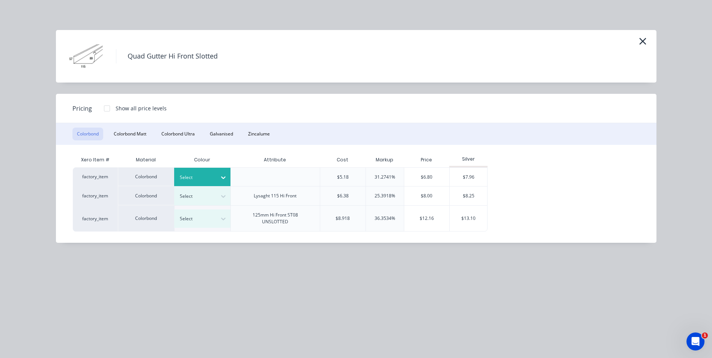
click at [217, 174] on div at bounding box center [224, 178] width 14 height 12
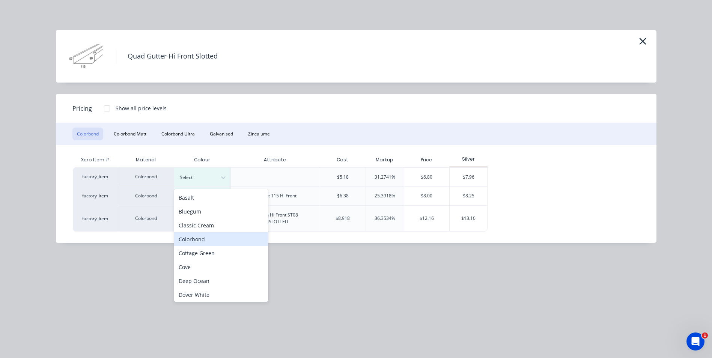
click at [200, 239] on div "Colorbond" at bounding box center [221, 239] width 94 height 14
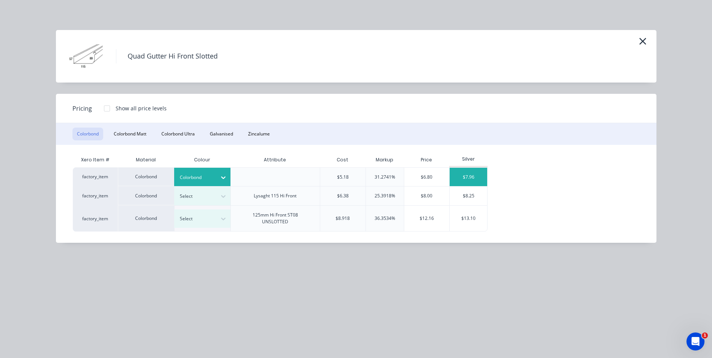
click at [479, 176] on div "$7.96" at bounding box center [469, 177] width 38 height 18
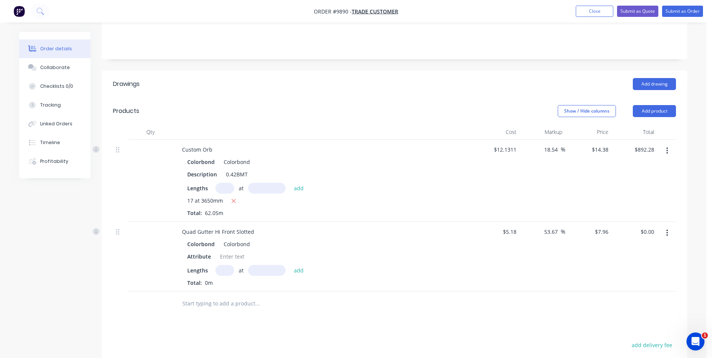
click at [221, 265] on input "text" at bounding box center [224, 270] width 19 height 11
type input "2"
type input "6500"
click at [290, 265] on button "add" at bounding box center [299, 270] width 18 height 10
type input "$103.48"
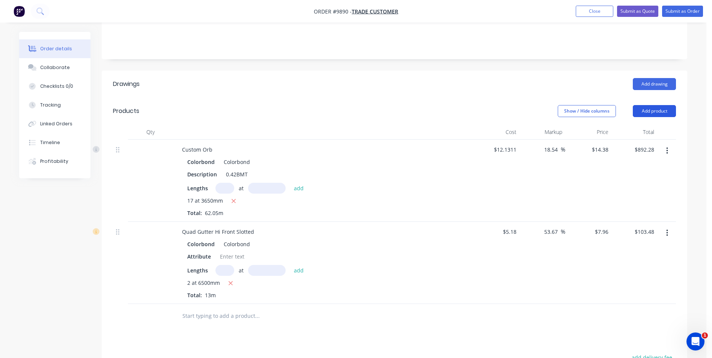
click at [640, 105] on button "Add product" at bounding box center [654, 111] width 43 height 12
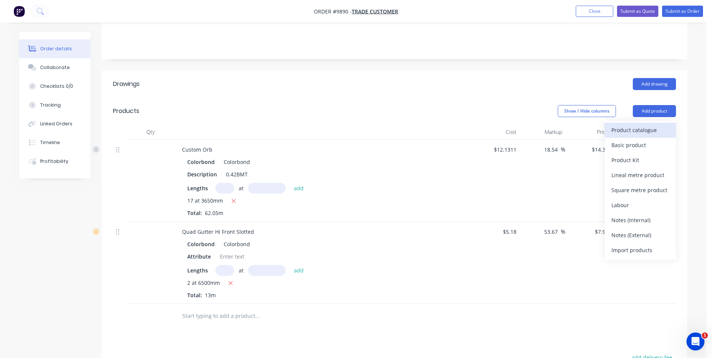
click at [640, 125] on div "Product catalogue" at bounding box center [640, 130] width 58 height 11
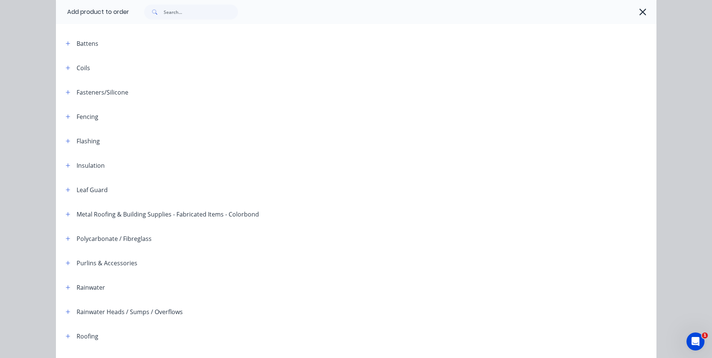
scroll to position [150, 0]
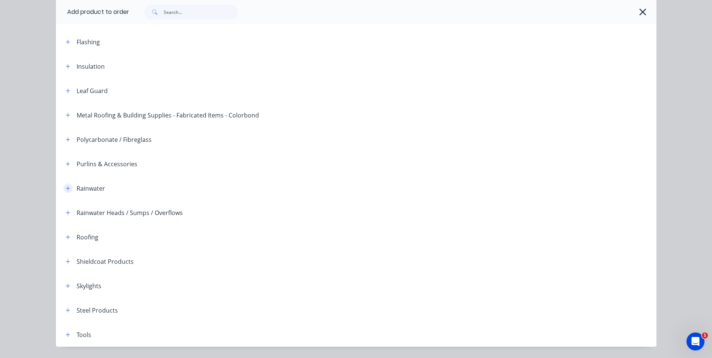
click at [66, 188] on icon "button" at bounding box center [68, 188] width 4 height 4
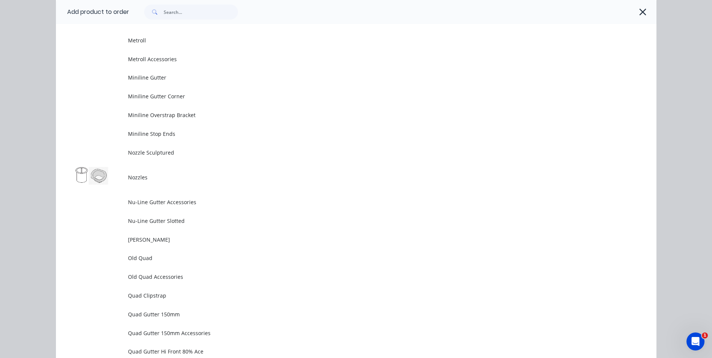
scroll to position [1802, 0]
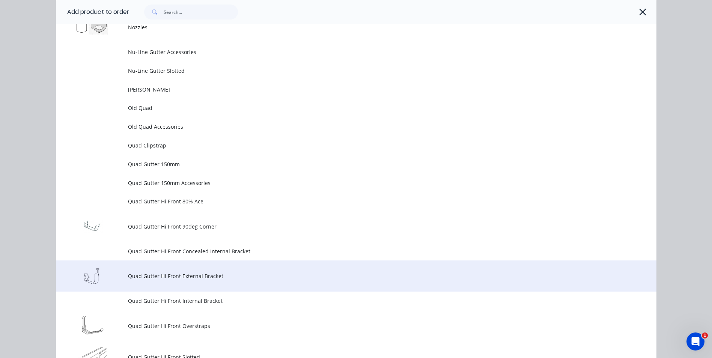
click at [180, 274] on span "Quad Gutter Hi Front External Bracket" at bounding box center [339, 276] width 423 height 8
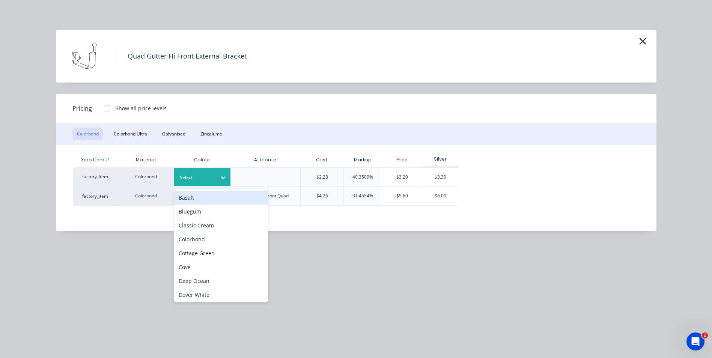
click at [222, 177] on icon at bounding box center [223, 177] width 5 height 3
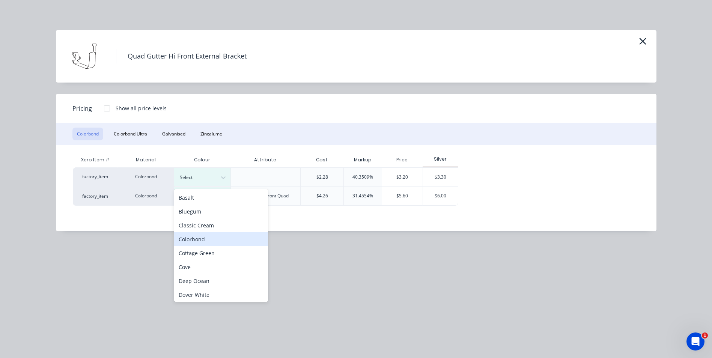
click at [210, 239] on div "Colorbond" at bounding box center [221, 239] width 94 height 14
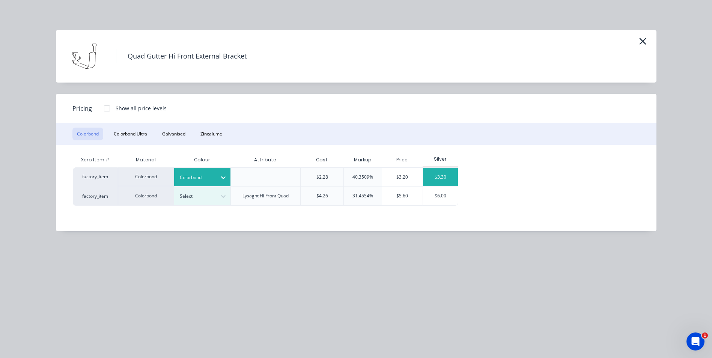
click at [438, 175] on div "$3.30" at bounding box center [440, 177] width 35 height 18
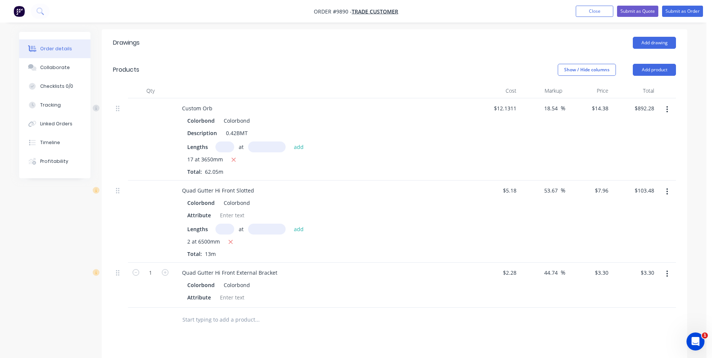
scroll to position [263, 0]
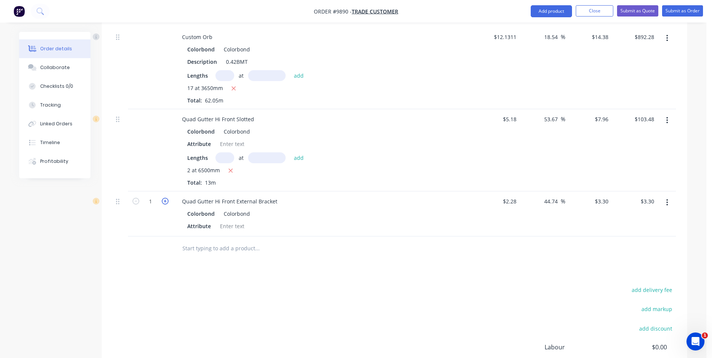
click at [167, 198] on icon "button" at bounding box center [165, 201] width 7 height 7
type input "2"
type input "$6.60"
click at [167, 198] on icon "button" at bounding box center [165, 201] width 7 height 7
type input "3"
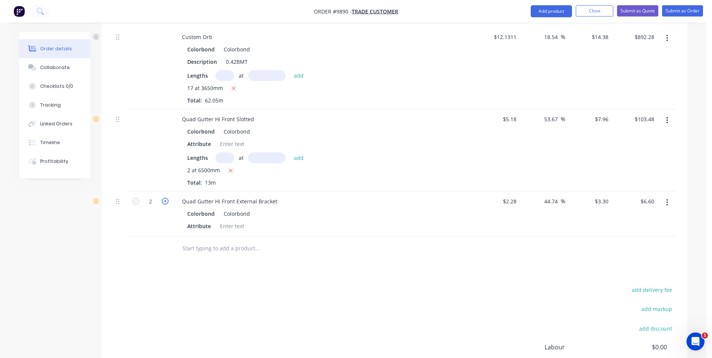
type input "$9.90"
click at [167, 198] on icon "button" at bounding box center [165, 201] width 7 height 7
type input "4"
type input "$13.20"
click at [167, 198] on icon "button" at bounding box center [165, 201] width 7 height 7
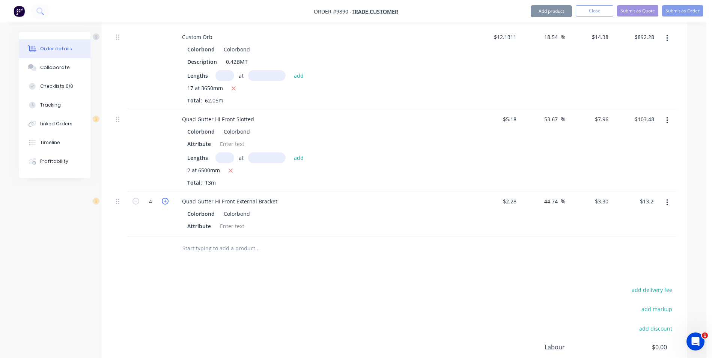
type input "5"
type input "$16.50"
click at [167, 198] on icon "button" at bounding box center [165, 201] width 7 height 7
type input "6"
type input "$19.80"
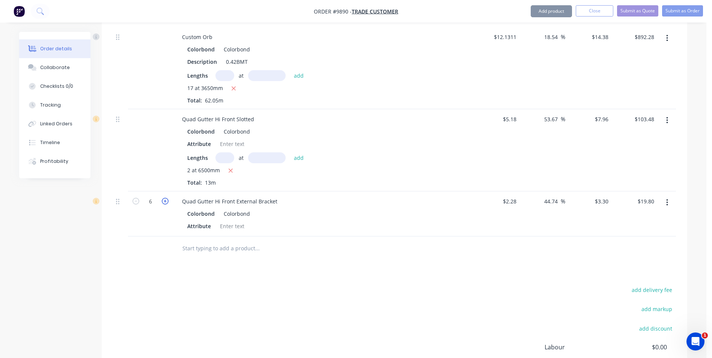
click at [167, 198] on icon "button" at bounding box center [165, 201] width 7 height 7
type input "7"
type input "$23.10"
click at [167, 198] on icon "button" at bounding box center [165, 201] width 7 height 7
type input "8"
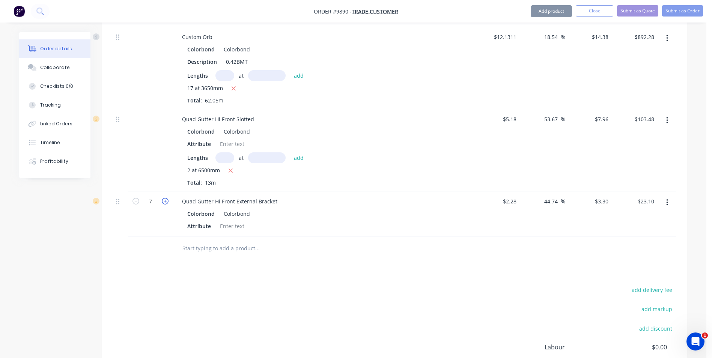
type input "$26.40"
click at [167, 198] on icon "button" at bounding box center [165, 201] width 7 height 7
type input "9"
type input "$29.70"
click at [167, 198] on icon "button" at bounding box center [165, 201] width 7 height 7
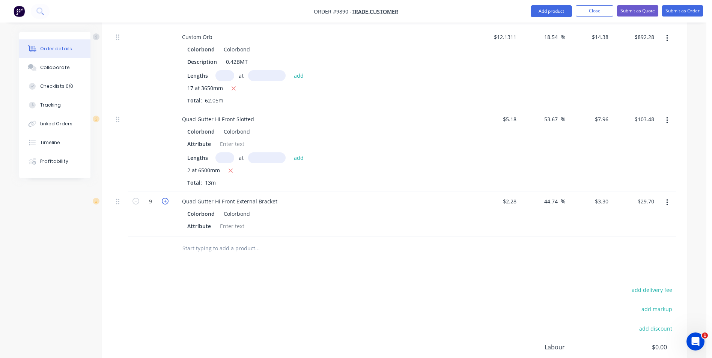
type input "10"
type input "$33.00"
click at [167, 198] on icon "button" at bounding box center [165, 201] width 7 height 7
type input "11"
type input "$36.30"
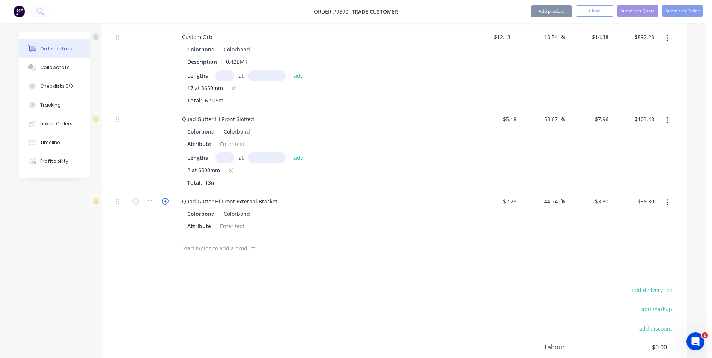
click at [167, 198] on icon "button" at bounding box center [165, 201] width 7 height 7
type input "12"
type input "$39.60"
click at [167, 198] on icon "button" at bounding box center [165, 201] width 7 height 7
type input "13"
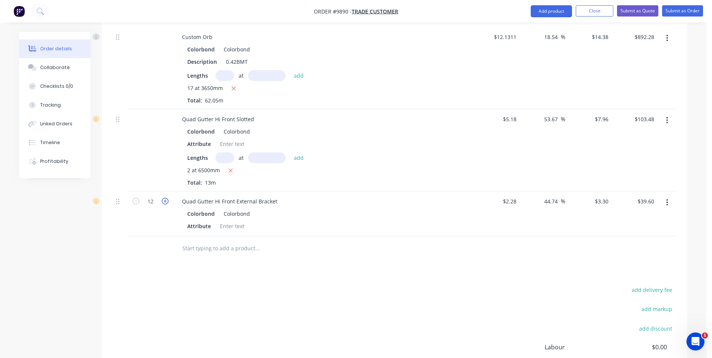
type input "$42.90"
click at [167, 198] on icon "button" at bounding box center [165, 201] width 7 height 7
type input "14"
type input "$46.20"
click at [167, 198] on icon "button" at bounding box center [165, 201] width 7 height 7
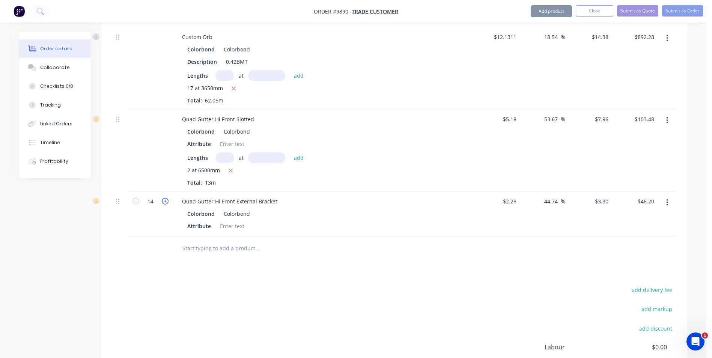
type input "15"
type input "$49.50"
click at [167, 198] on icon "button" at bounding box center [165, 201] width 7 height 7
type input "16"
type input "$52.80"
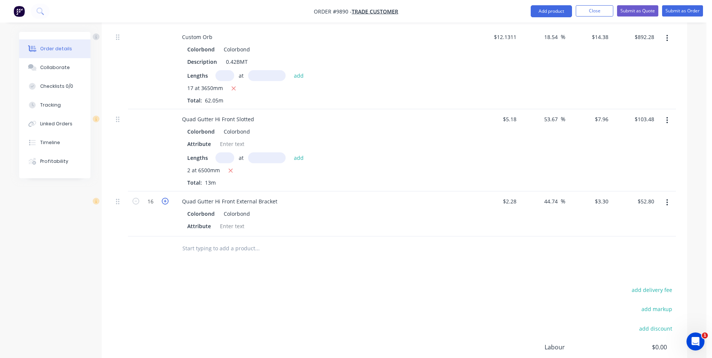
click at [167, 198] on icon "button" at bounding box center [165, 201] width 7 height 7
type input "17"
type input "$56.10"
click at [167, 198] on icon "button" at bounding box center [165, 201] width 7 height 7
type input "18"
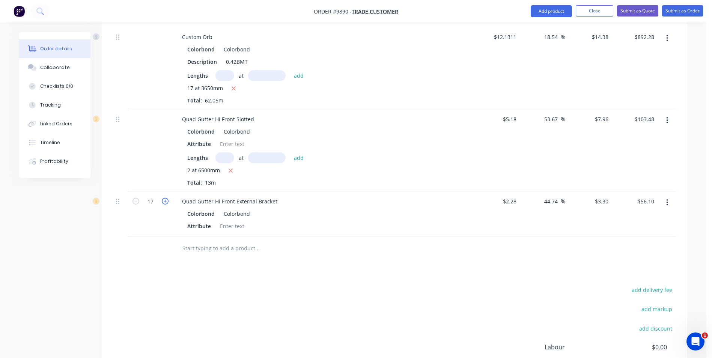
type input "$59.40"
click at [167, 198] on icon "button" at bounding box center [165, 201] width 7 height 7
type input "19"
type input "$62.70"
click at [167, 198] on icon "button" at bounding box center [165, 201] width 7 height 7
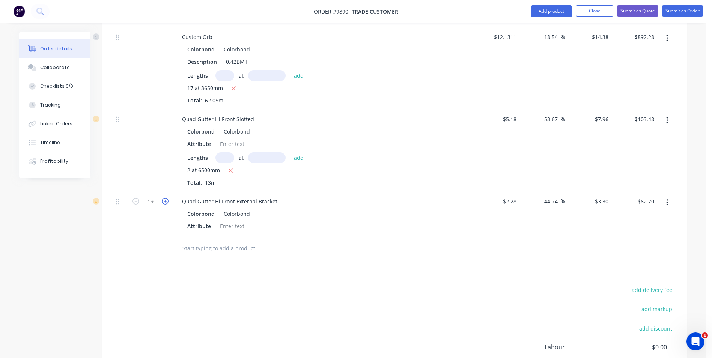
type input "20"
type input "$66.00"
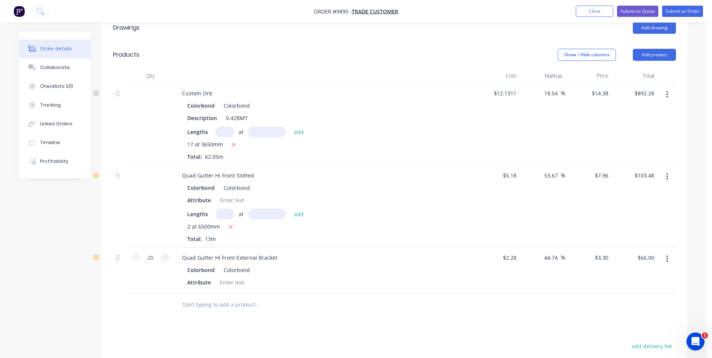
scroll to position [113, 0]
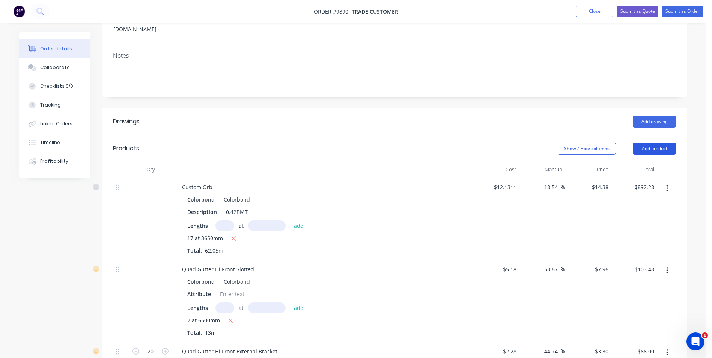
click at [651, 143] on button "Add product" at bounding box center [654, 149] width 43 height 12
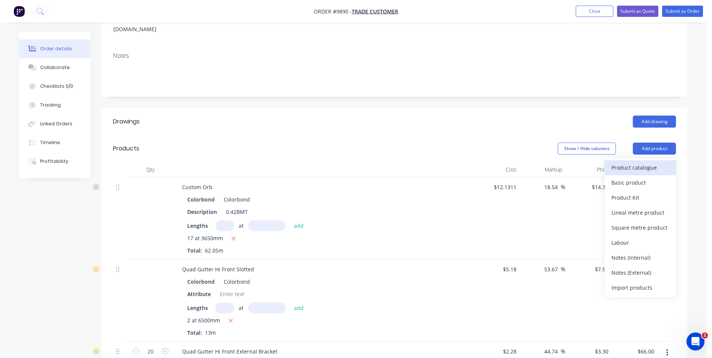
click at [646, 162] on div "Product catalogue" at bounding box center [640, 167] width 58 height 11
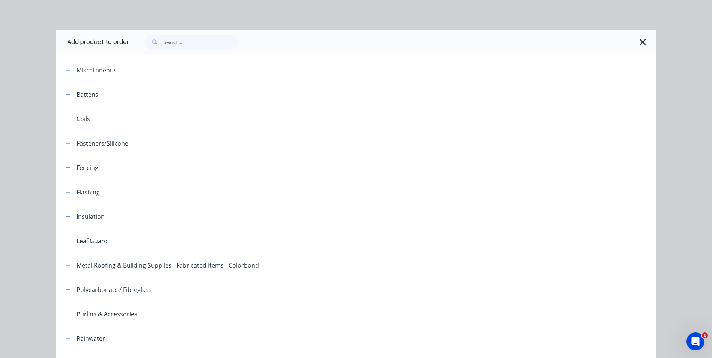
scroll to position [172, 0]
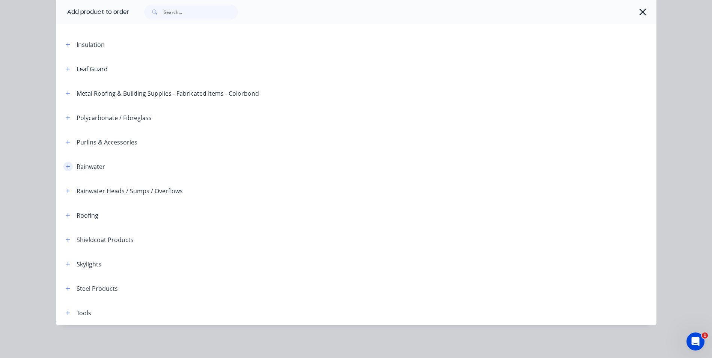
click at [66, 166] on icon "button" at bounding box center [68, 166] width 5 height 5
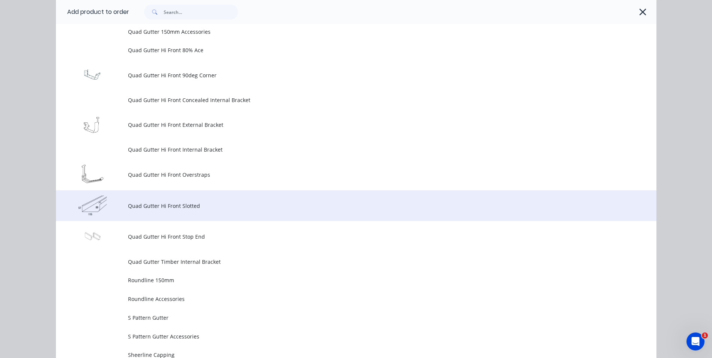
scroll to position [1974, 0]
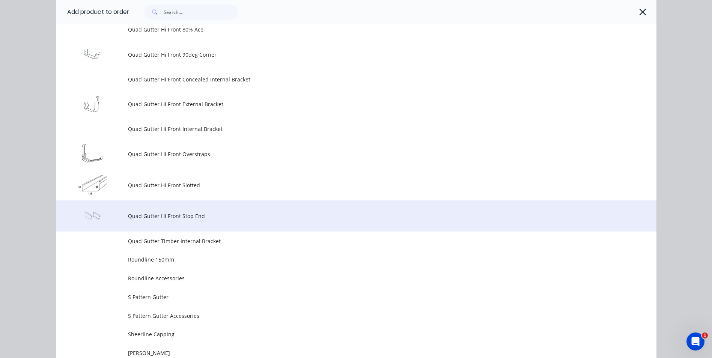
click at [169, 214] on span "Quad Gutter Hi Front Stop End" at bounding box center [339, 216] width 423 height 8
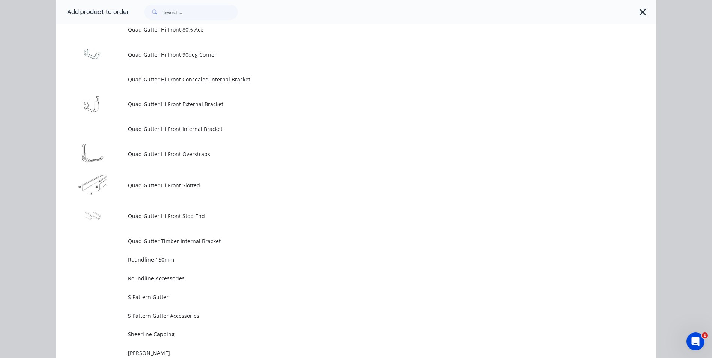
scroll to position [0, 0]
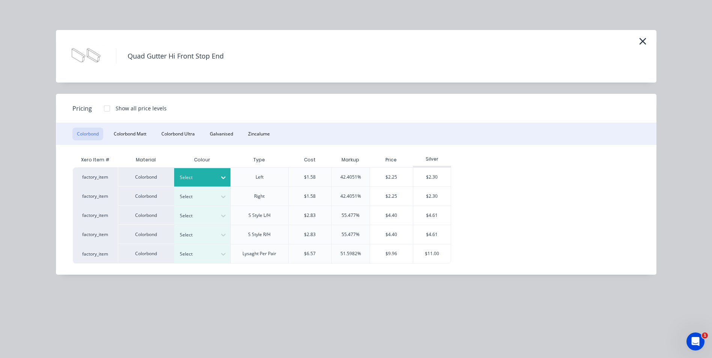
click at [222, 175] on icon at bounding box center [224, 178] width 8 height 8
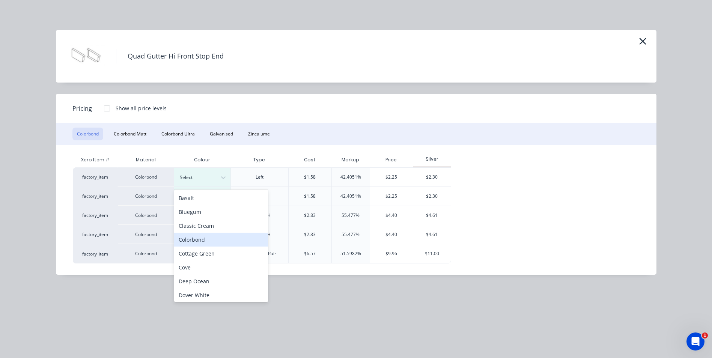
click at [204, 237] on div "Colorbond" at bounding box center [221, 240] width 94 height 14
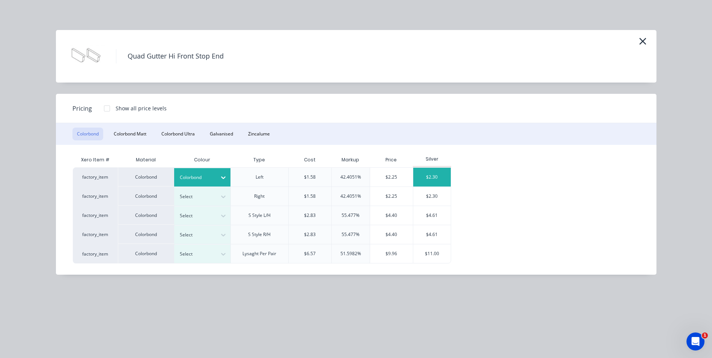
click at [432, 180] on div "$2.30" at bounding box center [432, 177] width 38 height 19
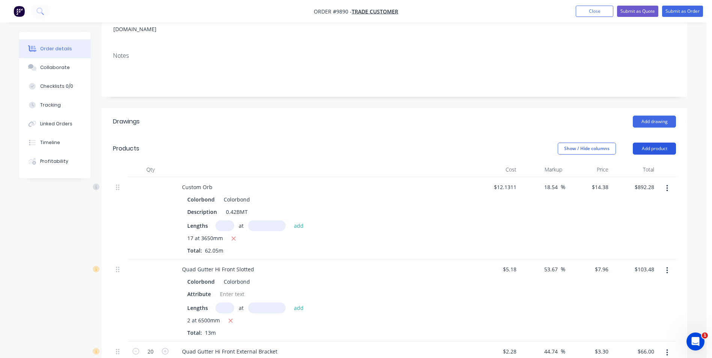
click at [652, 143] on button "Add product" at bounding box center [654, 149] width 43 height 12
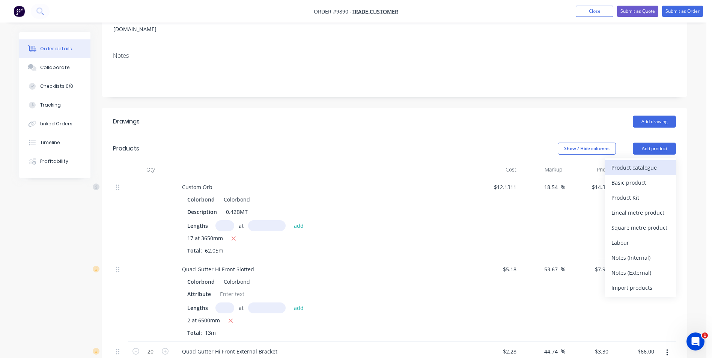
click at [644, 162] on div "Product catalogue" at bounding box center [640, 167] width 58 height 11
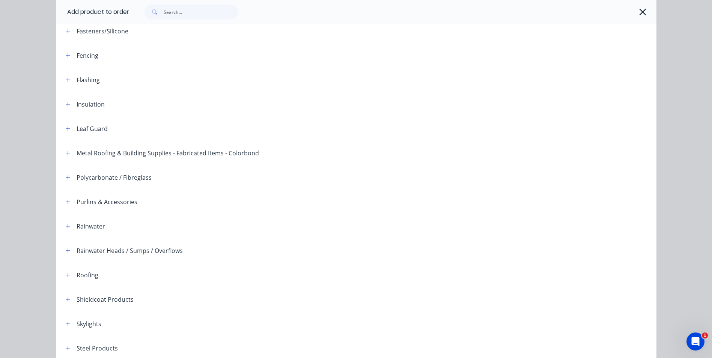
scroll to position [113, 0]
click at [66, 224] on icon "button" at bounding box center [68, 225] width 5 height 5
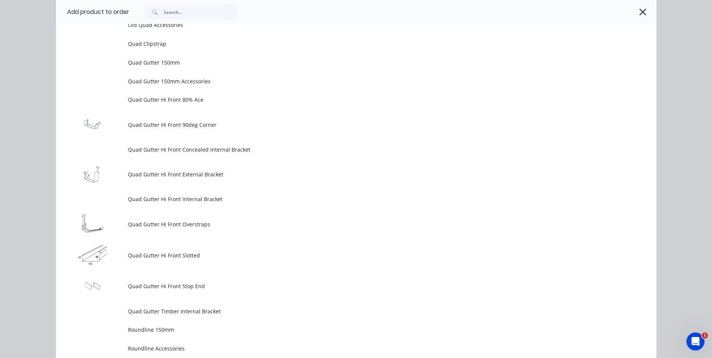
scroll to position [1914, 0]
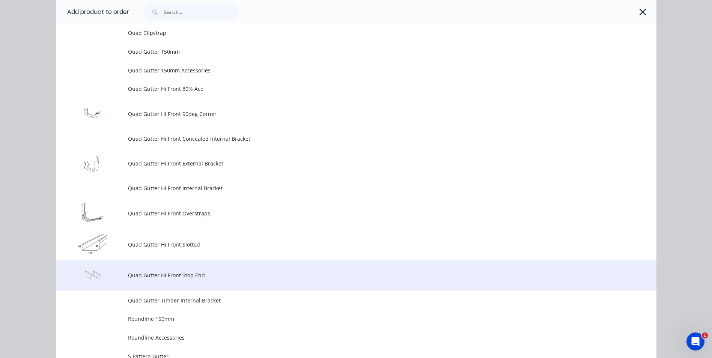
click at [164, 271] on td "Quad Gutter Hi Front Stop End" at bounding box center [392, 275] width 529 height 31
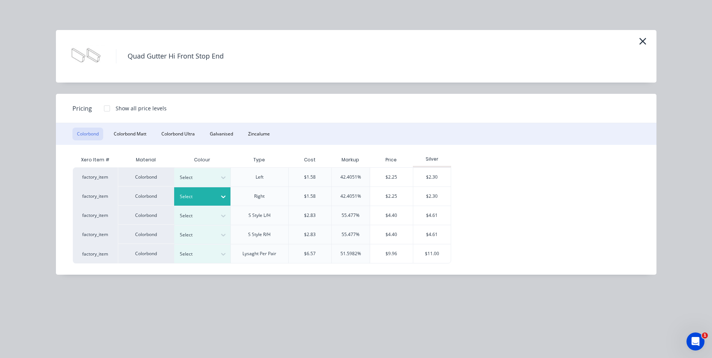
click at [216, 190] on div "Select" at bounding box center [202, 196] width 56 height 18
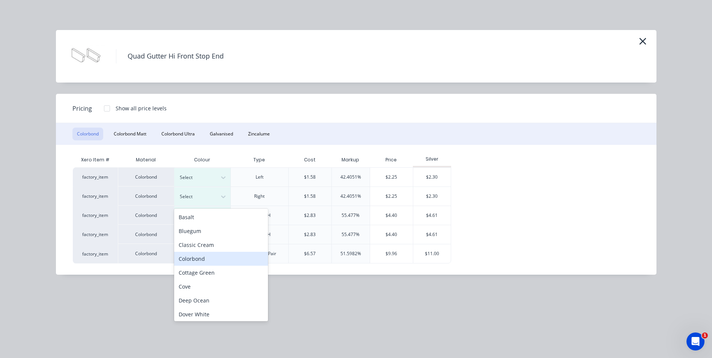
click at [206, 256] on div "Colorbond" at bounding box center [221, 259] width 94 height 14
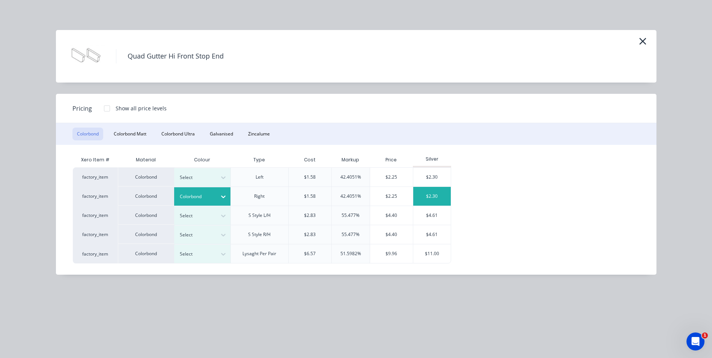
click at [428, 196] on div "$2.30" at bounding box center [432, 196] width 38 height 19
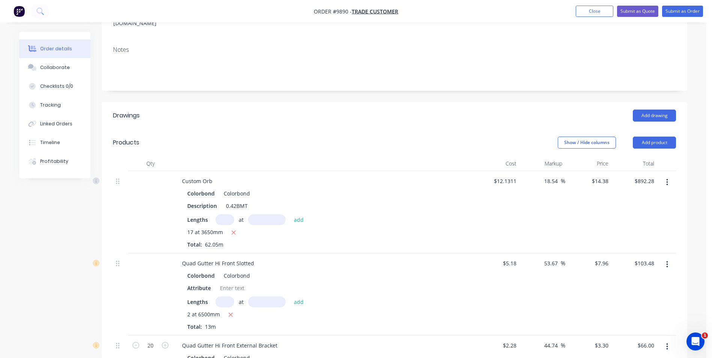
scroll to position [113, 0]
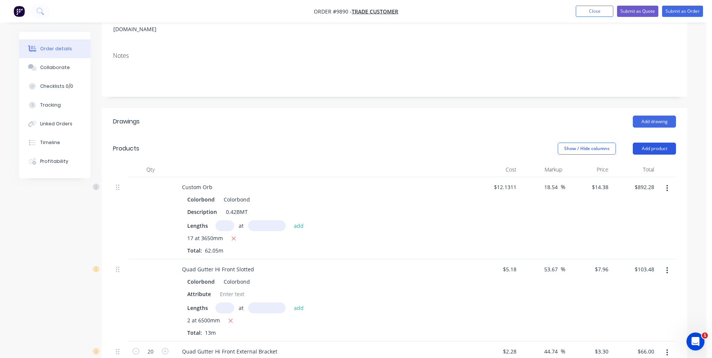
click at [658, 143] on button "Add product" at bounding box center [654, 149] width 43 height 12
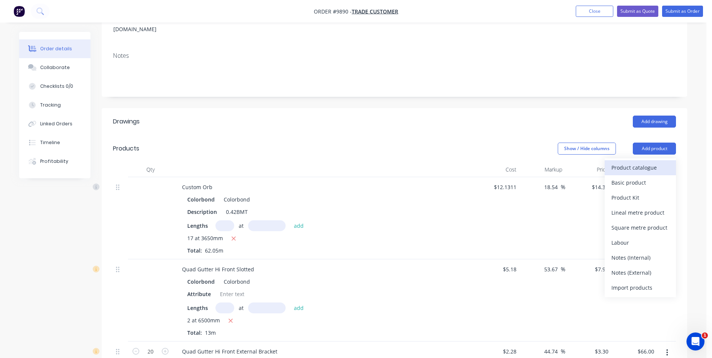
click at [634, 162] on div "Product catalogue" at bounding box center [640, 167] width 58 height 11
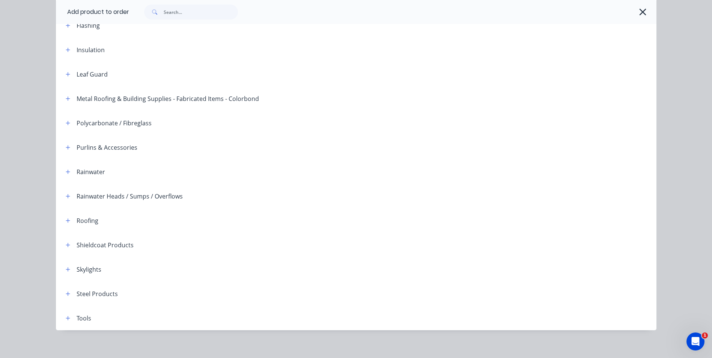
scroll to position [172, 0]
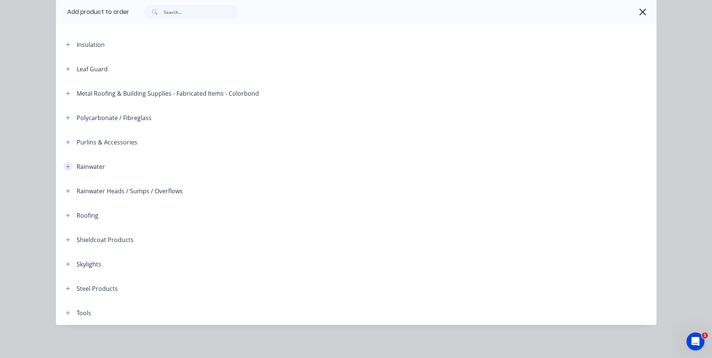
click at [66, 166] on icon "button" at bounding box center [68, 166] width 4 height 4
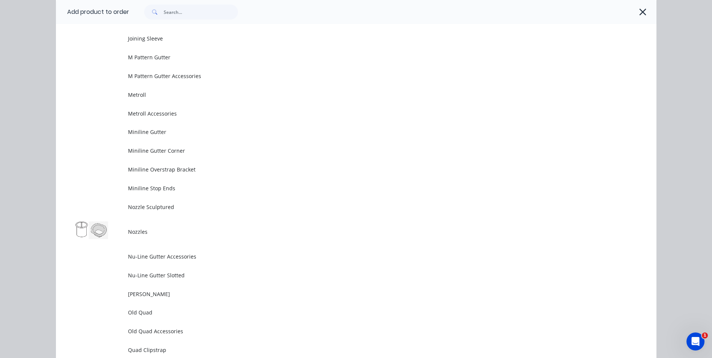
scroll to position [1598, 0]
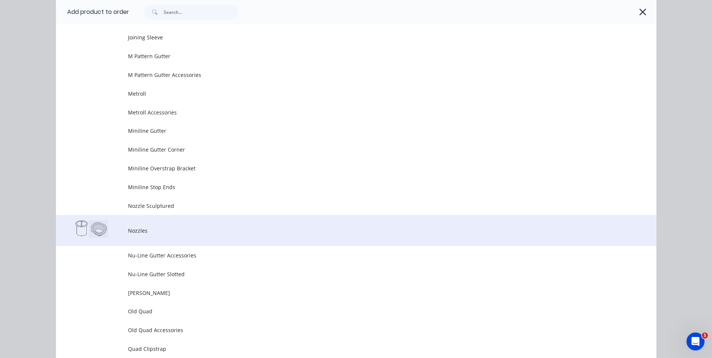
click at [148, 232] on span "Nozzles" at bounding box center [339, 231] width 423 height 8
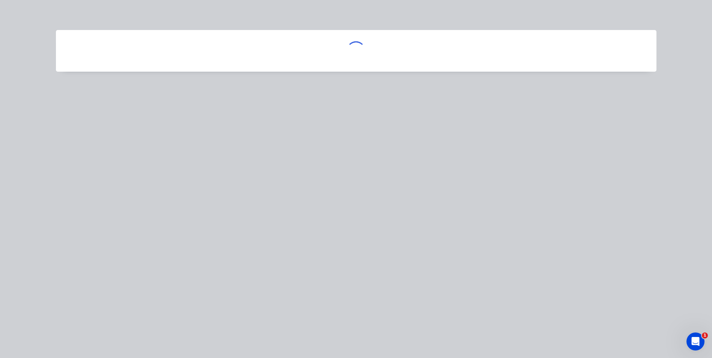
scroll to position [0, 0]
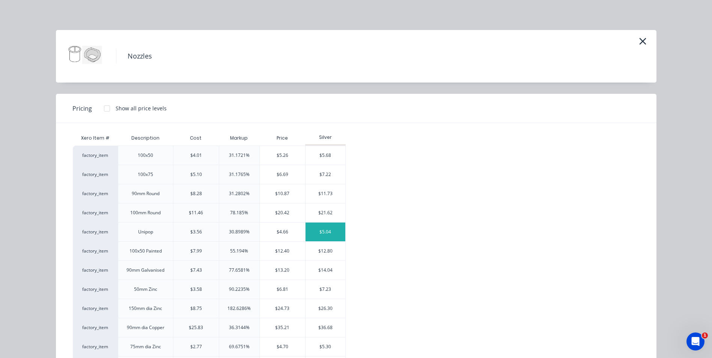
click at [315, 234] on div "$5.04" at bounding box center [326, 232] width 40 height 19
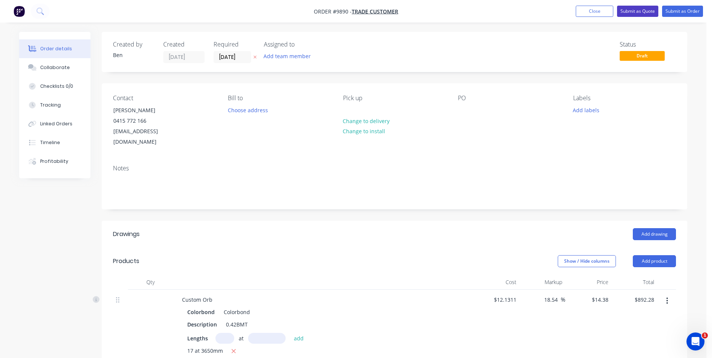
click at [645, 10] on button "Submit as Quote" at bounding box center [637, 11] width 41 height 11
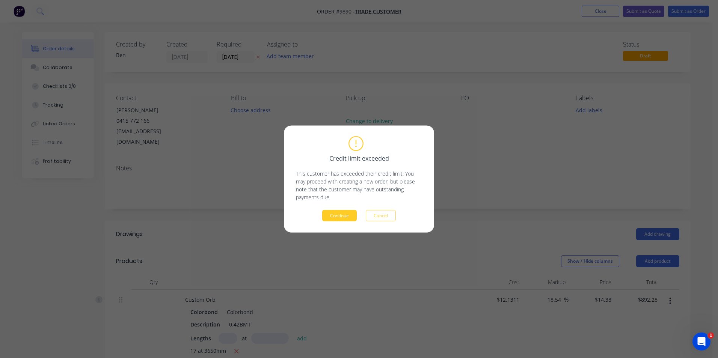
click at [335, 213] on button "Continue" at bounding box center [339, 215] width 35 height 11
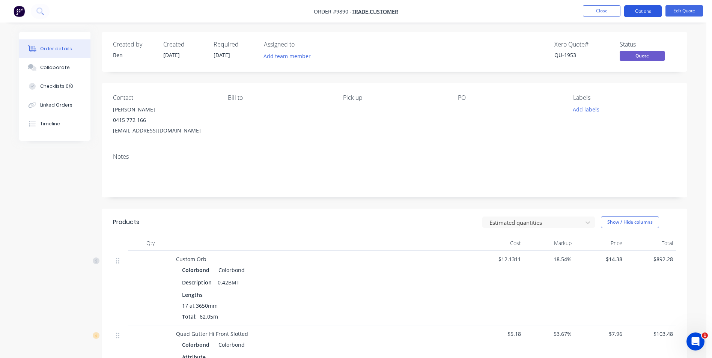
click at [636, 9] on button "Options" at bounding box center [643, 11] width 38 height 12
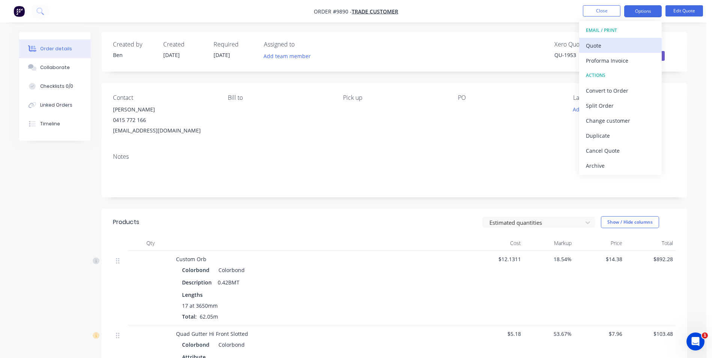
click at [602, 47] on div "Quote" at bounding box center [620, 45] width 69 height 11
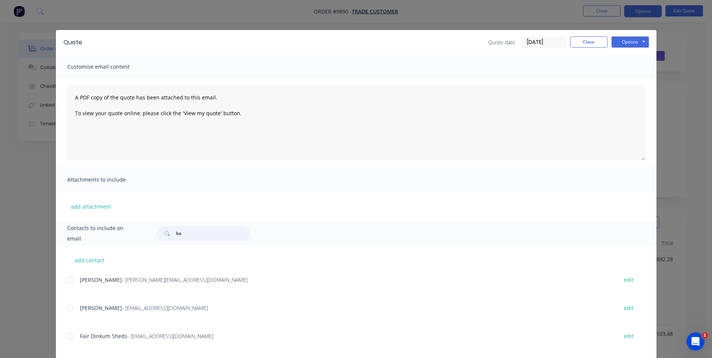
type input "b"
type input "craig"
click at [83, 257] on button "add contact" at bounding box center [89, 260] width 45 height 11
select select "AU"
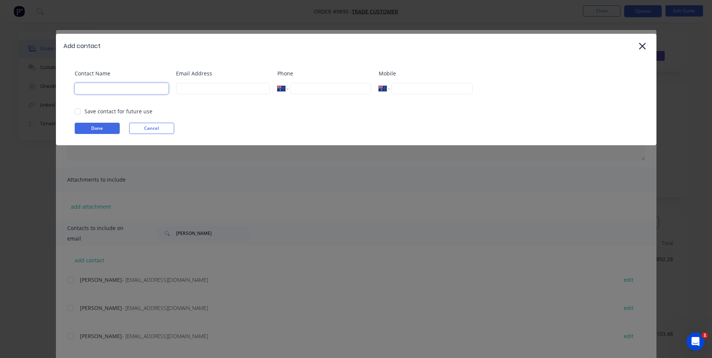
click at [110, 89] on input at bounding box center [122, 88] width 94 height 11
type input "Craig Wenberg"
type input "craigwenberg80@hotmail.com"
type input "0415 772 166"
click at [84, 123] on button "Done" at bounding box center [97, 128] width 45 height 11
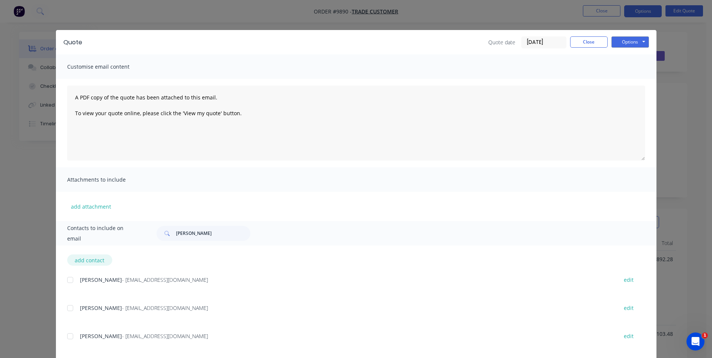
click at [87, 260] on button "add contact" at bounding box center [89, 260] width 45 height 11
select select "AU"
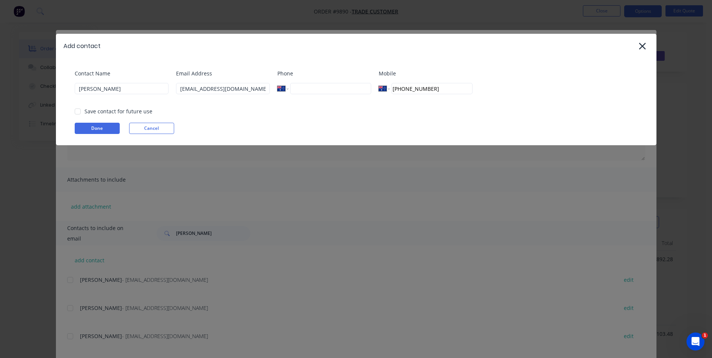
click at [79, 108] on div at bounding box center [77, 111] width 15 height 15
click at [98, 127] on button "Done" at bounding box center [97, 128] width 45 height 11
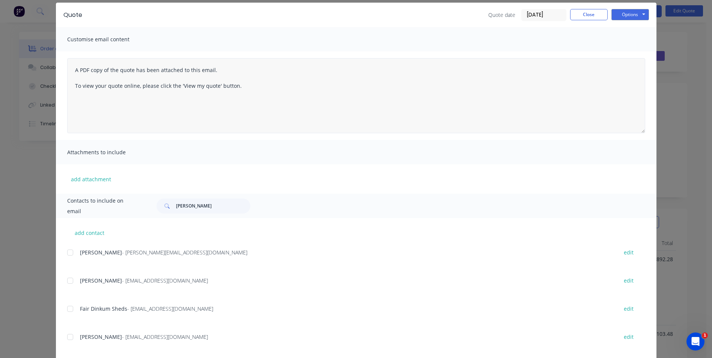
scroll to position [75, 0]
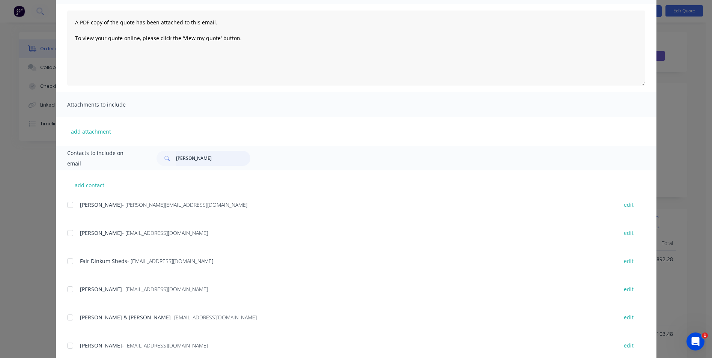
click at [189, 158] on input "craig" at bounding box center [213, 158] width 74 height 15
type input "c"
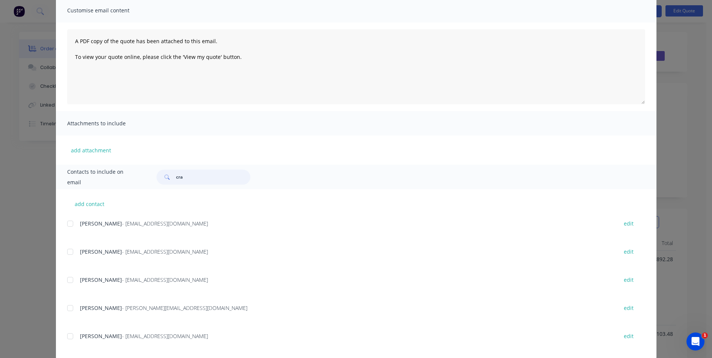
scroll to position [68, 0]
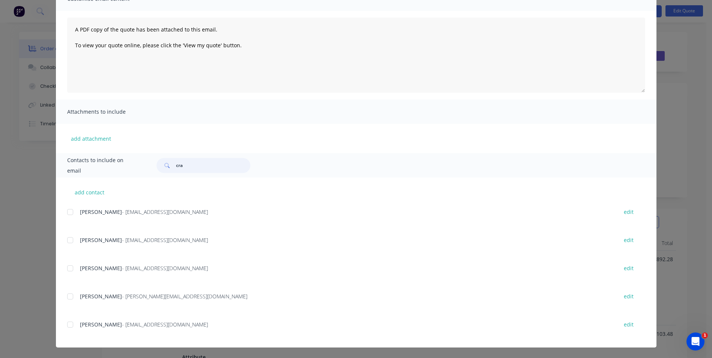
click at [68, 324] on div at bounding box center [70, 324] width 15 height 15
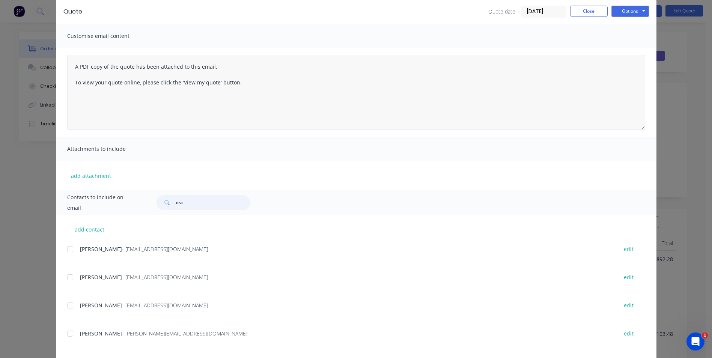
scroll to position [0, 0]
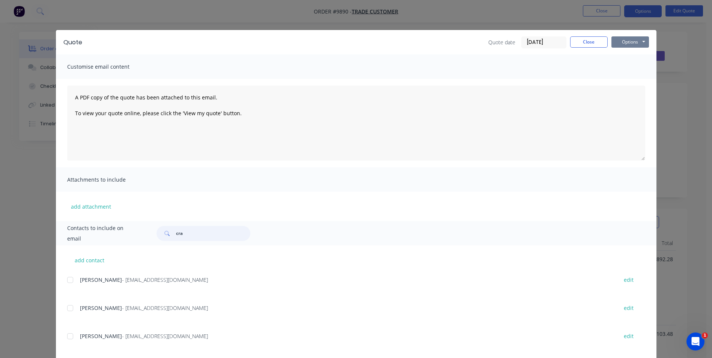
type input "cra"
click at [629, 41] on button "Options" at bounding box center [630, 41] width 38 height 11
click at [631, 78] on button "Email" at bounding box center [635, 80] width 48 height 12
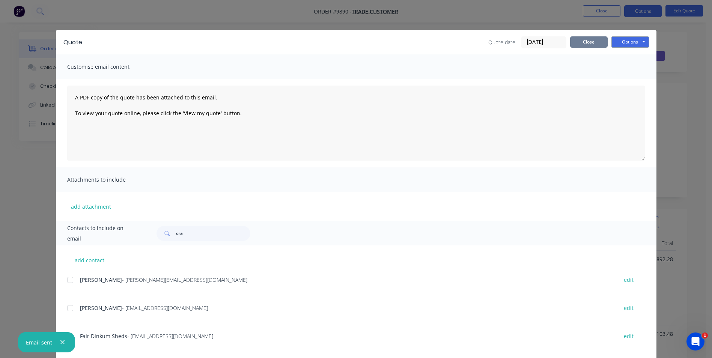
click at [588, 42] on button "Close" at bounding box center [589, 41] width 38 height 11
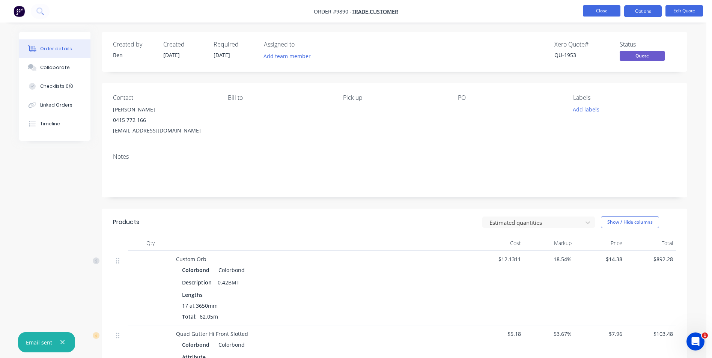
click at [596, 8] on button "Close" at bounding box center [602, 10] width 38 height 11
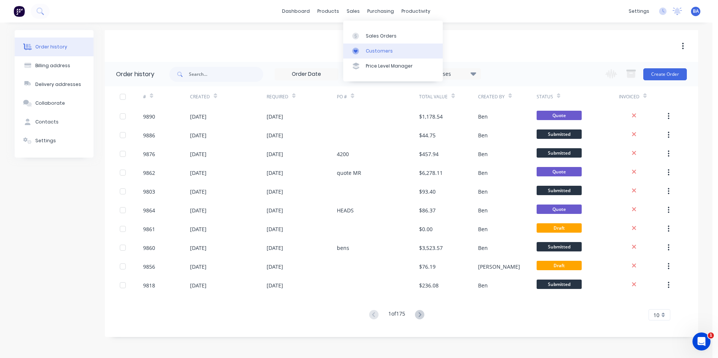
click at [358, 53] on icon at bounding box center [355, 51] width 7 height 7
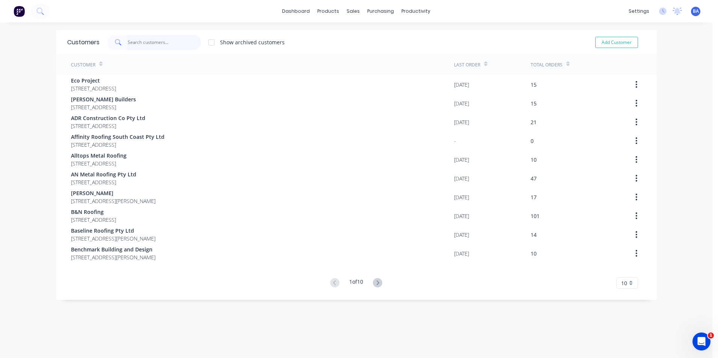
click at [165, 44] on input "text" at bounding box center [164, 42] width 73 height 15
type input "t"
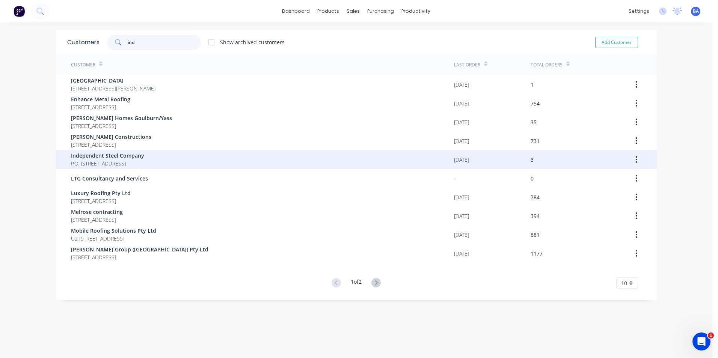
type input "ind"
click at [128, 159] on span "Independent Steel Company" at bounding box center [107, 156] width 73 height 8
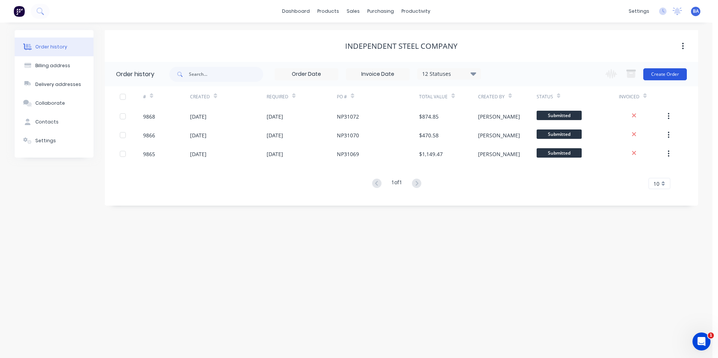
click at [660, 74] on button "Create Order" at bounding box center [665, 74] width 44 height 12
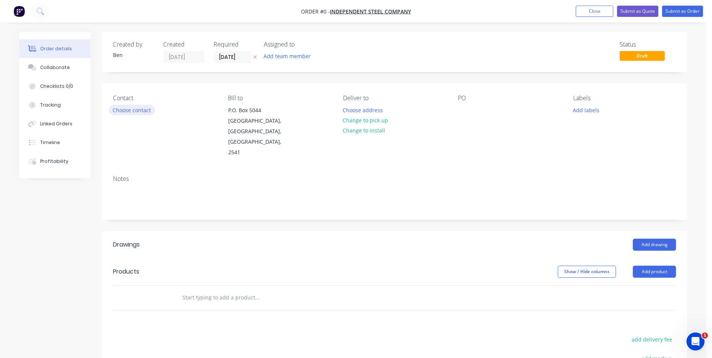
click at [129, 112] on button "Choose contact" at bounding box center [132, 110] width 46 height 10
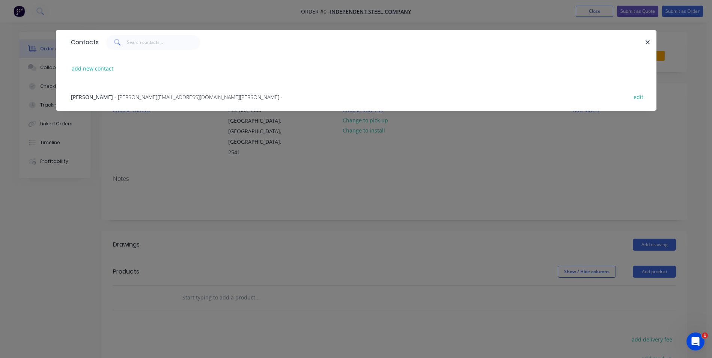
click at [114, 97] on span "- bruce@independentsteelcompany.com.au -" at bounding box center [198, 96] width 168 height 7
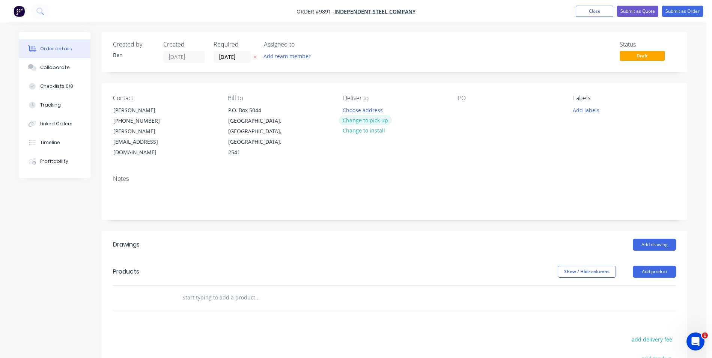
click at [379, 120] on button "Change to pick up" at bounding box center [365, 120] width 53 height 10
click at [465, 108] on div at bounding box center [464, 110] width 12 height 11
click at [645, 239] on button "Add drawing" at bounding box center [654, 245] width 43 height 12
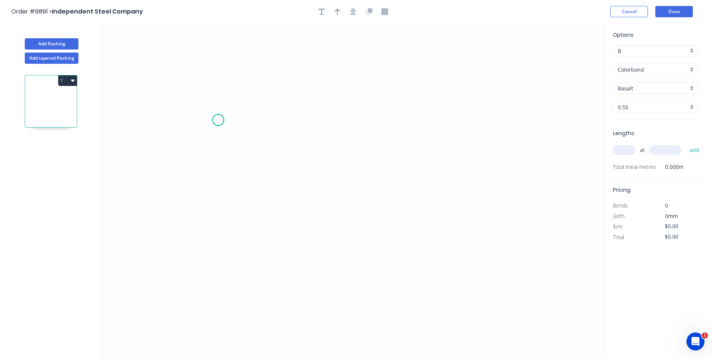
click at [218, 120] on icon "0" at bounding box center [353, 190] width 504 height 335
click at [215, 270] on icon "0" at bounding box center [353, 190] width 504 height 335
click at [331, 276] on icon "0 ?" at bounding box center [353, 190] width 504 height 335
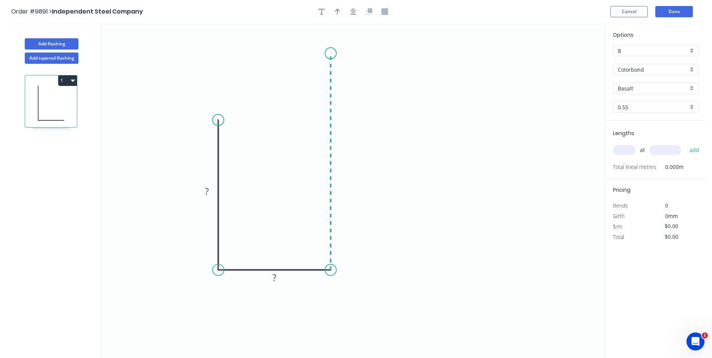
click at [327, 53] on icon "0 ? ?" at bounding box center [353, 190] width 504 height 335
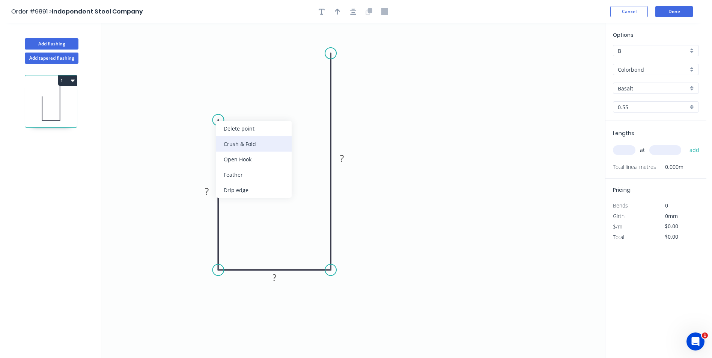
click at [244, 140] on div "Crush & Fold" at bounding box center [253, 143] width 75 height 15
click at [236, 148] on div "Flip bend" at bounding box center [255, 145] width 75 height 15
click at [210, 192] on rect at bounding box center [206, 192] width 15 height 11
click at [401, 86] on icon "0 CF 10 40 35 50" at bounding box center [353, 190] width 504 height 335
type input "$10.49"
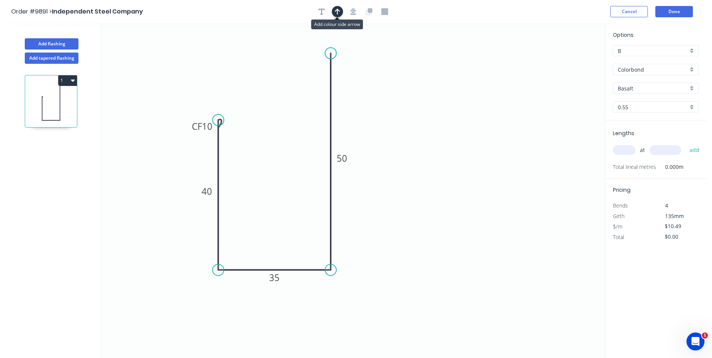
click at [340, 10] on icon "button" at bounding box center [337, 11] width 5 height 7
click at [568, 60] on icon at bounding box center [567, 52] width 7 height 24
click at [568, 60] on icon at bounding box center [574, 55] width 22 height 22
drag, startPoint x: 568, startPoint y: 60, endPoint x: 454, endPoint y: 170, distance: 158.0
click at [454, 170] on icon at bounding box center [463, 170] width 24 height 7
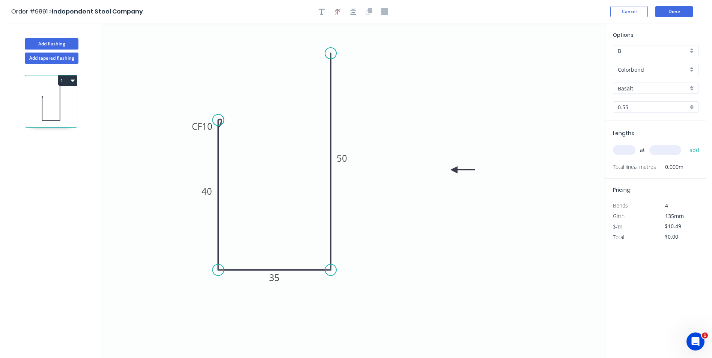
click at [633, 86] on input "Basalt" at bounding box center [653, 88] width 70 height 8
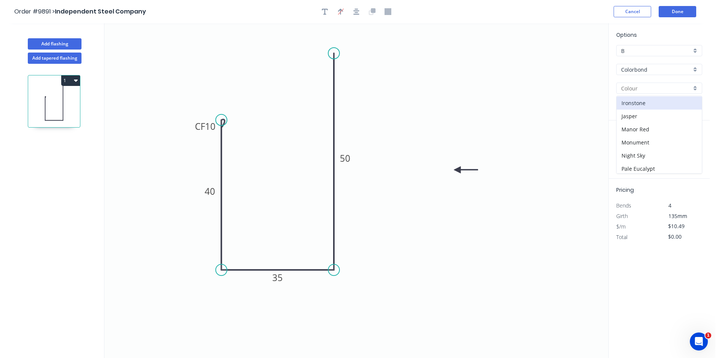
scroll to position [150, 0]
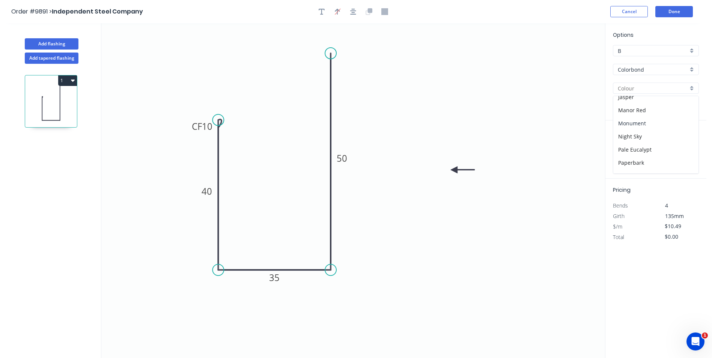
click at [641, 124] on div "Monument" at bounding box center [655, 123] width 85 height 13
type input "Monument"
click at [625, 150] on input "text" at bounding box center [624, 150] width 23 height 10
type input "1"
type input "4700"
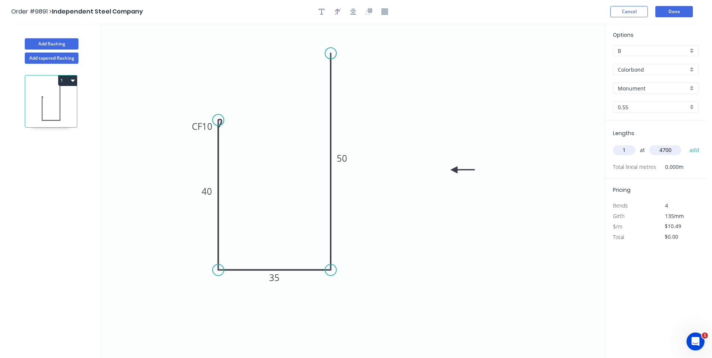
click at [686, 144] on button "add" at bounding box center [695, 150] width 18 height 13
type input "$49.30"
click at [675, 8] on button "Done" at bounding box center [674, 11] width 38 height 11
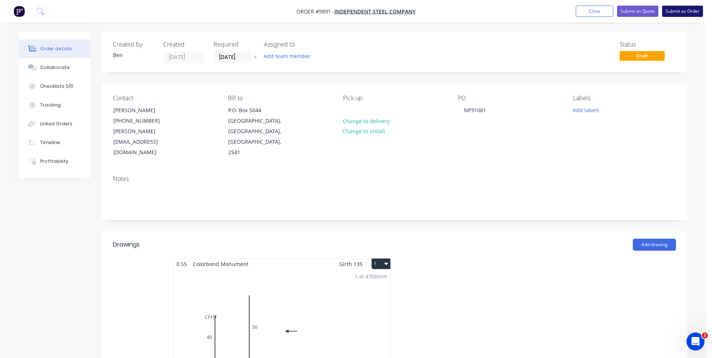
click at [671, 12] on button "Submit as Order" at bounding box center [682, 11] width 41 height 11
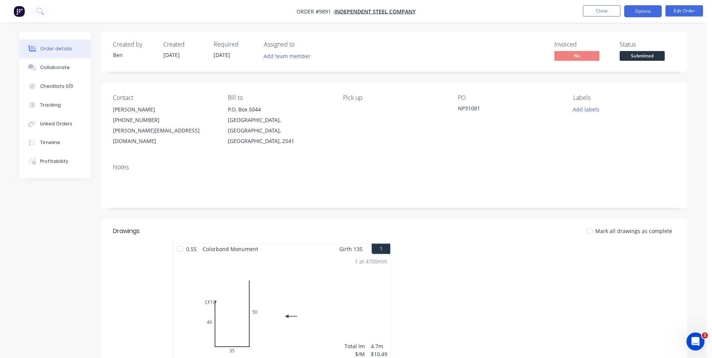
click at [643, 9] on button "Options" at bounding box center [643, 11] width 38 height 12
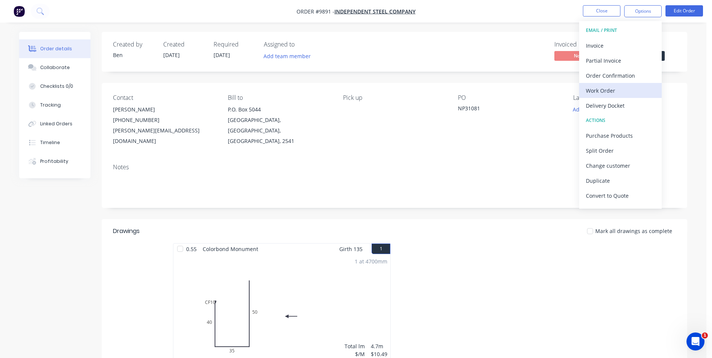
click at [612, 90] on div "Work Order" at bounding box center [620, 90] width 69 height 11
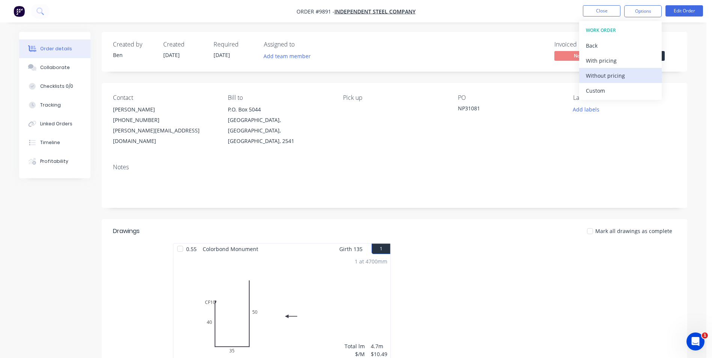
click at [615, 75] on div "Without pricing" at bounding box center [620, 75] width 69 height 11
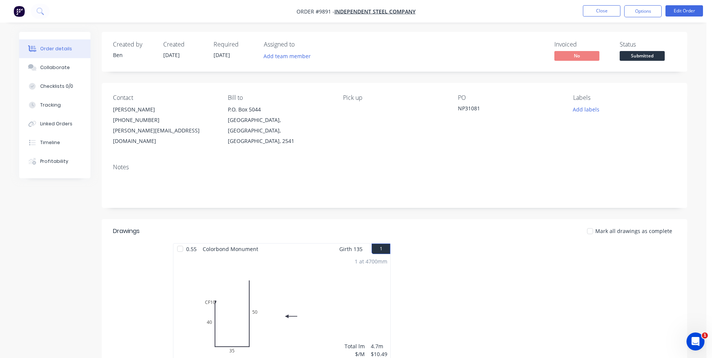
click at [536, 41] on div "Invoiced No Status Submitted" at bounding box center [507, 52] width 337 height 22
click at [60, 63] on button "Collaborate" at bounding box center [54, 67] width 71 height 19
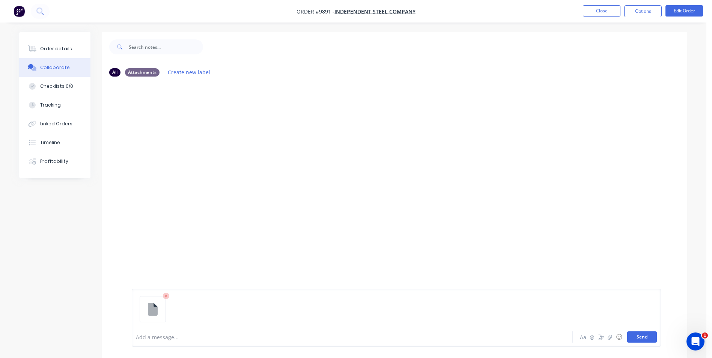
click at [644, 336] on button "Send" at bounding box center [642, 336] width 30 height 11
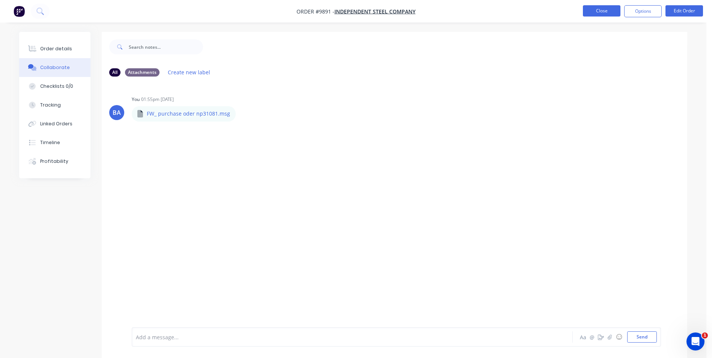
click at [597, 12] on button "Close" at bounding box center [602, 10] width 38 height 11
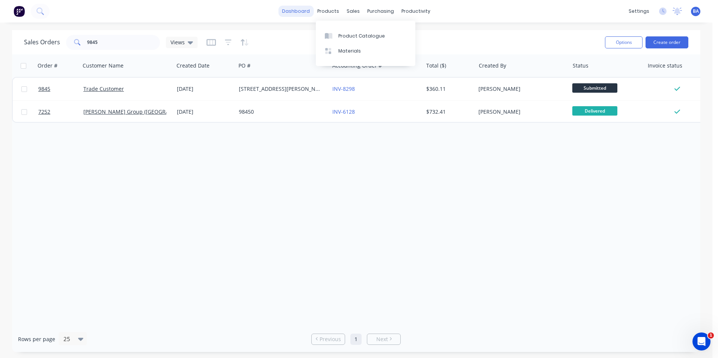
click at [304, 11] on link "dashboard" at bounding box center [295, 11] width 35 height 11
